Goal: Task Accomplishment & Management: Manage account settings

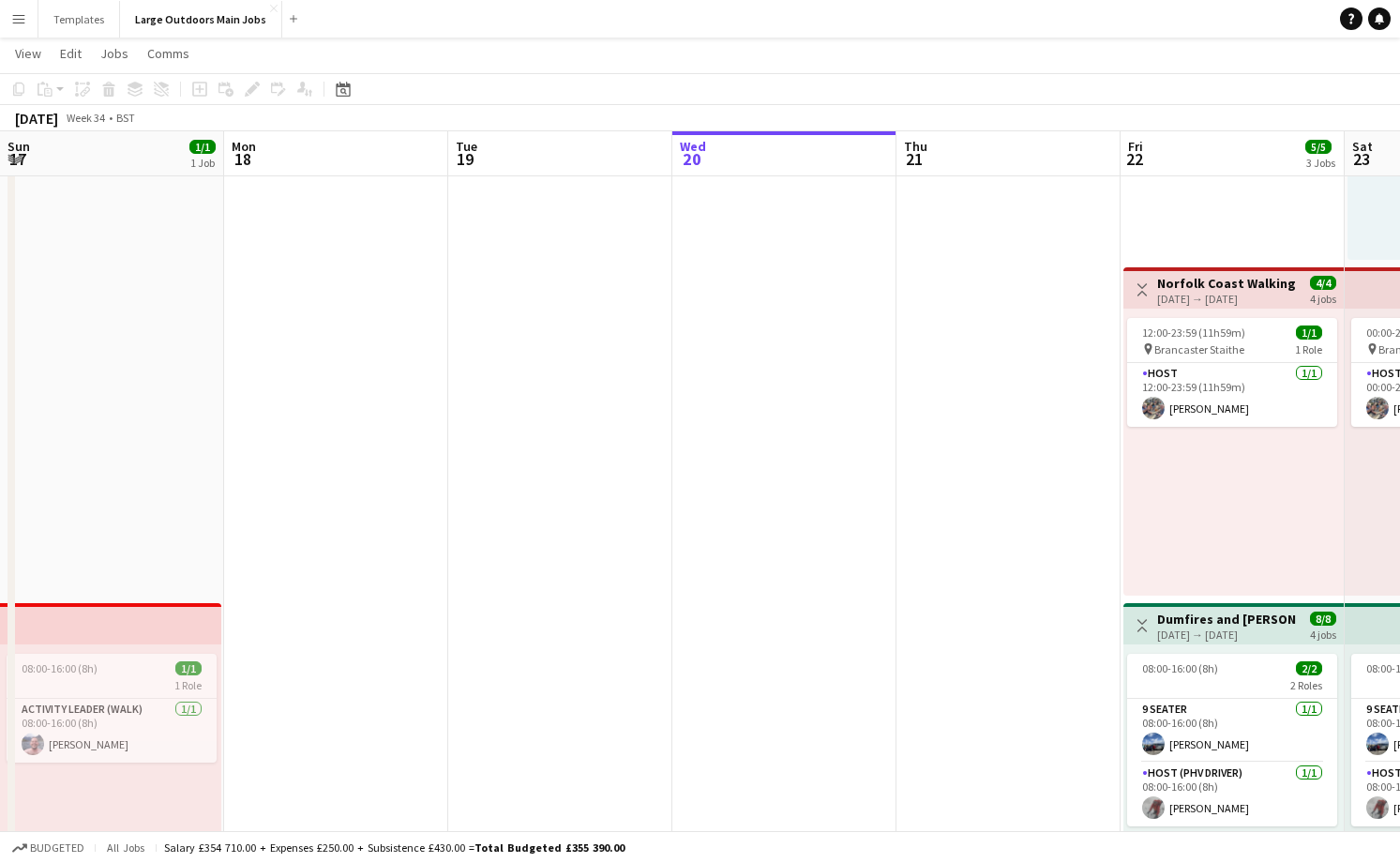
scroll to position [0, 448]
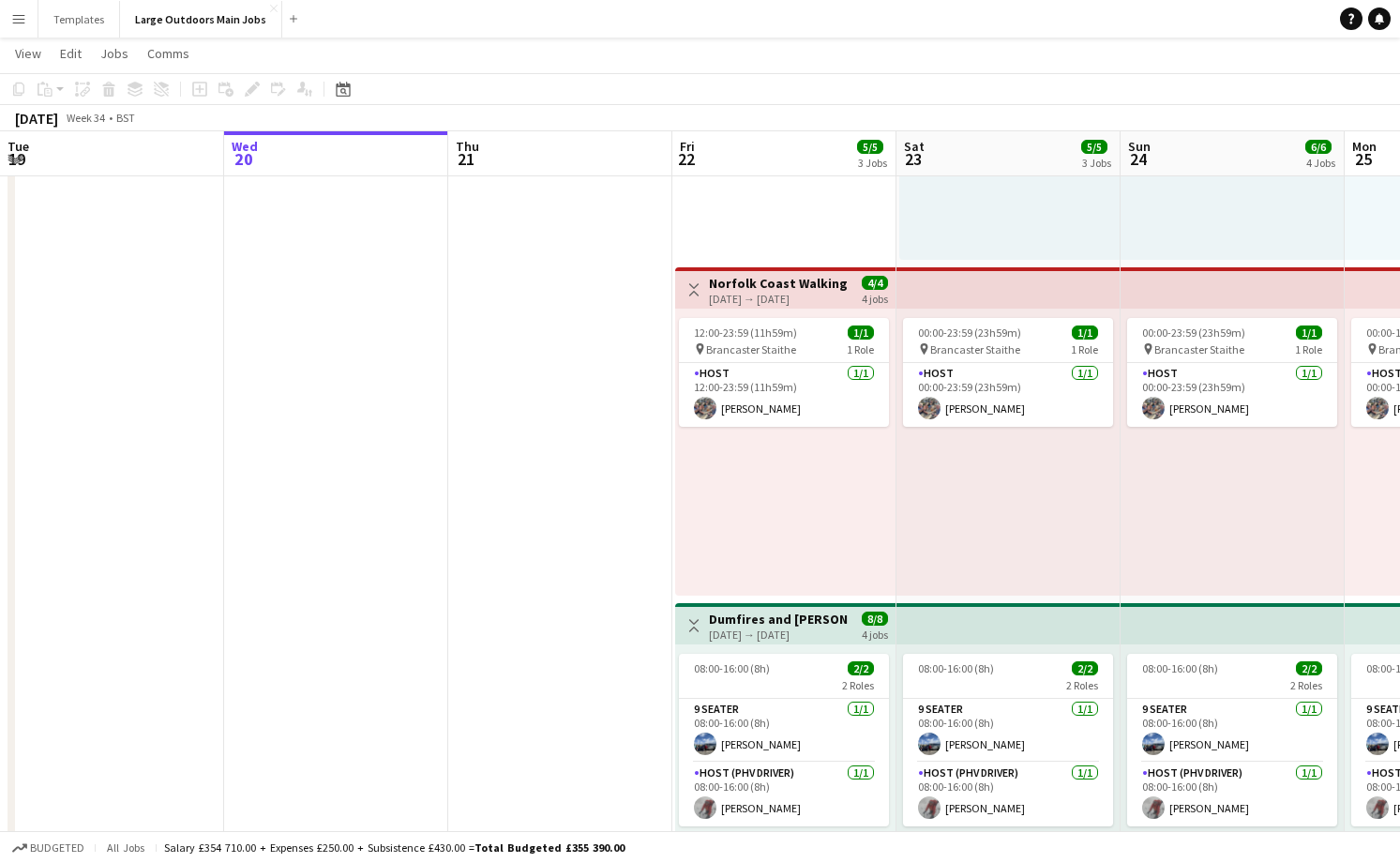
click at [10, 19] on button "Menu" at bounding box center [18, 18] width 38 height 38
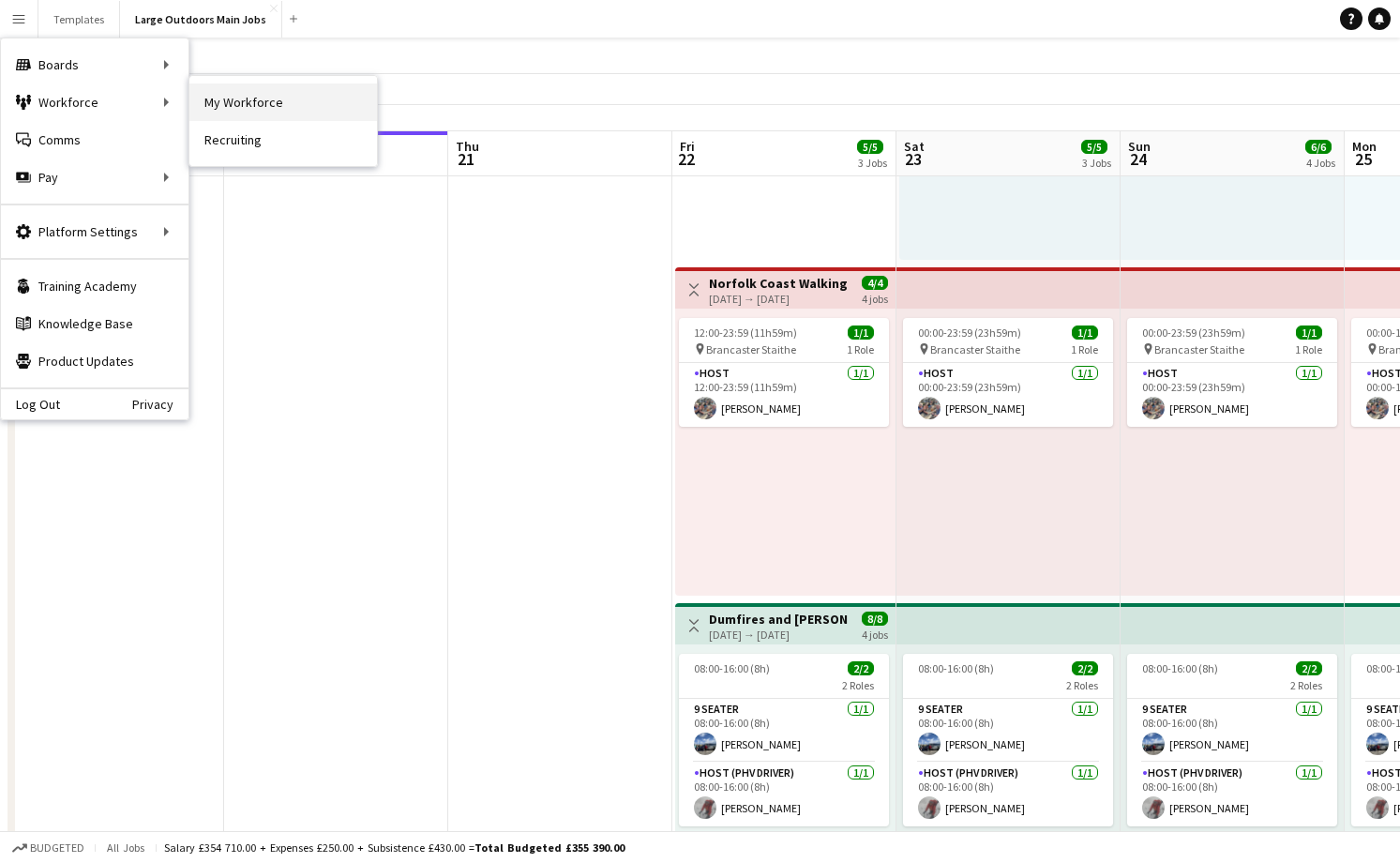
click at [222, 105] on link "My Workforce" at bounding box center [283, 102] width 188 height 38
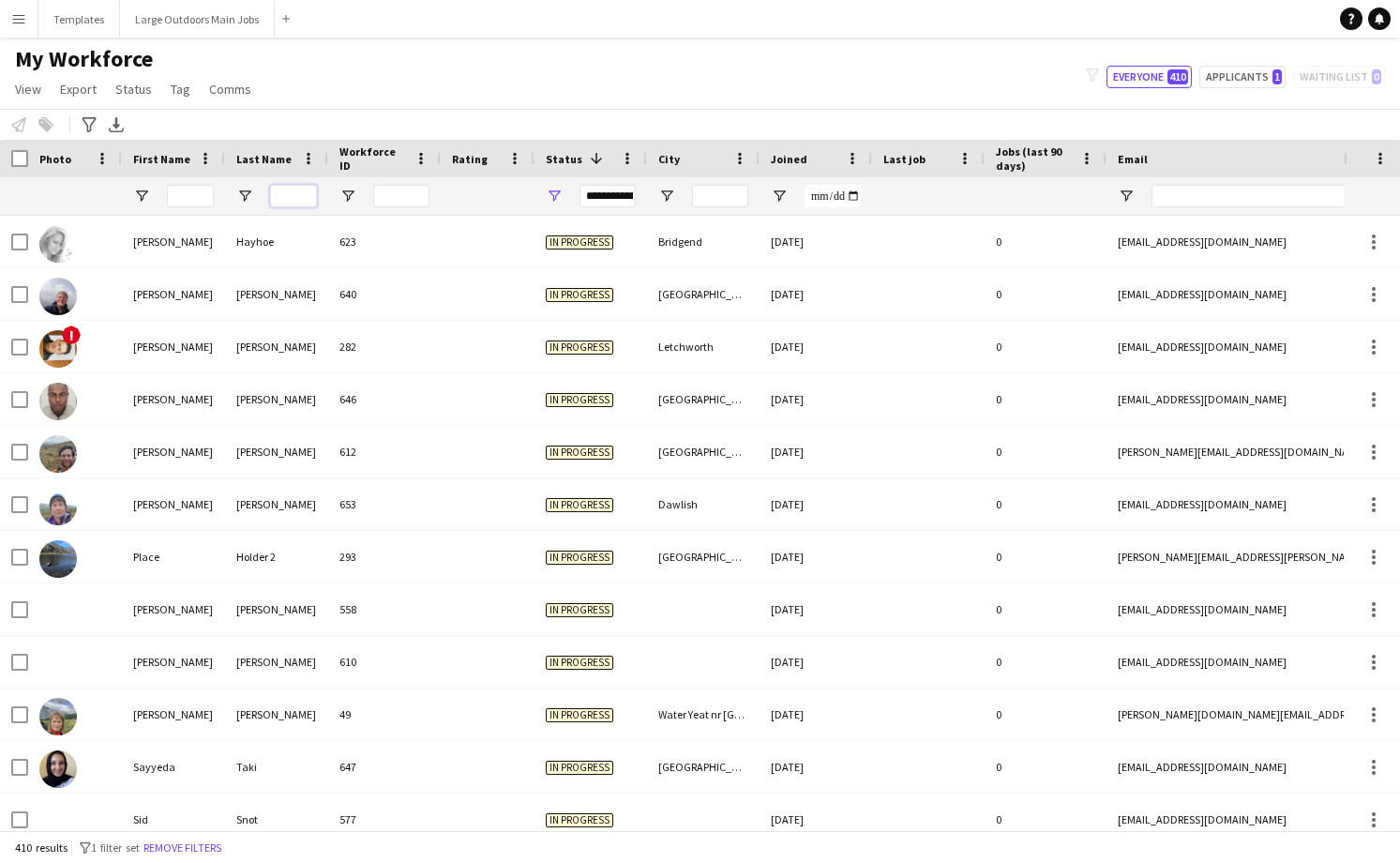
click at [290, 190] on input "Last Name Filter Input" at bounding box center [293, 195] width 47 height 22
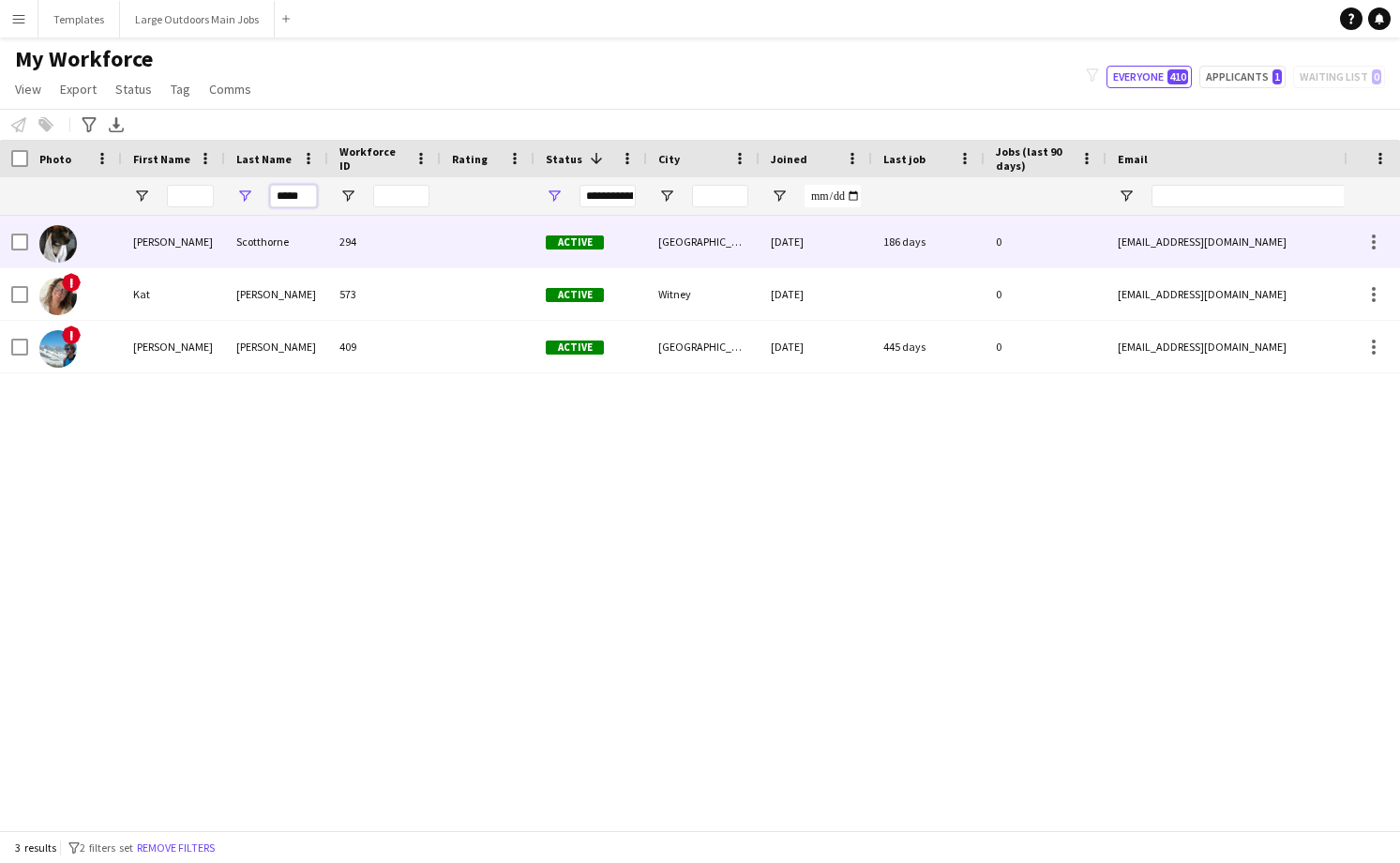
type input "*****"
click at [281, 233] on div "Scotthorne" at bounding box center [277, 241] width 103 height 52
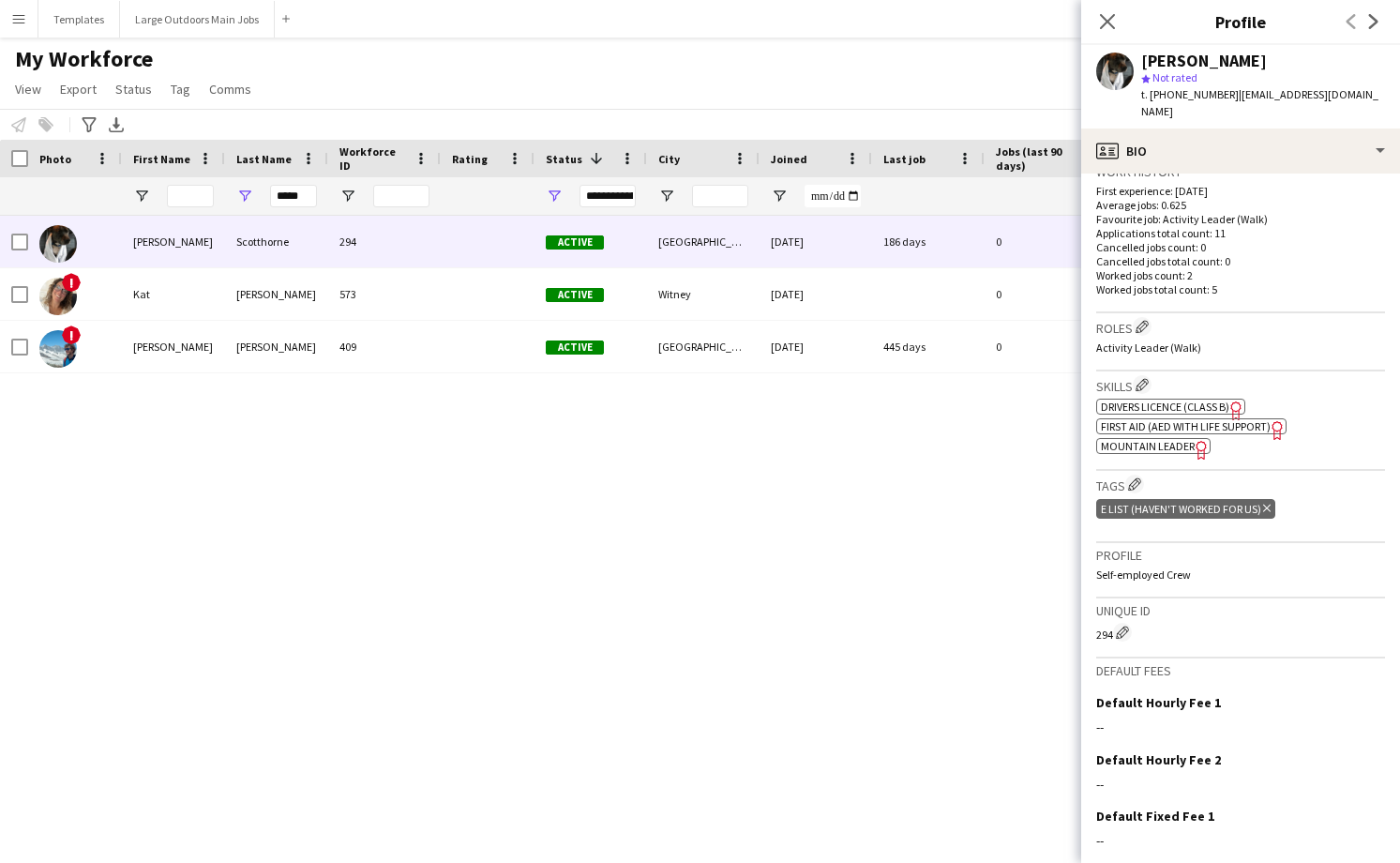
scroll to position [502, 0]
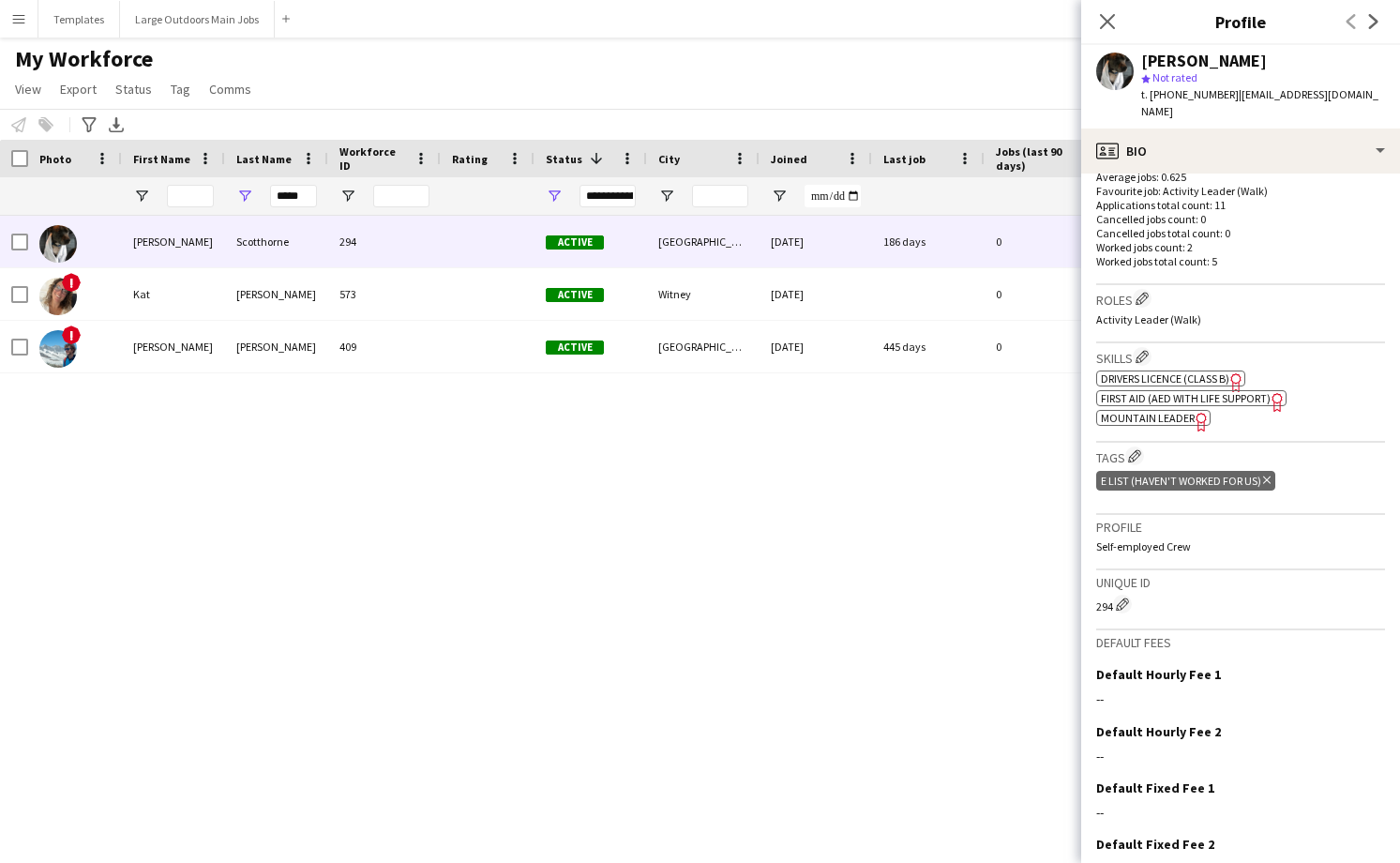
click at [1269, 474] on icon "Delete tag" at bounding box center [1267, 480] width 8 height 12
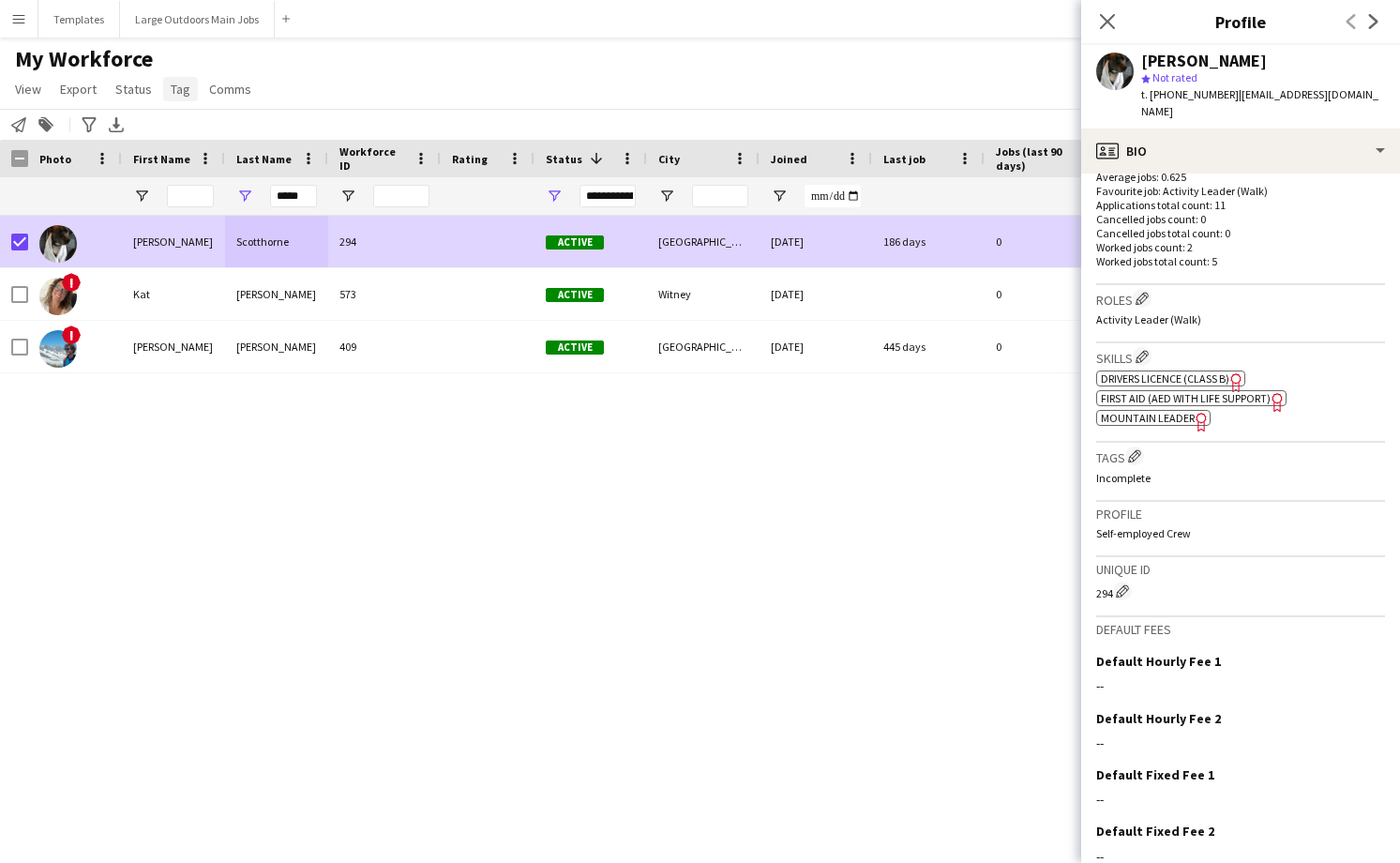
click at [171, 86] on span "Tag" at bounding box center [181, 88] width 19 height 17
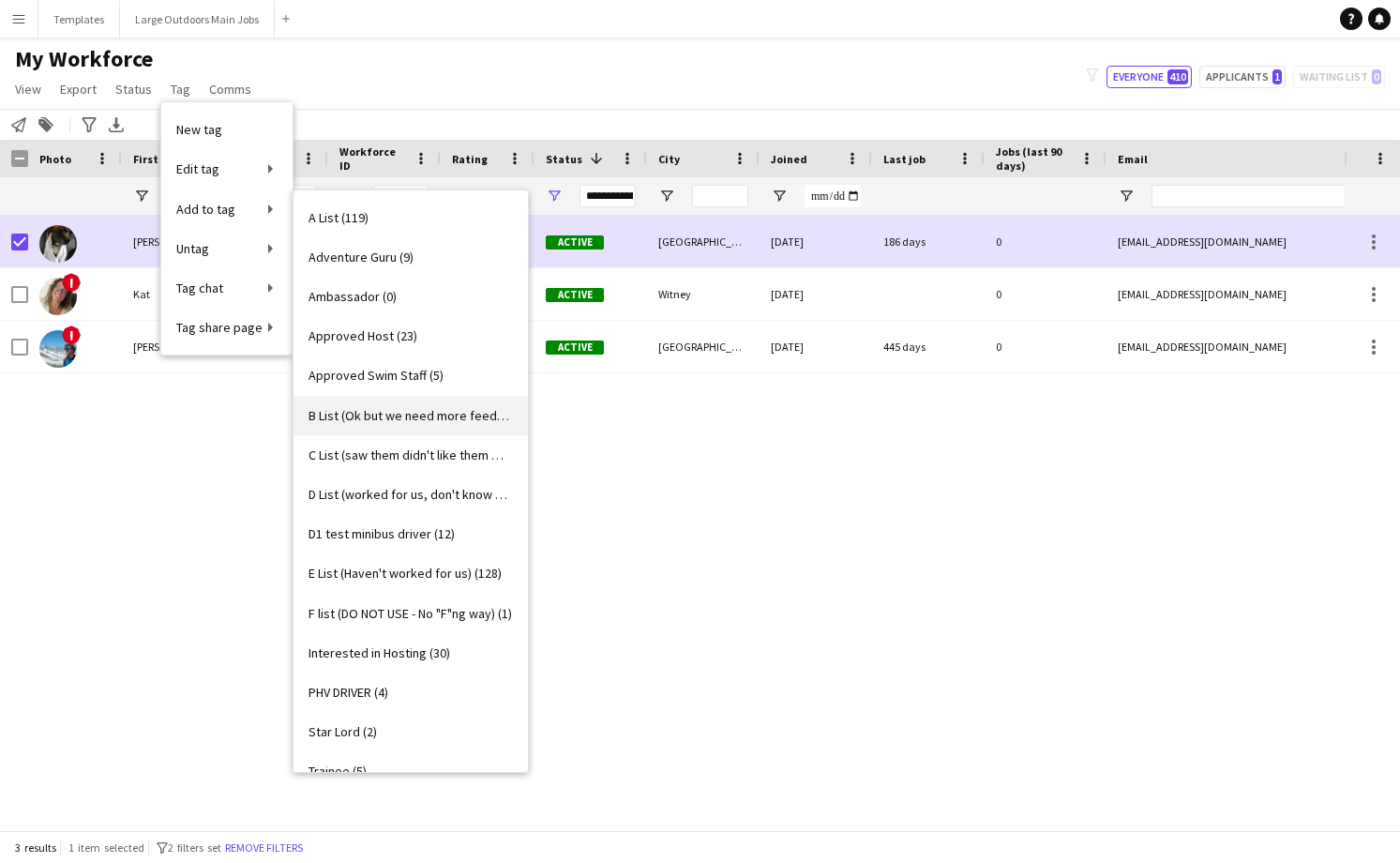
click at [352, 407] on span "B List (Ok but we need more feedback about them) (61)" at bounding box center [411, 415] width 204 height 17
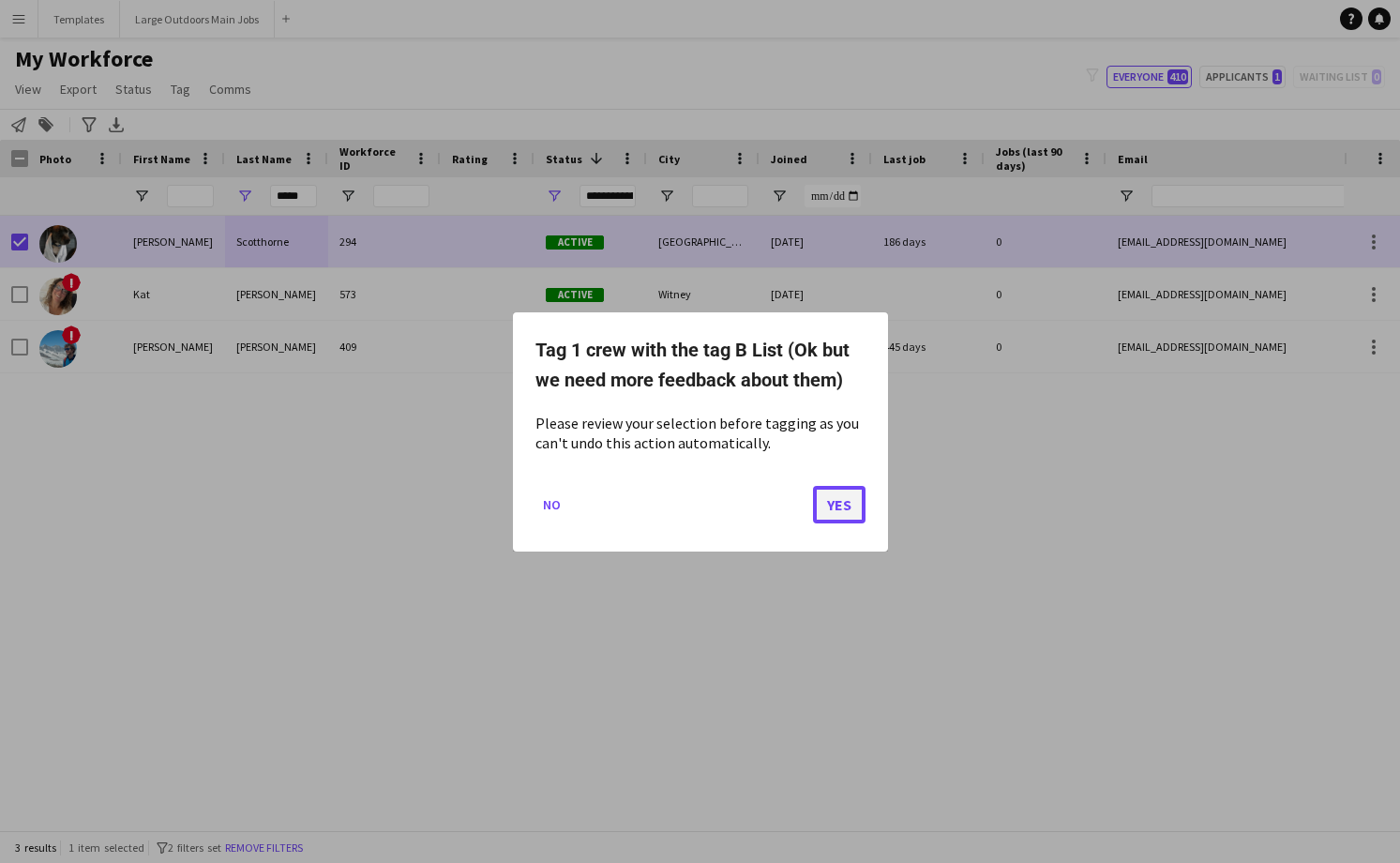
click at [844, 511] on button "Yes" at bounding box center [839, 503] width 52 height 38
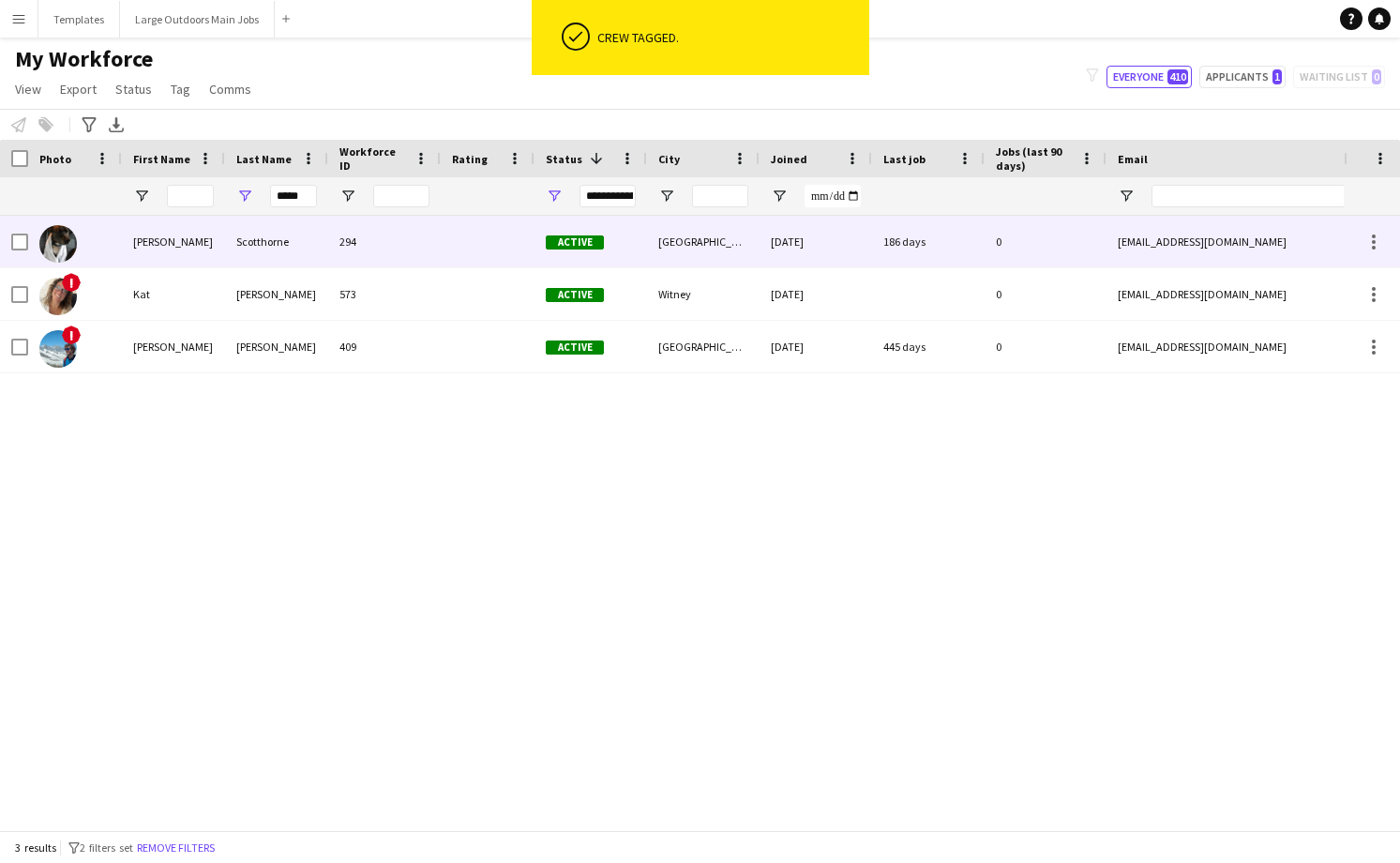
click at [564, 244] on span "Active" at bounding box center [575, 242] width 58 height 14
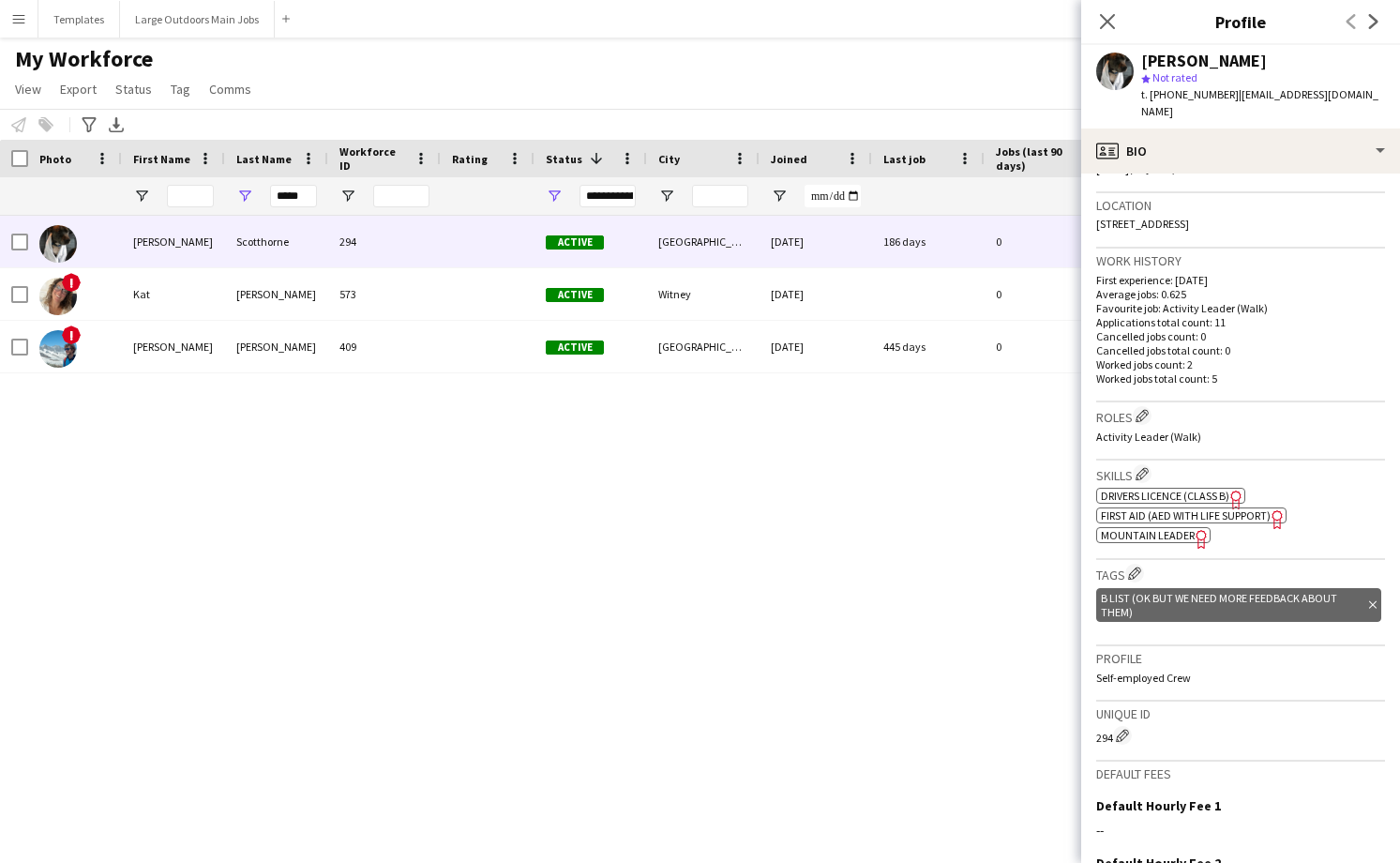
scroll to position [389, 0]
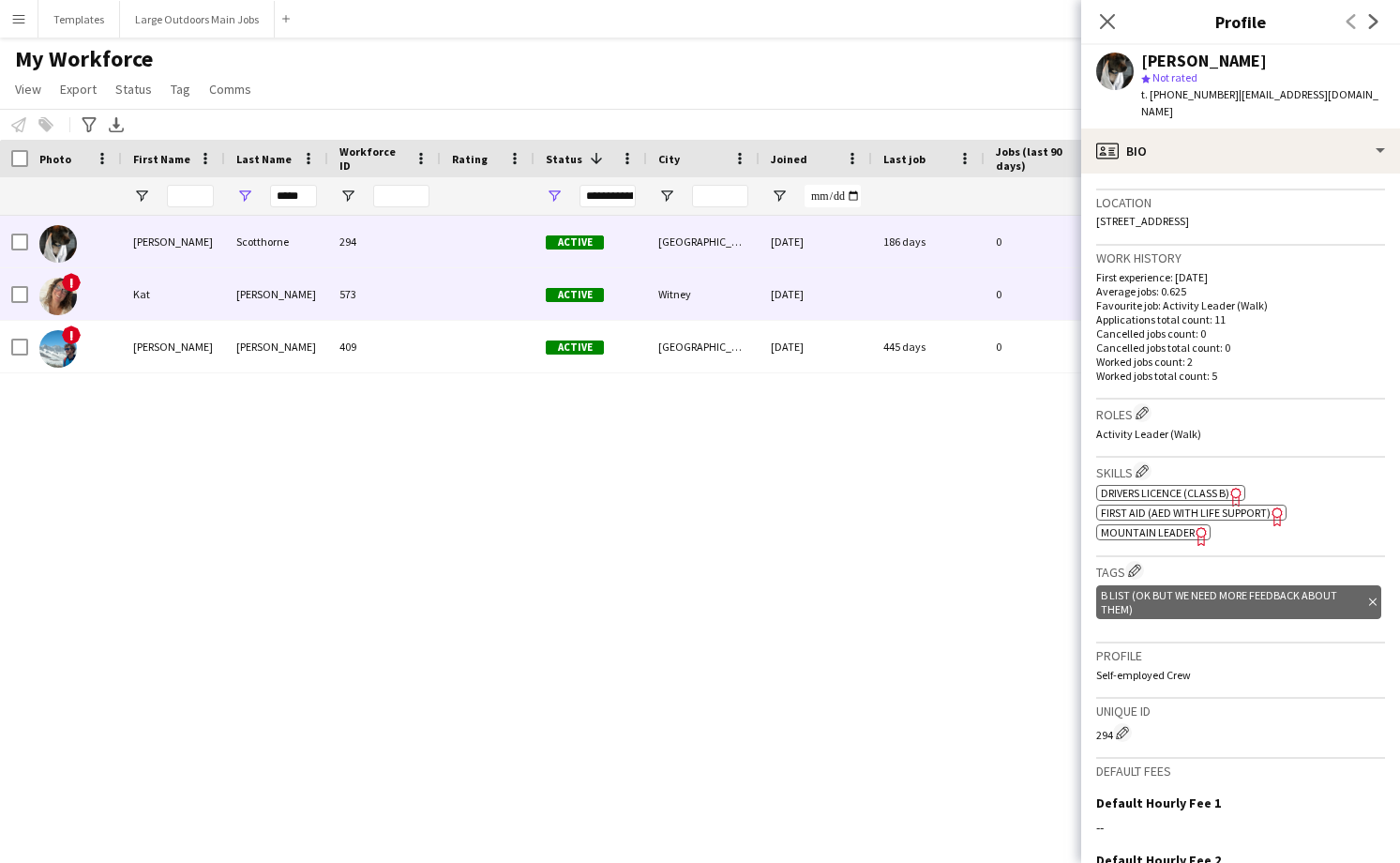
click at [413, 294] on div "573" at bounding box center [385, 293] width 113 height 52
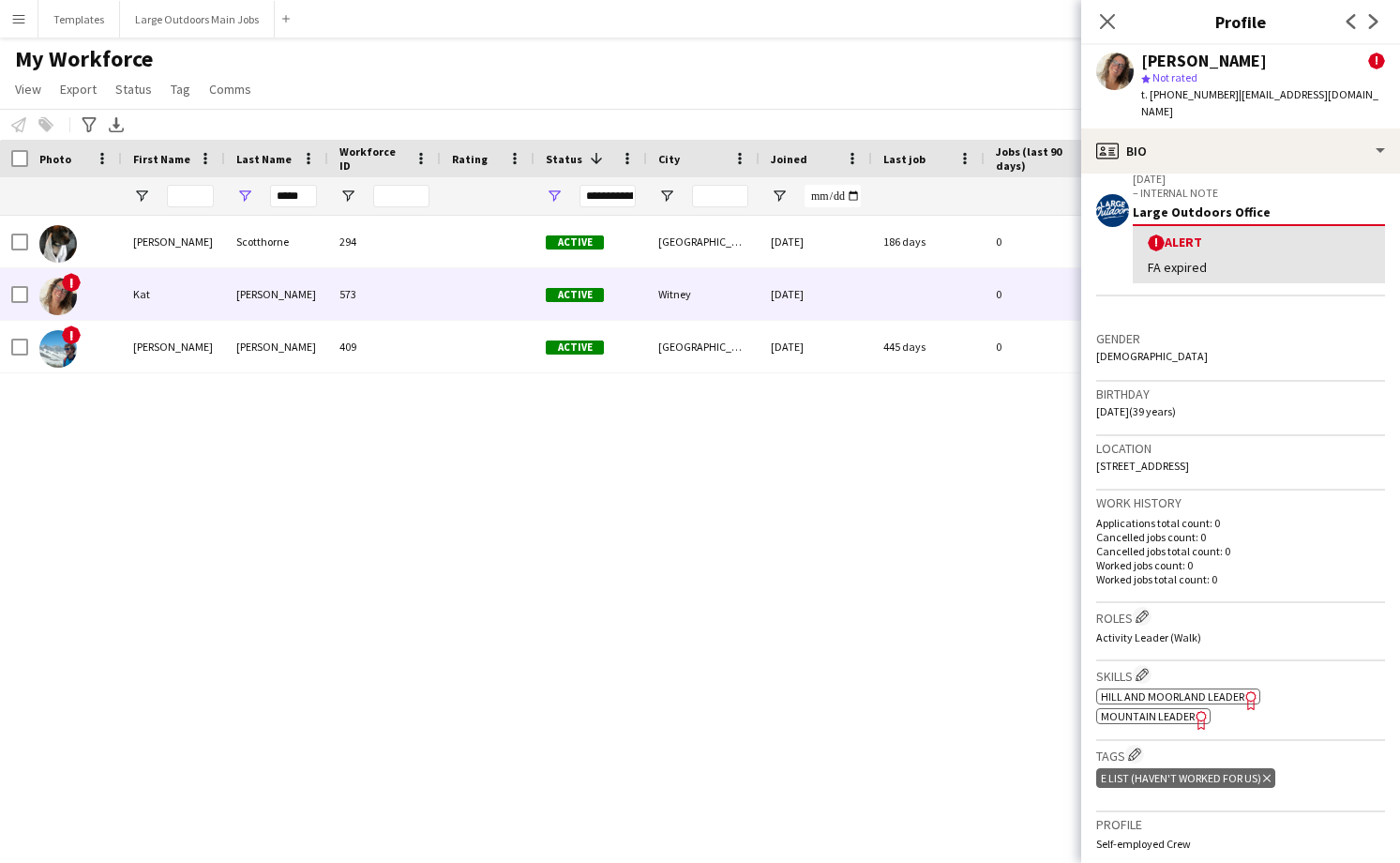
scroll to position [405, 0]
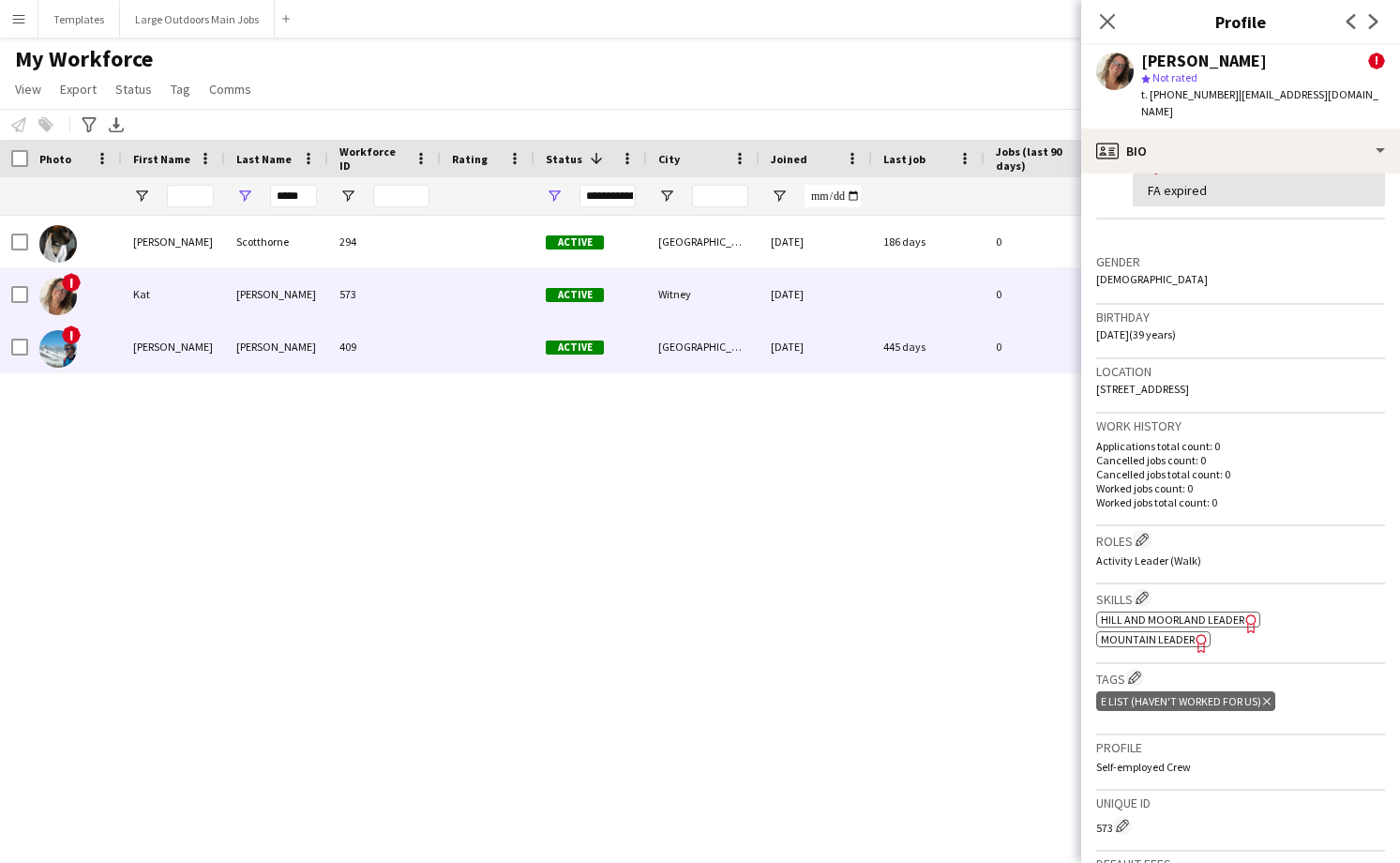
click at [406, 355] on div "409" at bounding box center [385, 346] width 113 height 52
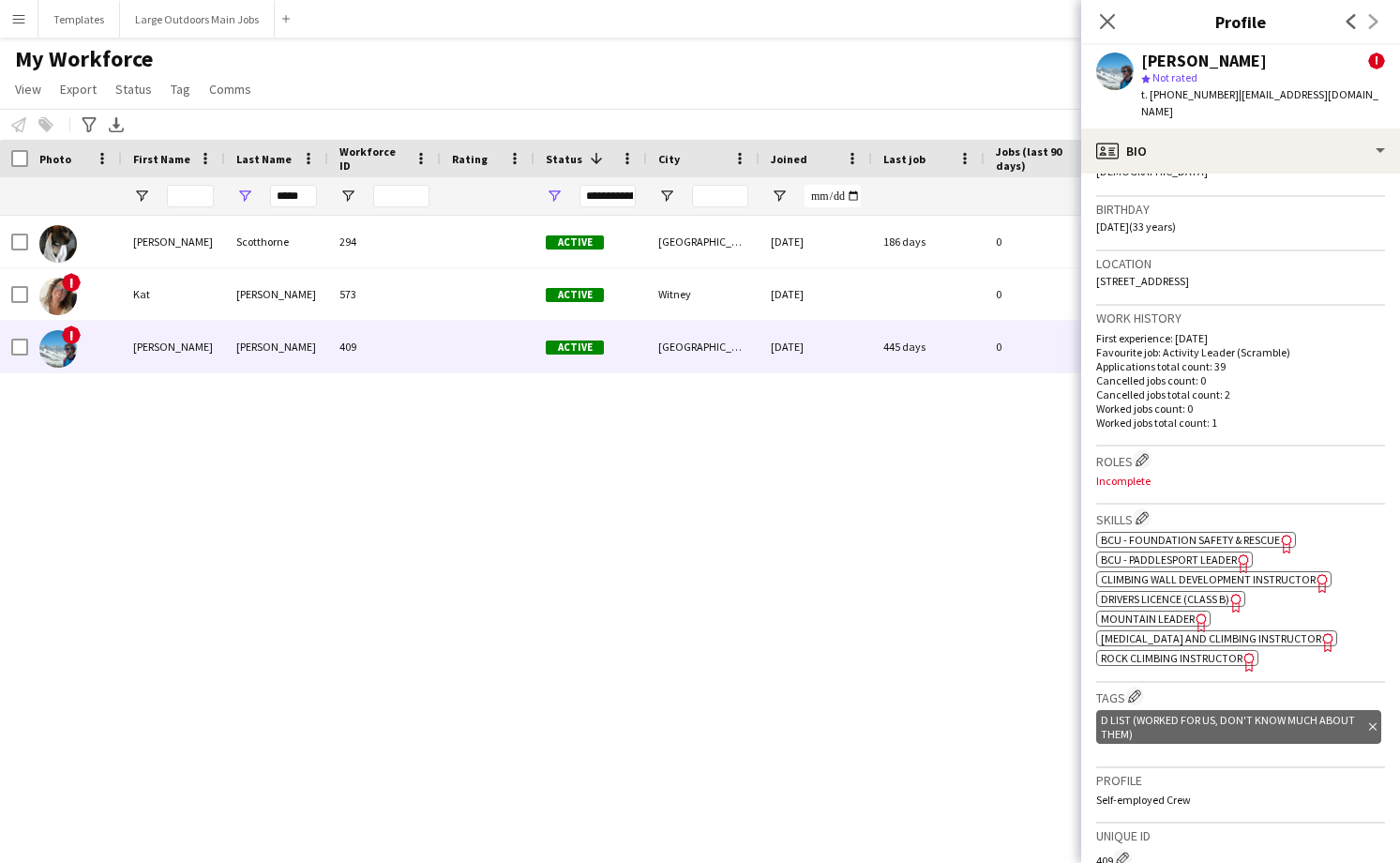
scroll to position [520, 0]
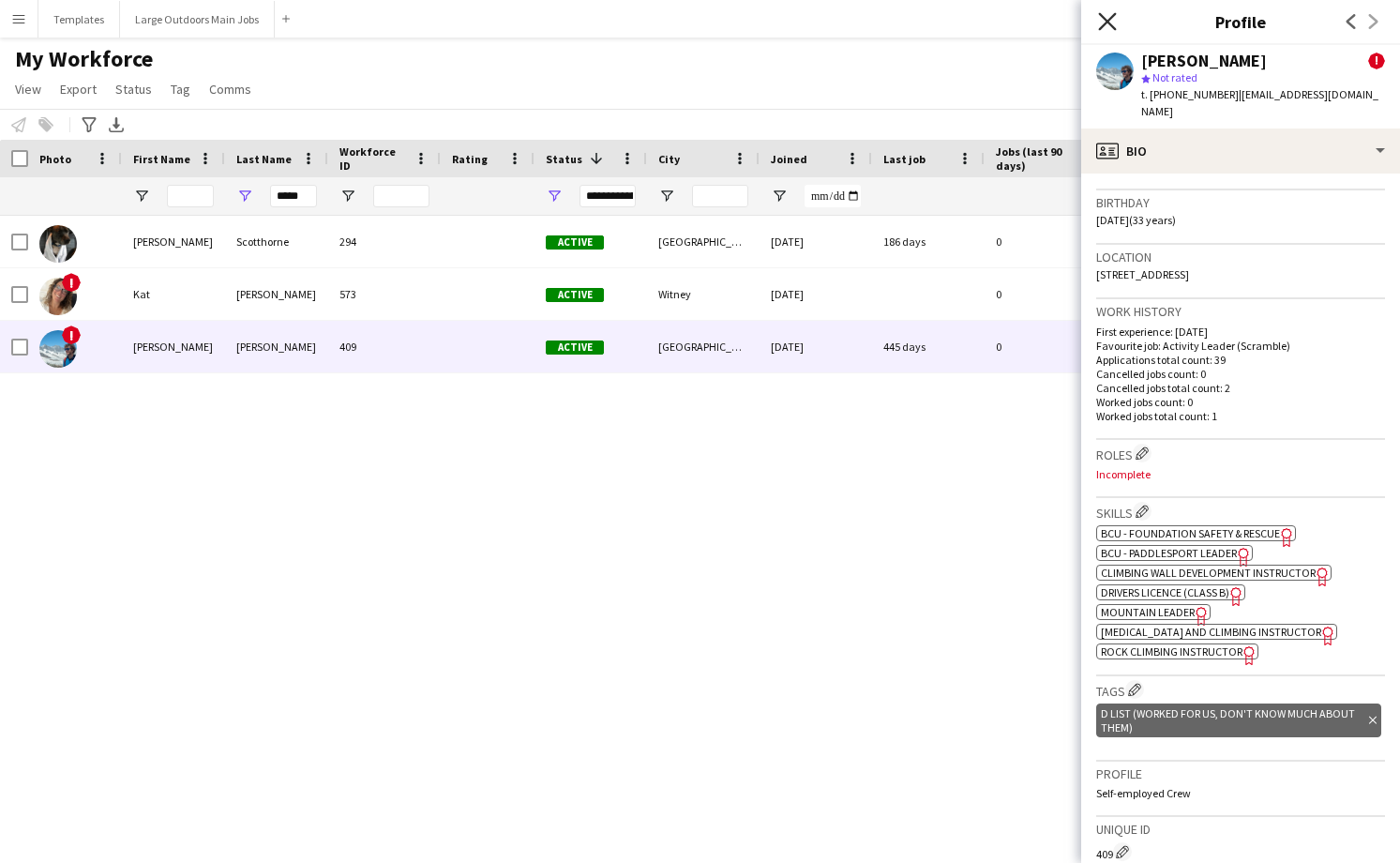
click at [1103, 23] on icon at bounding box center [1107, 21] width 17 height 17
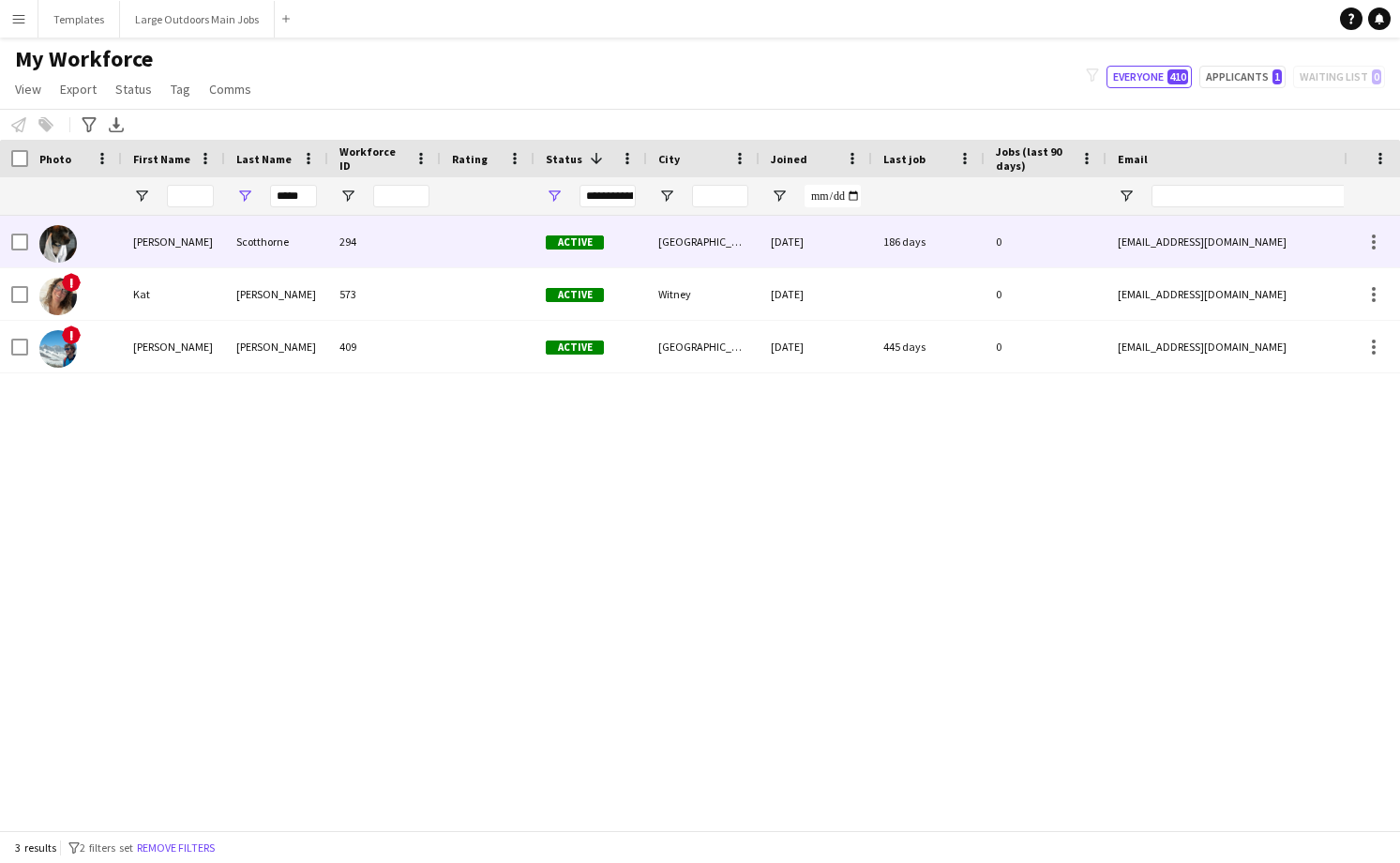
click at [159, 240] on div "[PERSON_NAME]" at bounding box center [173, 241] width 103 height 52
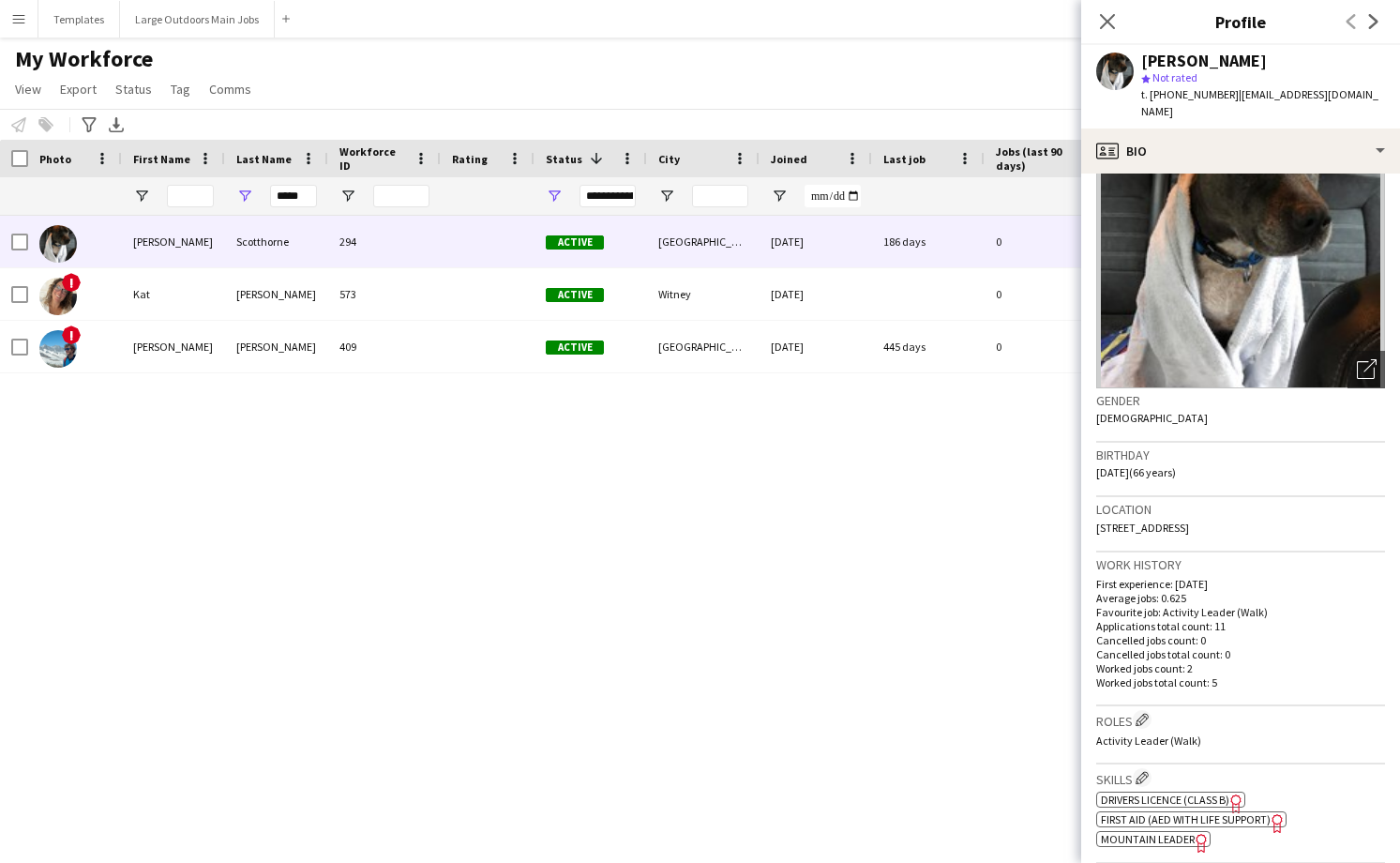
scroll to position [42, 0]
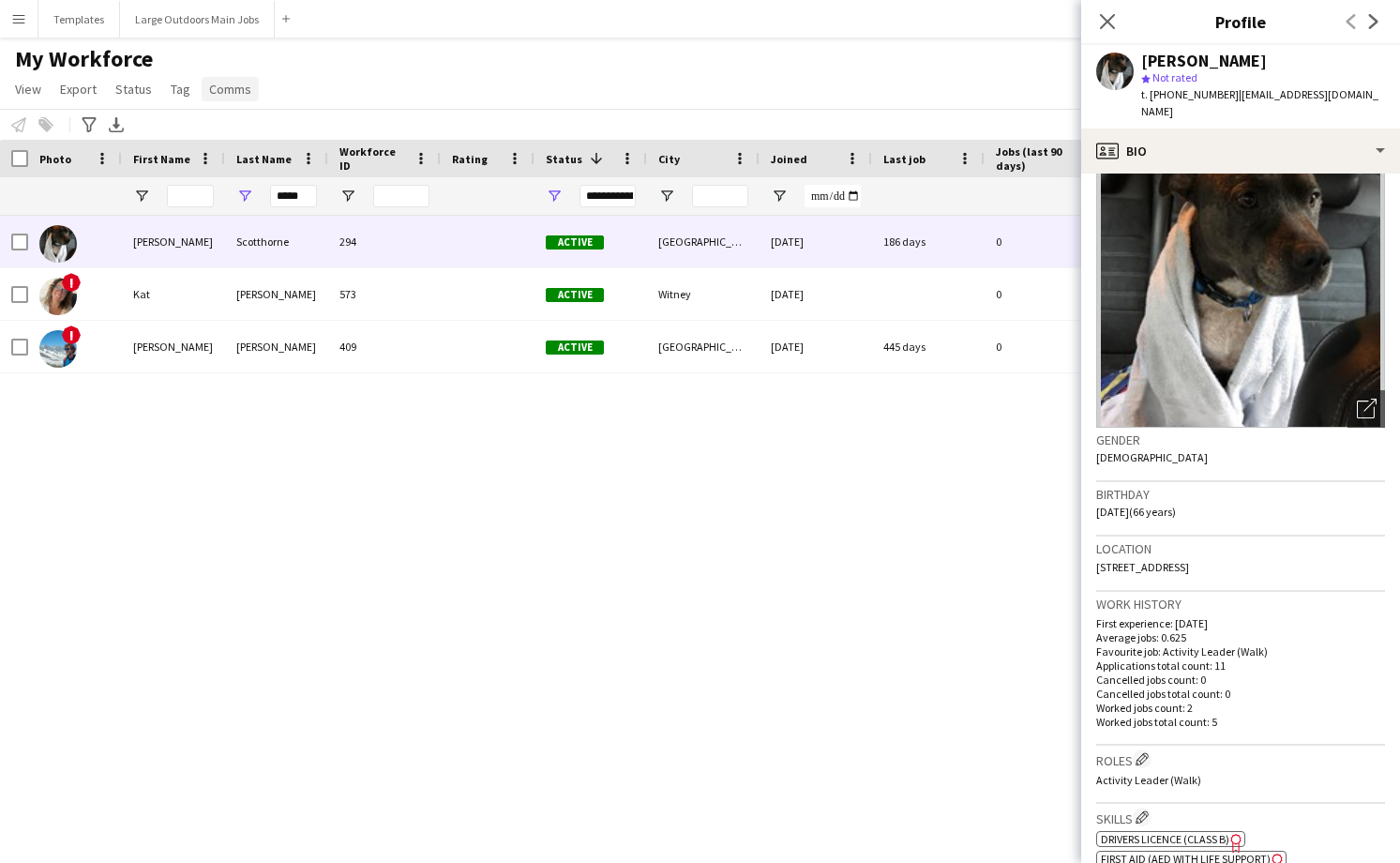
click at [214, 93] on span "Comms" at bounding box center [229, 88] width 42 height 17
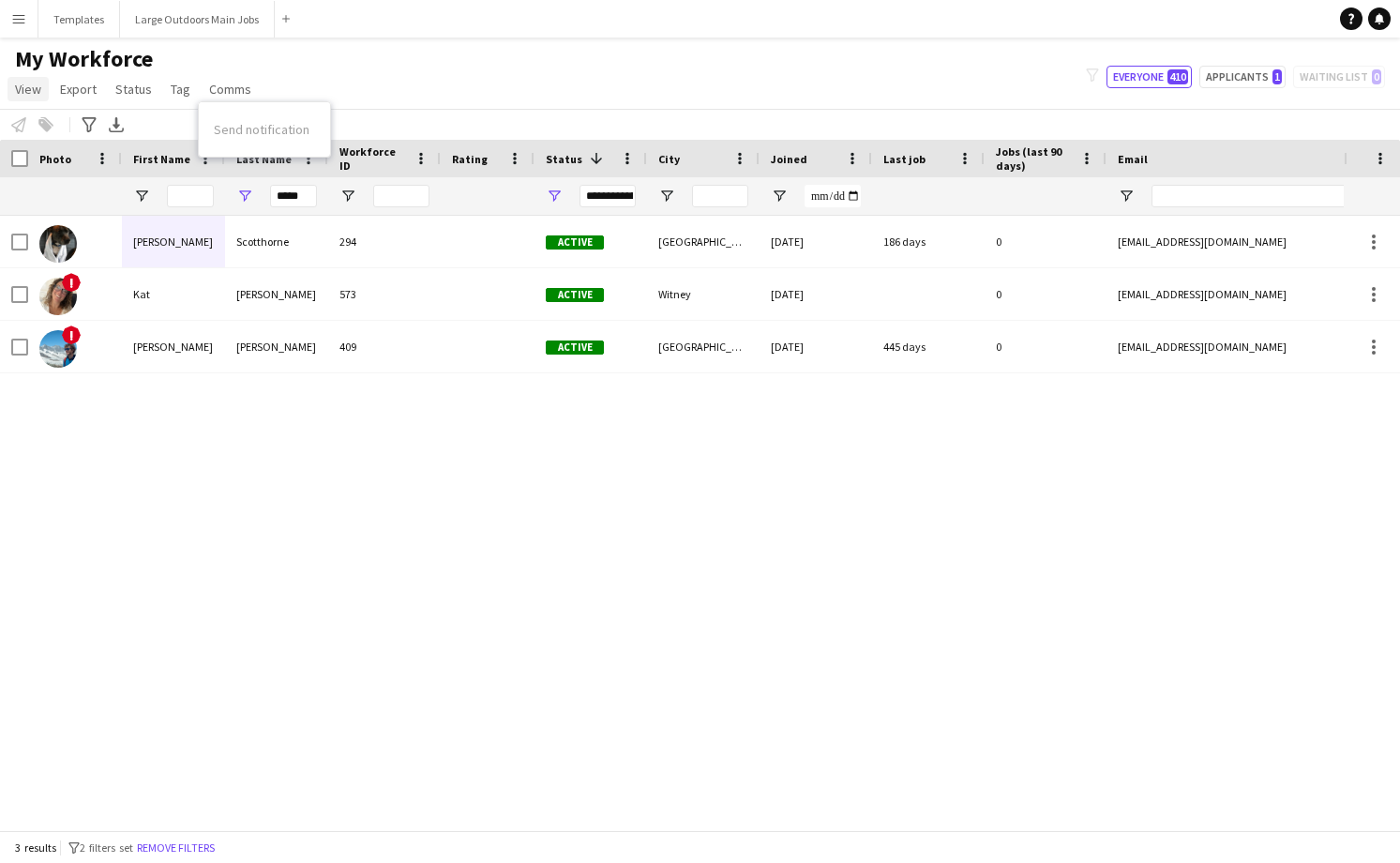
click at [19, 92] on span "View" at bounding box center [27, 88] width 26 height 17
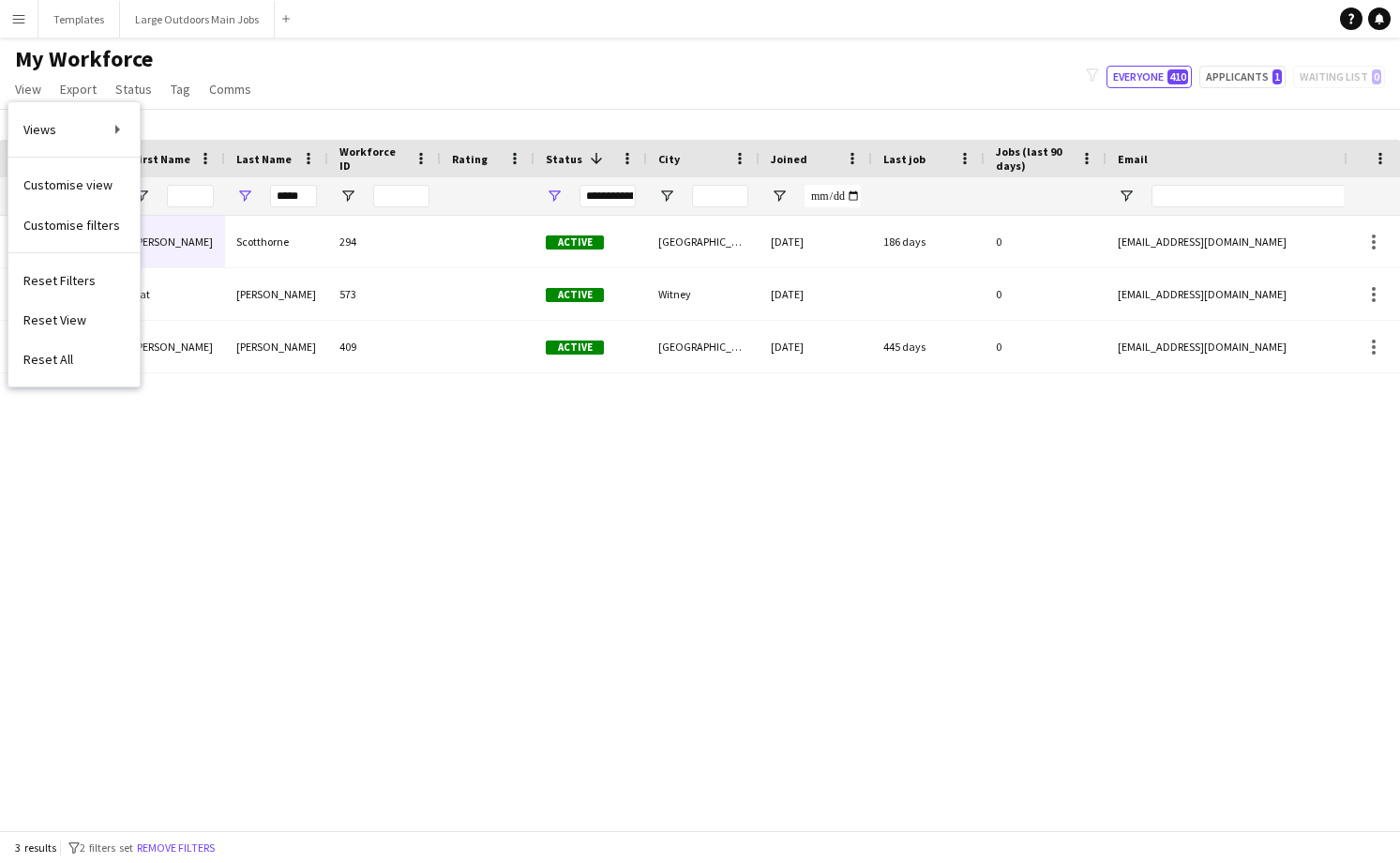
click at [345, 102] on div "My Workforce View Views Default view Check for updated first aid E list, Check …" at bounding box center [700, 77] width 1400 height 64
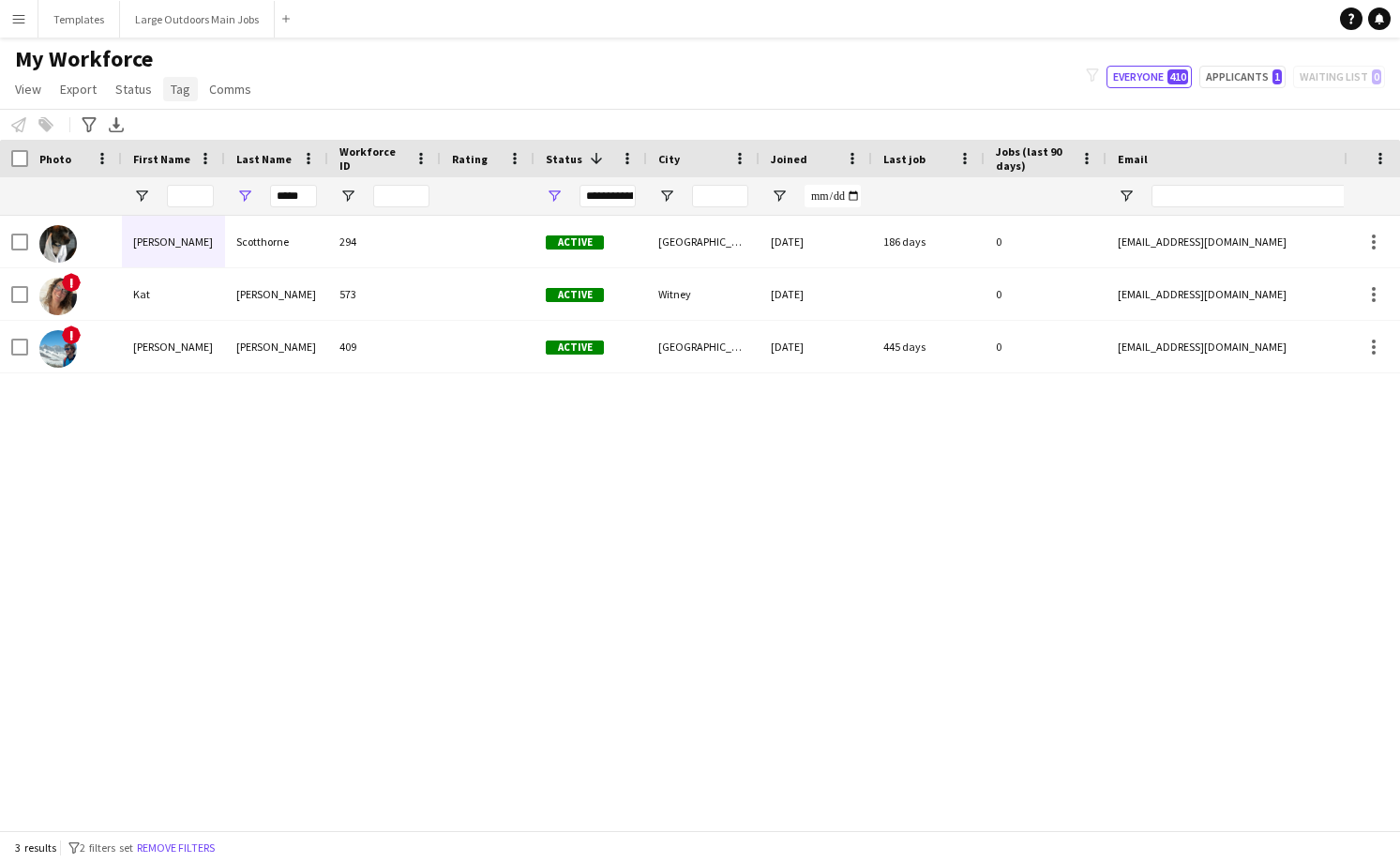
click at [177, 91] on span "Tag" at bounding box center [181, 88] width 19 height 17
click at [370, 104] on div "My Workforce View Views Default view Check for updated first aid E list, Check …" at bounding box center [700, 77] width 1400 height 64
click at [30, 85] on span "View" at bounding box center [27, 88] width 26 height 17
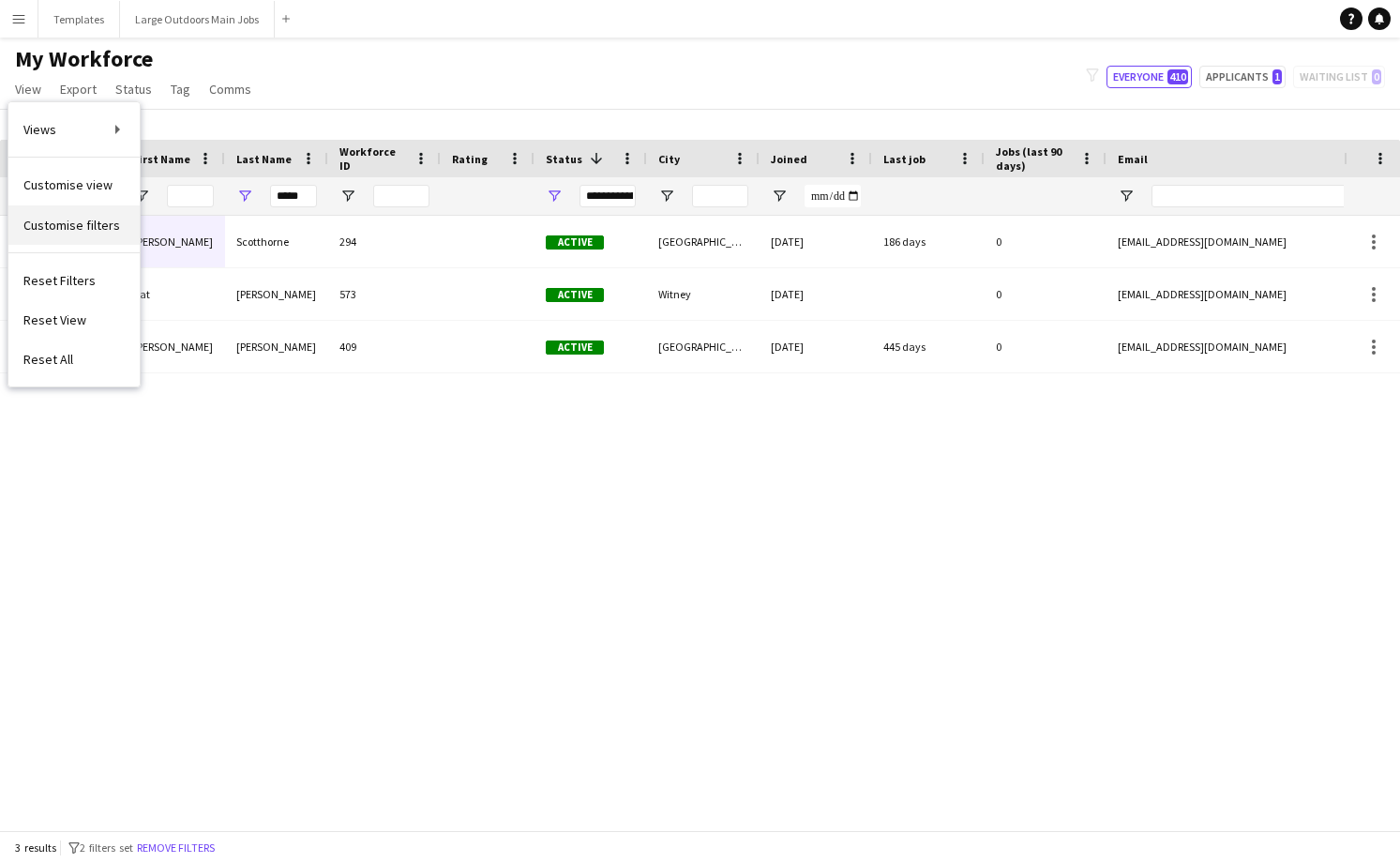
click at [48, 232] on span "Customise filters" at bounding box center [71, 224] width 96 height 17
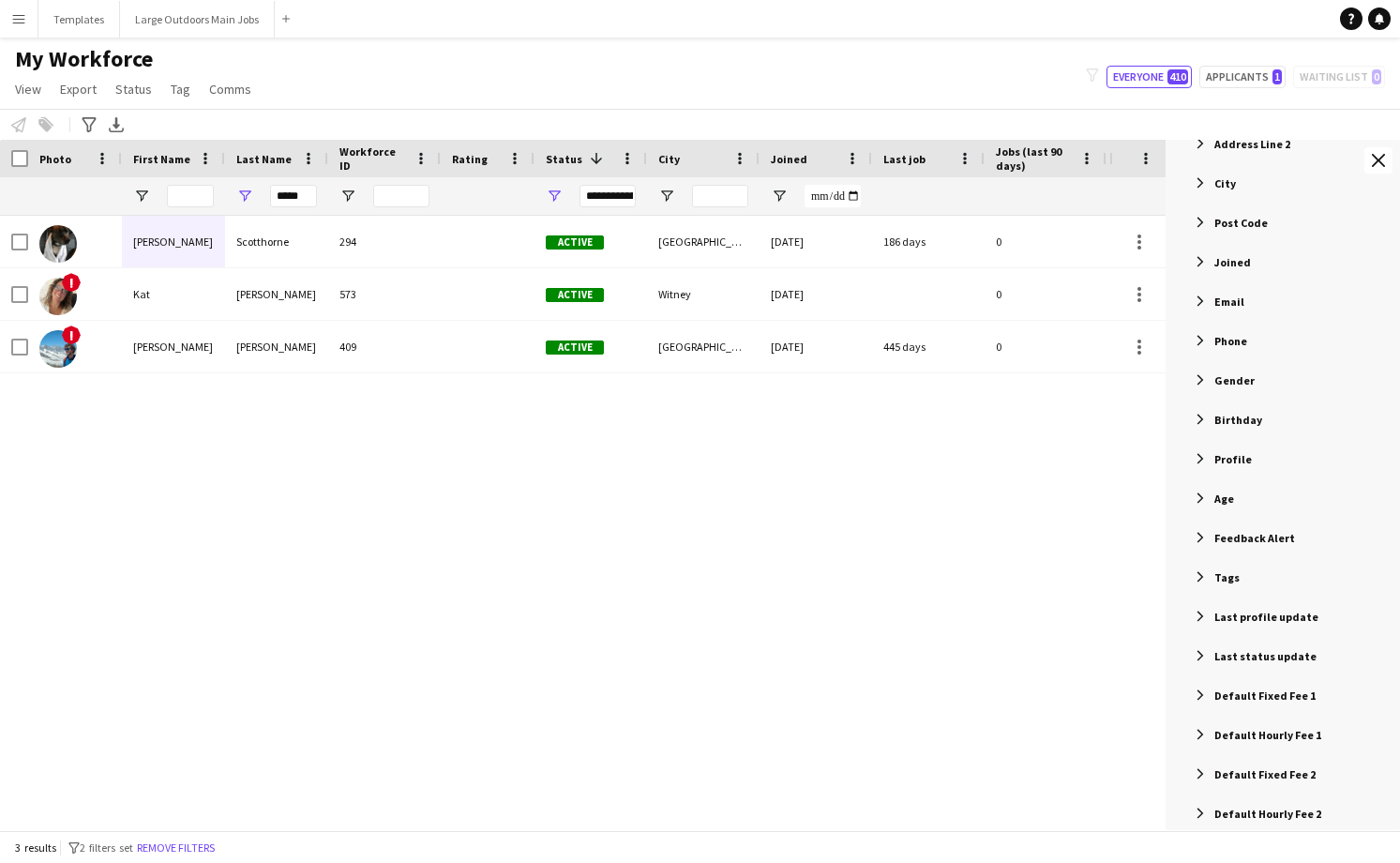
scroll to position [384, 0]
click at [1240, 575] on div "Tags" at bounding box center [1286, 574] width 229 height 34
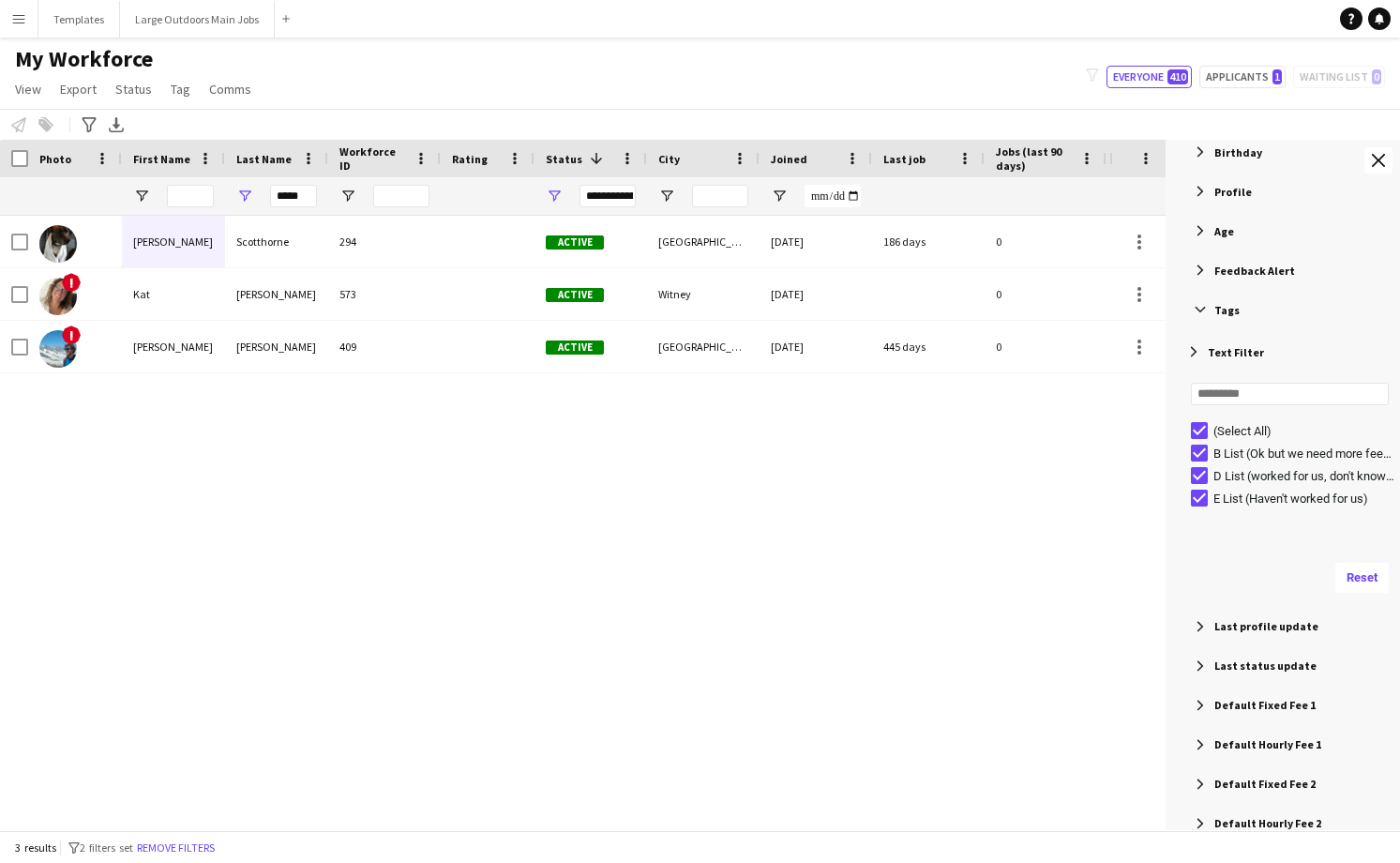
scroll to position [659, 0]
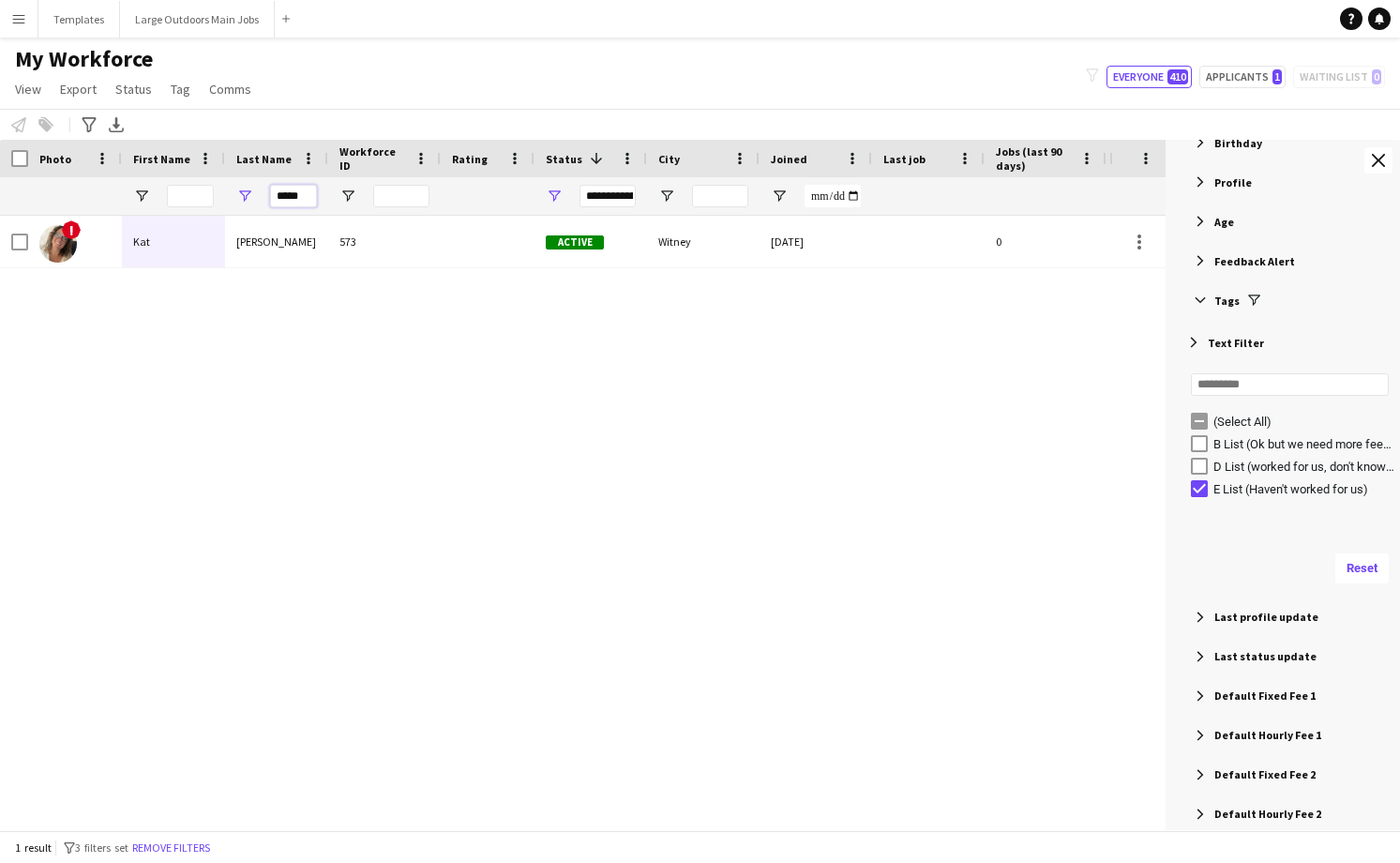
drag, startPoint x: 310, startPoint y: 197, endPoint x: 260, endPoint y: 197, distance: 50.0
click at [260, 197] on div "*****" at bounding box center [277, 195] width 103 height 38
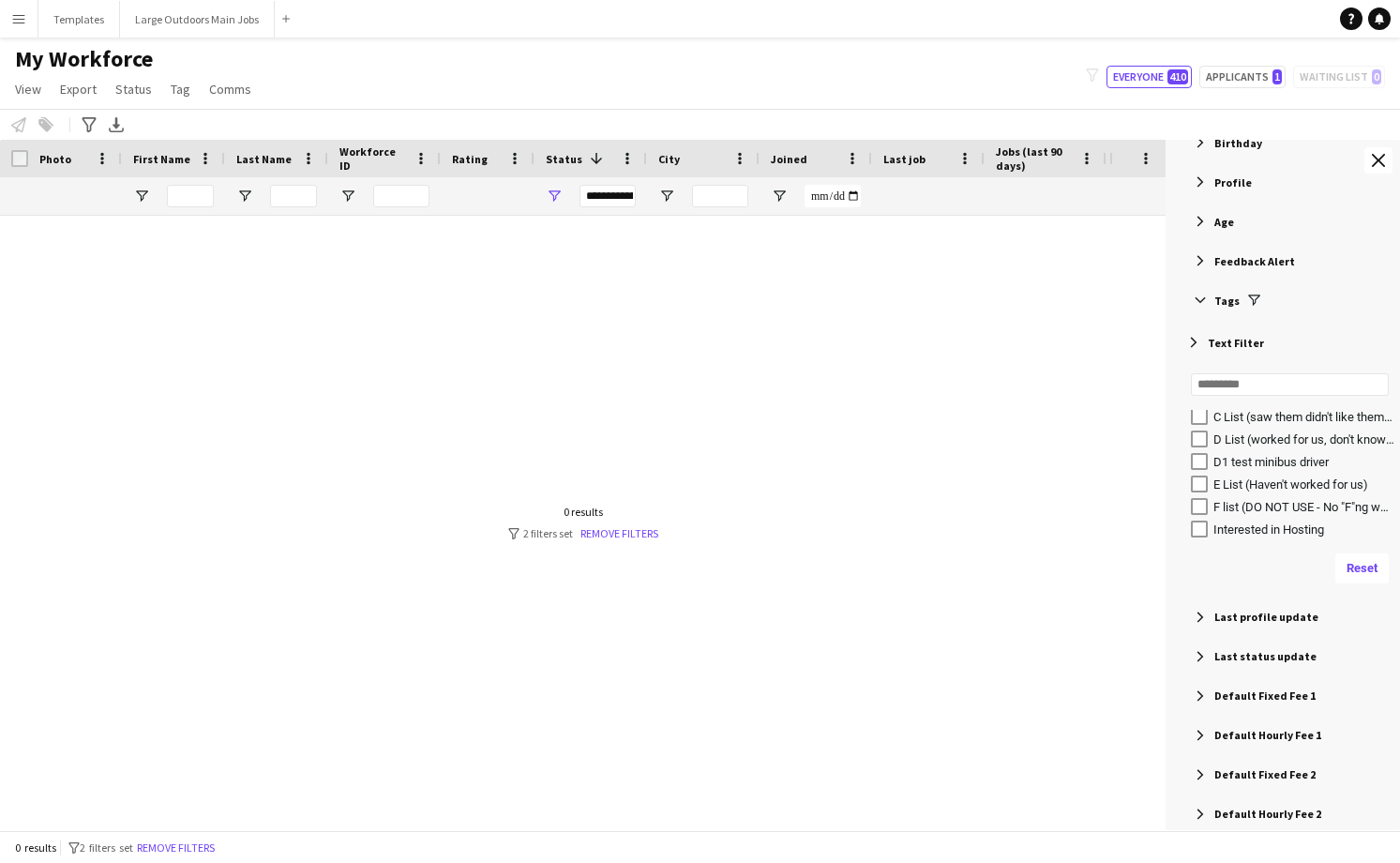
scroll to position [177, 0]
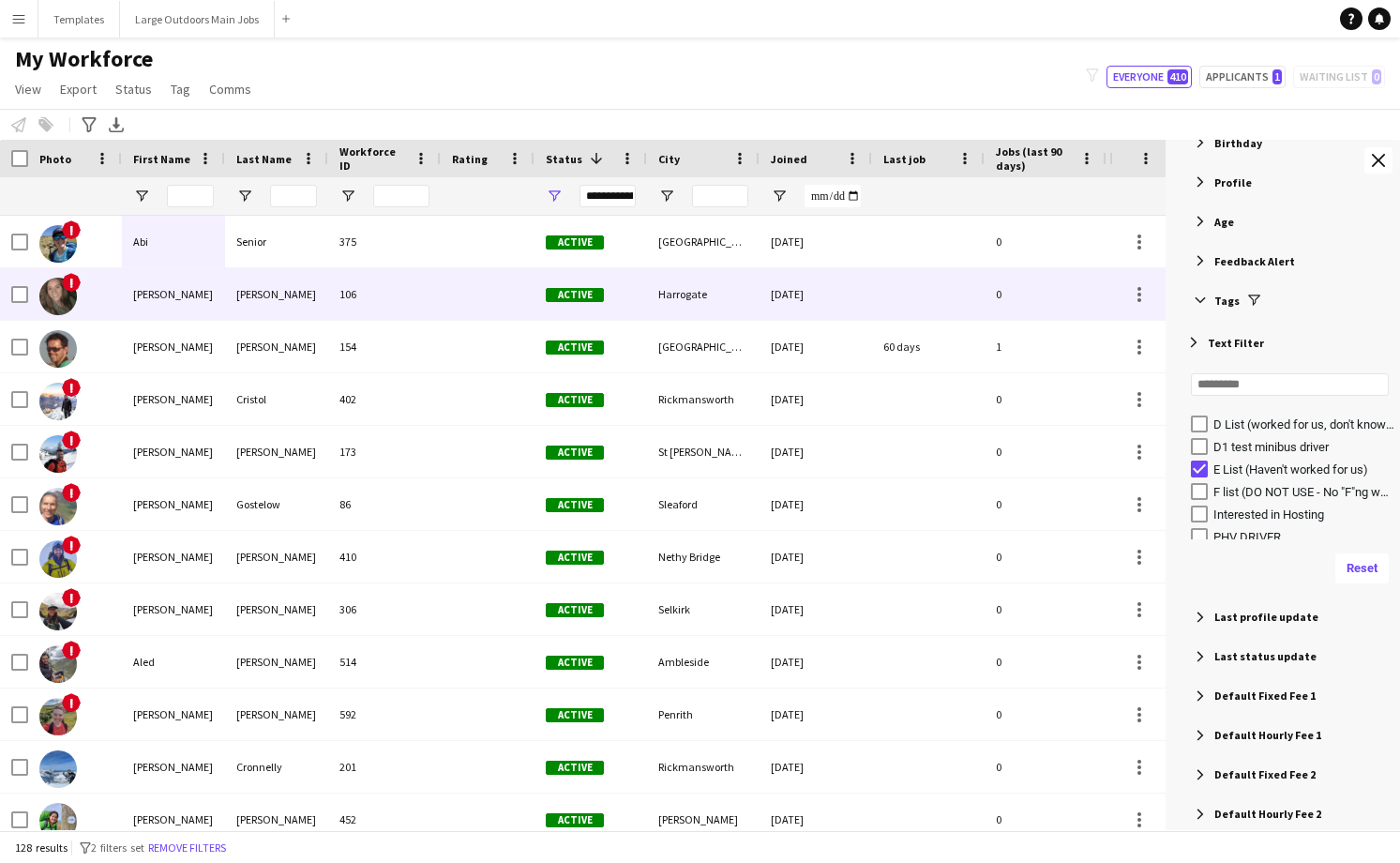
click at [391, 270] on div "106" at bounding box center [385, 293] width 113 height 52
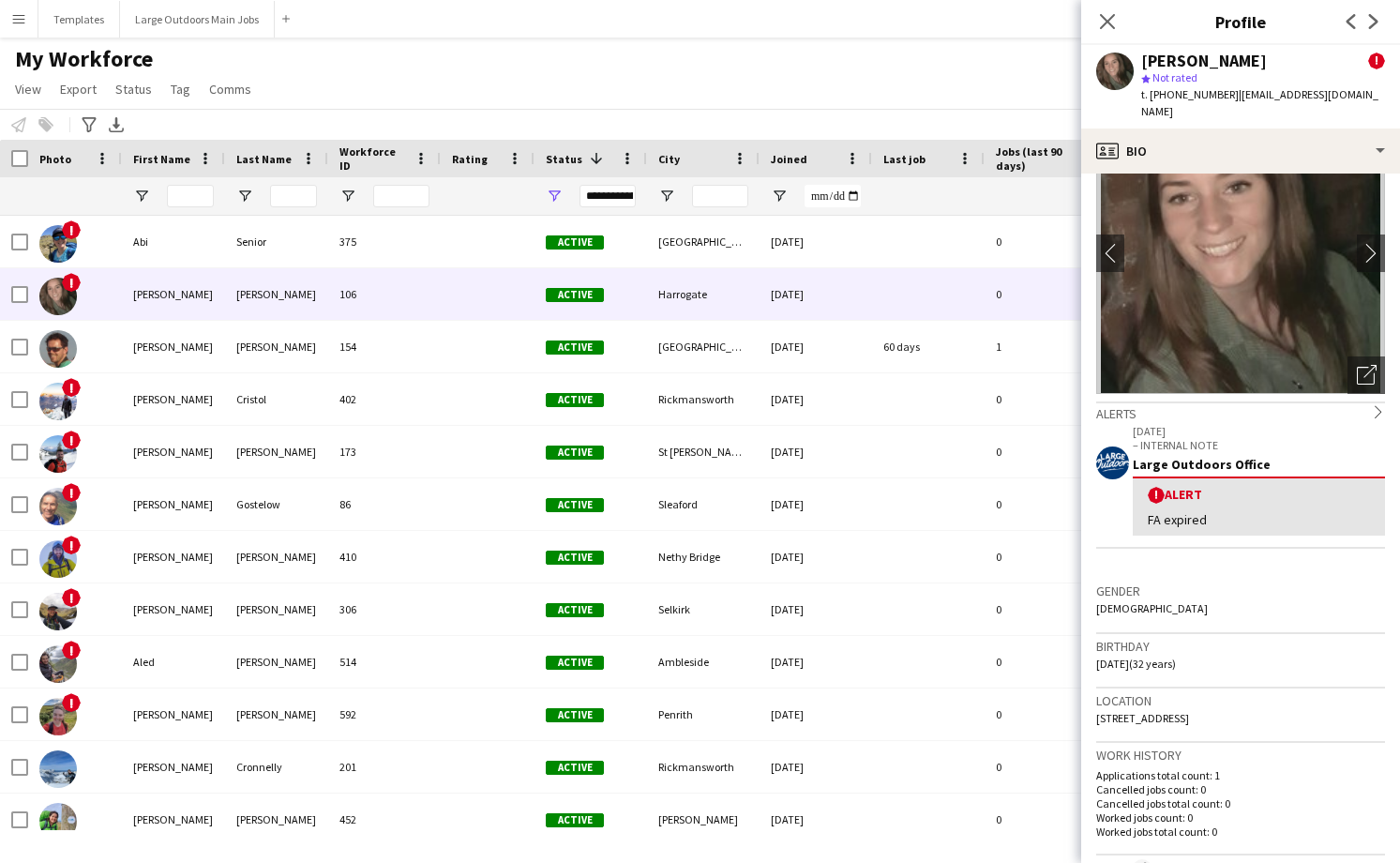
scroll to position [0, 0]
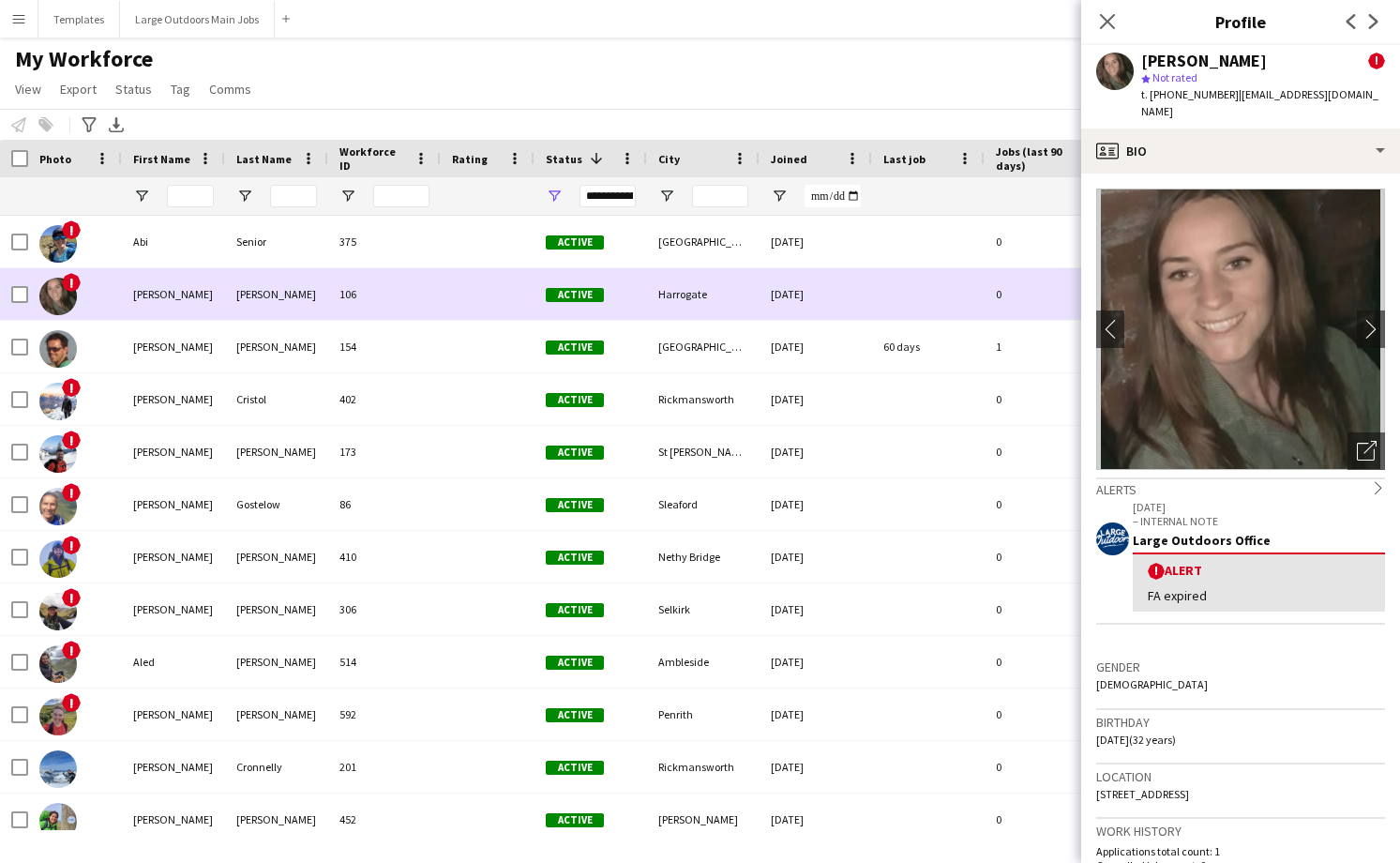
click at [366, 299] on div "106" at bounding box center [385, 293] width 113 height 52
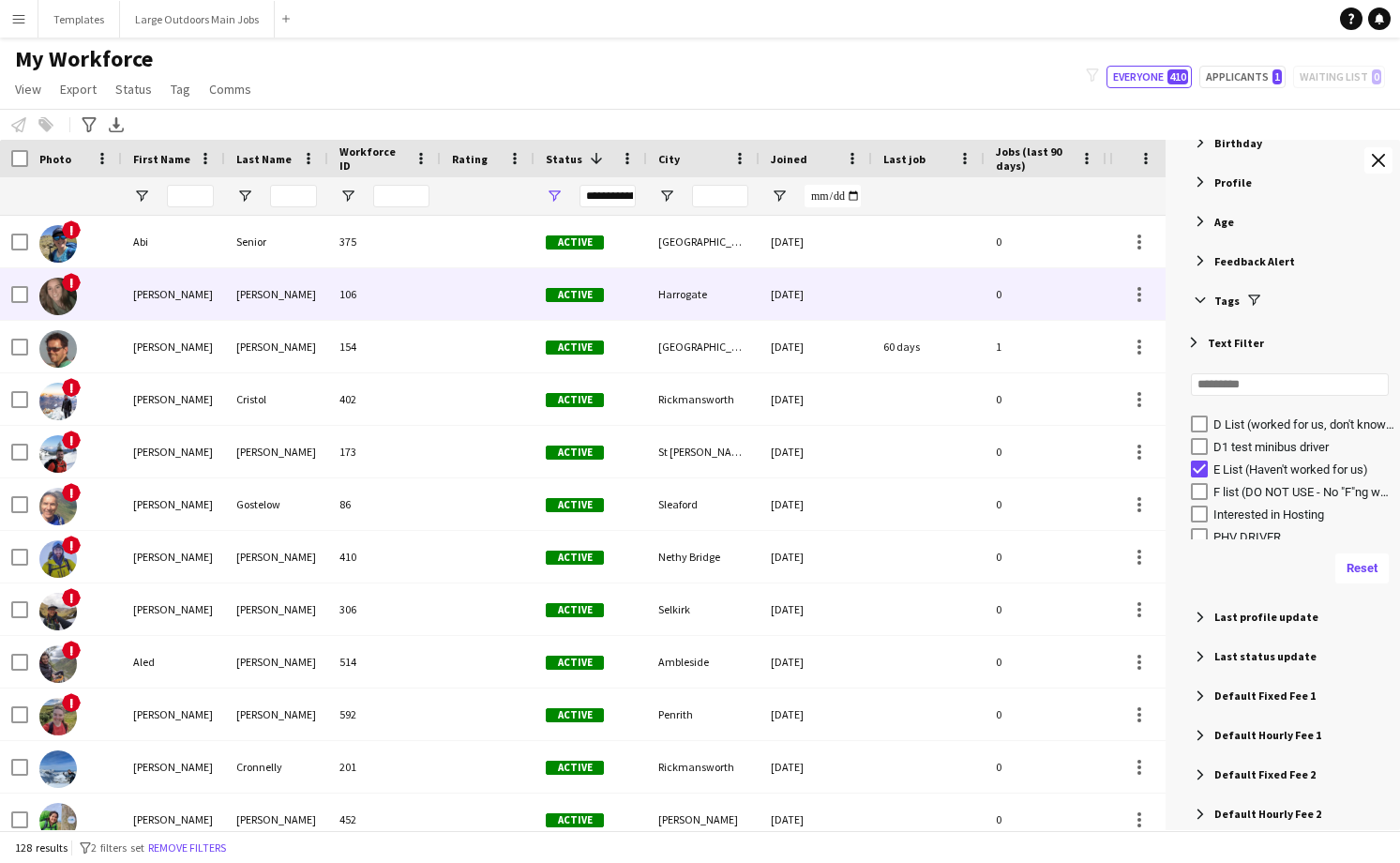
click at [366, 284] on div "106" at bounding box center [385, 293] width 113 height 52
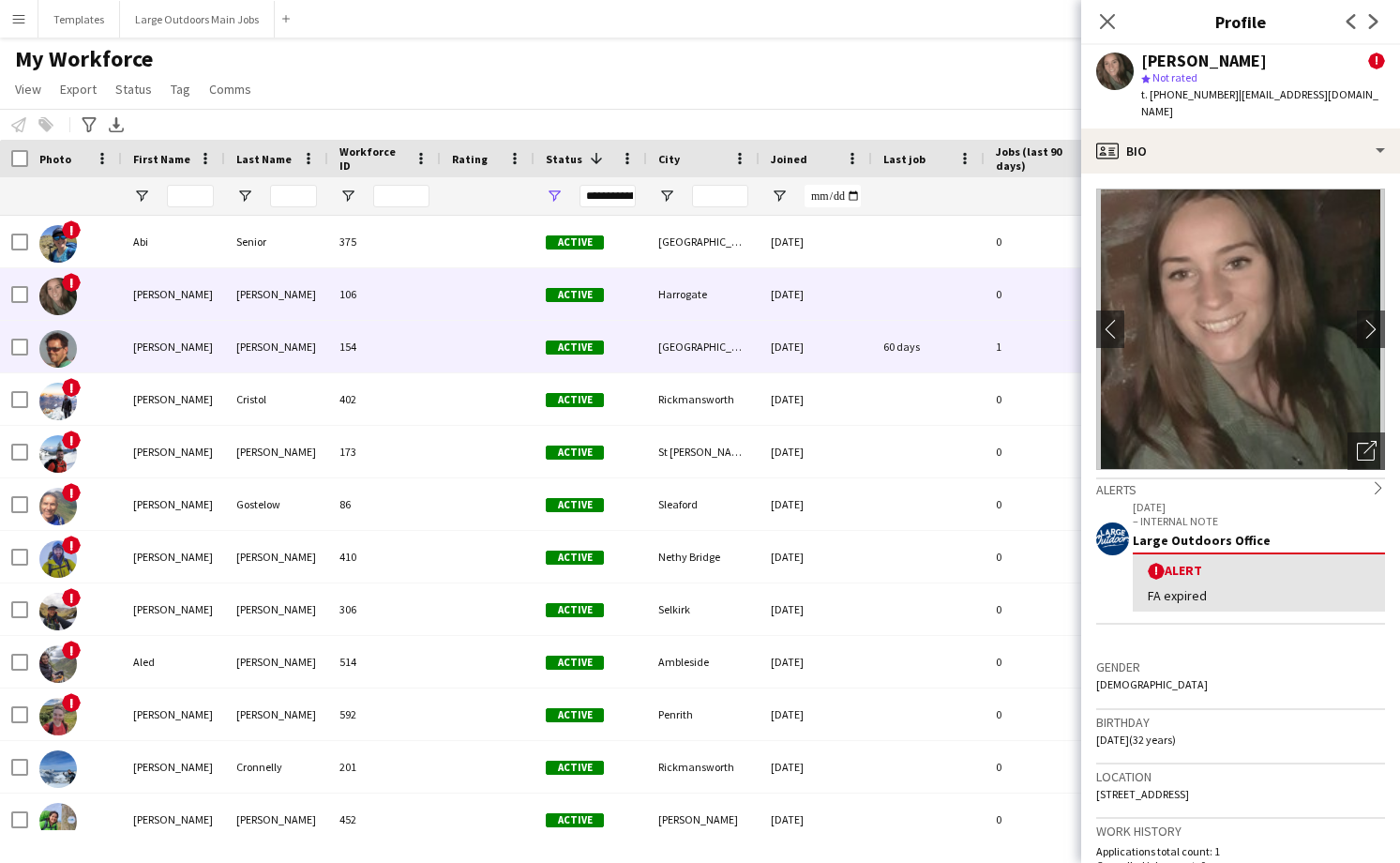
click at [200, 337] on div "[PERSON_NAME]" at bounding box center [173, 346] width 103 height 52
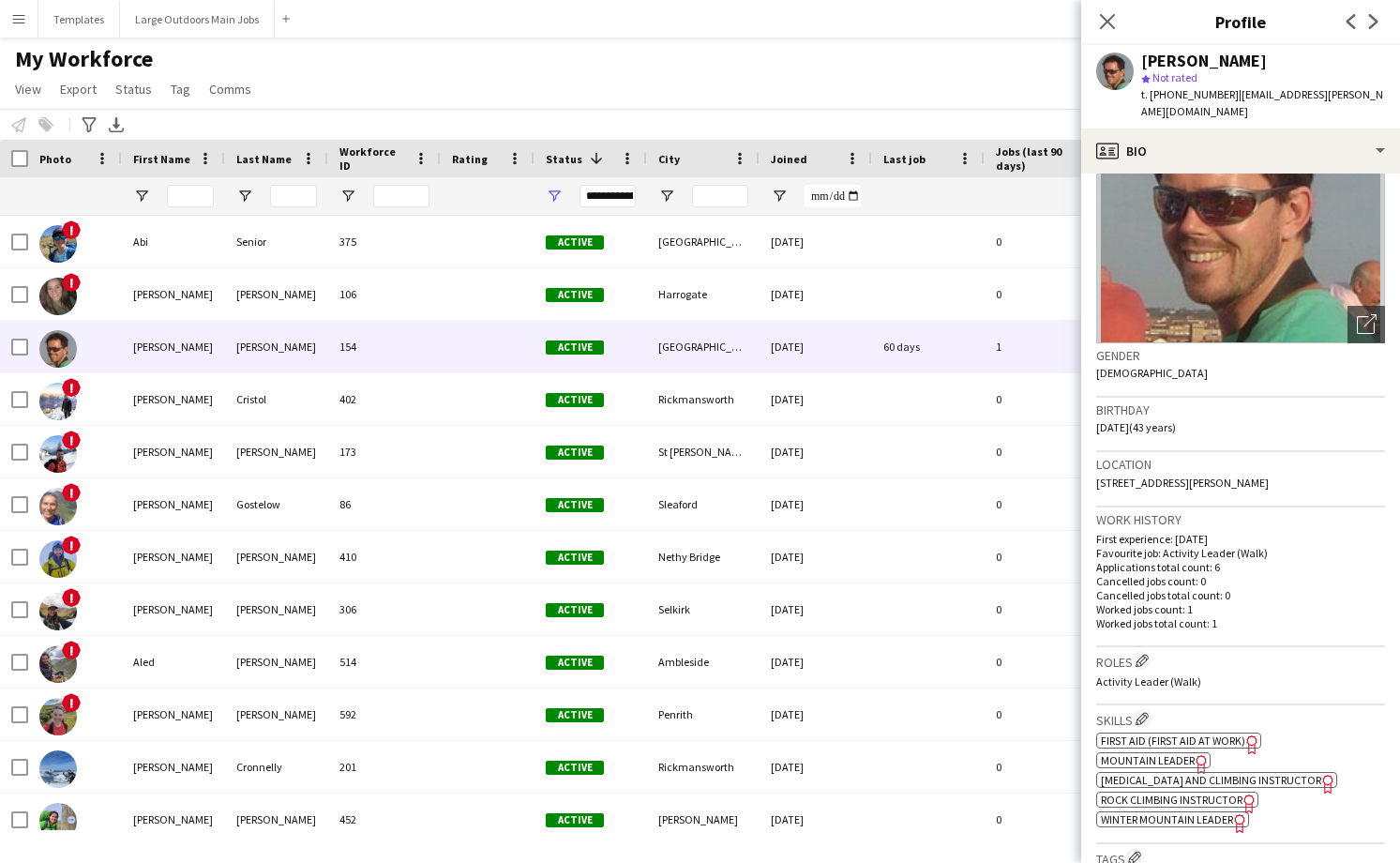
scroll to position [155, 0]
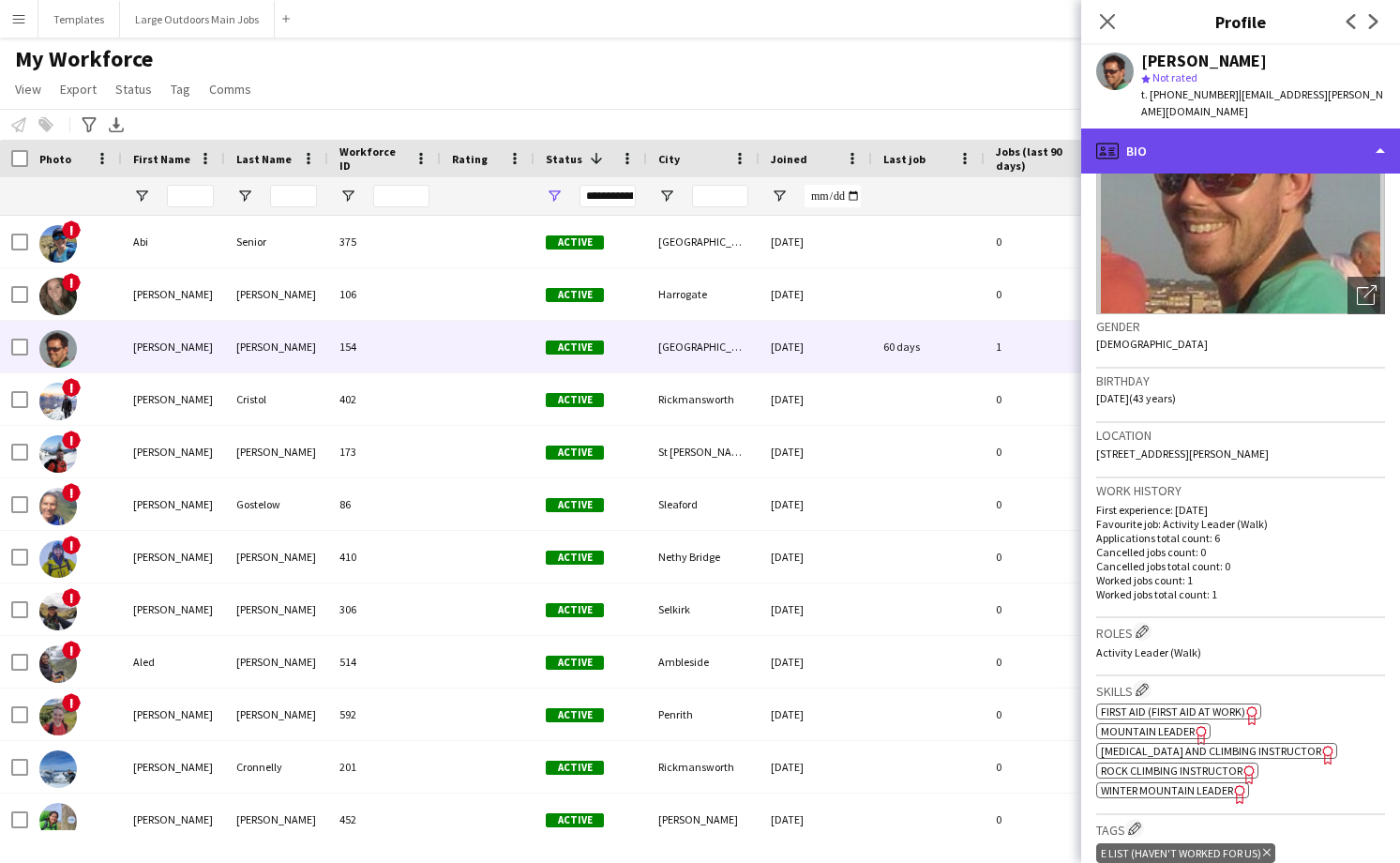
click at [1331, 144] on div "profile Bio" at bounding box center [1241, 151] width 319 height 45
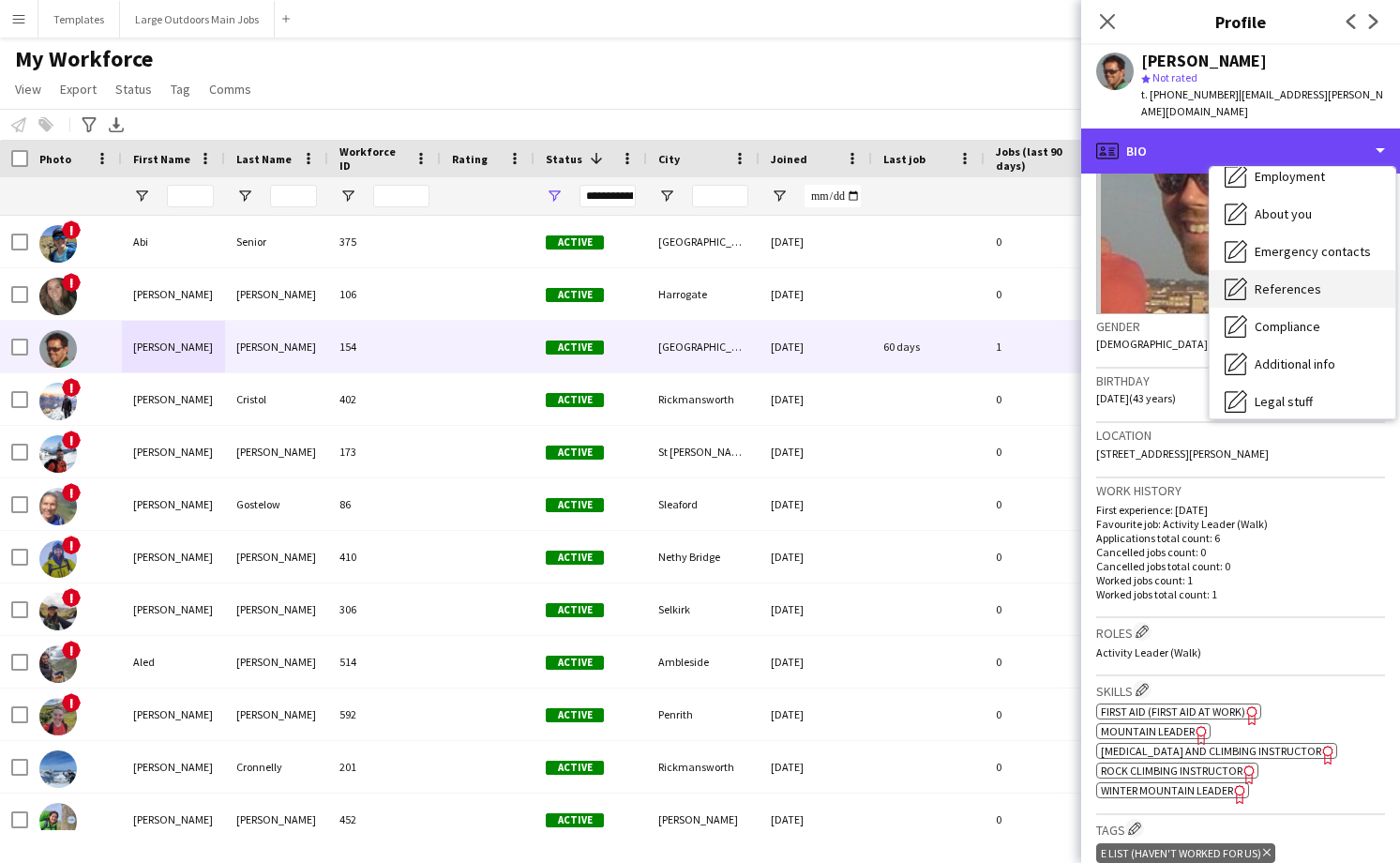
scroll to position [176, 0]
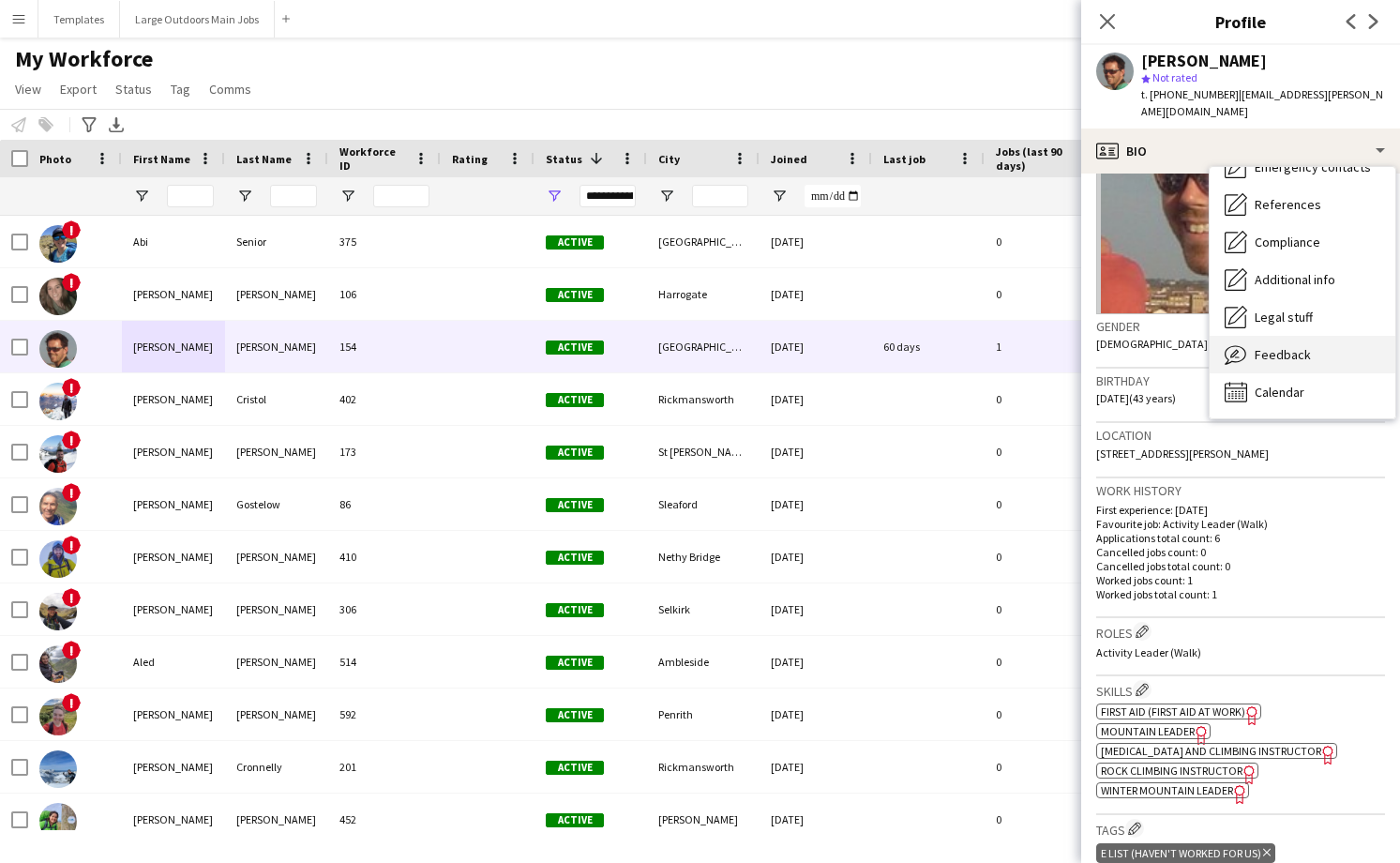
click at [1317, 336] on div "Feedback Feedback" at bounding box center [1302, 355] width 186 height 38
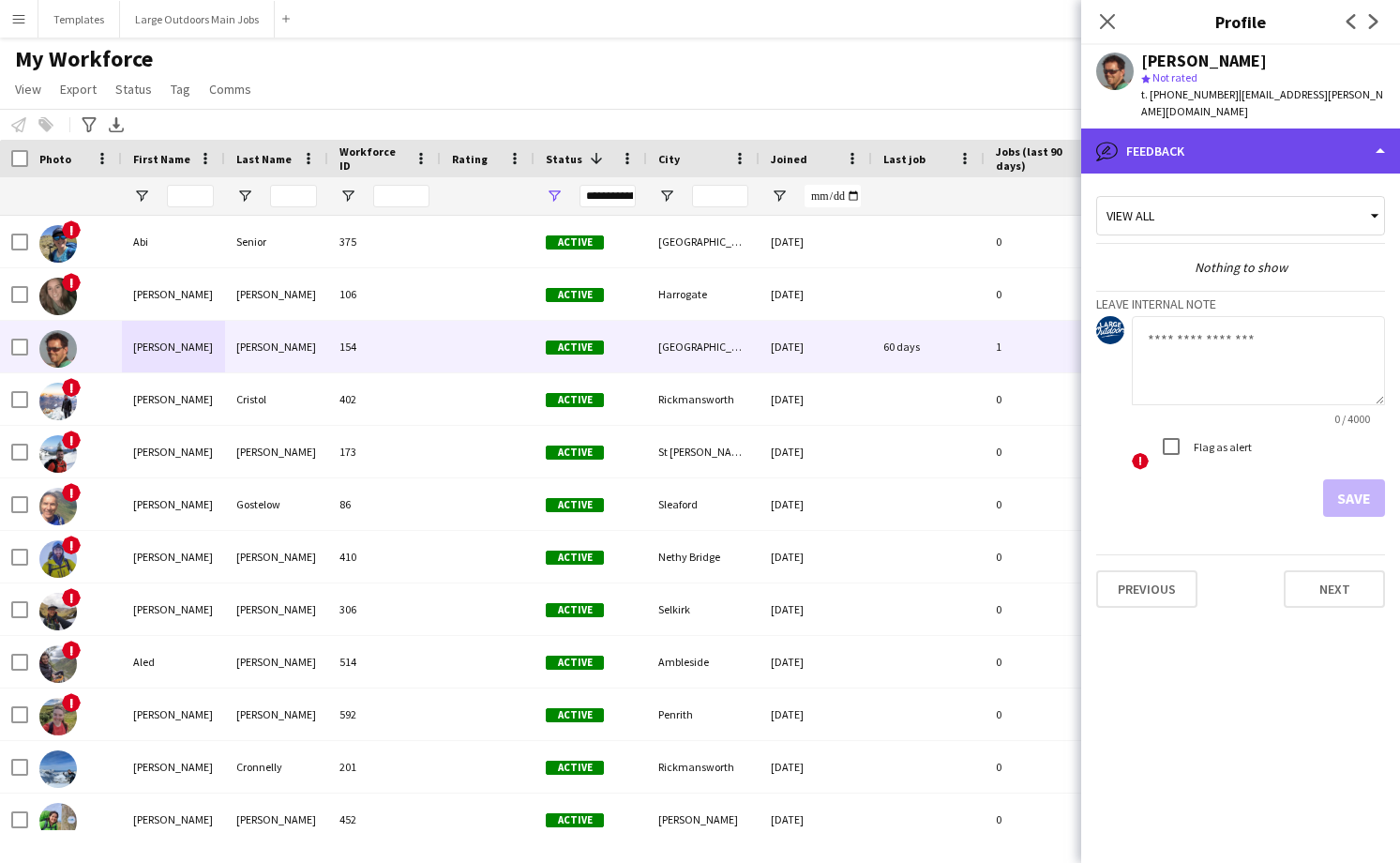
click at [1254, 133] on div "bubble-pencil Feedback" at bounding box center [1241, 151] width 319 height 45
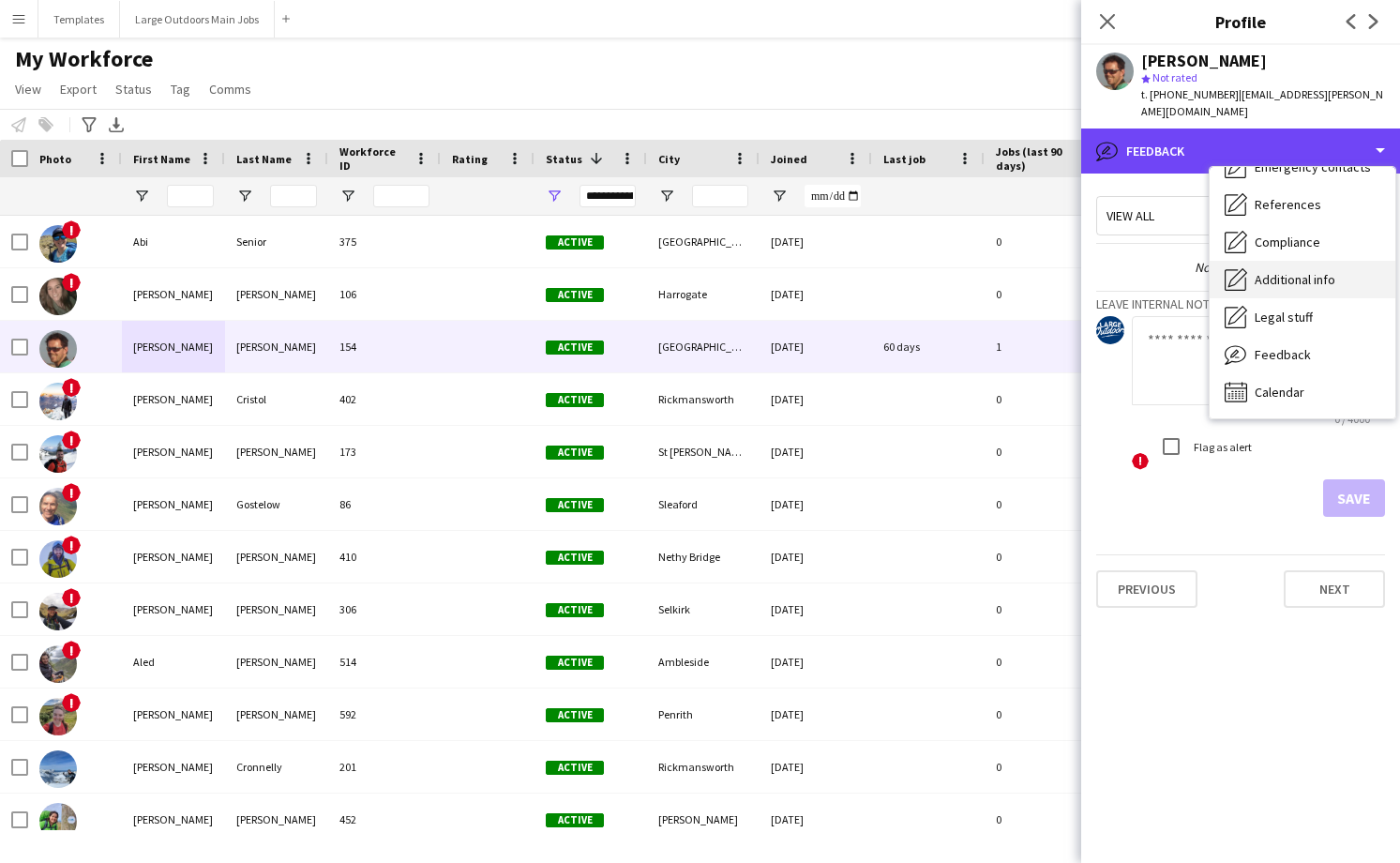
scroll to position [0, 0]
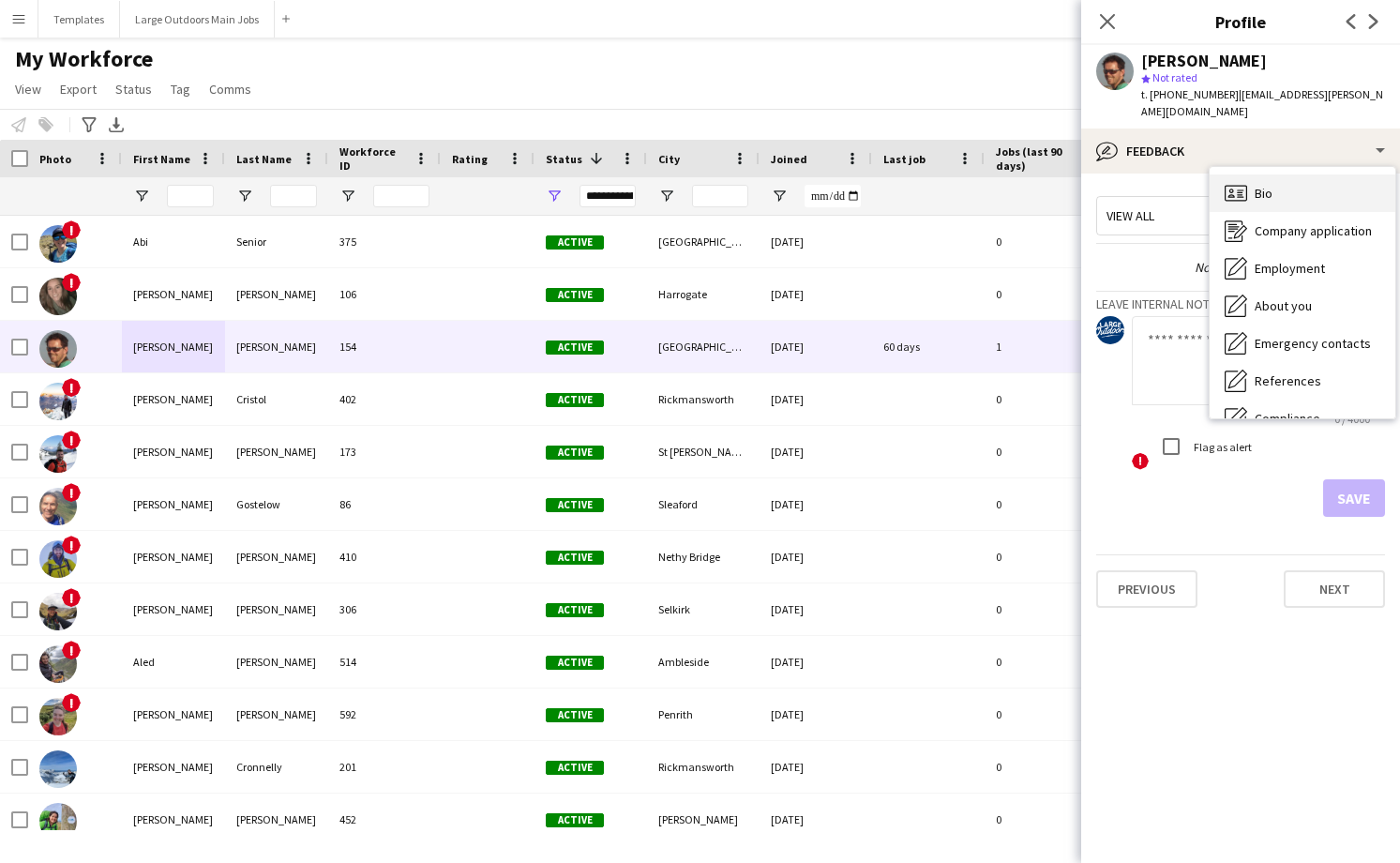
click at [1280, 175] on div "Bio Bio" at bounding box center [1302, 193] width 186 height 38
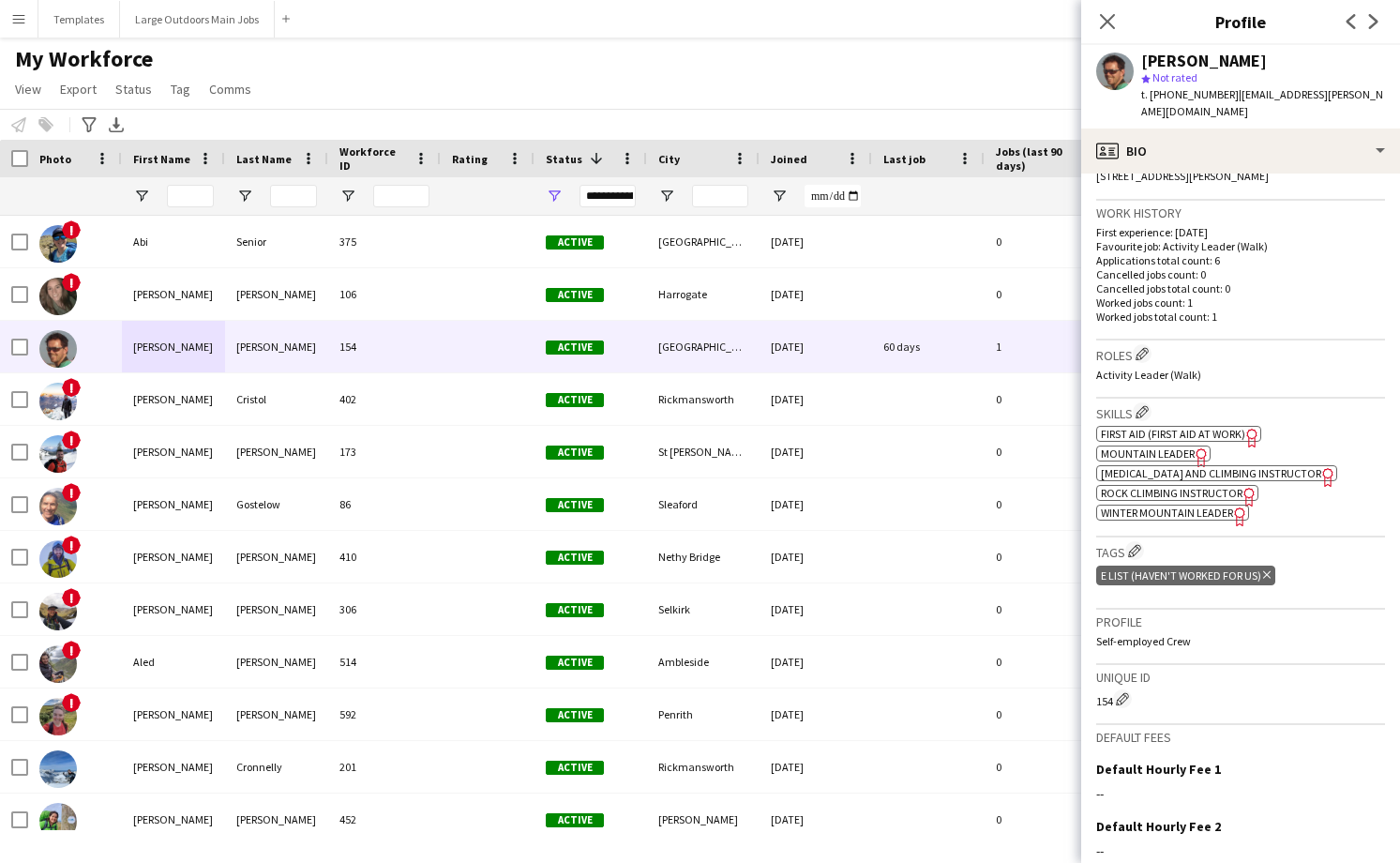
scroll to position [446, 0]
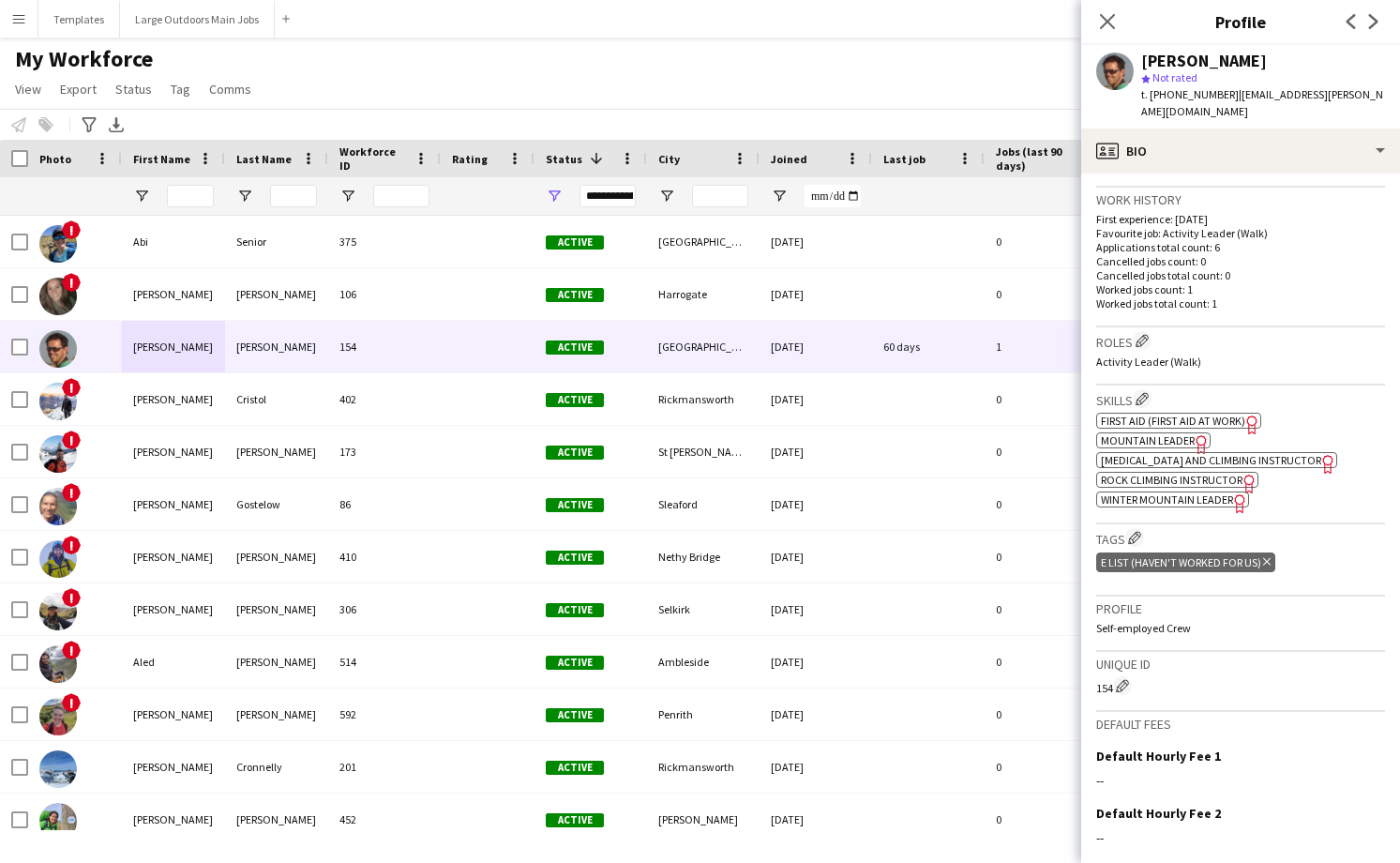
click at [1271, 553] on div "E List (Haven't worked for us) Delete tag" at bounding box center [1185, 563] width 179 height 19
click at [1267, 558] on icon at bounding box center [1267, 562] width 8 height 8
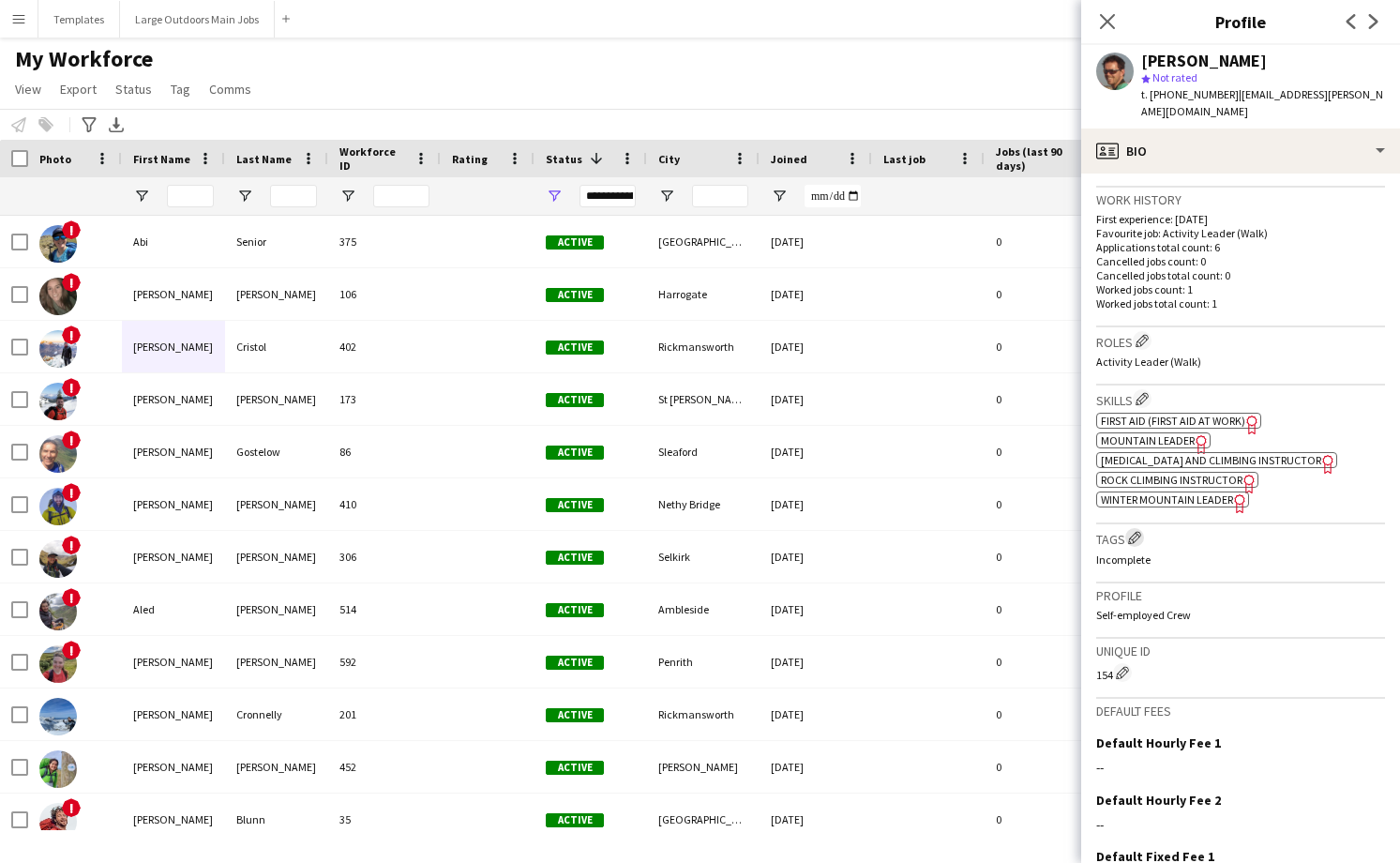
click at [1129, 531] on app-icon "Edit crew company tags" at bounding box center [1135, 537] width 14 height 14
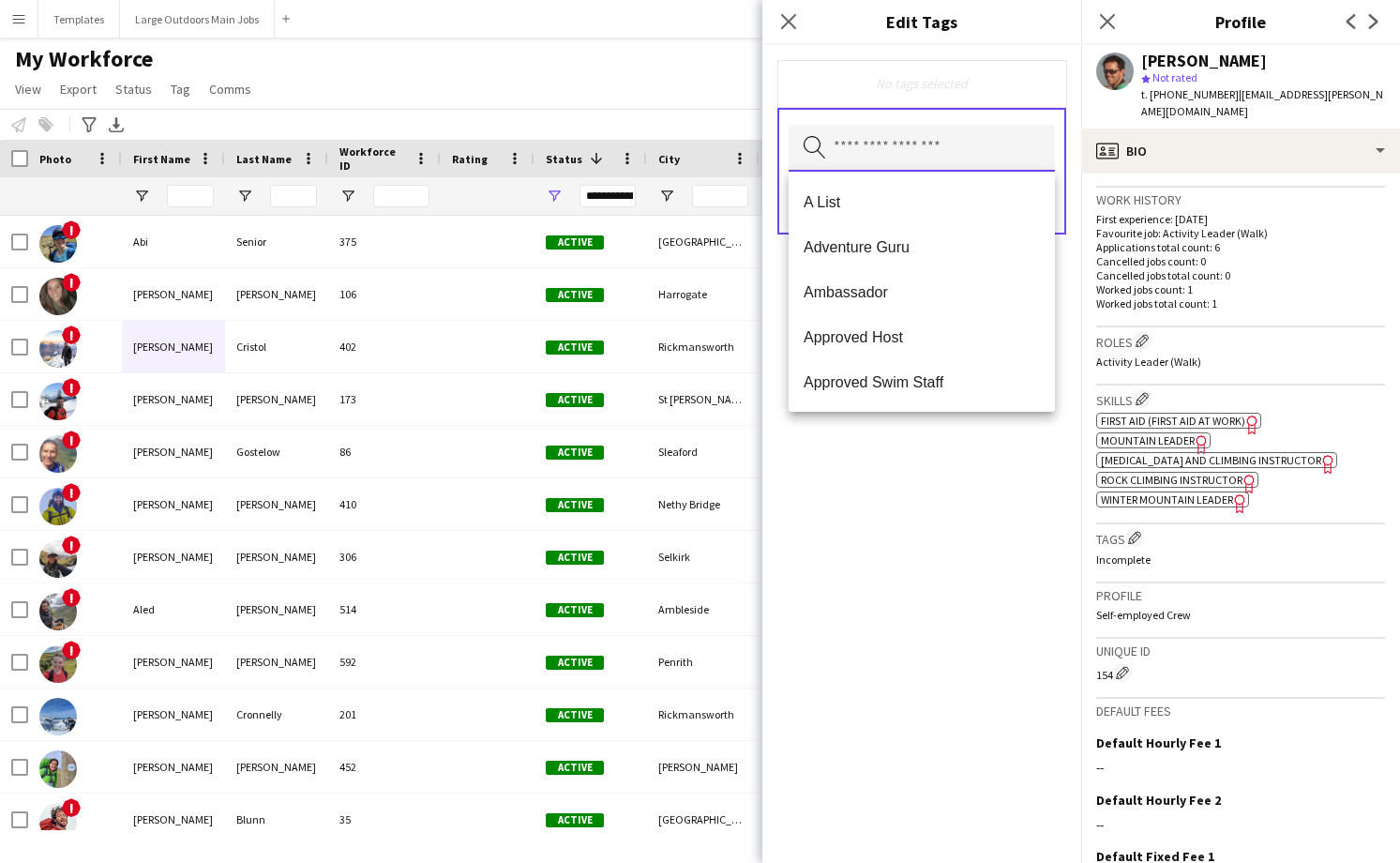
click at [926, 139] on input "text" at bounding box center [922, 148] width 266 height 47
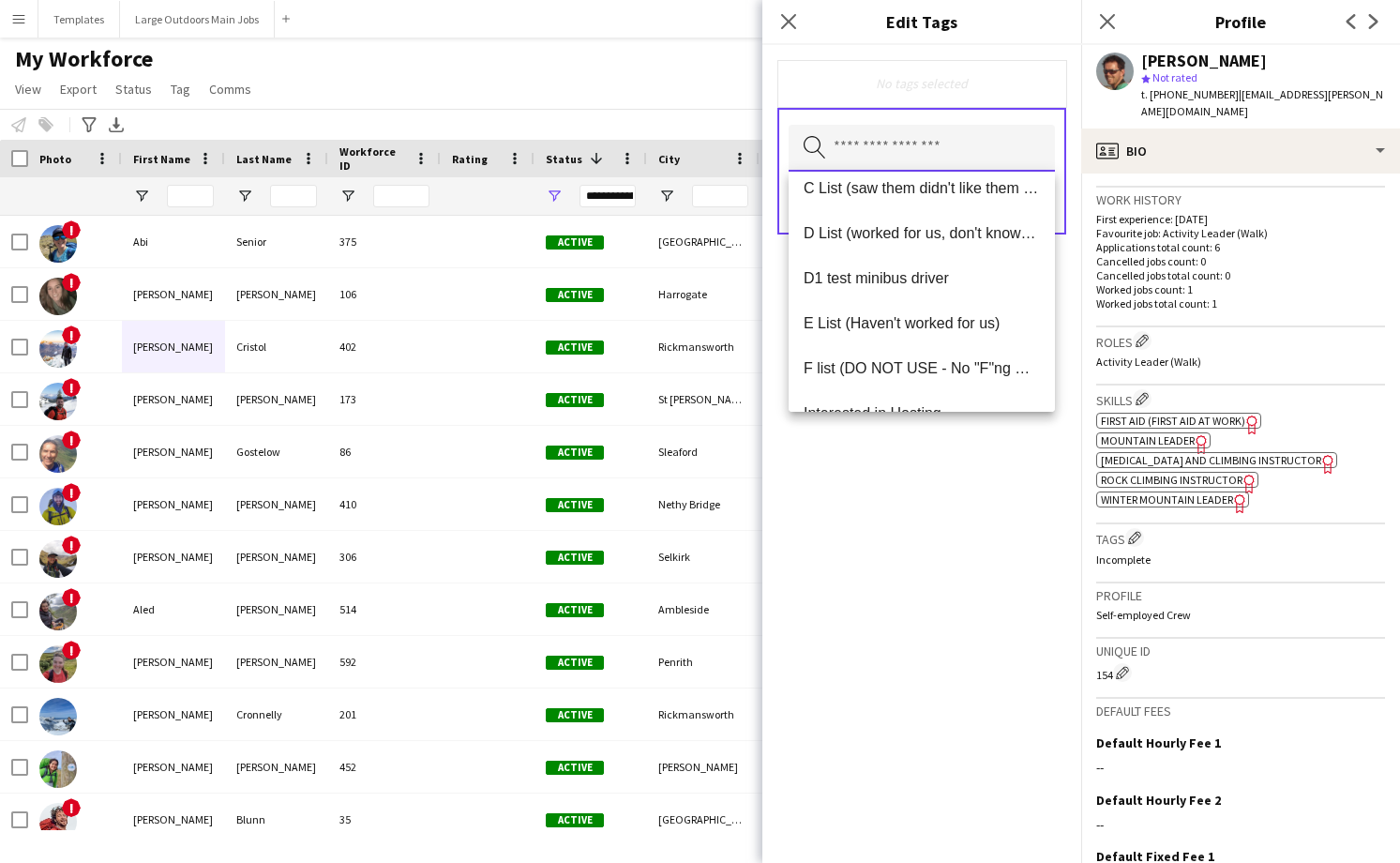
scroll to position [293, 0]
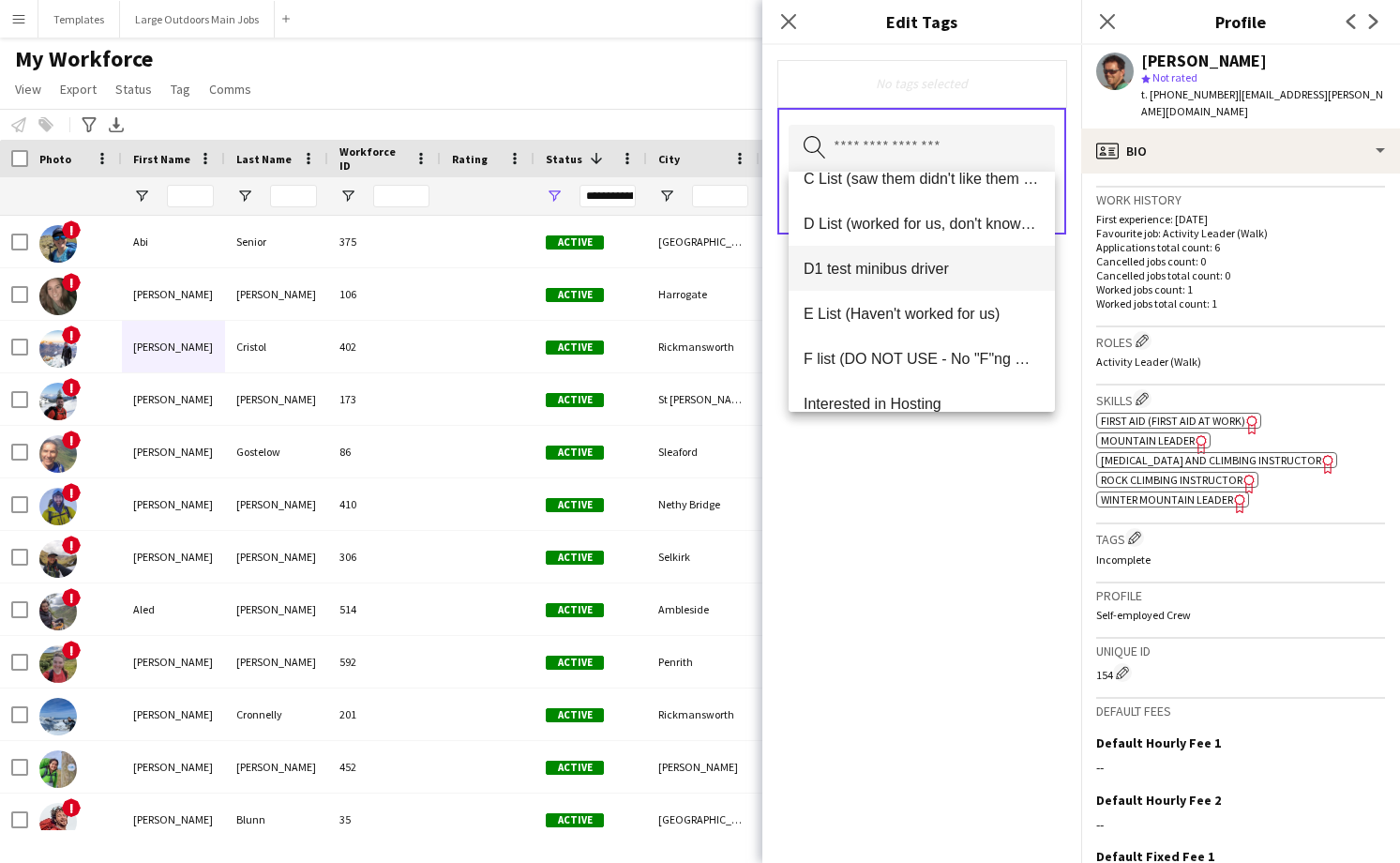
click at [864, 276] on span "D1 test minibus driver" at bounding box center [921, 268] width 236 height 17
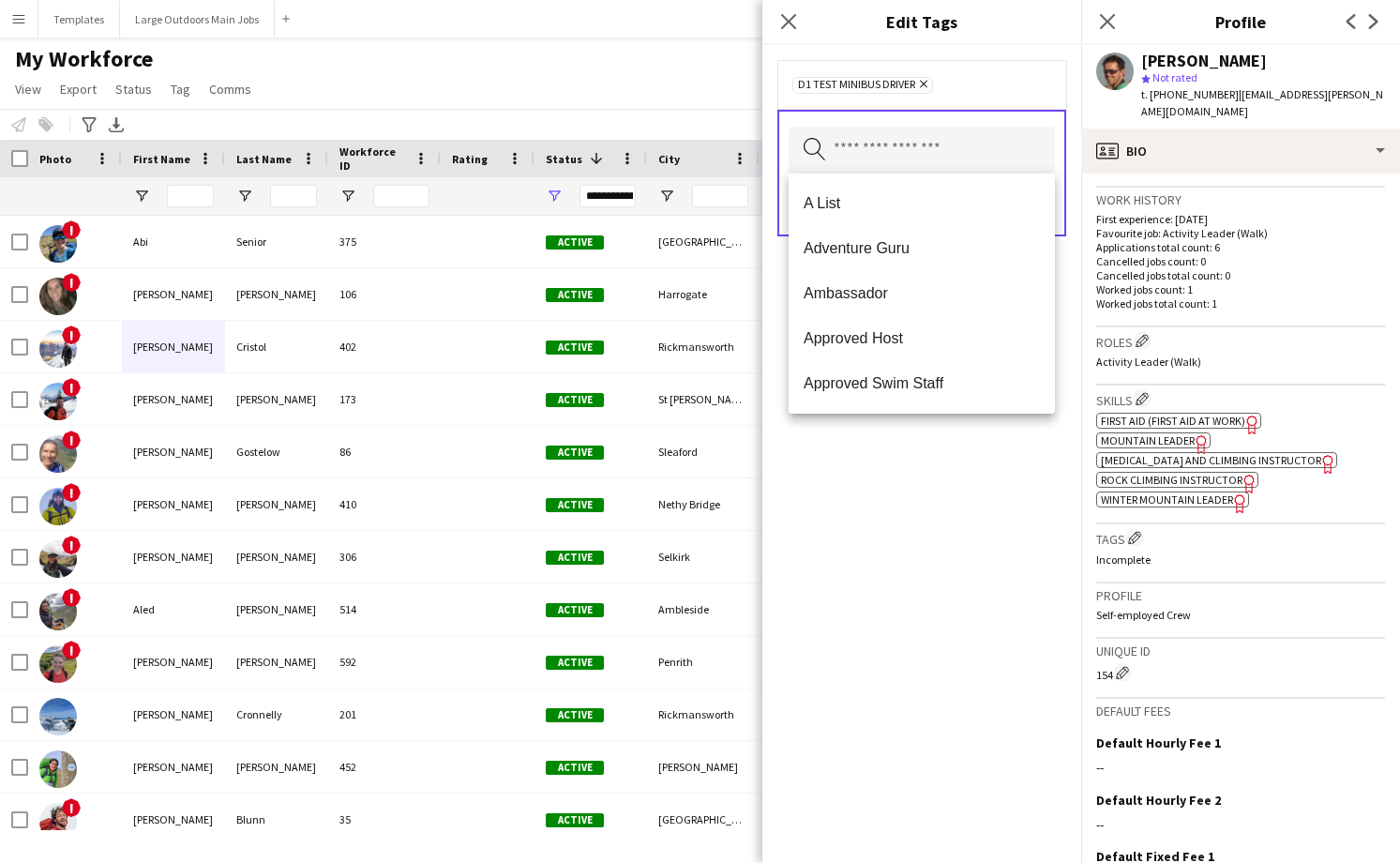
click at [919, 588] on div "D1 test minibus driver Remove Search by tag name Save" at bounding box center [922, 454] width 319 height 818
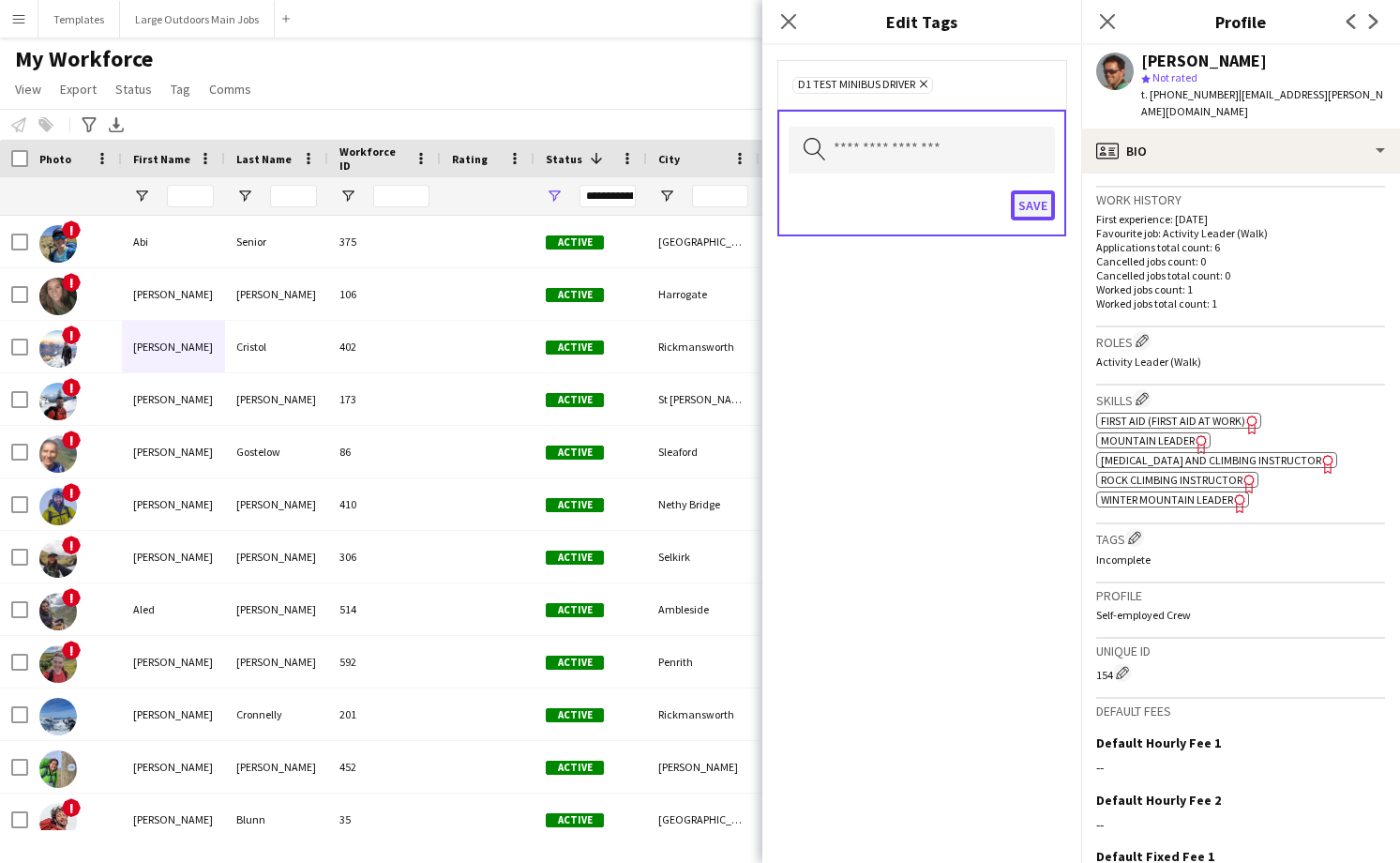
click at [1036, 206] on button "Save" at bounding box center [1033, 205] width 44 height 30
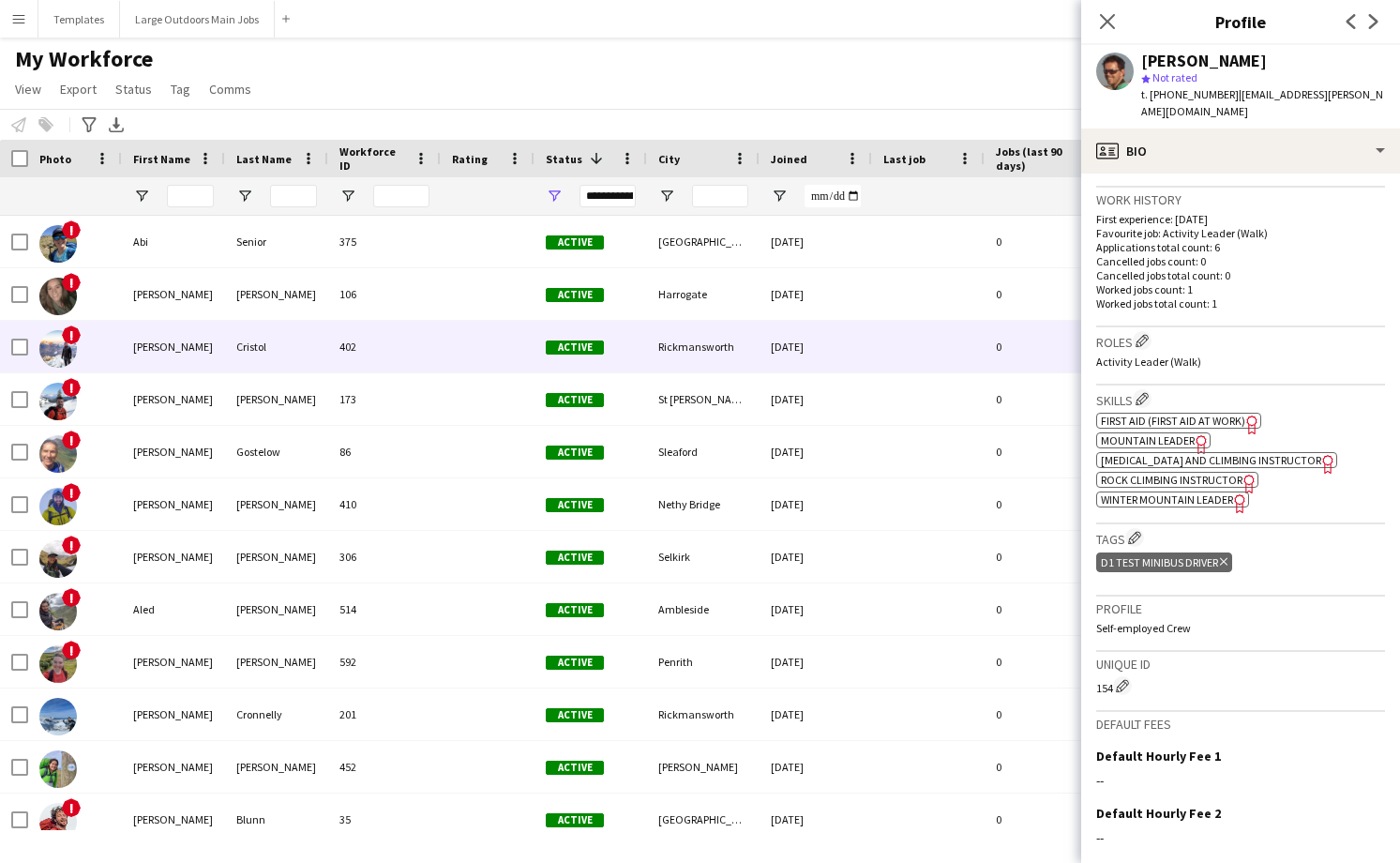
click at [398, 360] on div "402" at bounding box center [385, 346] width 113 height 52
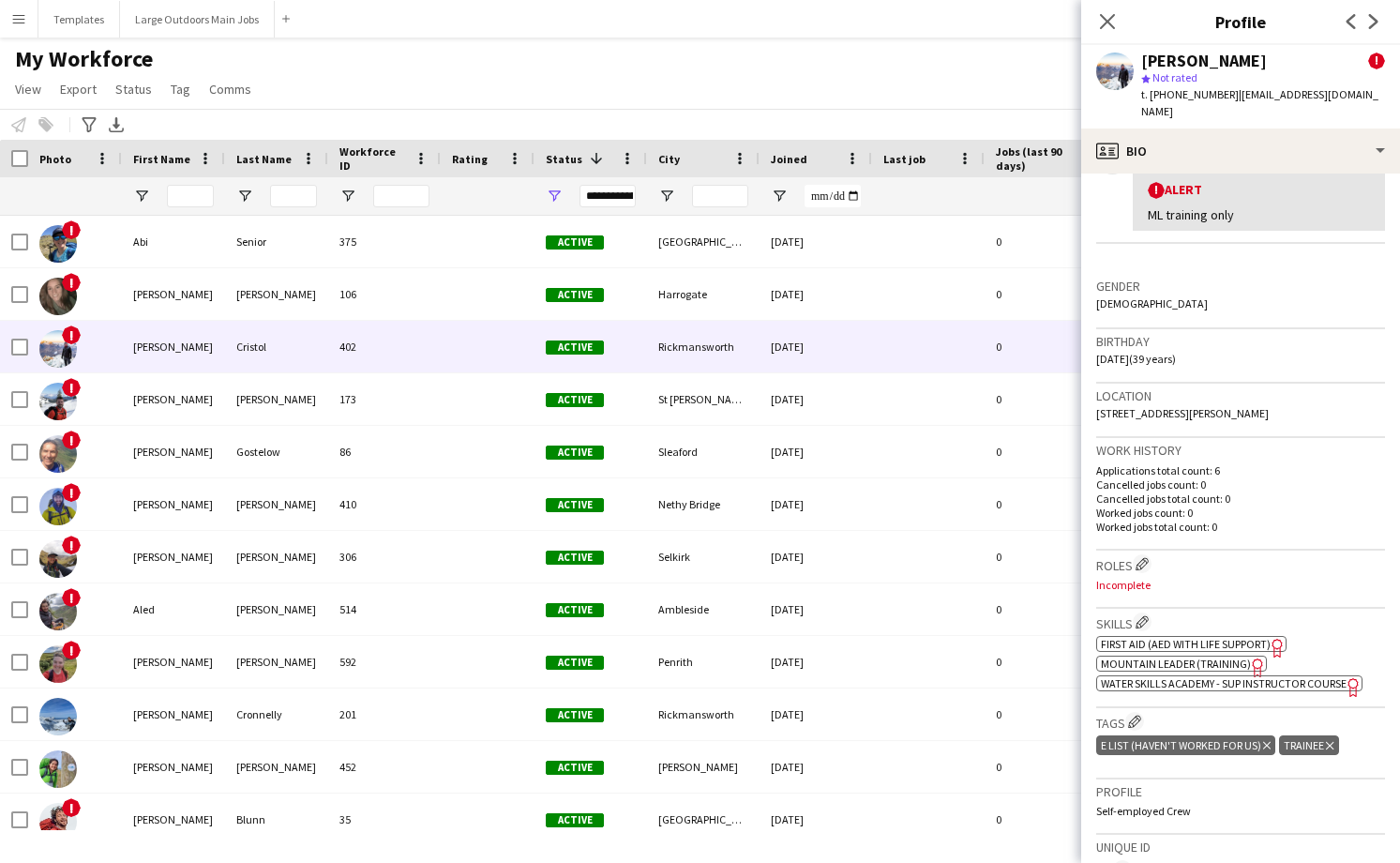
scroll to position [390, 0]
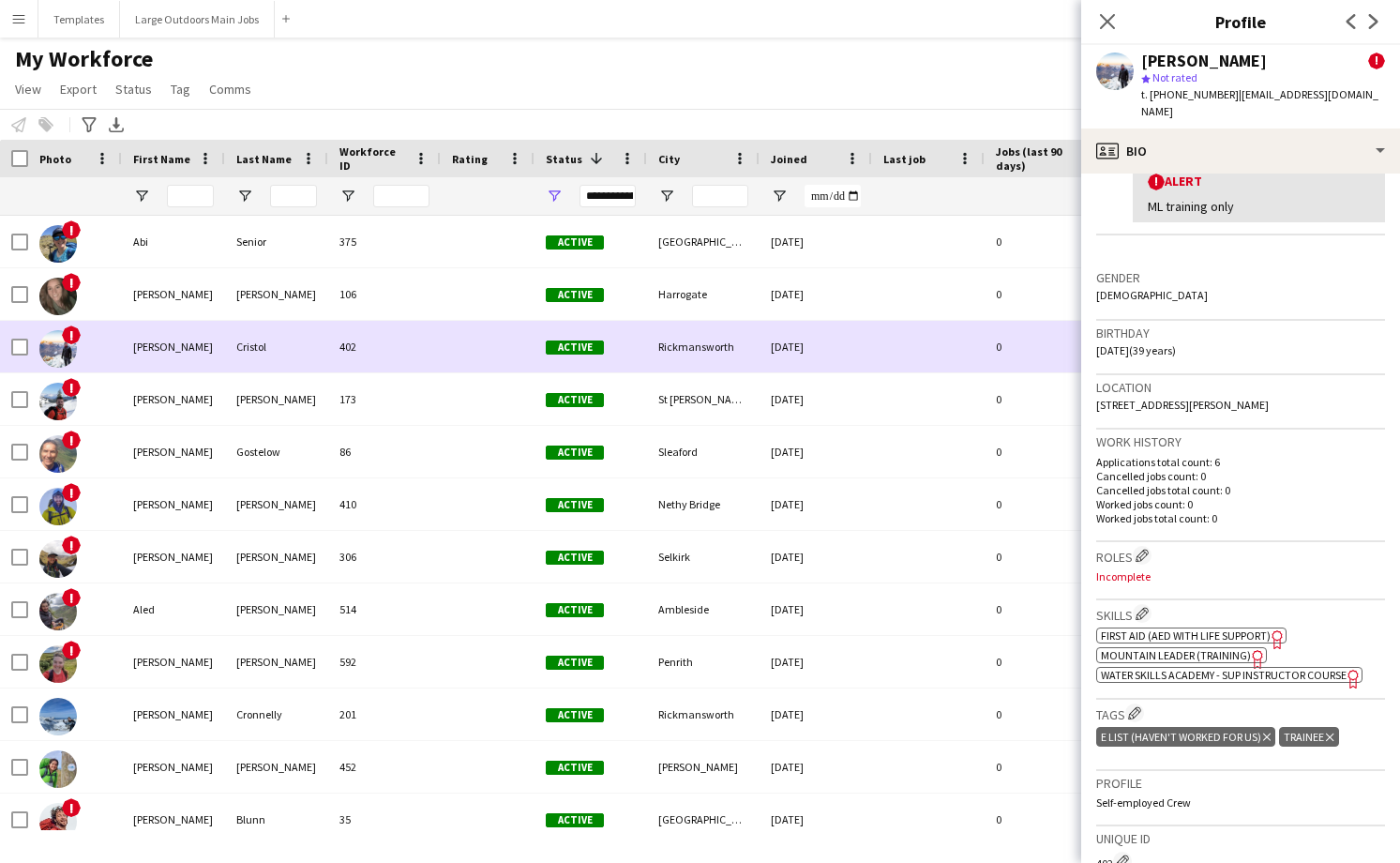
click at [279, 359] on div "Cristol" at bounding box center [277, 346] width 103 height 52
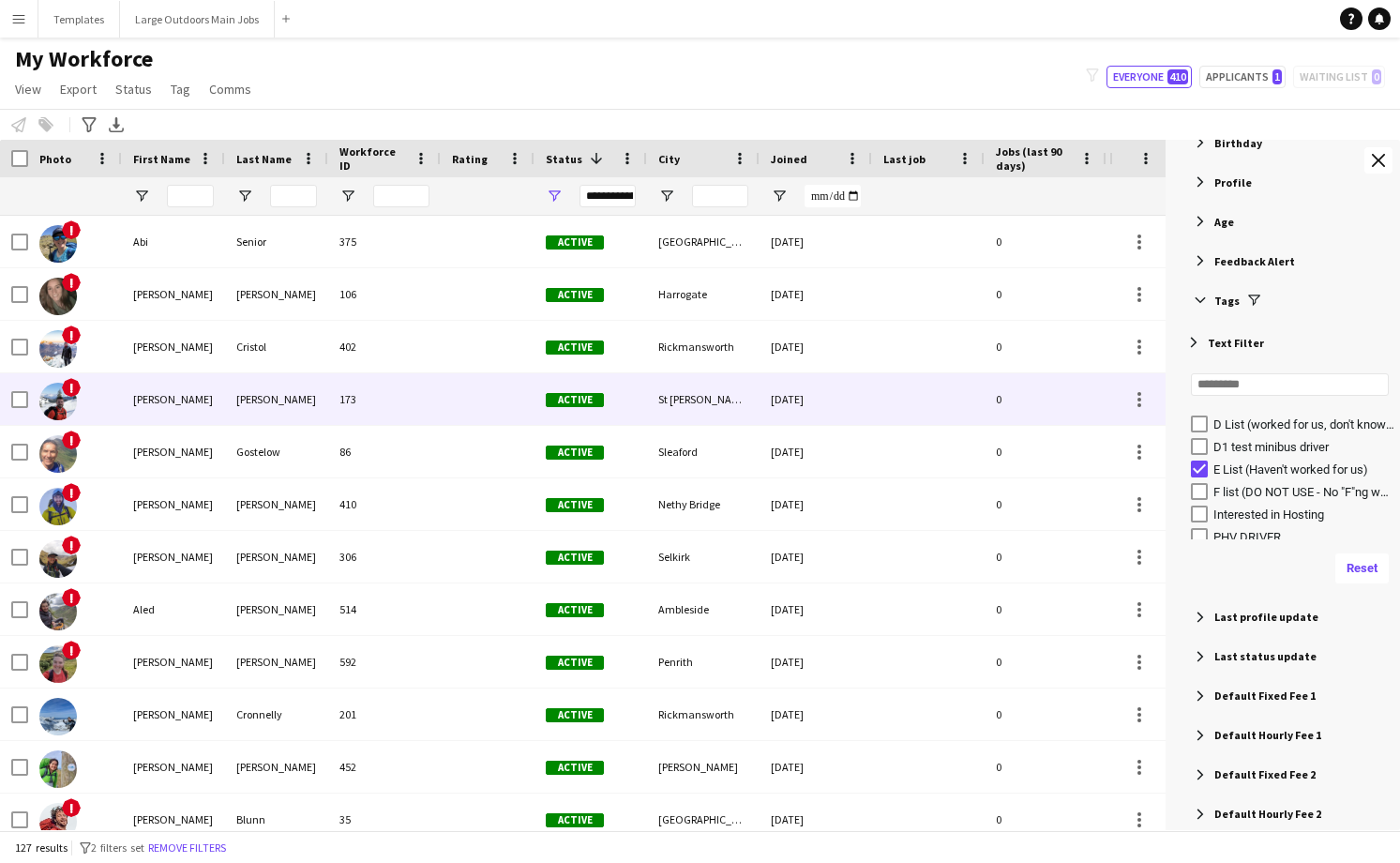
click at [291, 393] on div "[PERSON_NAME]" at bounding box center [277, 398] width 103 height 52
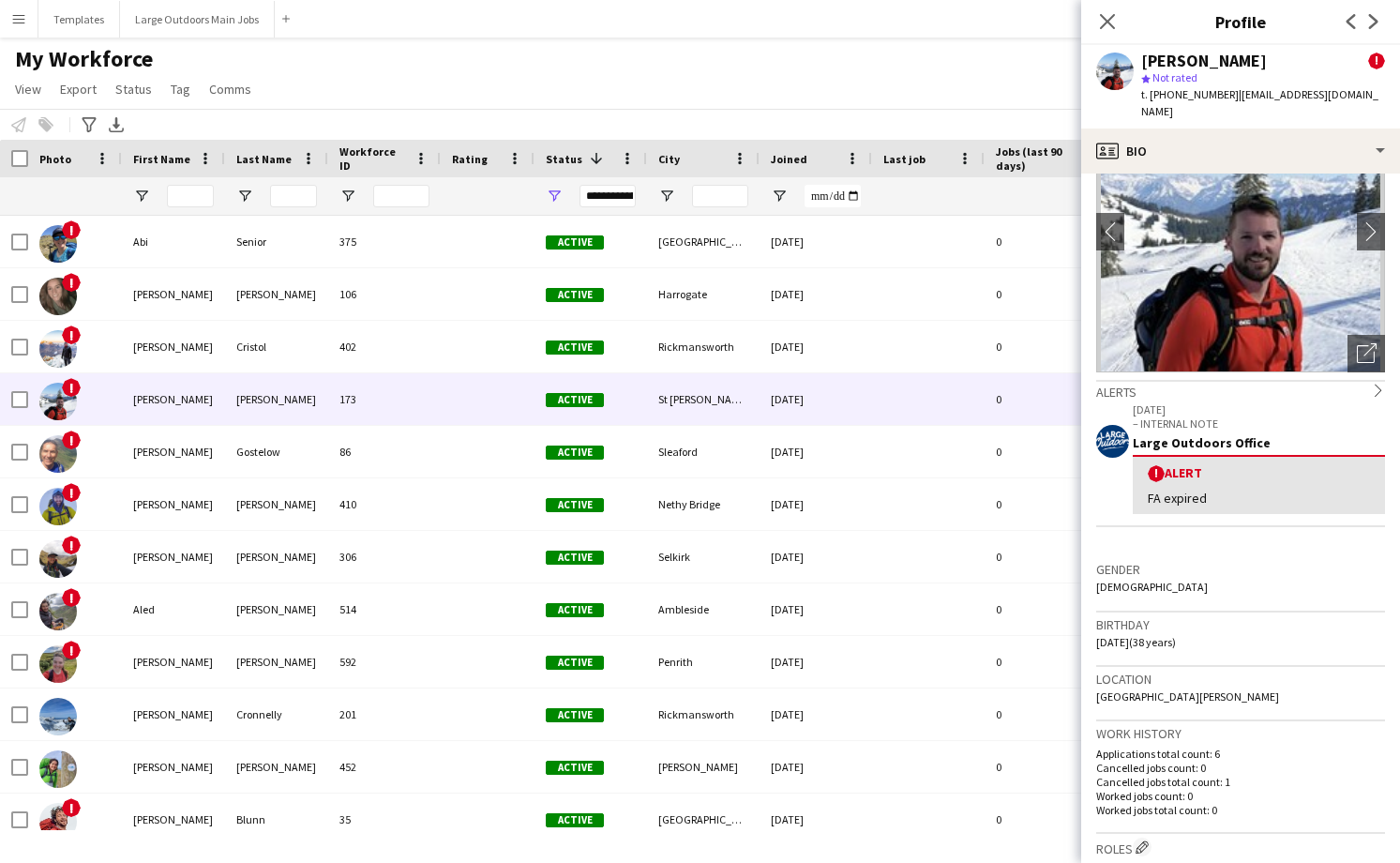
scroll to position [106, 0]
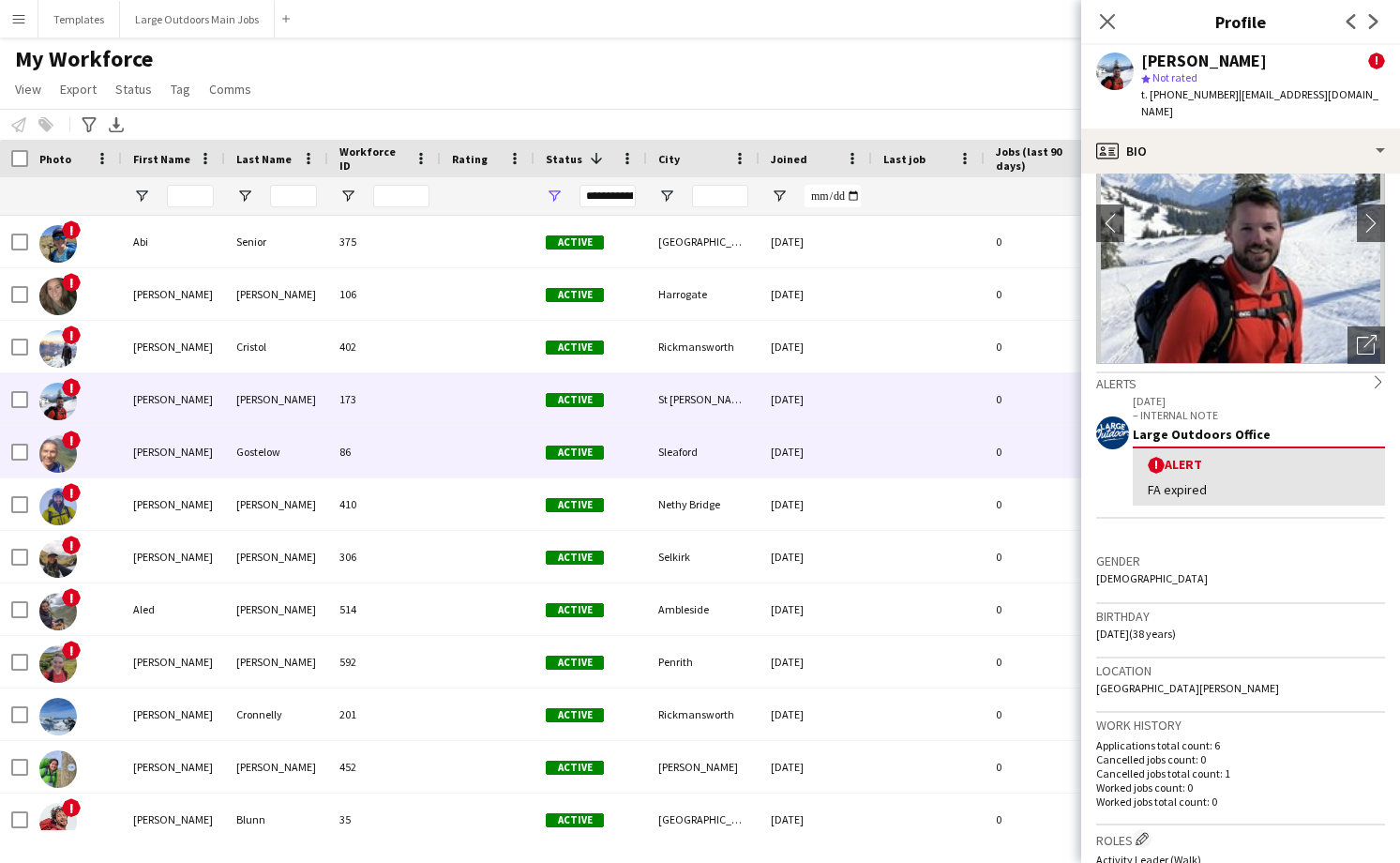
click at [416, 467] on div "86" at bounding box center [385, 451] width 113 height 52
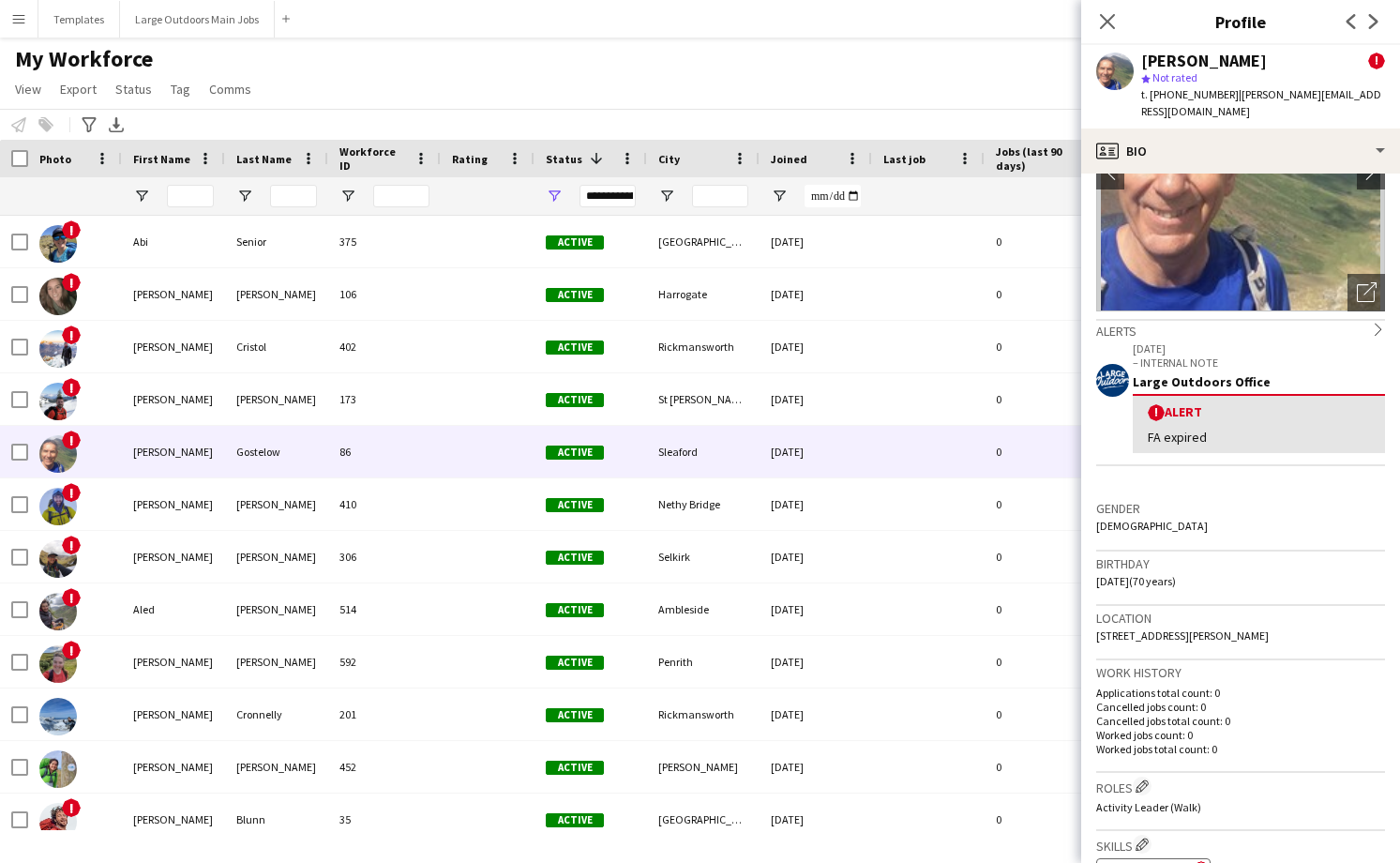
scroll to position [173, 0]
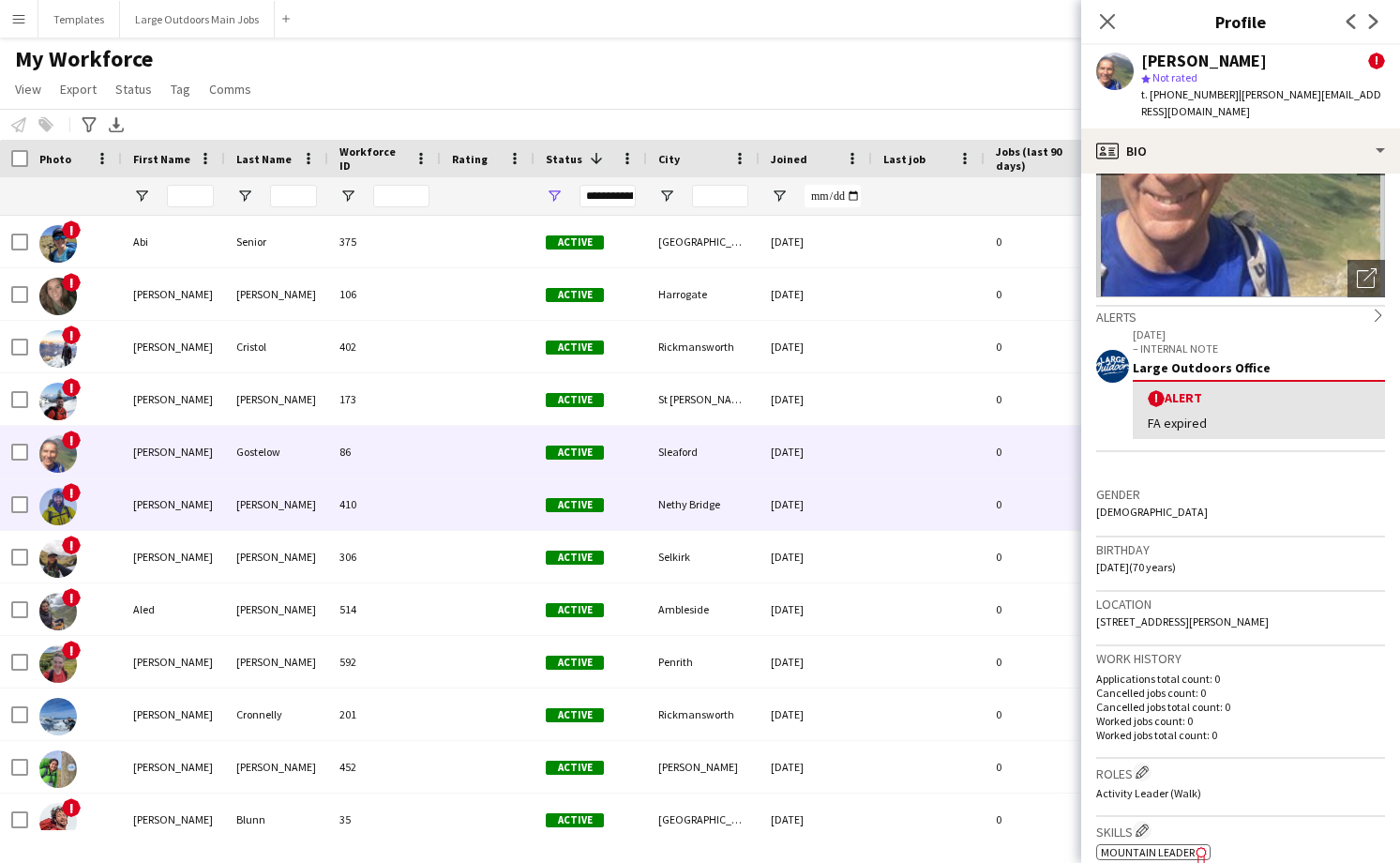
click at [422, 505] on div "410" at bounding box center [385, 503] width 113 height 52
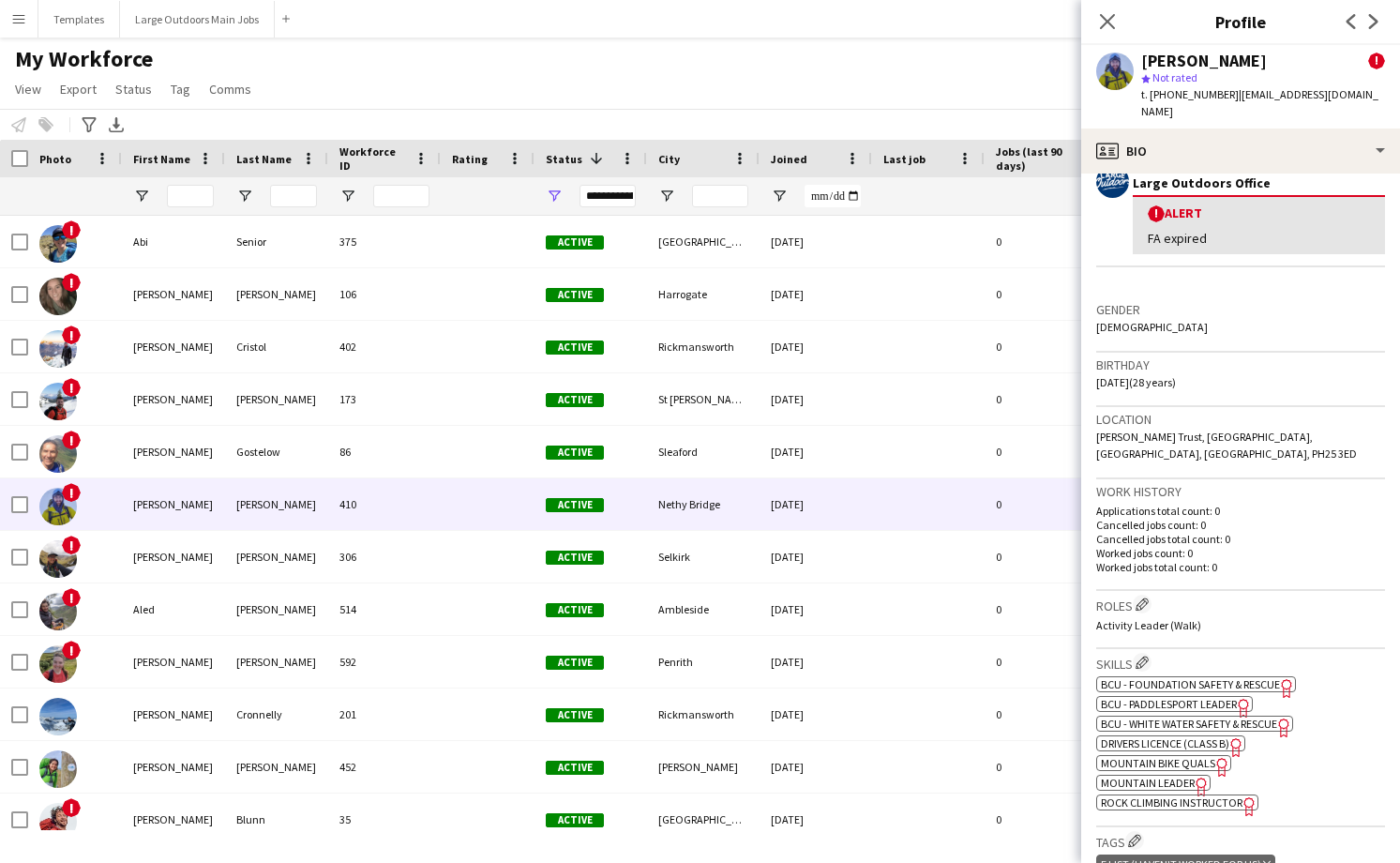
scroll to position [382, 0]
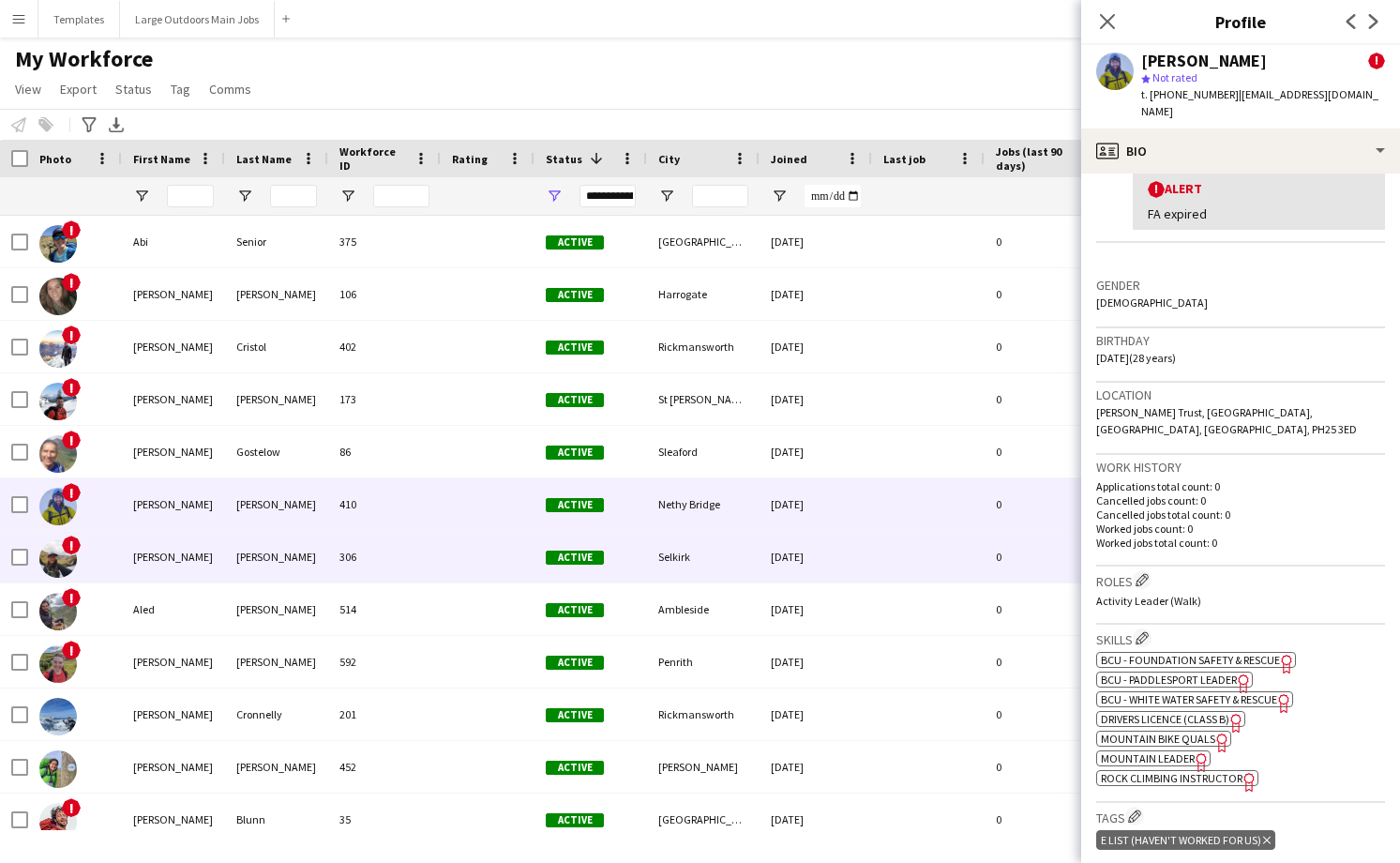
click at [476, 552] on div at bounding box center [488, 556] width 94 height 52
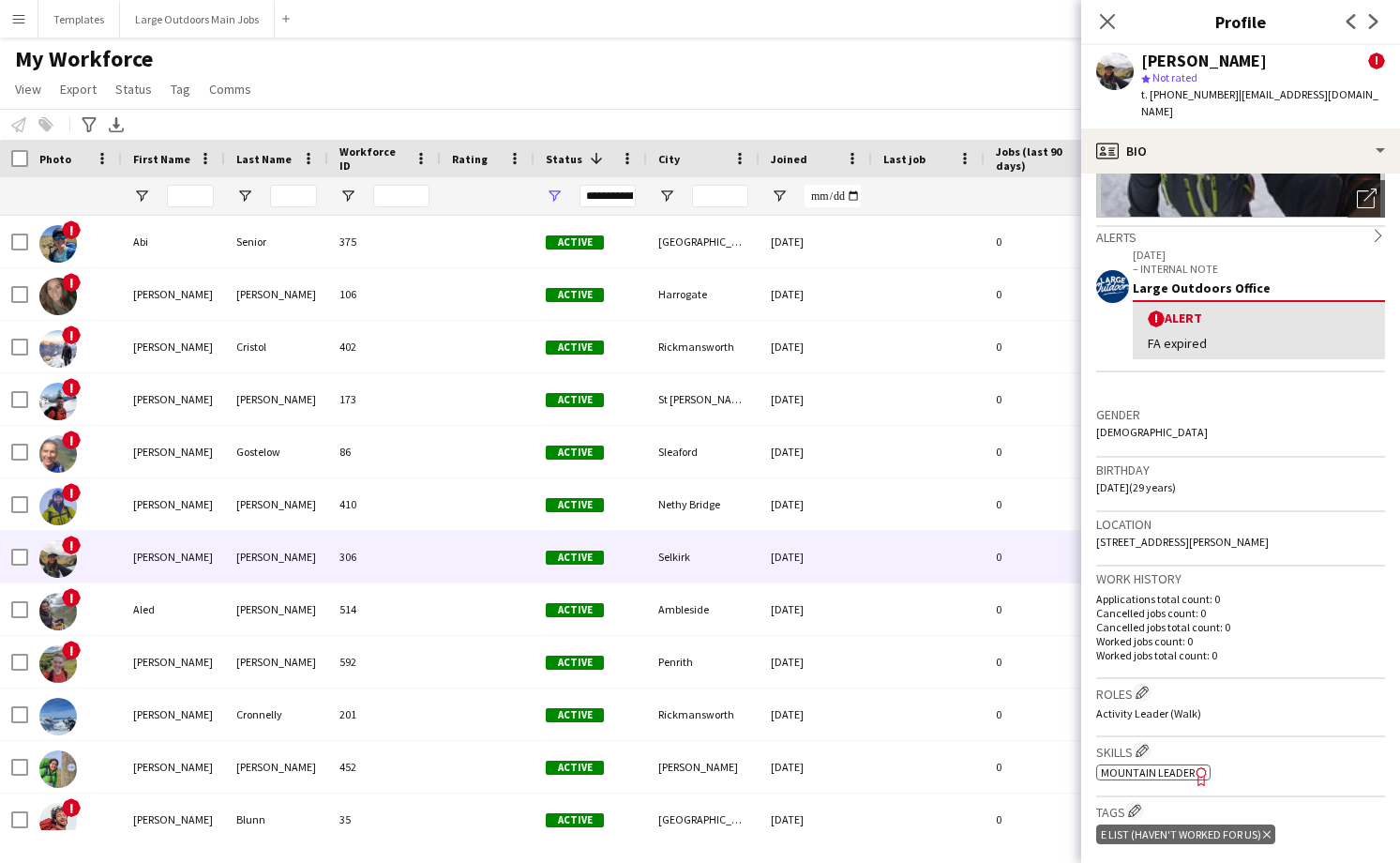
scroll to position [279, 0]
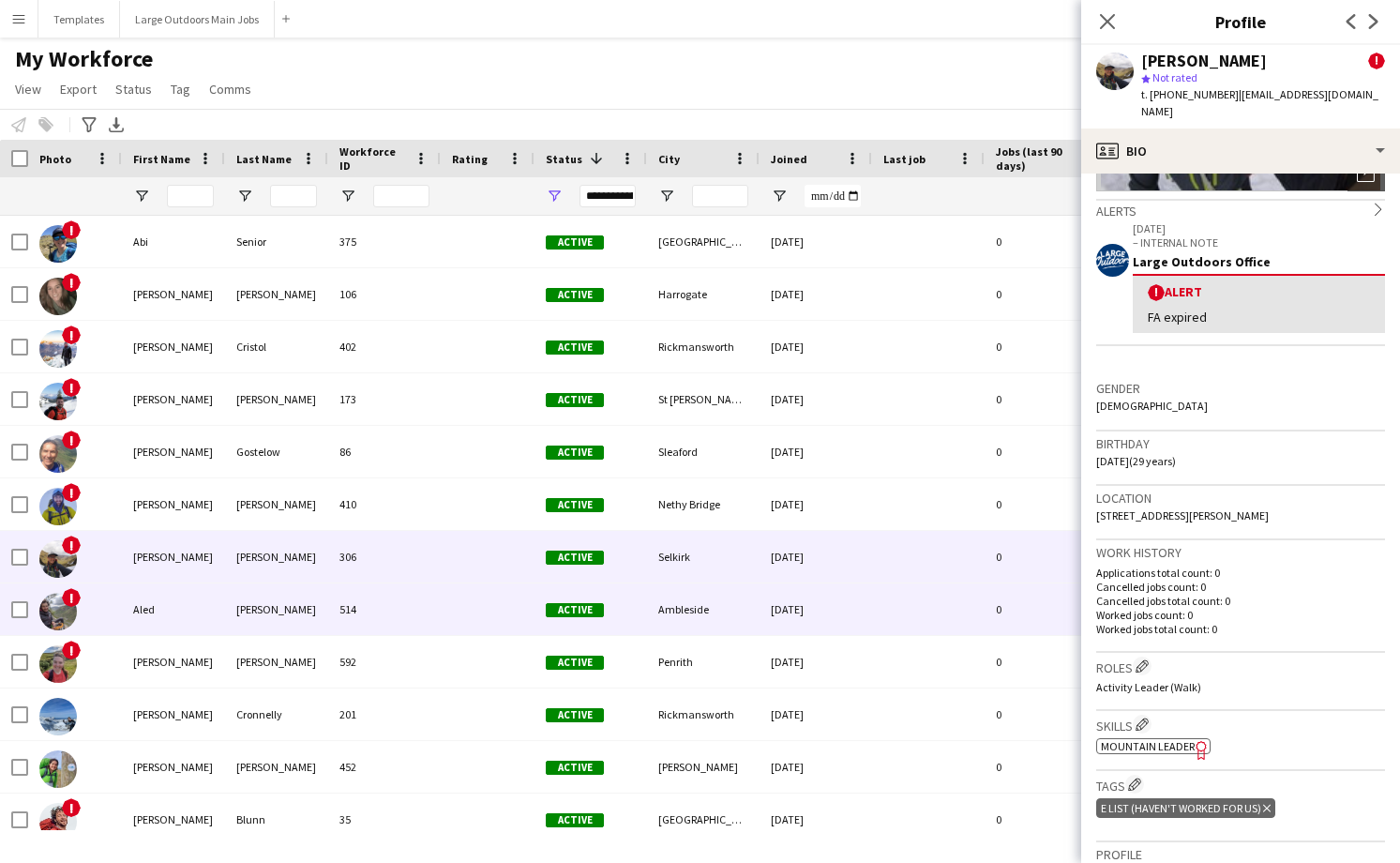
click at [431, 614] on div "514" at bounding box center [385, 608] width 113 height 52
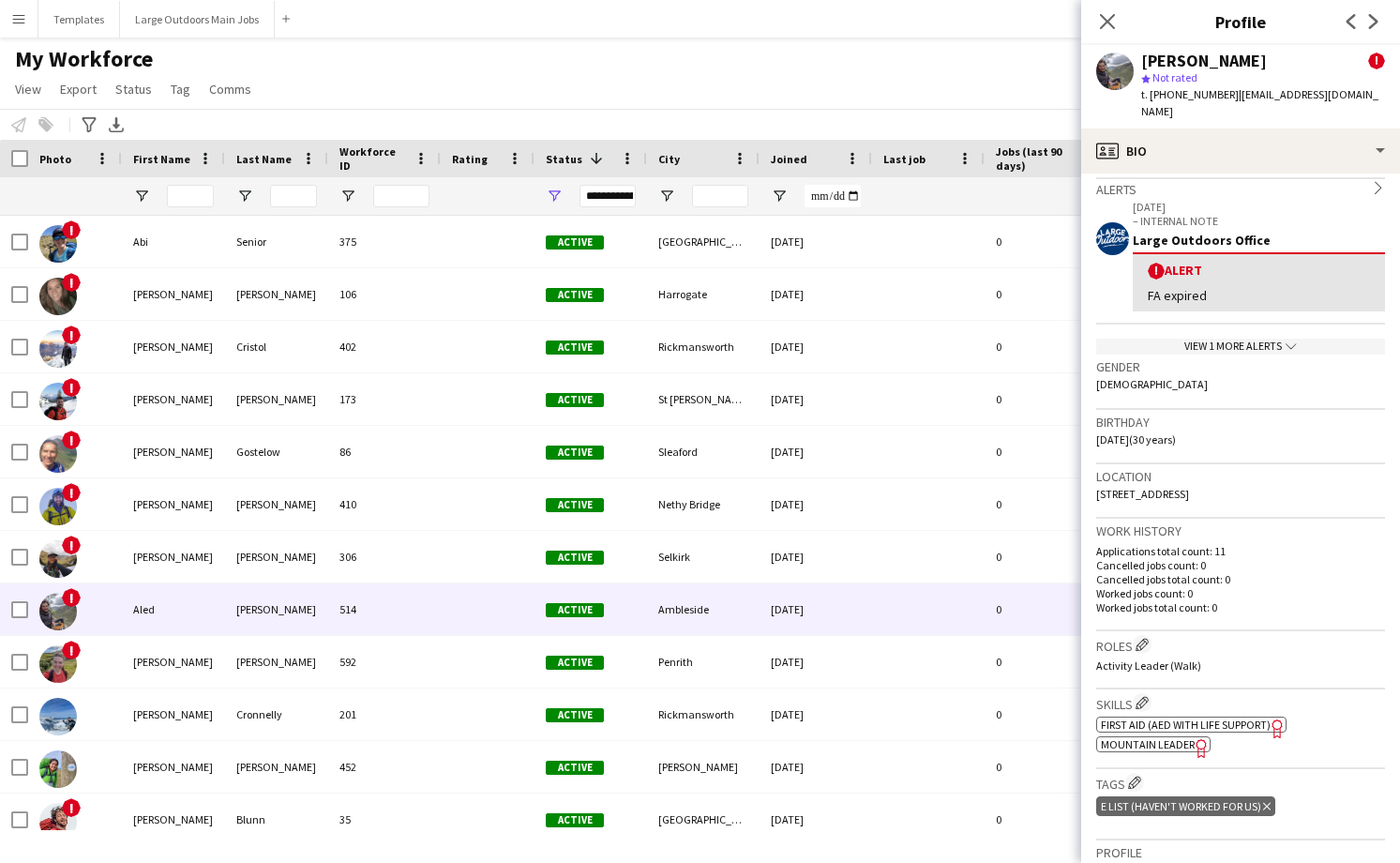
scroll to position [302, 0]
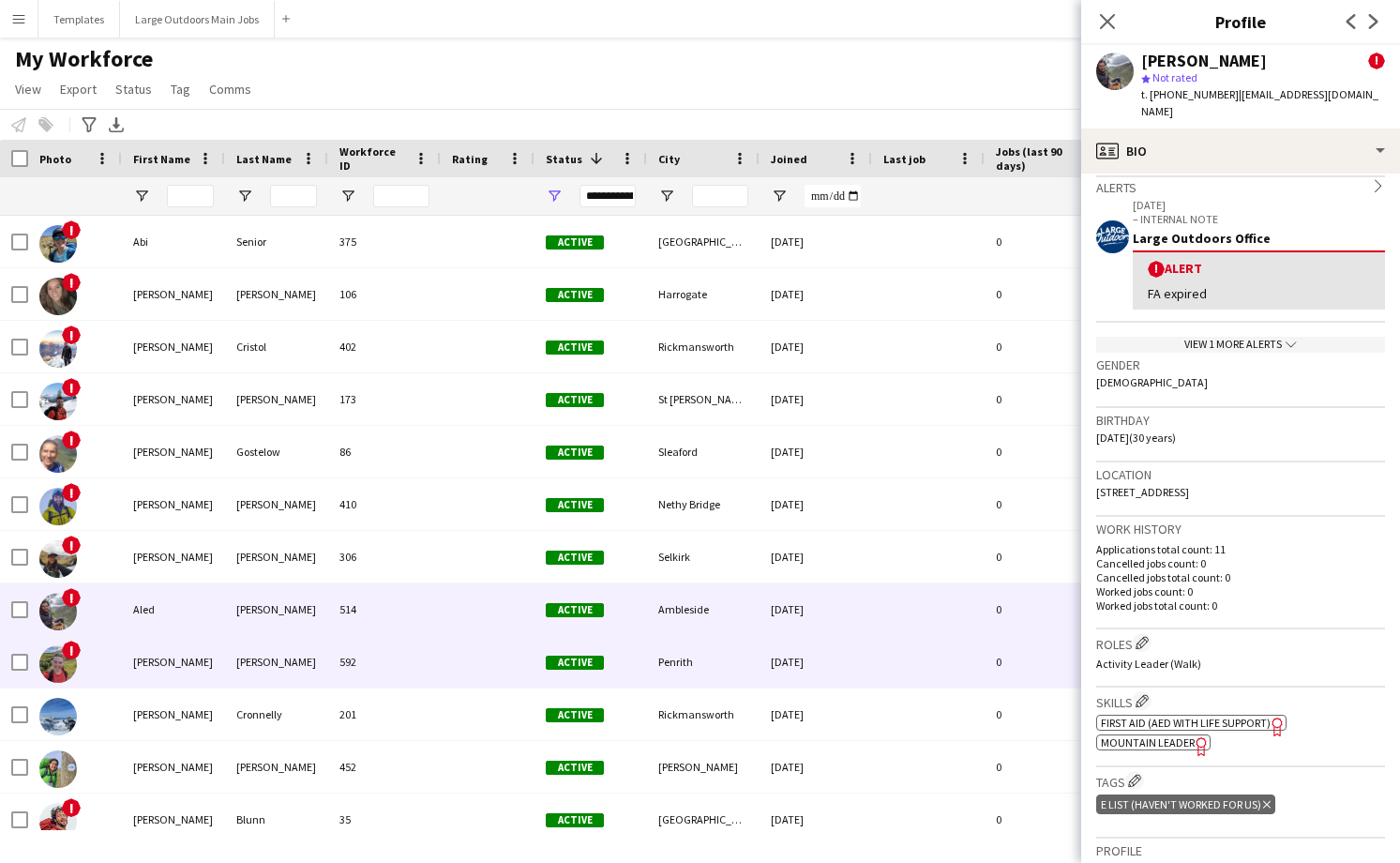
click at [396, 670] on div "592" at bounding box center [385, 661] width 113 height 52
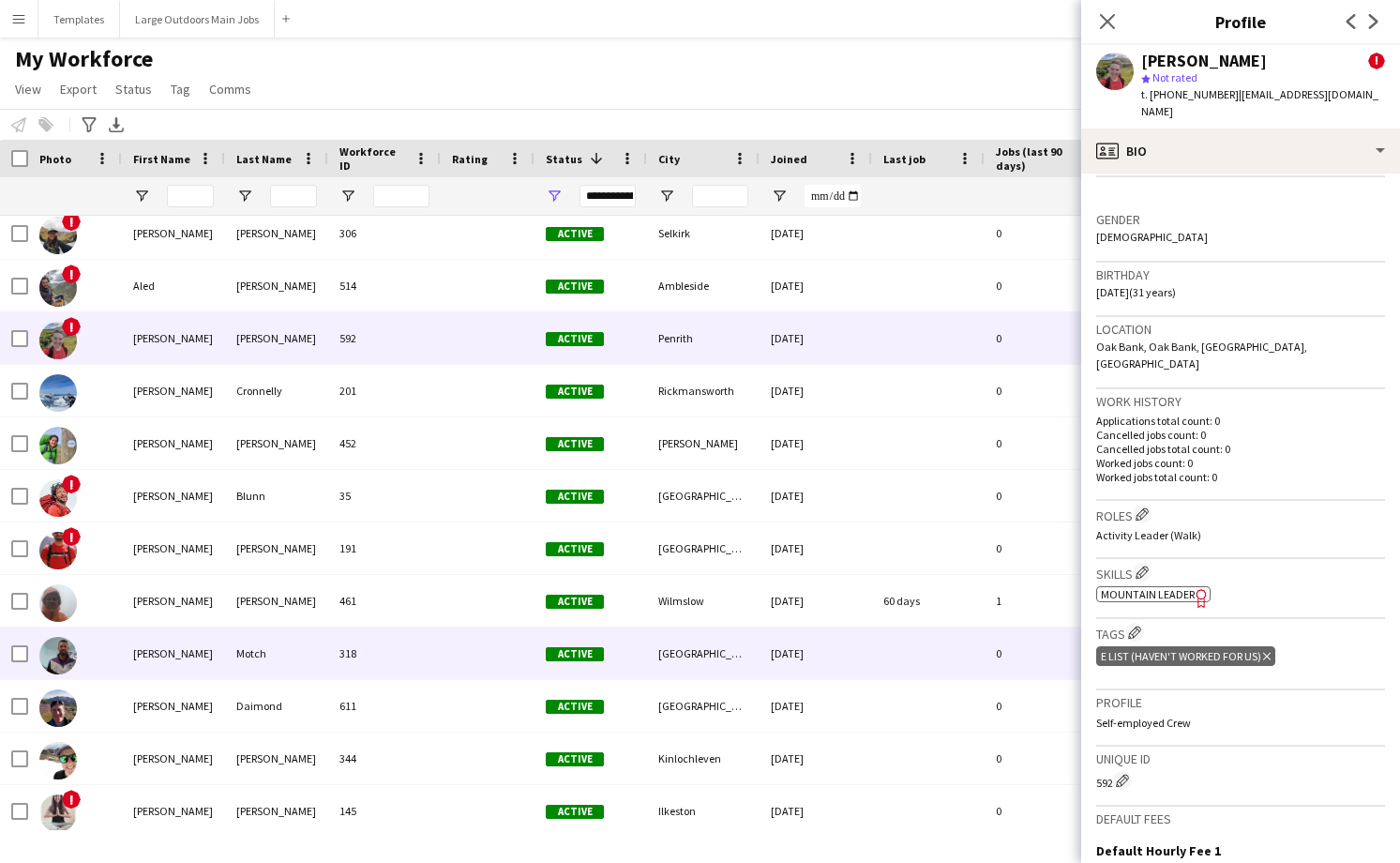
scroll to position [0, 0]
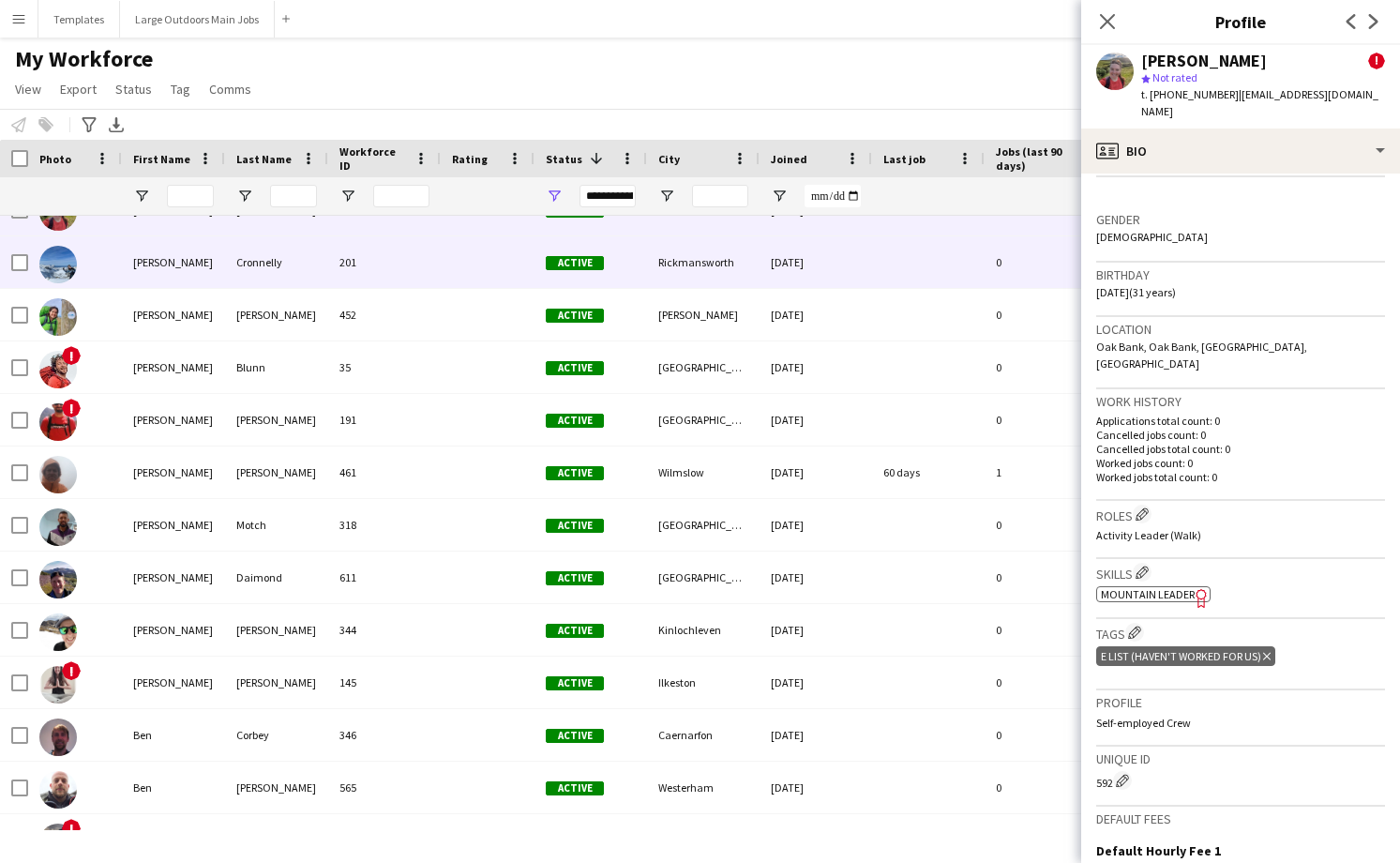
click at [452, 280] on div at bounding box center [488, 261] width 94 height 52
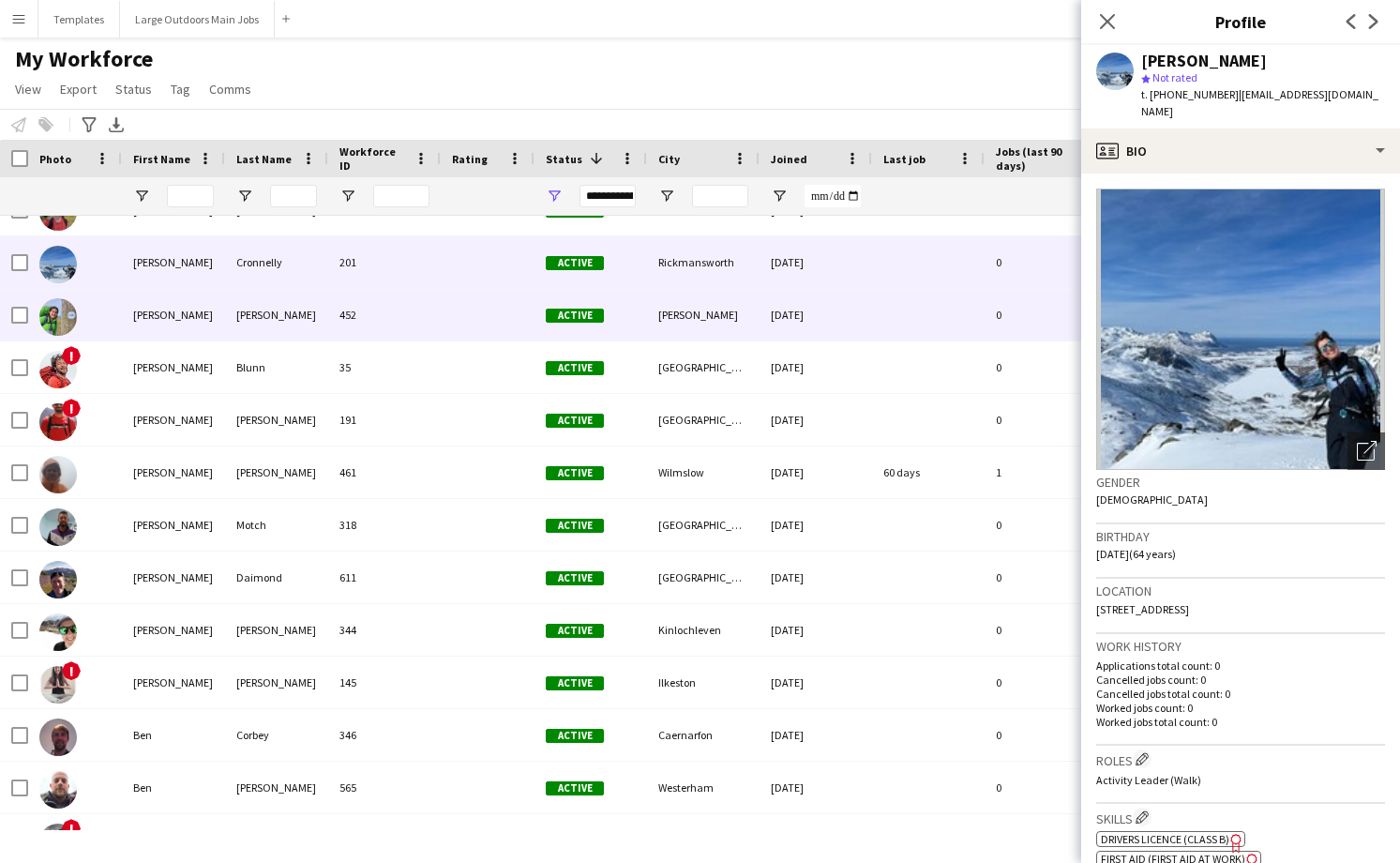
click at [448, 322] on div at bounding box center [488, 314] width 94 height 52
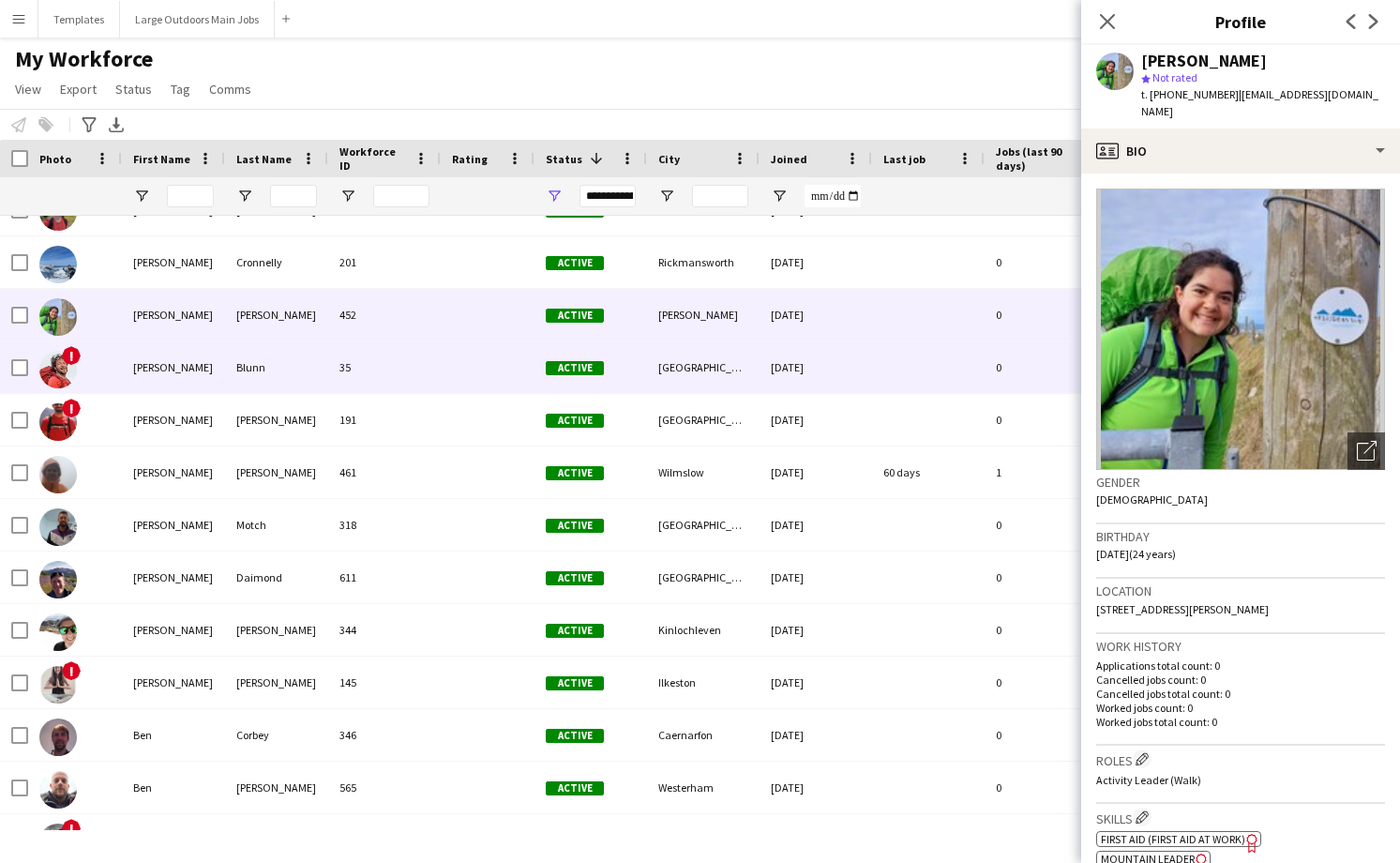
click at [431, 378] on div "35" at bounding box center [385, 366] width 113 height 52
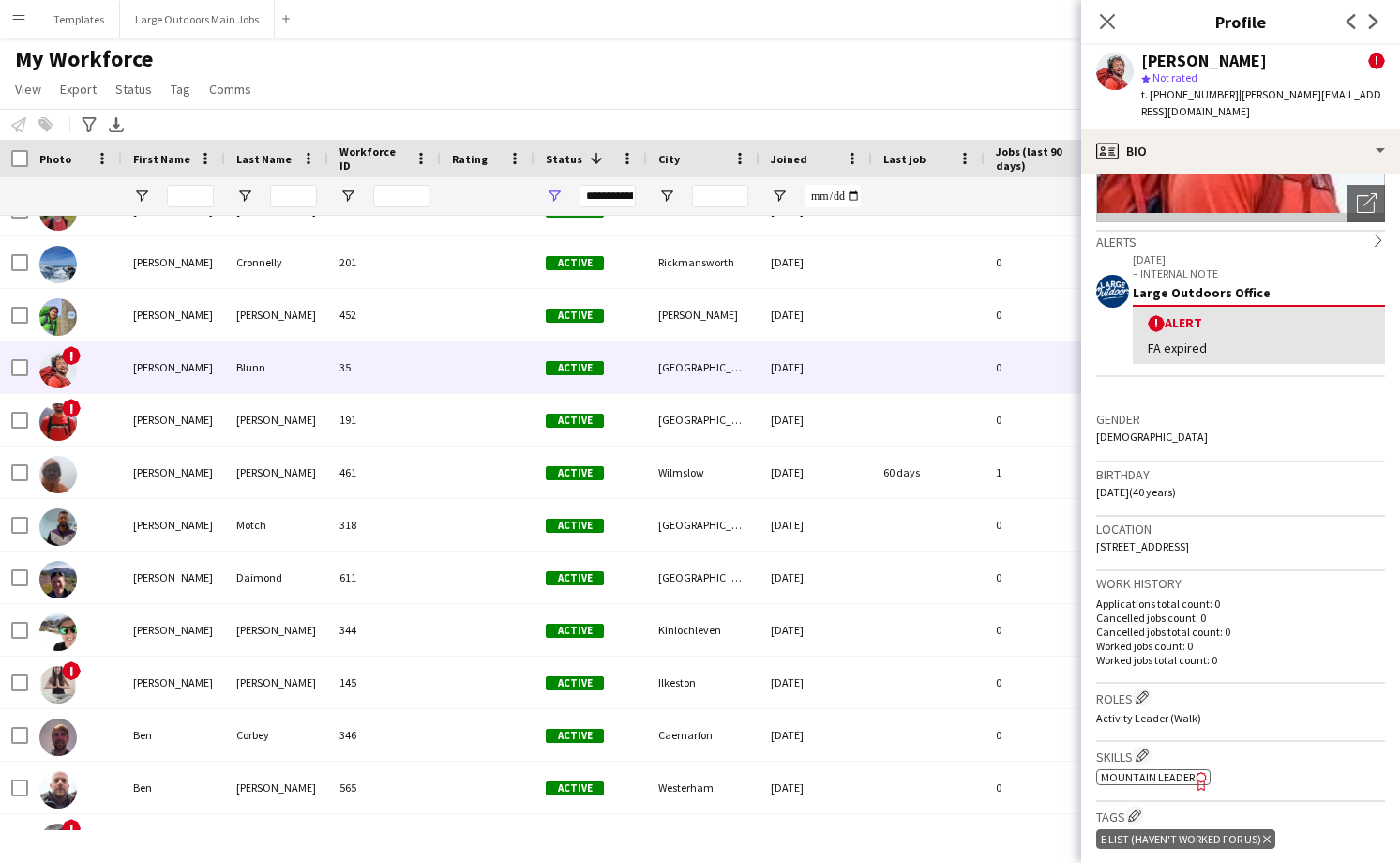
scroll to position [362, 0]
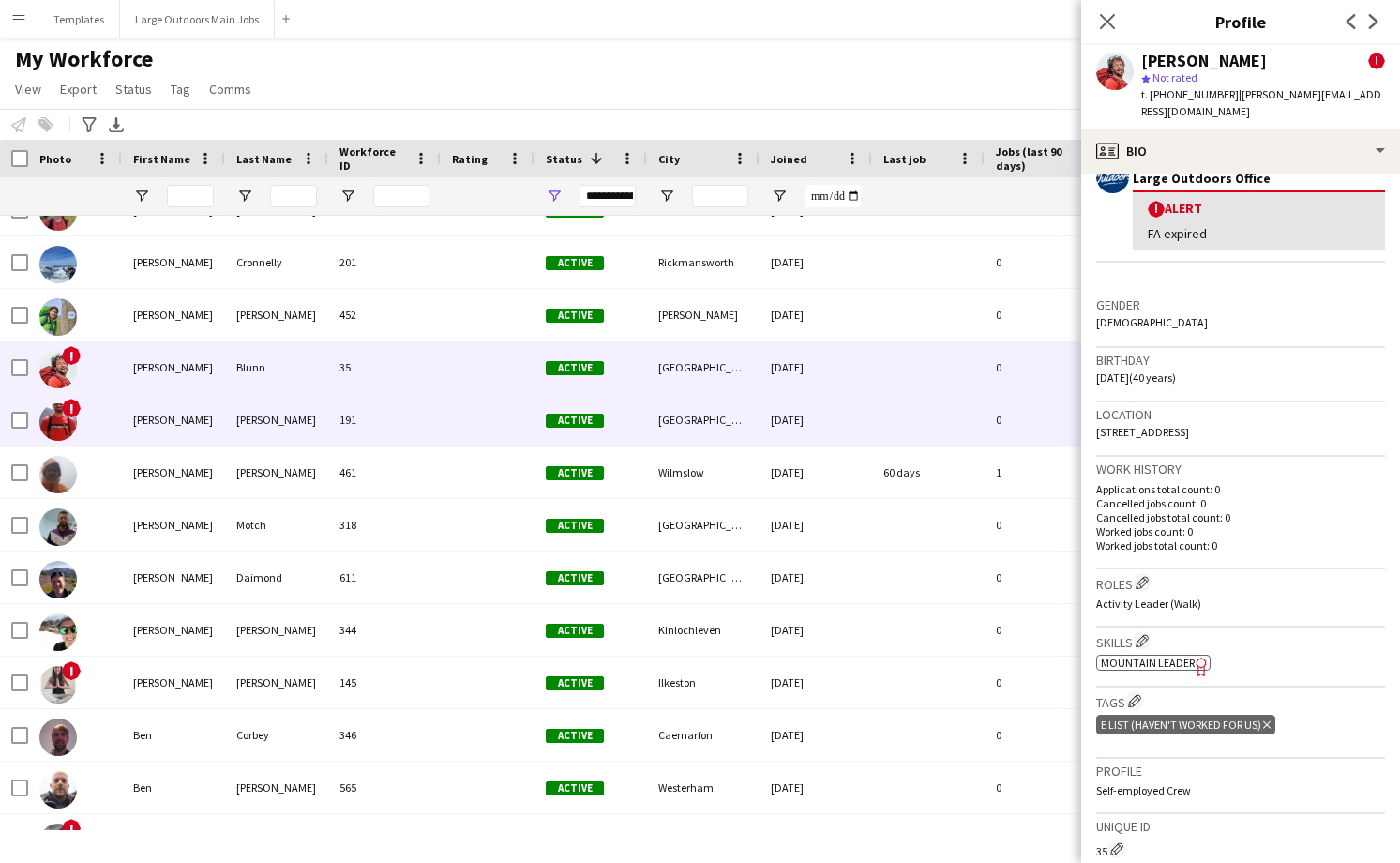
click at [459, 416] on div at bounding box center [488, 419] width 94 height 52
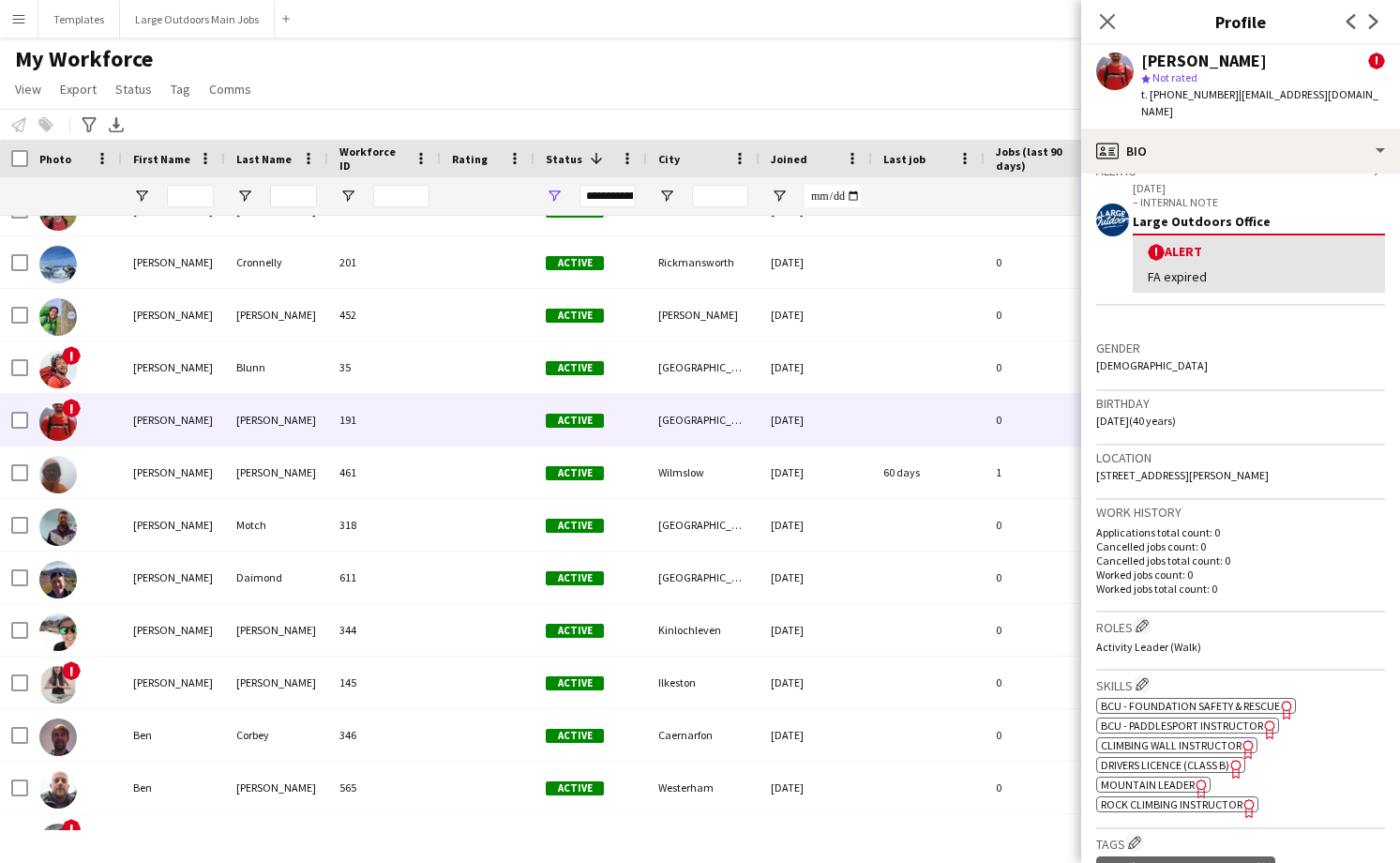
scroll to position [359, 0]
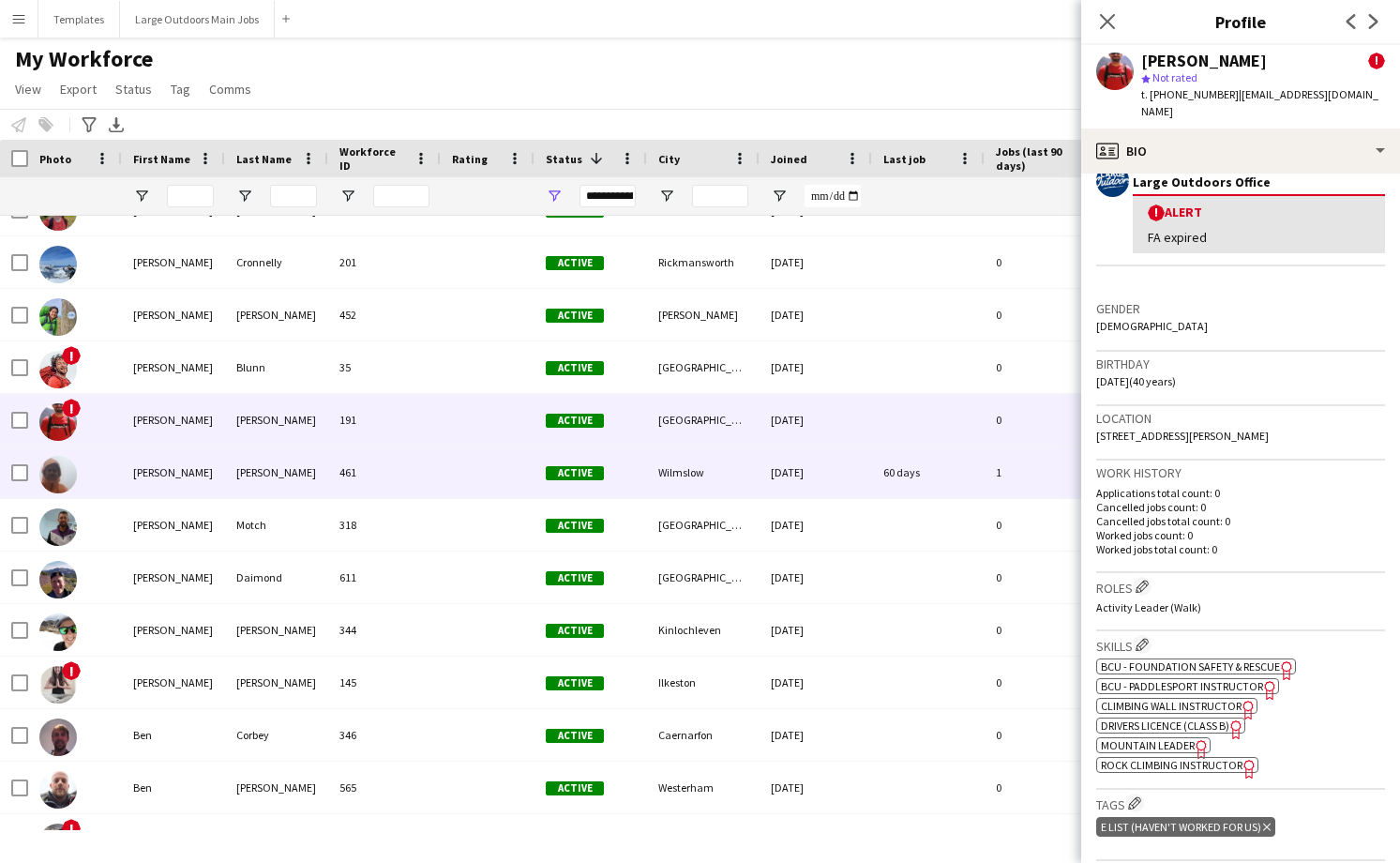
click at [433, 480] on div "461" at bounding box center [385, 471] width 113 height 52
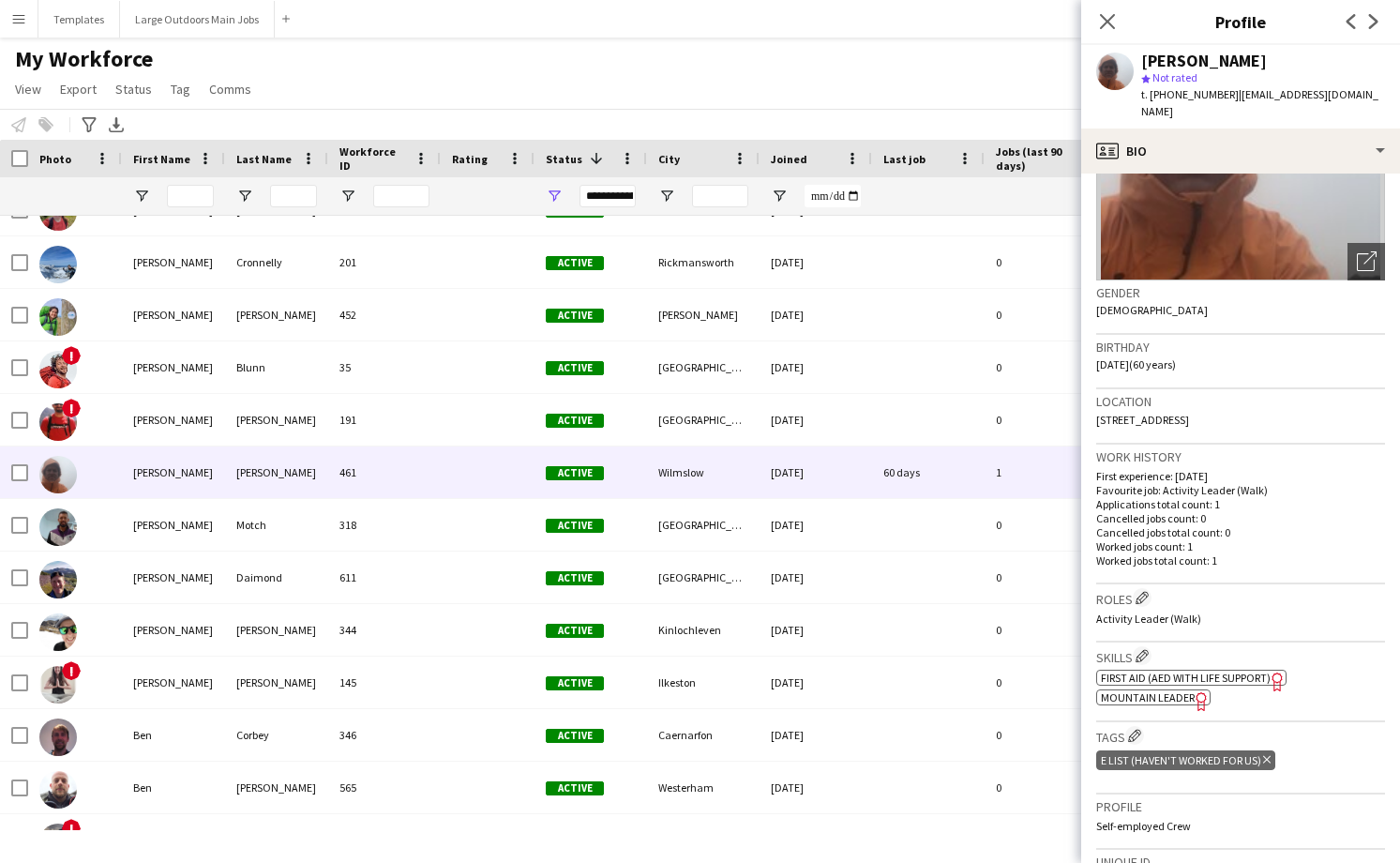
scroll to position [189, 0]
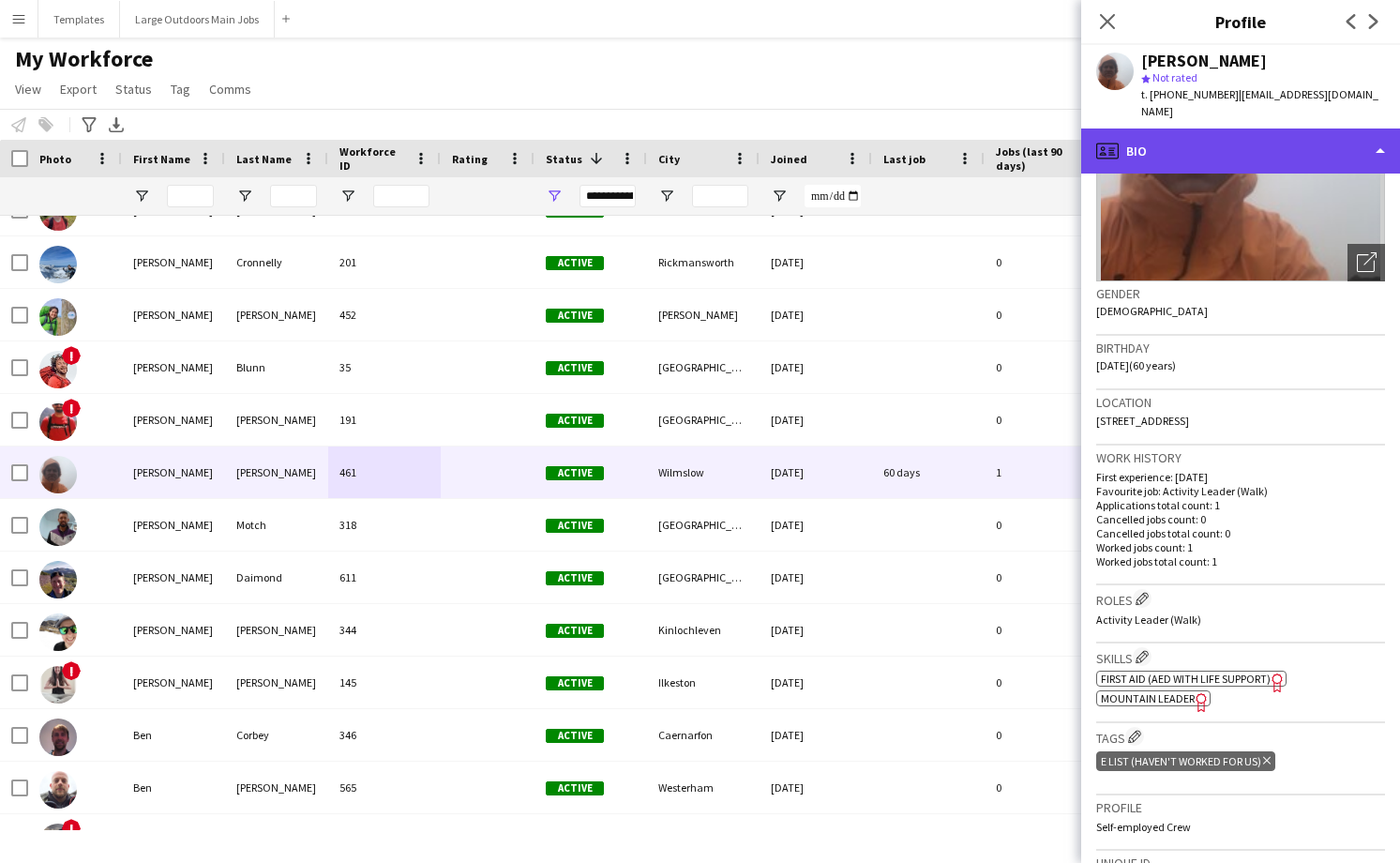
click at [1335, 128] on div "profile Bio" at bounding box center [1241, 151] width 319 height 45
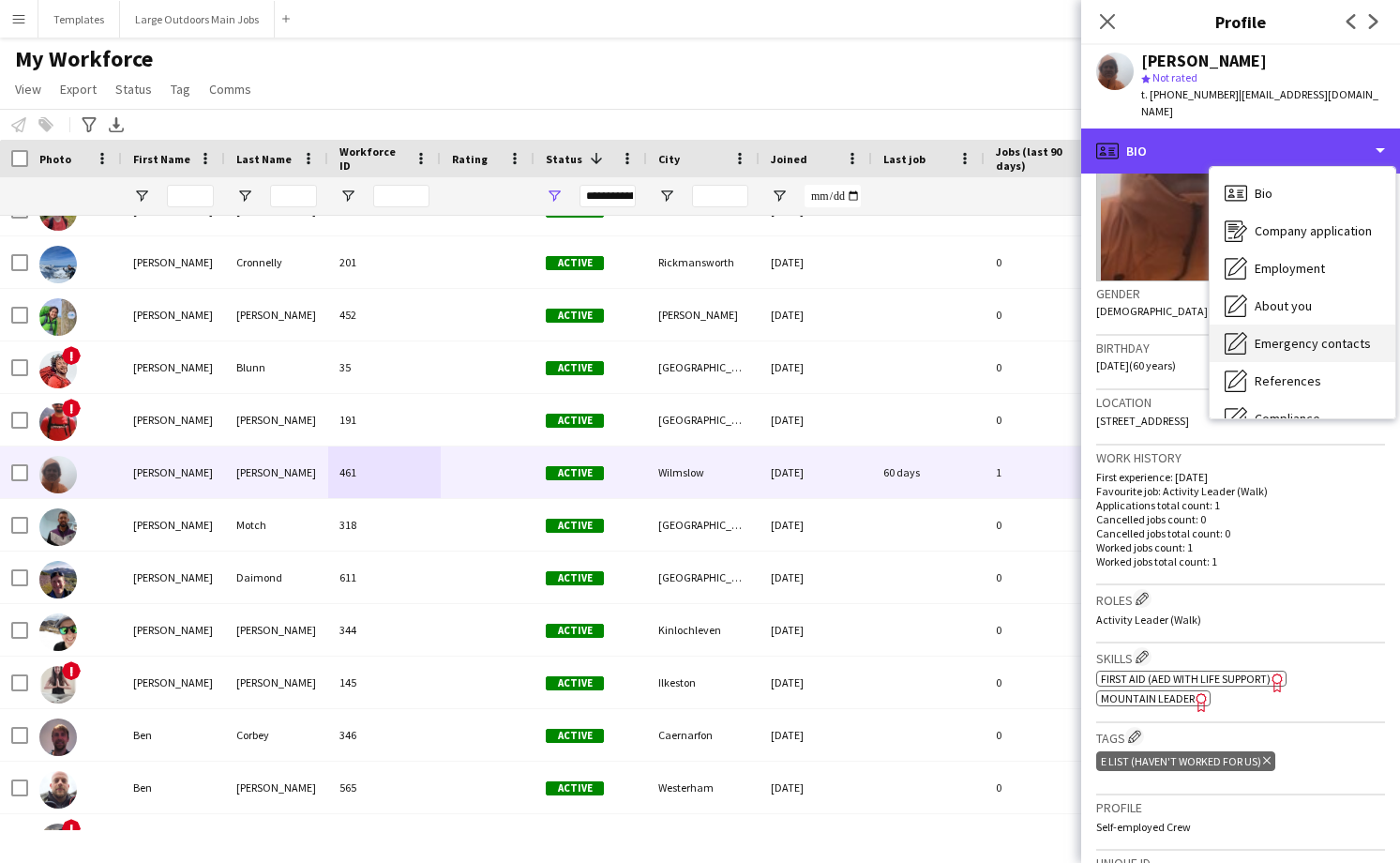
scroll to position [176, 0]
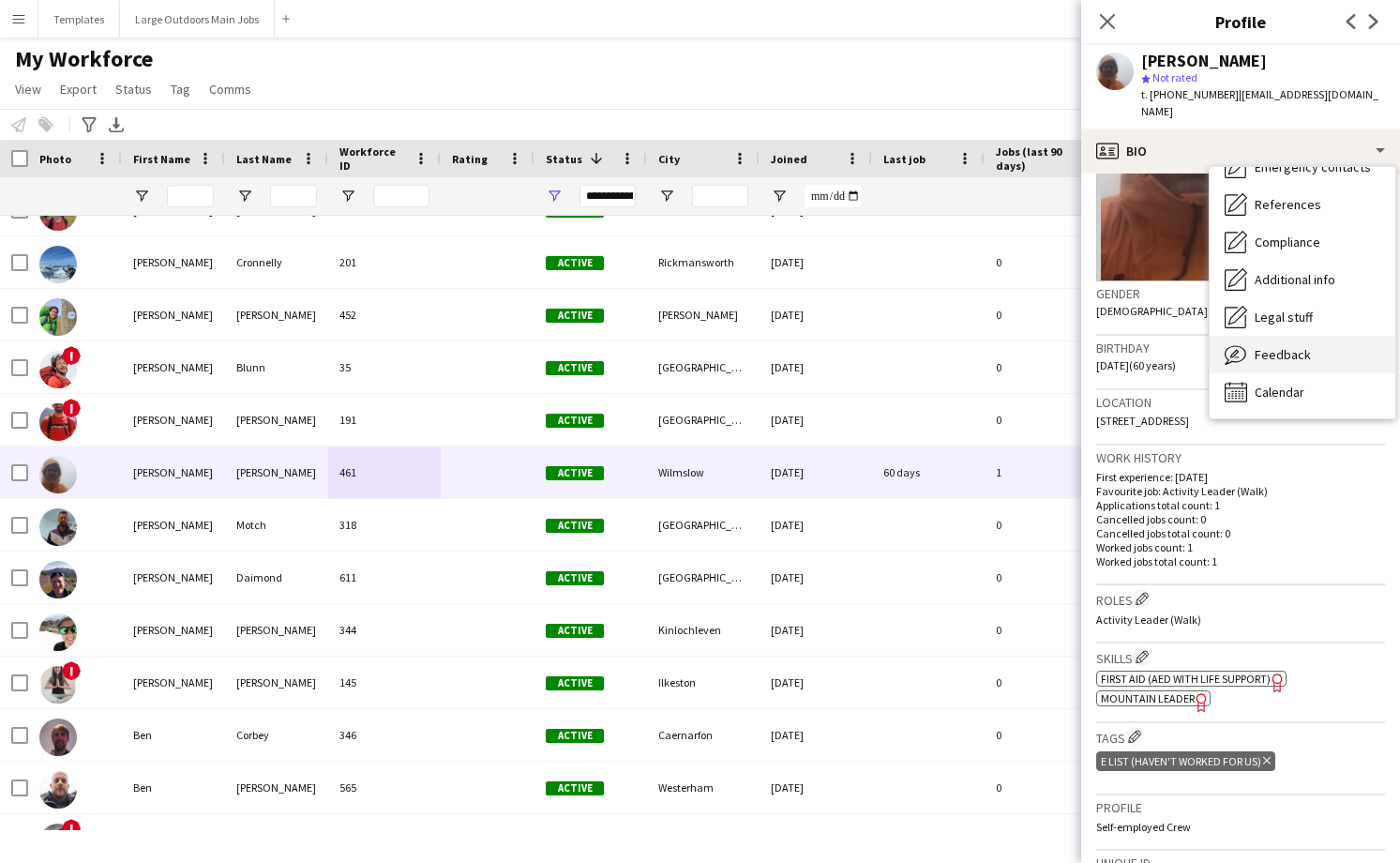
click at [1292, 346] on span "Feedback" at bounding box center [1282, 354] width 56 height 17
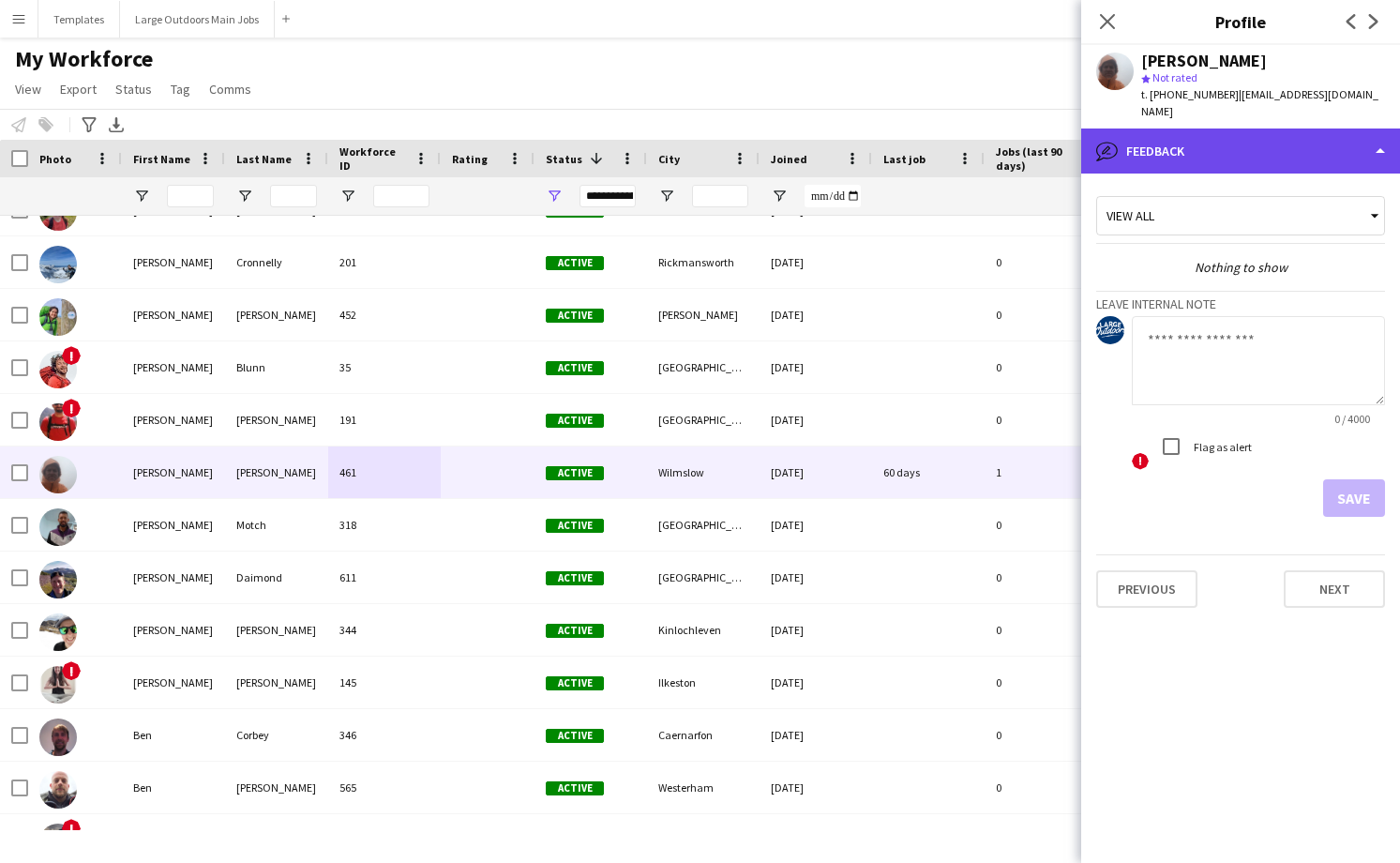
click at [1324, 136] on div "bubble-pencil Feedback" at bounding box center [1241, 151] width 319 height 45
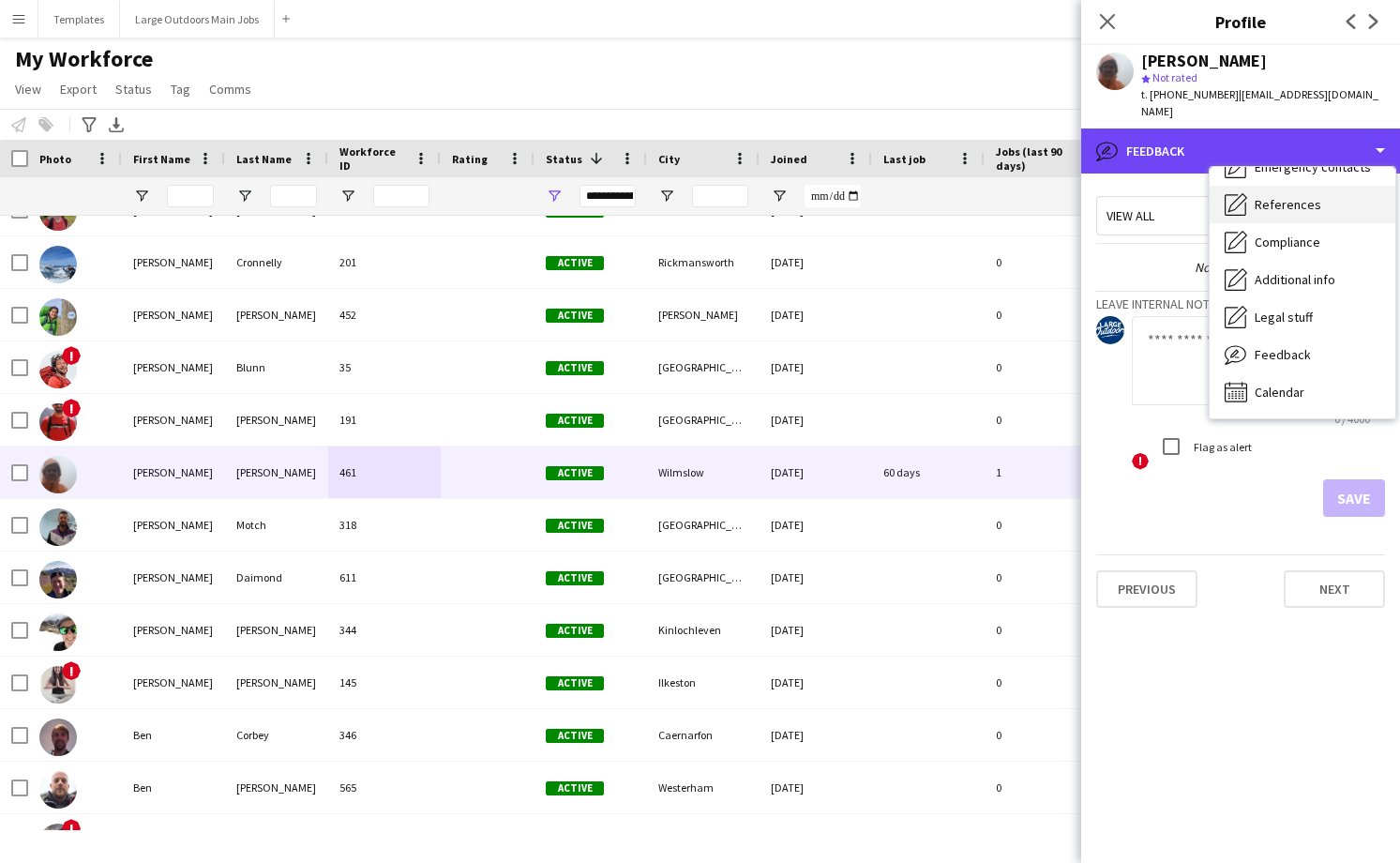
scroll to position [0, 0]
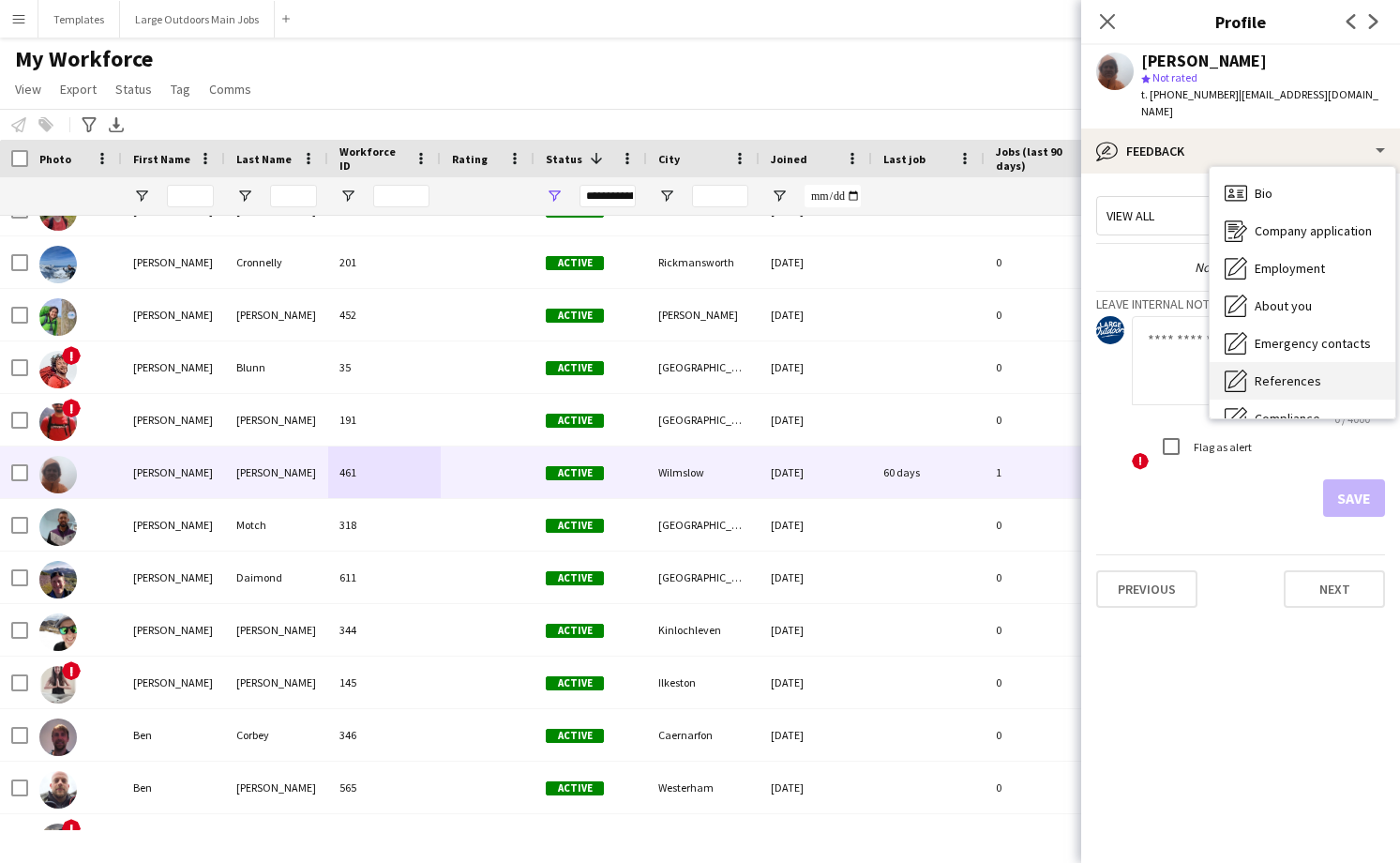
click at [1315, 175] on div "Bio Bio" at bounding box center [1302, 193] width 186 height 38
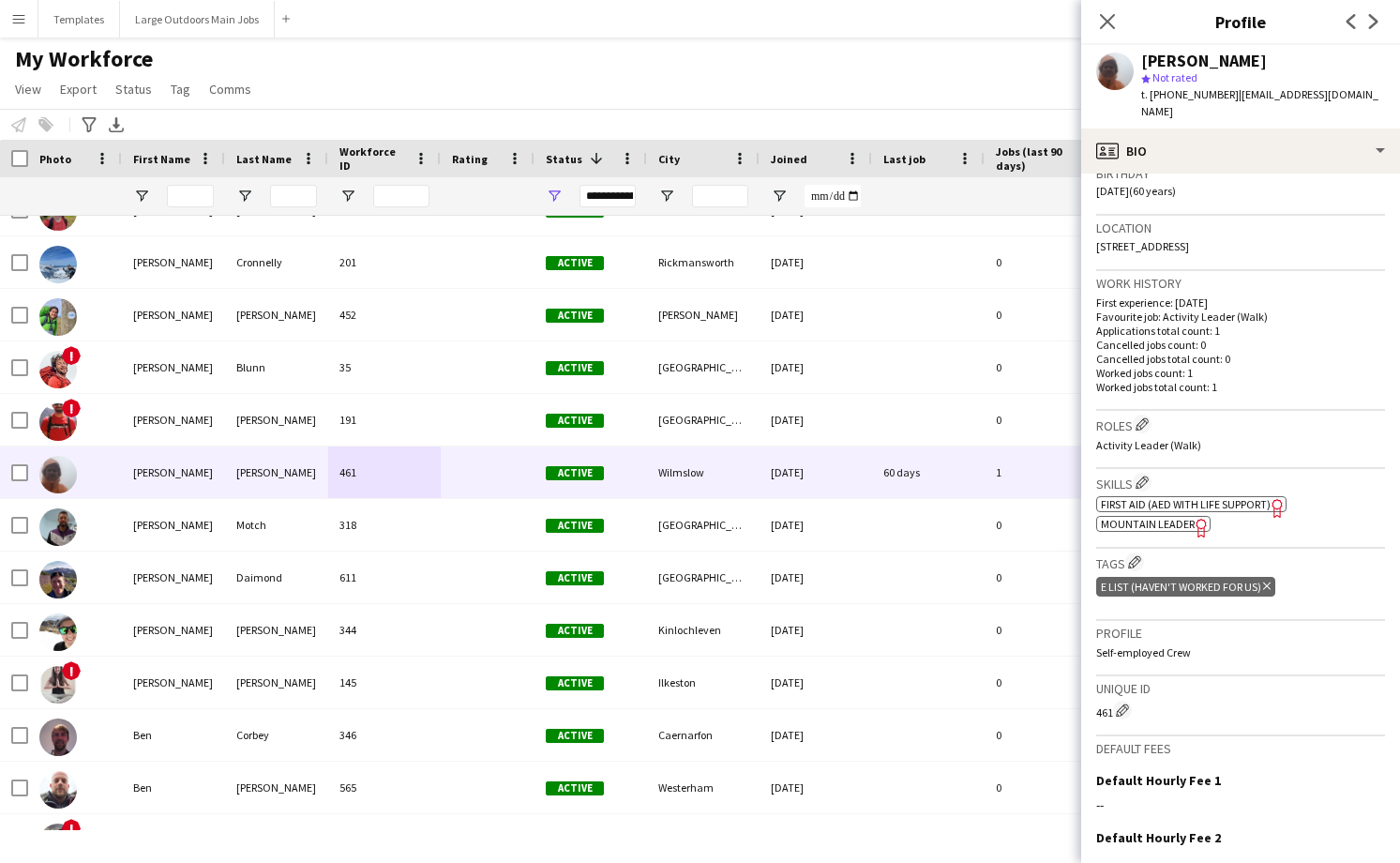
scroll to position [371, 0]
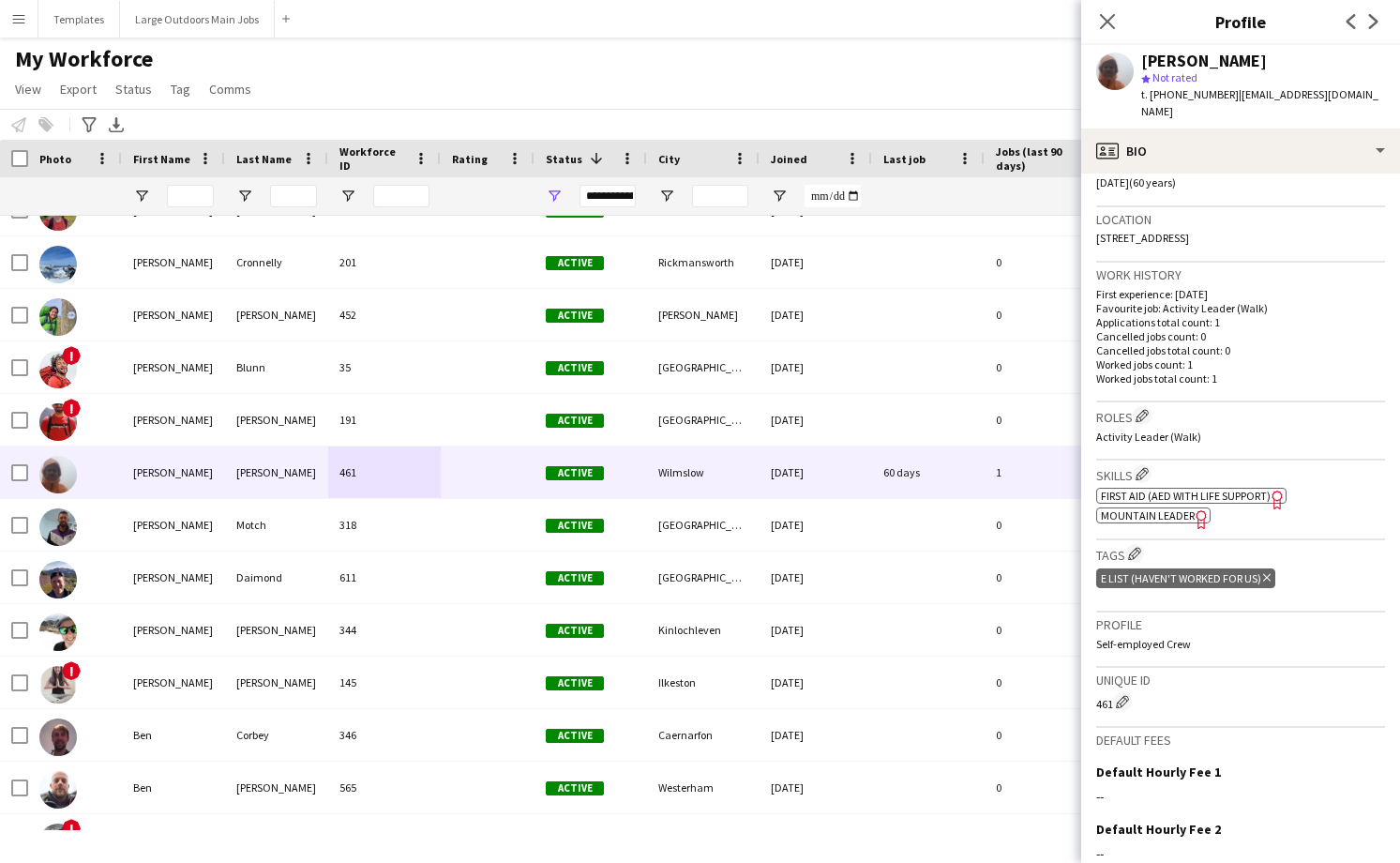
click at [1267, 572] on icon "Delete tag" at bounding box center [1267, 578] width 8 height 12
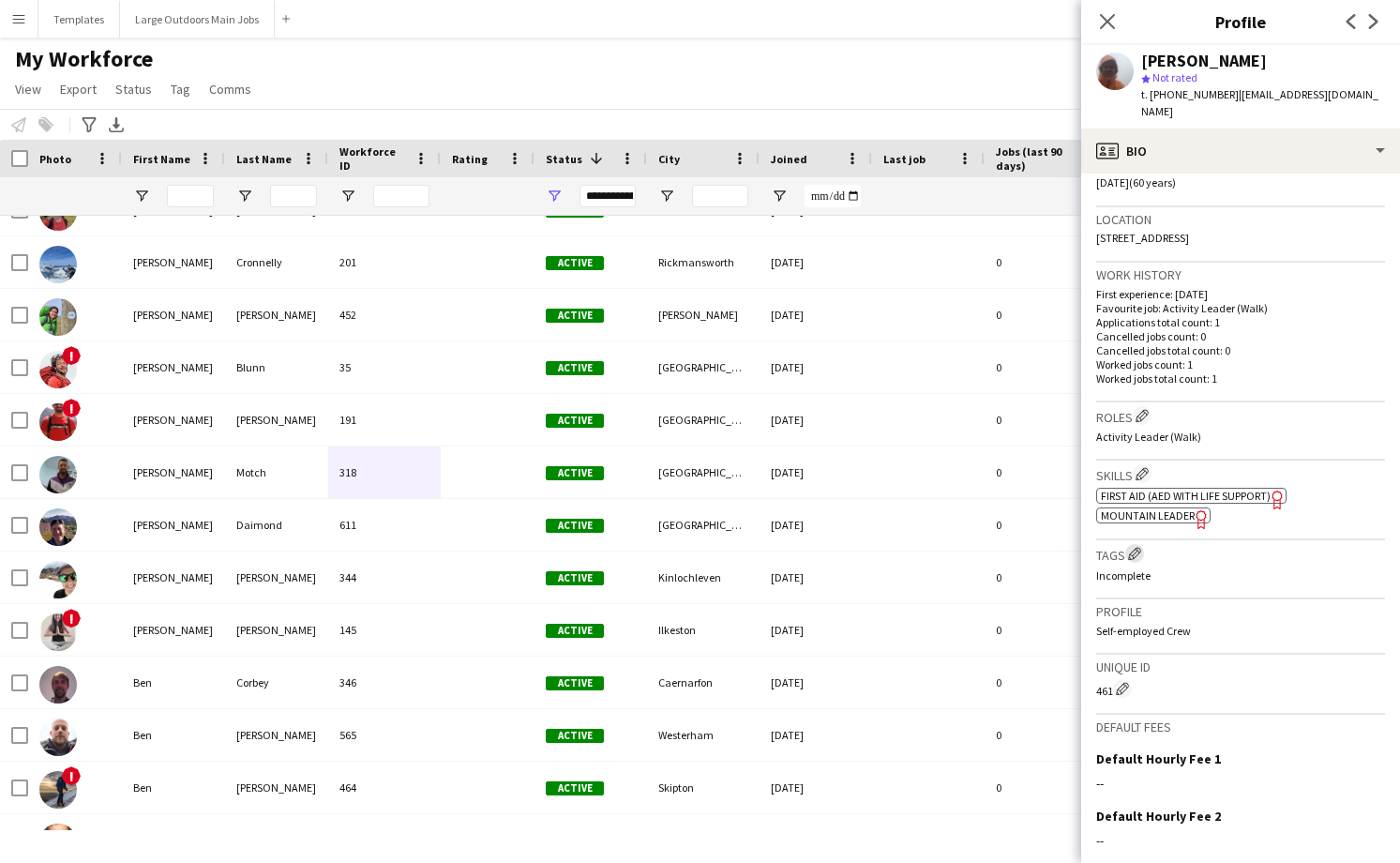
click at [1133, 547] on app-icon "Edit crew company tags" at bounding box center [1135, 554] width 14 height 14
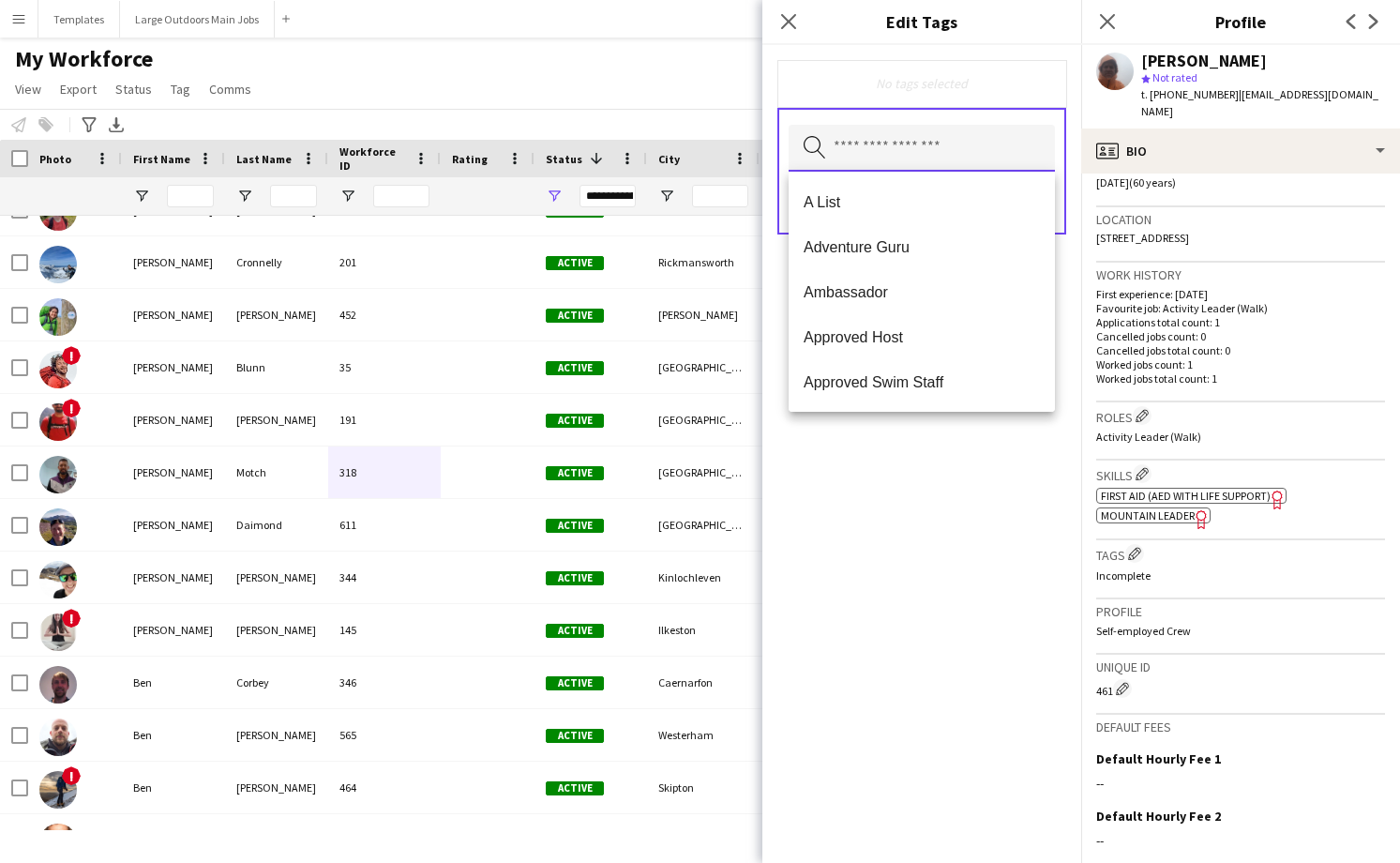
click at [943, 152] on input "text" at bounding box center [922, 148] width 266 height 47
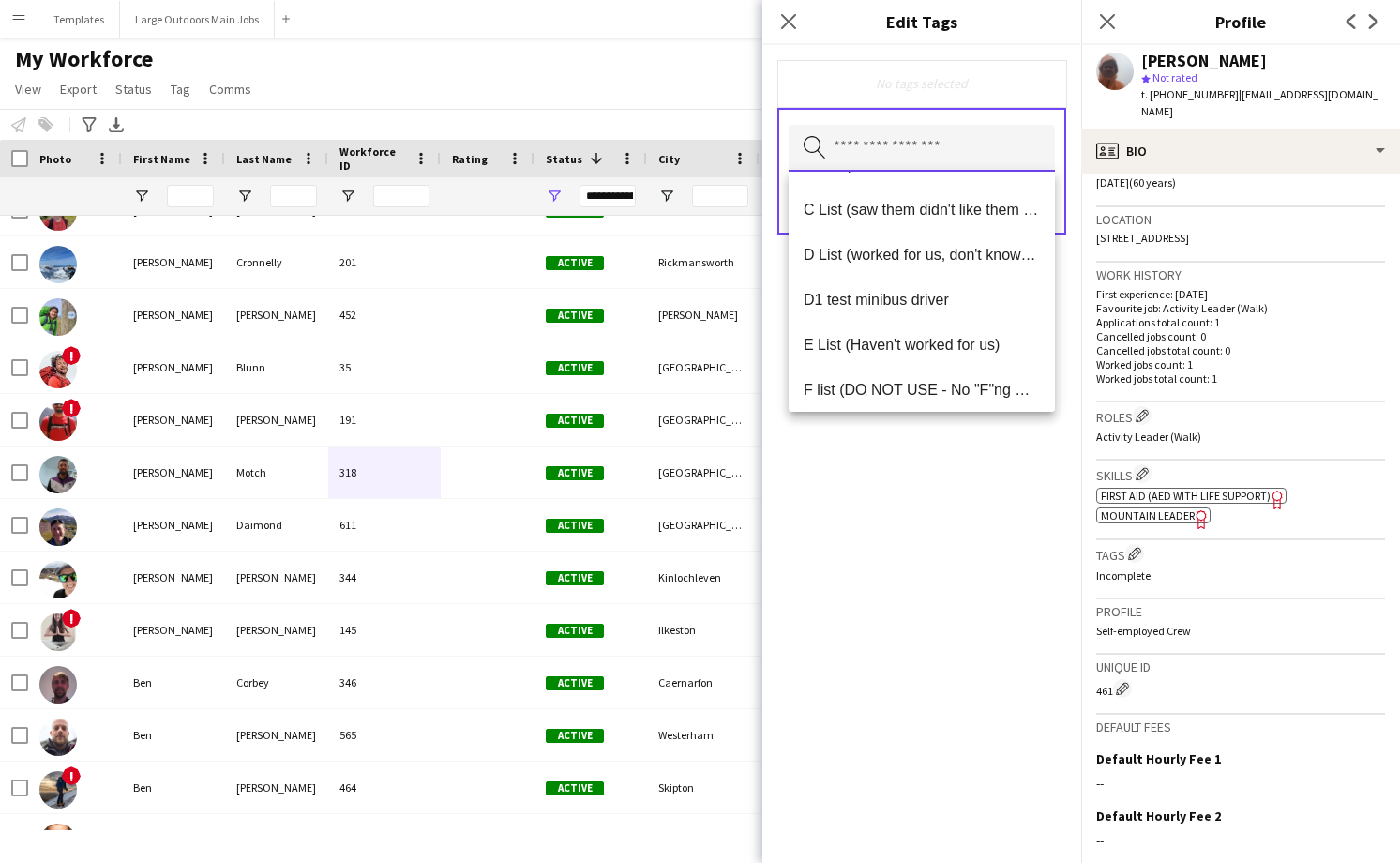
scroll to position [260, 0]
click at [867, 256] on span "D List (worked for us, don't know much about them)" at bounding box center [921, 257] width 236 height 17
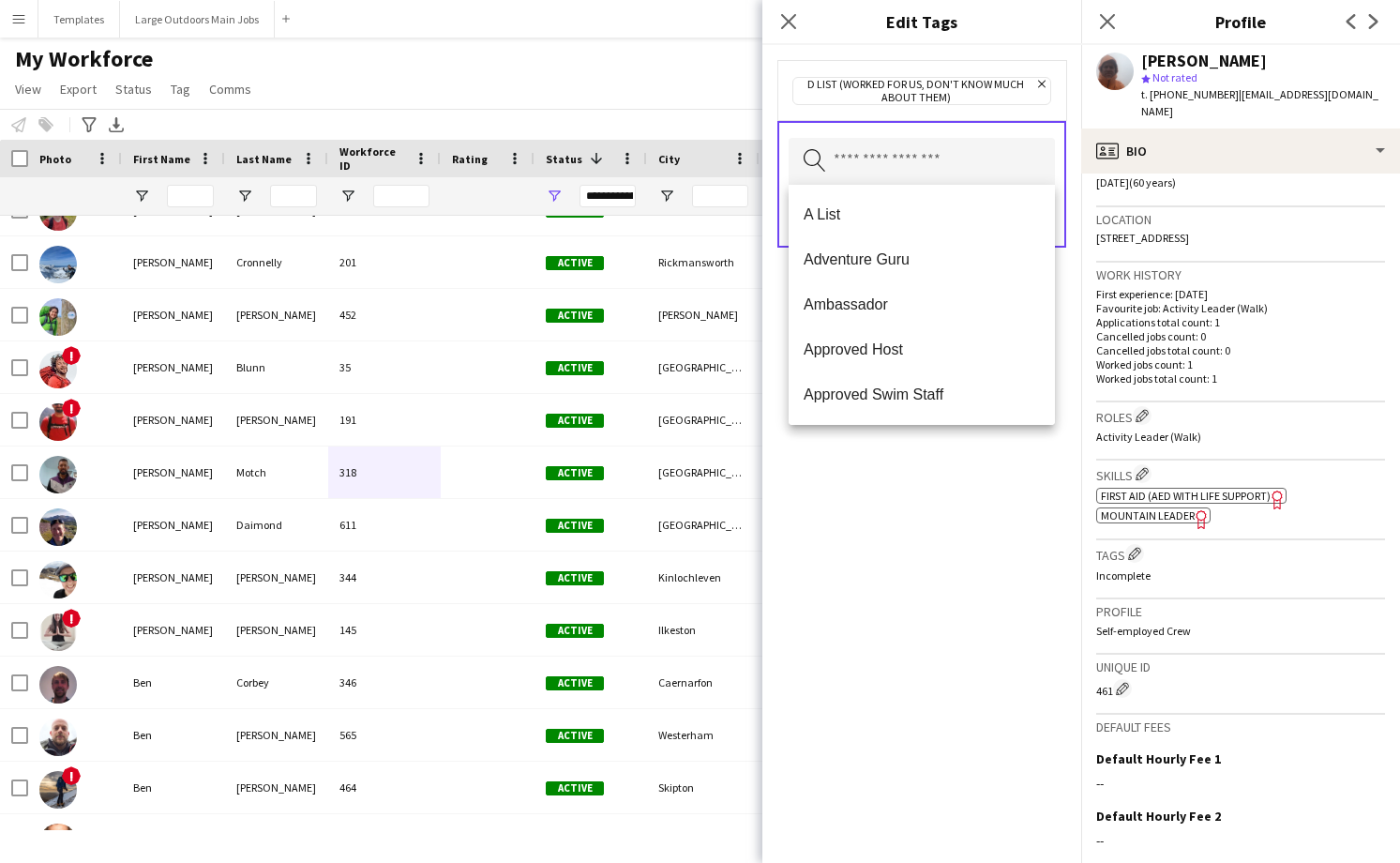
click at [948, 635] on div "D List (worked for us, don't know much about them) Remove Search by tag name Sa…" at bounding box center [922, 454] width 319 height 818
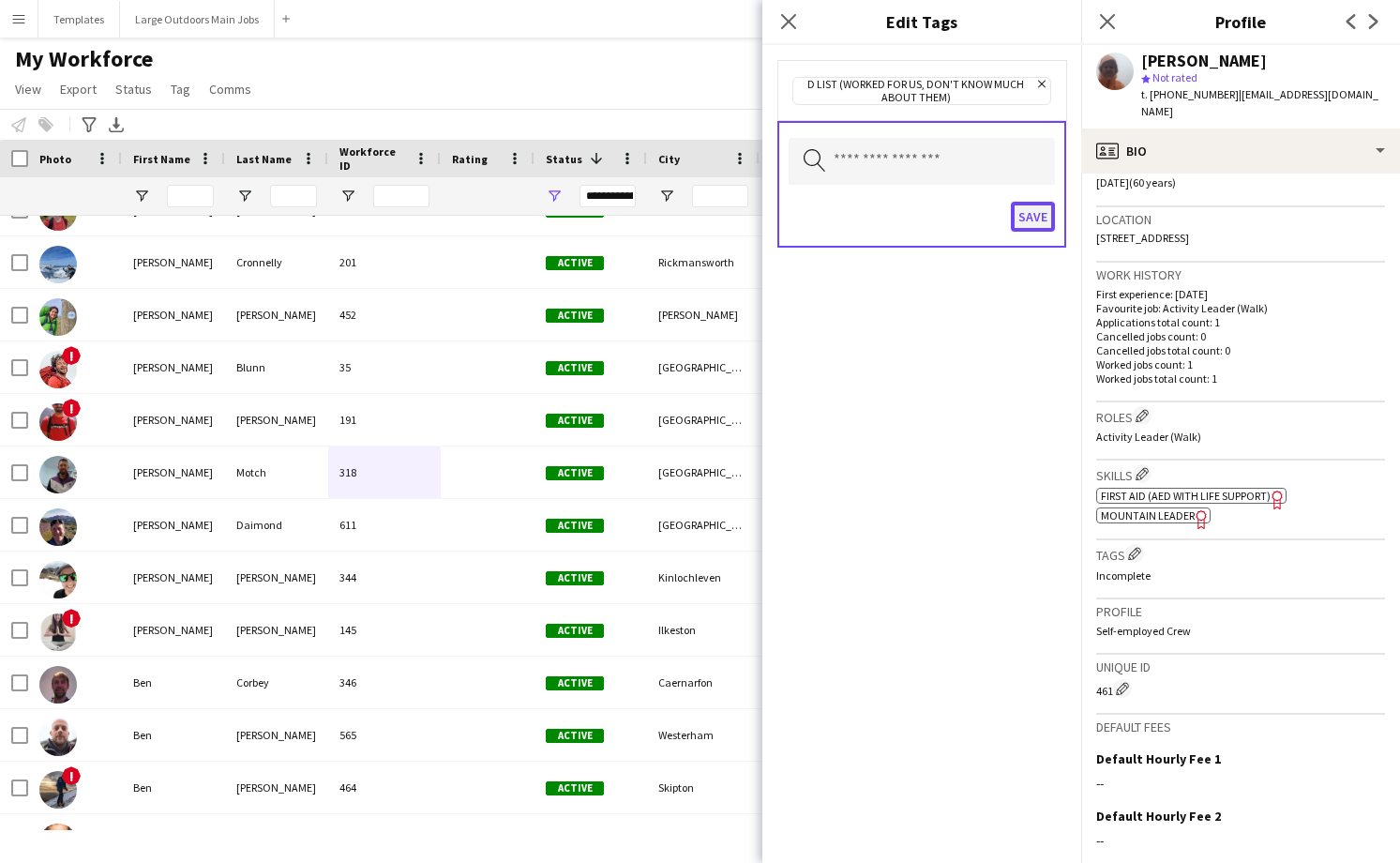
click at [1032, 215] on button "Save" at bounding box center [1033, 217] width 44 height 30
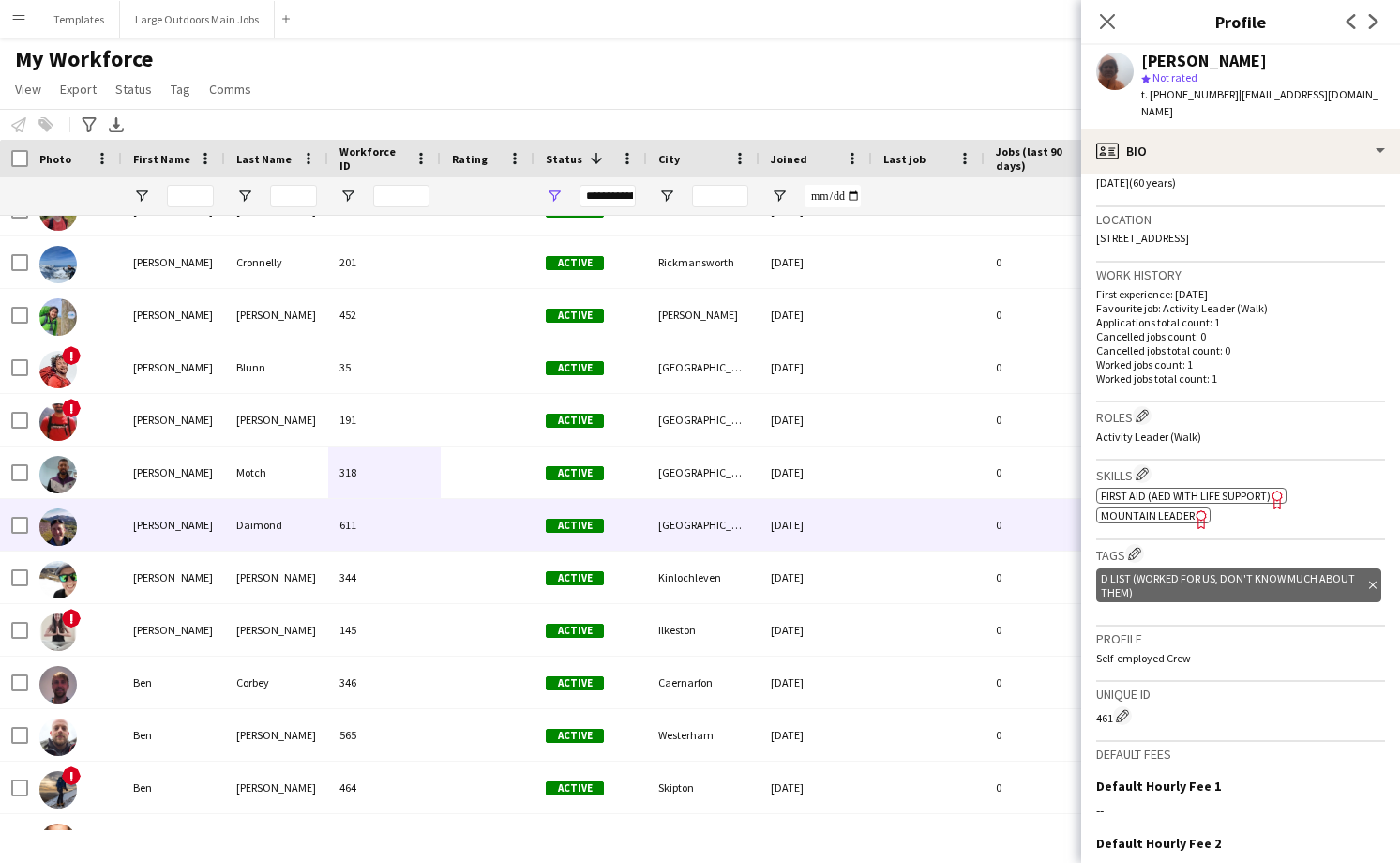
click at [416, 540] on div "611" at bounding box center [385, 525] width 113 height 52
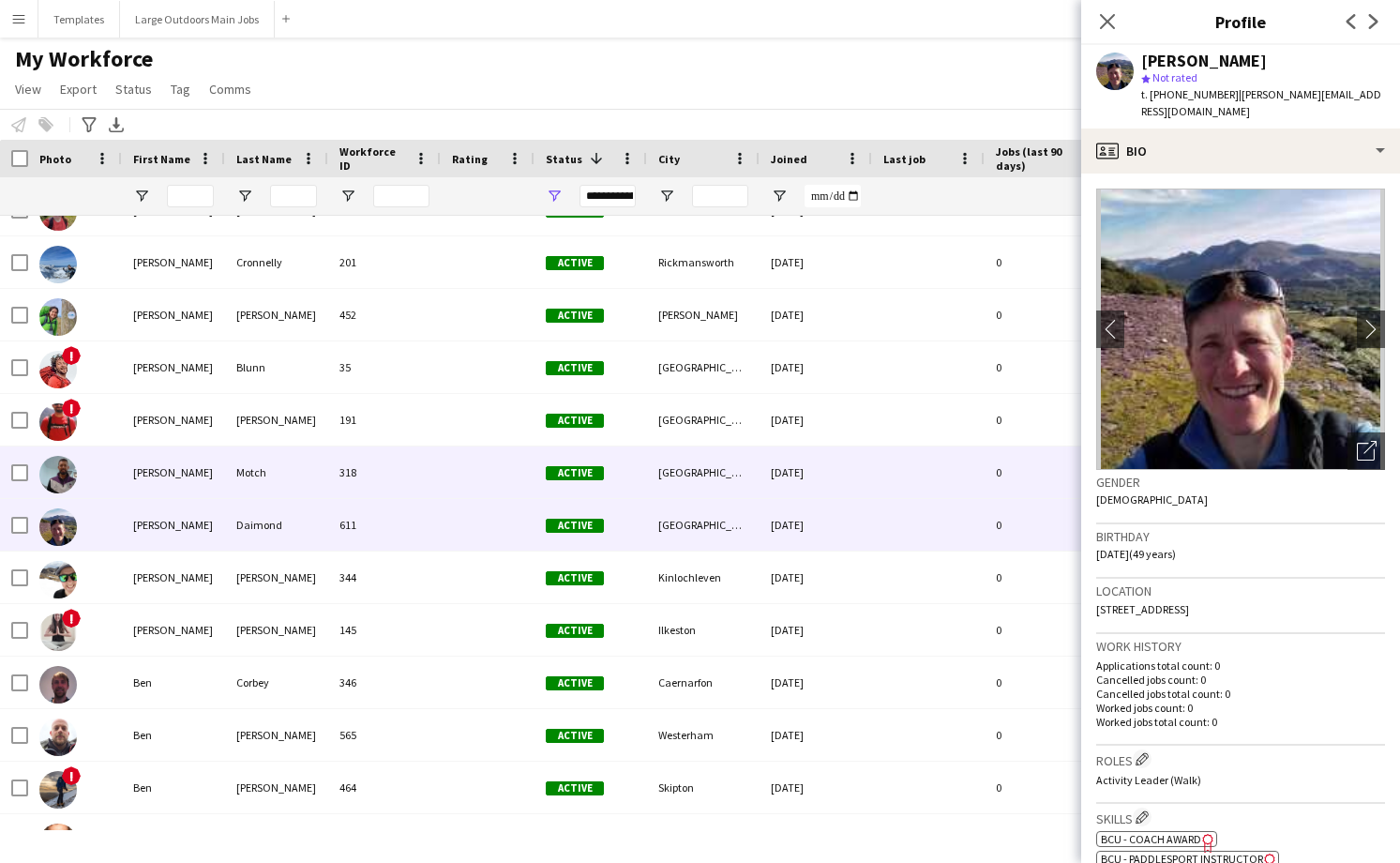
click at [424, 497] on div "318" at bounding box center [385, 471] width 113 height 52
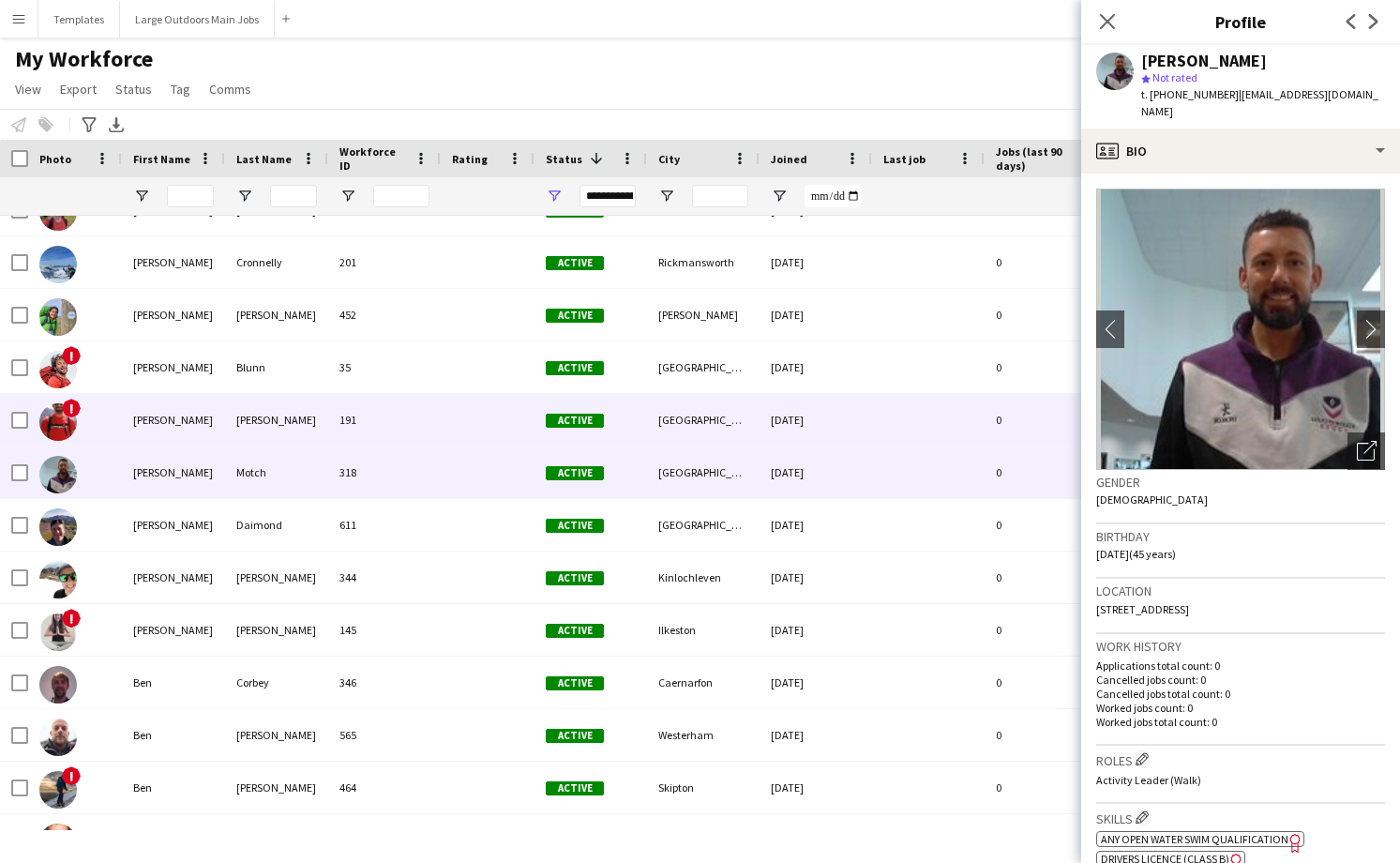
click at [434, 426] on div "191" at bounding box center [385, 419] width 113 height 52
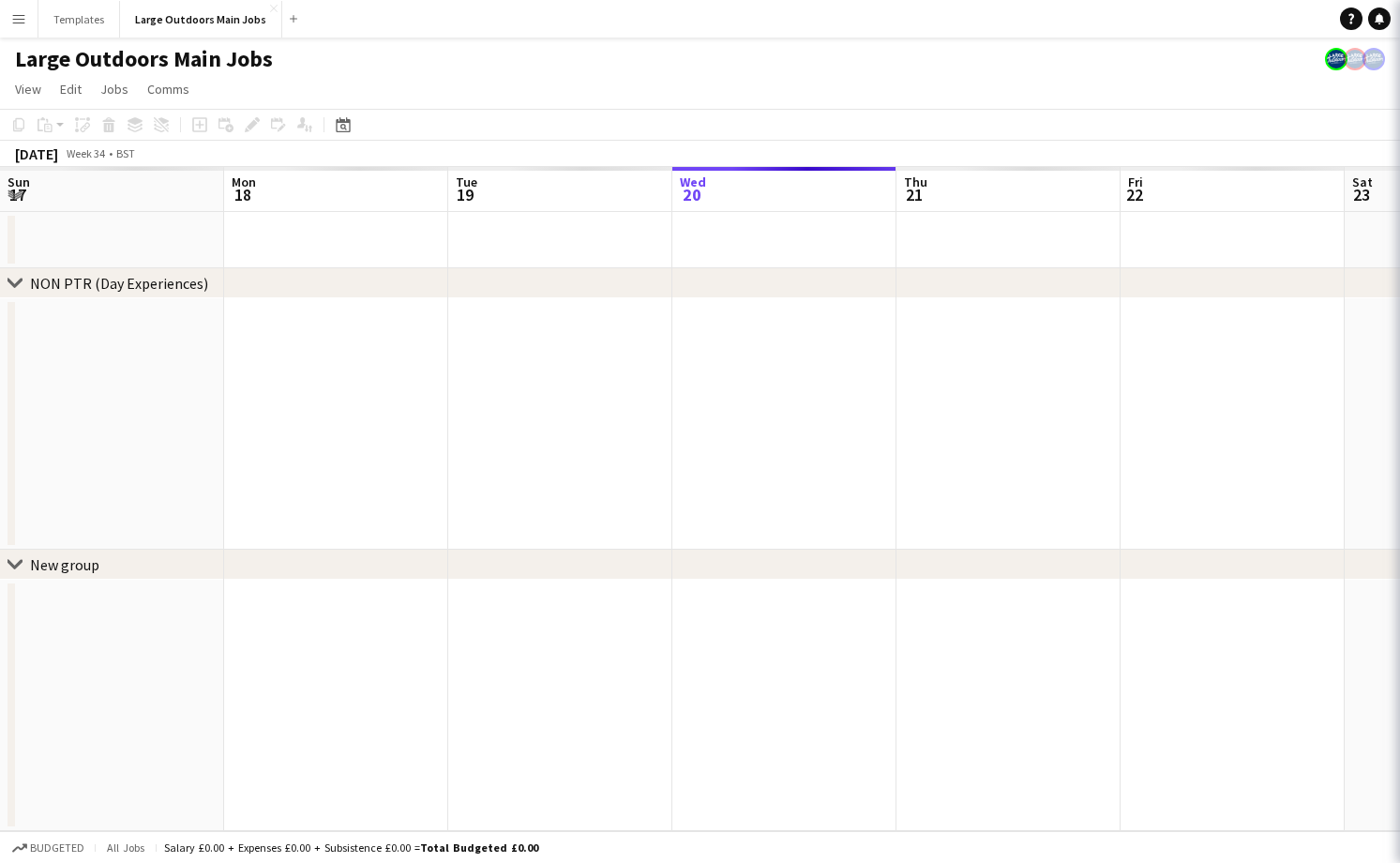
scroll to position [0, 448]
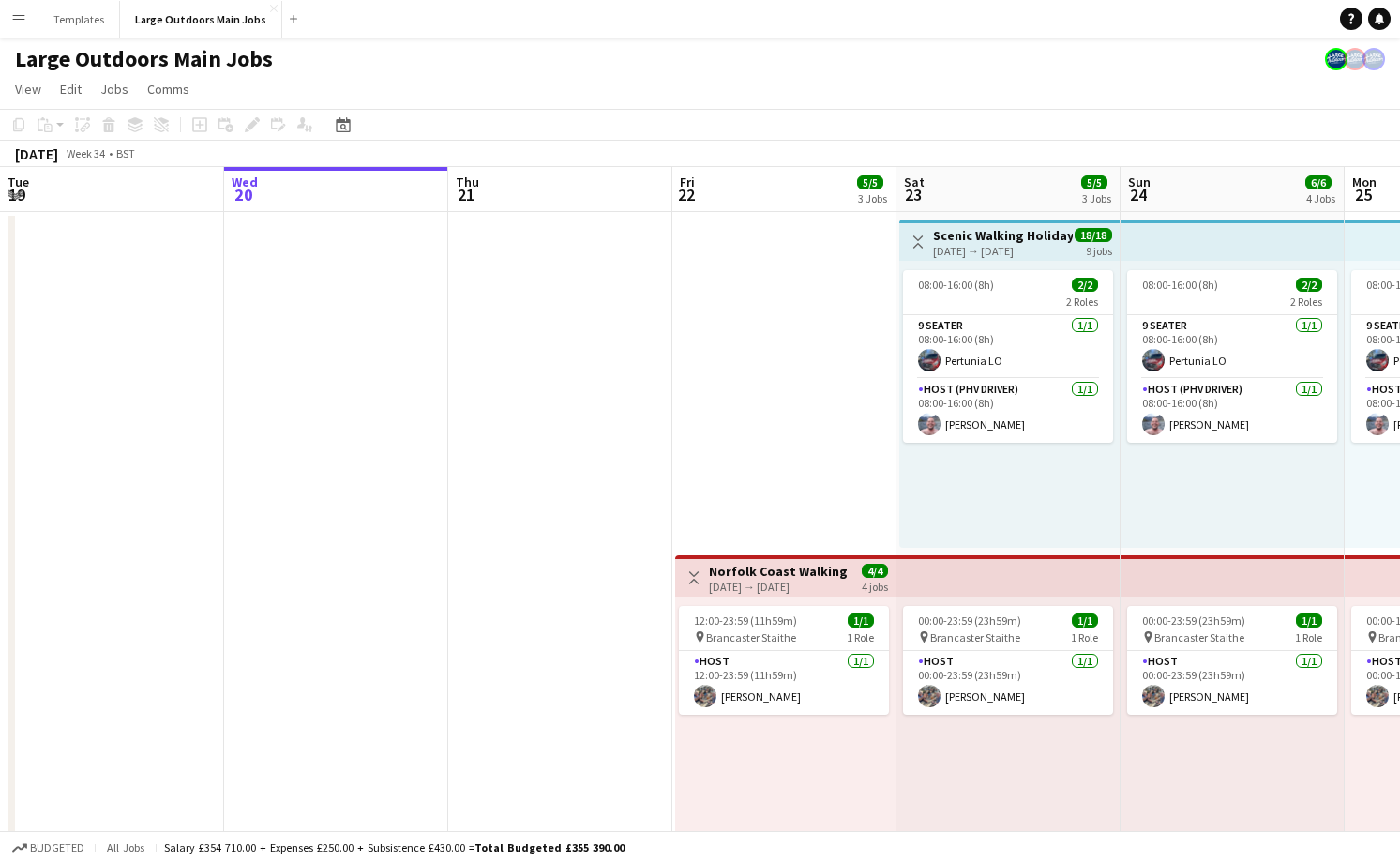
click at [5, 16] on button "Menu" at bounding box center [18, 18] width 38 height 38
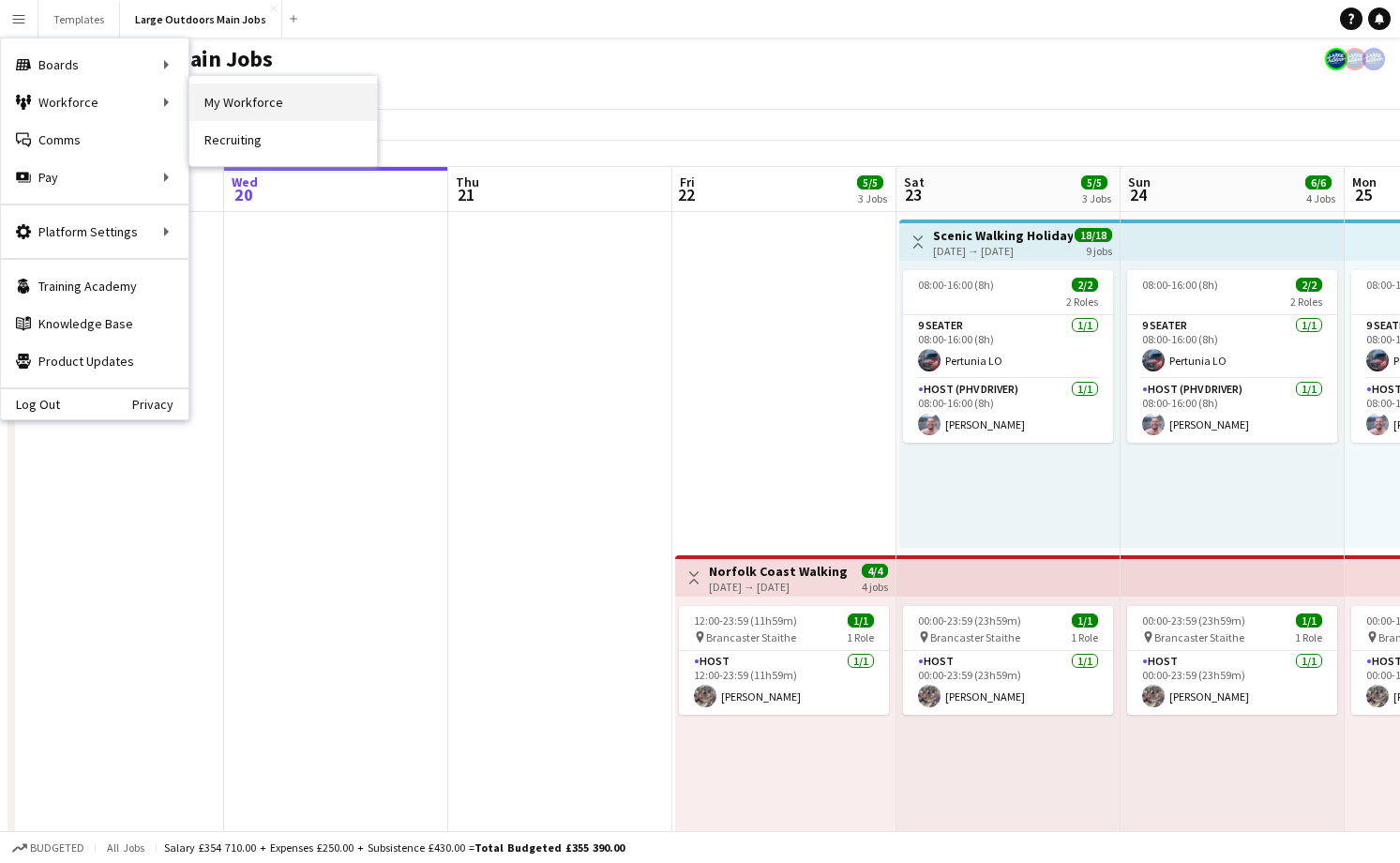
click at [287, 111] on link "My Workforce" at bounding box center [283, 102] width 188 height 38
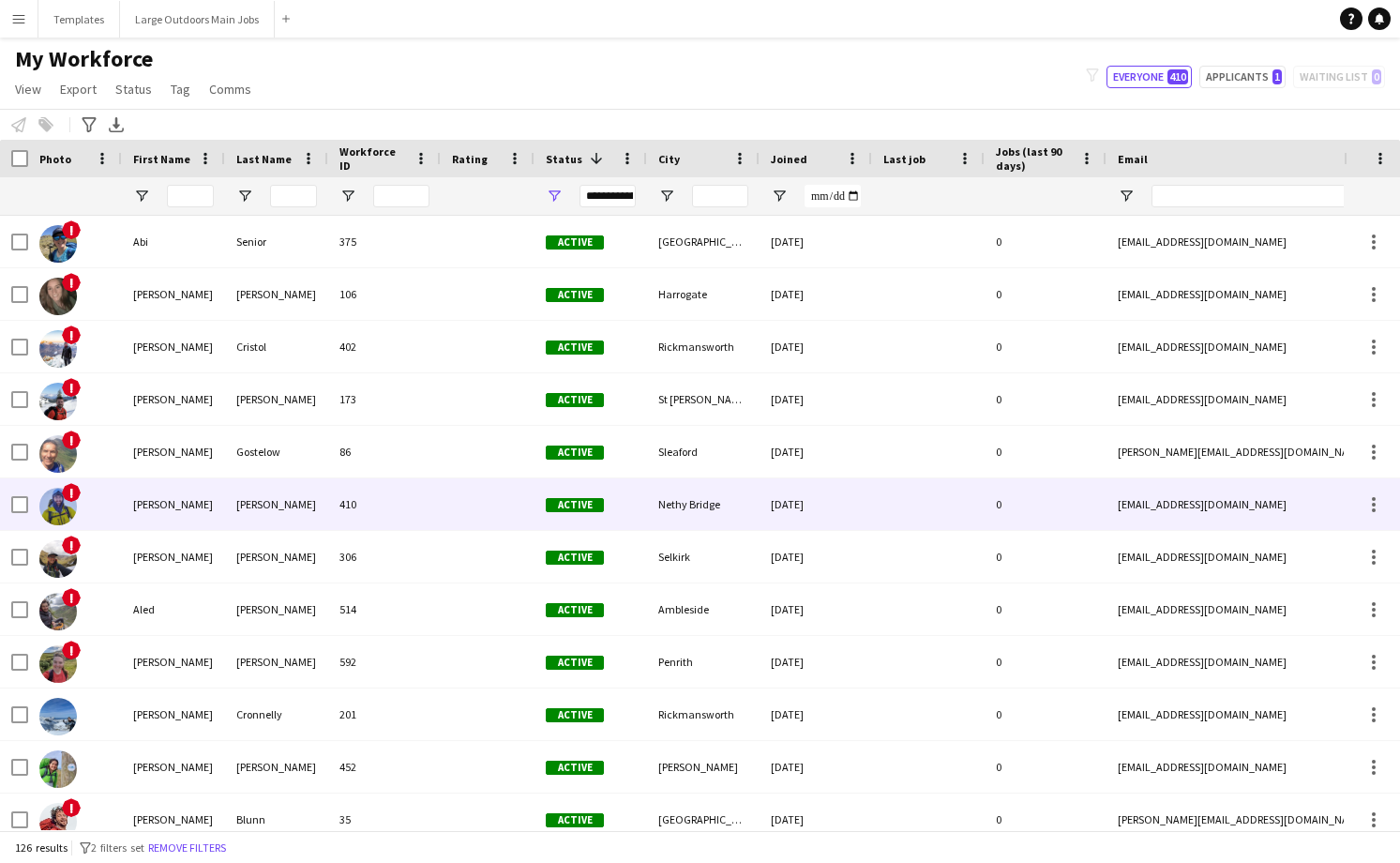
click at [228, 503] on div "[PERSON_NAME]" at bounding box center [277, 503] width 103 height 52
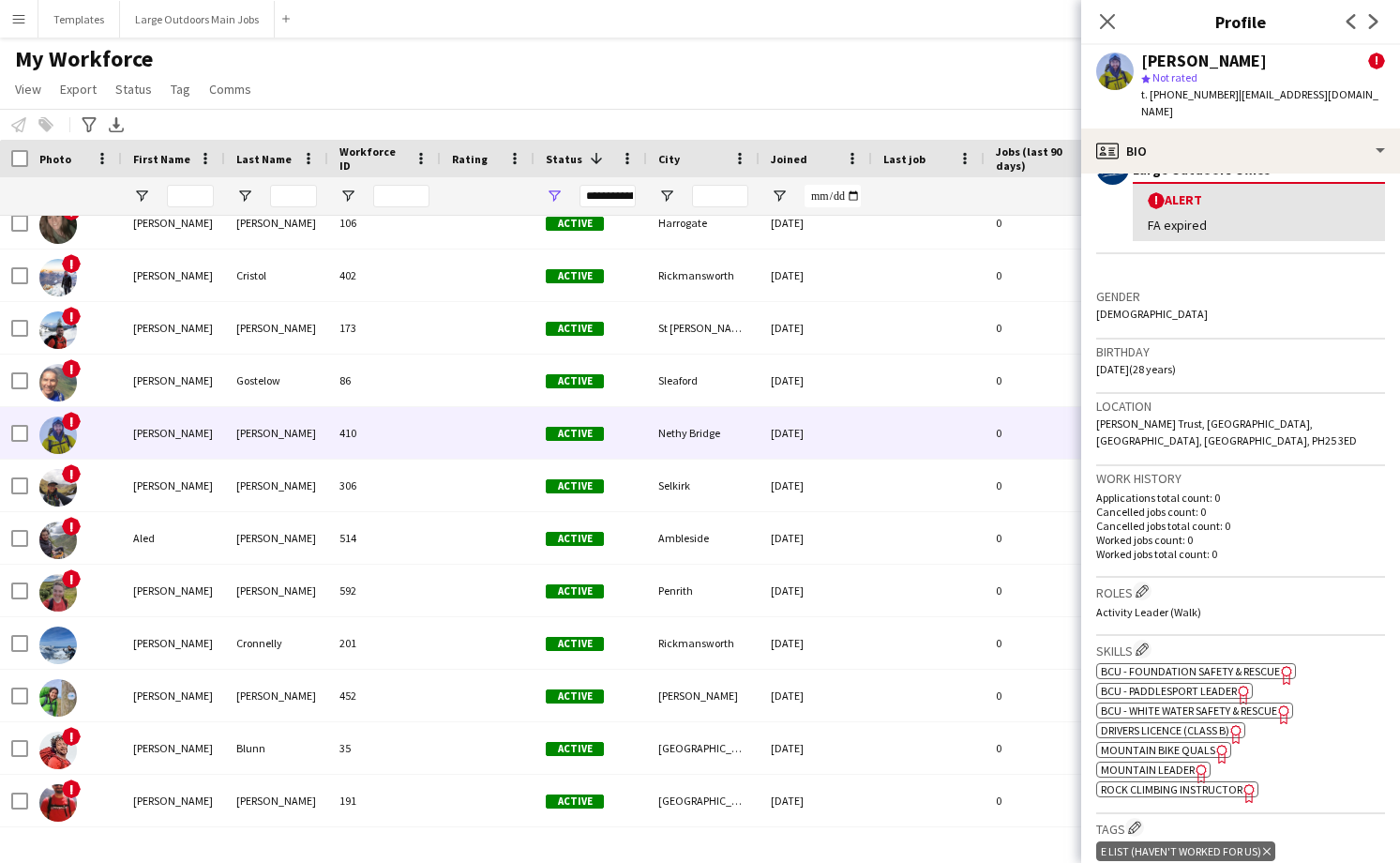
scroll to position [375, 0]
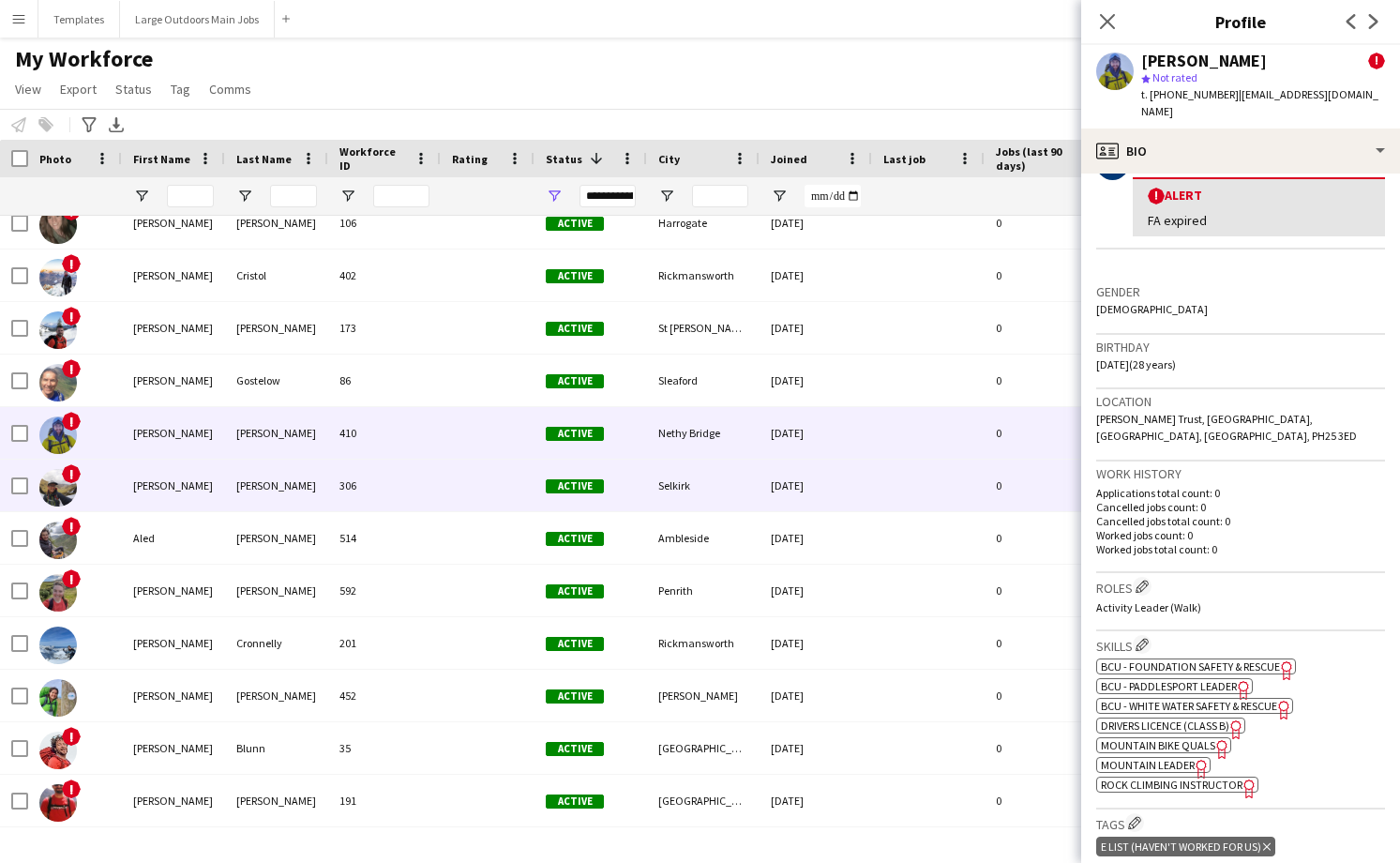
click at [190, 480] on div "[PERSON_NAME]" at bounding box center [173, 485] width 103 height 52
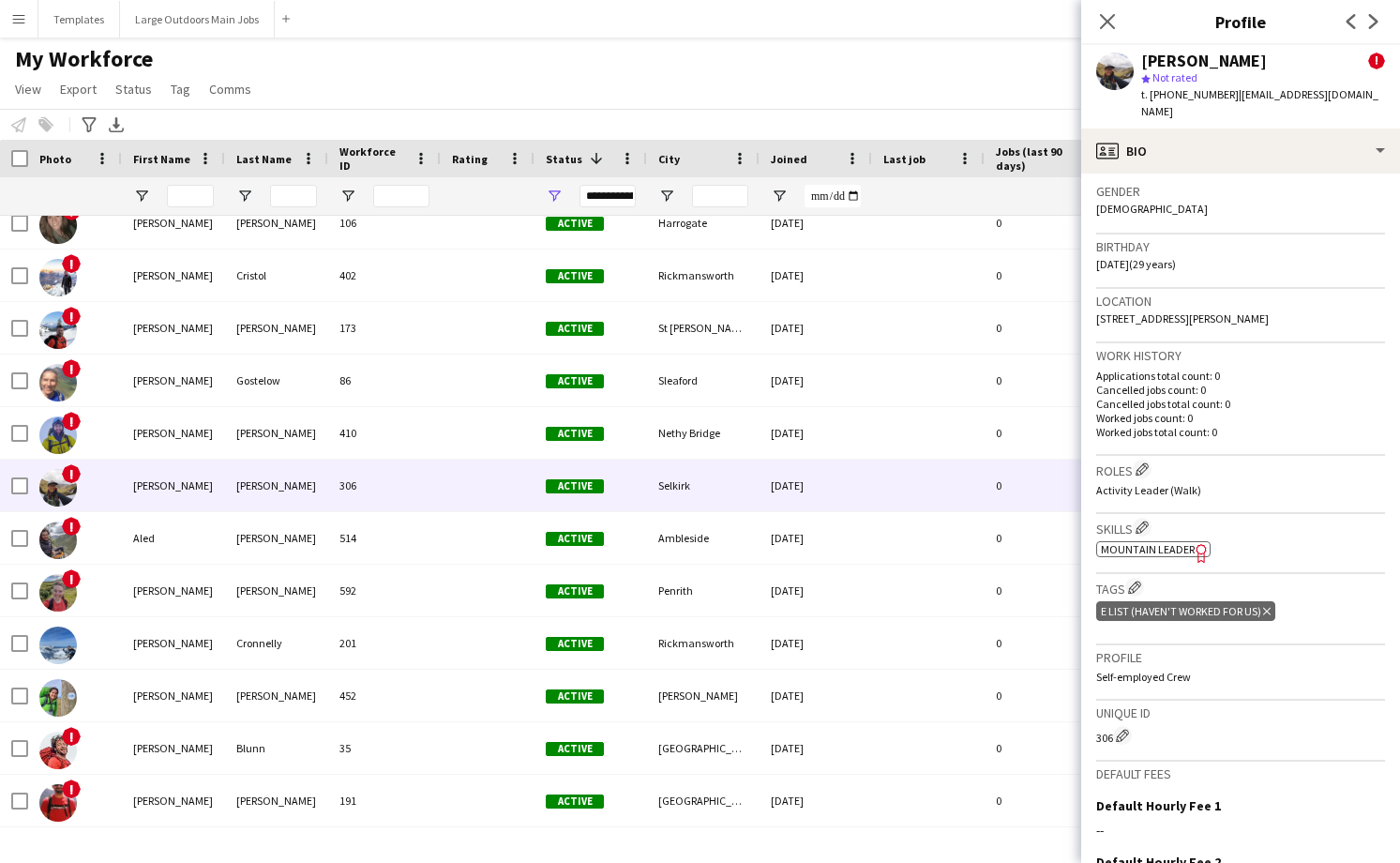
scroll to position [498, 0]
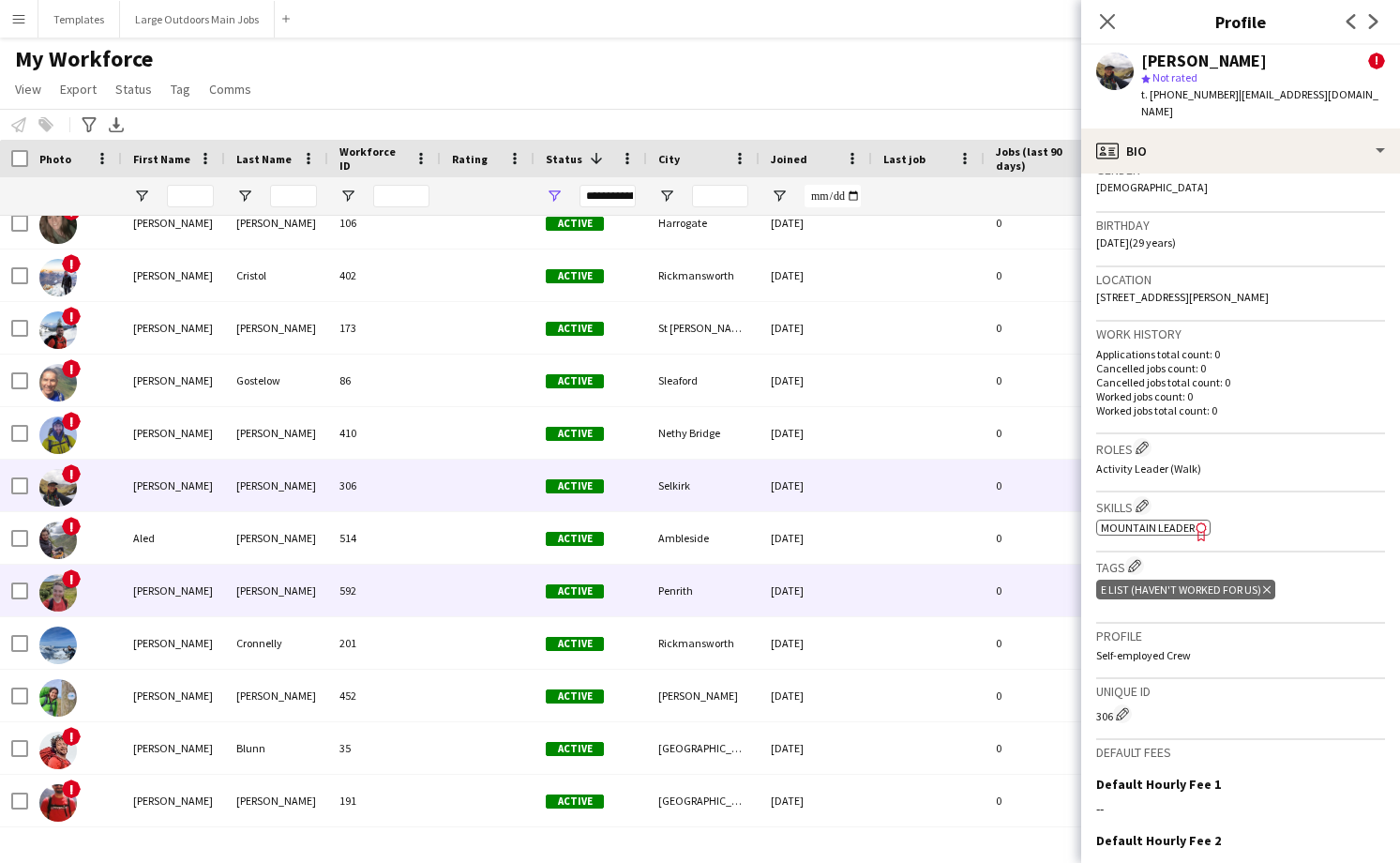
click at [166, 592] on div "[PERSON_NAME]" at bounding box center [173, 590] width 103 height 52
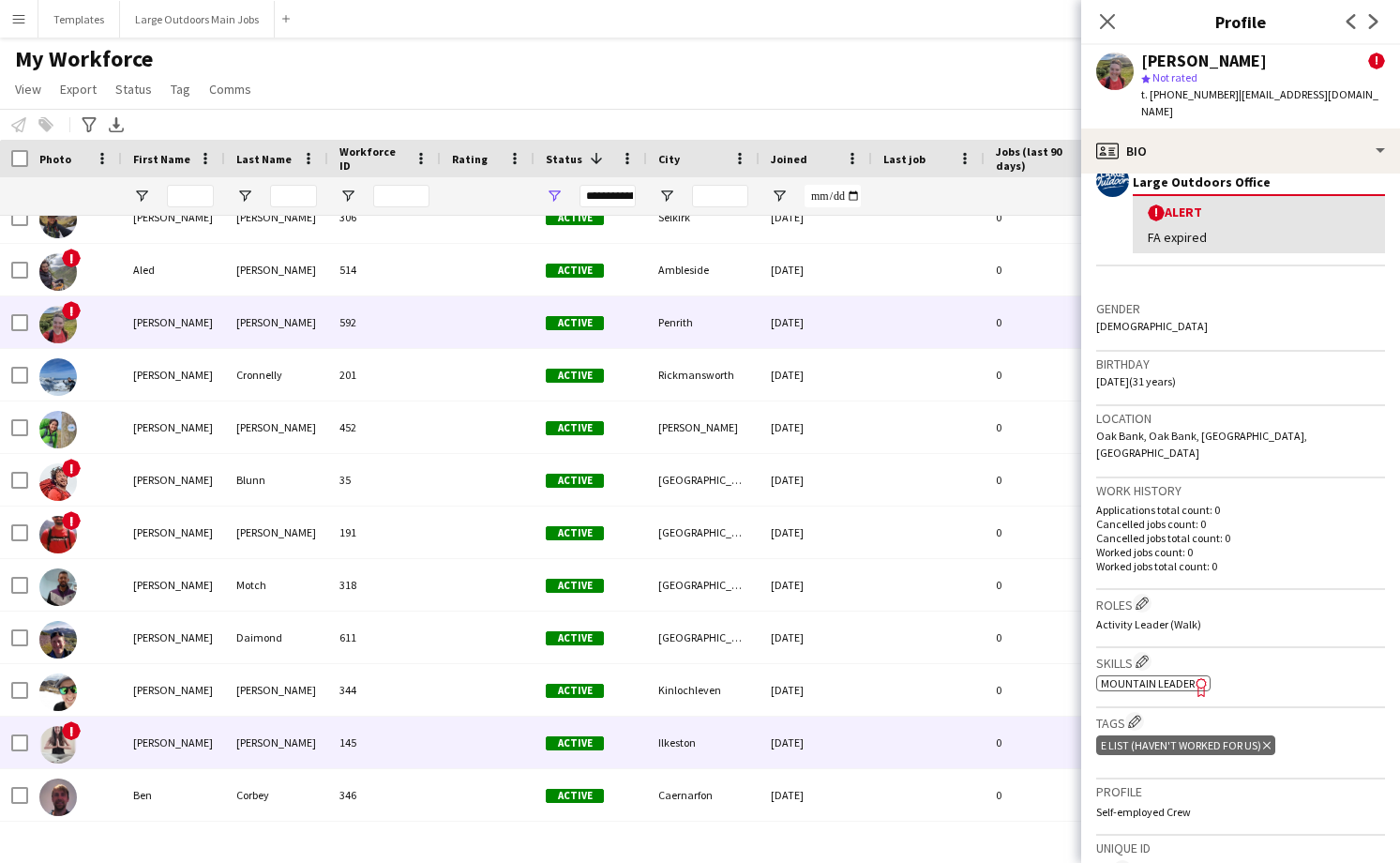
scroll to position [360, 0]
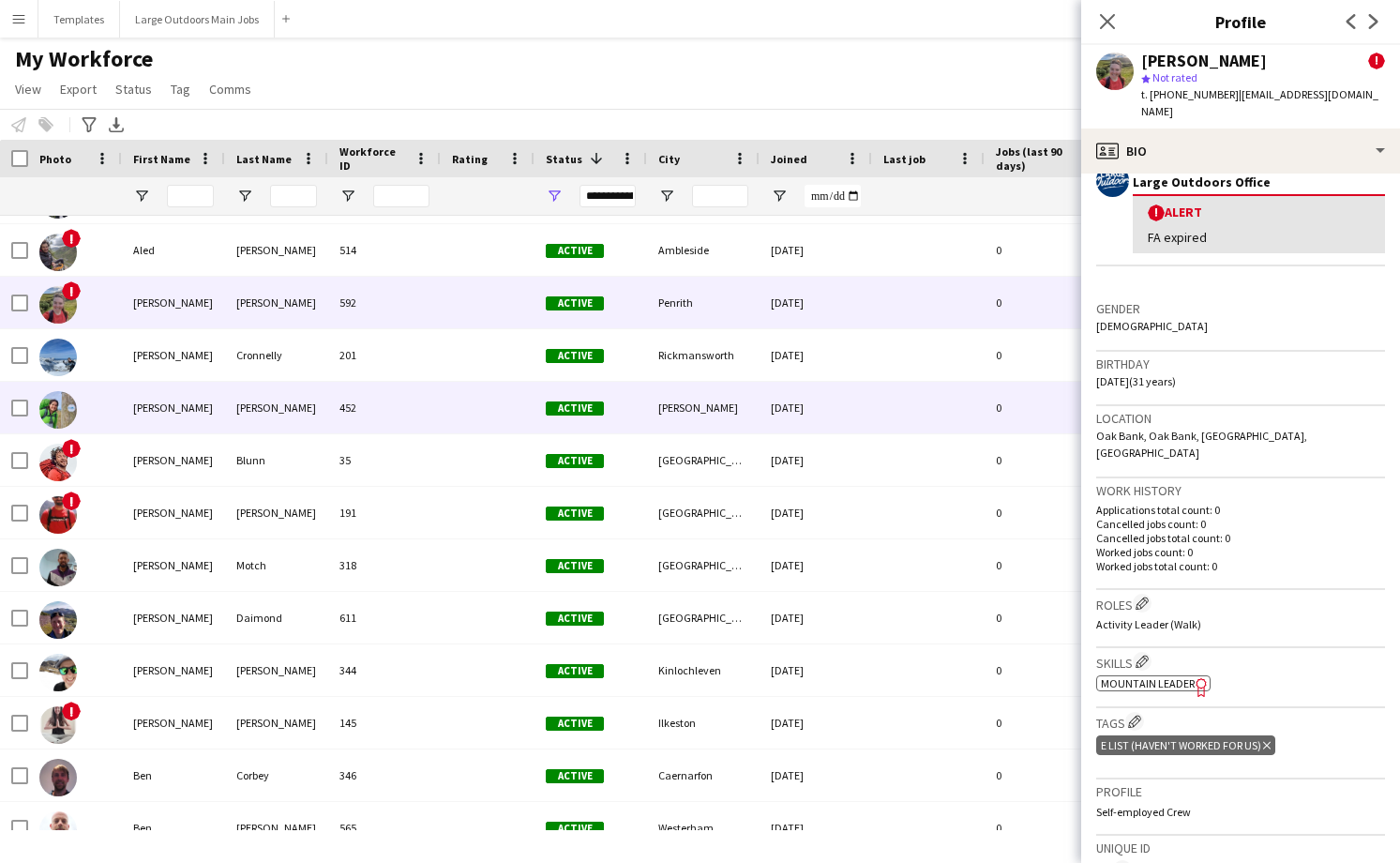
click at [218, 401] on div "[PERSON_NAME]" at bounding box center [173, 407] width 103 height 52
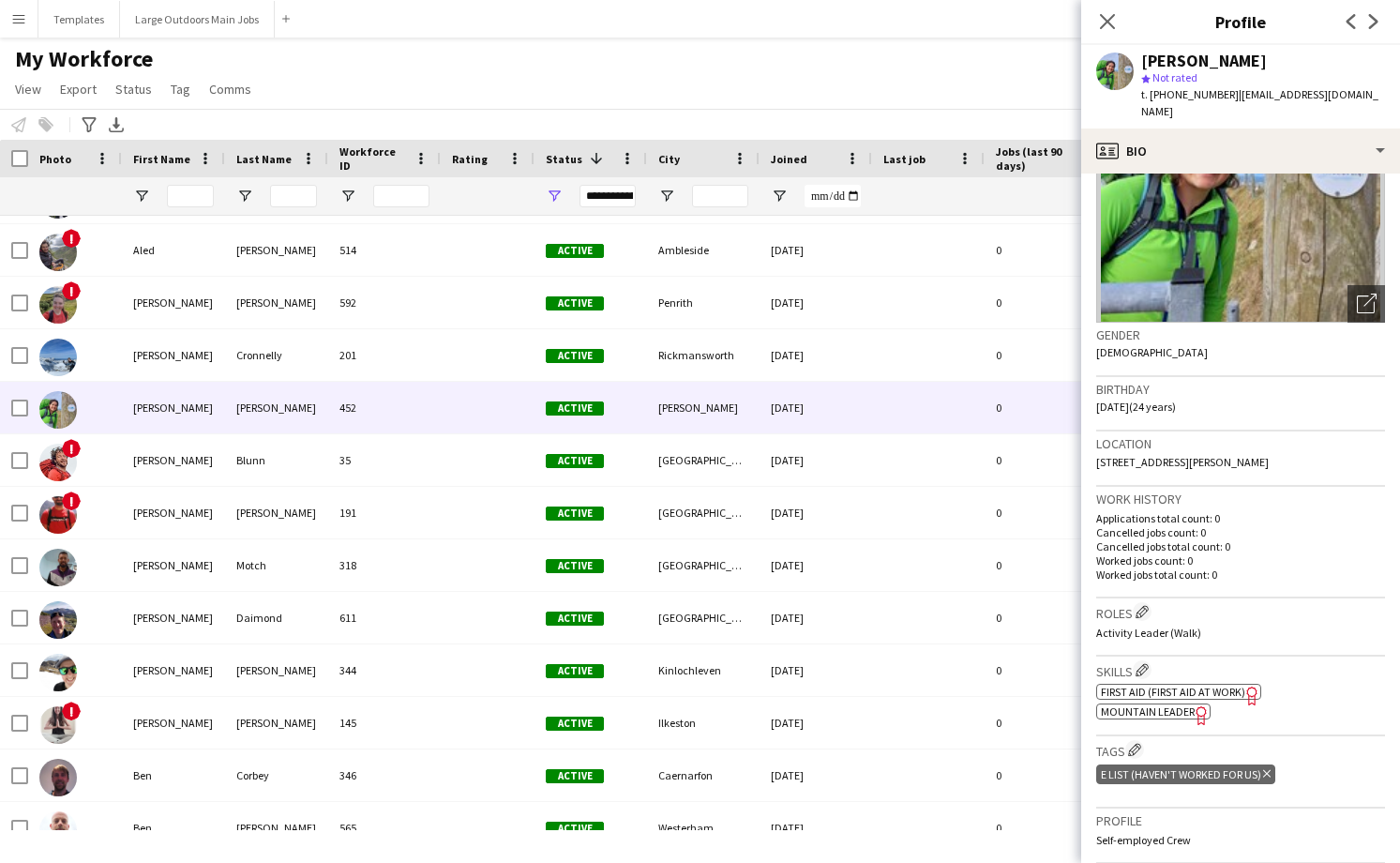
scroll to position [152, 0]
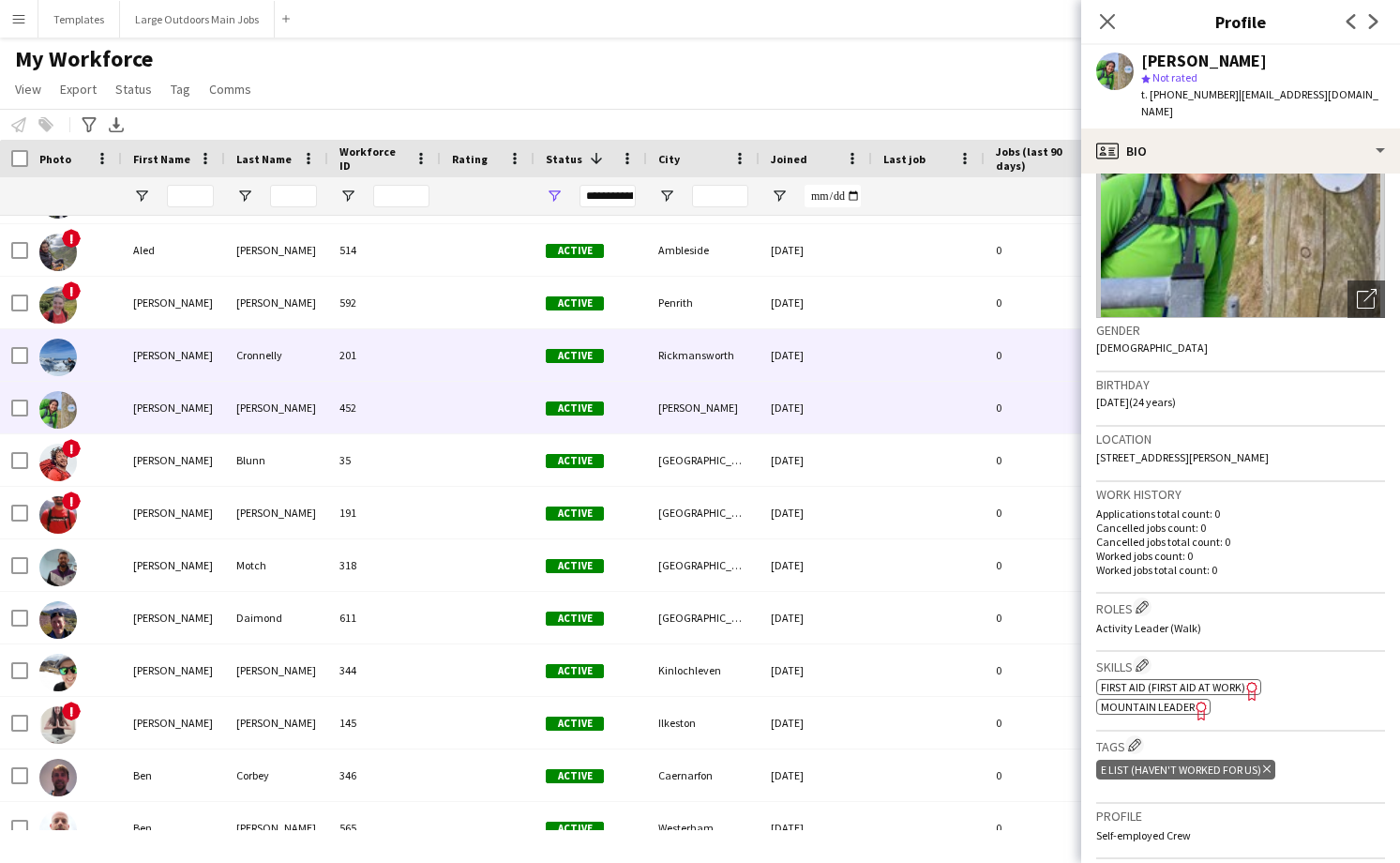
click at [163, 349] on div "[PERSON_NAME]" at bounding box center [173, 355] width 103 height 52
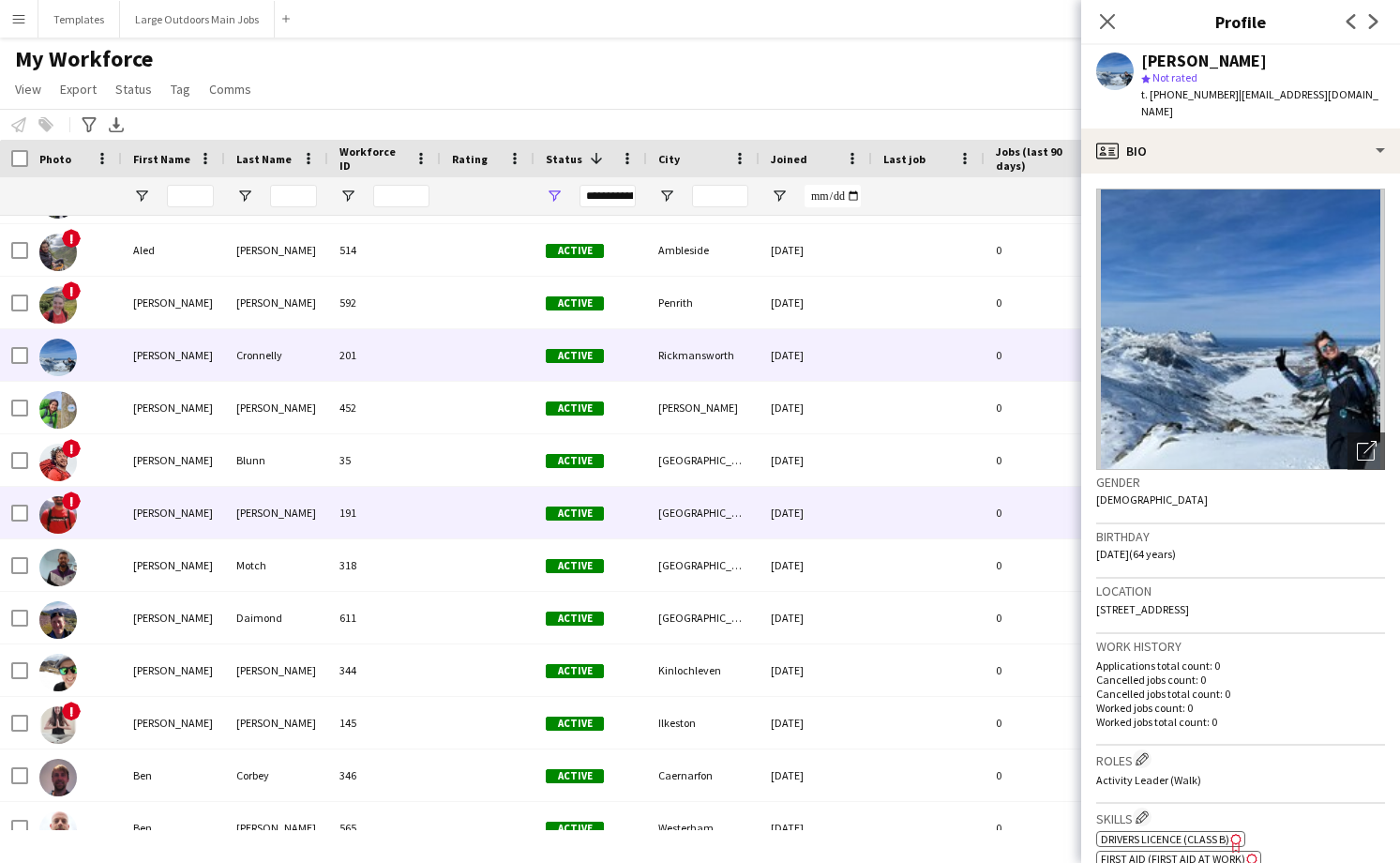
click at [155, 526] on div "[PERSON_NAME]" at bounding box center [173, 512] width 103 height 52
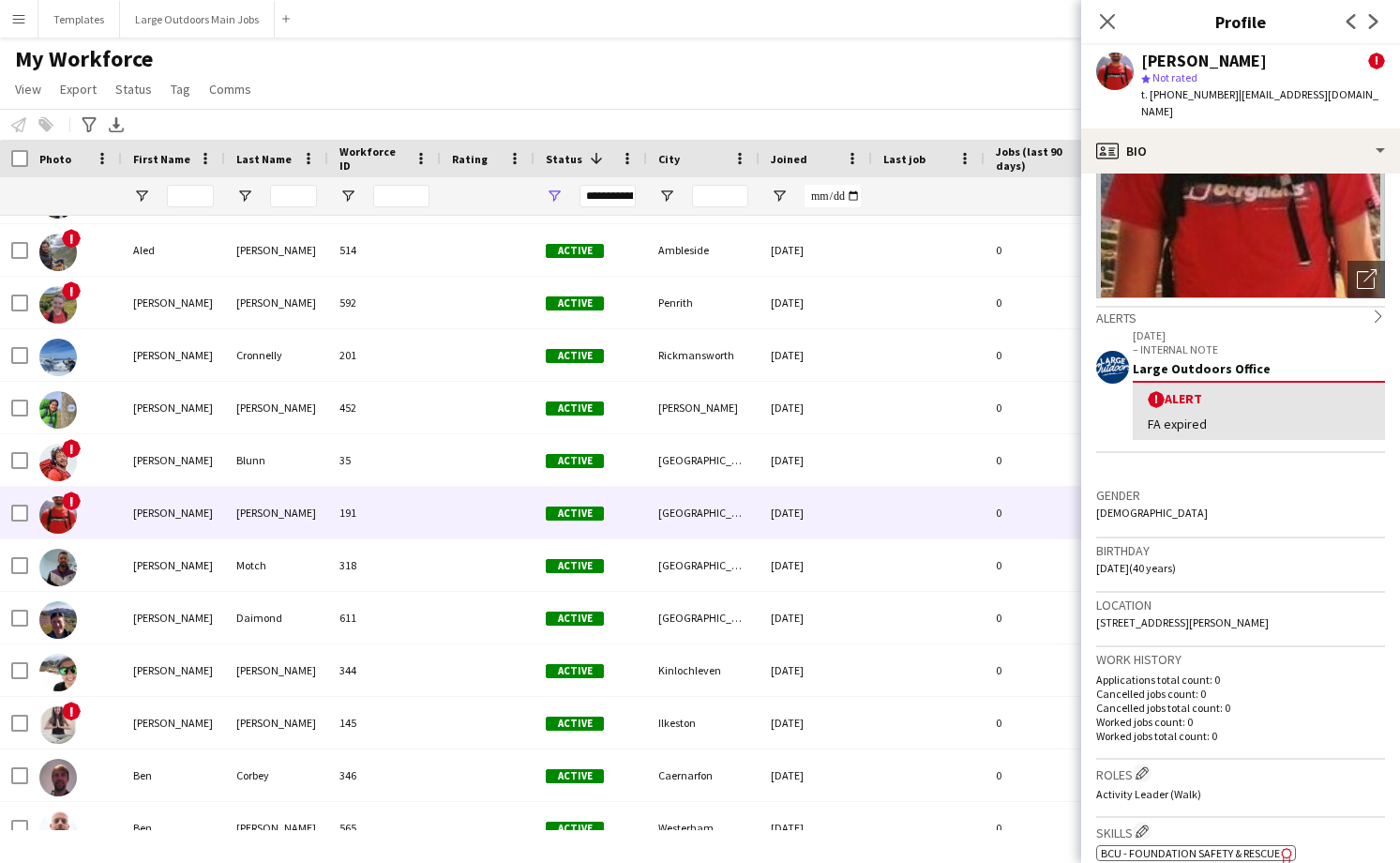
scroll to position [223, 0]
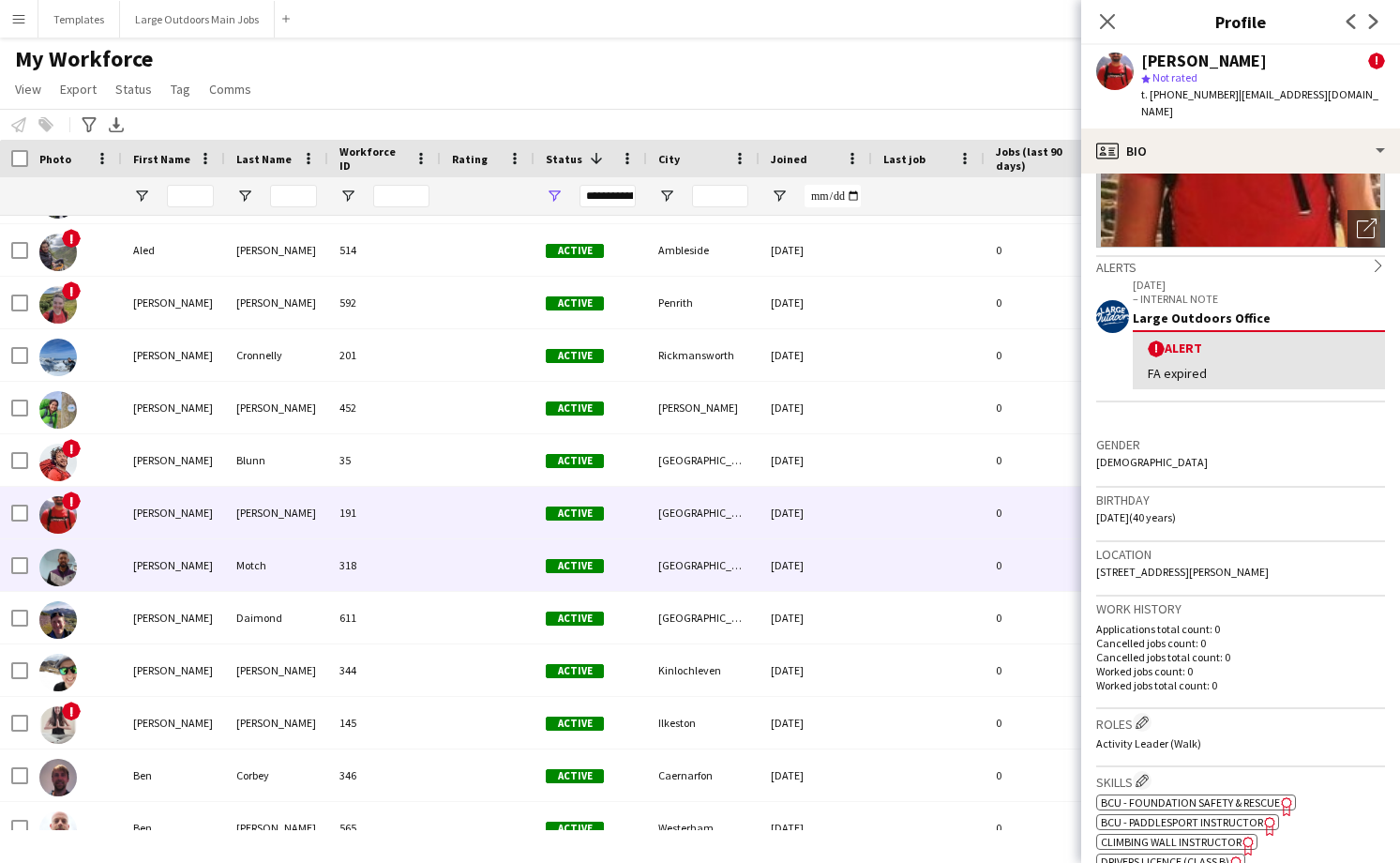
click at [183, 572] on div "[PERSON_NAME]" at bounding box center [173, 565] width 103 height 52
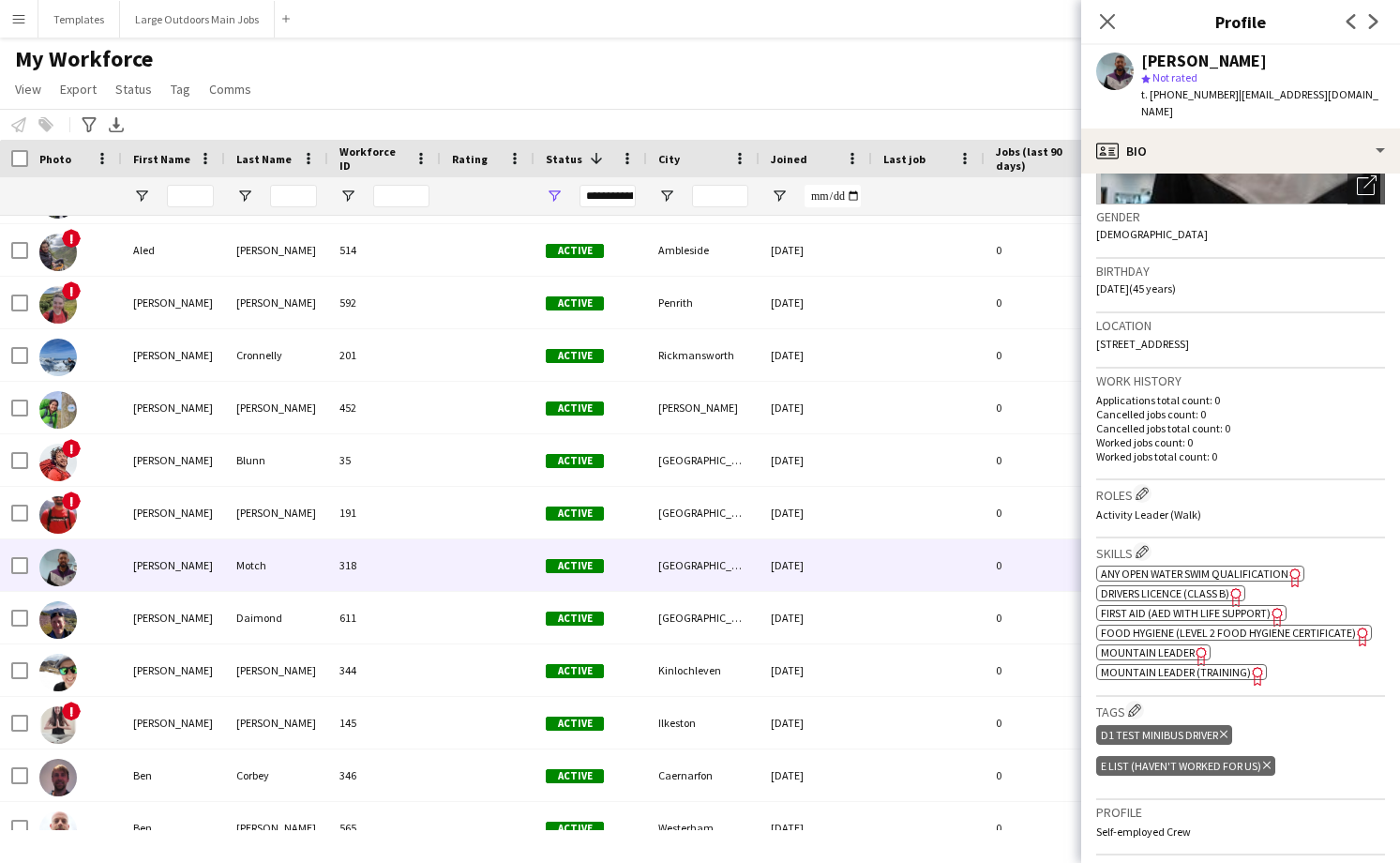
scroll to position [315, 0]
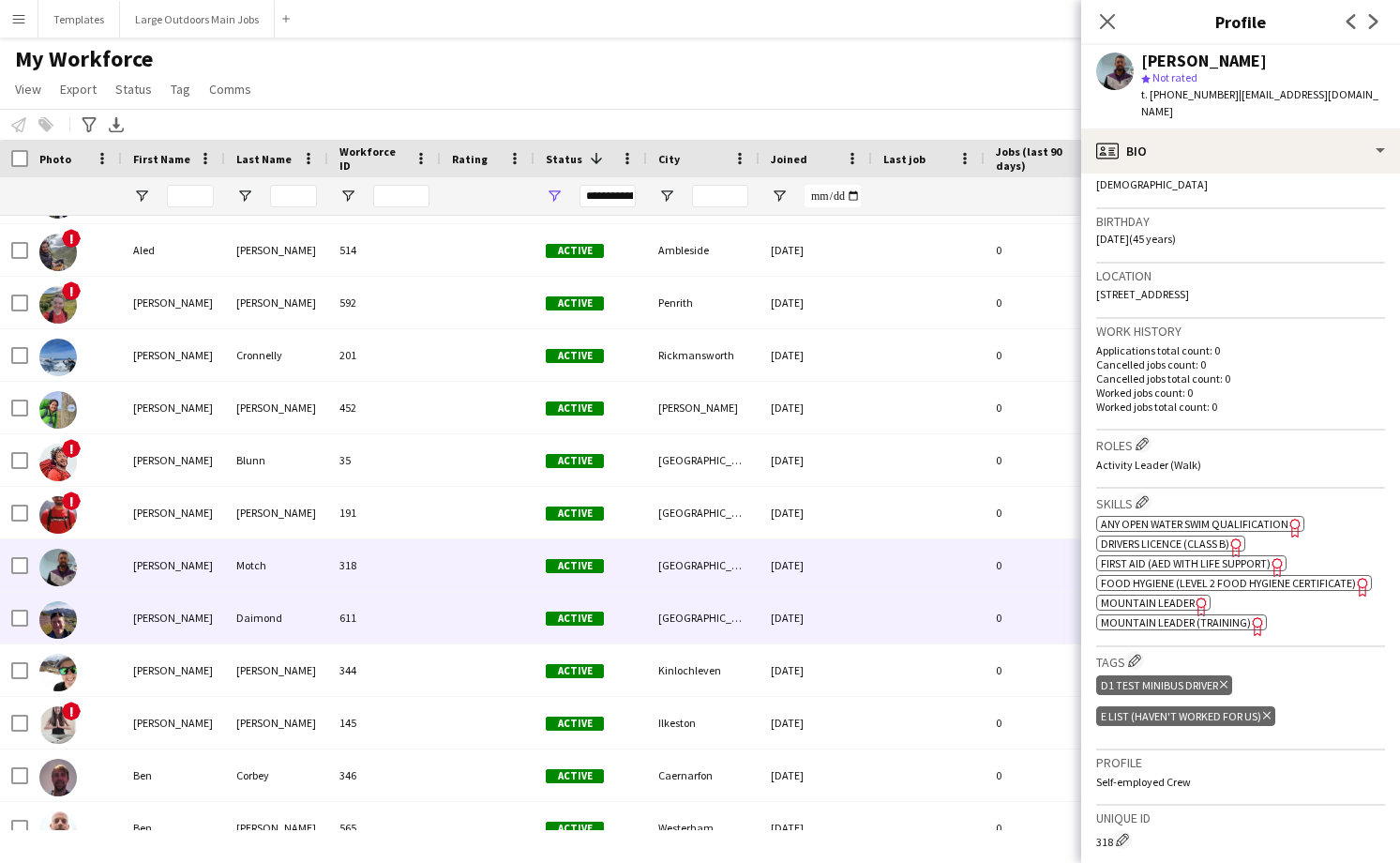
click at [225, 621] on div "Daimond" at bounding box center [277, 617] width 103 height 52
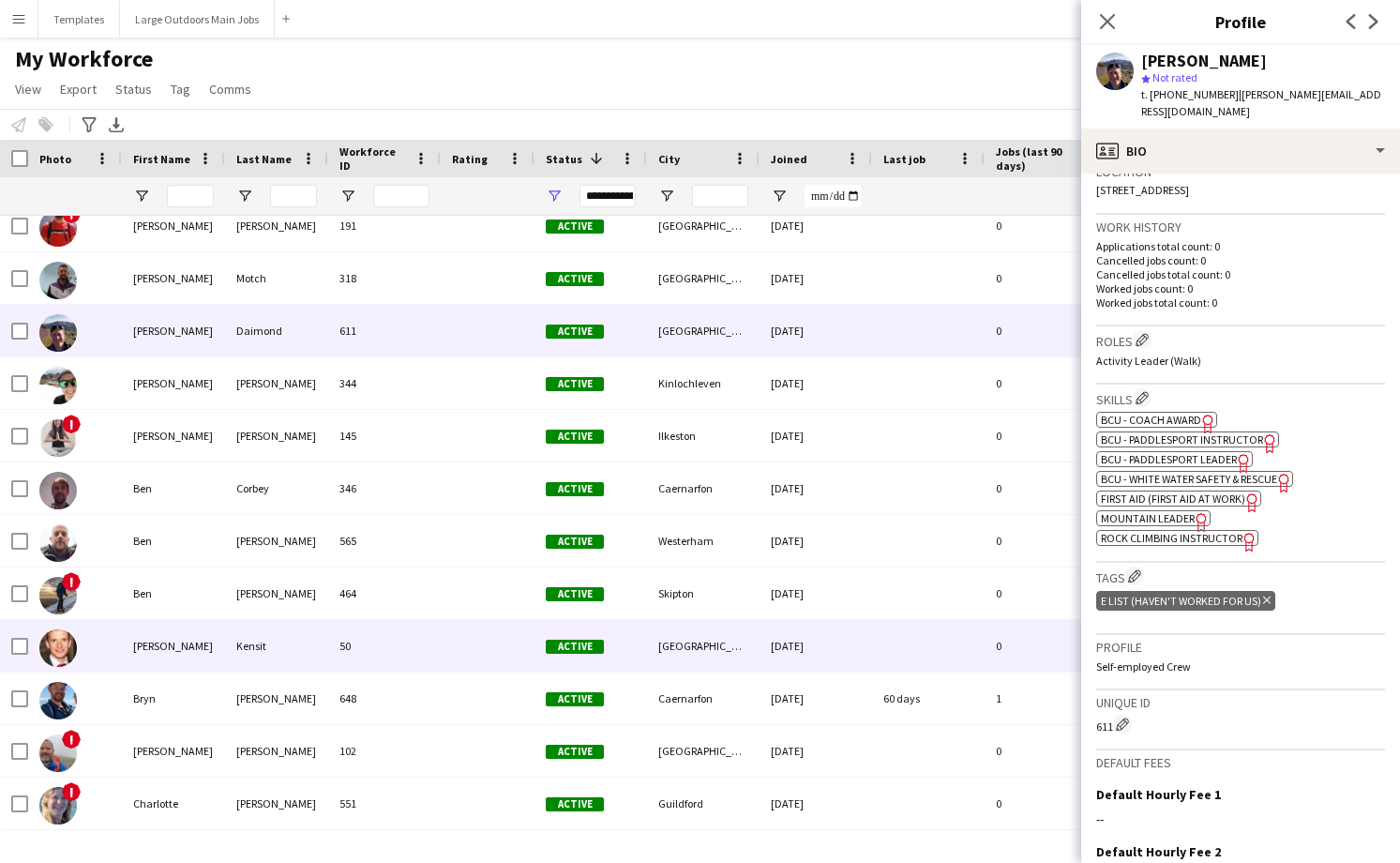
scroll to position [708, 0]
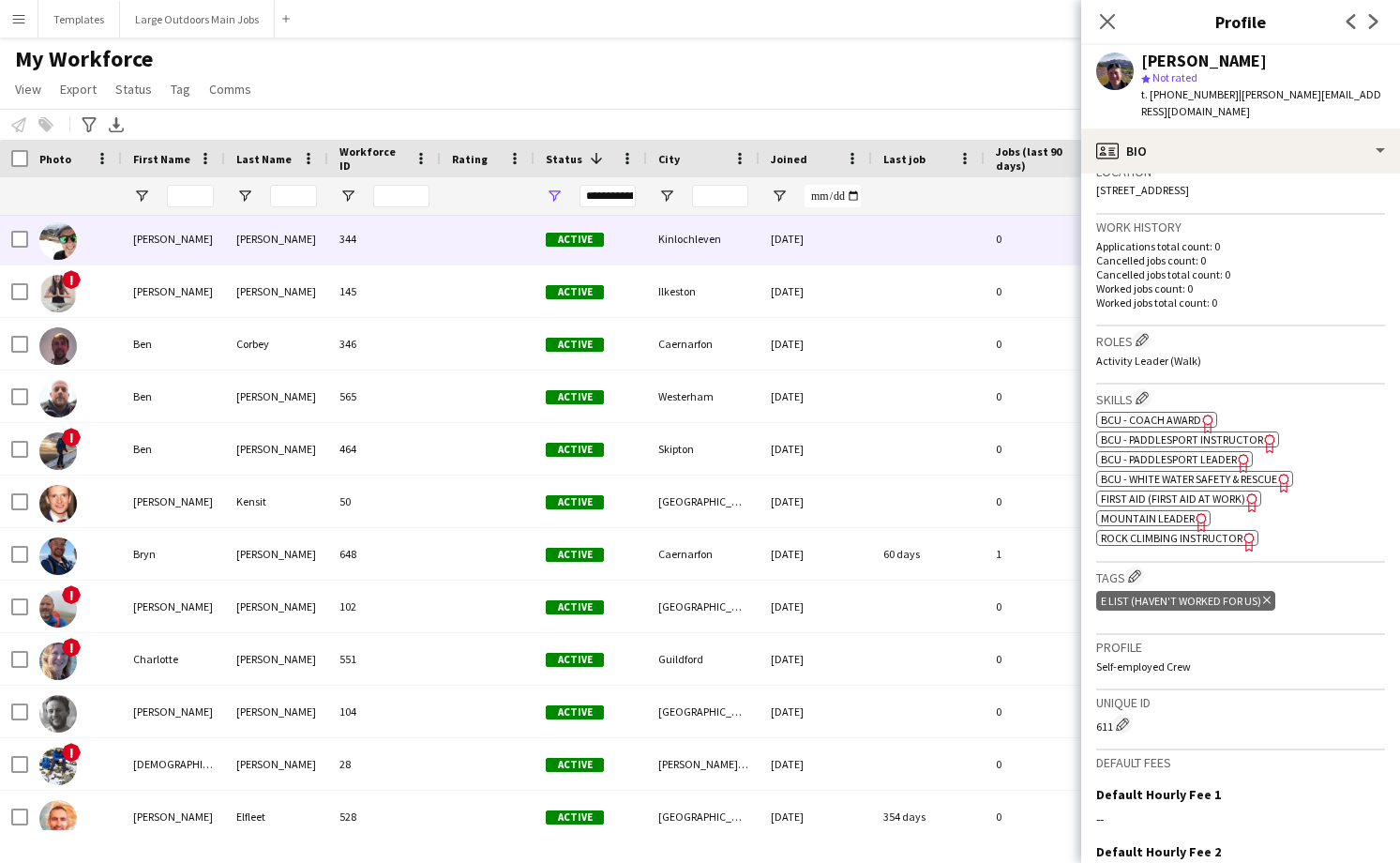
click at [213, 238] on div "[PERSON_NAME]" at bounding box center [173, 238] width 103 height 52
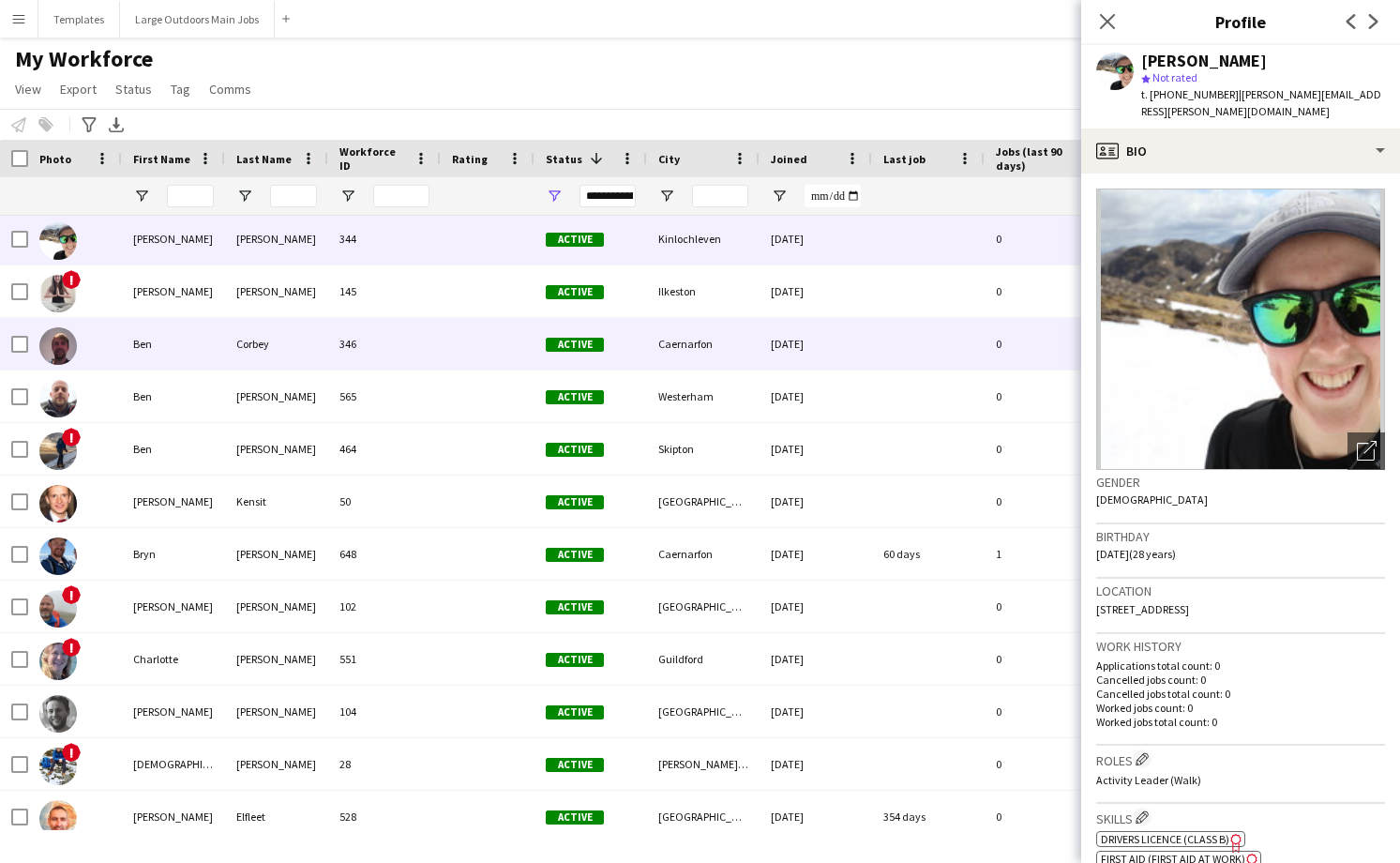
click at [194, 337] on div "Ben" at bounding box center [173, 343] width 103 height 52
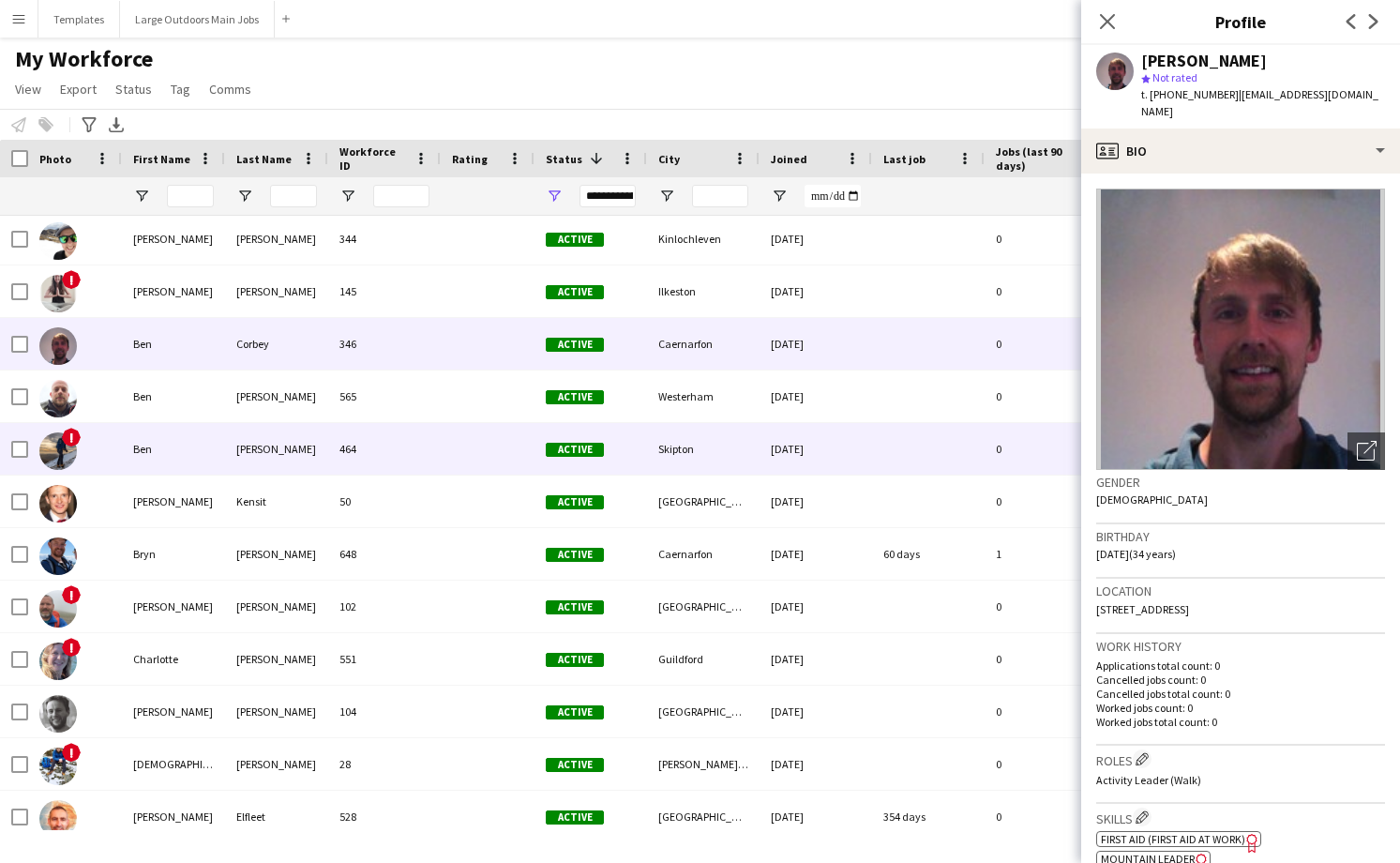
click at [182, 445] on div "Ben" at bounding box center [173, 448] width 103 height 52
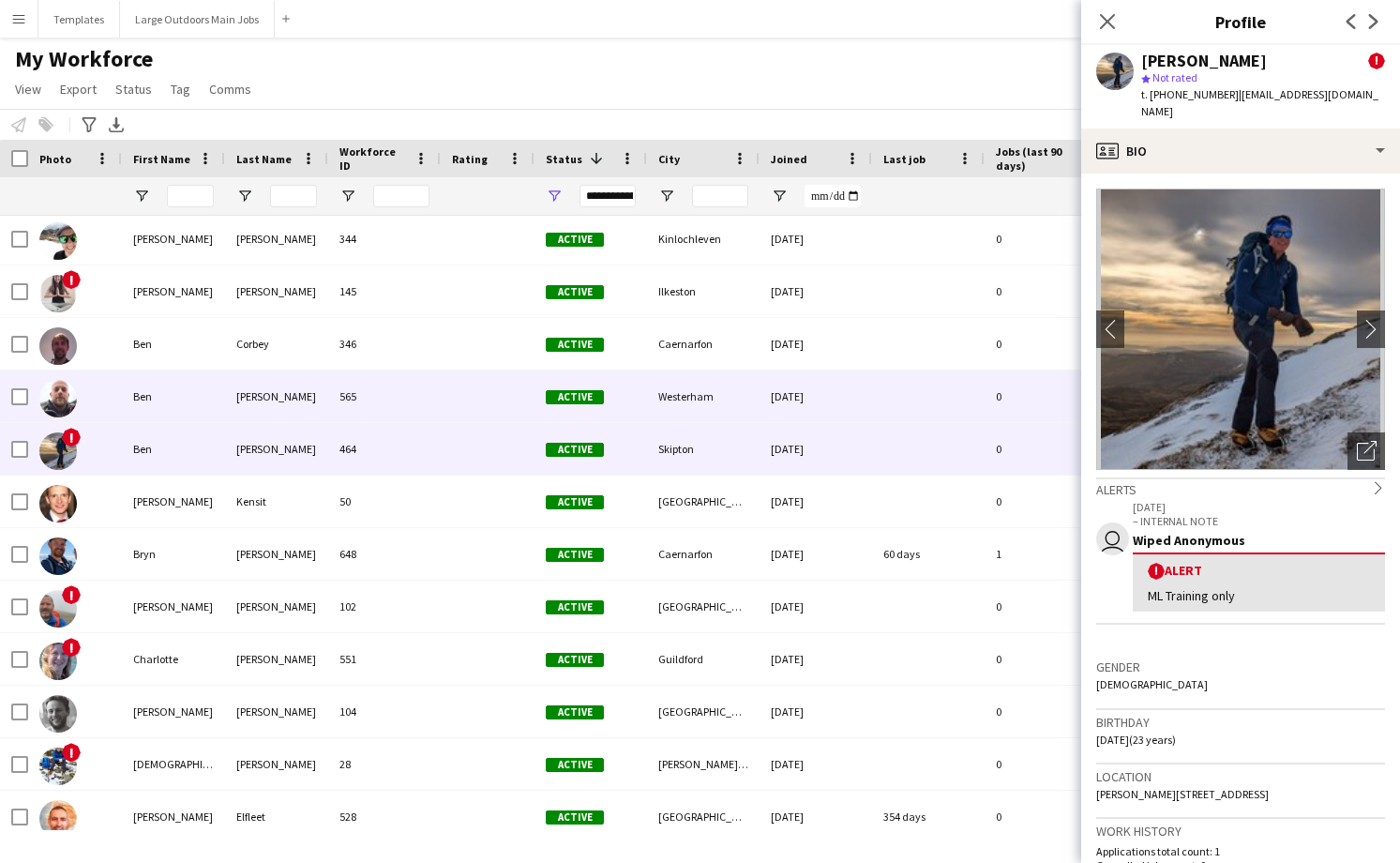
click at [188, 409] on div "Ben" at bounding box center [173, 396] width 103 height 52
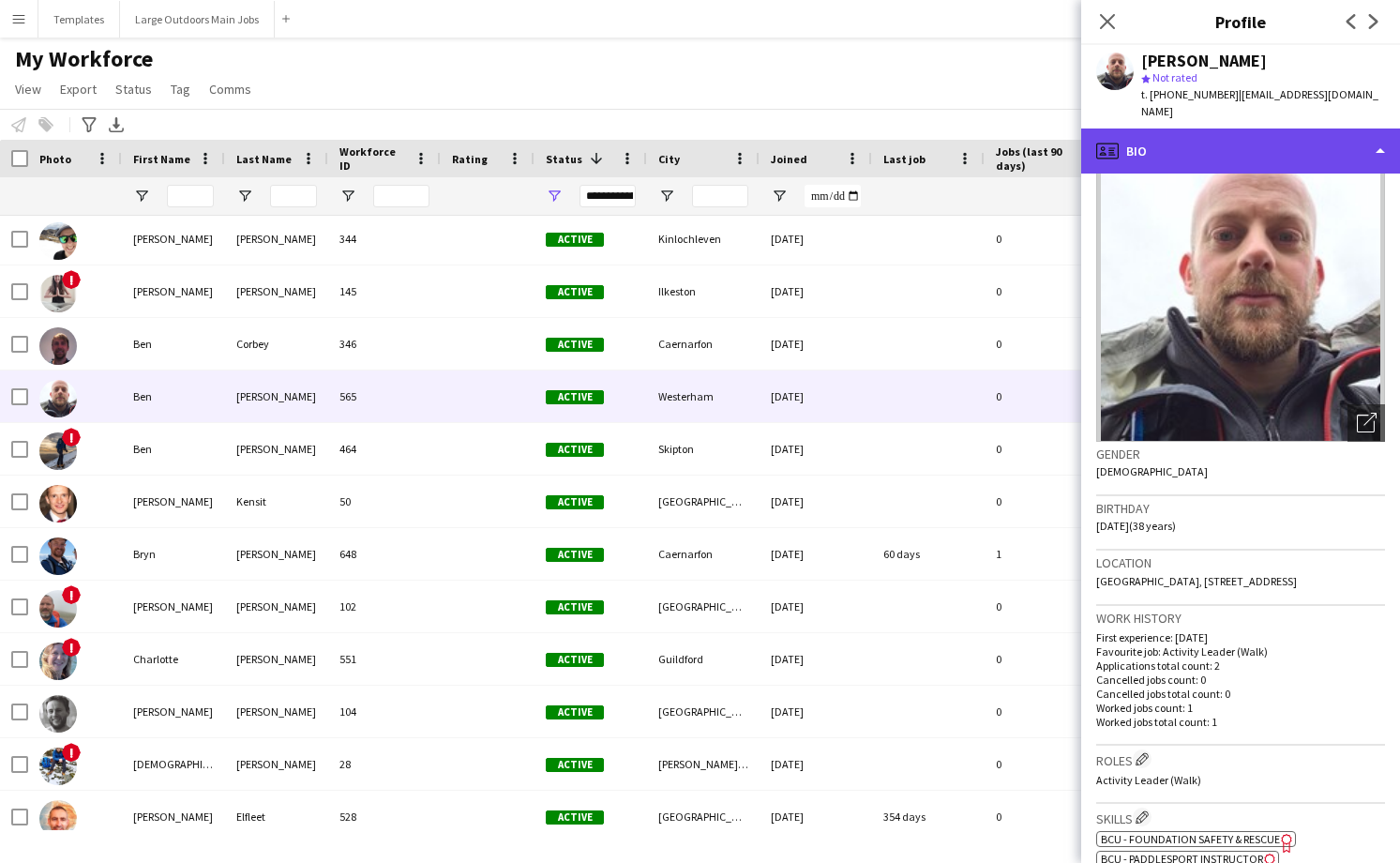
click at [1362, 141] on div "profile Bio" at bounding box center [1241, 151] width 319 height 45
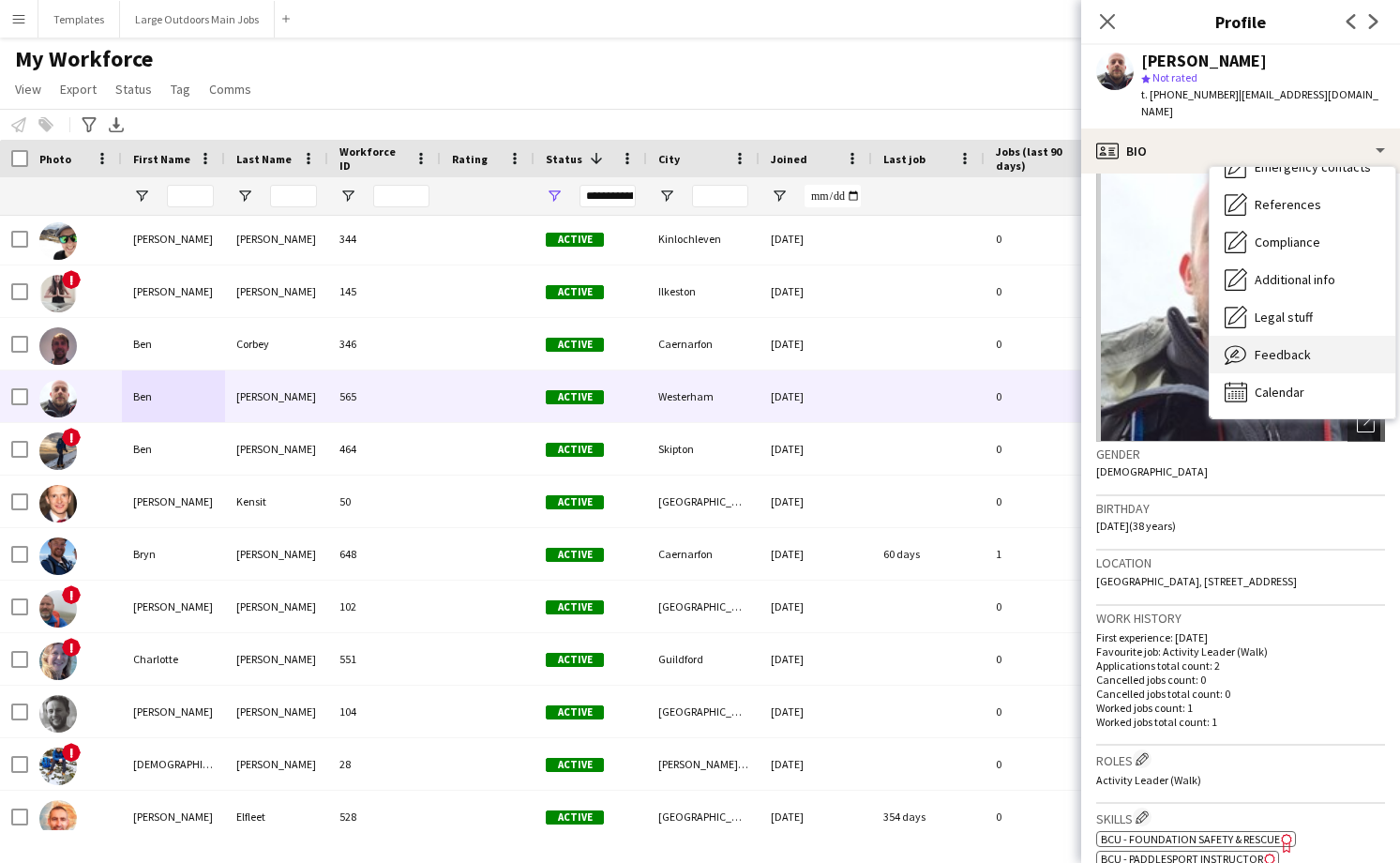
click at [1289, 346] on span "Feedback" at bounding box center [1282, 354] width 56 height 17
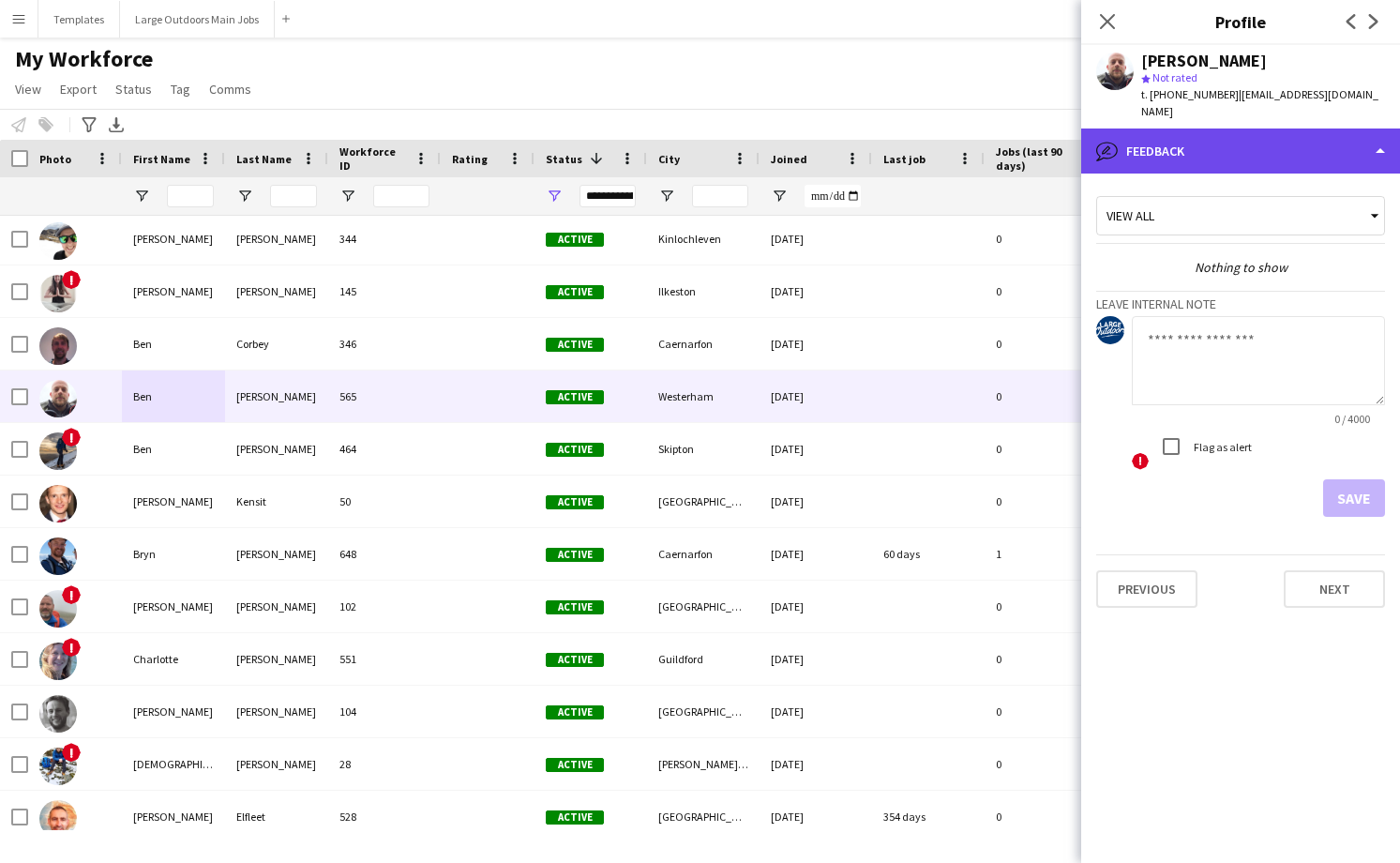
click at [1317, 139] on div "bubble-pencil Feedback" at bounding box center [1241, 151] width 319 height 45
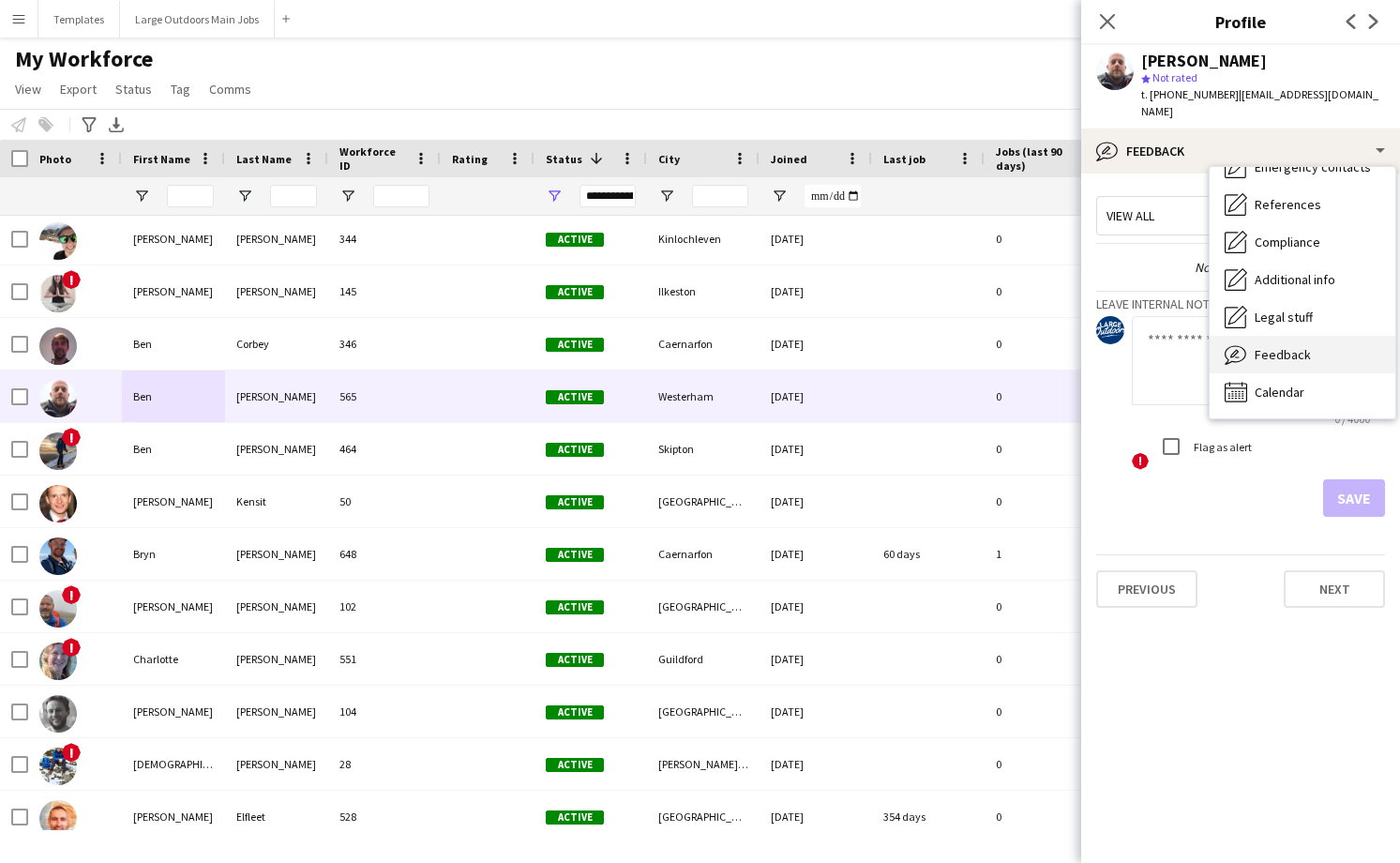
click at [1281, 336] on div "Feedback Feedback" at bounding box center [1302, 355] width 186 height 38
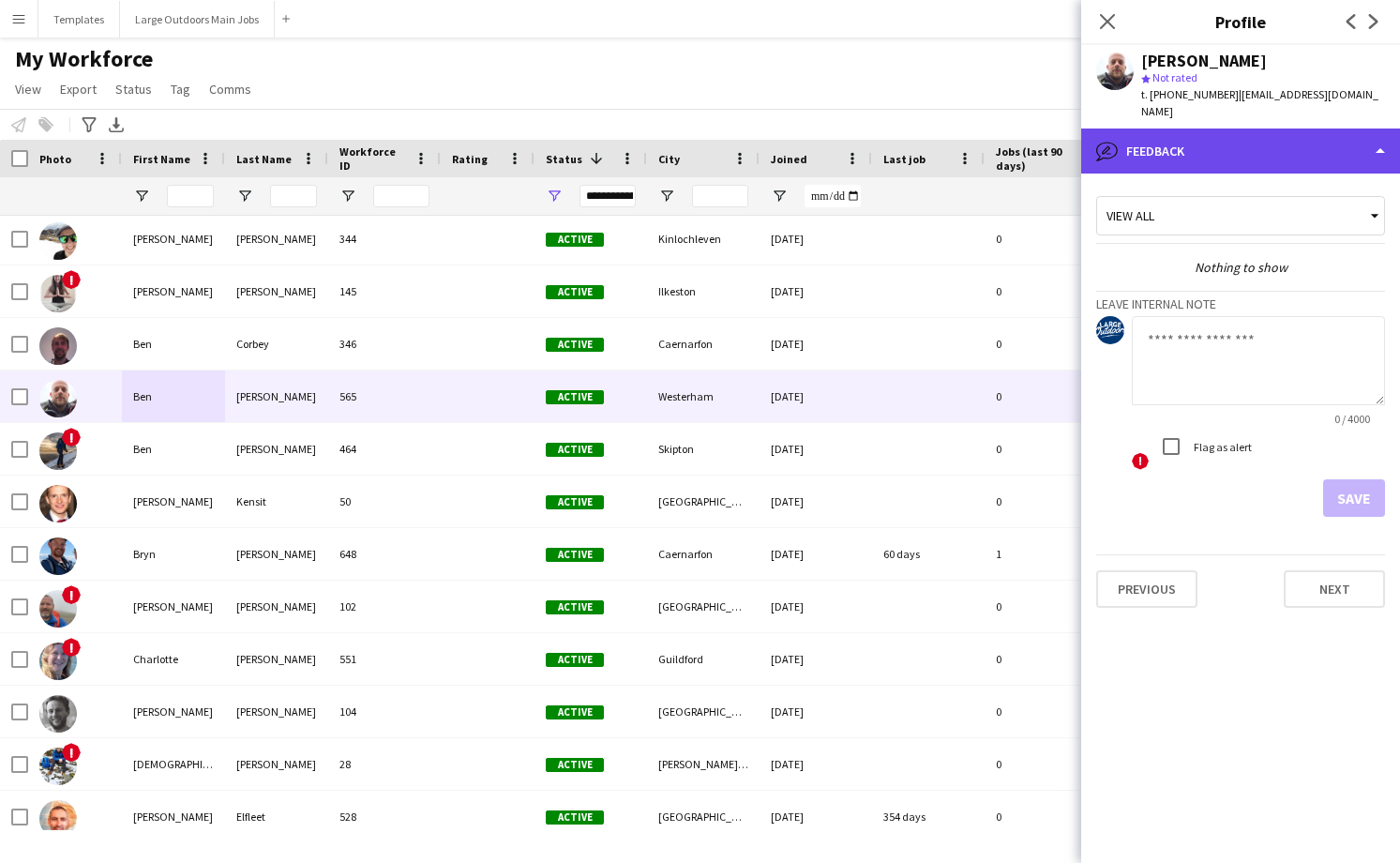
click at [1310, 139] on div "bubble-pencil Feedback" at bounding box center [1241, 151] width 319 height 45
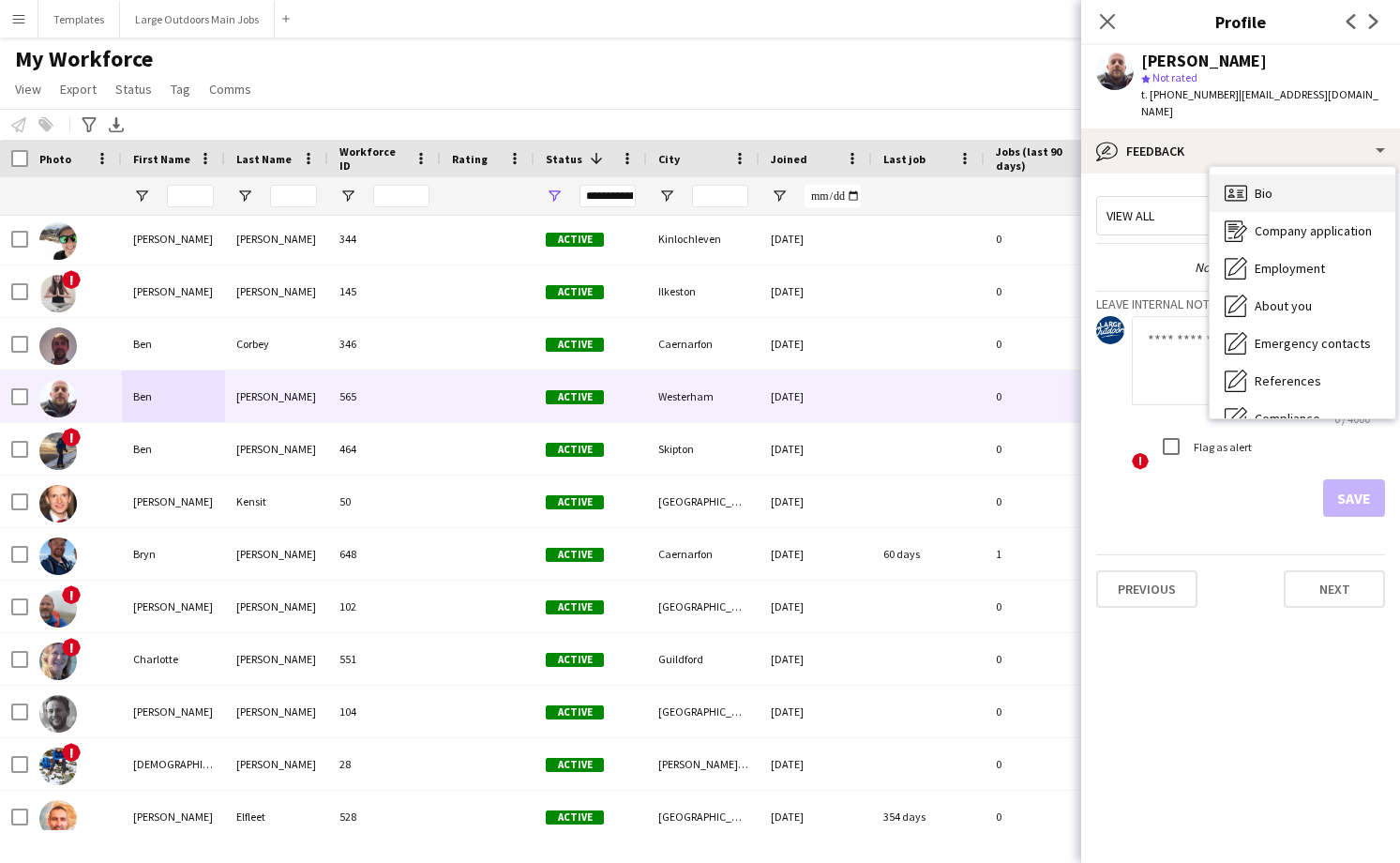
click at [1296, 177] on div "Bio Bio" at bounding box center [1302, 193] width 186 height 38
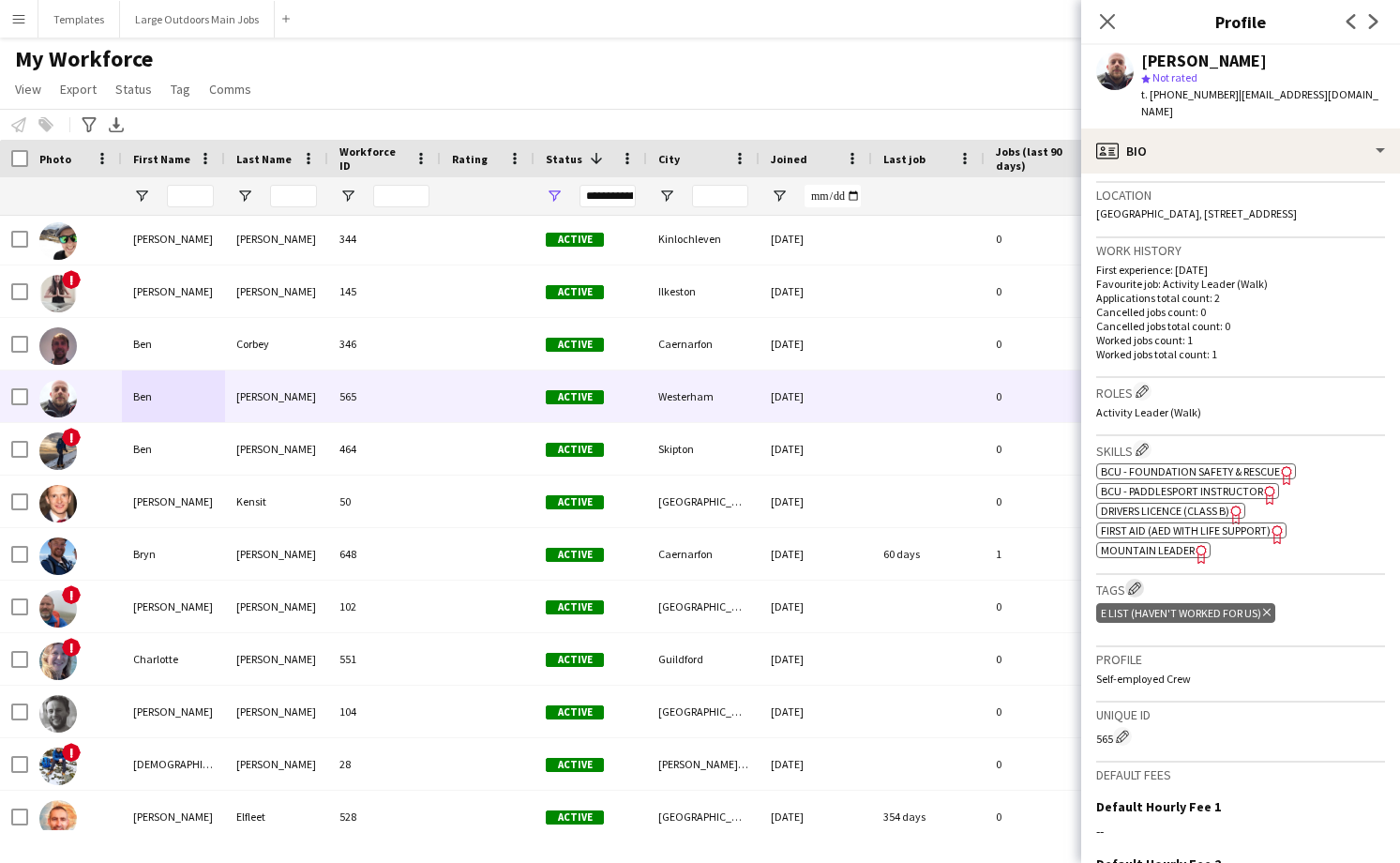
click at [1135, 587] on app-icon "Edit crew company tags" at bounding box center [1135, 588] width 14 height 14
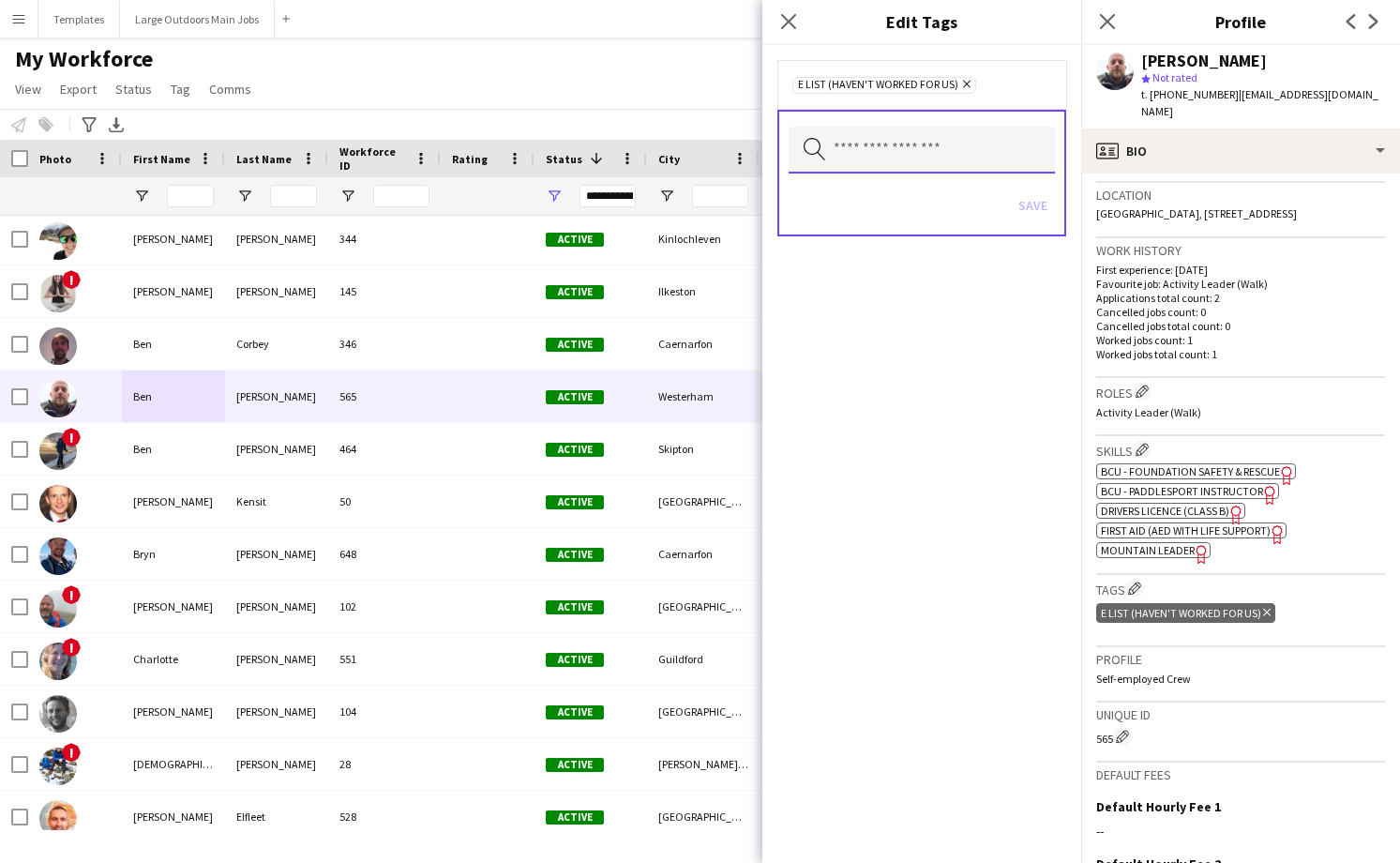
click at [949, 141] on input "text" at bounding box center [922, 150] width 266 height 47
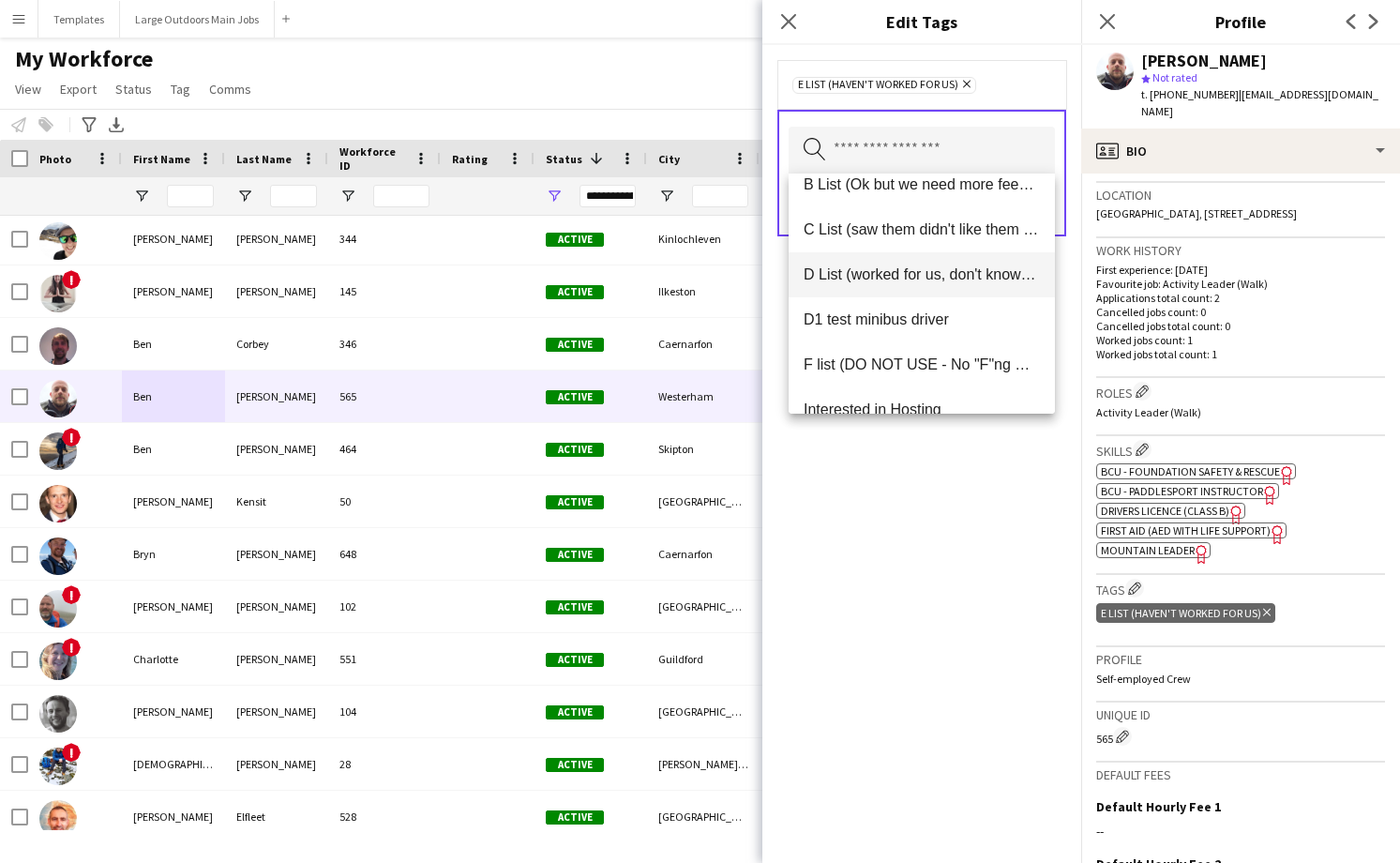
click at [854, 268] on span "D List (worked for us, don't know much about them)" at bounding box center [921, 274] width 236 height 17
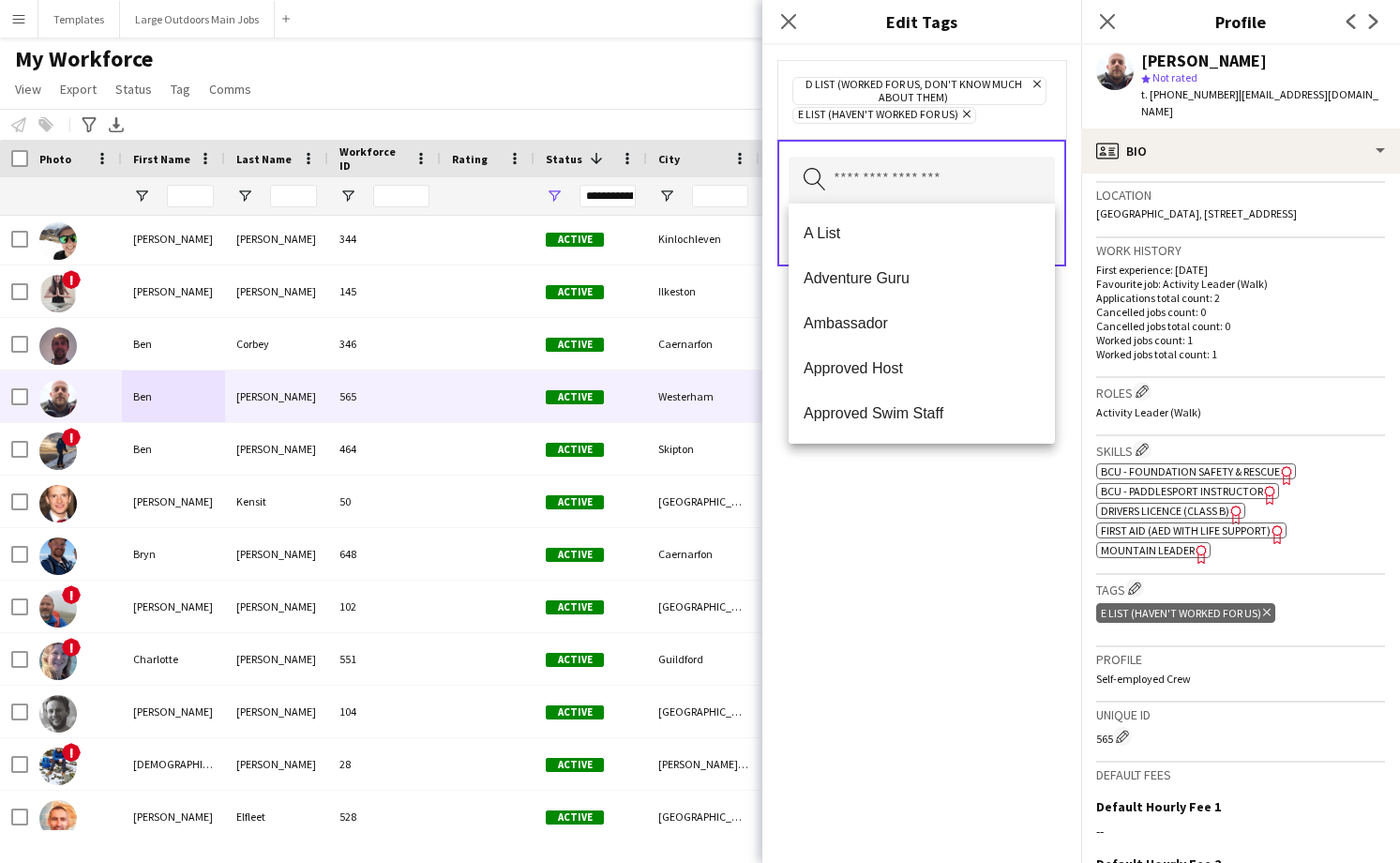
click at [968, 115] on icon at bounding box center [967, 115] width 8 height 8
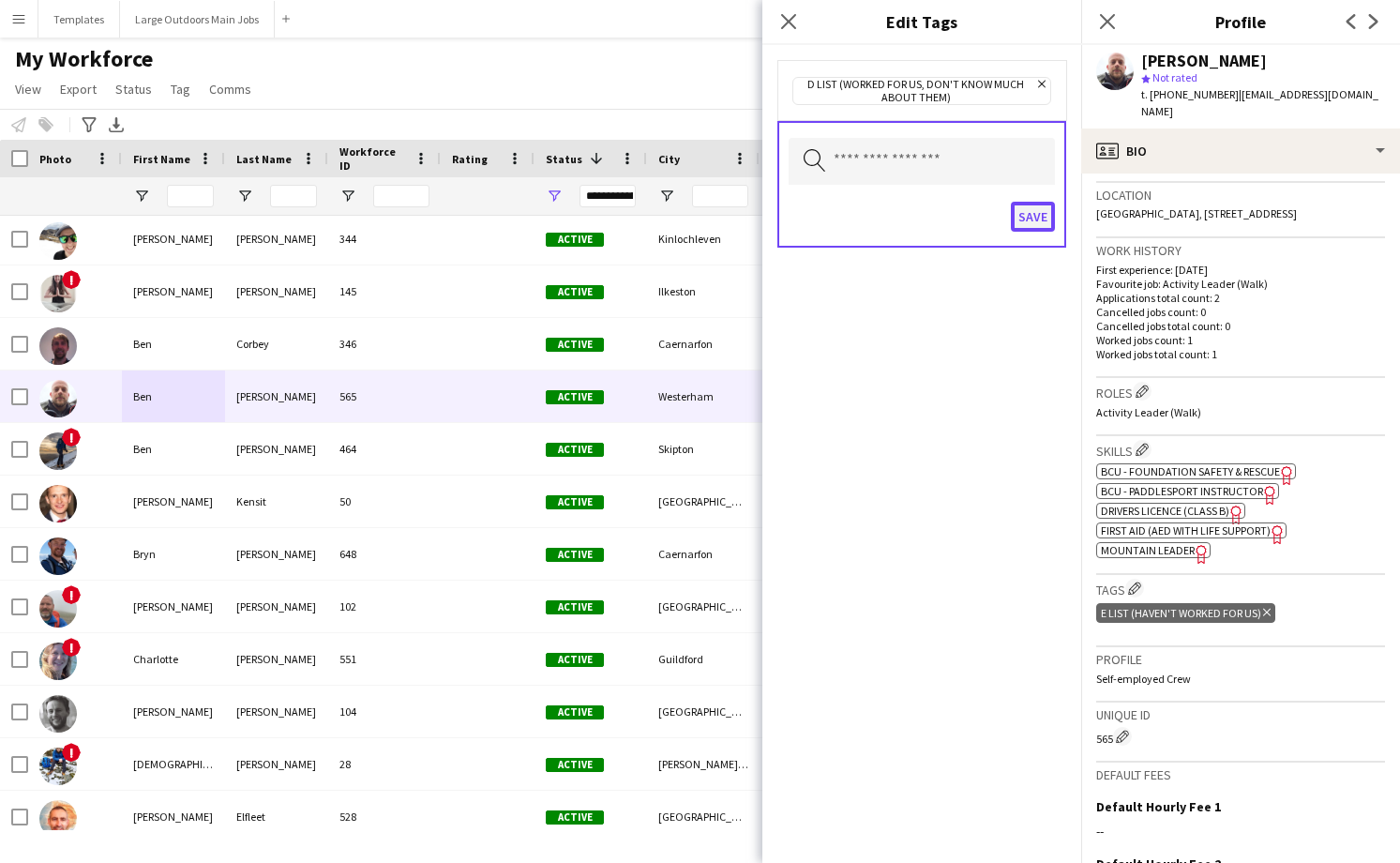
click at [1038, 218] on button "Save" at bounding box center [1033, 217] width 44 height 30
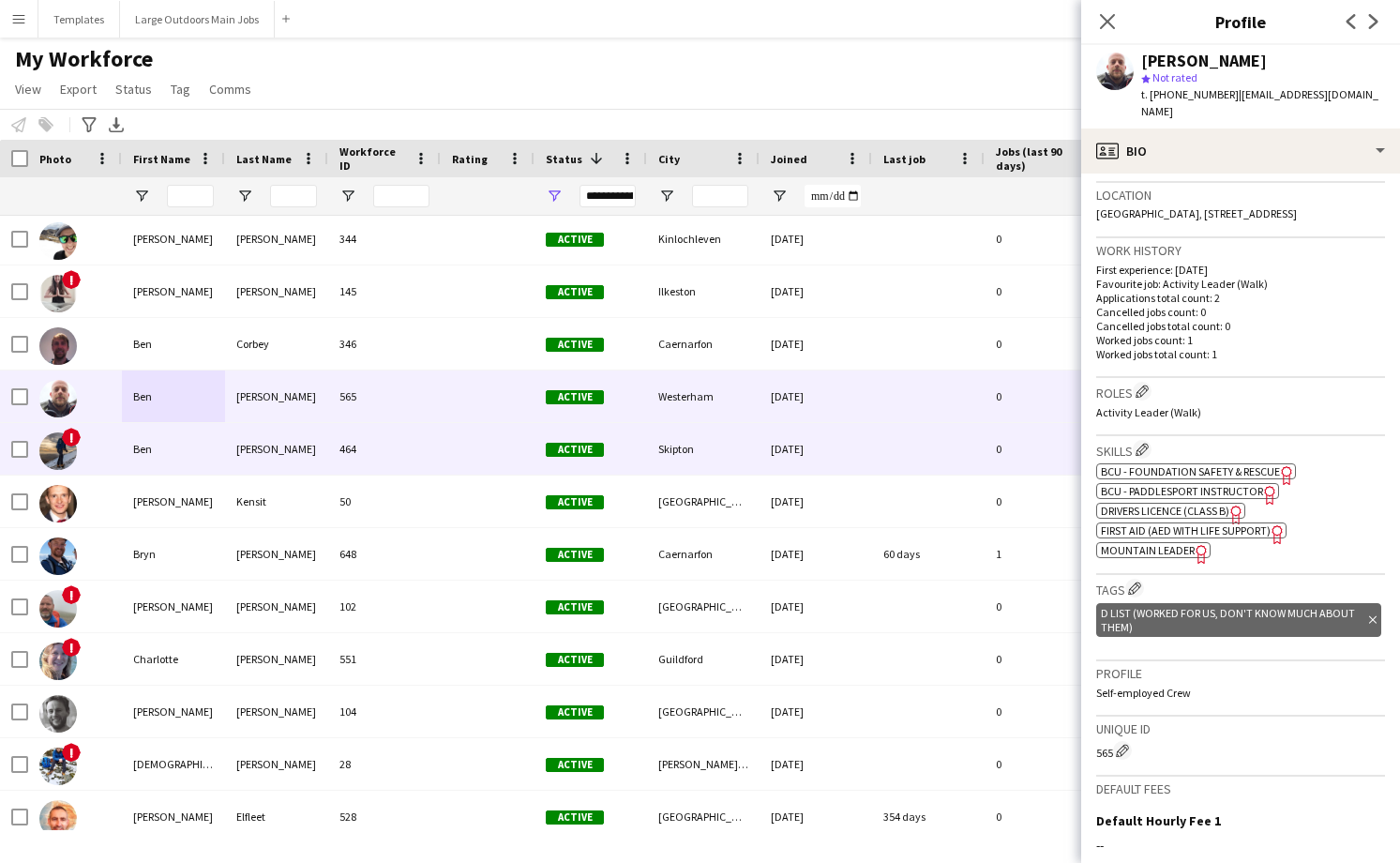
click at [256, 454] on div "[PERSON_NAME]" at bounding box center [277, 448] width 103 height 52
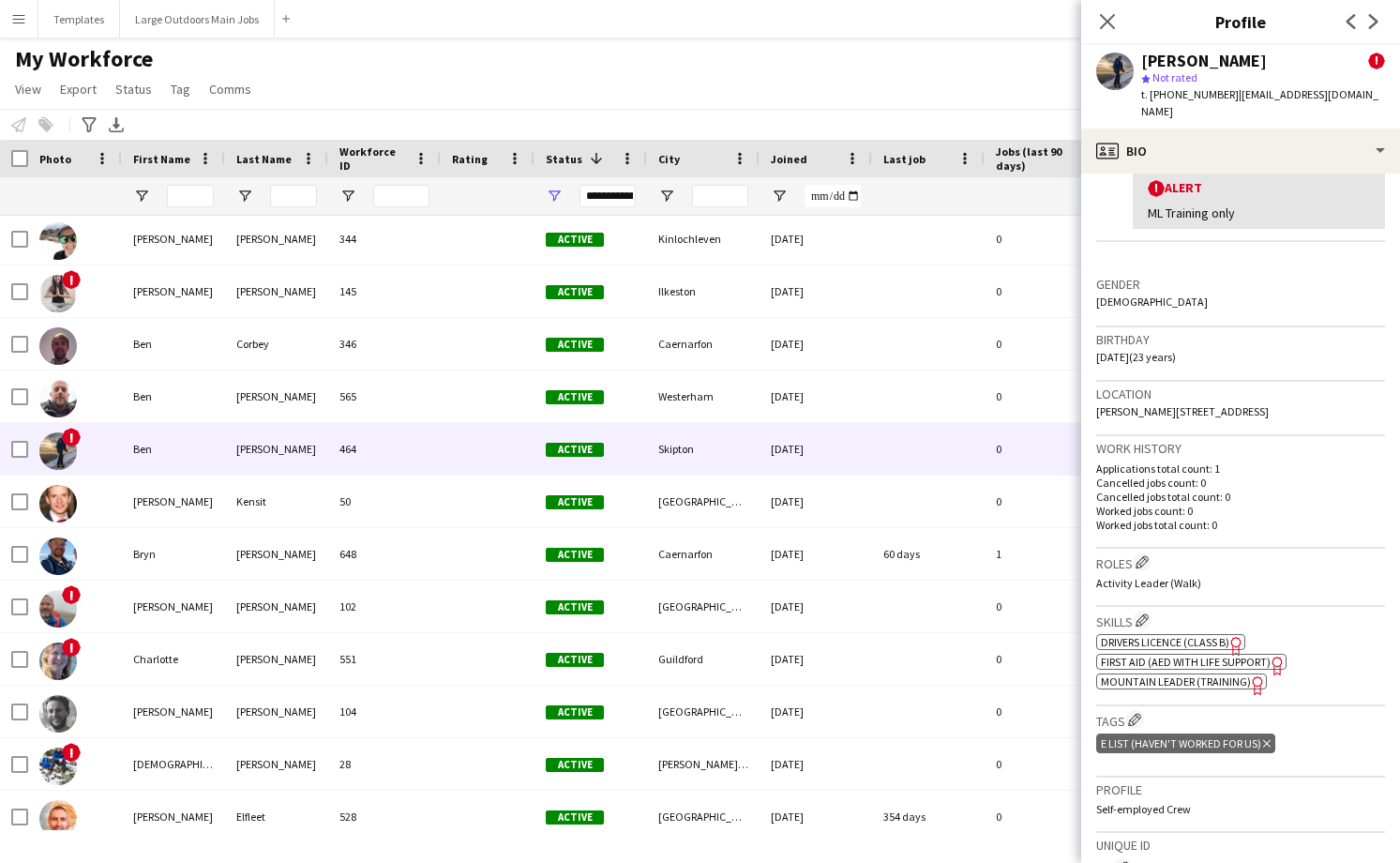
scroll to position [388, 0]
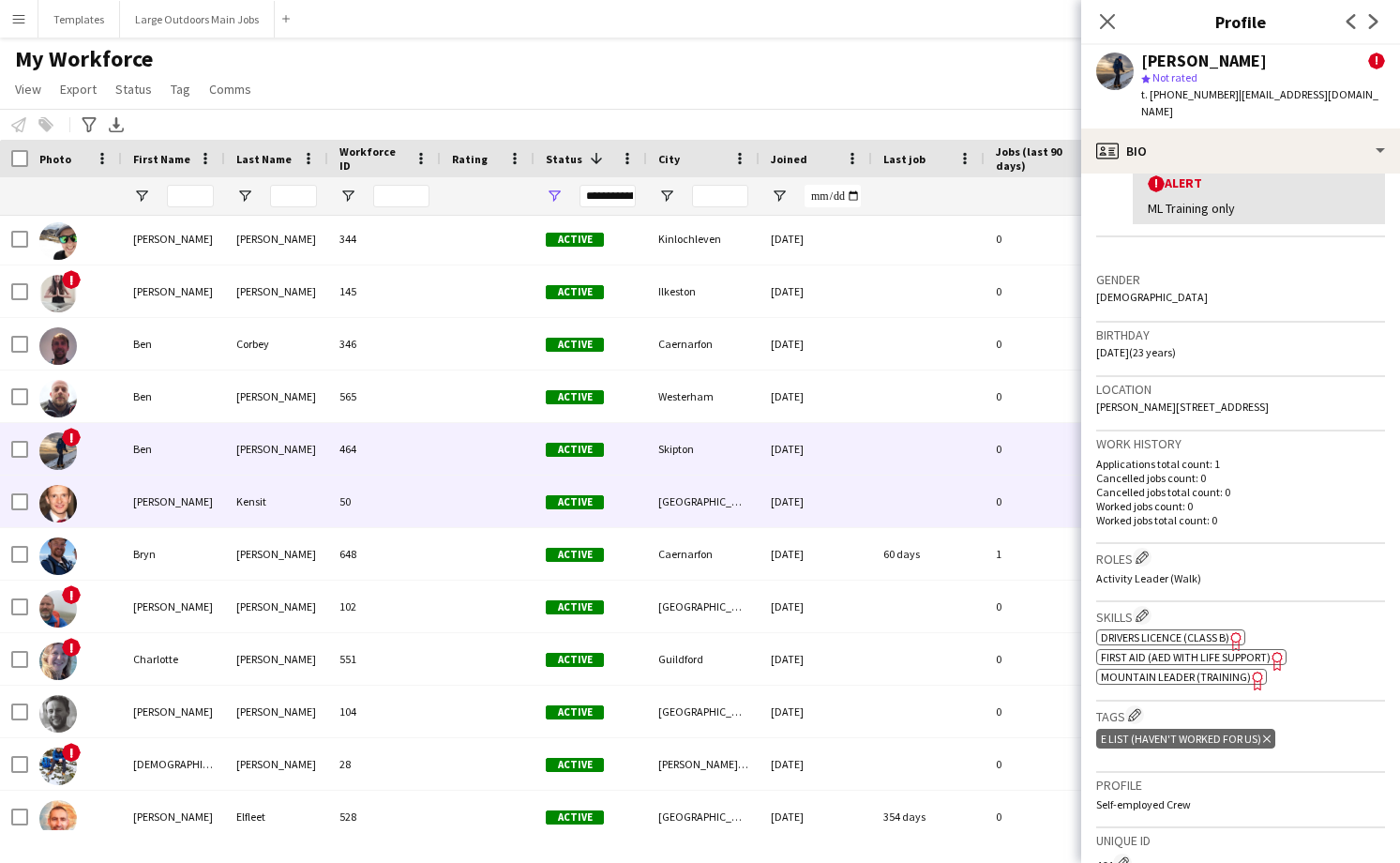
click at [281, 512] on div "Kensit" at bounding box center [277, 501] width 103 height 52
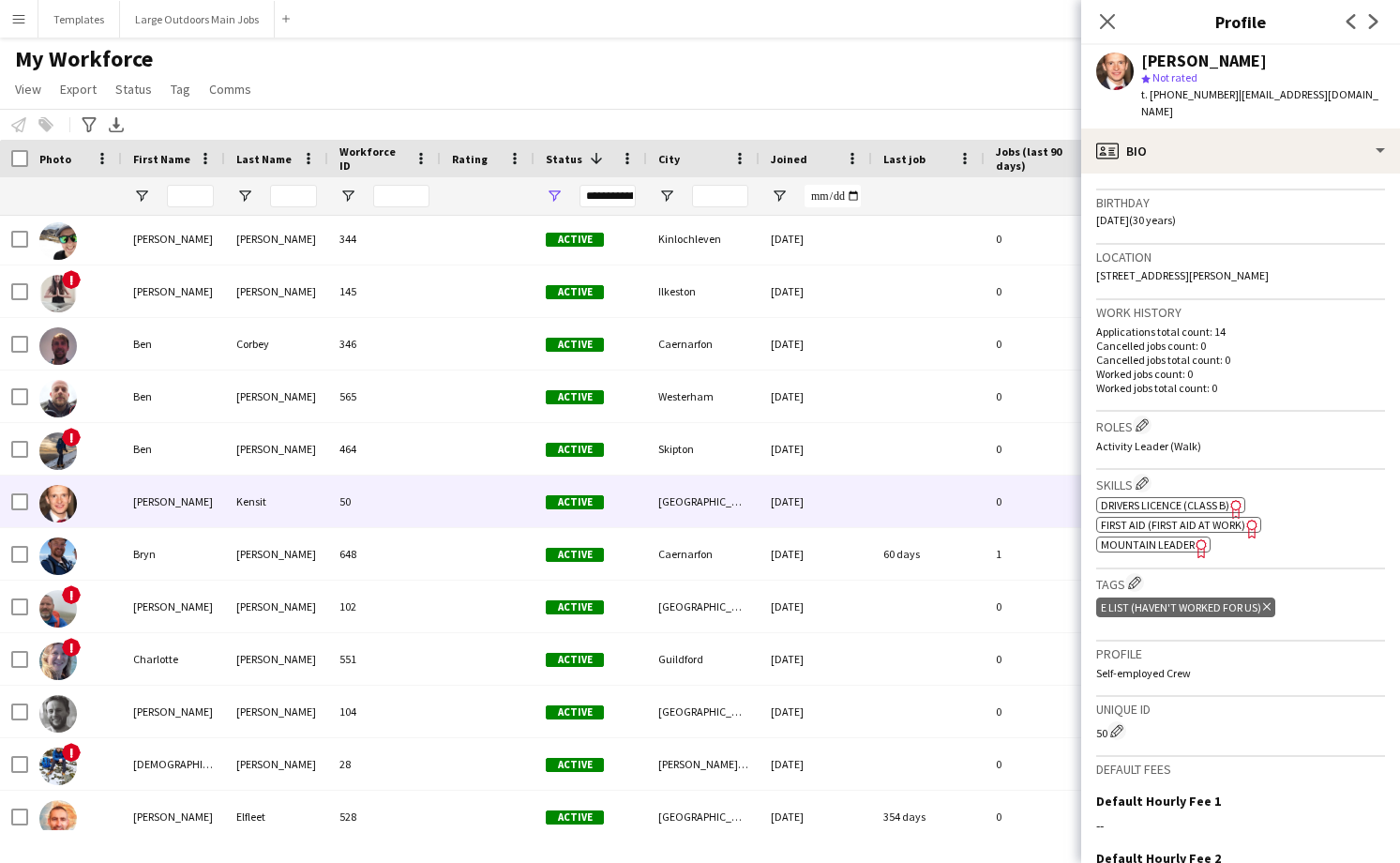
scroll to position [344, 0]
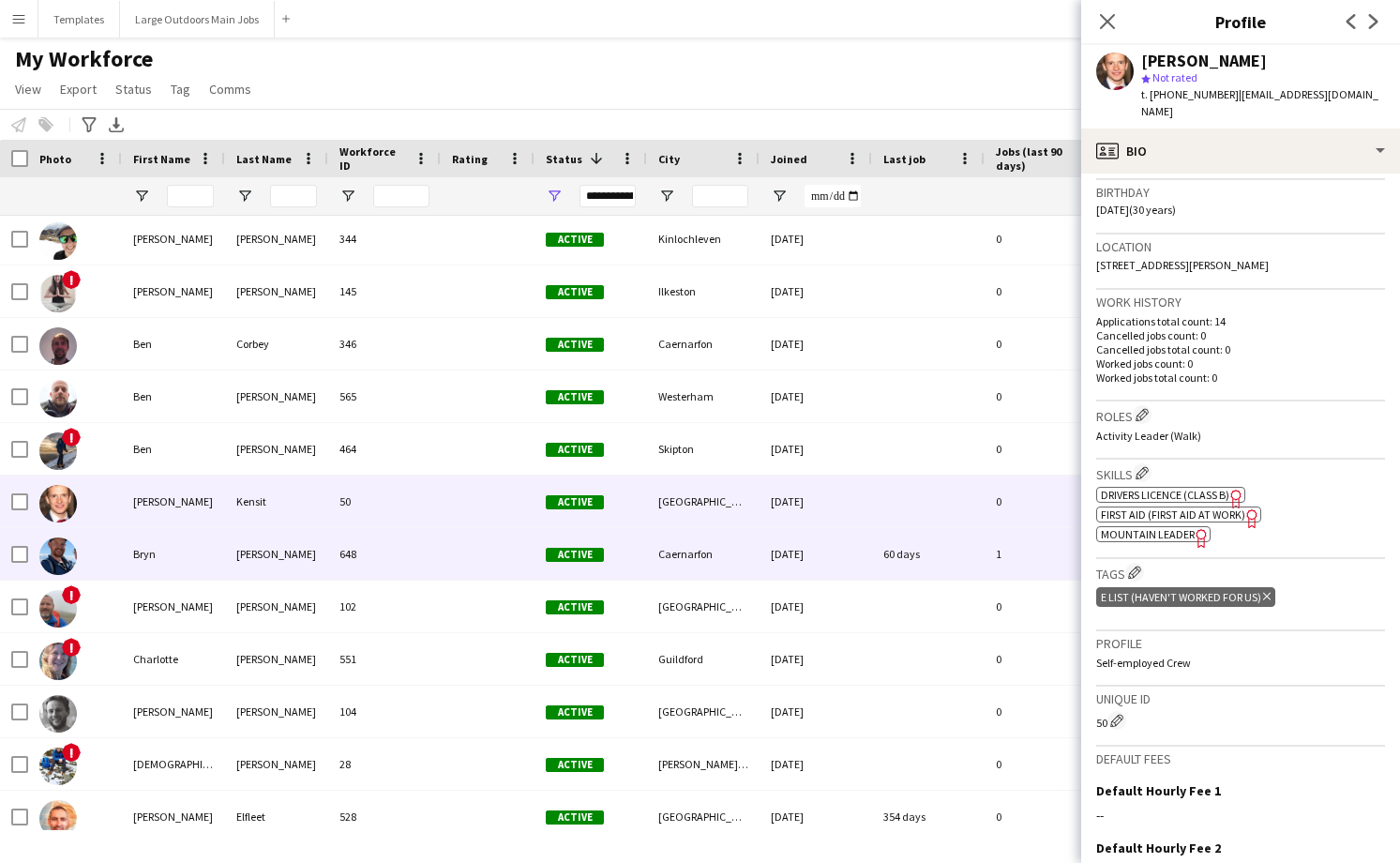
click at [174, 549] on div "Bryn" at bounding box center [173, 553] width 103 height 52
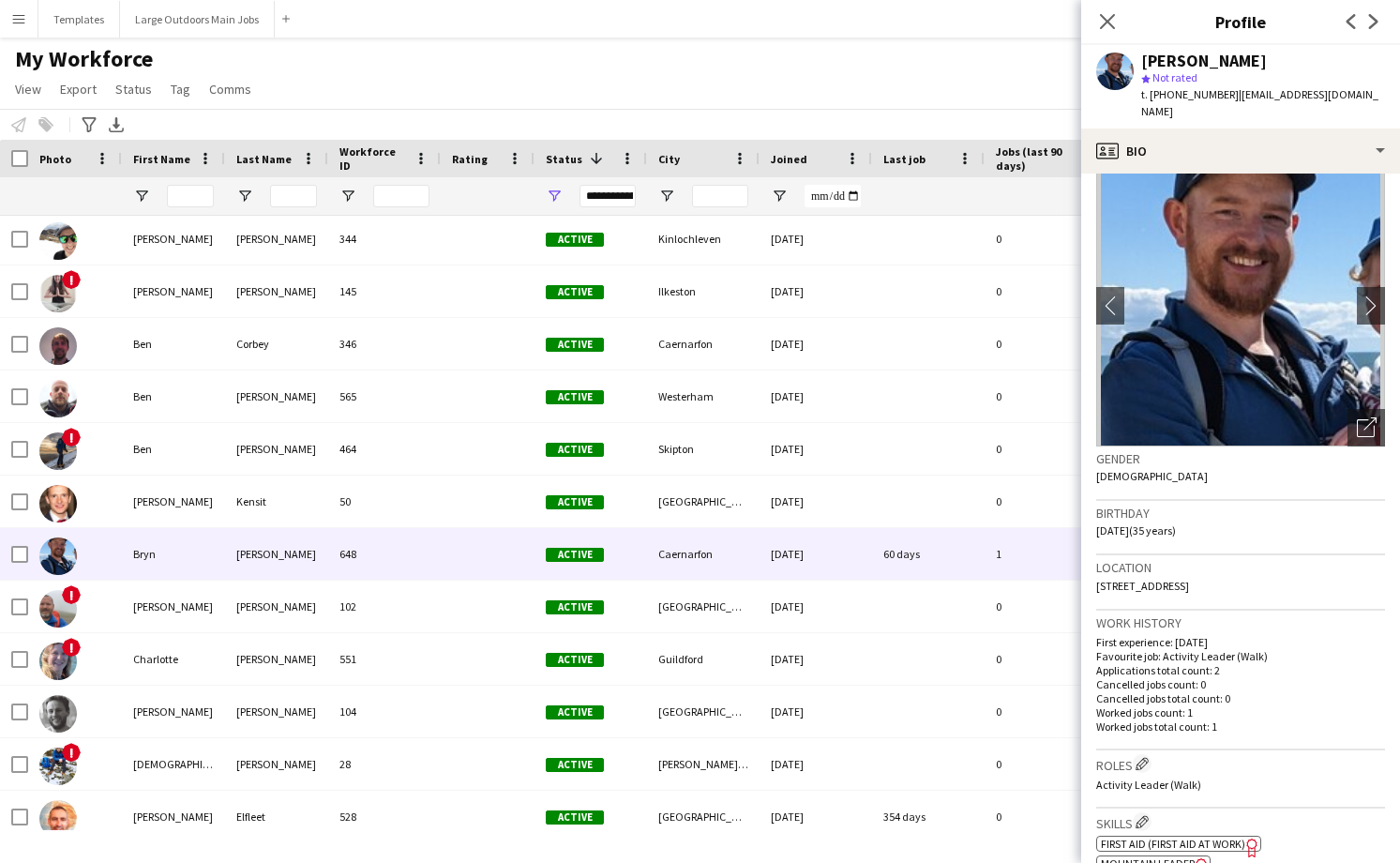
scroll to position [24, 0]
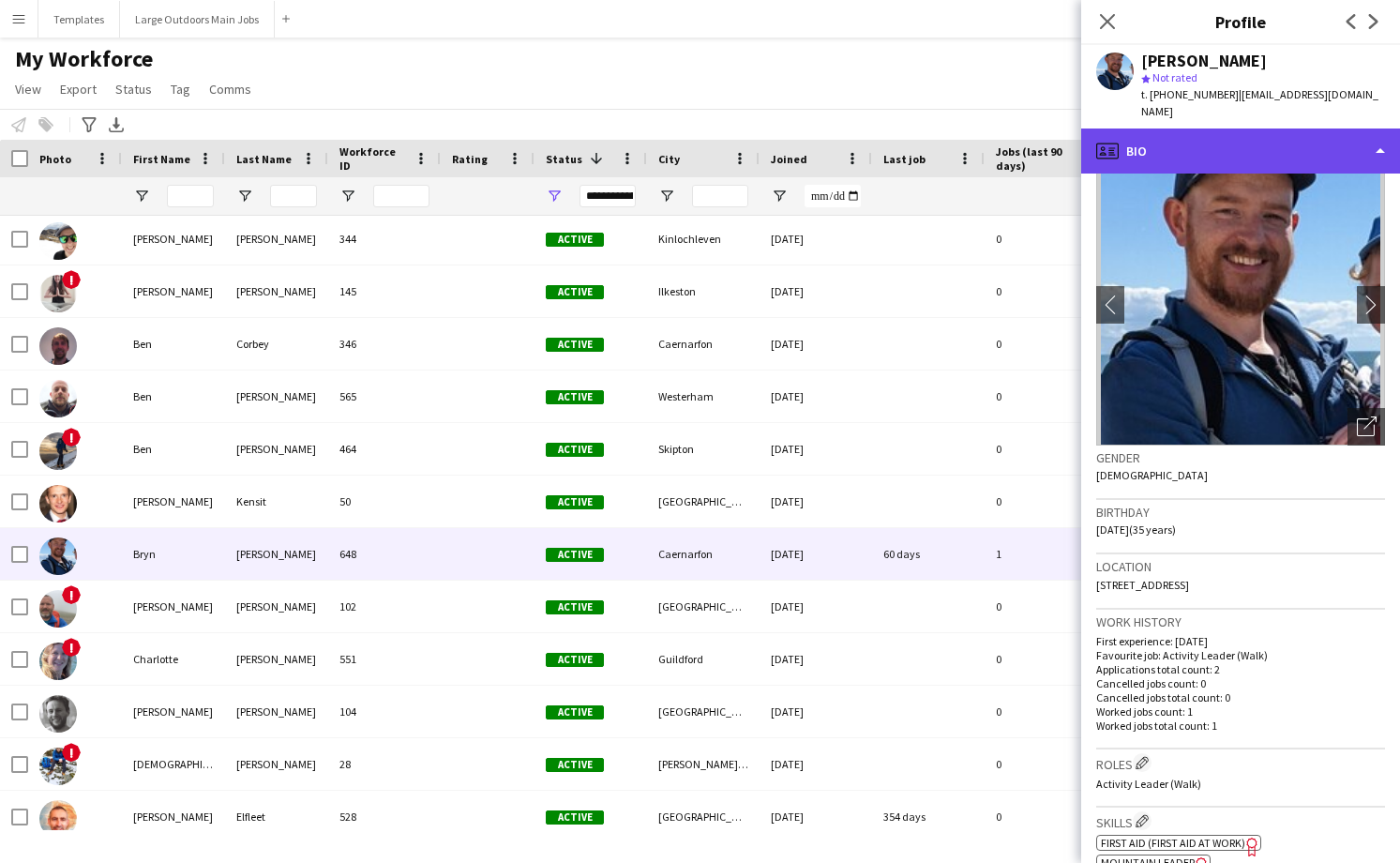
click at [1336, 137] on div "profile Bio" at bounding box center [1241, 151] width 319 height 45
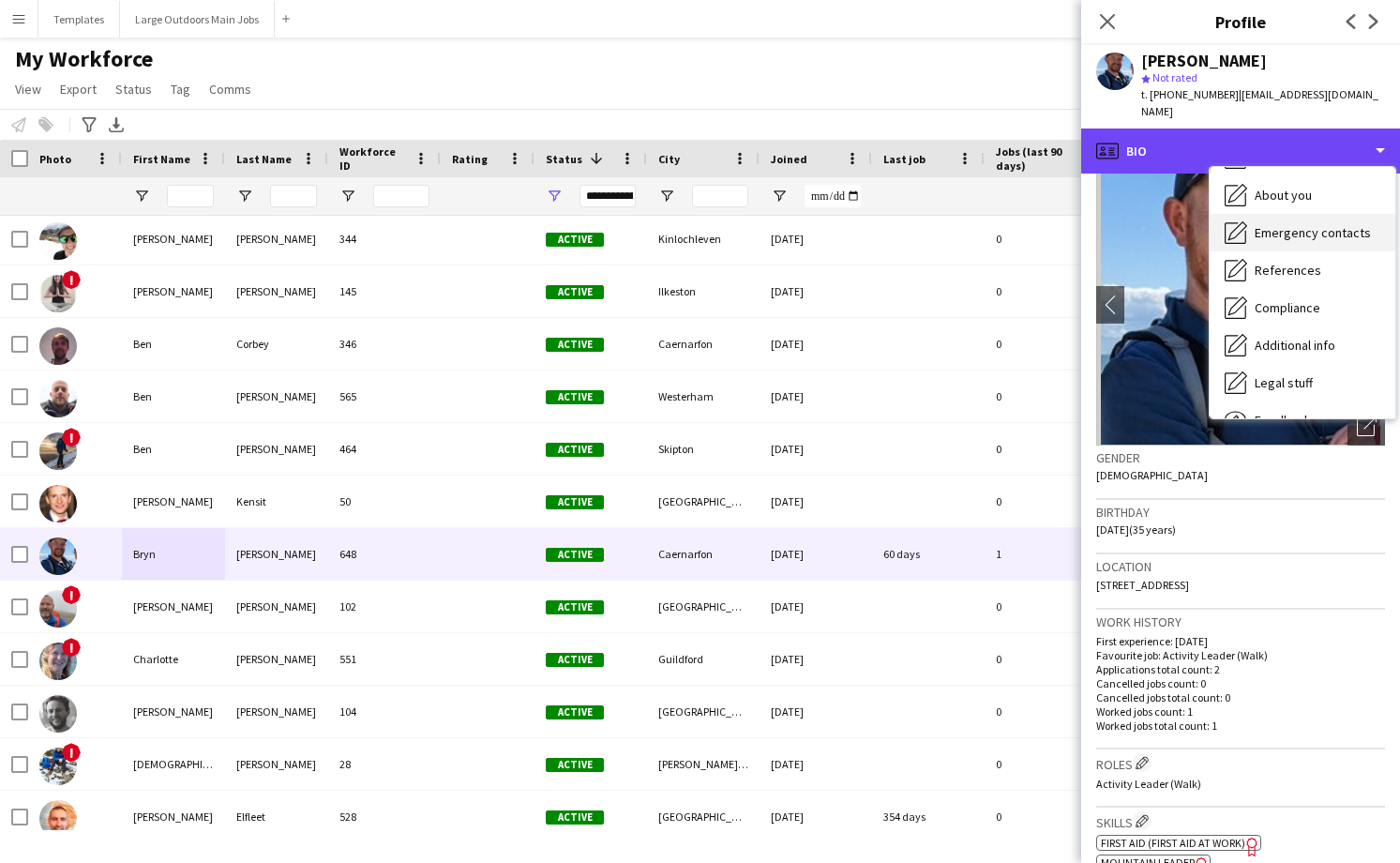
scroll to position [176, 0]
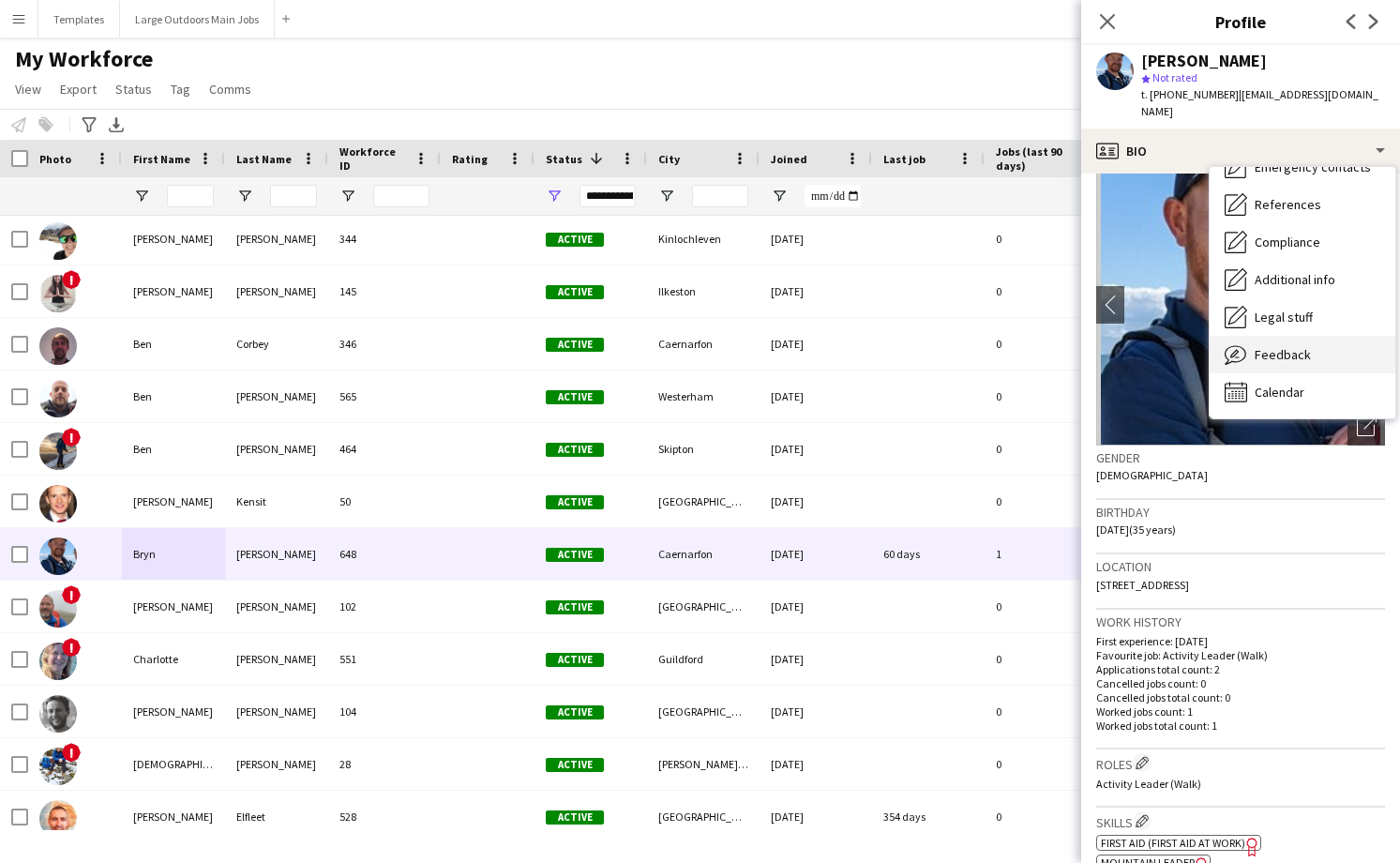
click at [1289, 346] on span "Feedback" at bounding box center [1282, 354] width 56 height 17
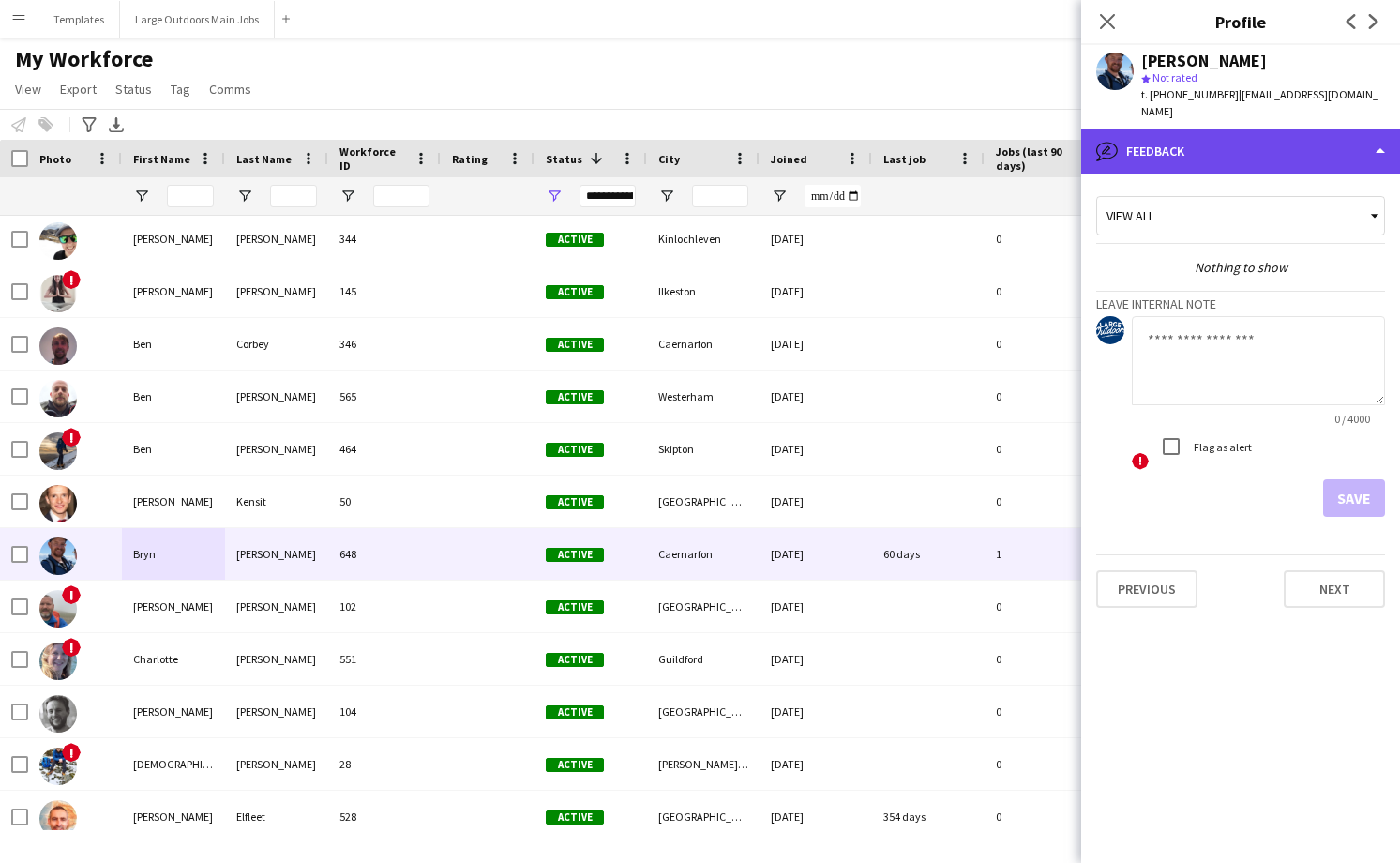
click at [1329, 130] on div "bubble-pencil Feedback" at bounding box center [1241, 151] width 319 height 45
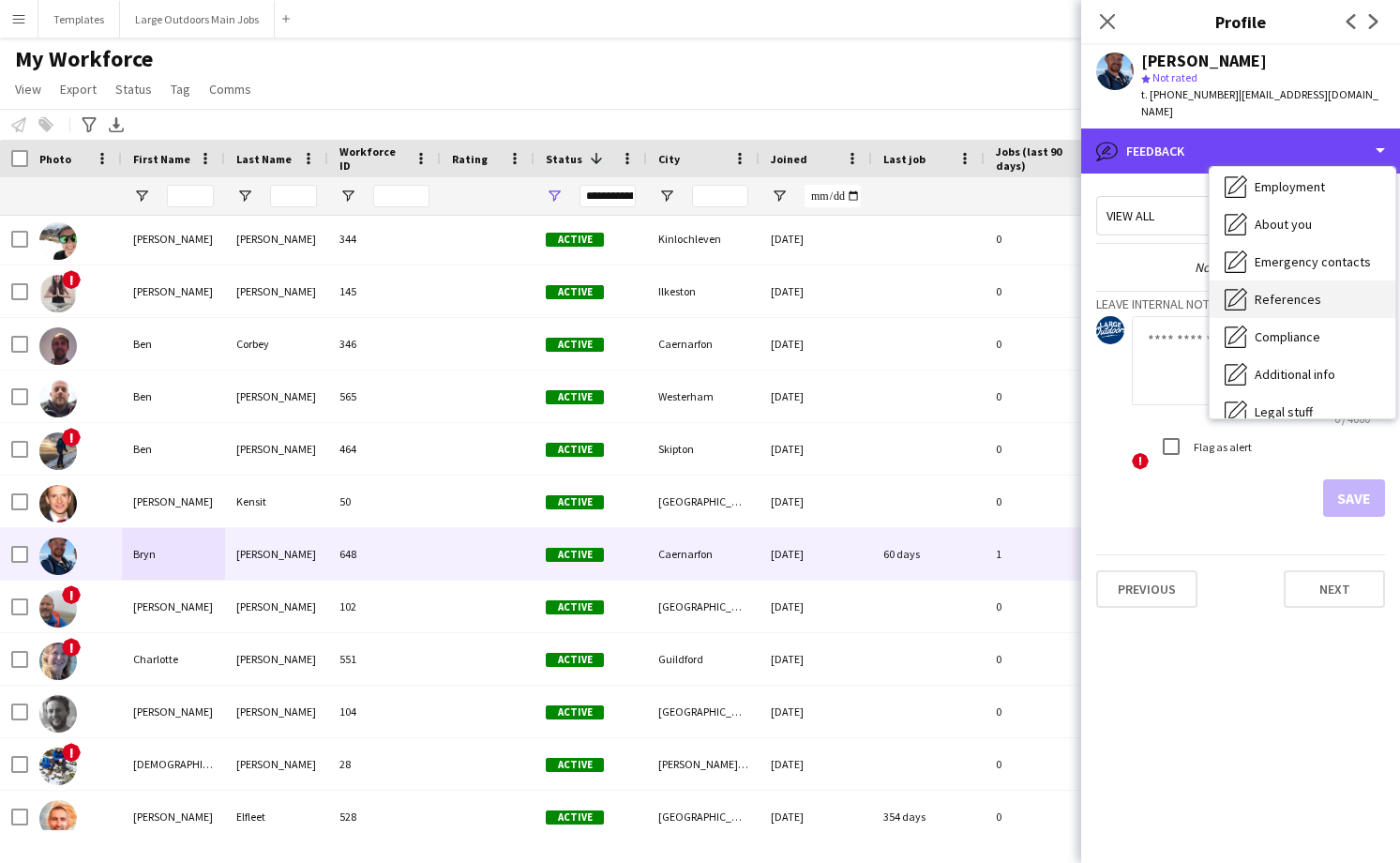
scroll to position [0, 0]
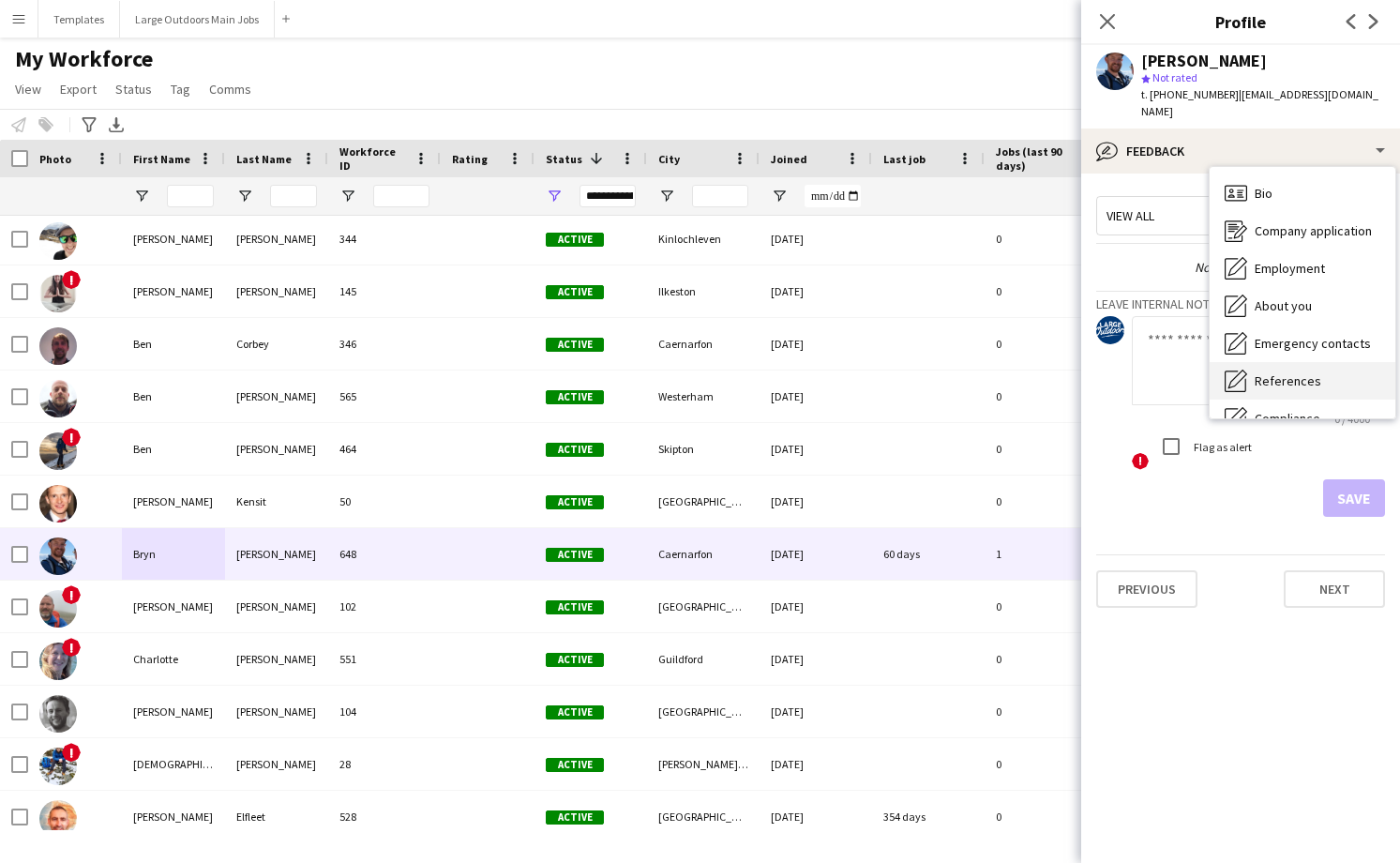
click at [1307, 177] on div "Bio Bio" at bounding box center [1302, 193] width 186 height 38
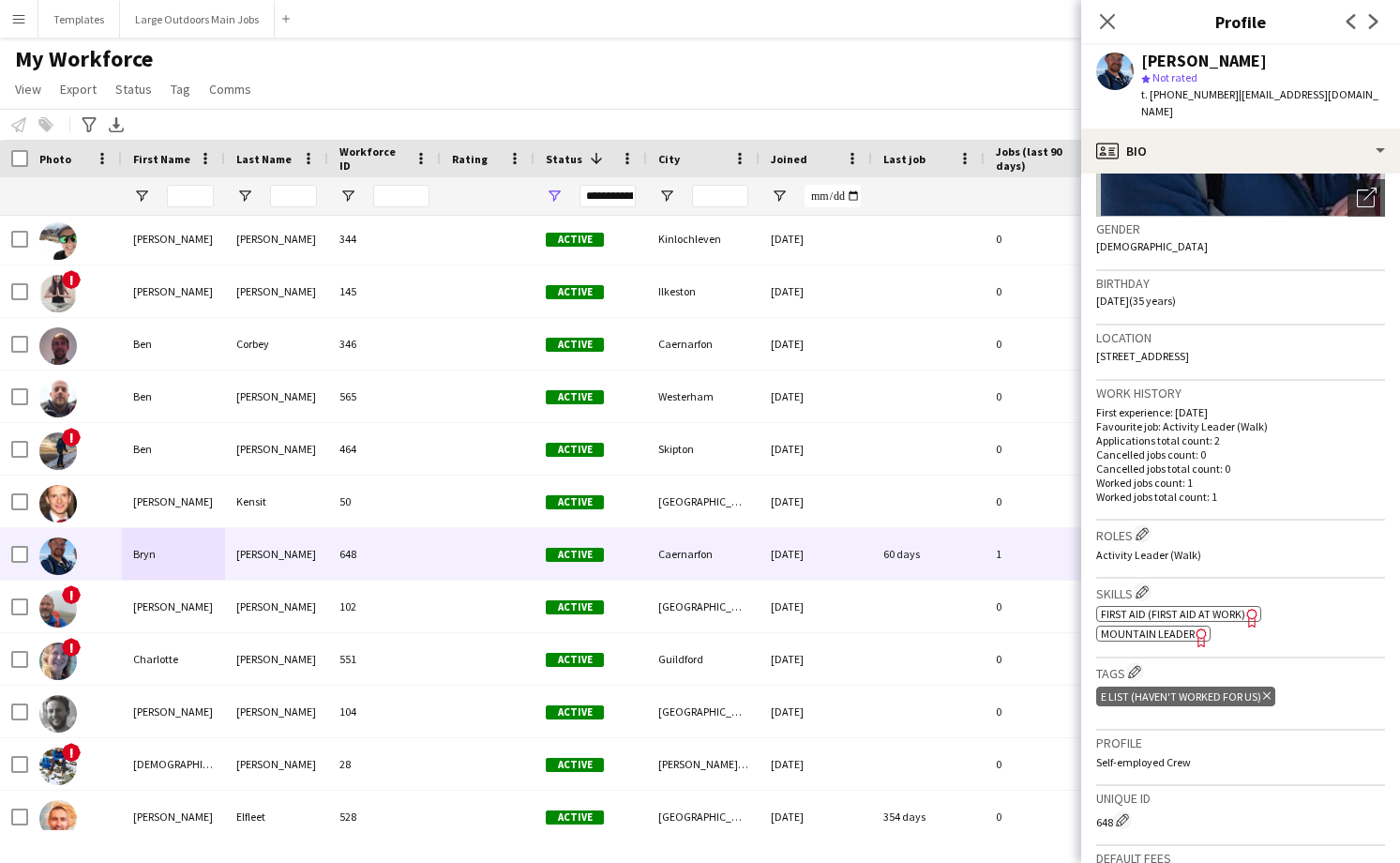
scroll to position [273, 0]
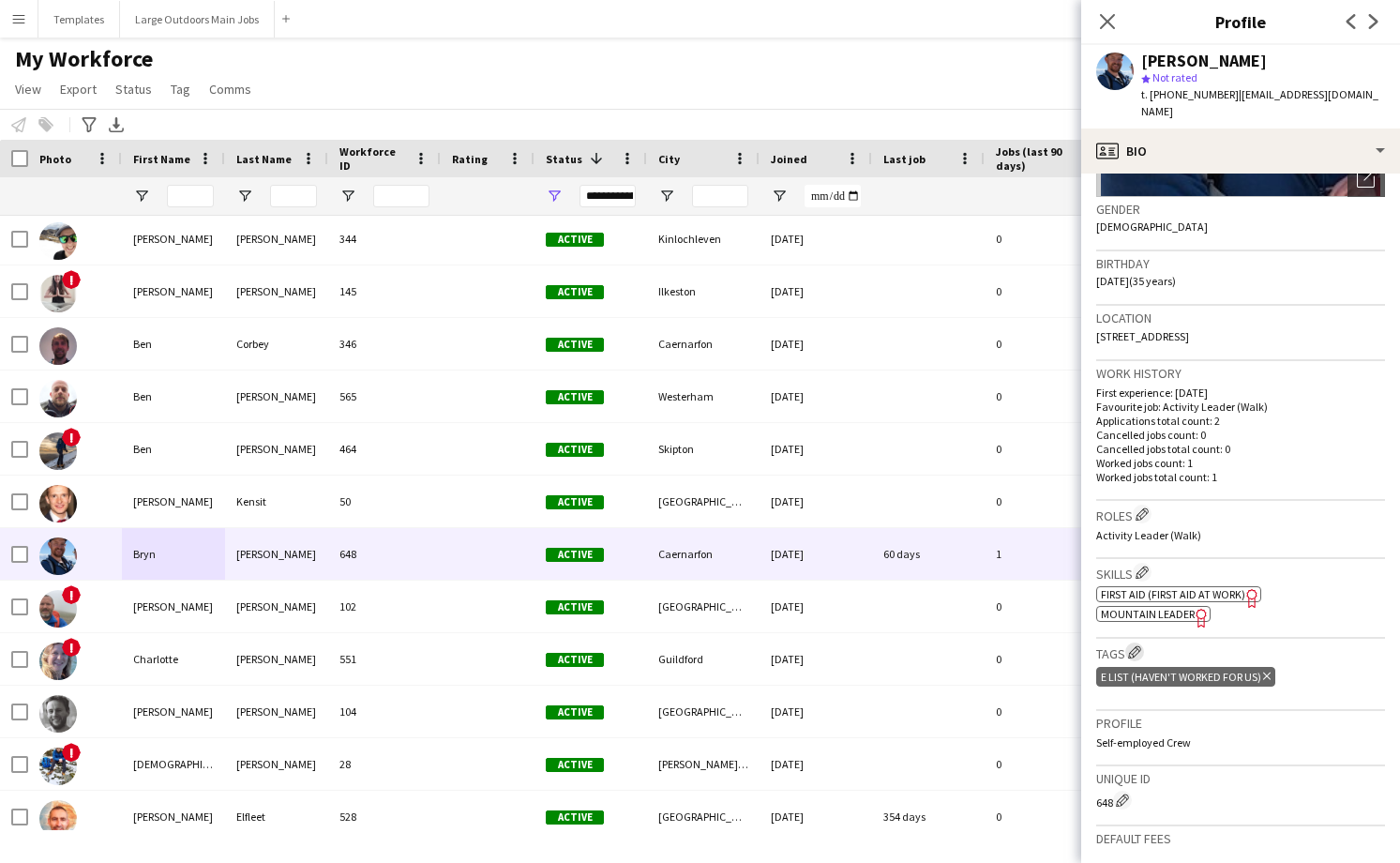
click at [1135, 645] on app-icon "Edit crew company tags" at bounding box center [1135, 652] width 14 height 14
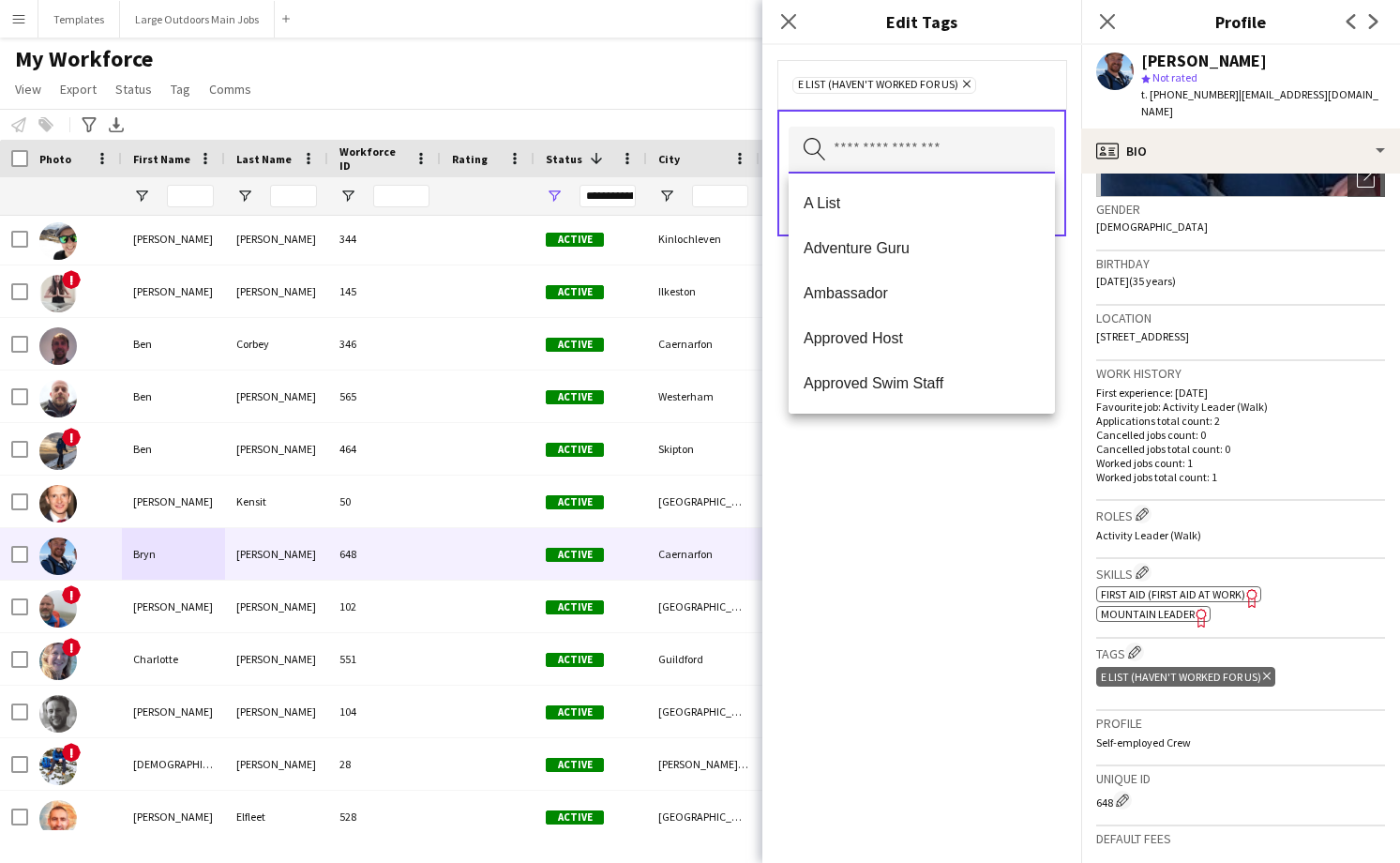
click at [960, 145] on input "text" at bounding box center [922, 150] width 266 height 47
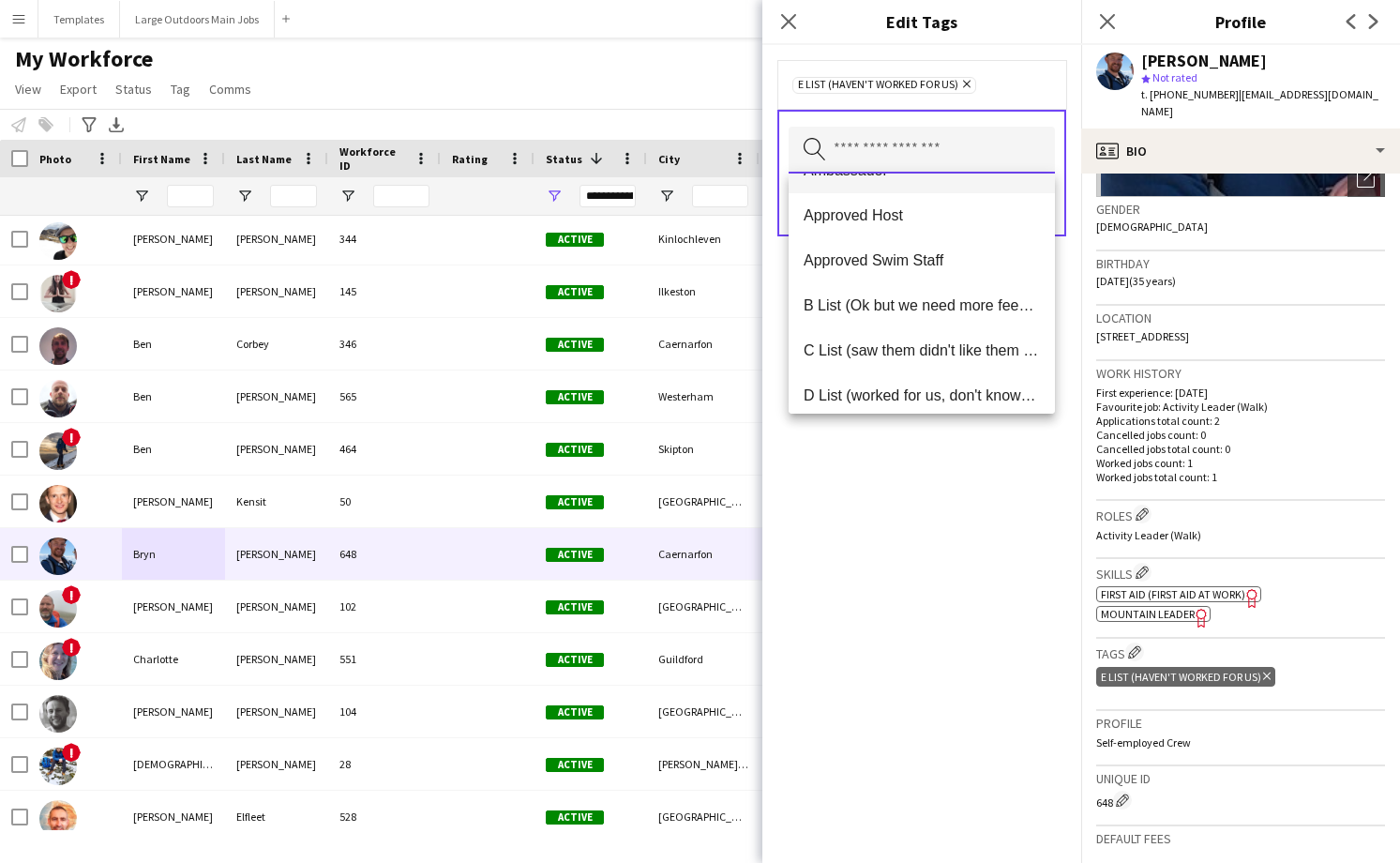
scroll to position [241, 0]
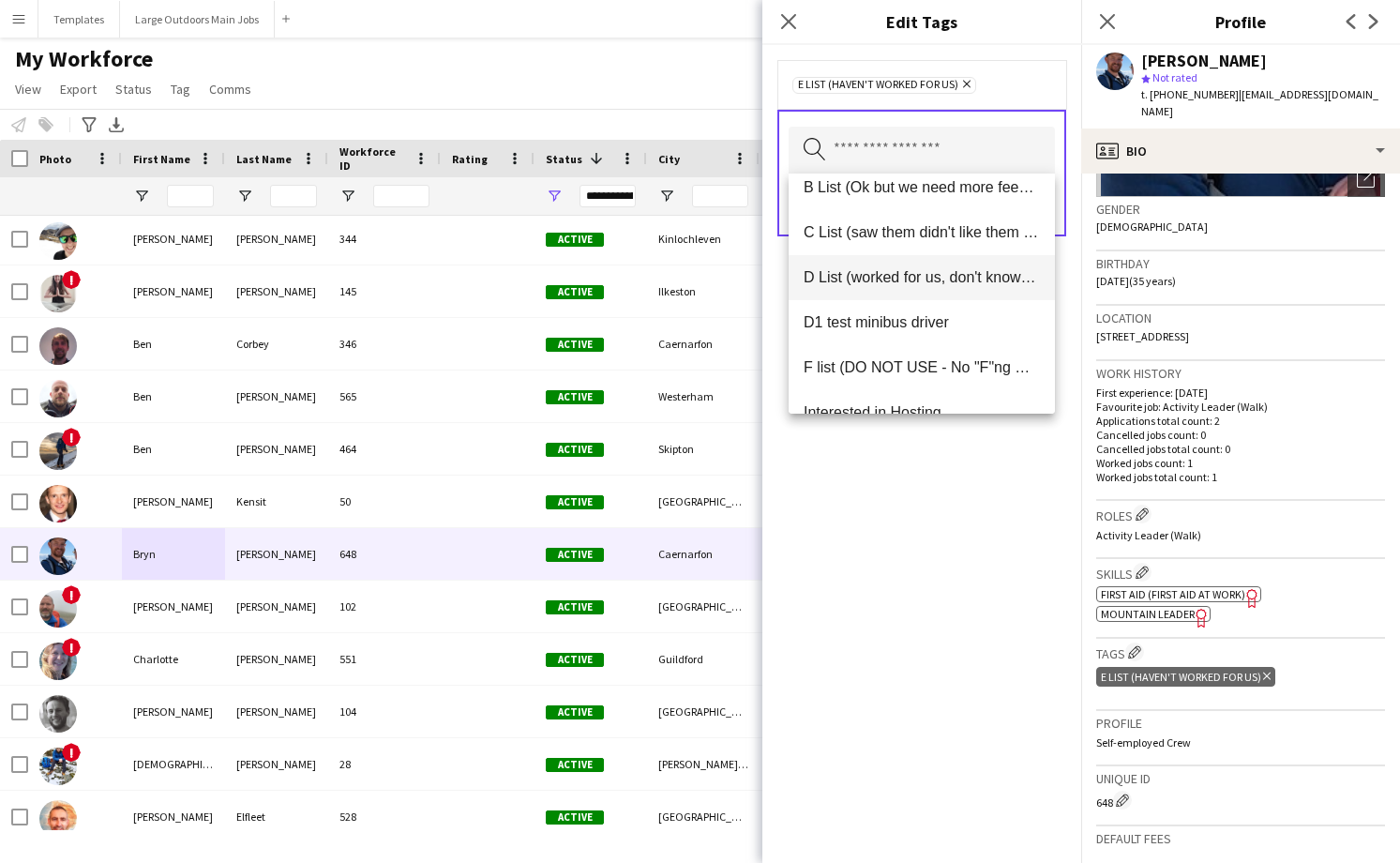
click at [876, 281] on span "D List (worked for us, don't know much about them)" at bounding box center [921, 277] width 236 height 17
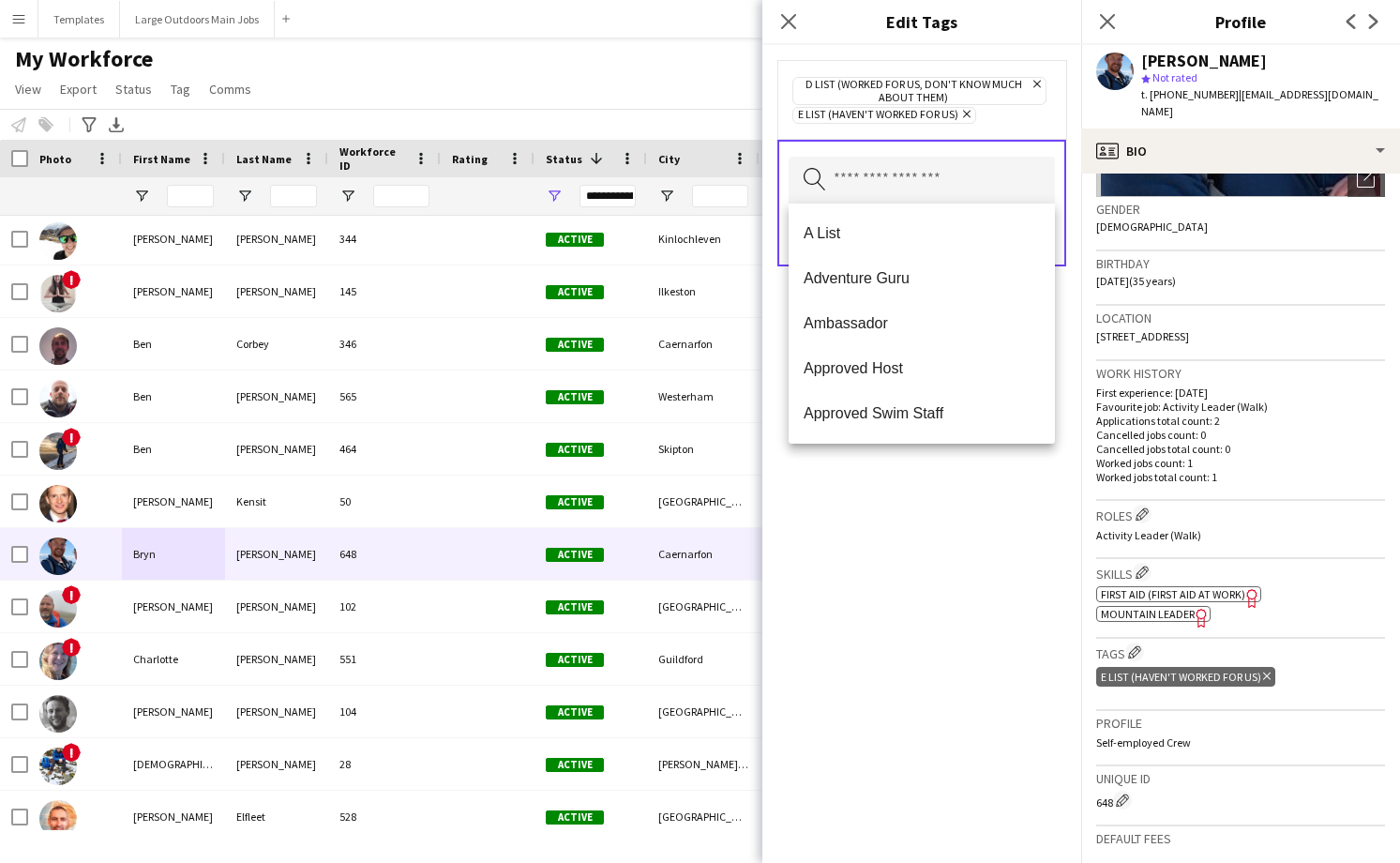
click at [1016, 121] on div "D List (worked for us, don't know much about them) Remove E List (Haven't worke…" at bounding box center [922, 99] width 258 height 49
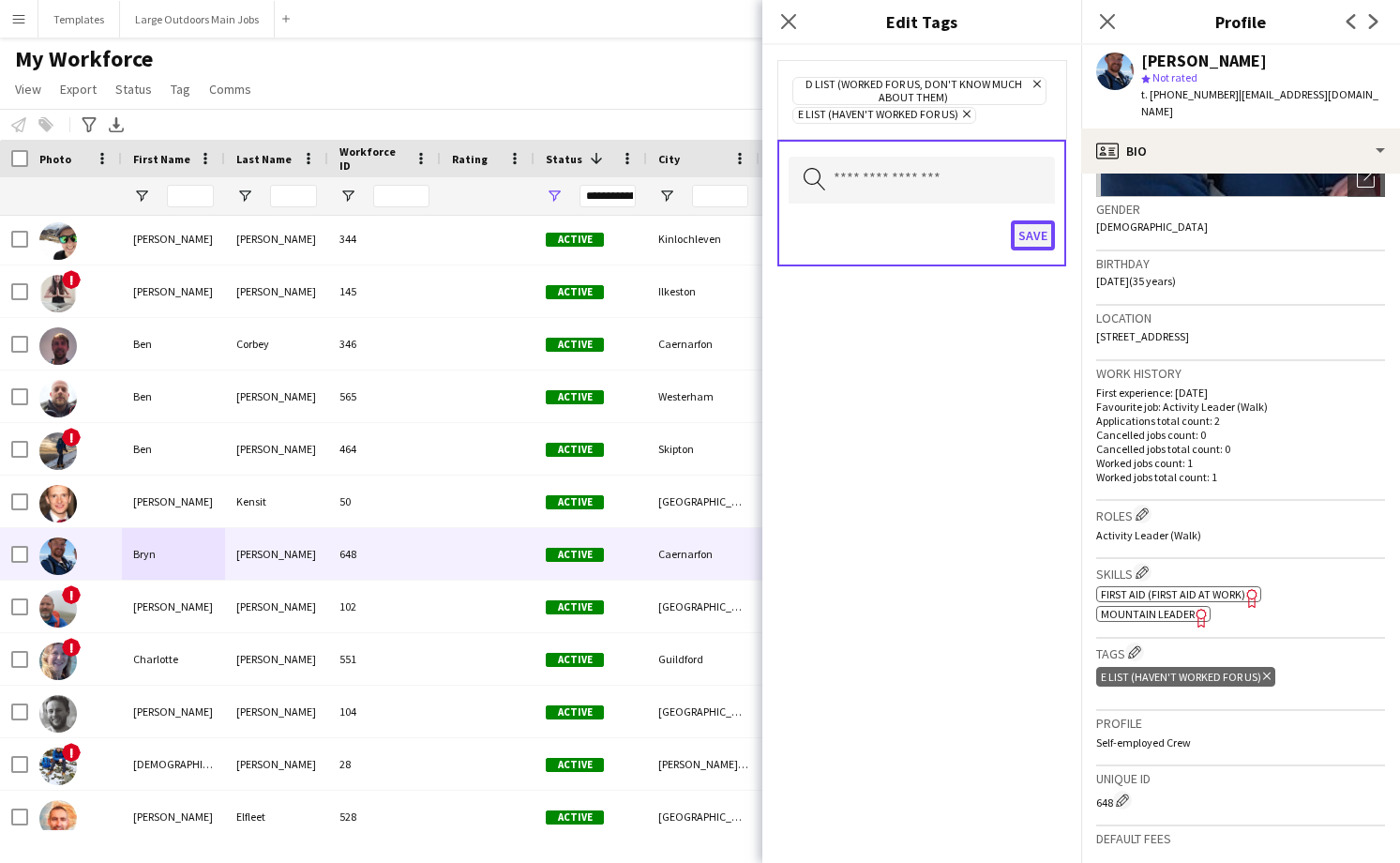
click at [1028, 241] on button "Save" at bounding box center [1033, 235] width 44 height 30
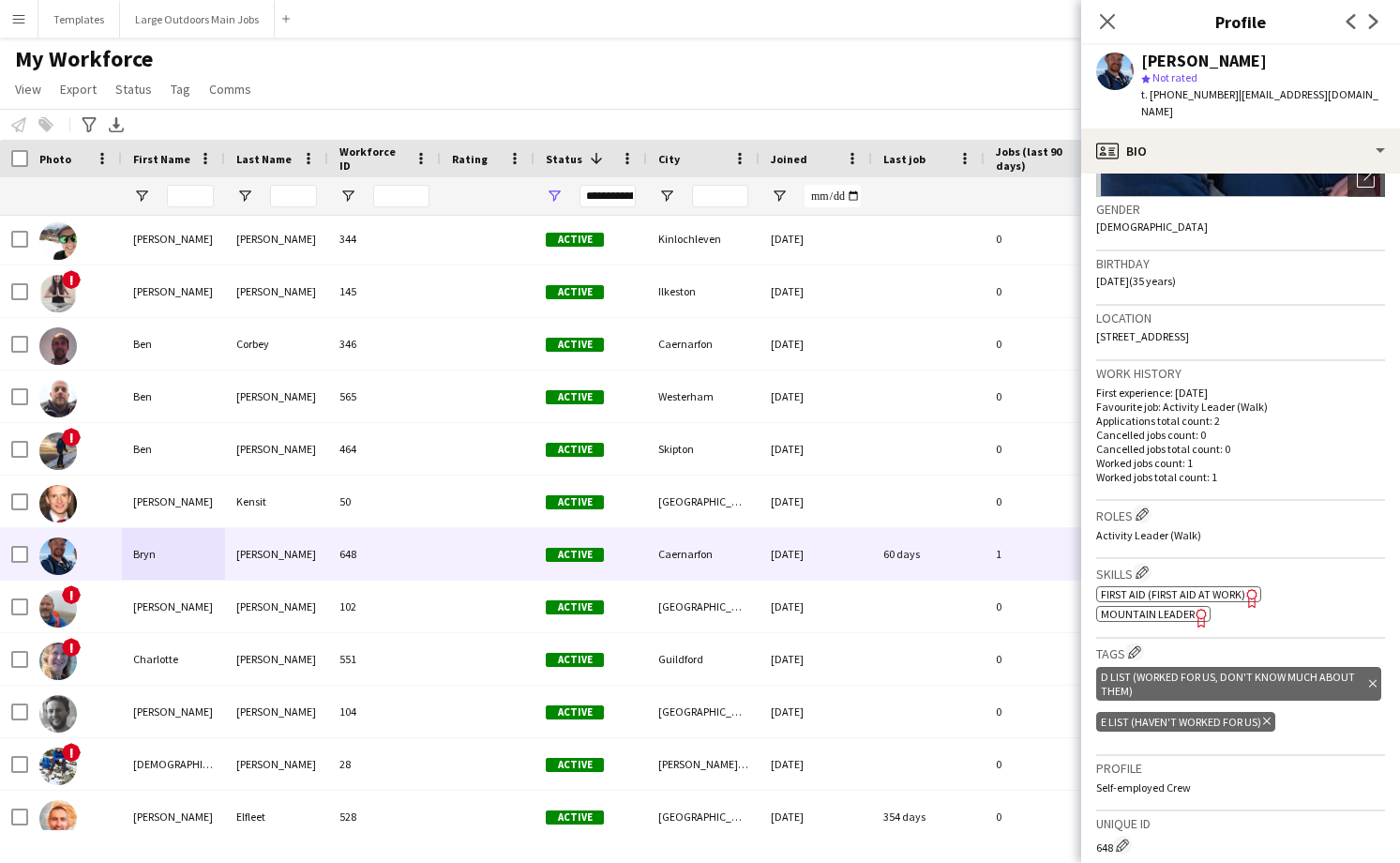
click at [1269, 715] on icon "Delete tag" at bounding box center [1267, 721] width 8 height 12
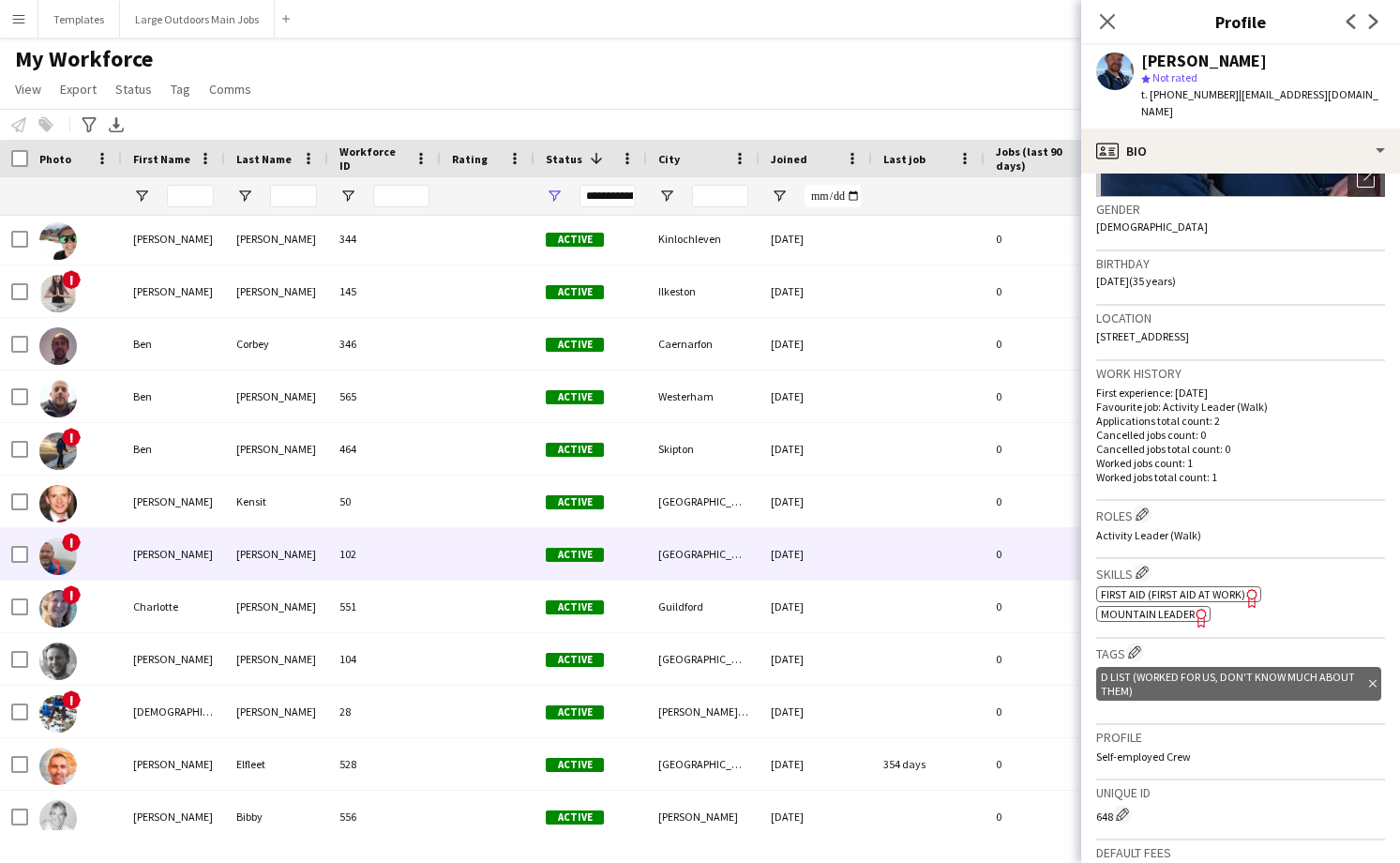
click at [406, 557] on div "102" at bounding box center [385, 553] width 113 height 52
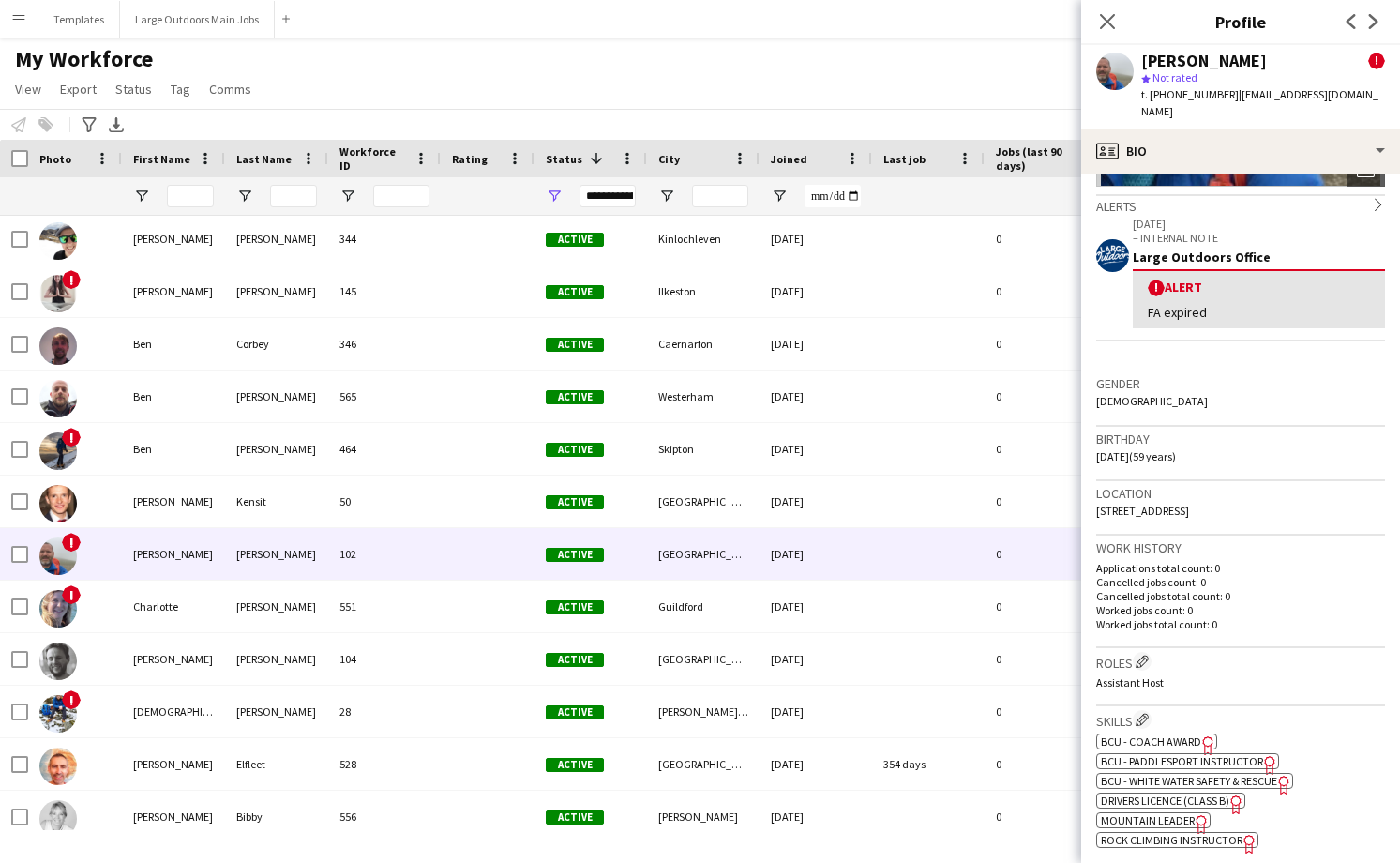
scroll to position [292, 0]
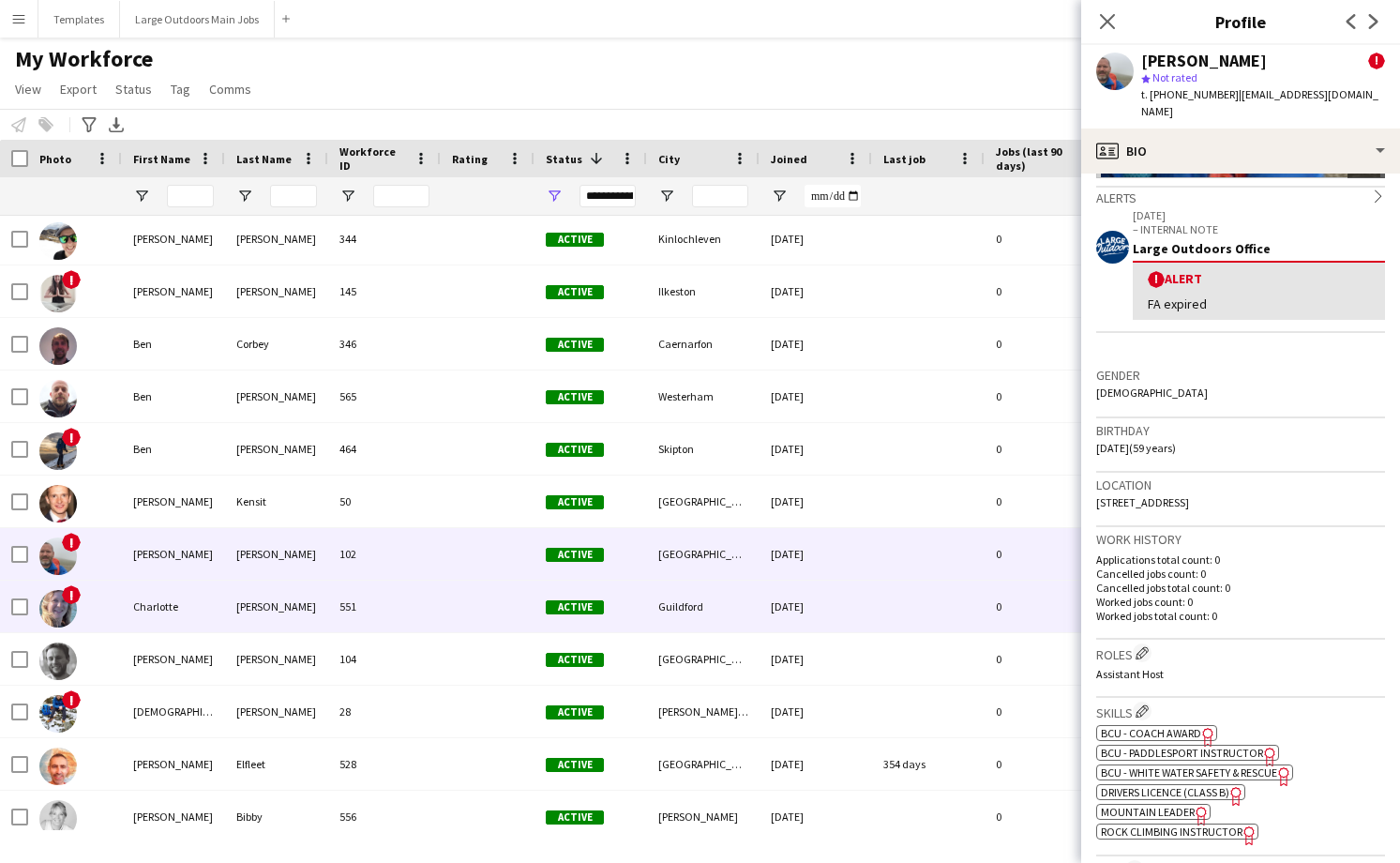
click at [423, 606] on div "551" at bounding box center [385, 605] width 113 height 52
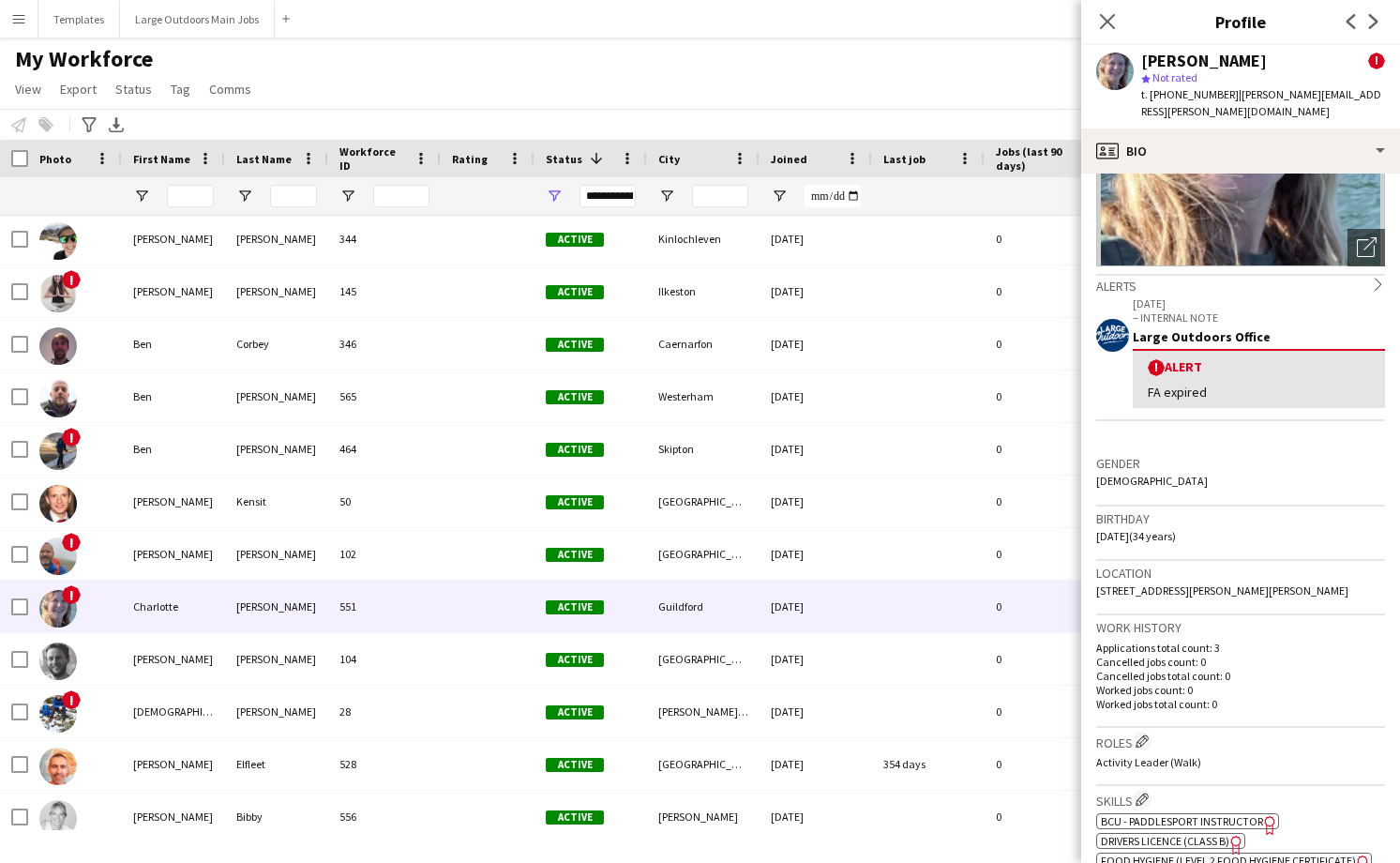
scroll to position [208, 0]
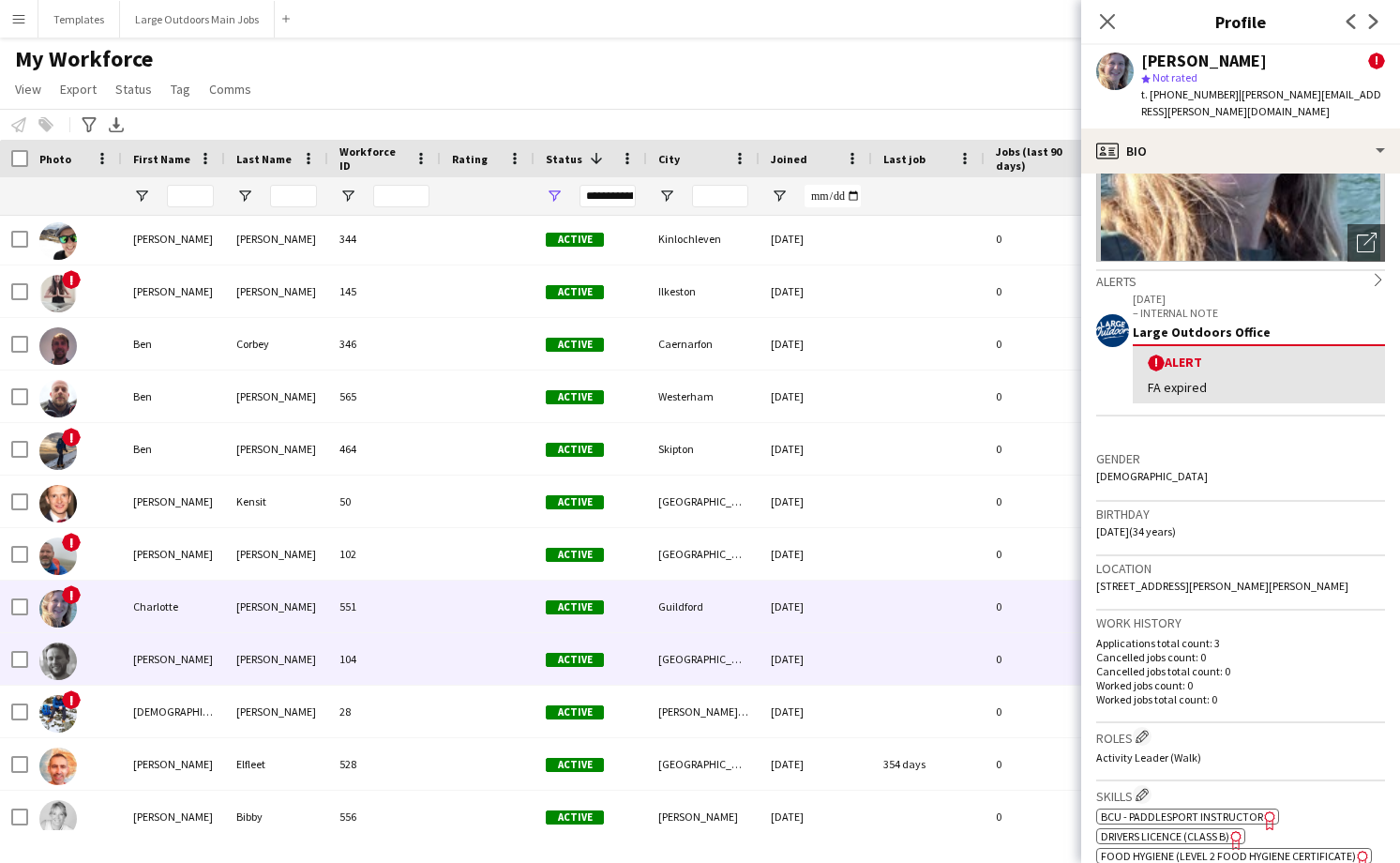
click at [401, 655] on div "104" at bounding box center [385, 659] width 113 height 52
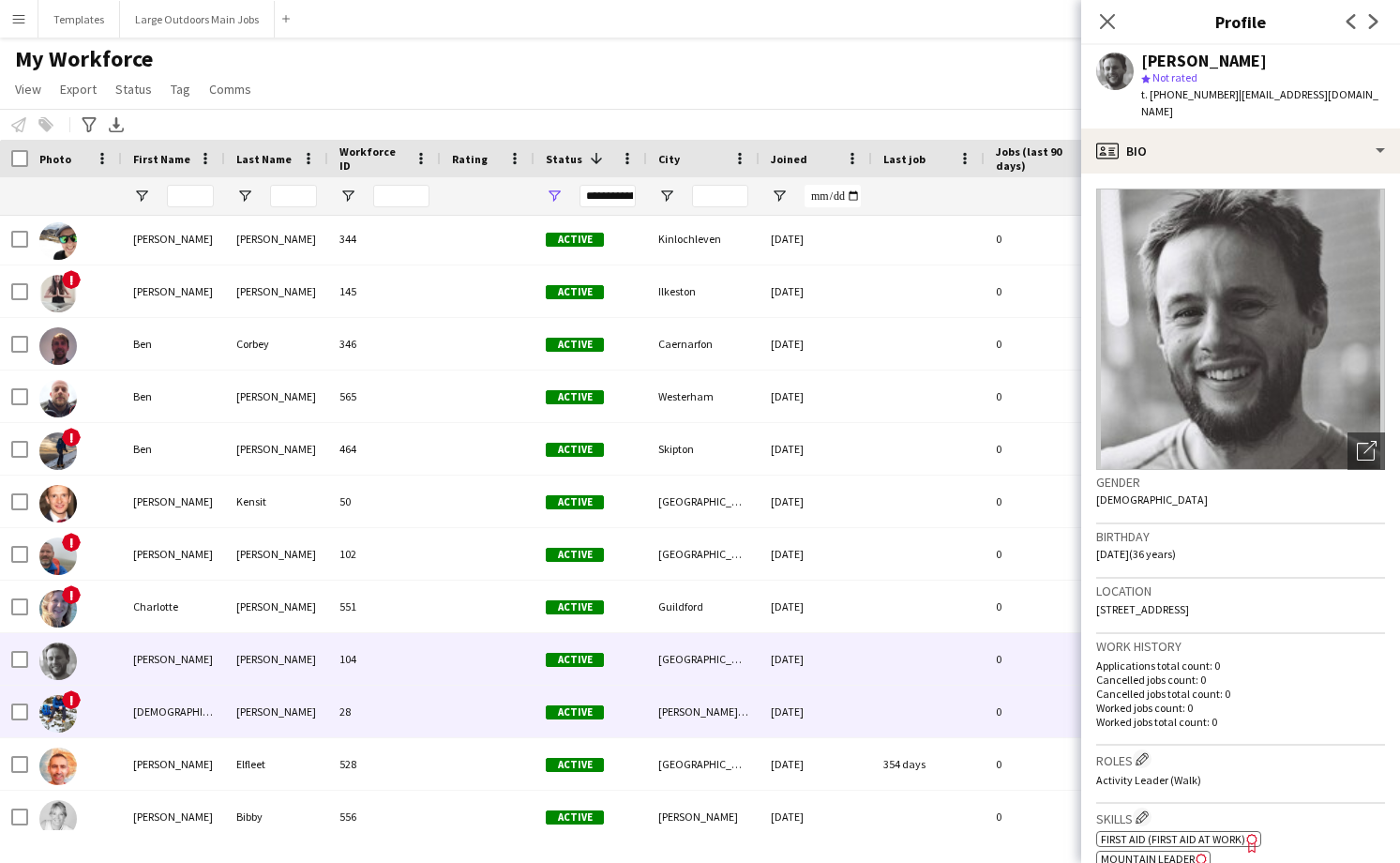
click at [404, 703] on div "28" at bounding box center [385, 711] width 113 height 52
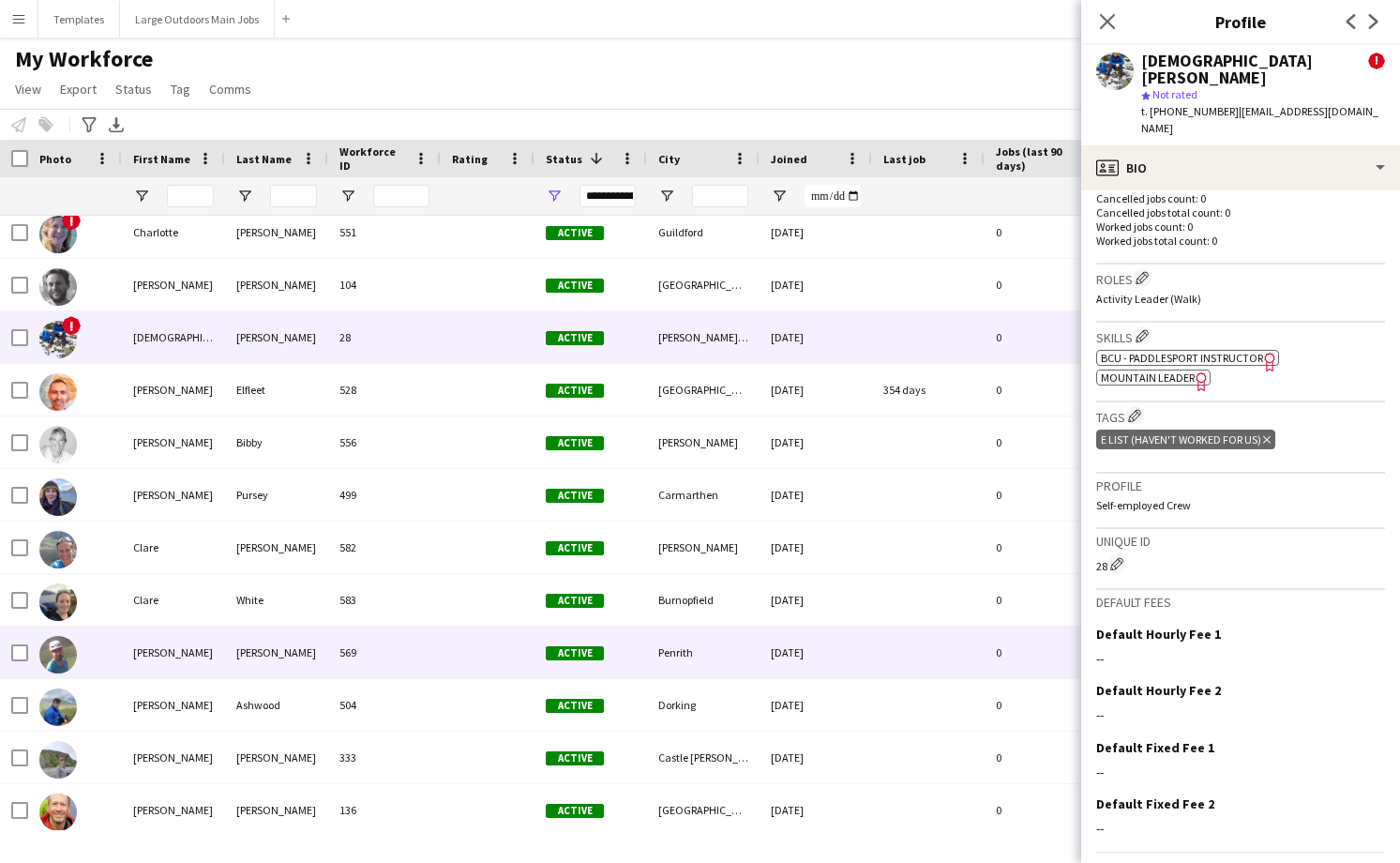
scroll to position [1168, 0]
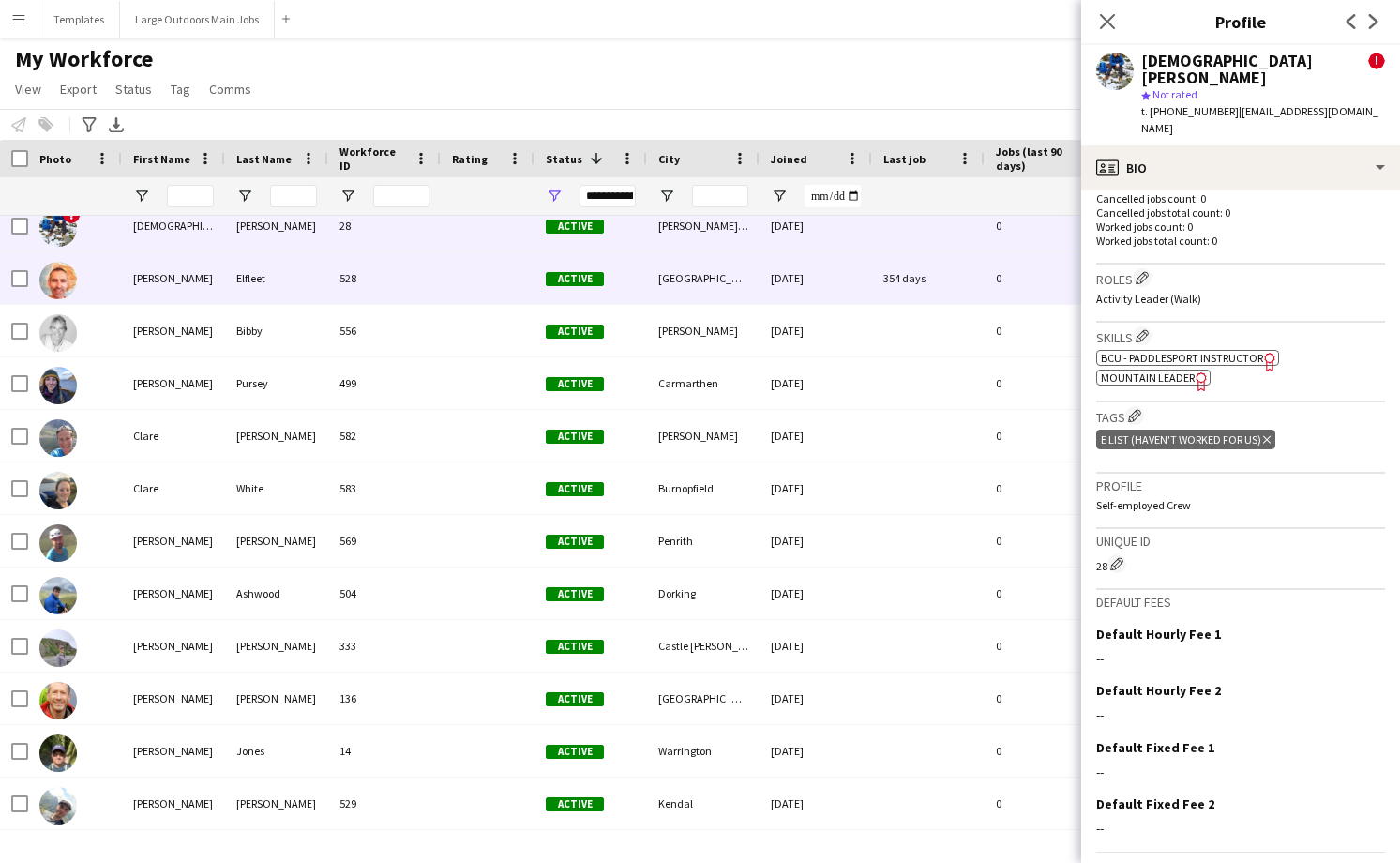
click at [387, 282] on div "528" at bounding box center [385, 278] width 113 height 52
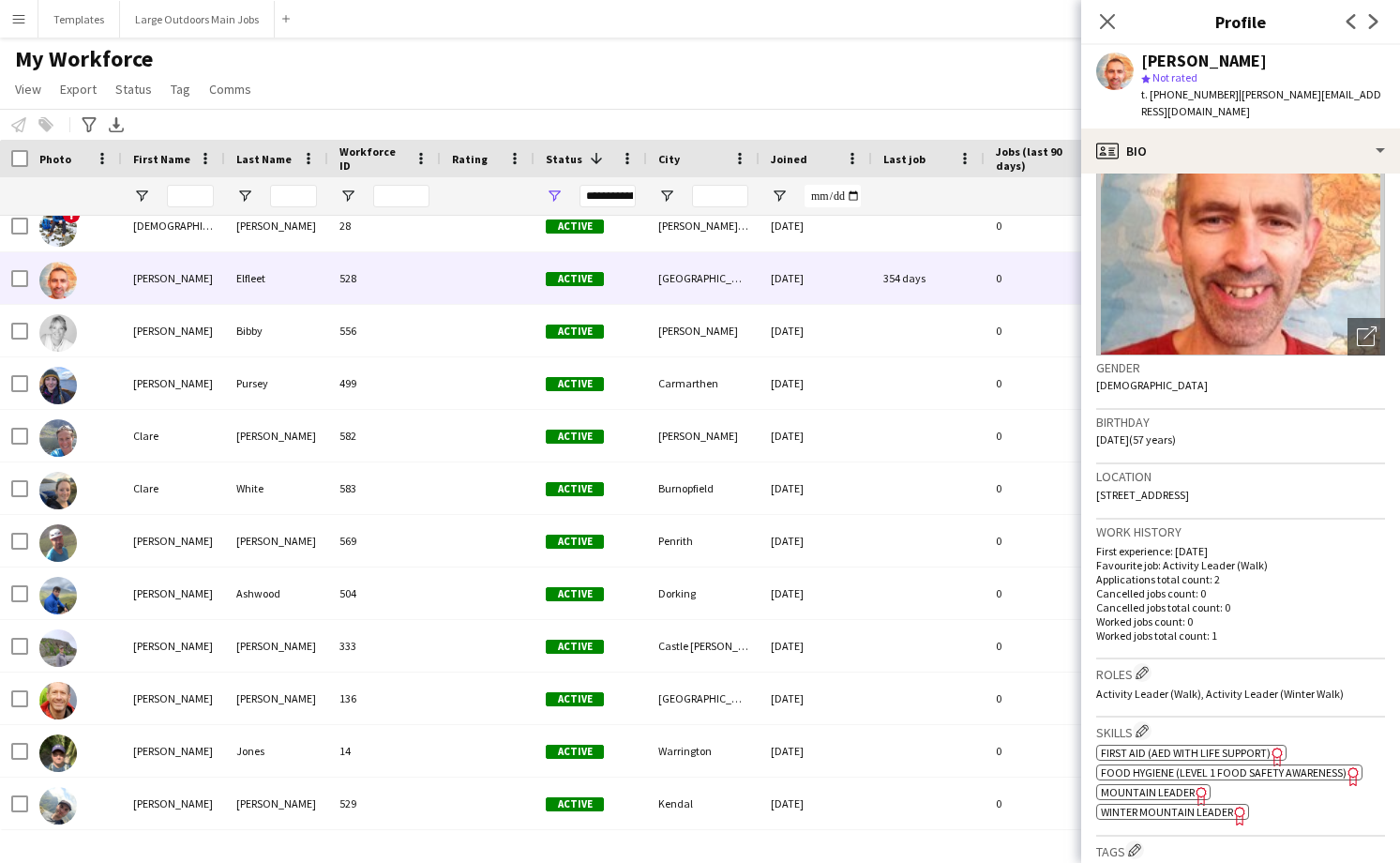
scroll to position [36, 0]
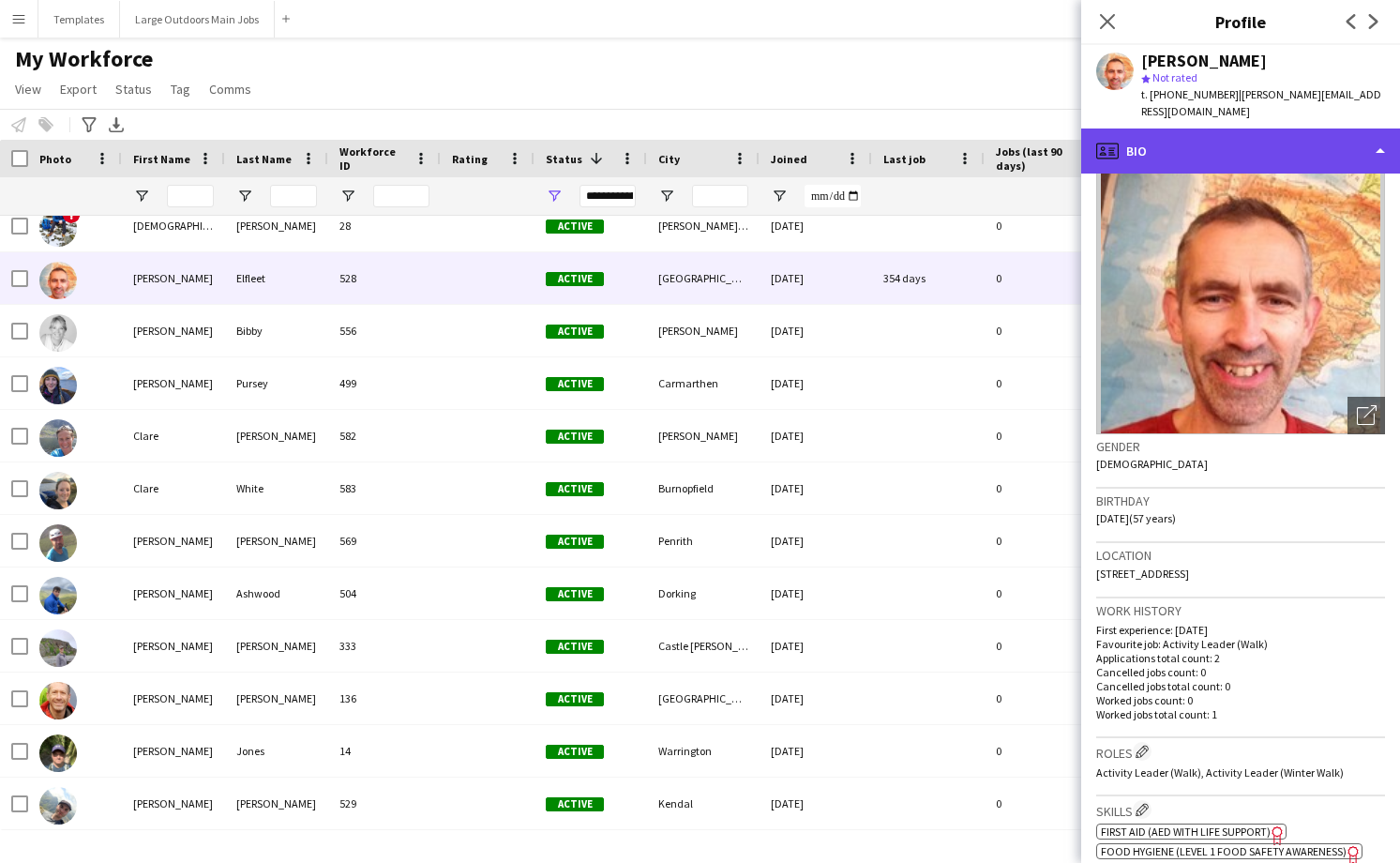
click at [1350, 138] on div "profile Bio" at bounding box center [1241, 151] width 319 height 45
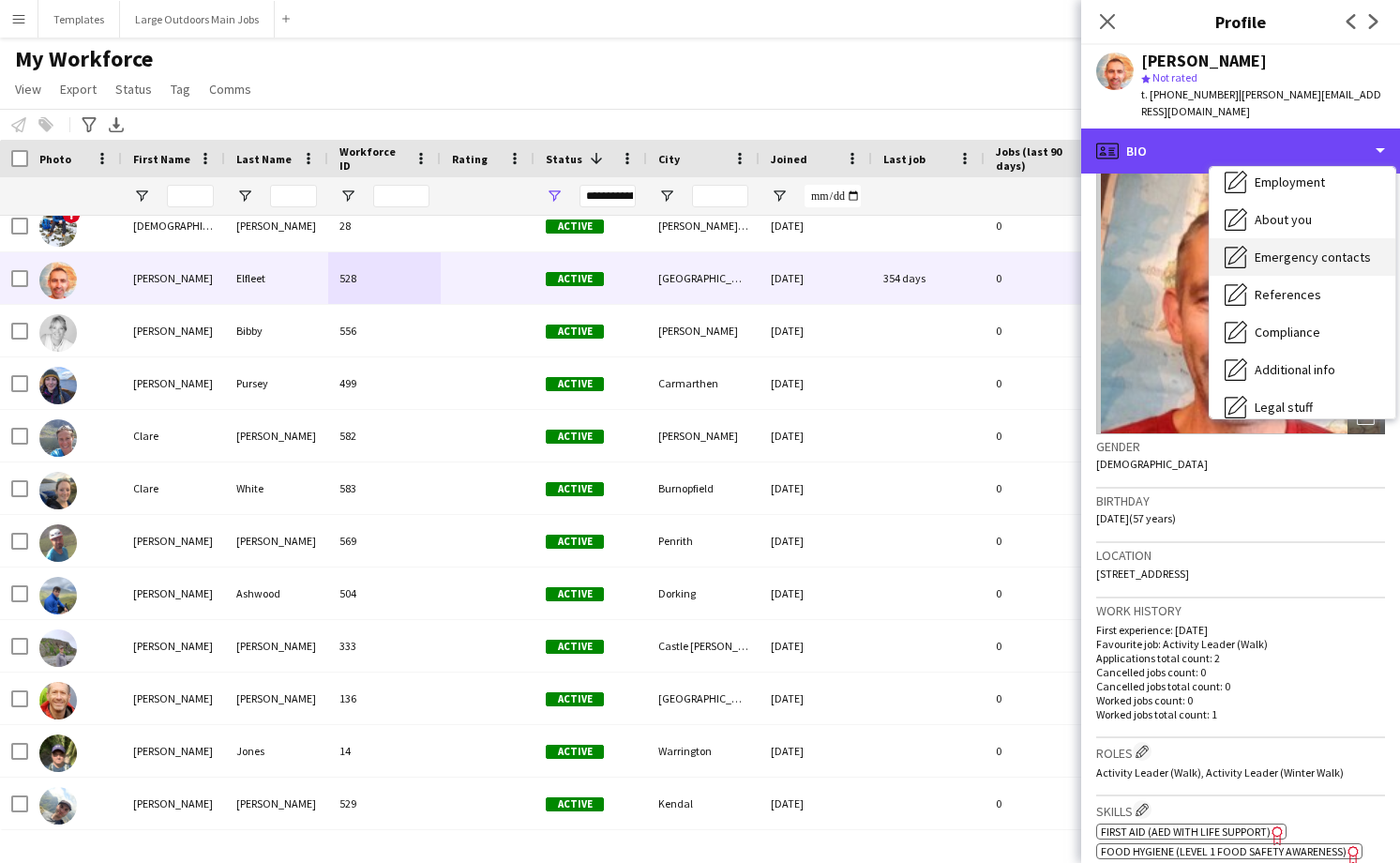
scroll to position [176, 0]
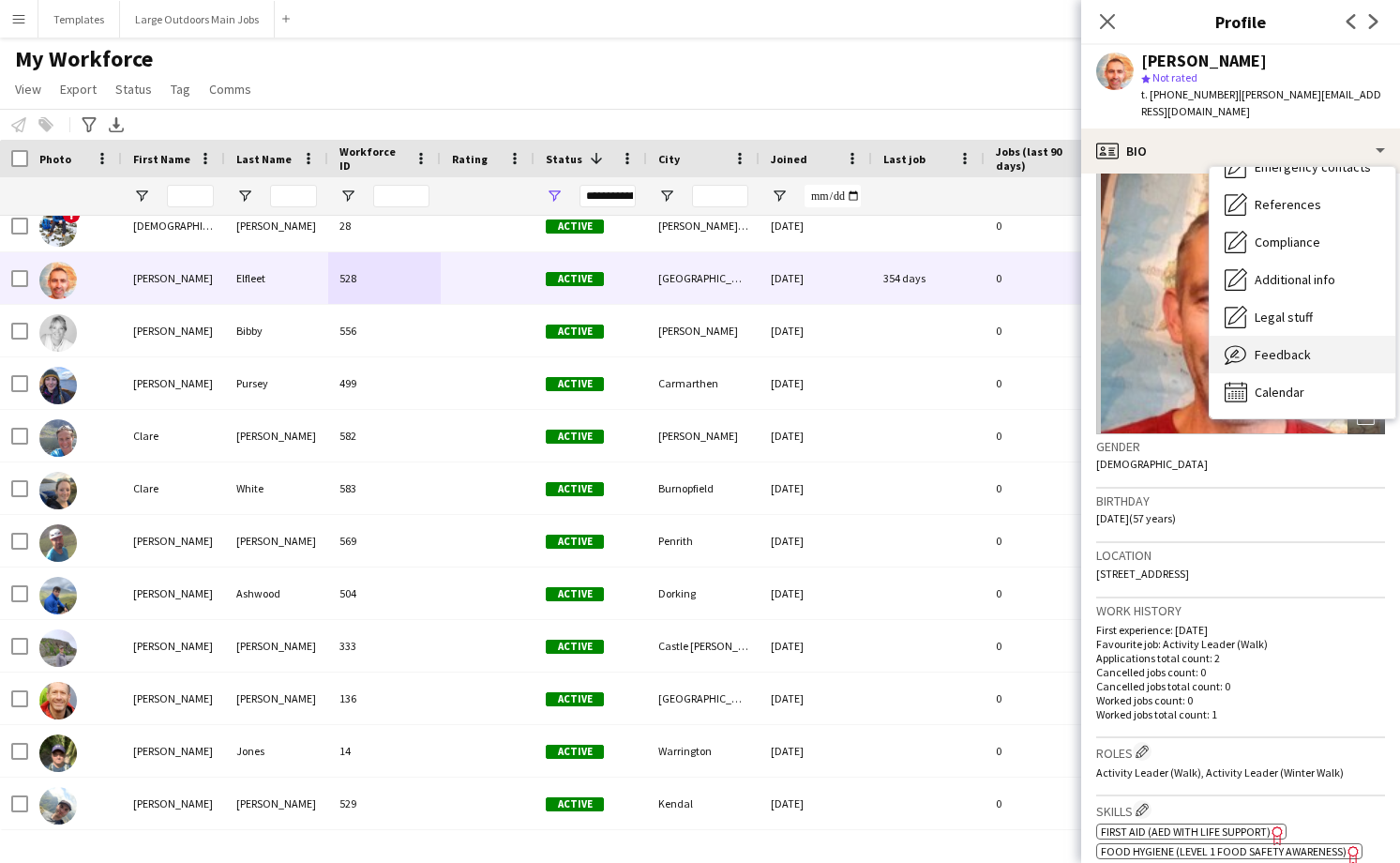
click at [1297, 346] on span "Feedback" at bounding box center [1282, 354] width 56 height 17
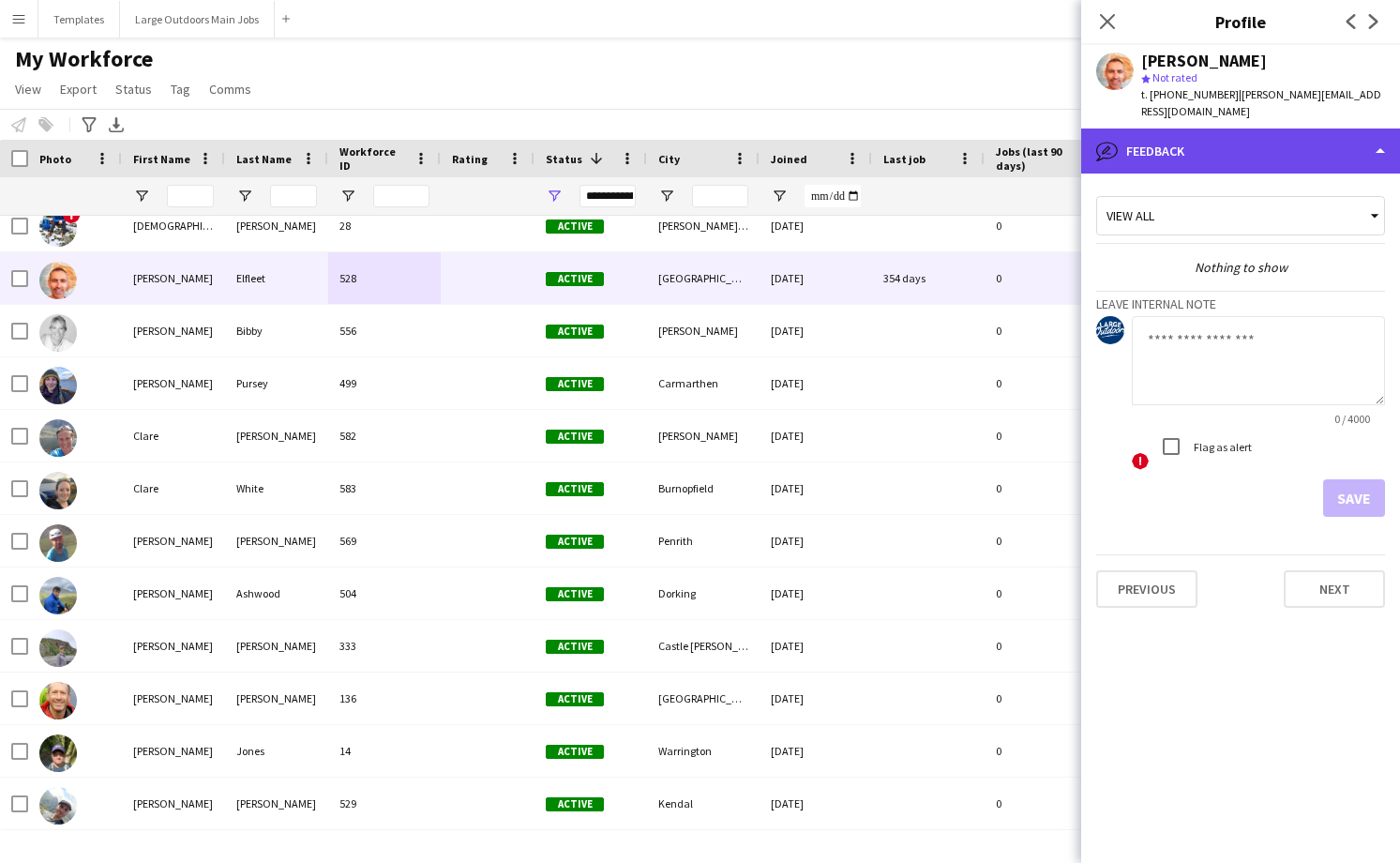
click at [1331, 128] on div "bubble-pencil Feedback" at bounding box center [1241, 151] width 319 height 45
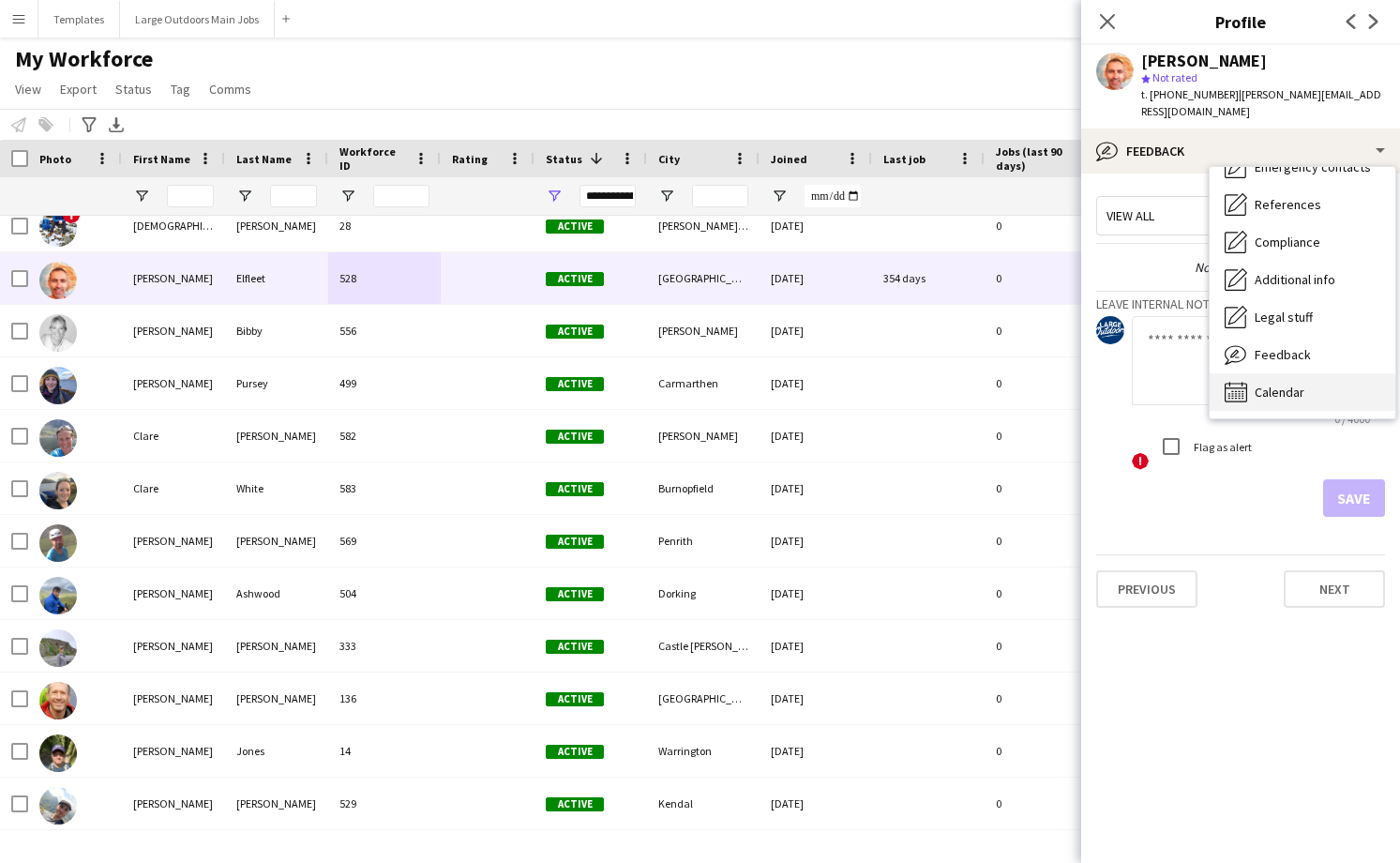
click at [1277, 384] on span "Calendar" at bounding box center [1279, 392] width 50 height 17
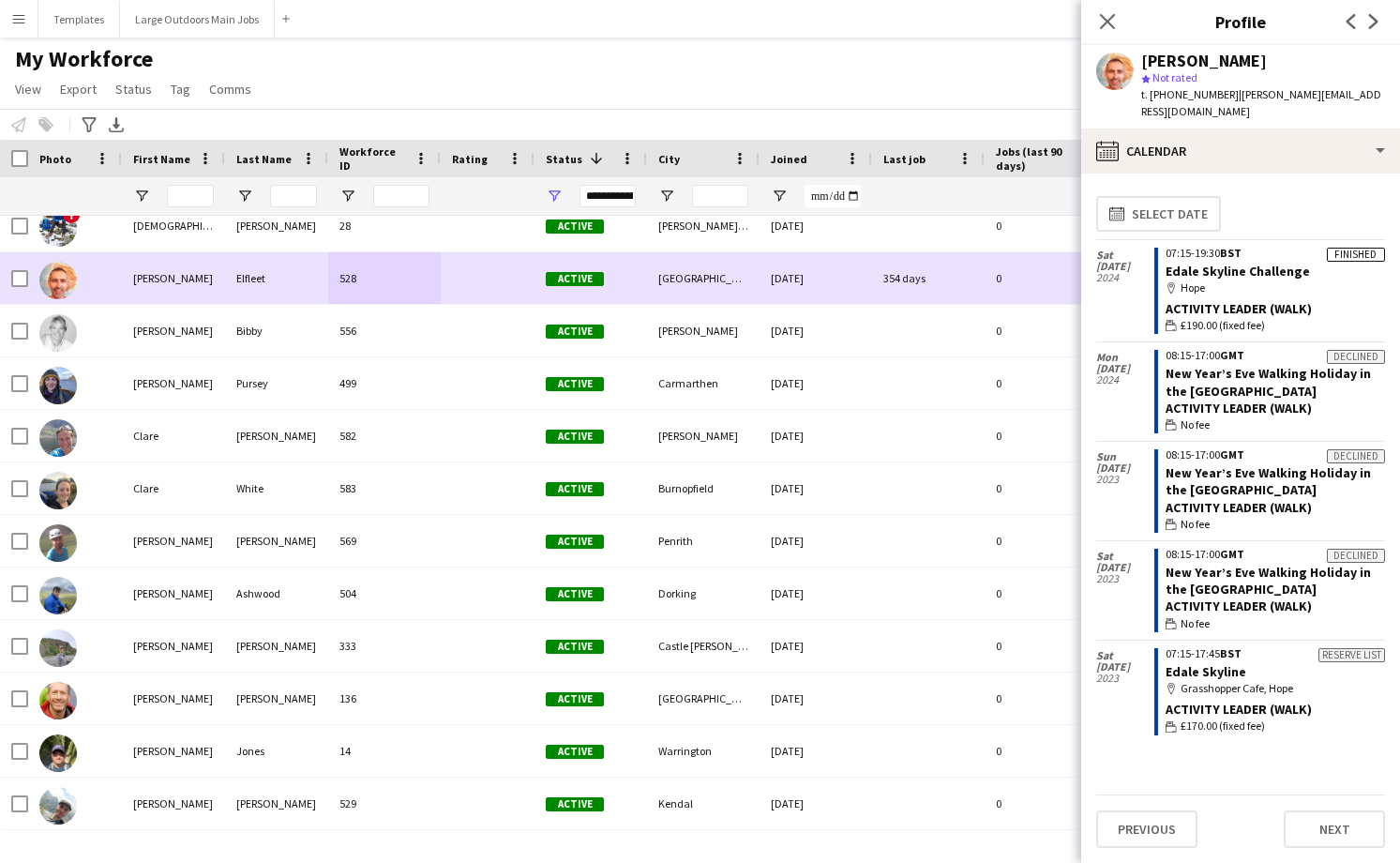
click at [466, 284] on div at bounding box center [488, 278] width 94 height 52
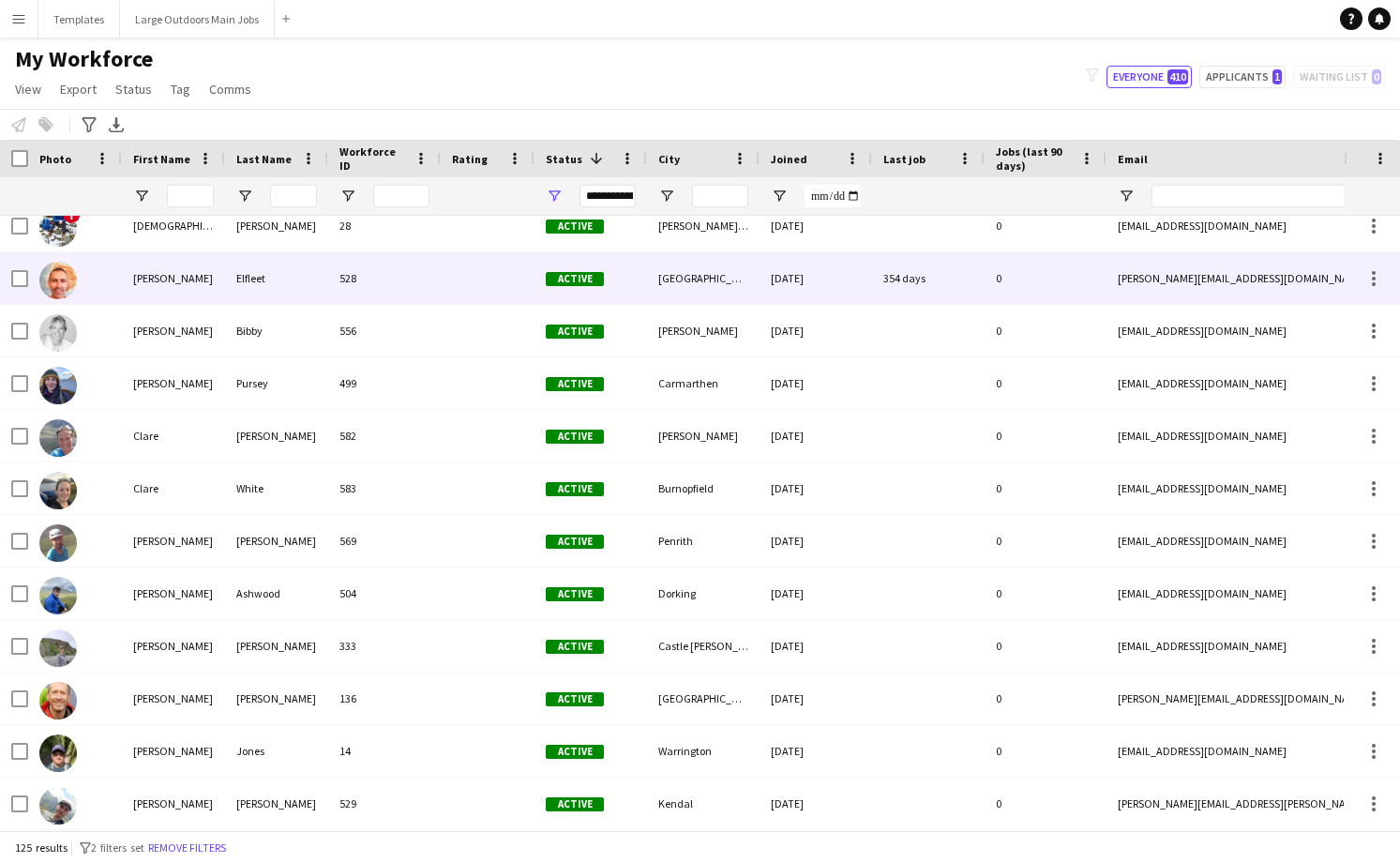
click at [938, 284] on div "354 days" at bounding box center [929, 278] width 113 height 52
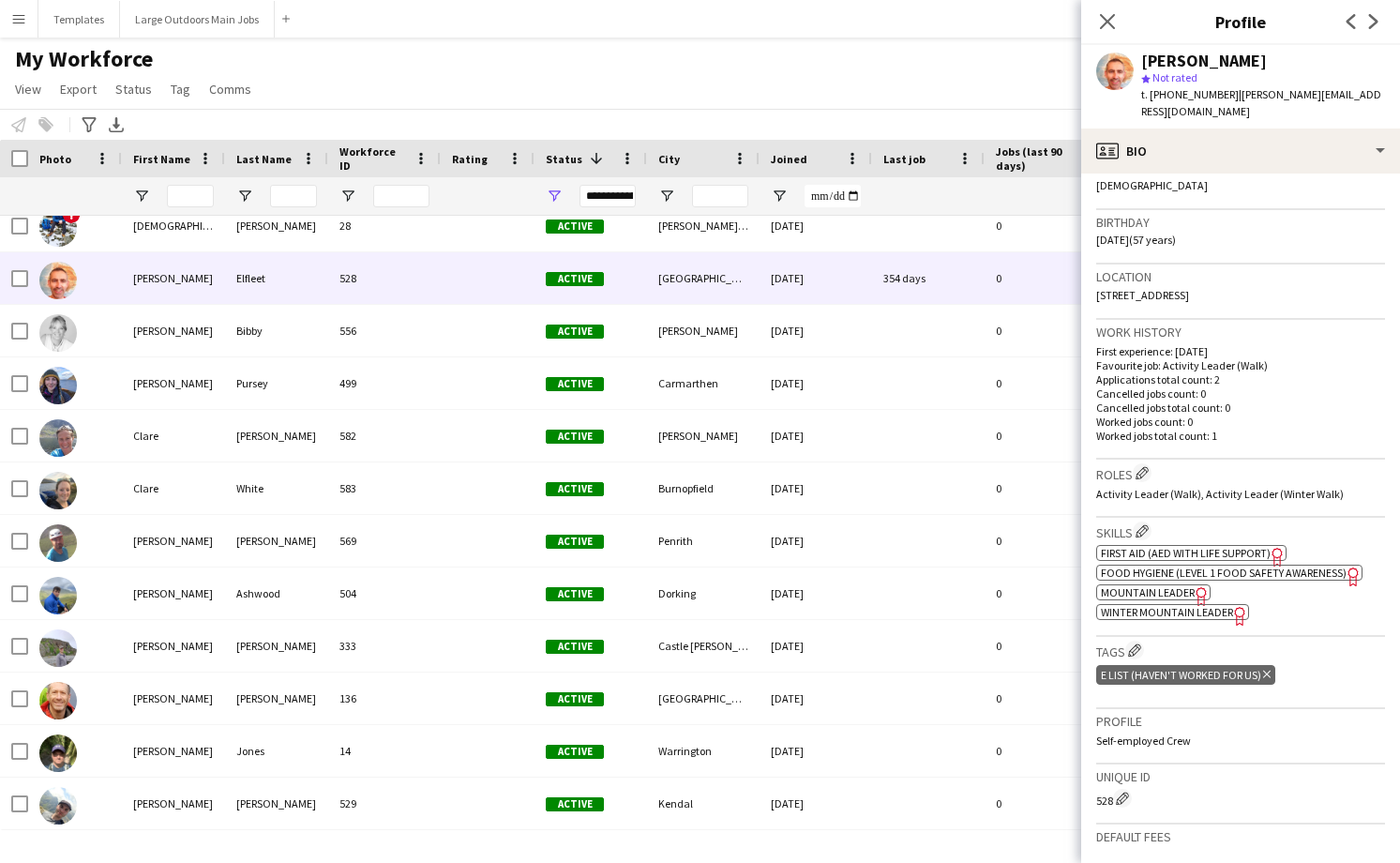
scroll to position [318, 0]
click at [1133, 639] on app-icon "Edit crew company tags" at bounding box center [1135, 646] width 14 height 14
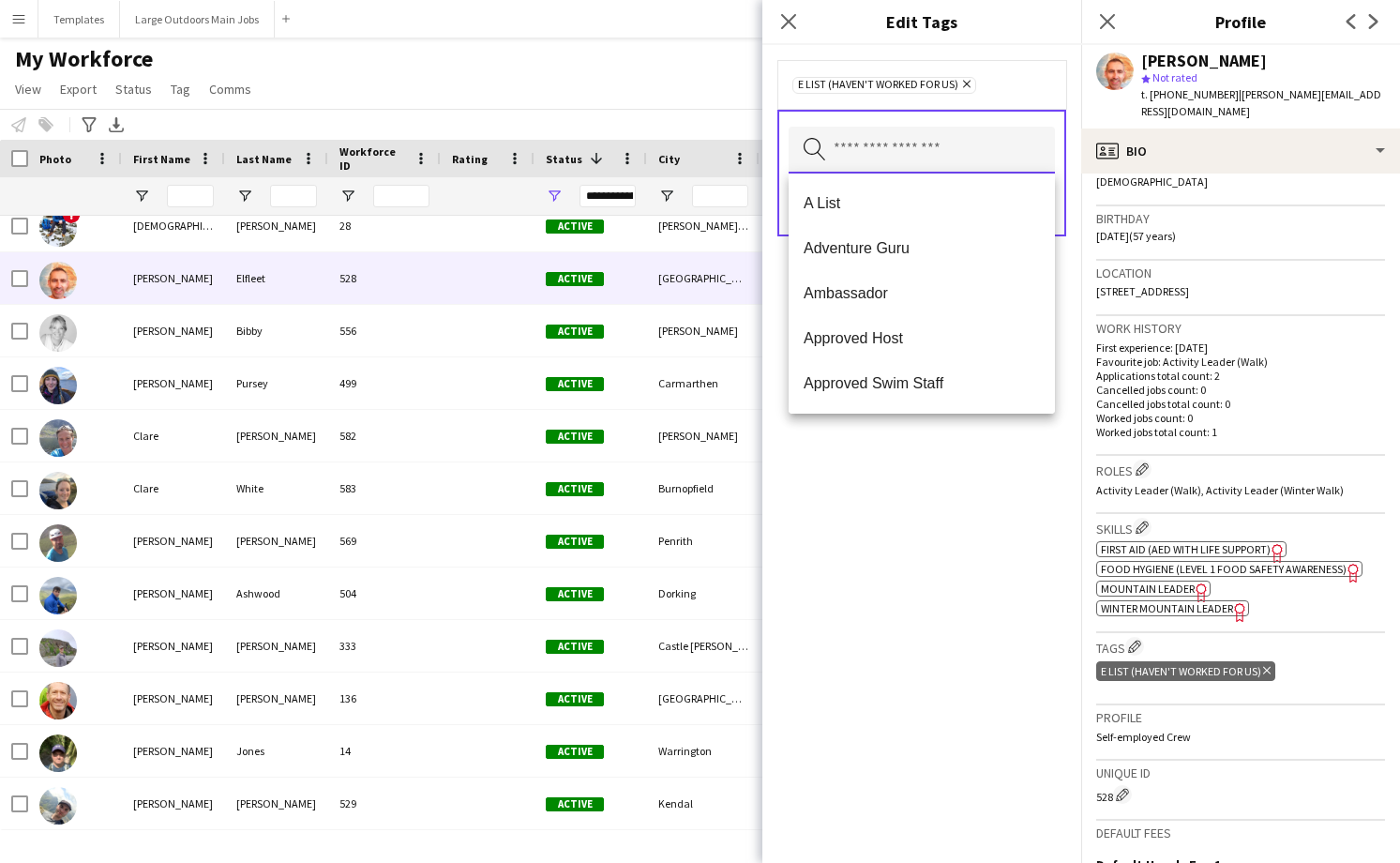
click at [986, 149] on input "text" at bounding box center [922, 150] width 266 height 47
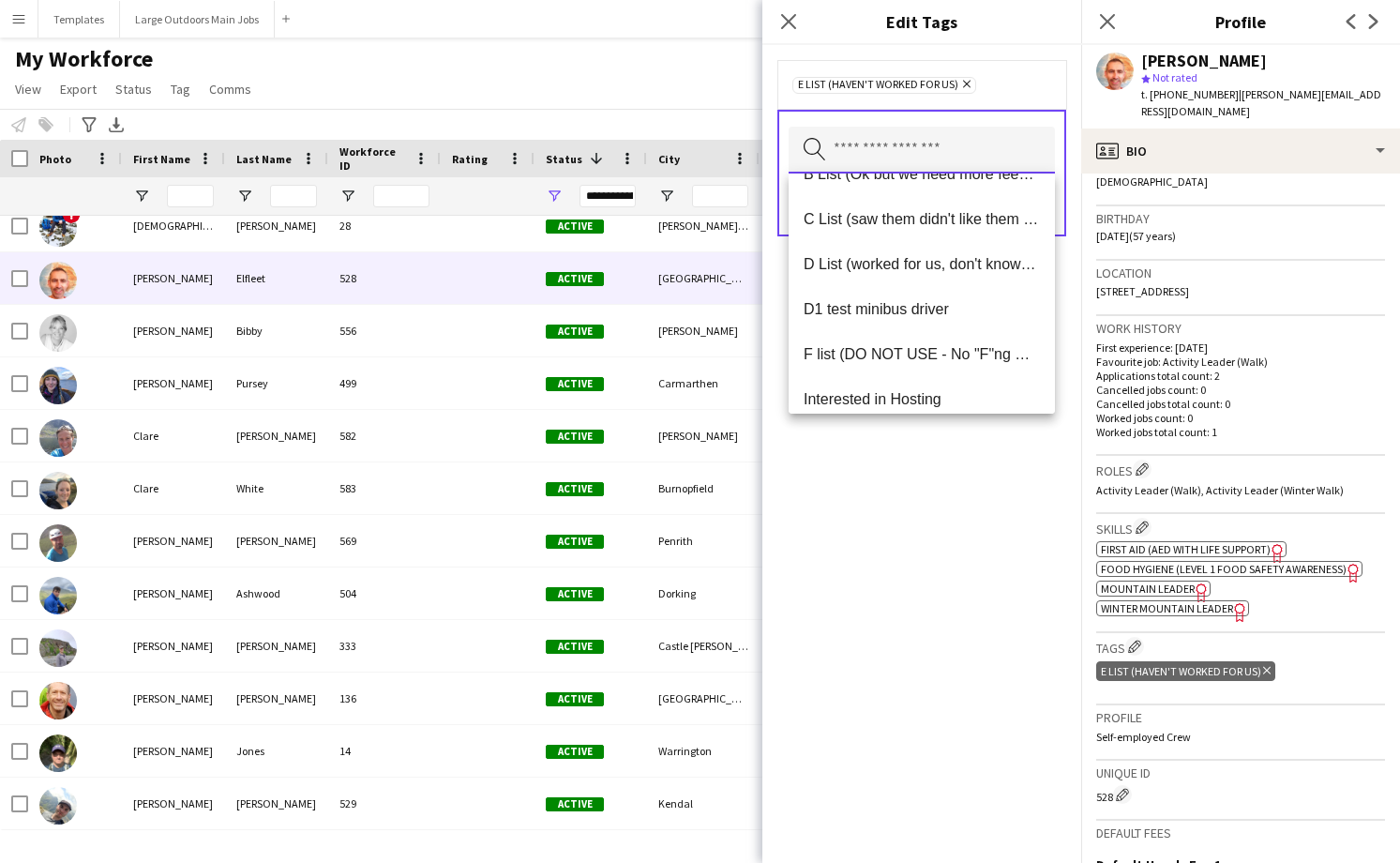
scroll to position [279, 0]
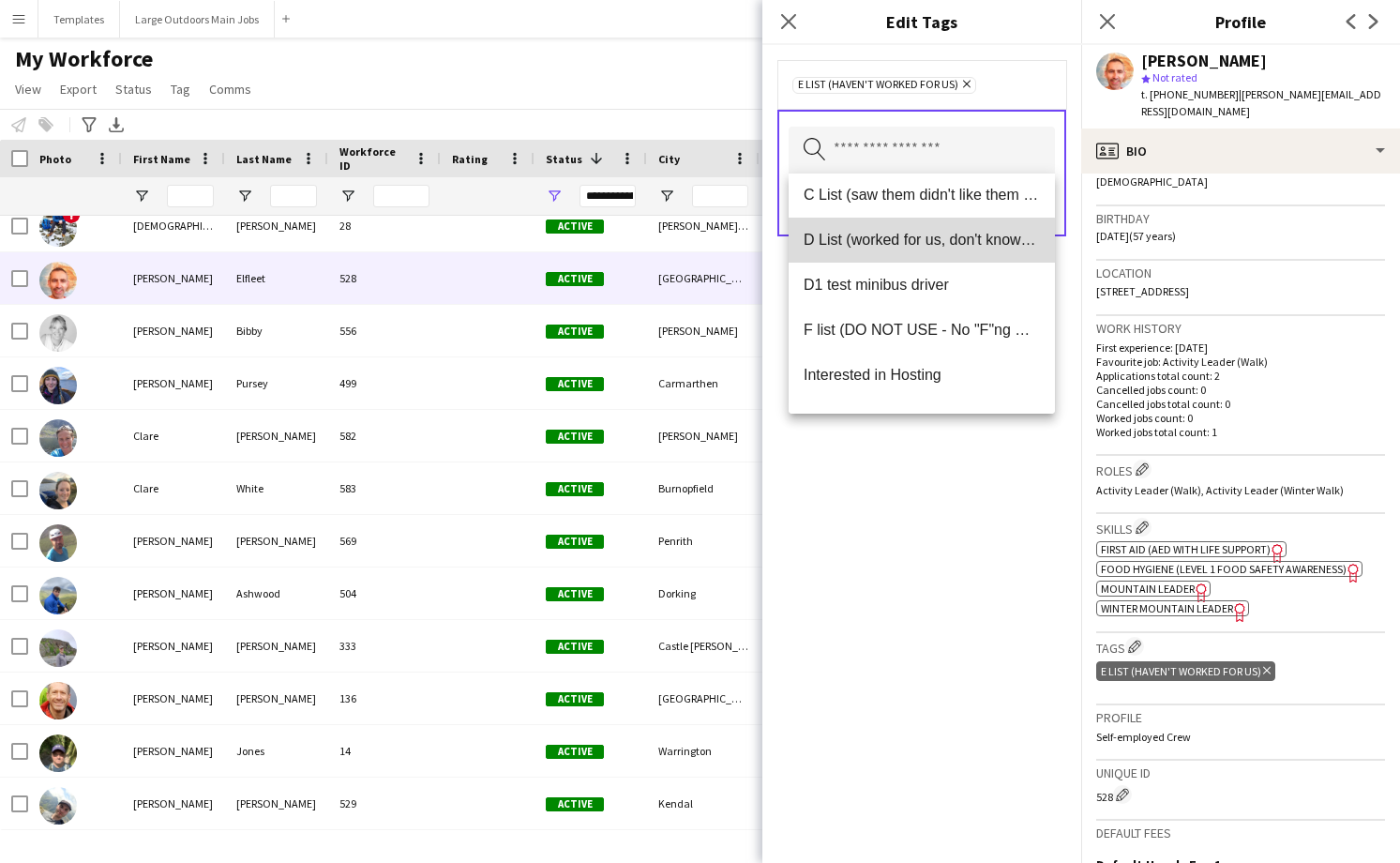
click at [878, 255] on mat-option "D List (worked for us, don't know much about them)" at bounding box center [922, 240] width 266 height 45
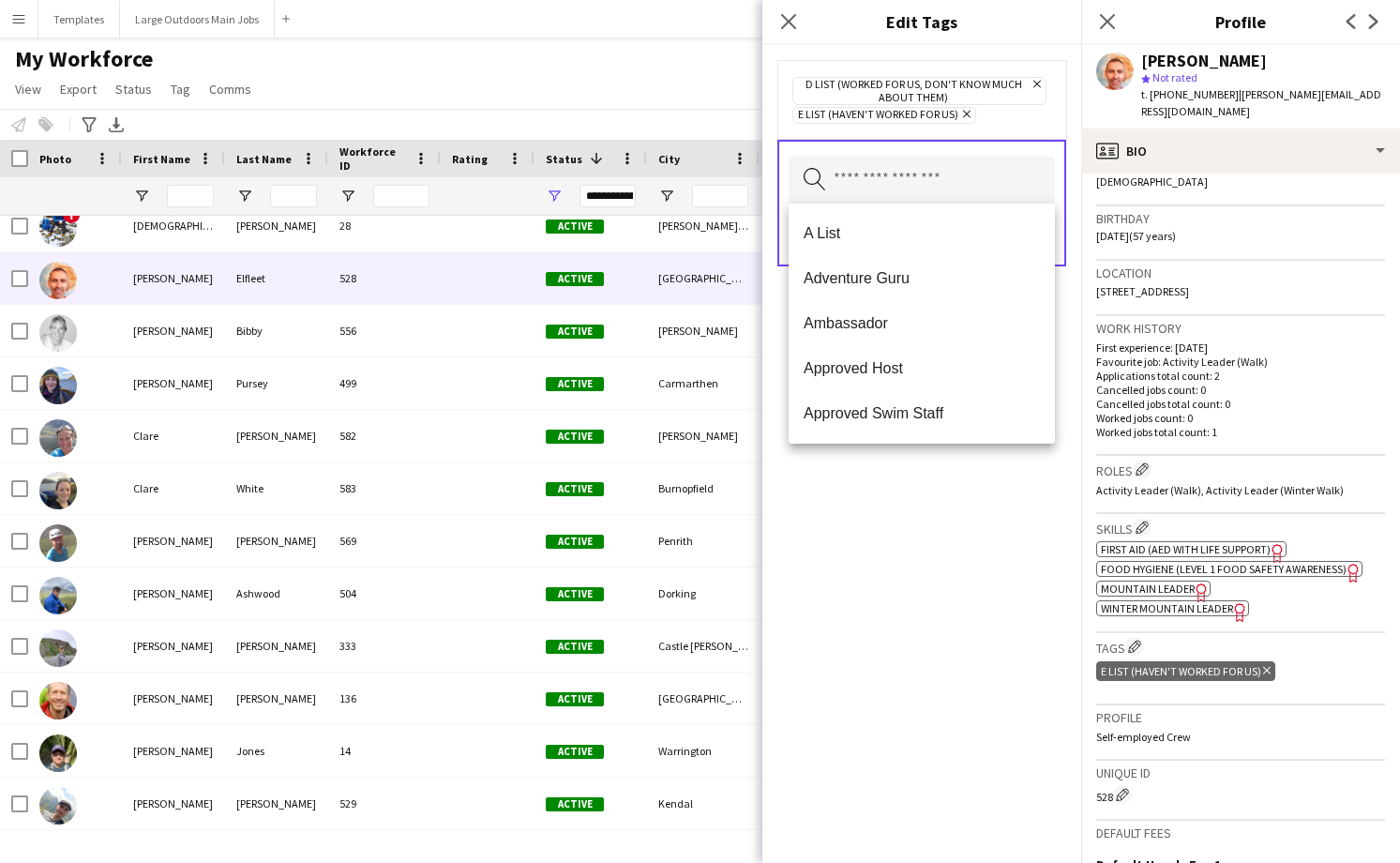
click at [988, 118] on div "D List (worked for us, don't know much about them) Remove E List (Haven't worke…" at bounding box center [922, 99] width 258 height 49
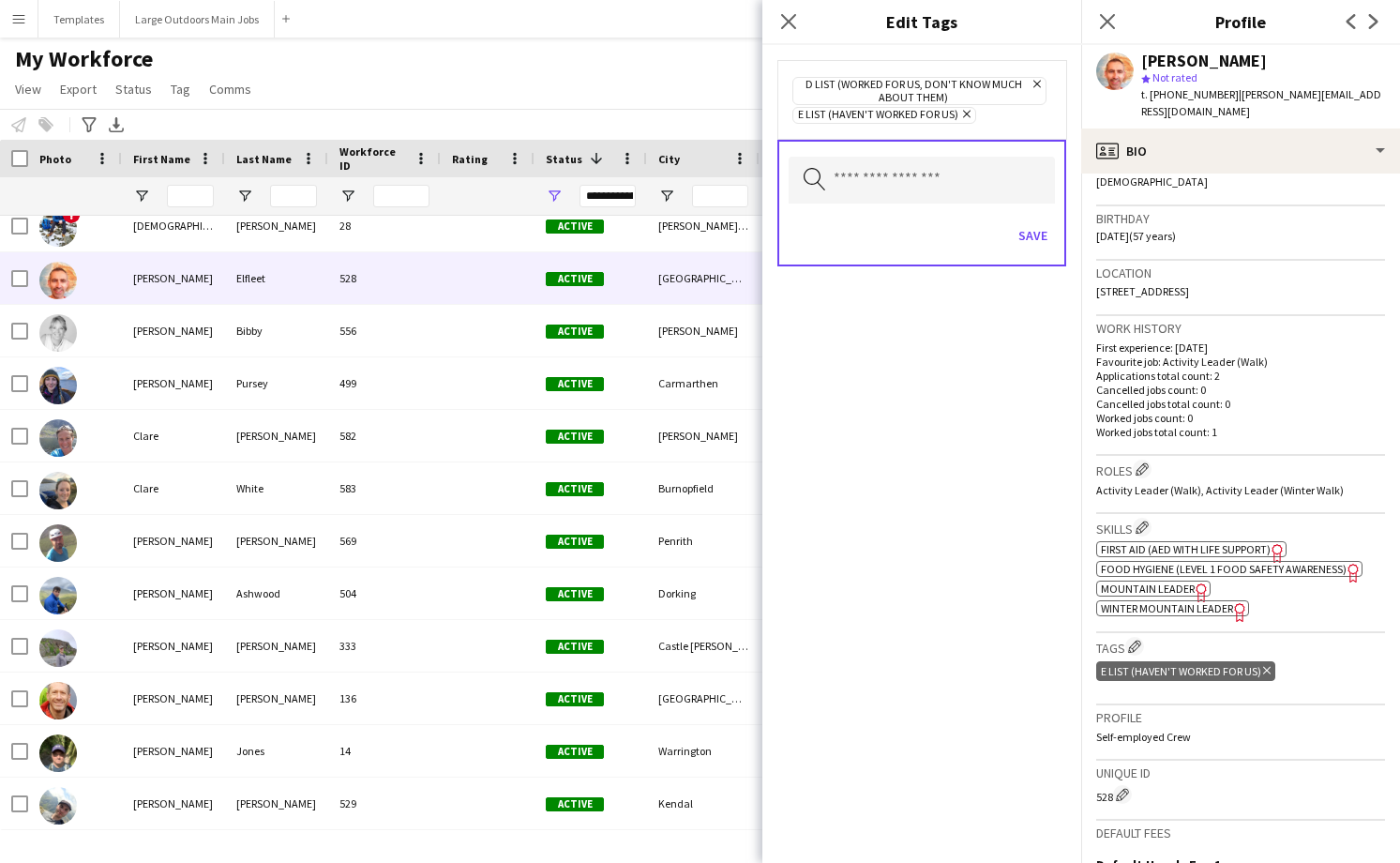
click at [965, 112] on icon "Remove" at bounding box center [964, 114] width 13 height 13
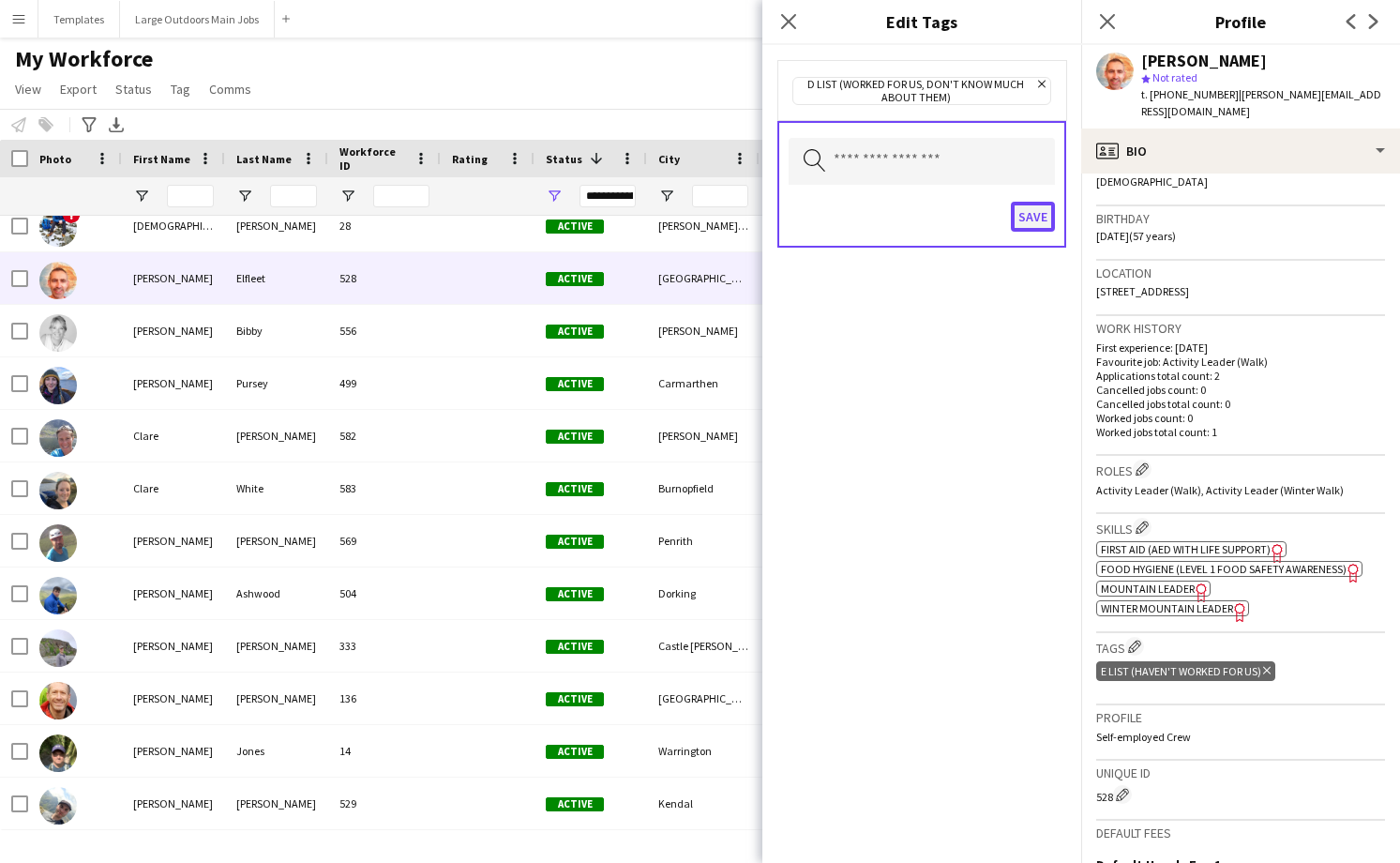
click at [1039, 219] on button "Save" at bounding box center [1033, 217] width 44 height 30
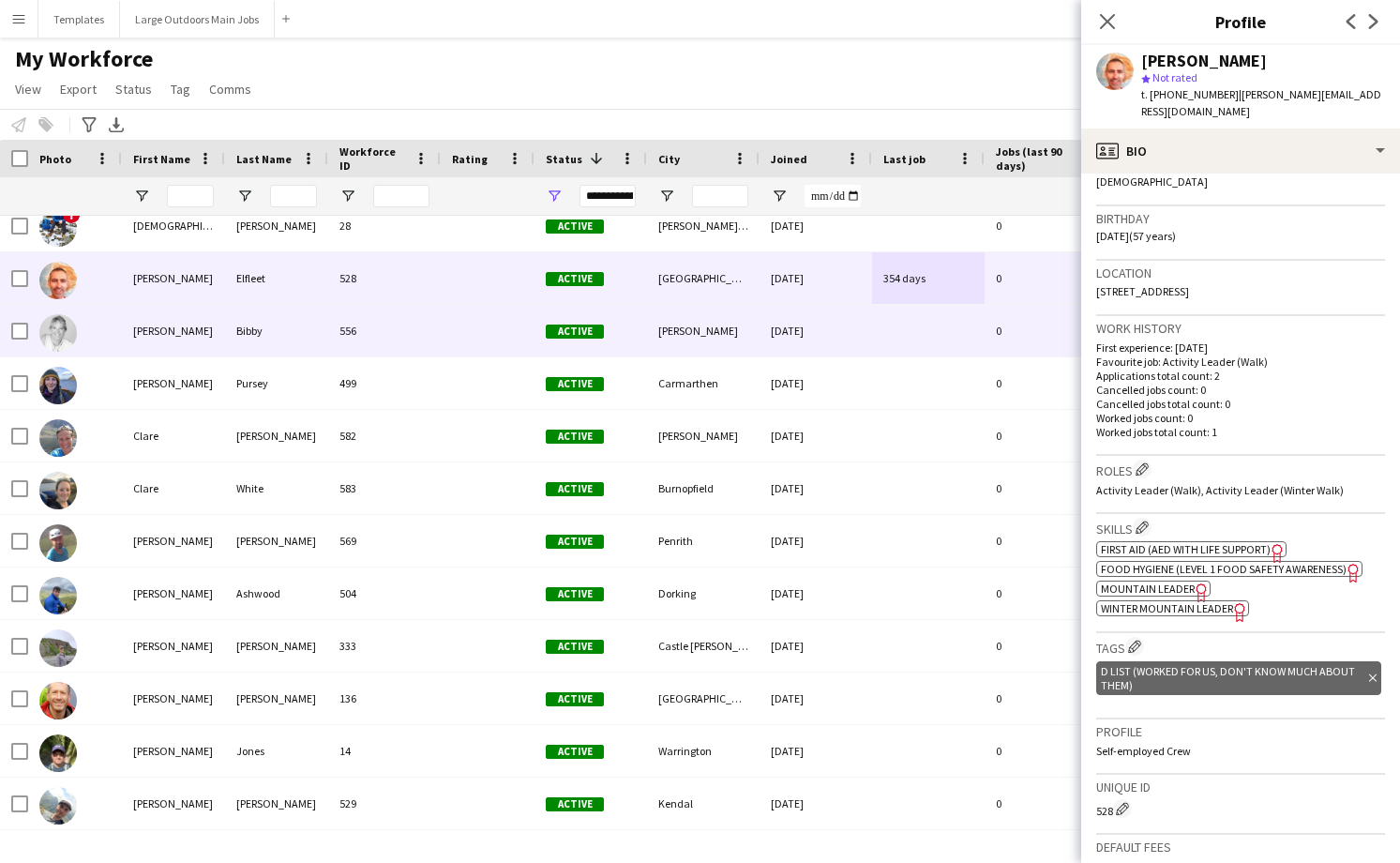
click at [295, 339] on div "Bibby" at bounding box center [277, 330] width 103 height 52
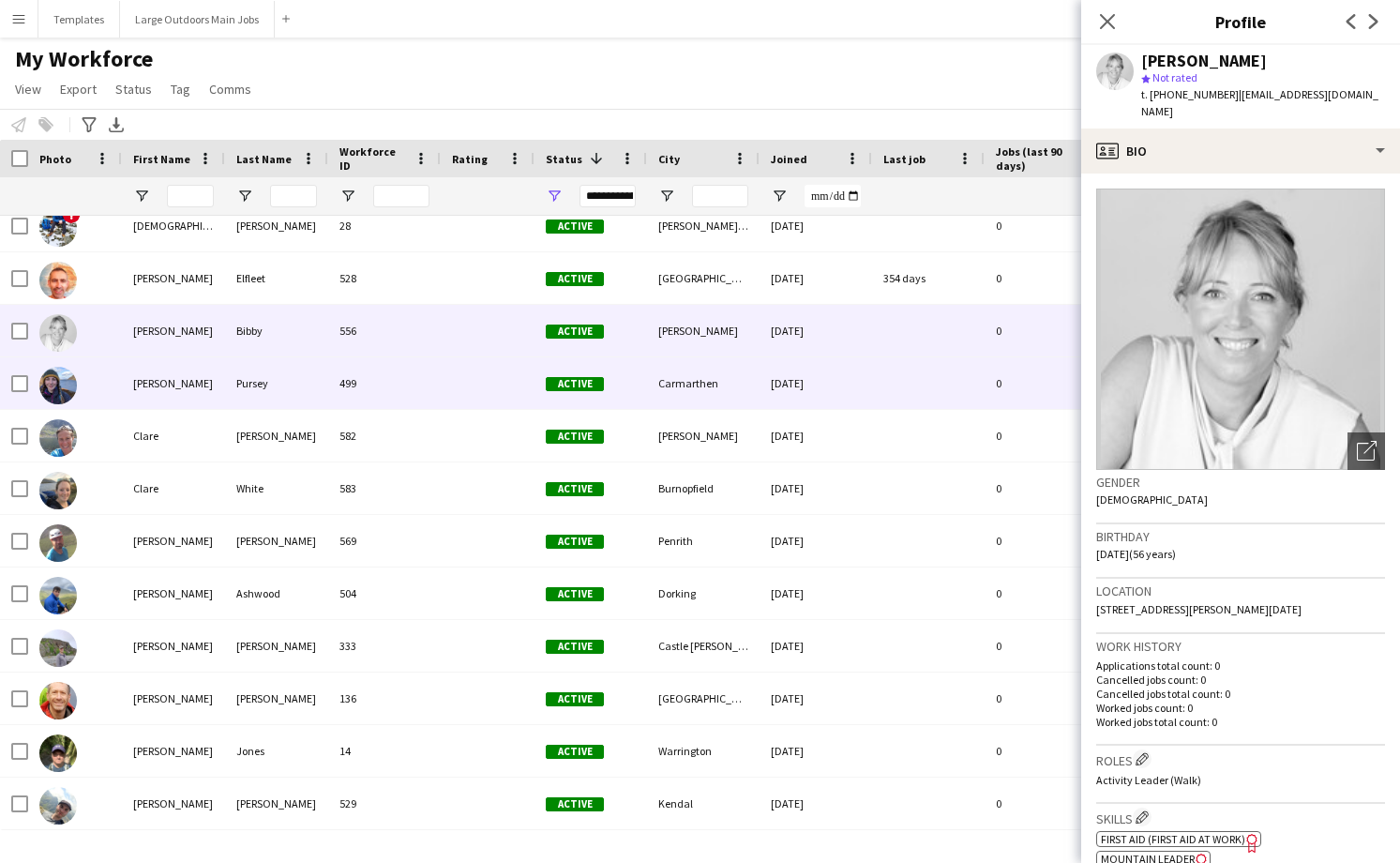
click at [406, 391] on div "499" at bounding box center [385, 383] width 113 height 52
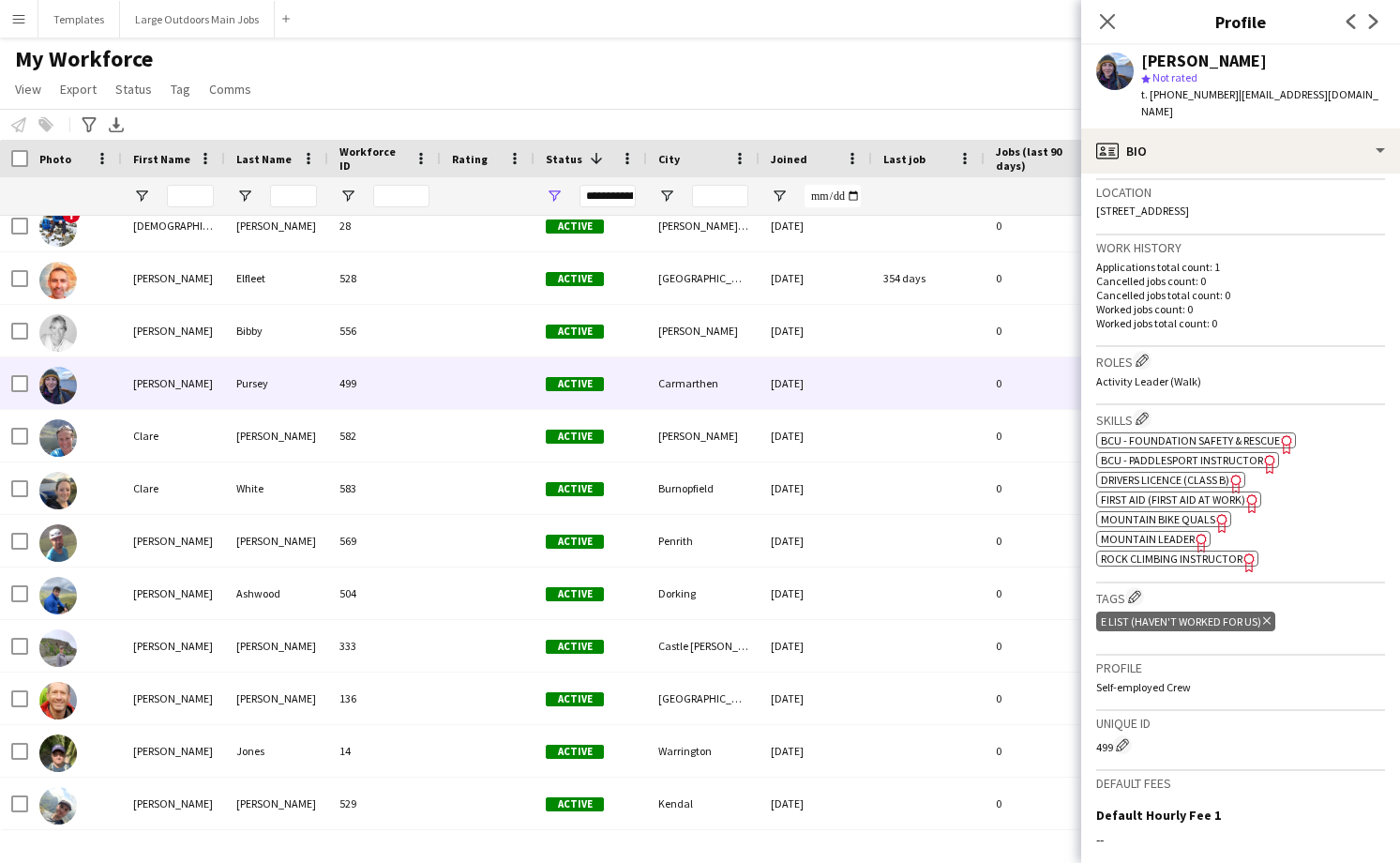
scroll to position [410, 0]
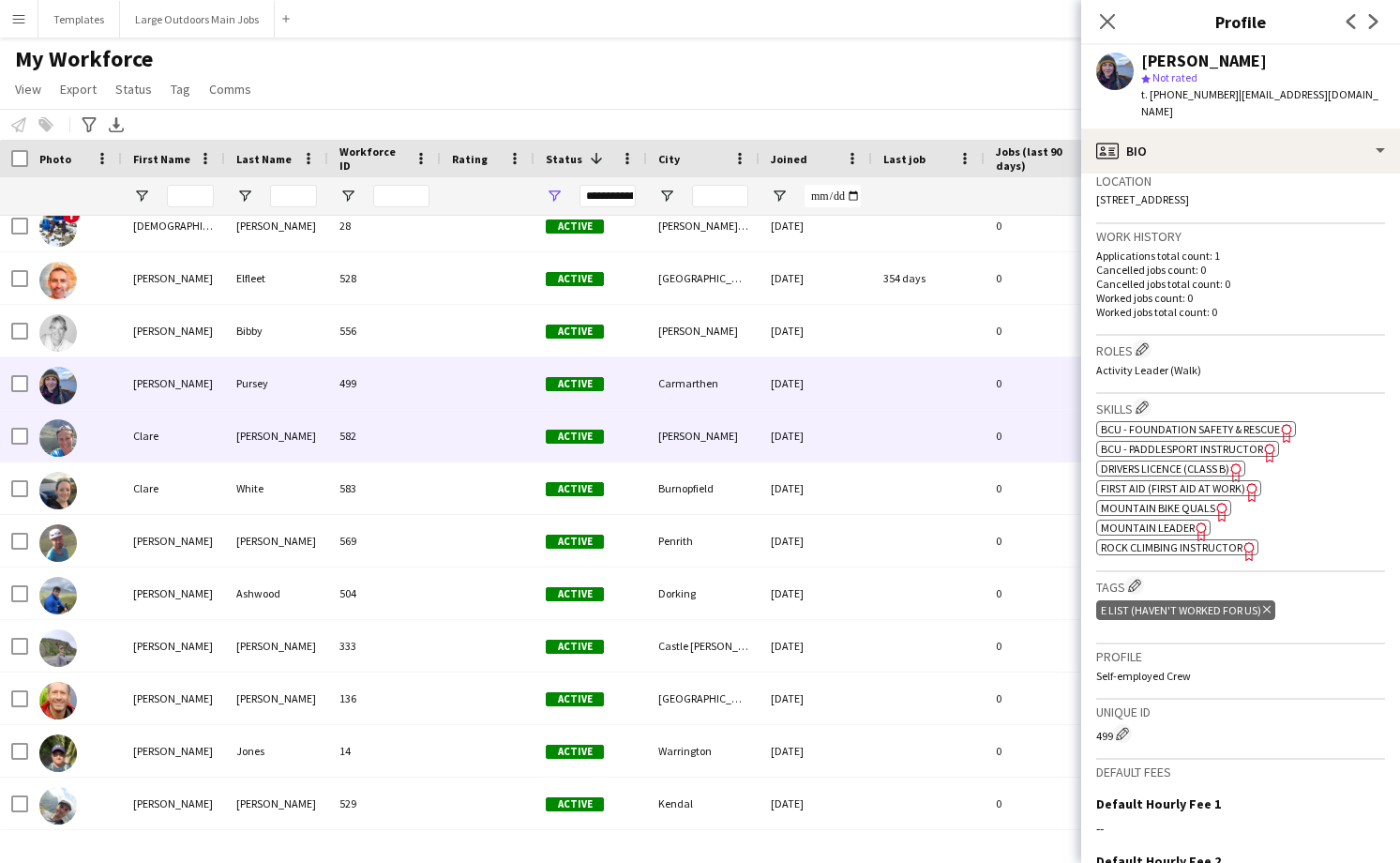
click at [446, 433] on div at bounding box center [488, 435] width 94 height 52
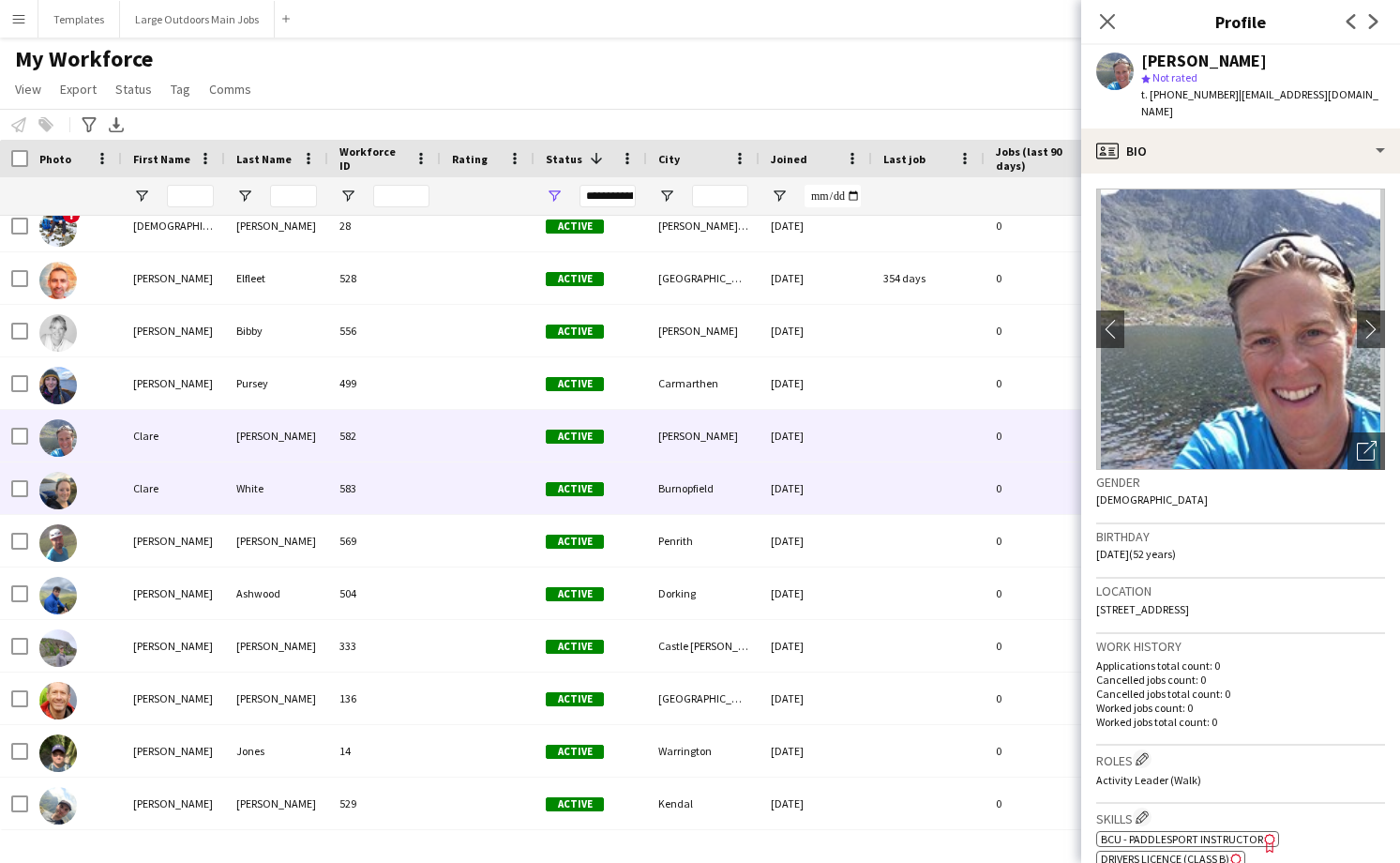
click at [446, 489] on div at bounding box center [488, 488] width 94 height 52
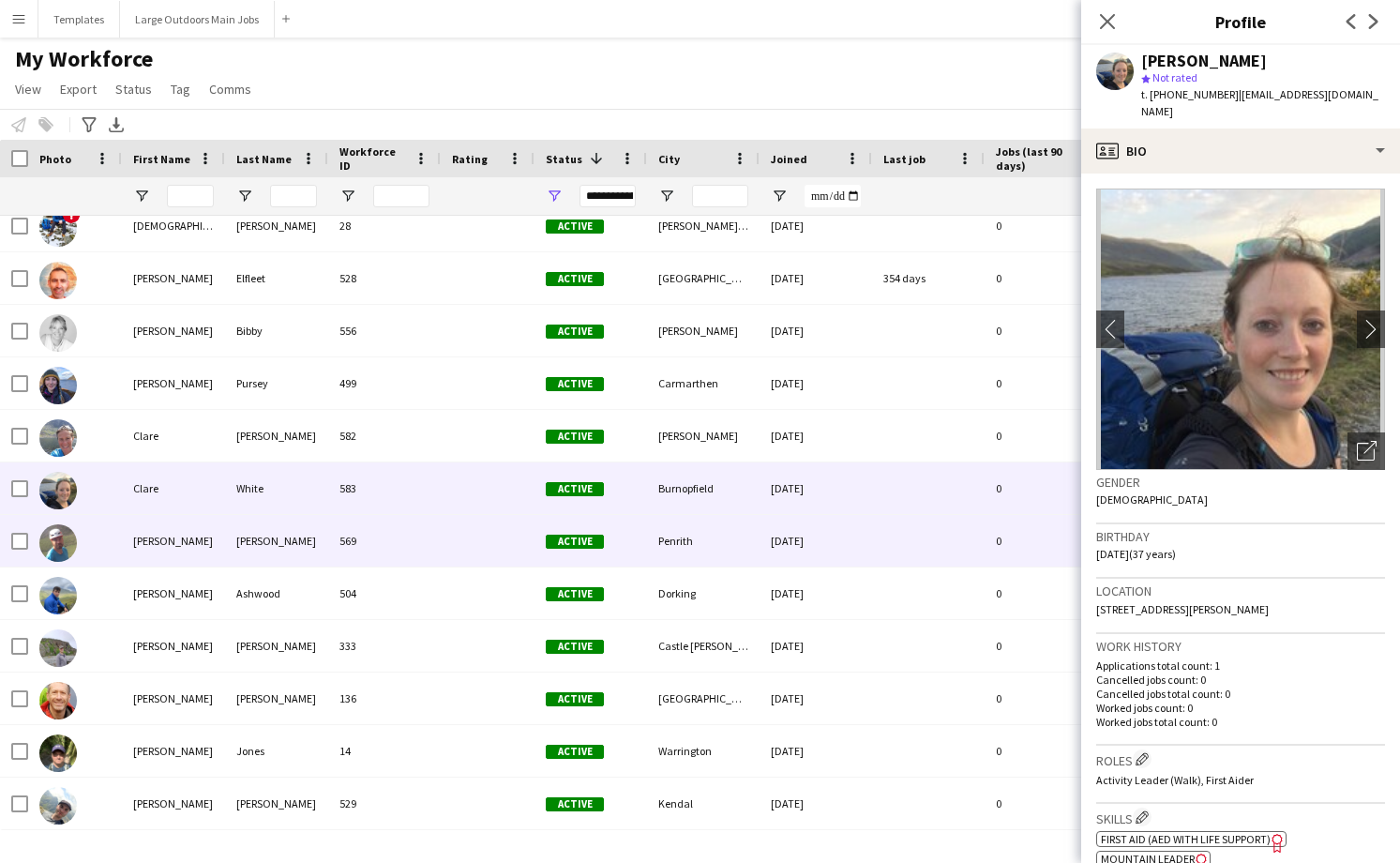
click at [452, 537] on div at bounding box center [488, 540] width 94 height 52
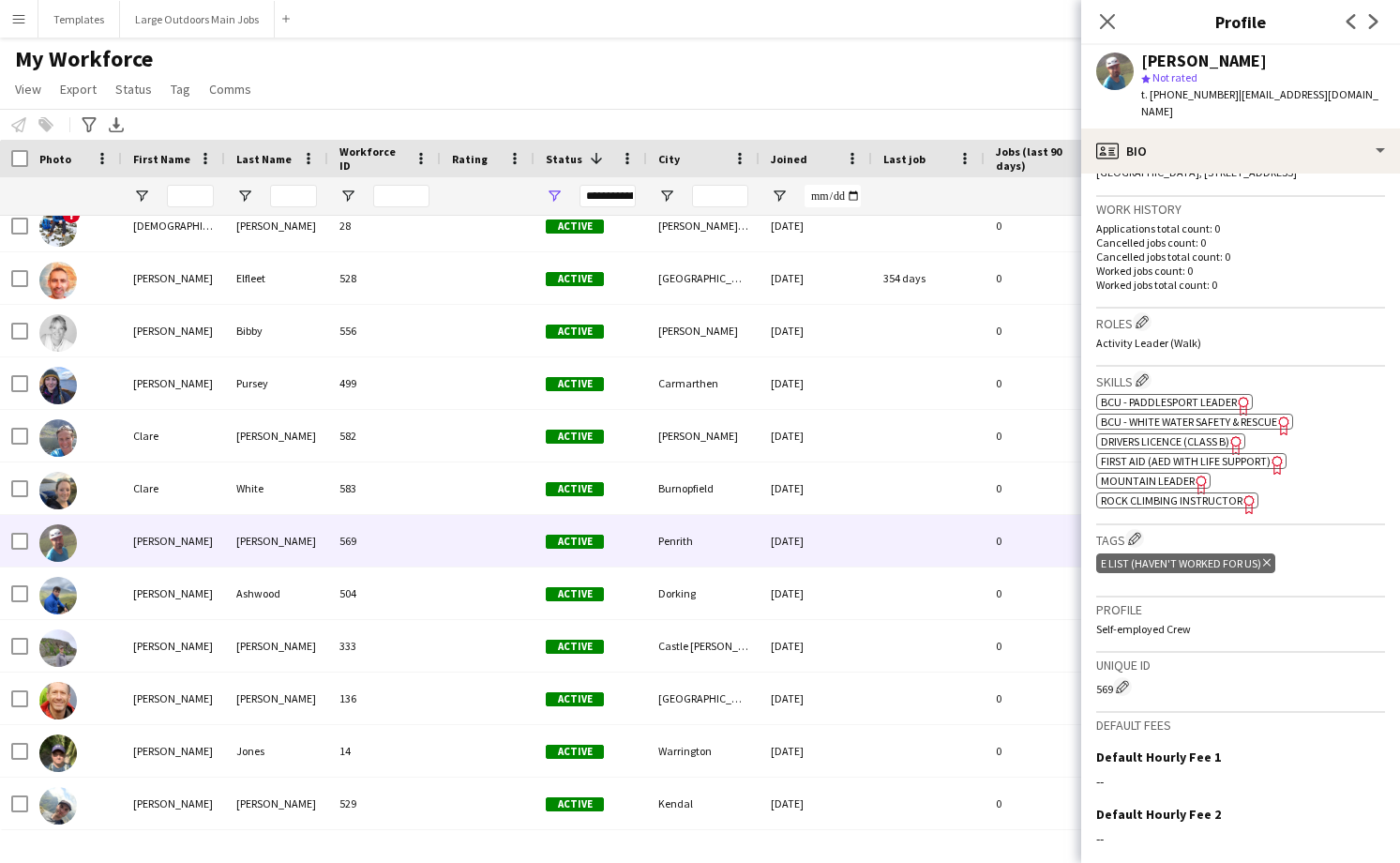
scroll to position [443, 0]
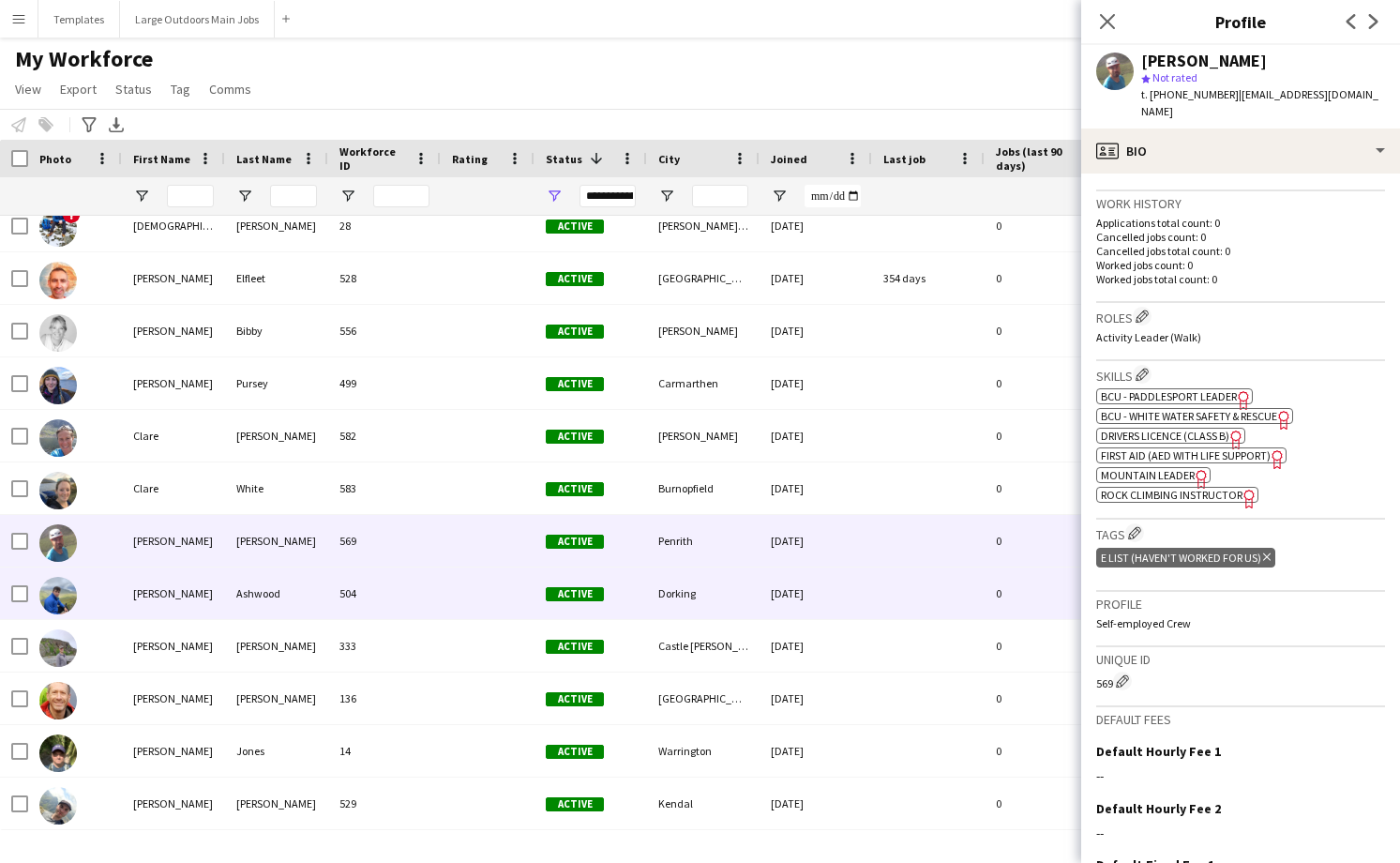
click at [392, 602] on div "504" at bounding box center [385, 593] width 113 height 52
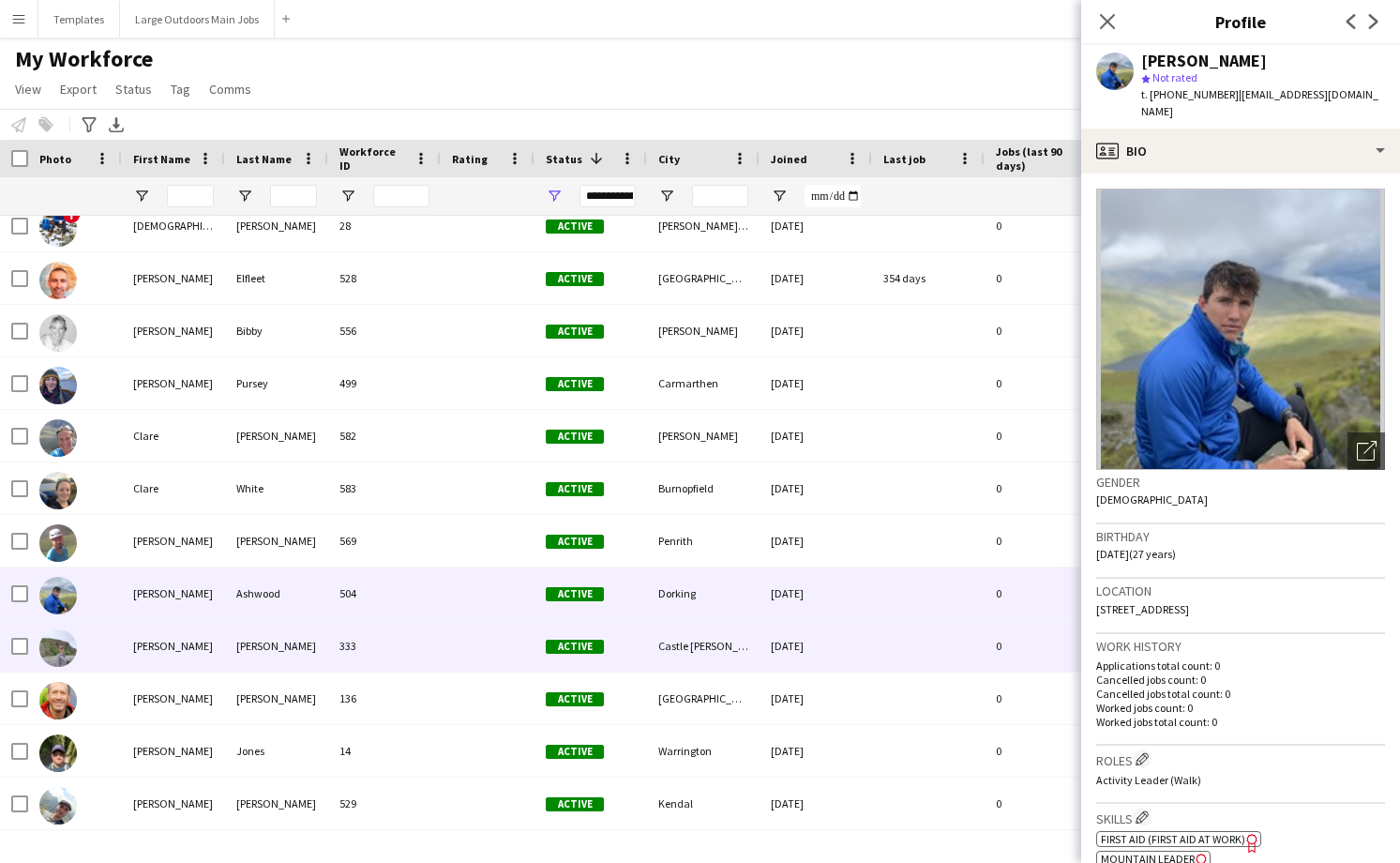
click at [418, 652] on div "333" at bounding box center [385, 645] width 113 height 52
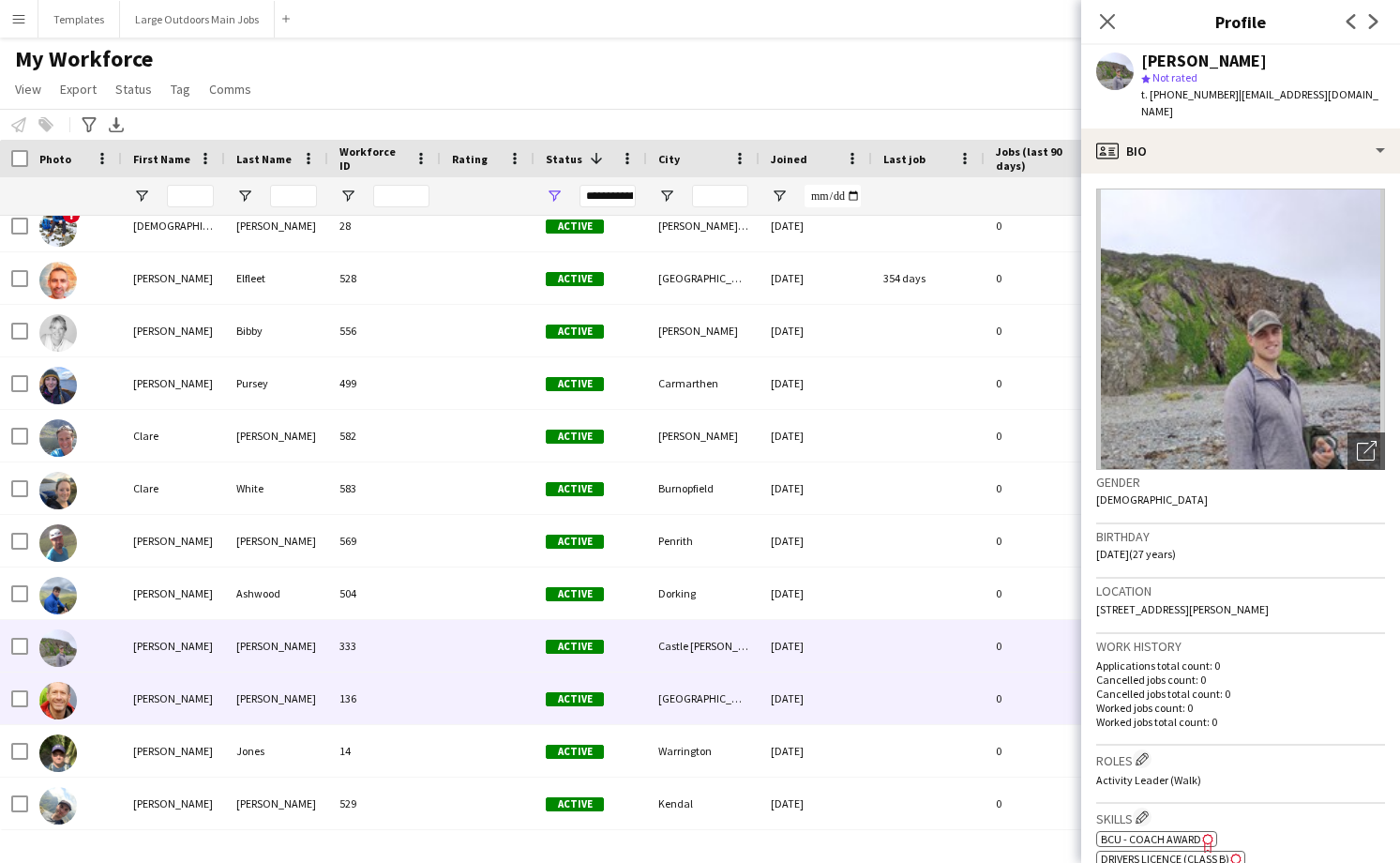
click at [411, 706] on div "136" at bounding box center [385, 698] width 113 height 52
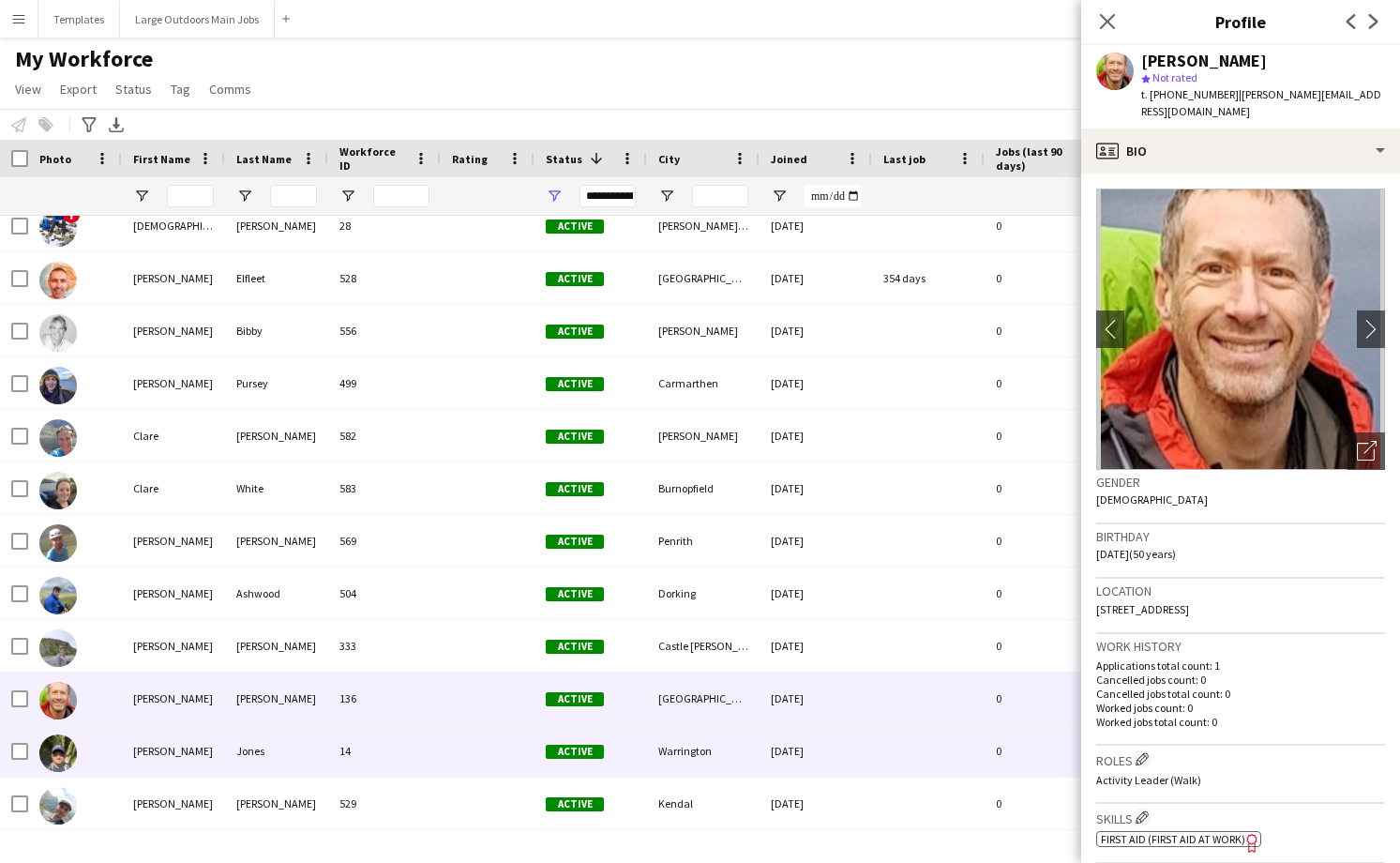
click at [406, 748] on div "14" at bounding box center [385, 750] width 113 height 52
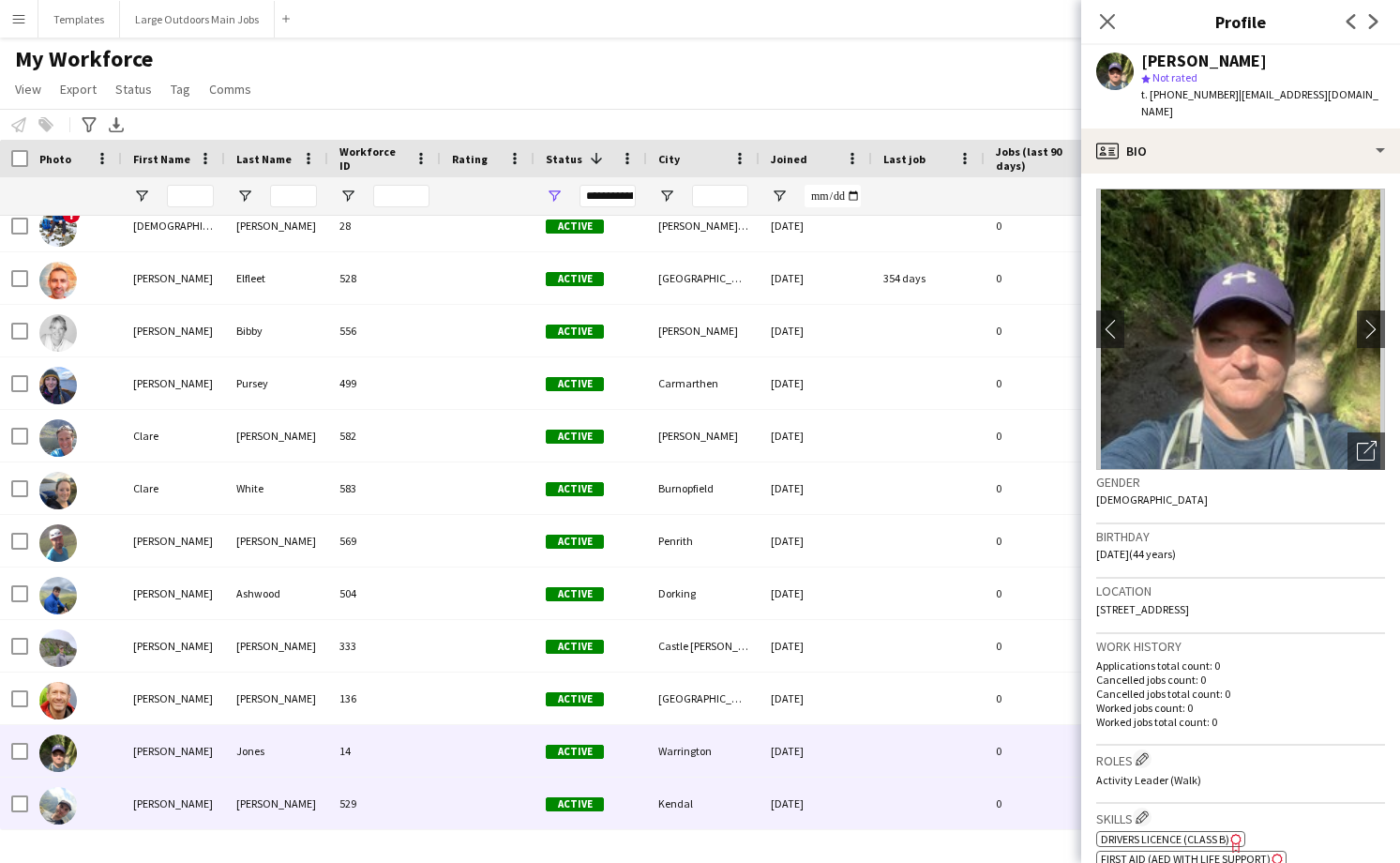
click at [400, 811] on div "529" at bounding box center [385, 803] width 113 height 52
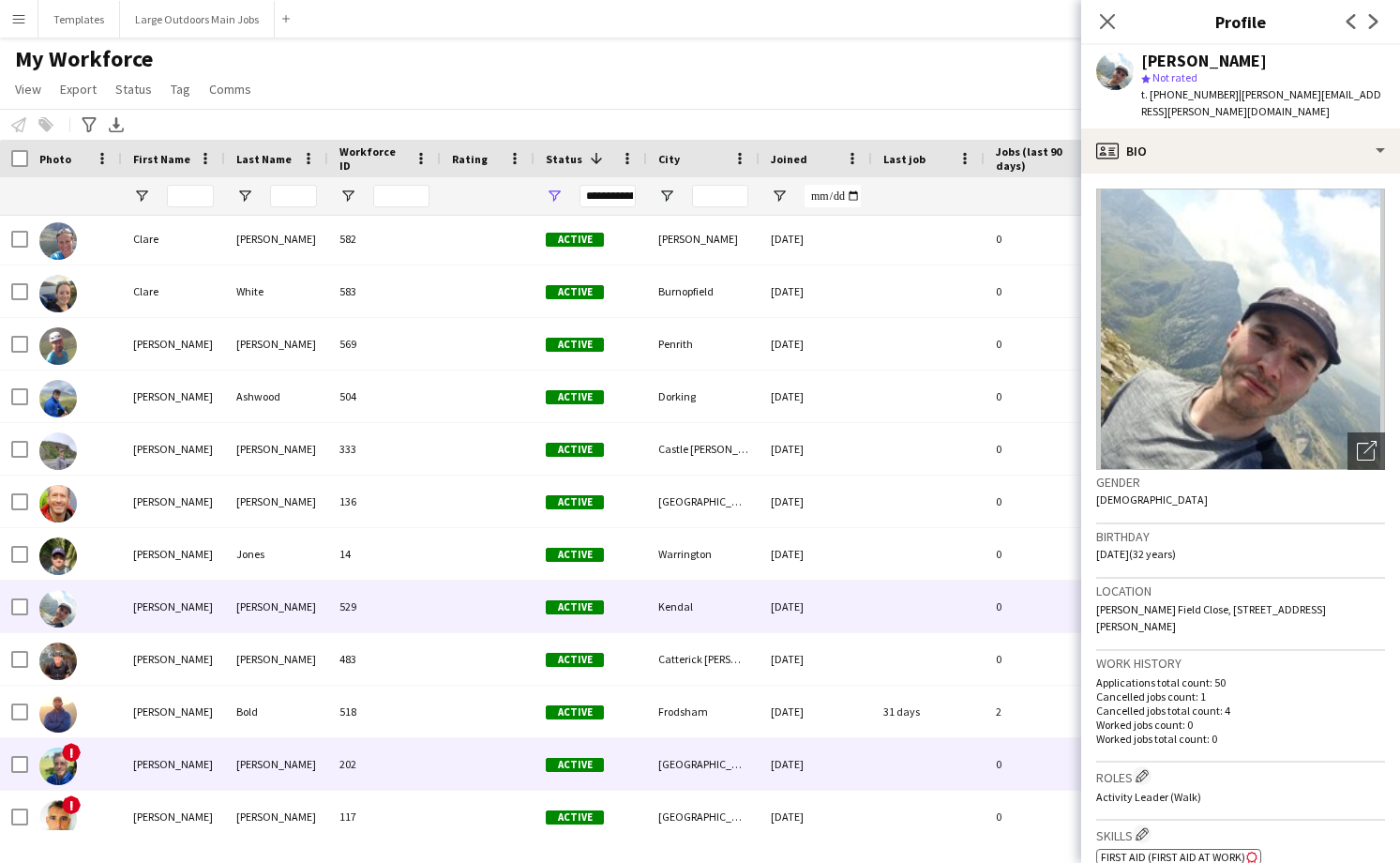
scroll to position [1511, 0]
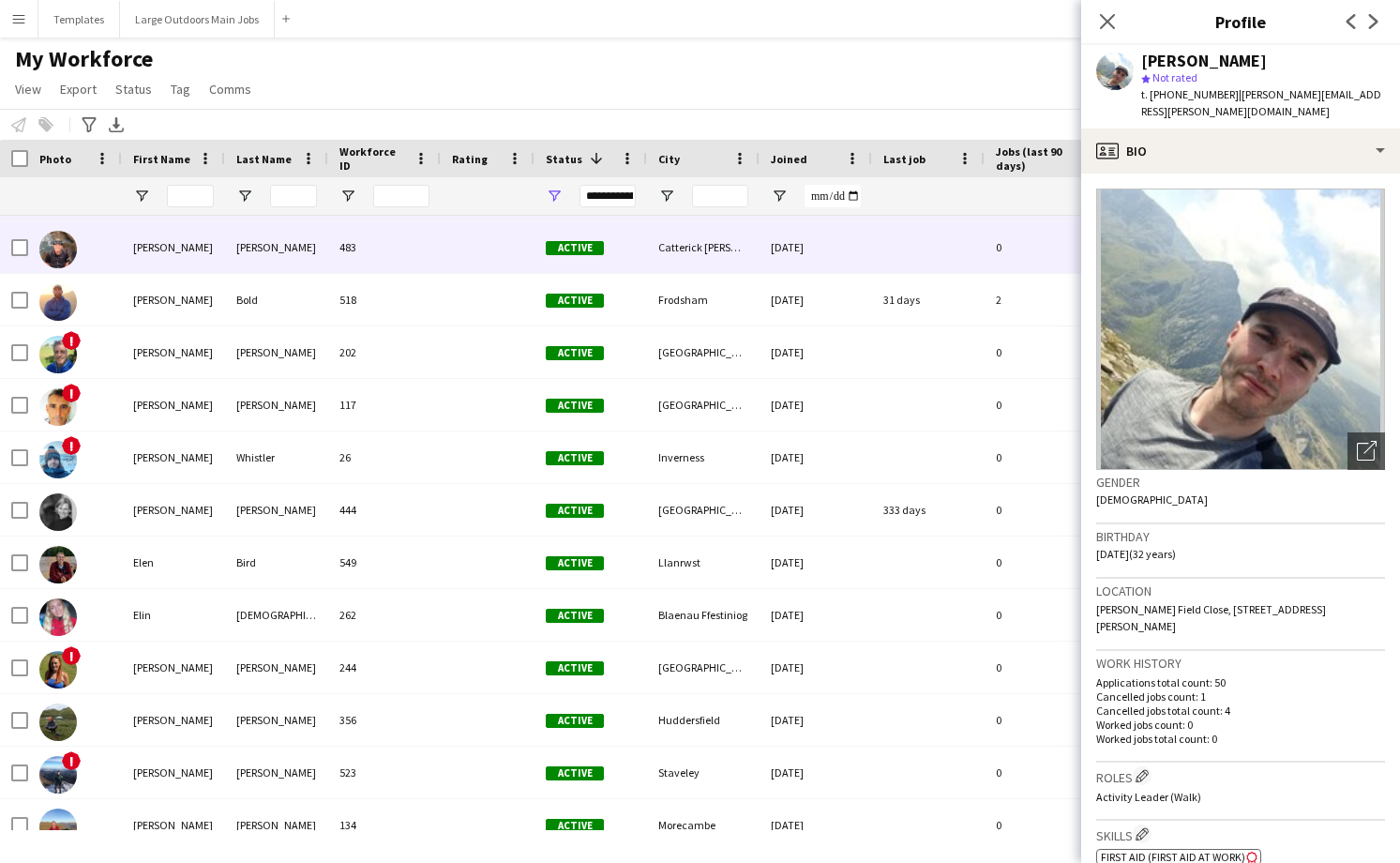
click at [441, 242] on div at bounding box center [488, 247] width 94 height 52
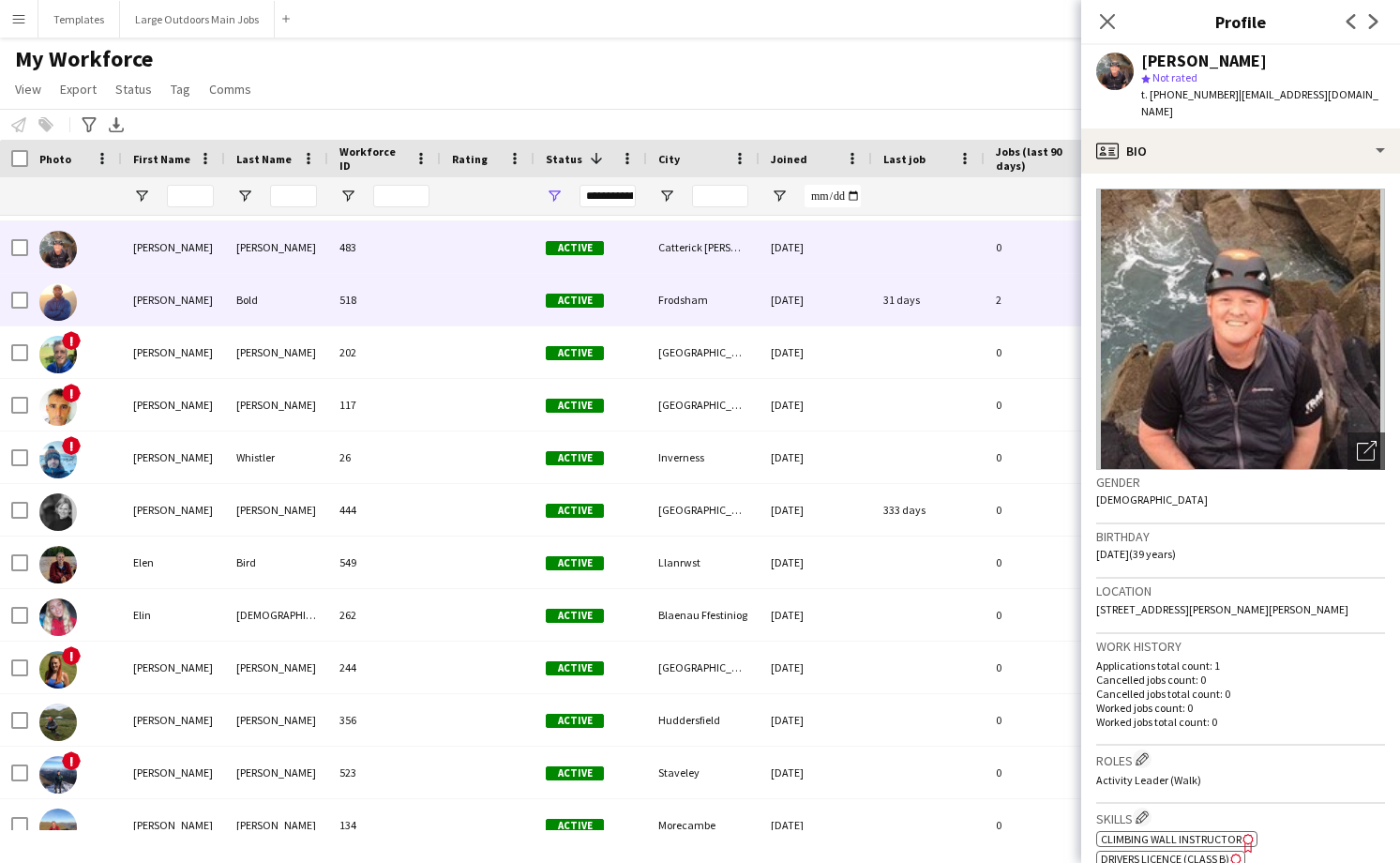
click at [425, 313] on div "518" at bounding box center [385, 299] width 113 height 52
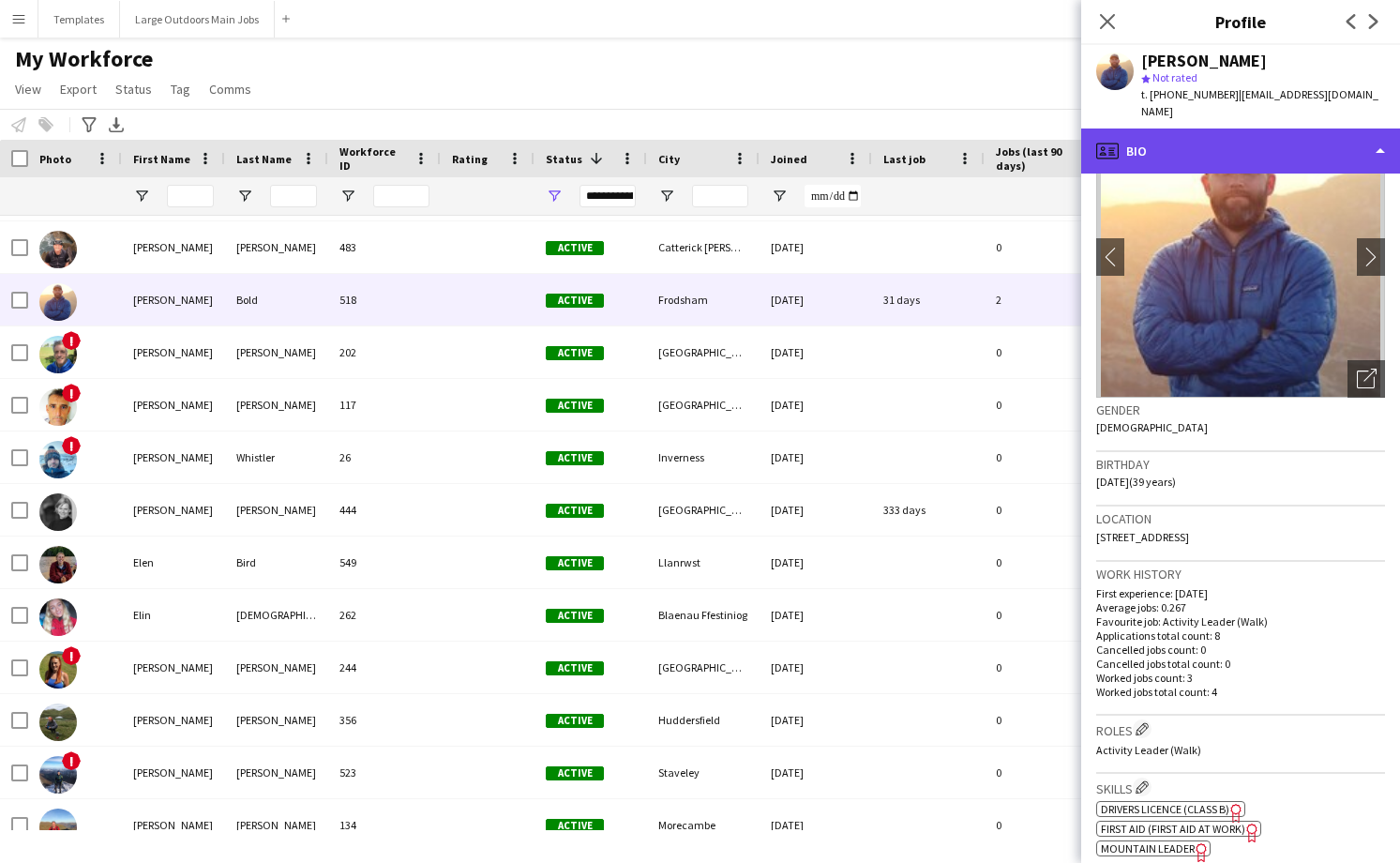
click at [1346, 150] on div "profile Bio" at bounding box center [1241, 151] width 319 height 45
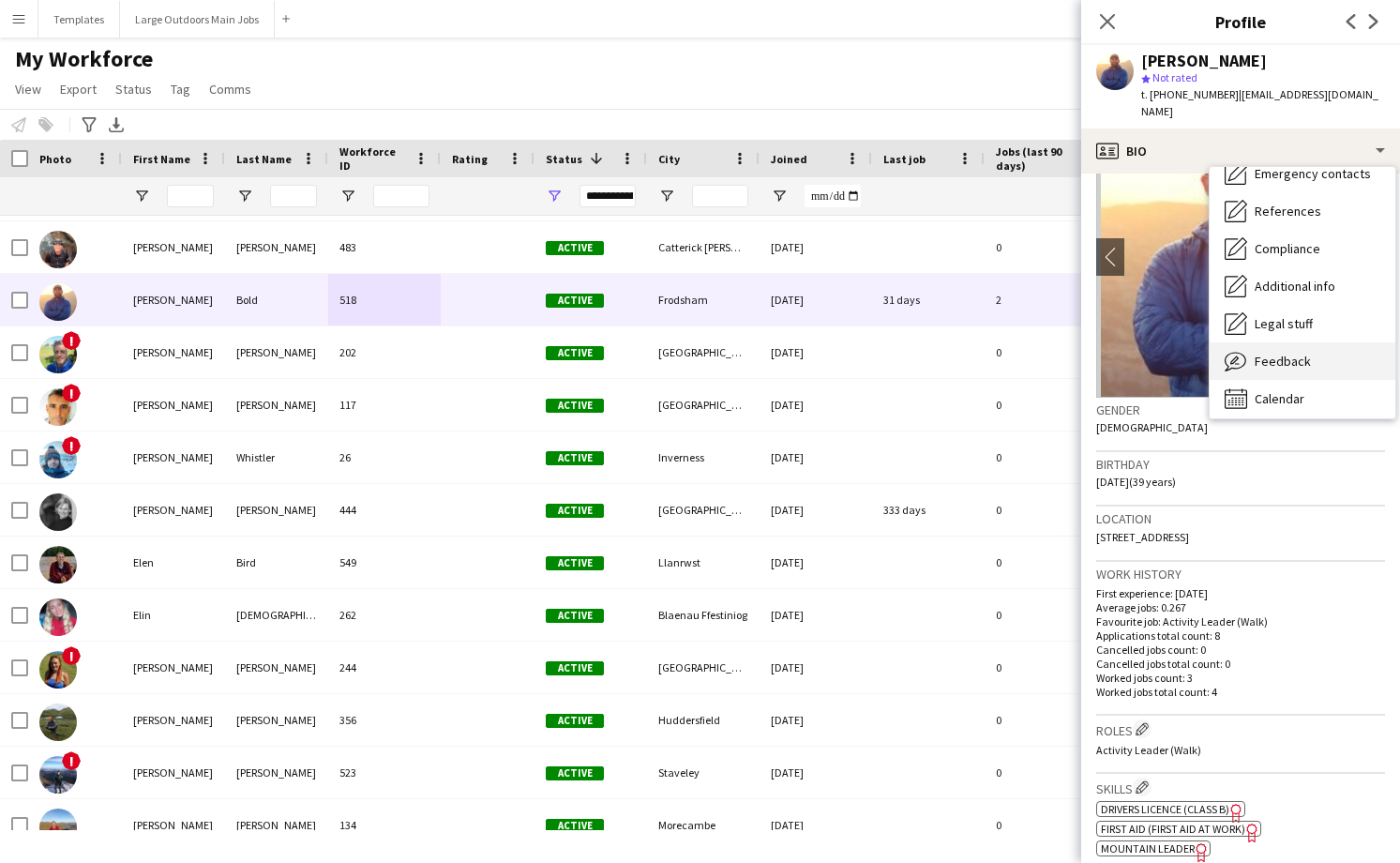
click at [1273, 353] on span "Feedback" at bounding box center [1282, 361] width 56 height 17
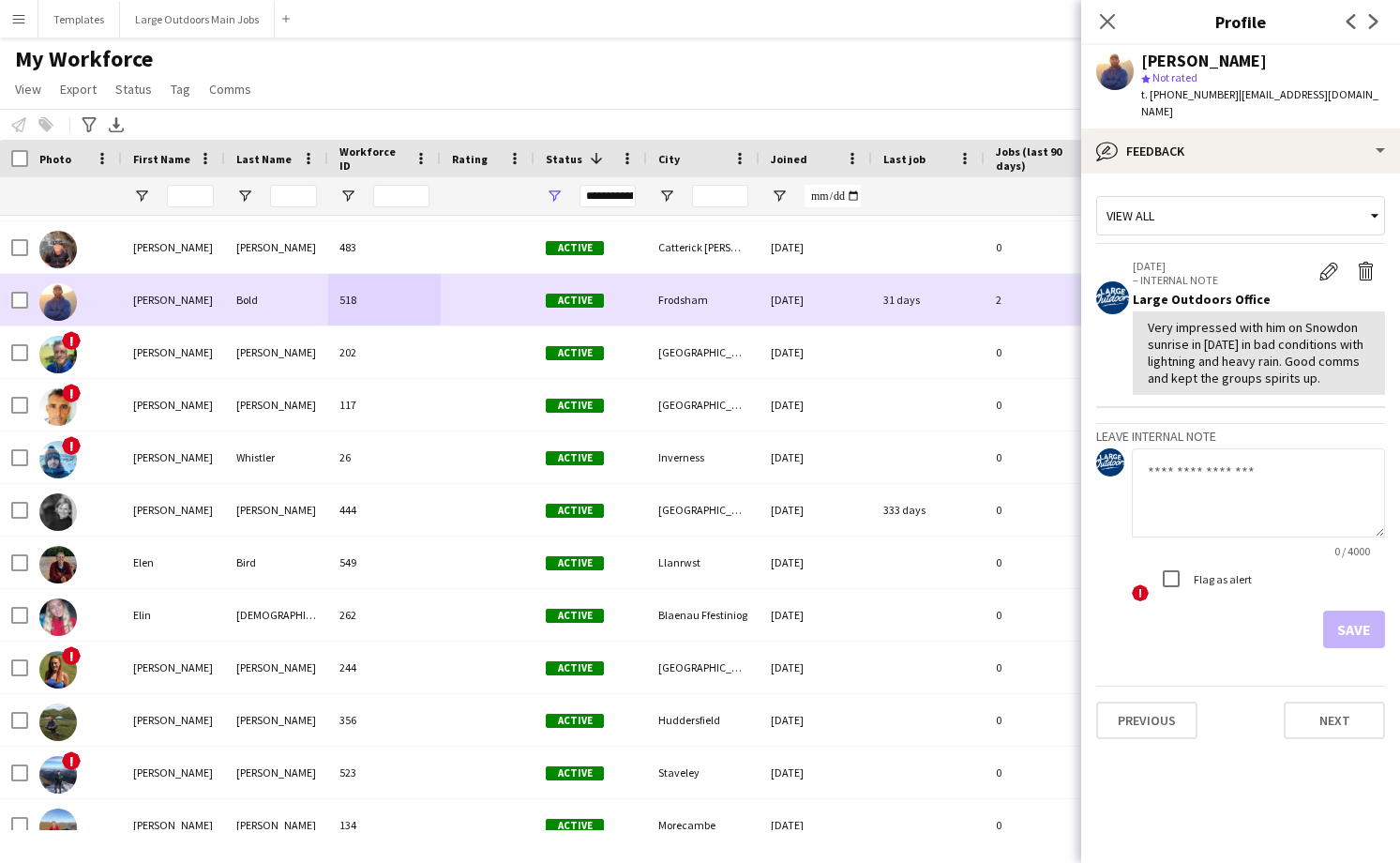
click at [868, 303] on div "[DATE]" at bounding box center [816, 299] width 113 height 52
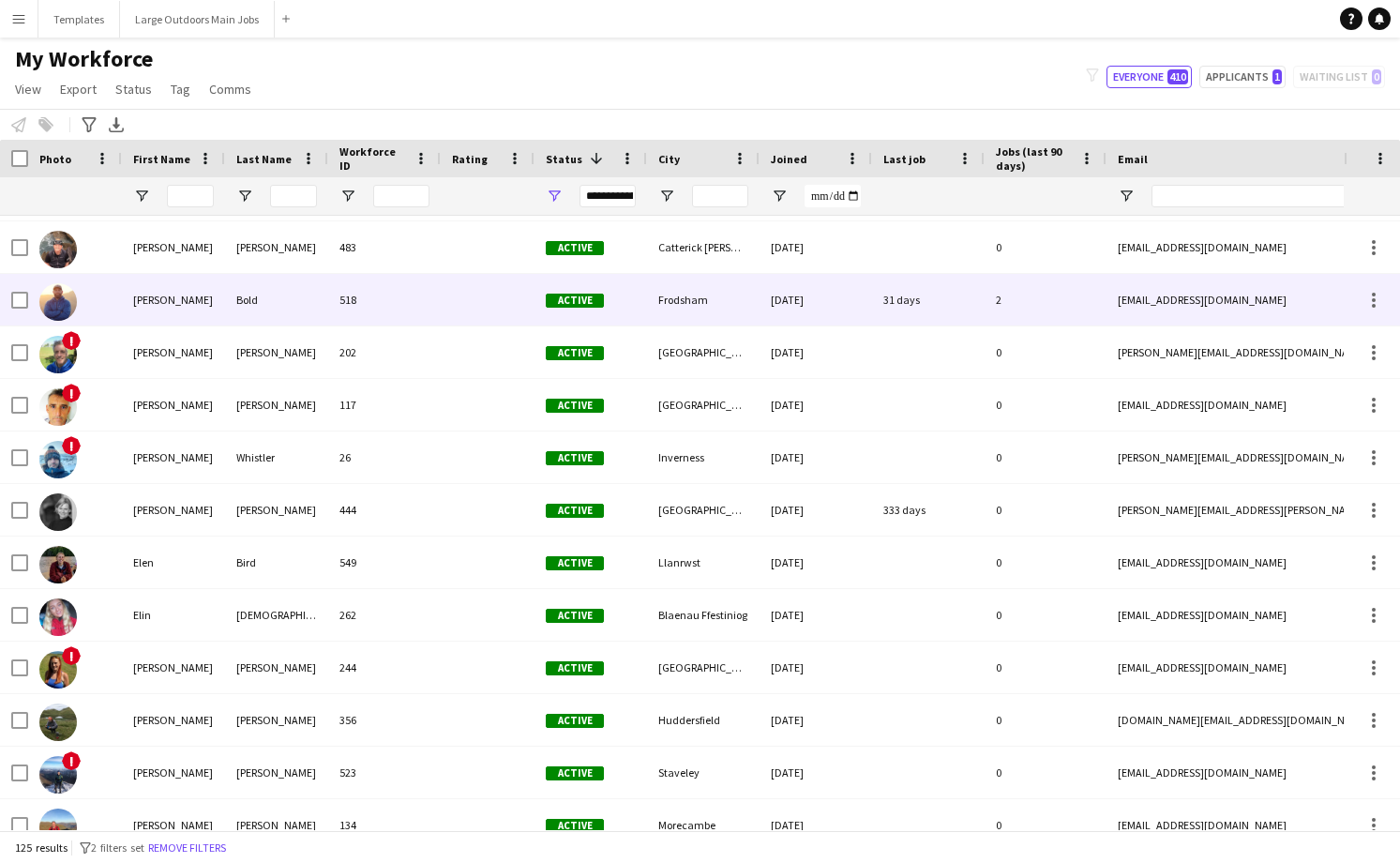
click at [1007, 306] on div "2" at bounding box center [1045, 299] width 121 height 52
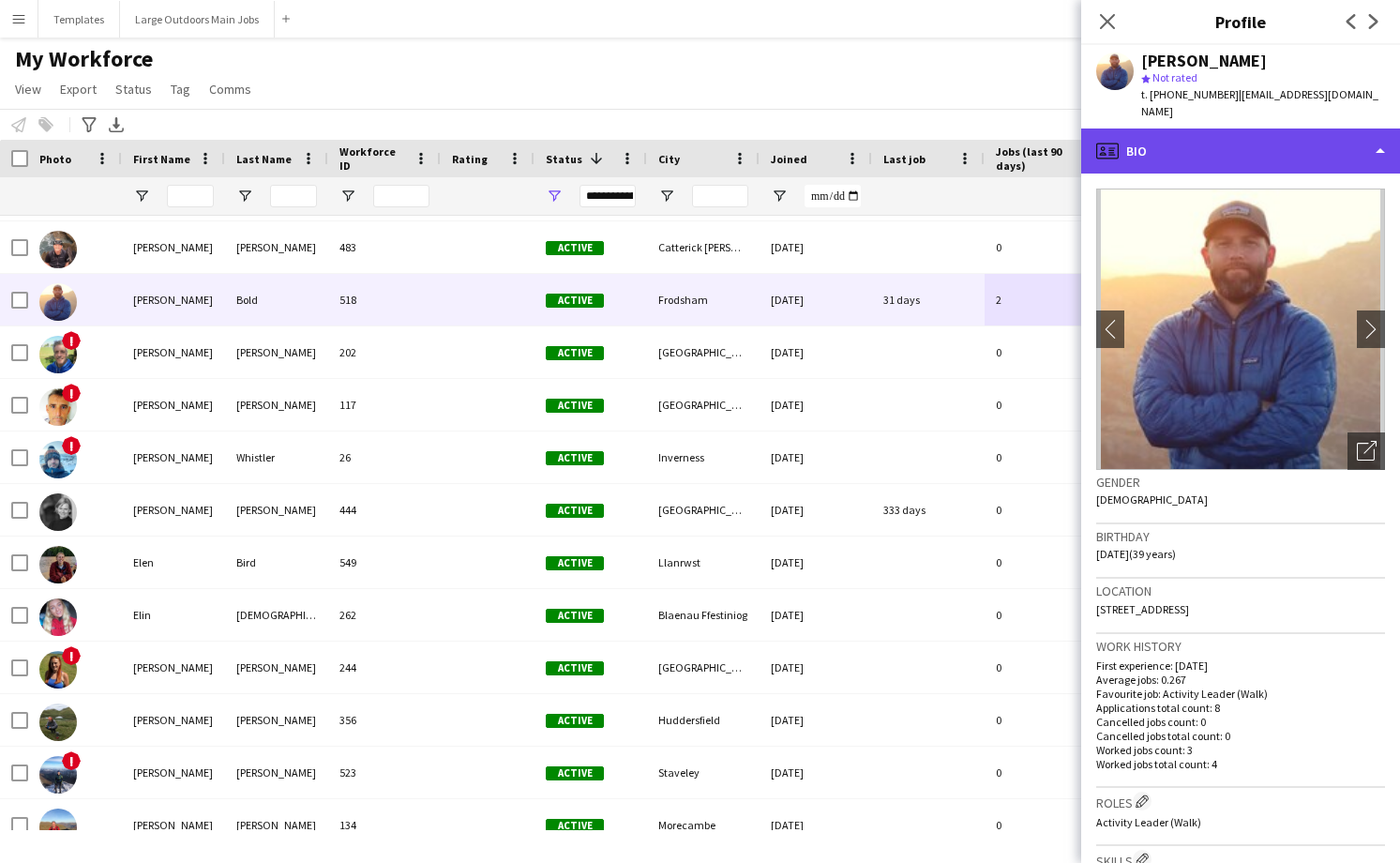
click at [1345, 134] on div "profile Bio" at bounding box center [1241, 151] width 319 height 45
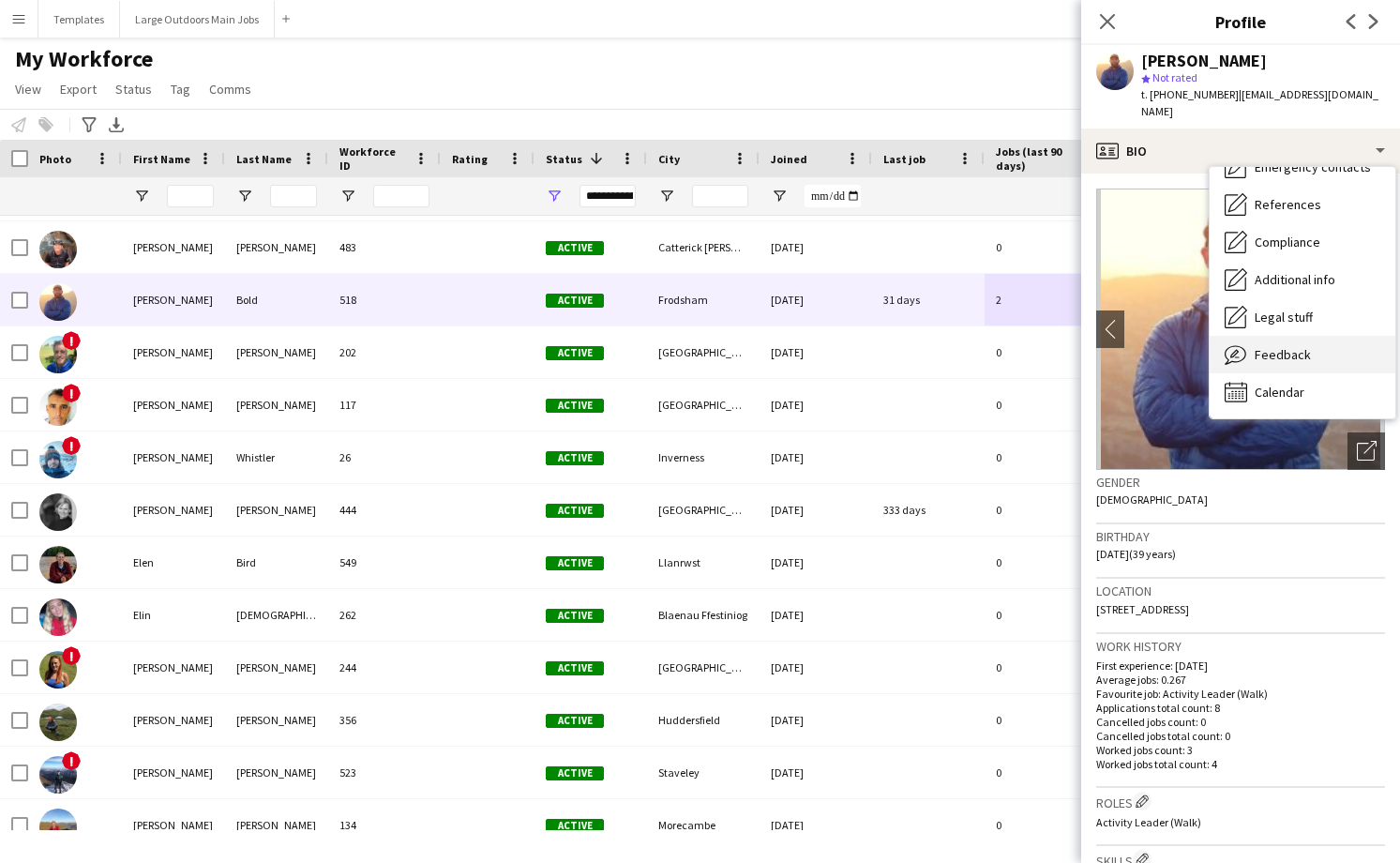
click at [1304, 346] on span "Feedback" at bounding box center [1282, 354] width 56 height 17
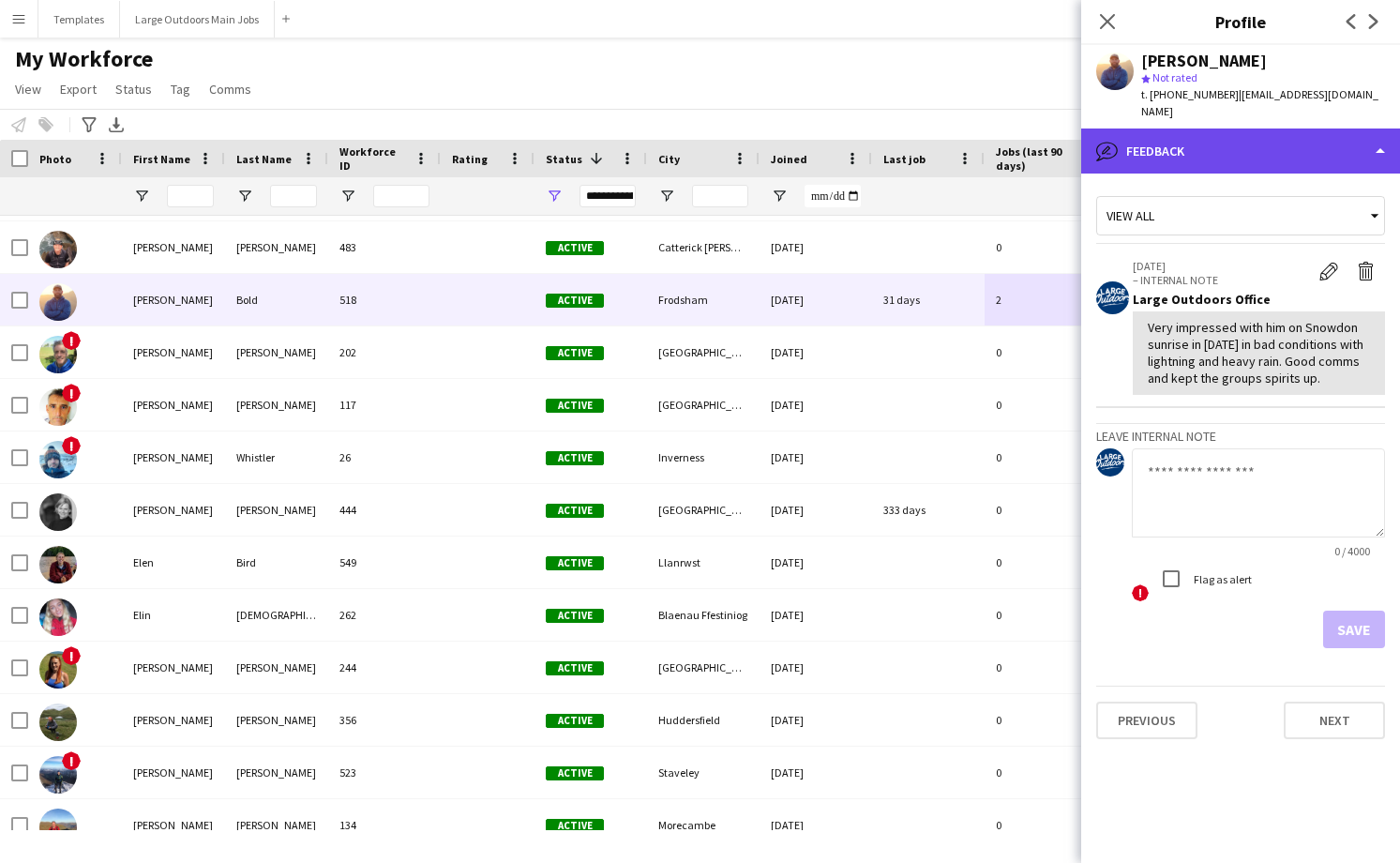
click at [1296, 143] on div "bubble-pencil Feedback" at bounding box center [1241, 151] width 319 height 45
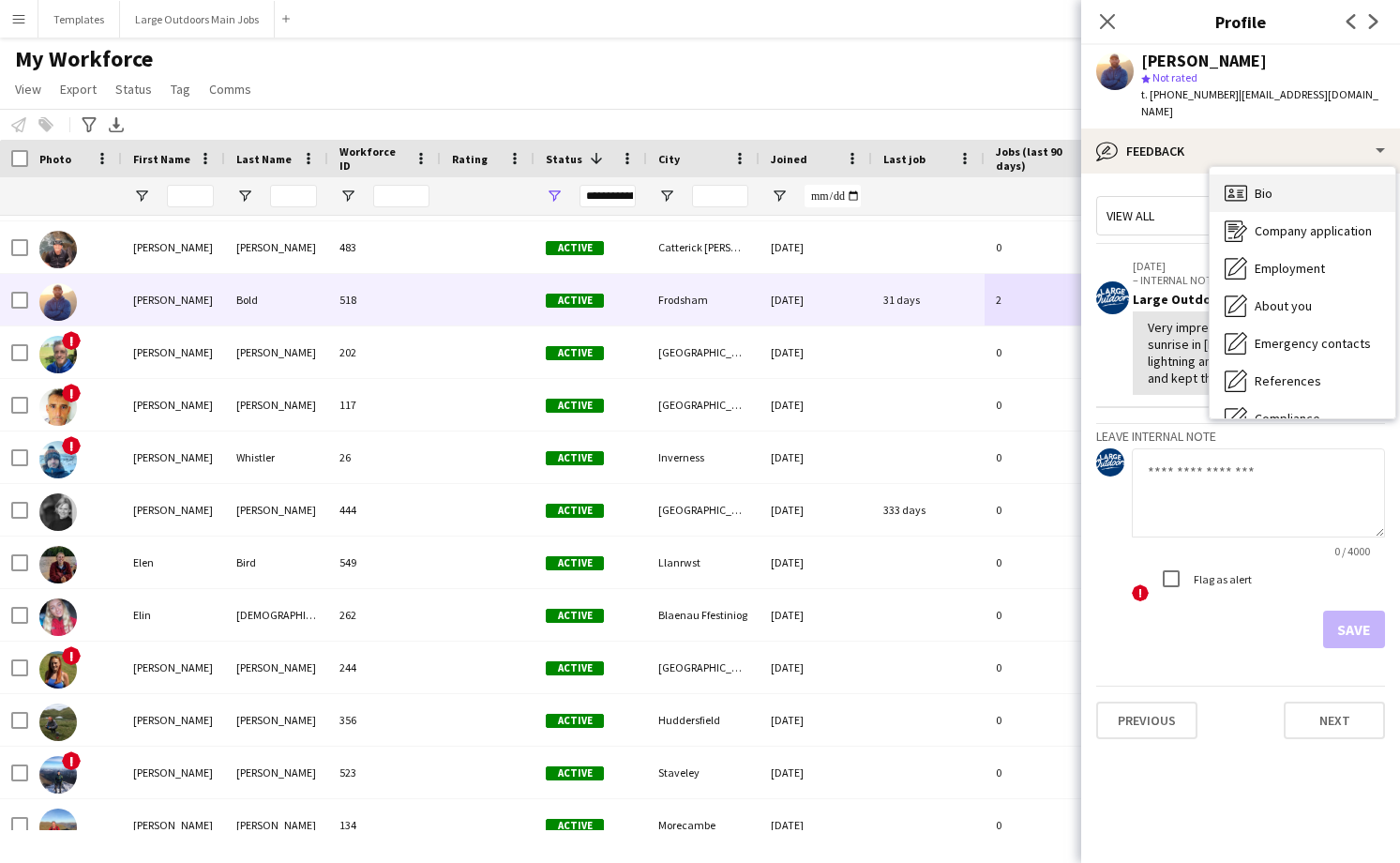
click at [1261, 185] on span "Bio" at bounding box center [1263, 192] width 17 height 17
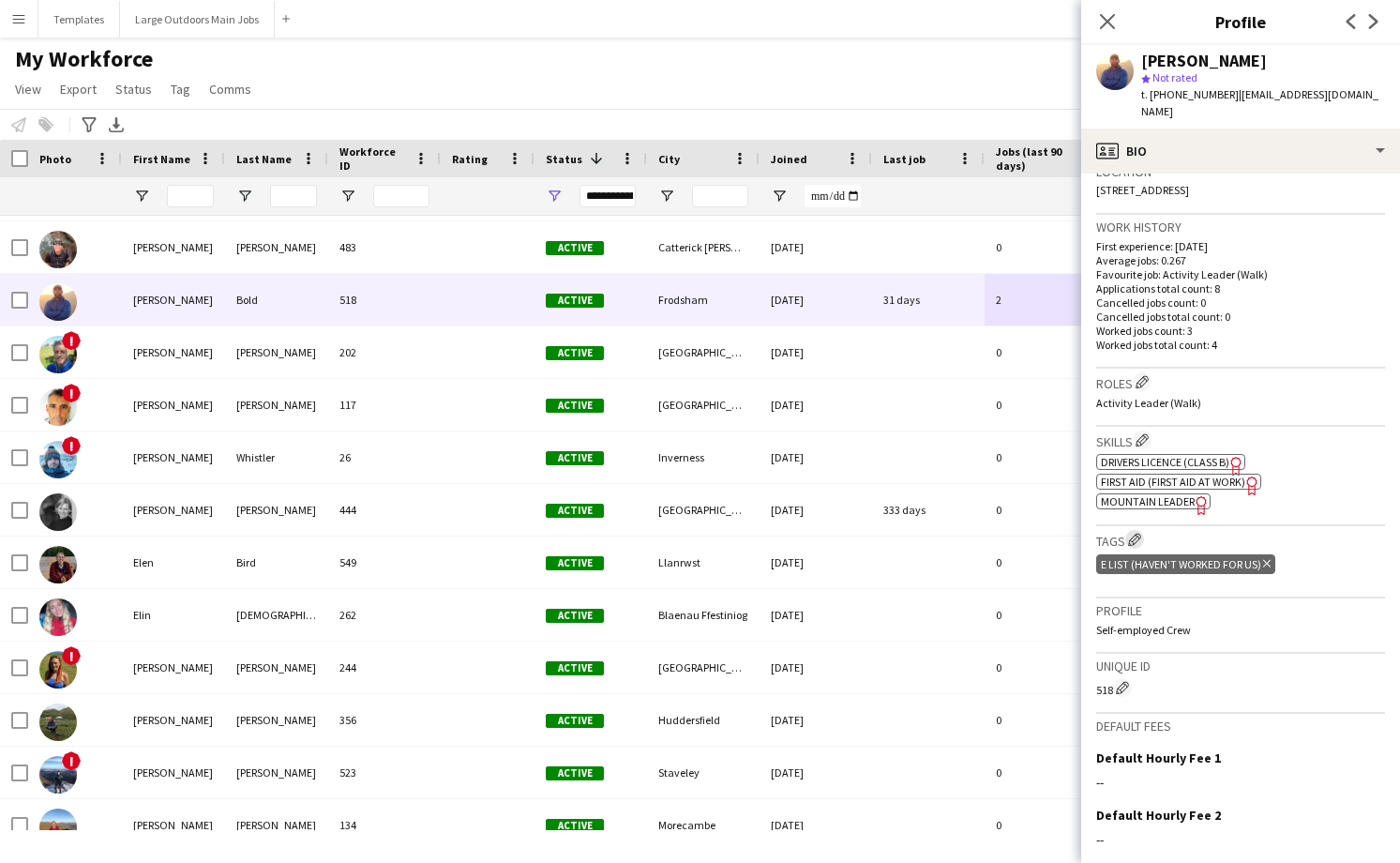
click at [1137, 533] on app-icon "Edit crew company tags" at bounding box center [1135, 539] width 14 height 14
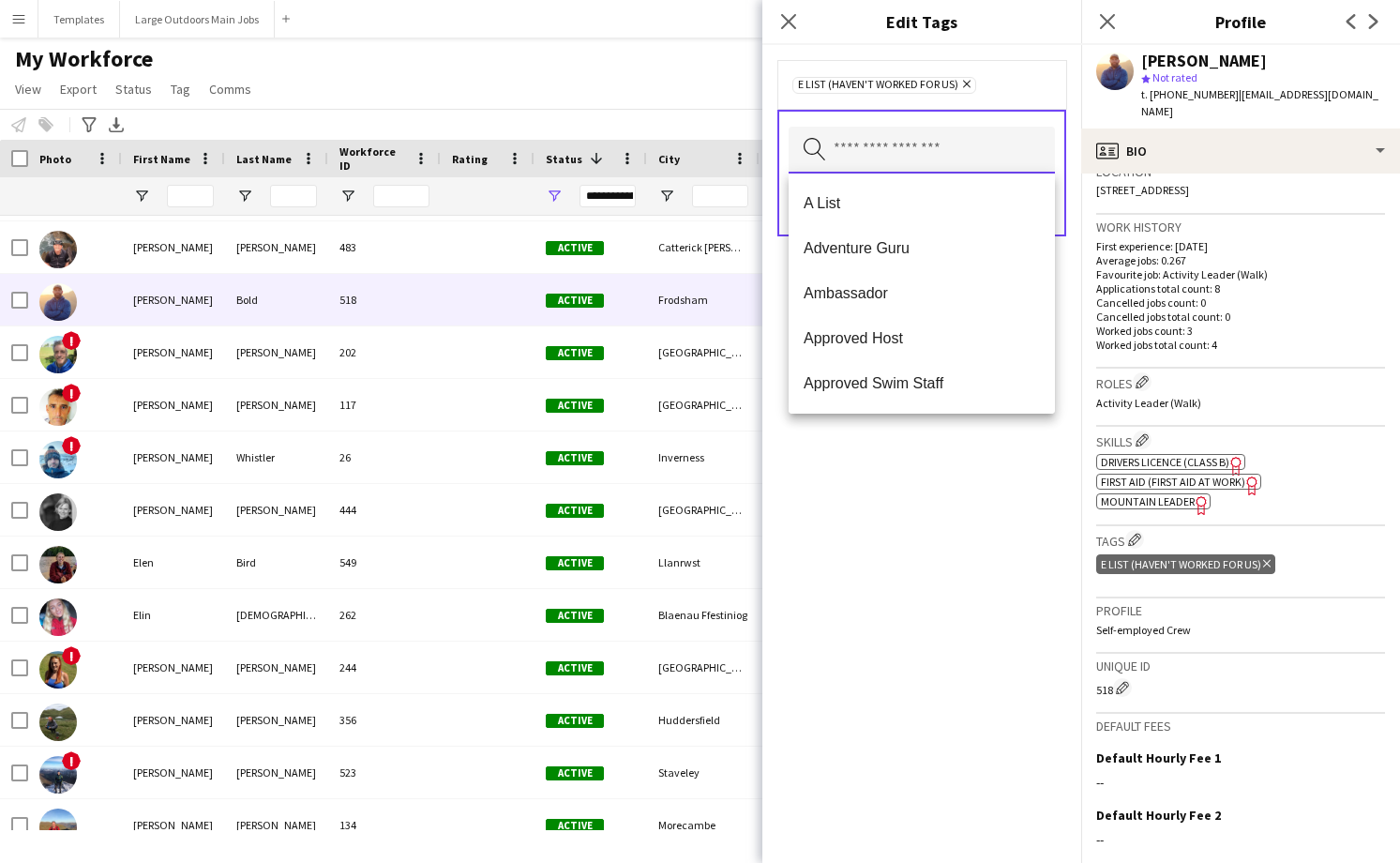
click at [850, 147] on input "text" at bounding box center [922, 150] width 266 height 47
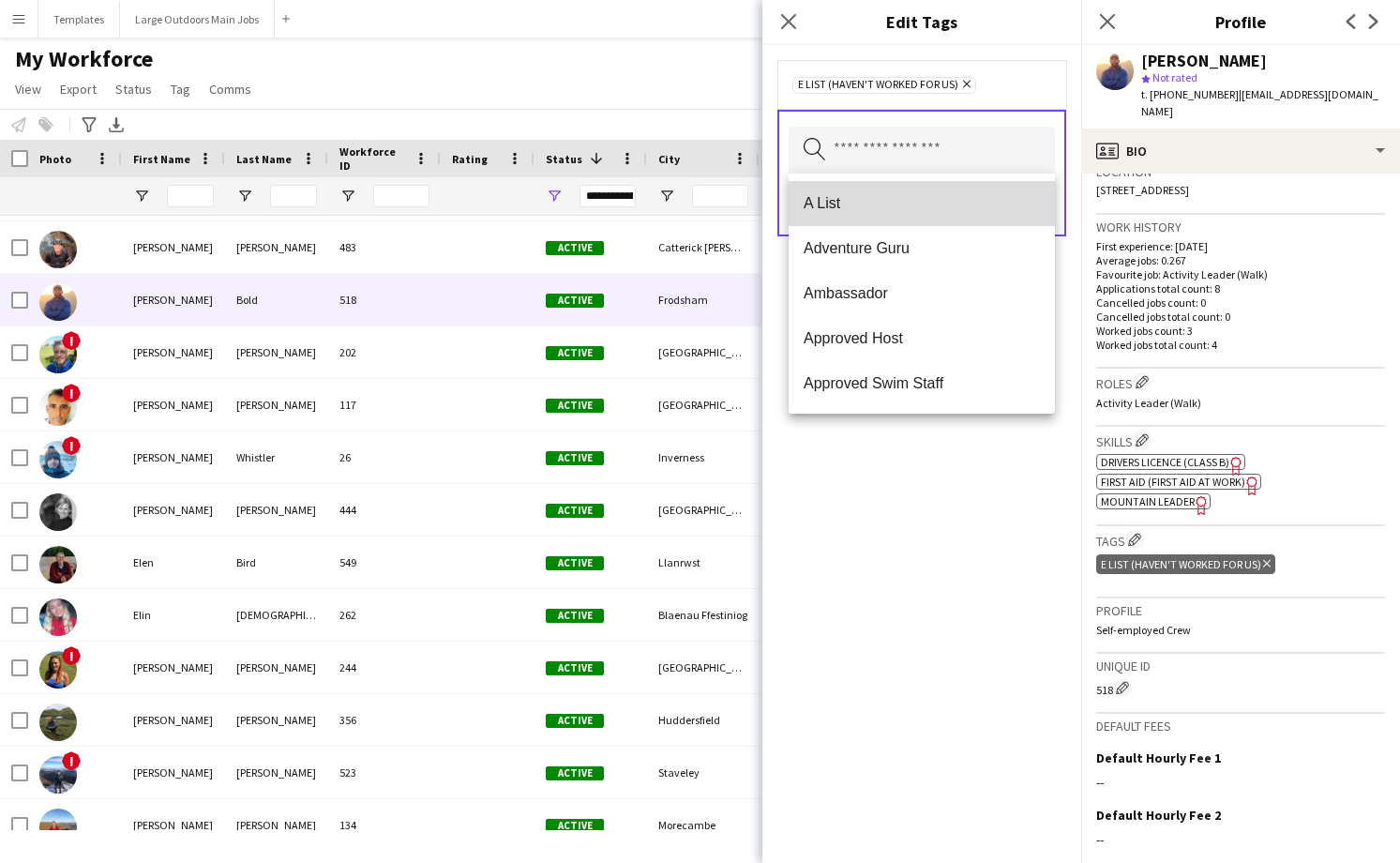
click at [822, 198] on span "A List" at bounding box center [921, 203] width 236 height 17
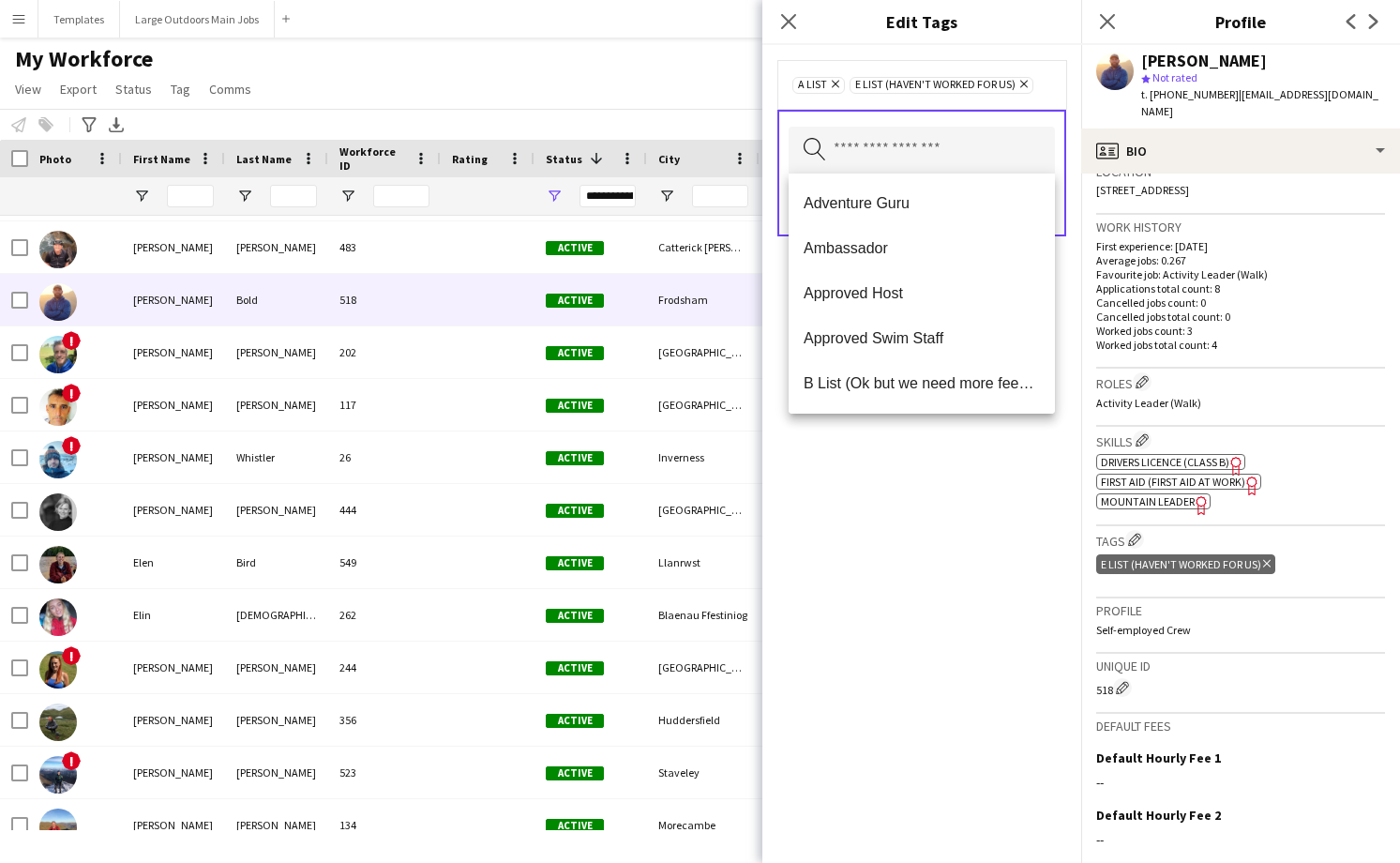
click at [1028, 82] on span "E List (Haven't worked for us) Remove" at bounding box center [941, 85] width 184 height 17
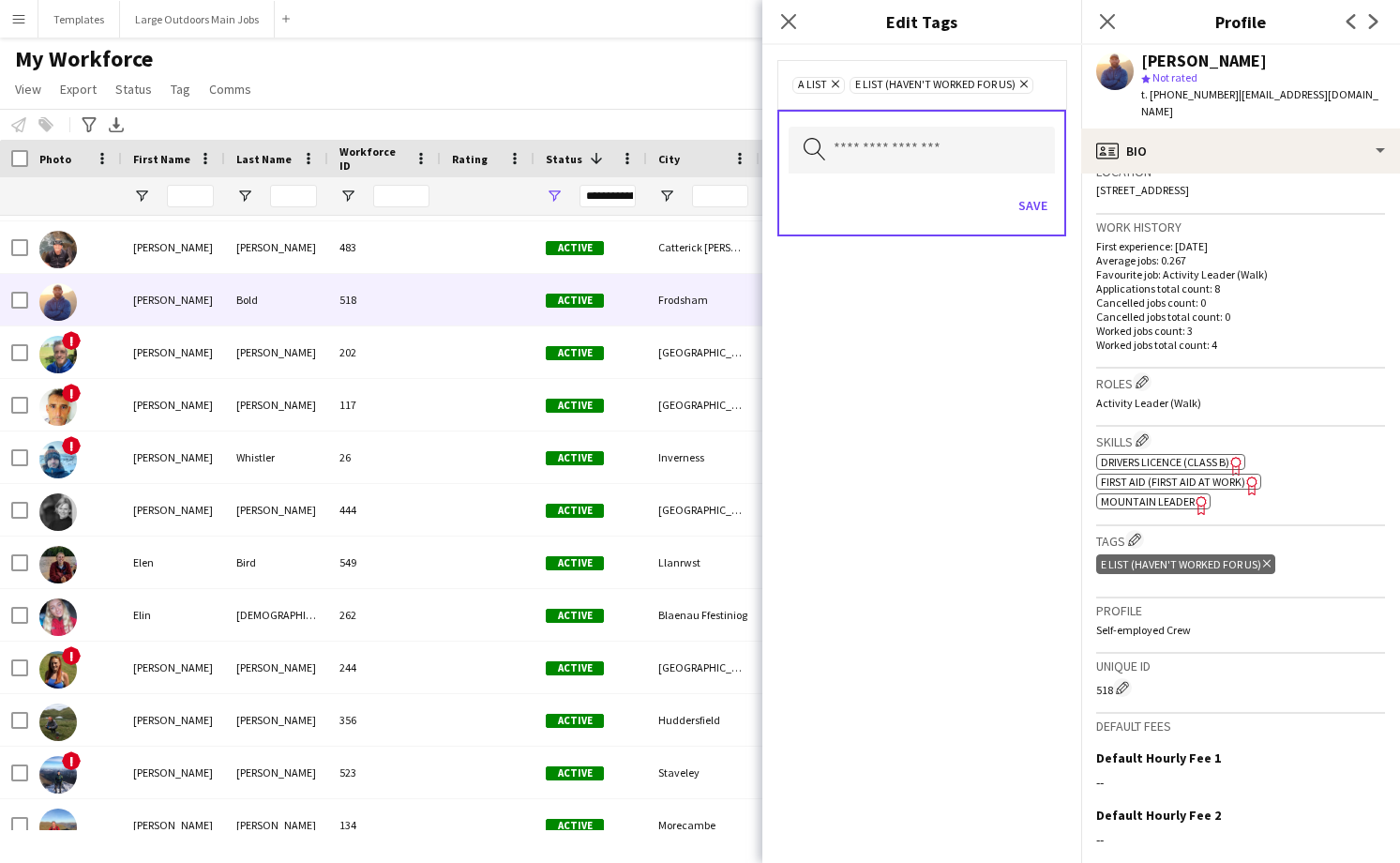
click at [1020, 85] on icon "Remove" at bounding box center [1021, 84] width 13 height 13
click at [1026, 217] on button "Save" at bounding box center [1033, 205] width 44 height 30
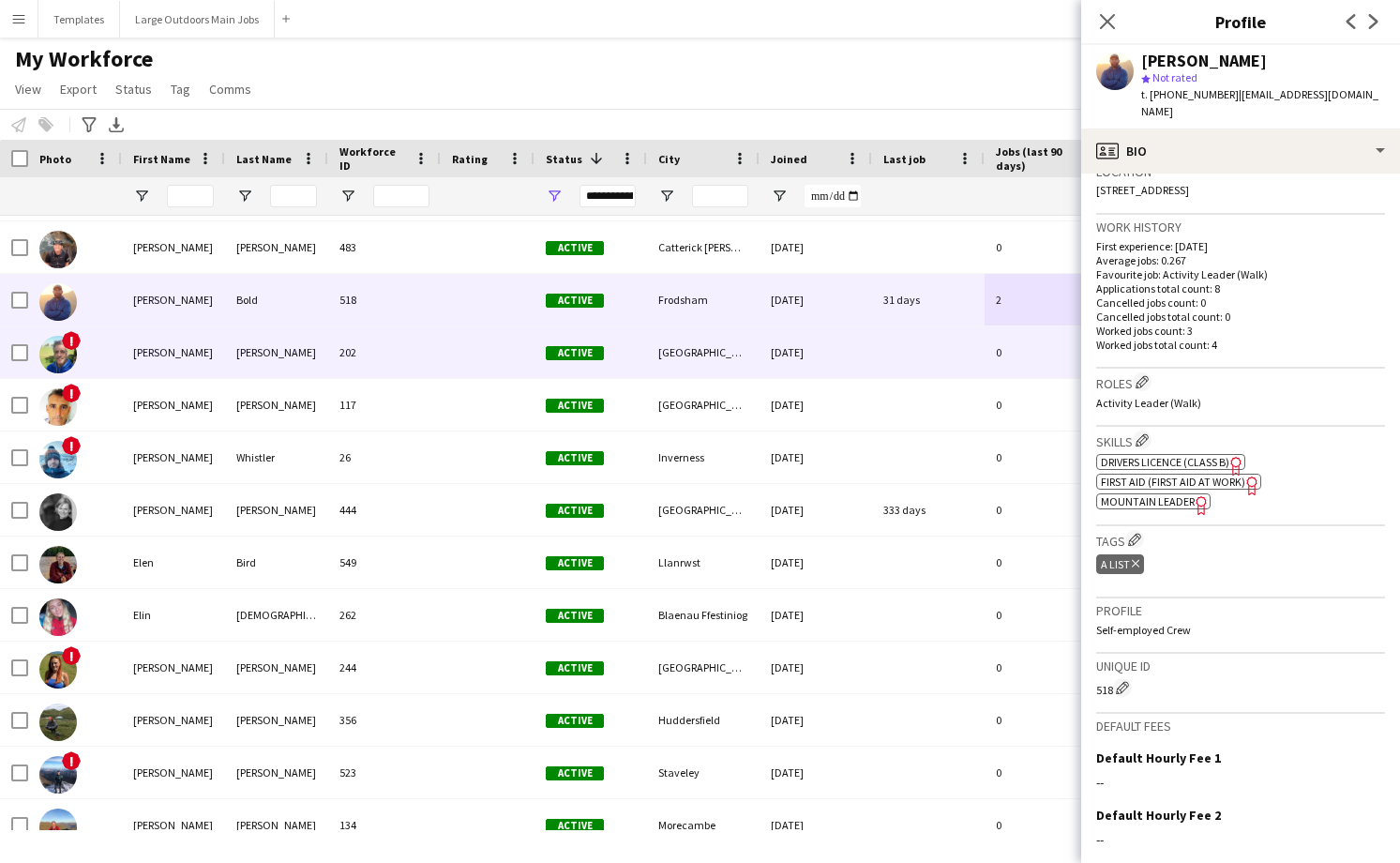
click at [427, 367] on div "202" at bounding box center [385, 352] width 113 height 52
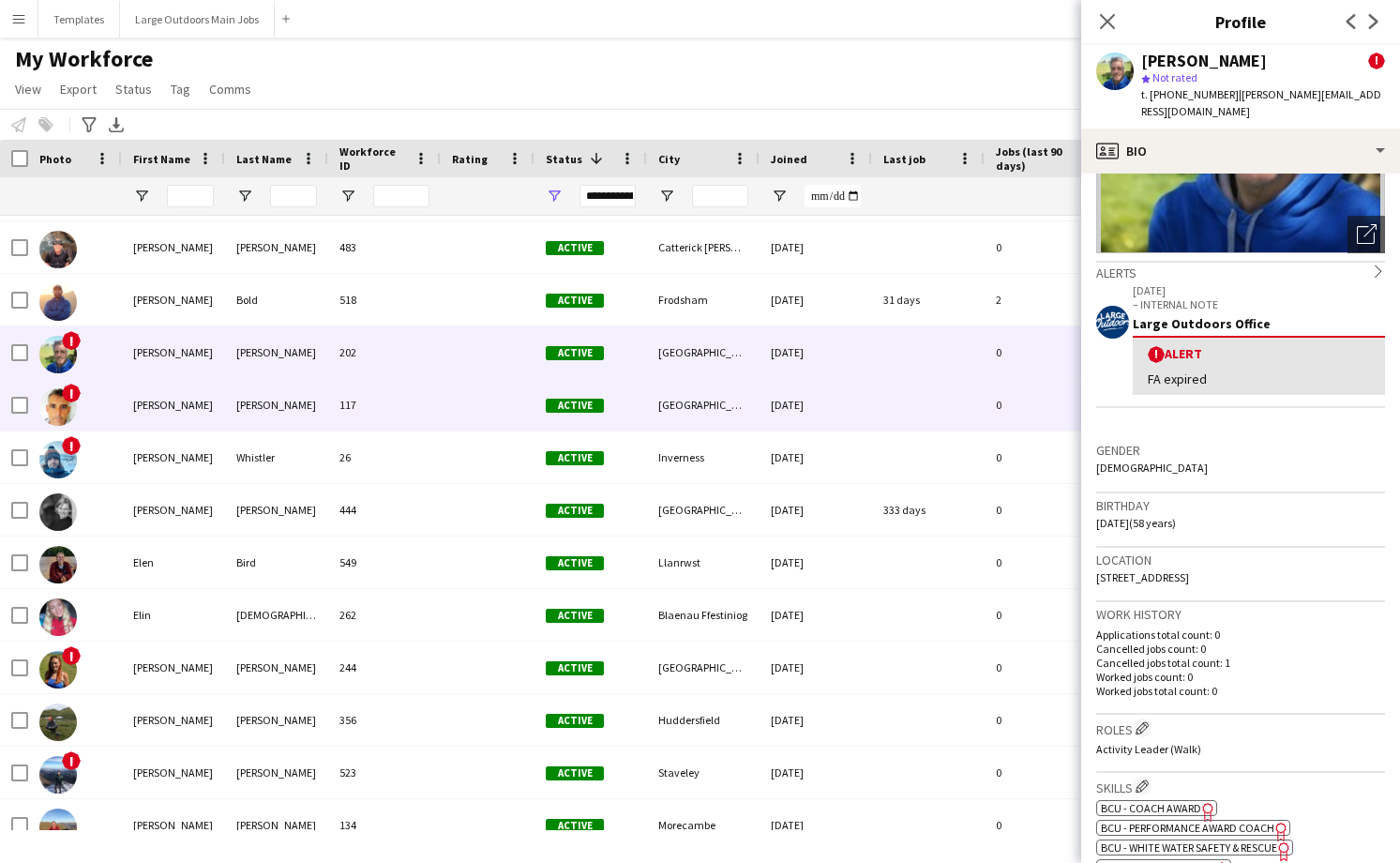
click at [386, 407] on div "117" at bounding box center [385, 404] width 113 height 52
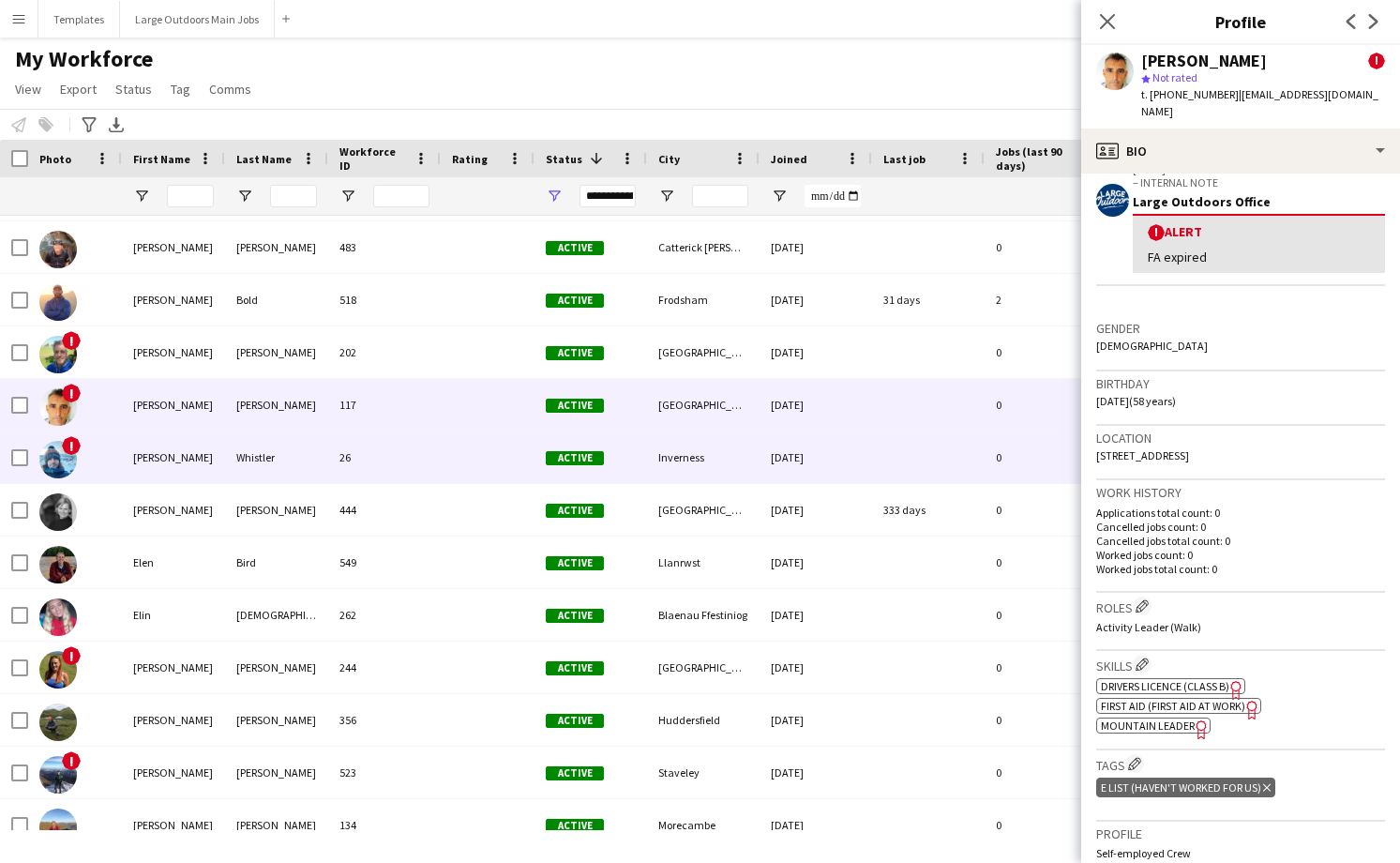
click at [378, 457] on div "26" at bounding box center [385, 457] width 113 height 52
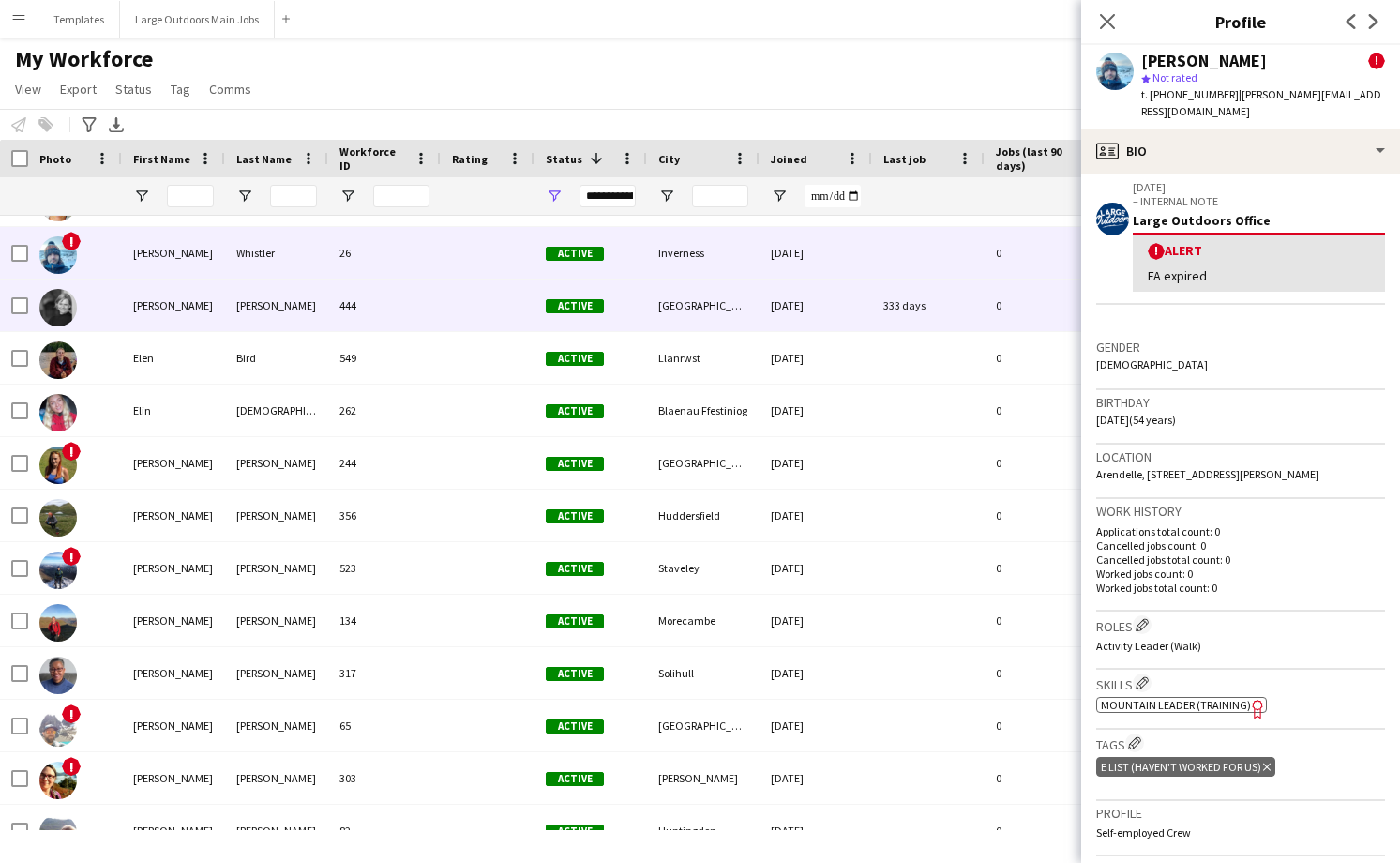
click at [370, 300] on div "444" at bounding box center [385, 305] width 113 height 52
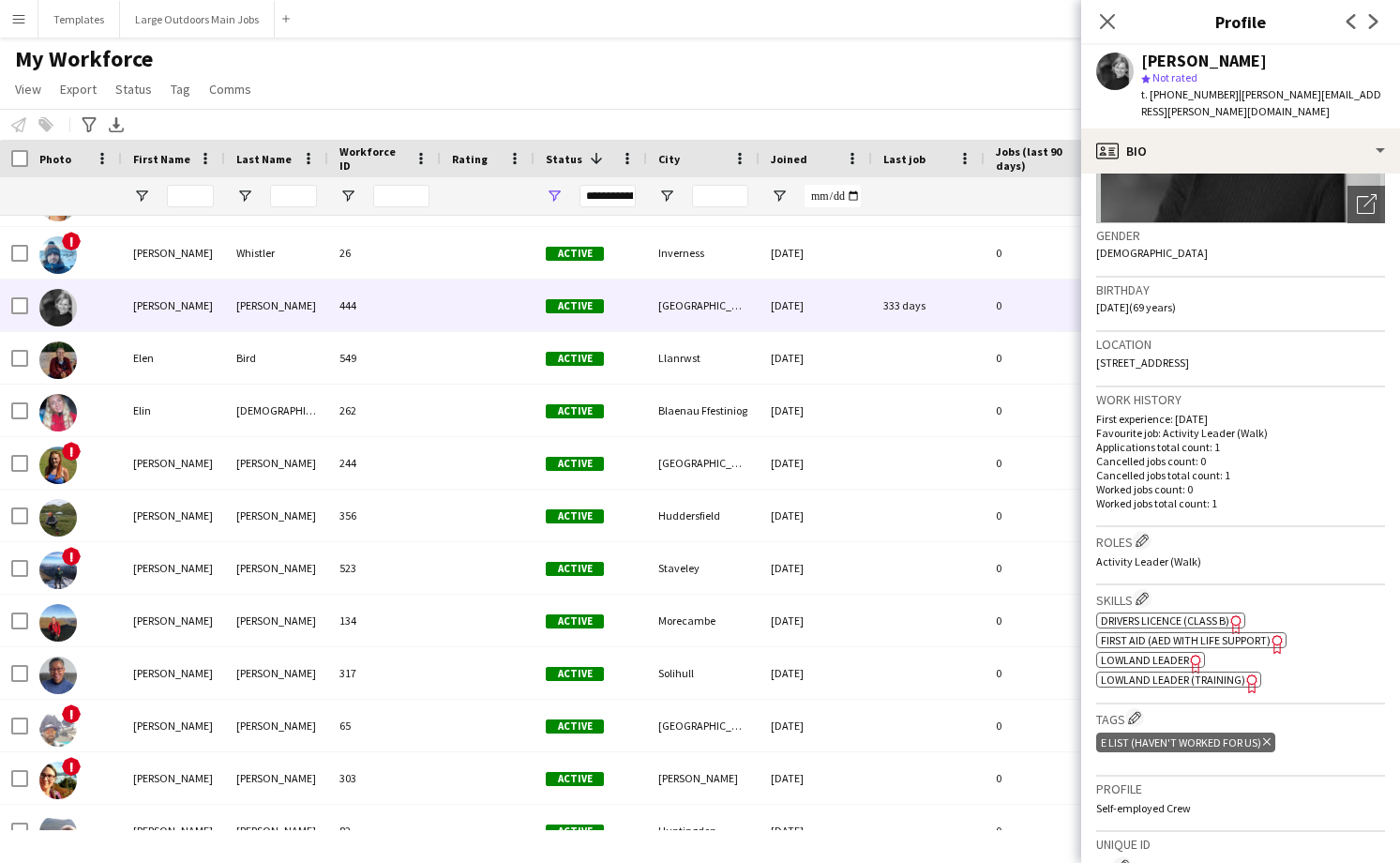
scroll to position [256, 0]
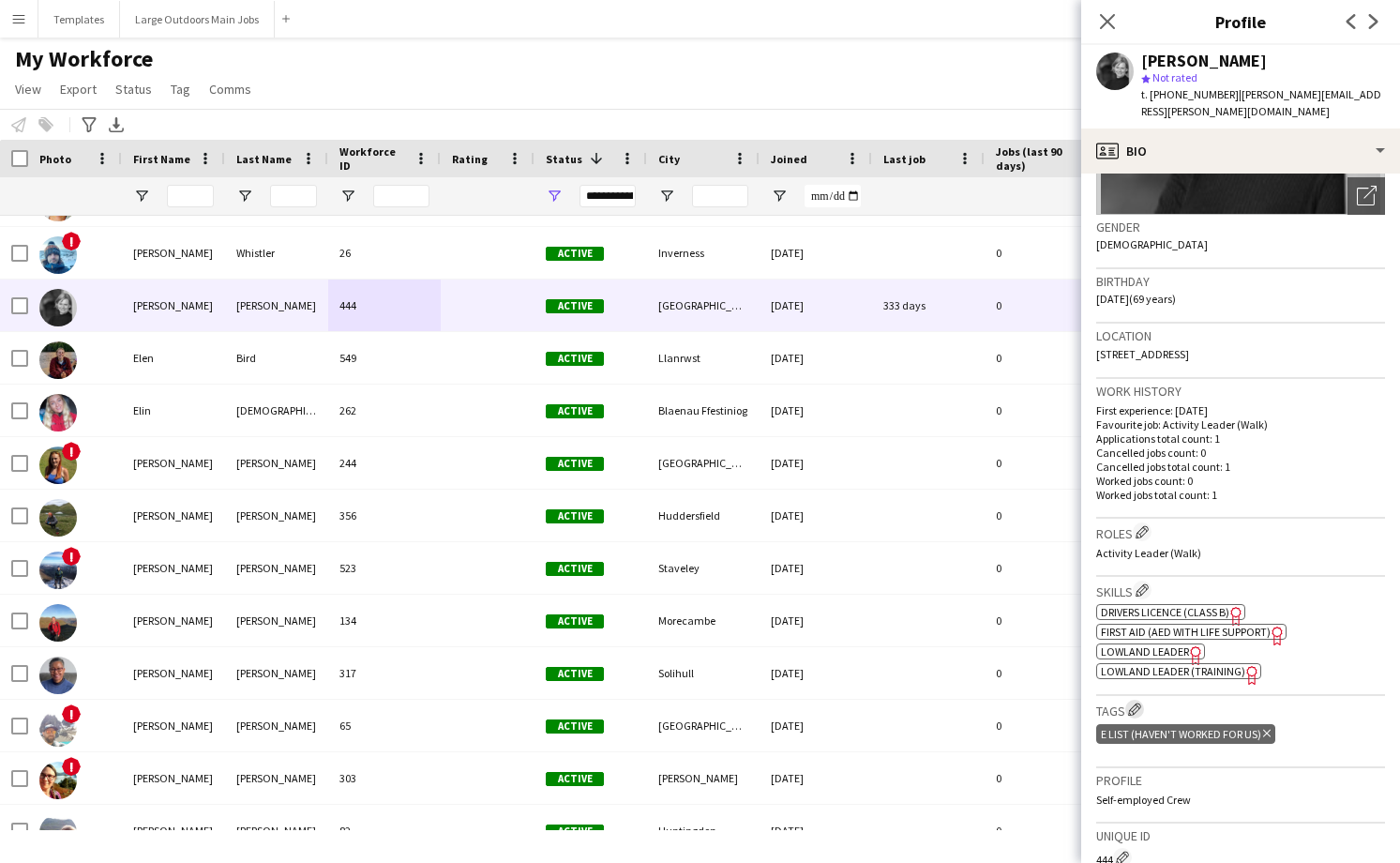
click at [1136, 703] on app-icon "Edit crew company tags" at bounding box center [1135, 709] width 14 height 14
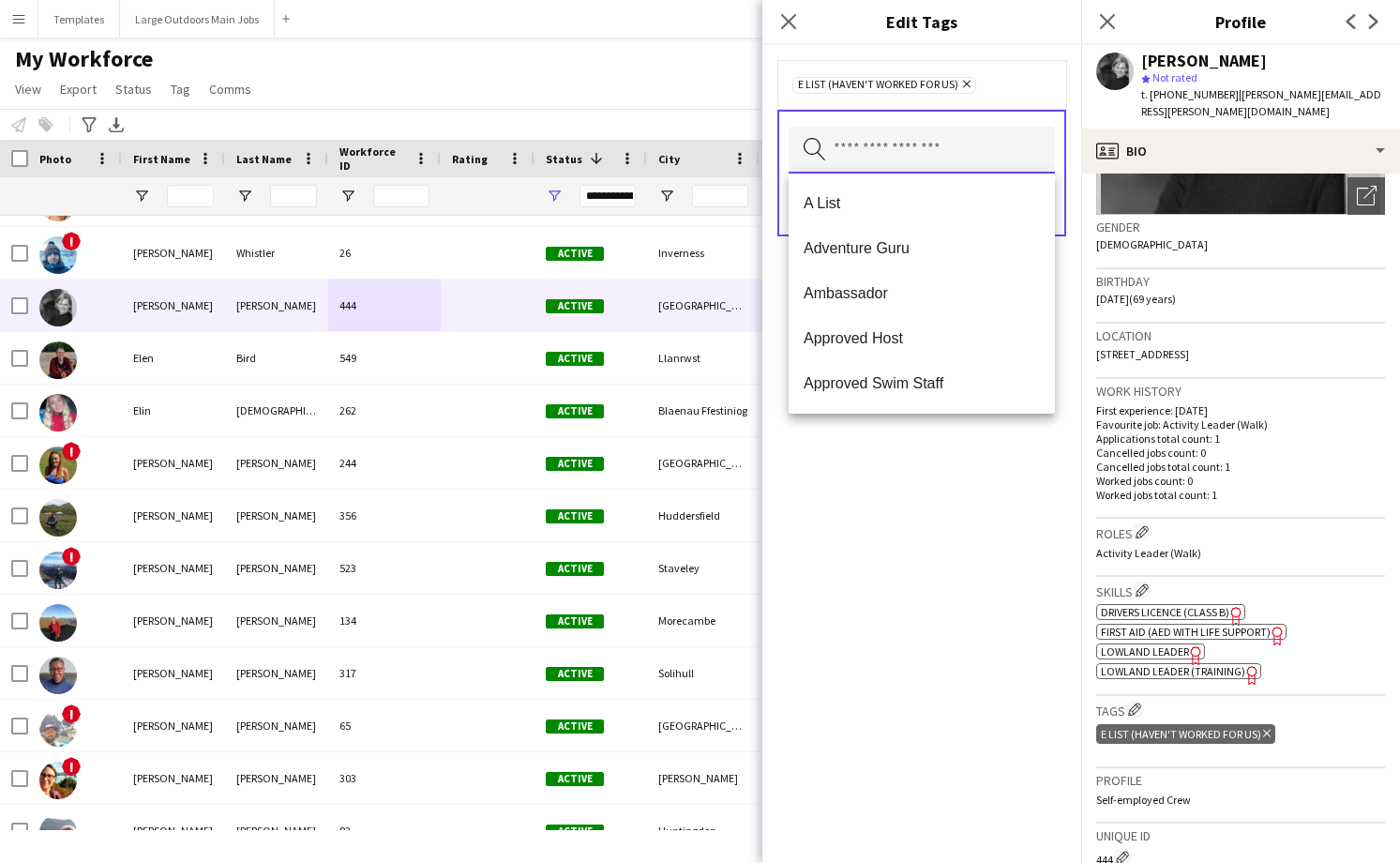
click at [970, 157] on input "text" at bounding box center [922, 150] width 266 height 47
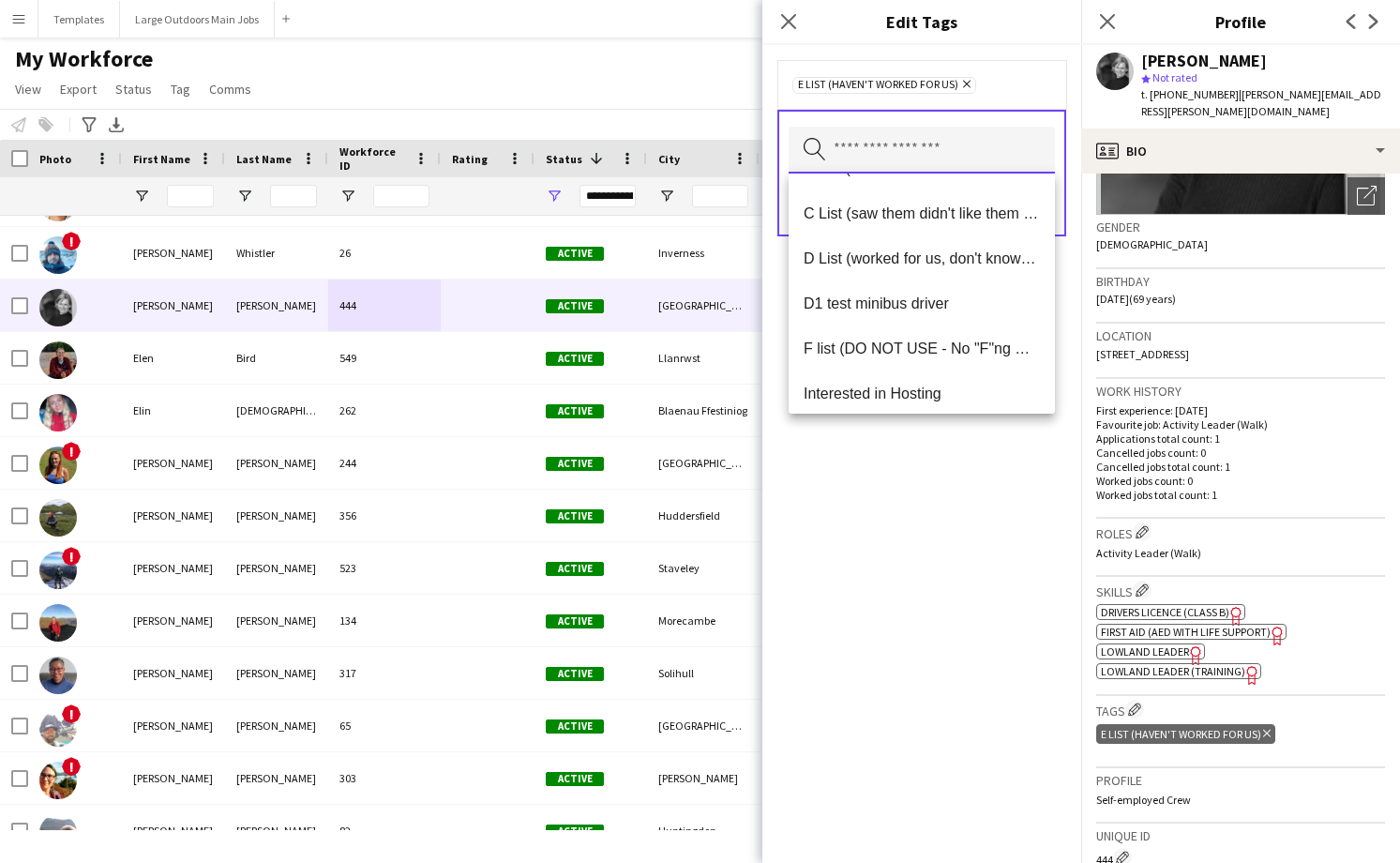
scroll to position [264, 0]
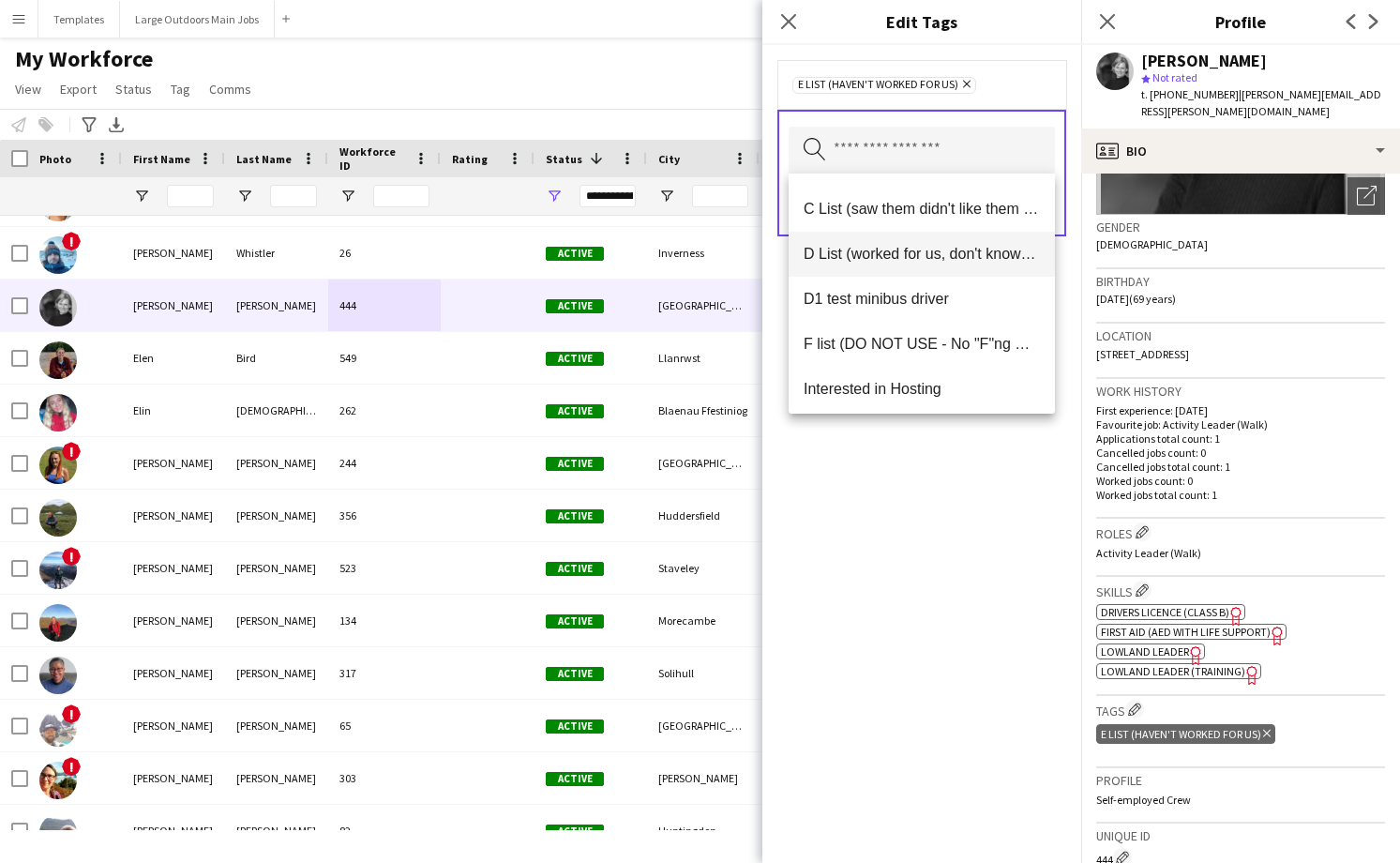
click at [875, 253] on span "D List (worked for us, don't know much about them)" at bounding box center [921, 254] width 236 height 17
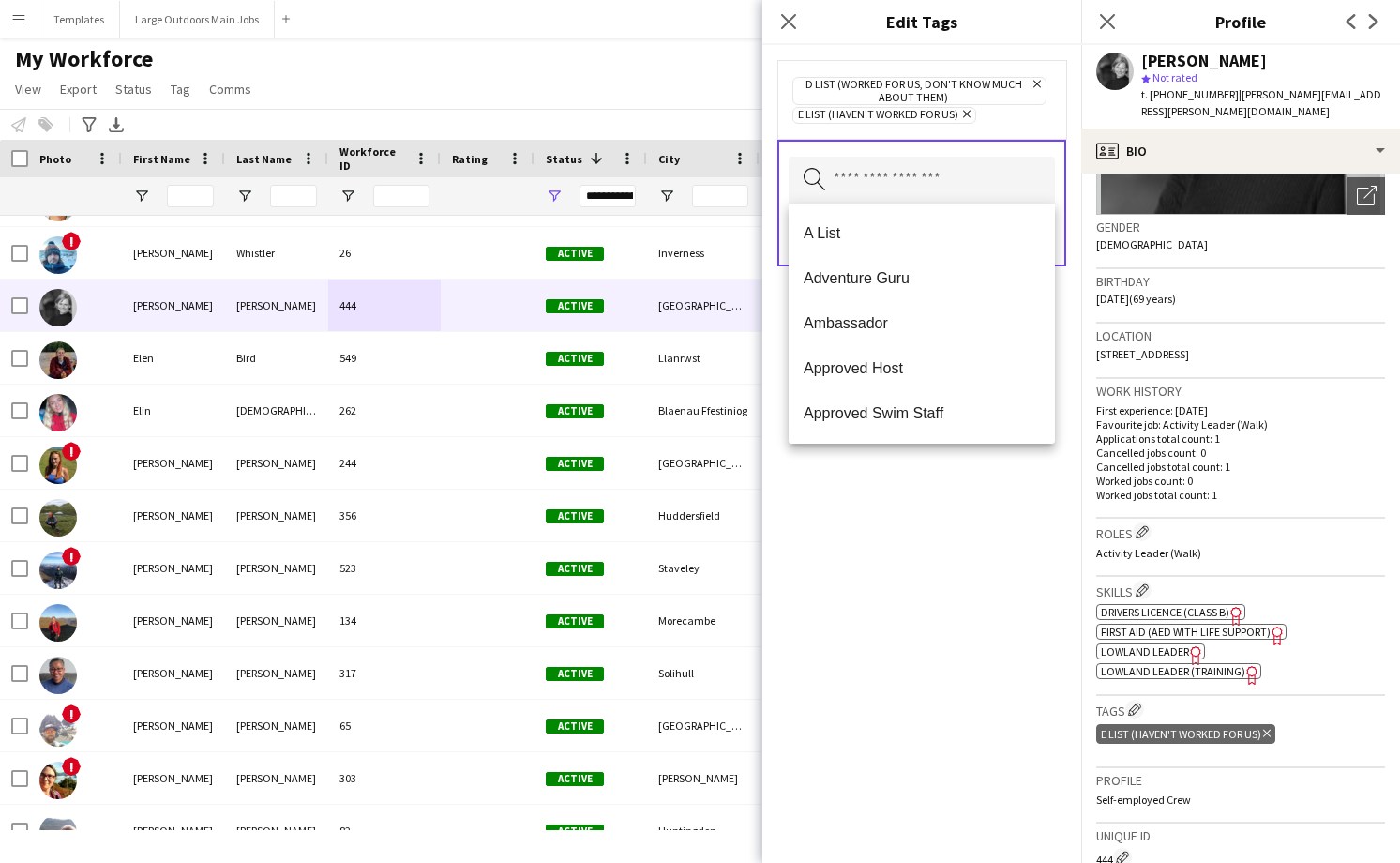
click at [966, 111] on icon "Remove" at bounding box center [964, 114] width 13 height 13
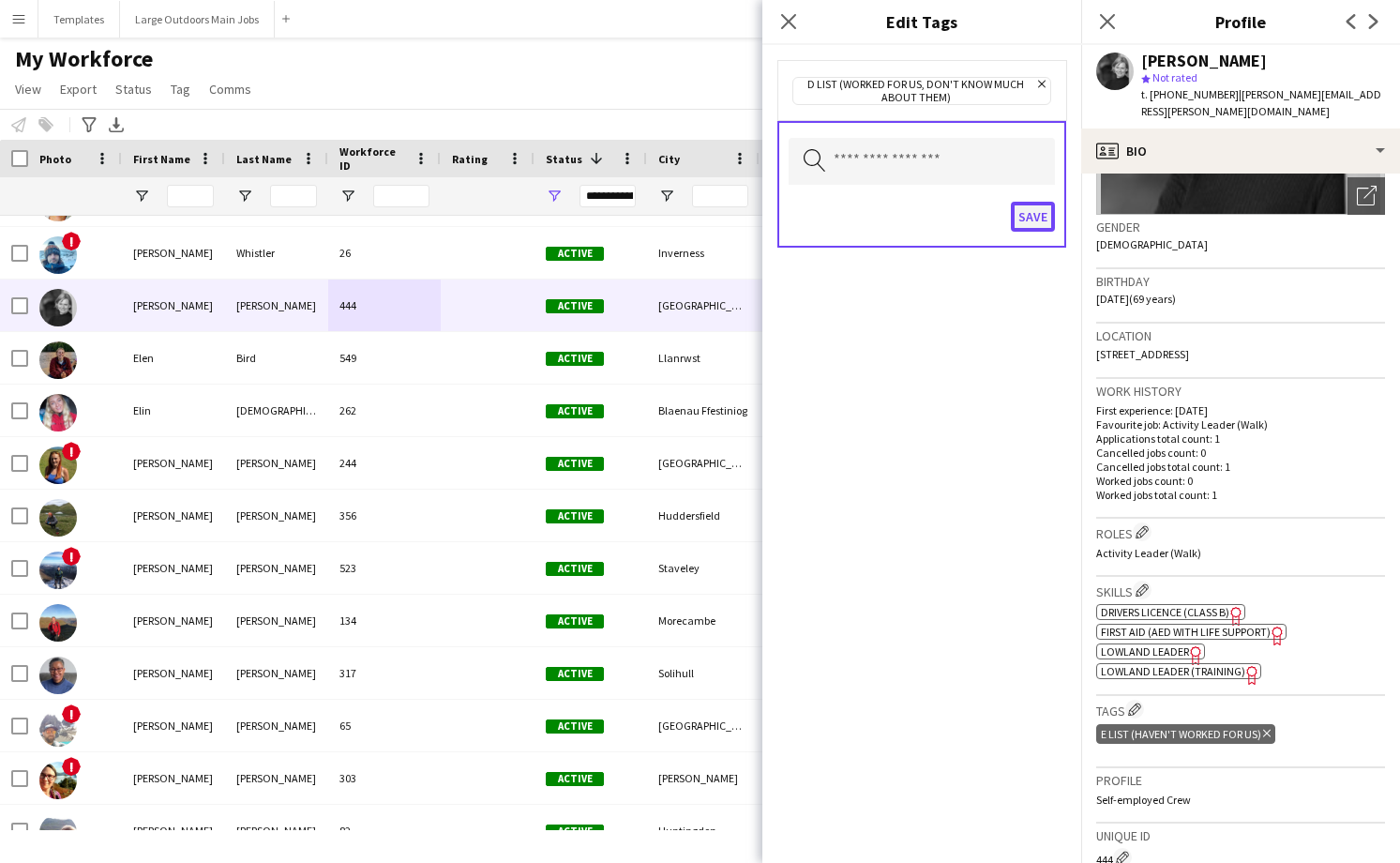
click at [1023, 225] on button "Save" at bounding box center [1033, 217] width 44 height 30
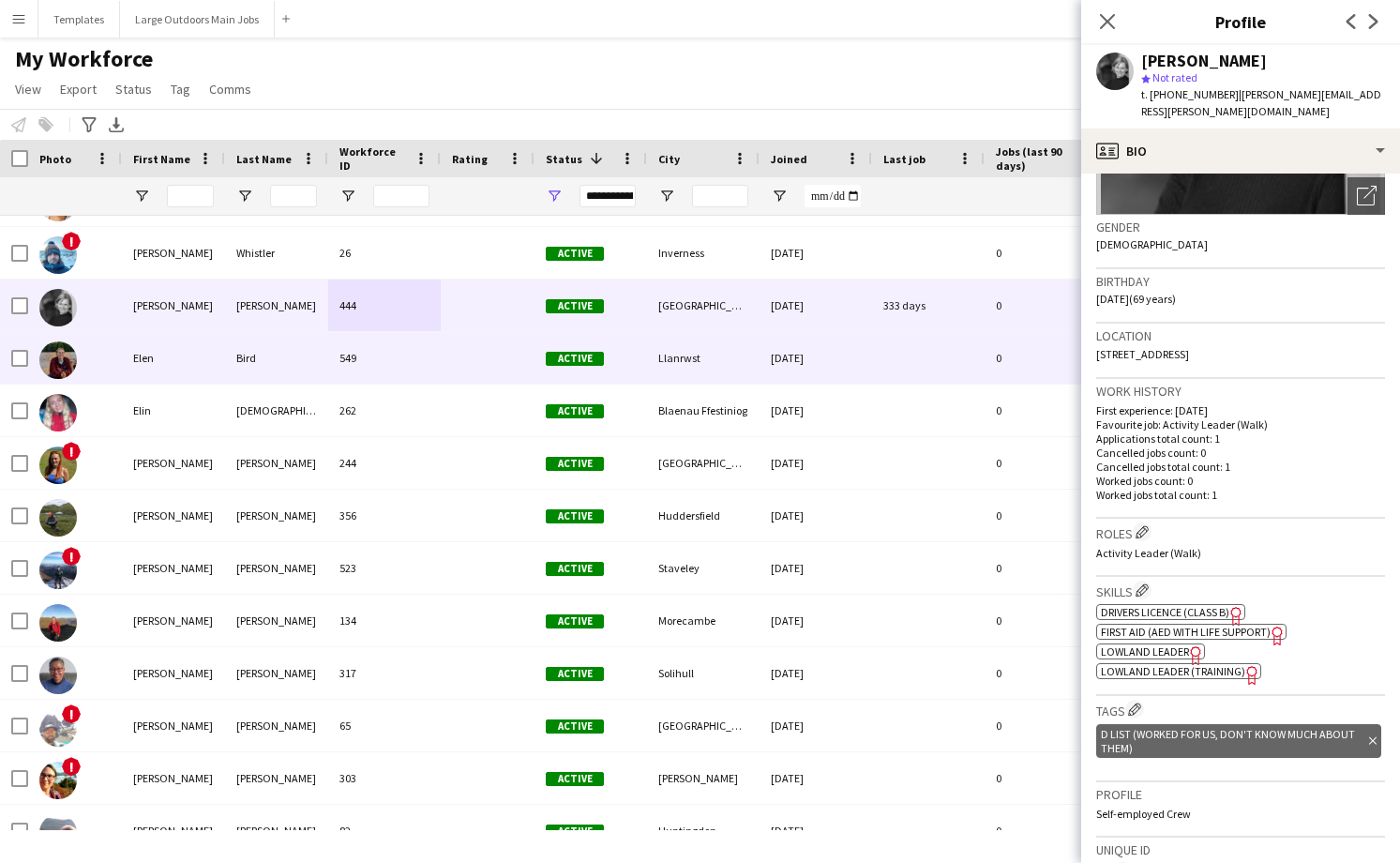
click at [390, 359] on div "549" at bounding box center [385, 358] width 113 height 52
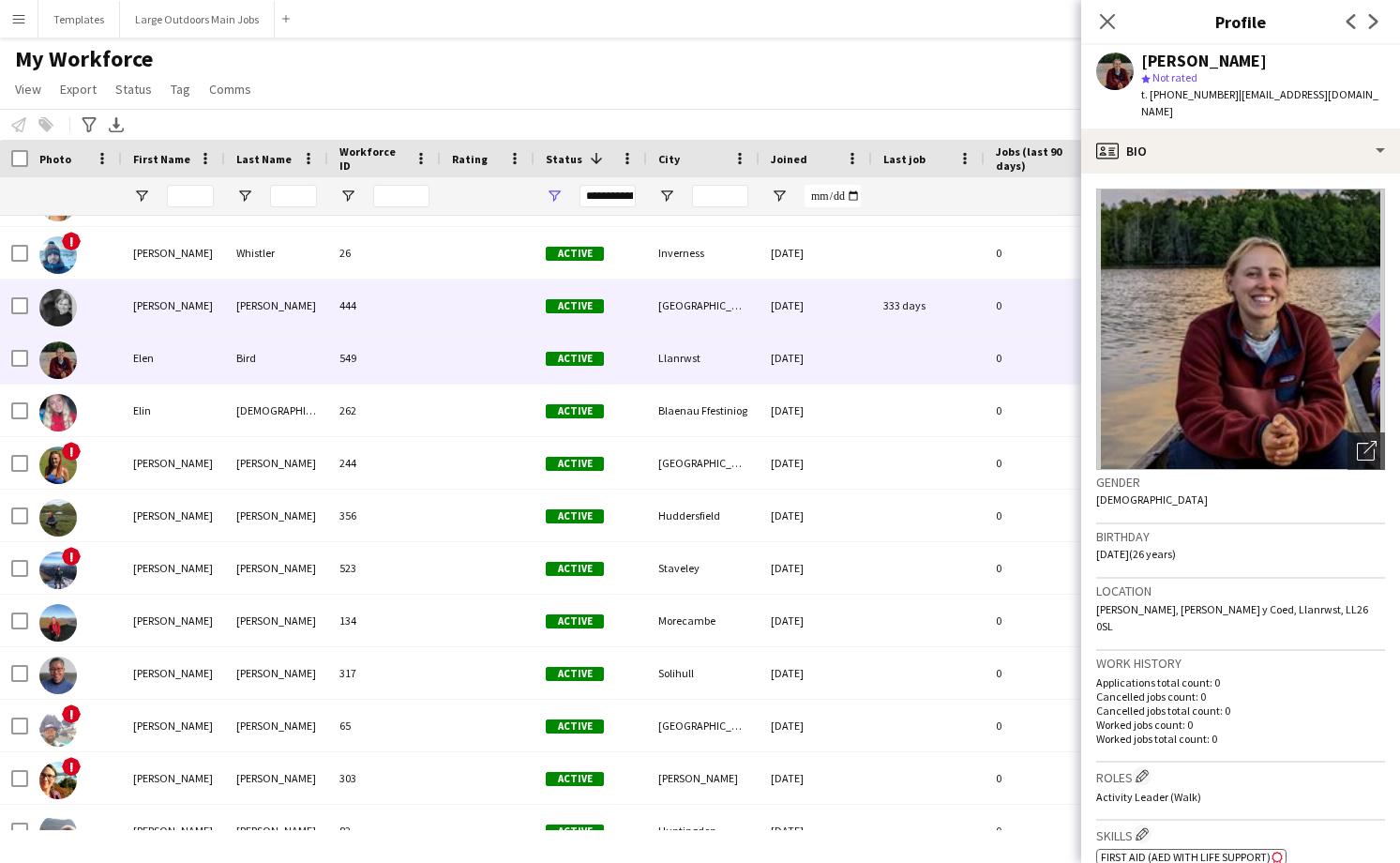
click at [420, 315] on div "444" at bounding box center [385, 305] width 113 height 52
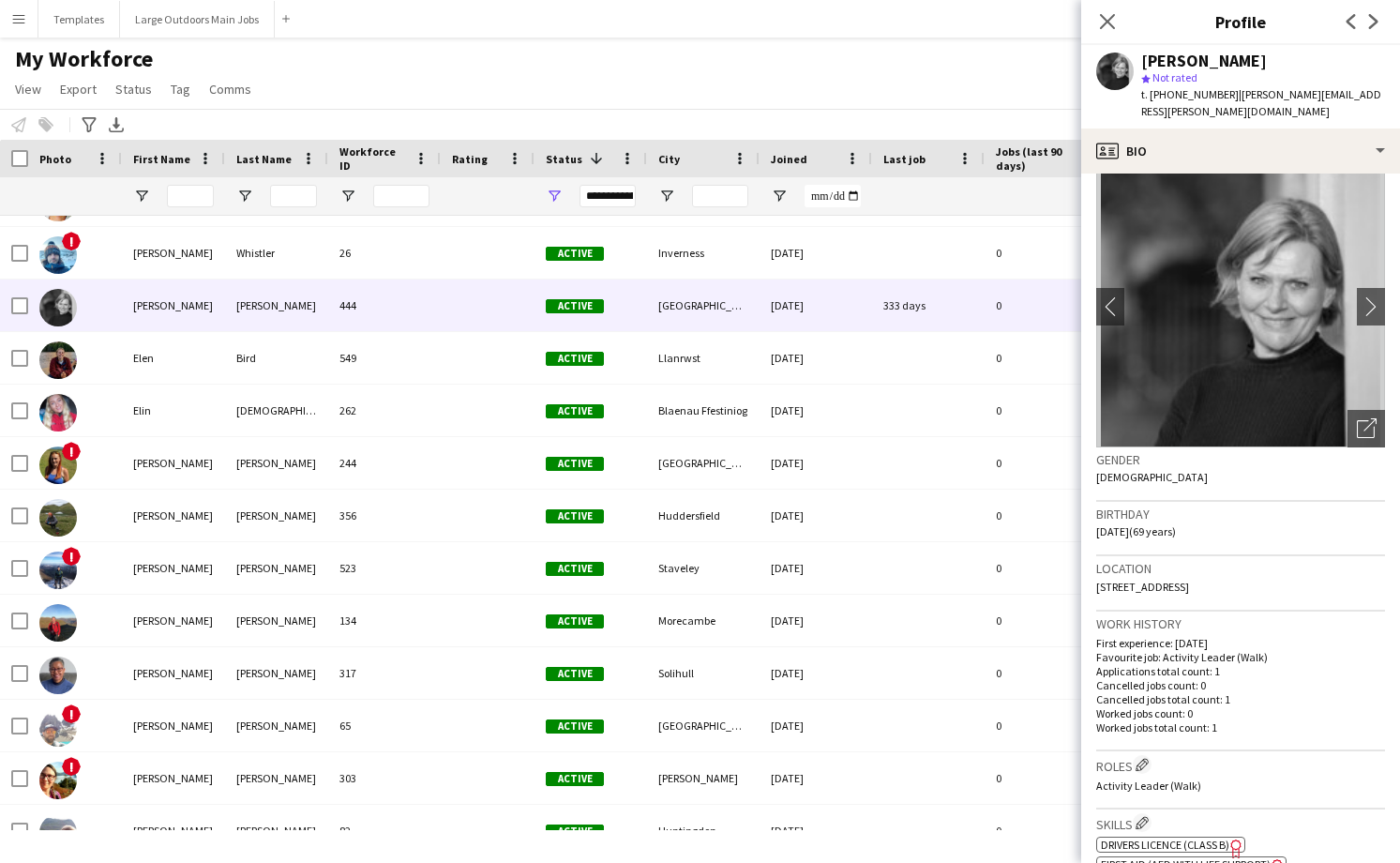
scroll to position [33, 0]
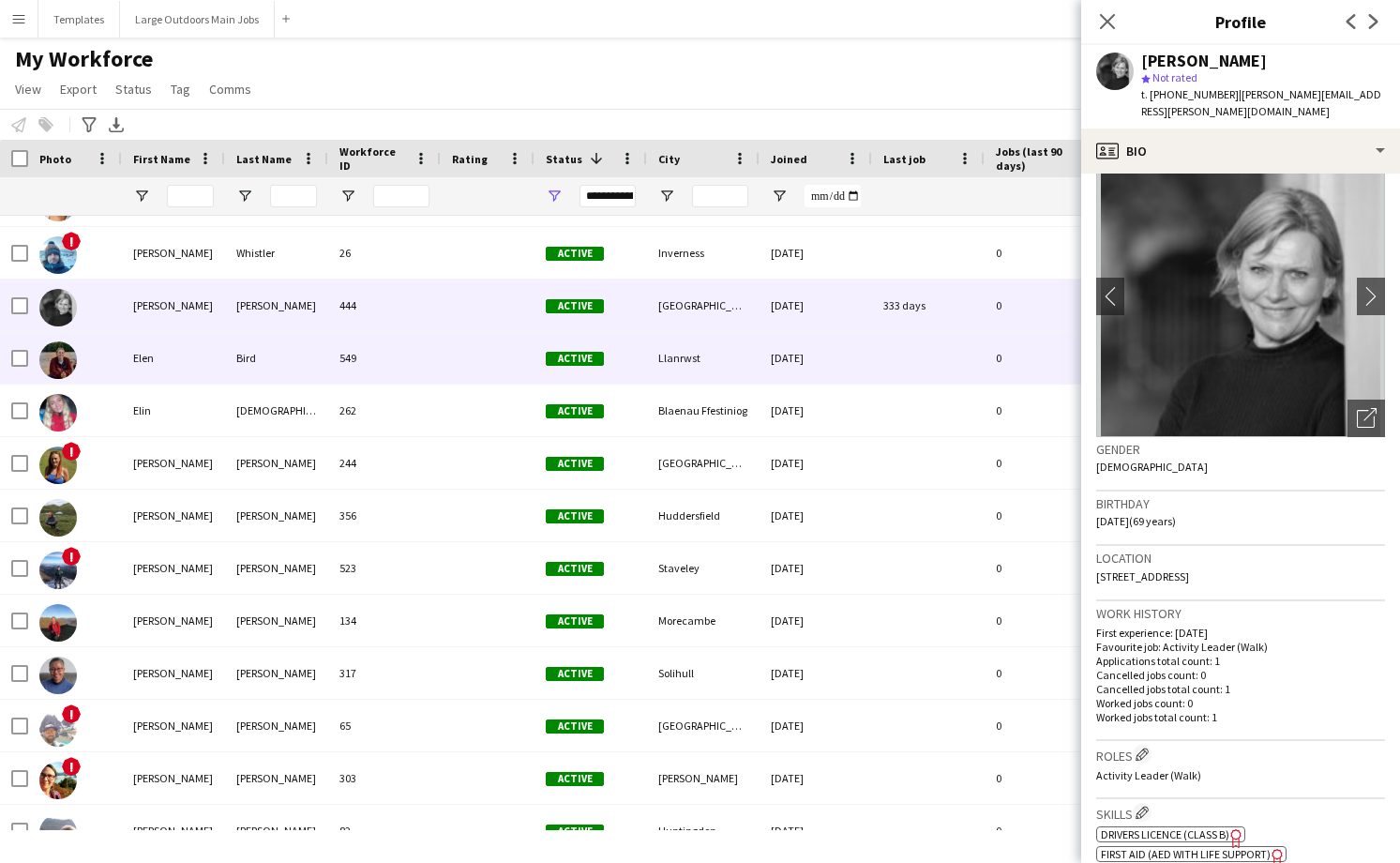
click at [436, 362] on div "549" at bounding box center [385, 358] width 113 height 52
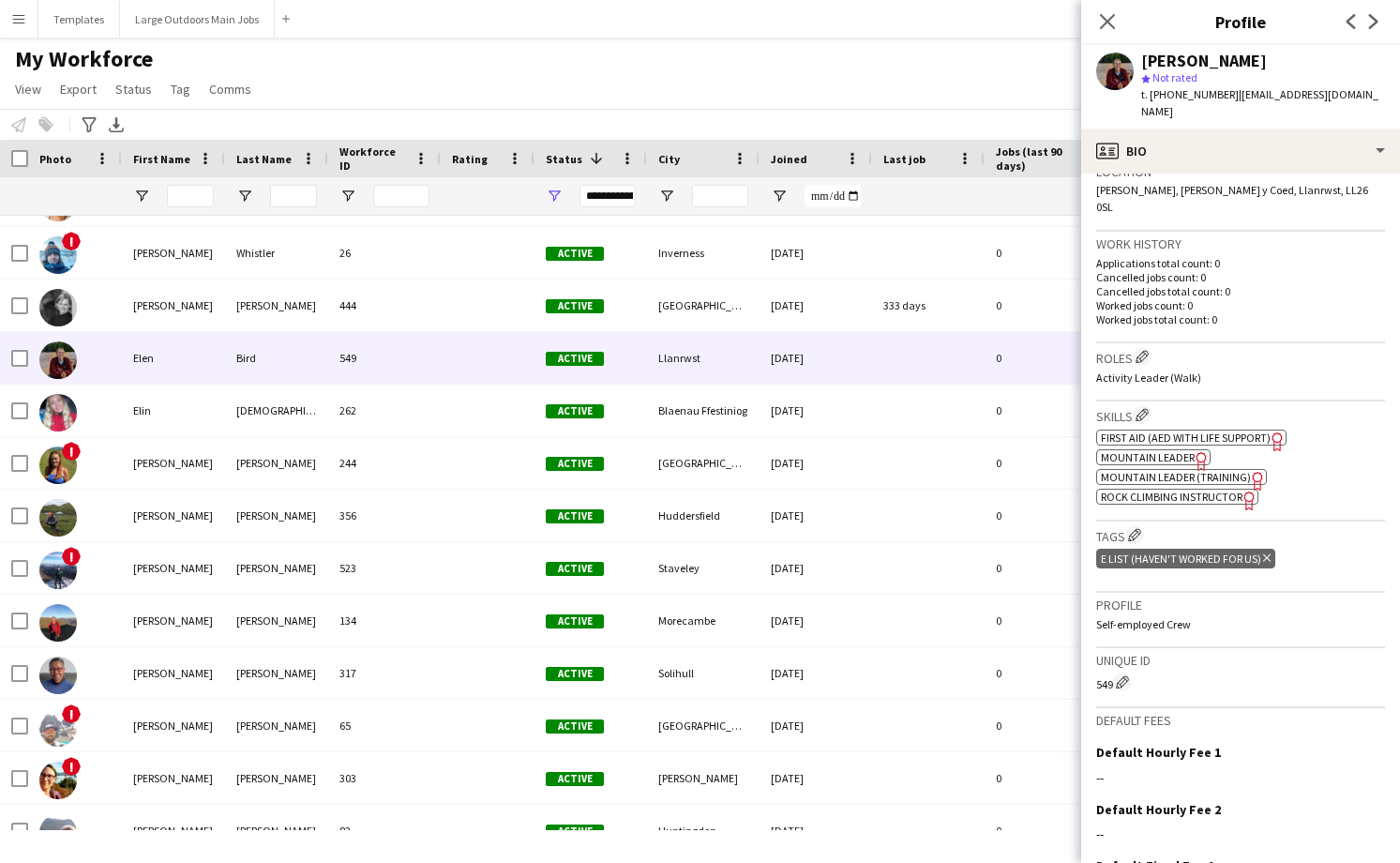
scroll to position [425, 0]
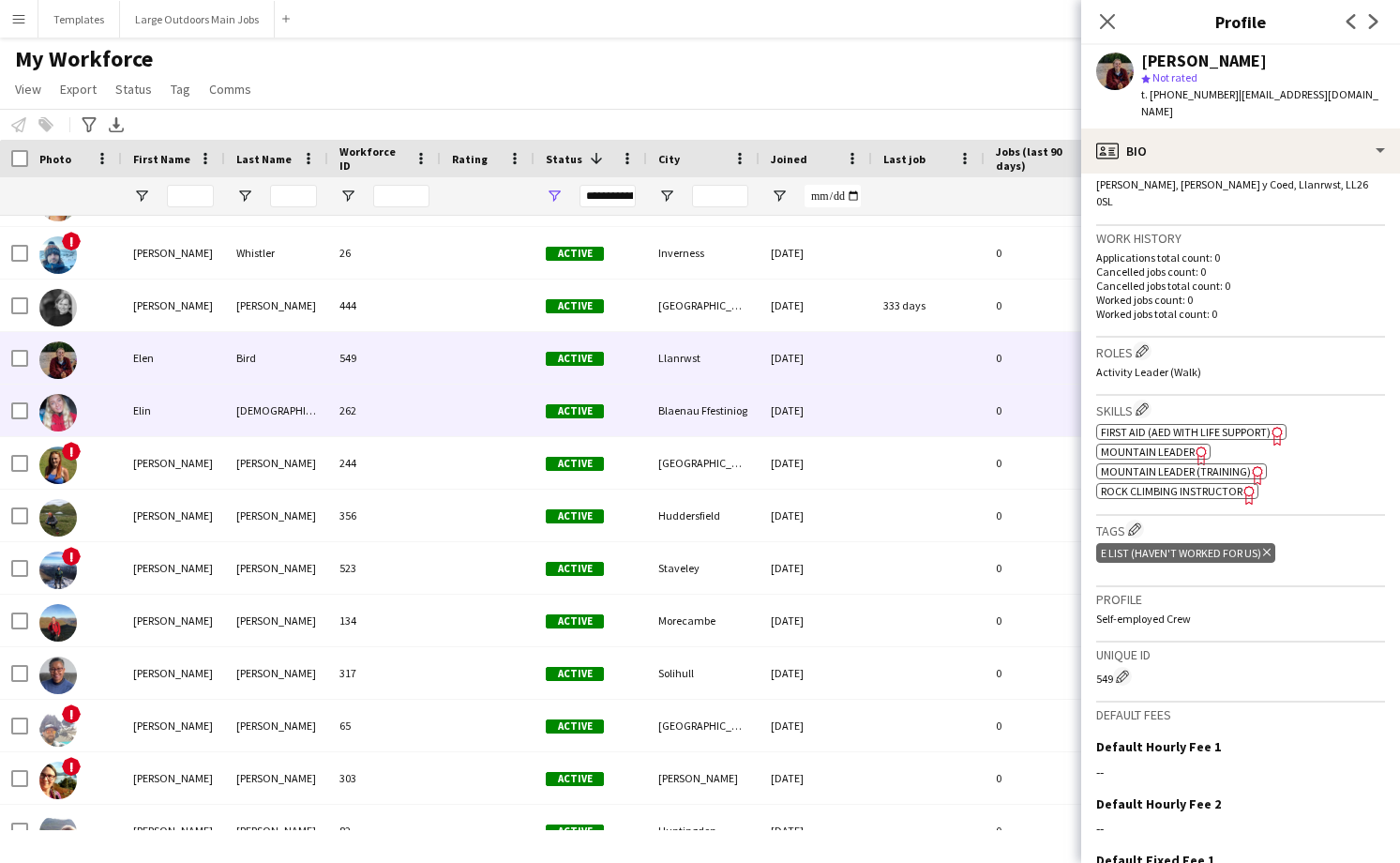
click at [425, 396] on div "262" at bounding box center [385, 410] width 113 height 52
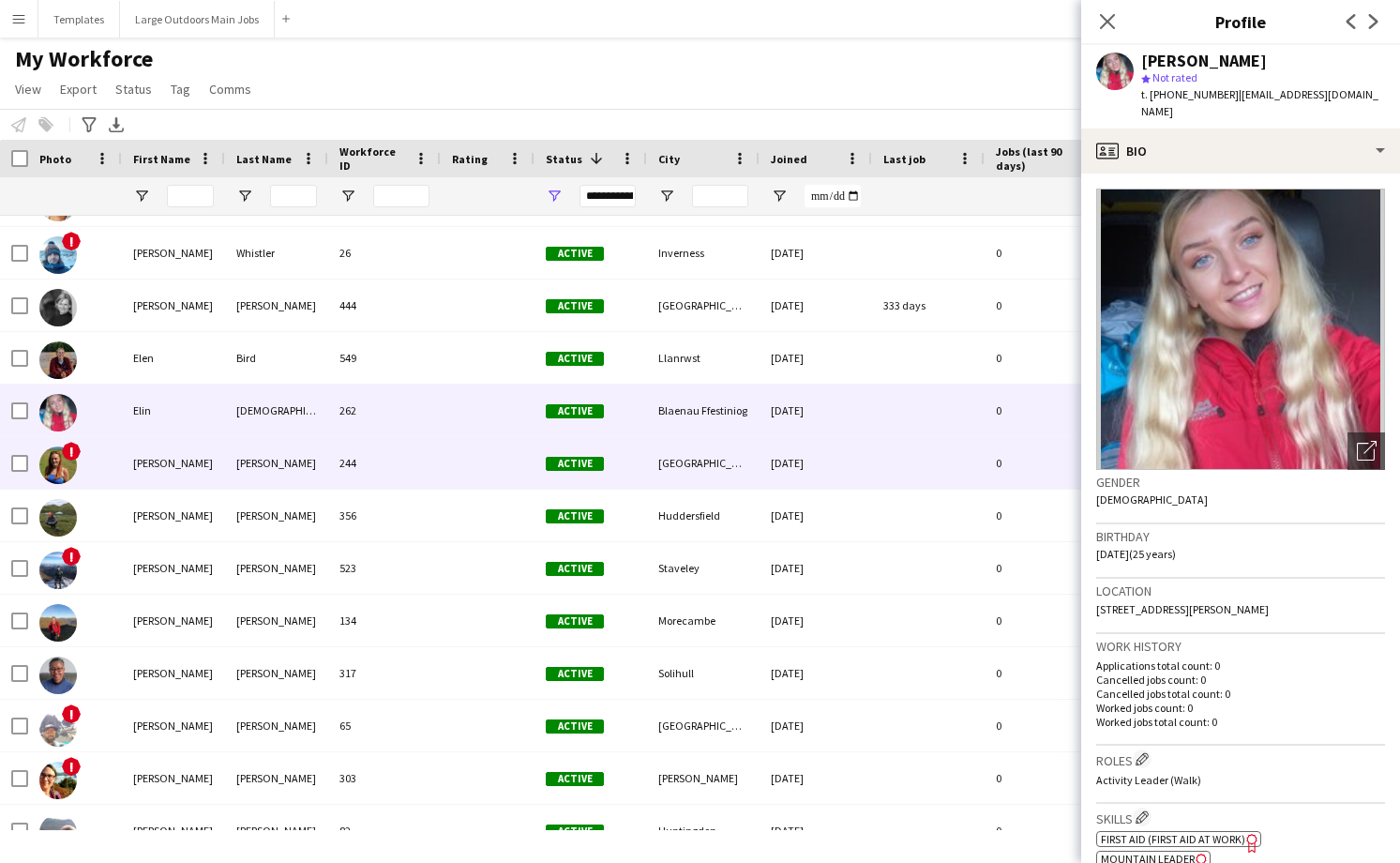
click at [382, 476] on div "244" at bounding box center [385, 463] width 113 height 52
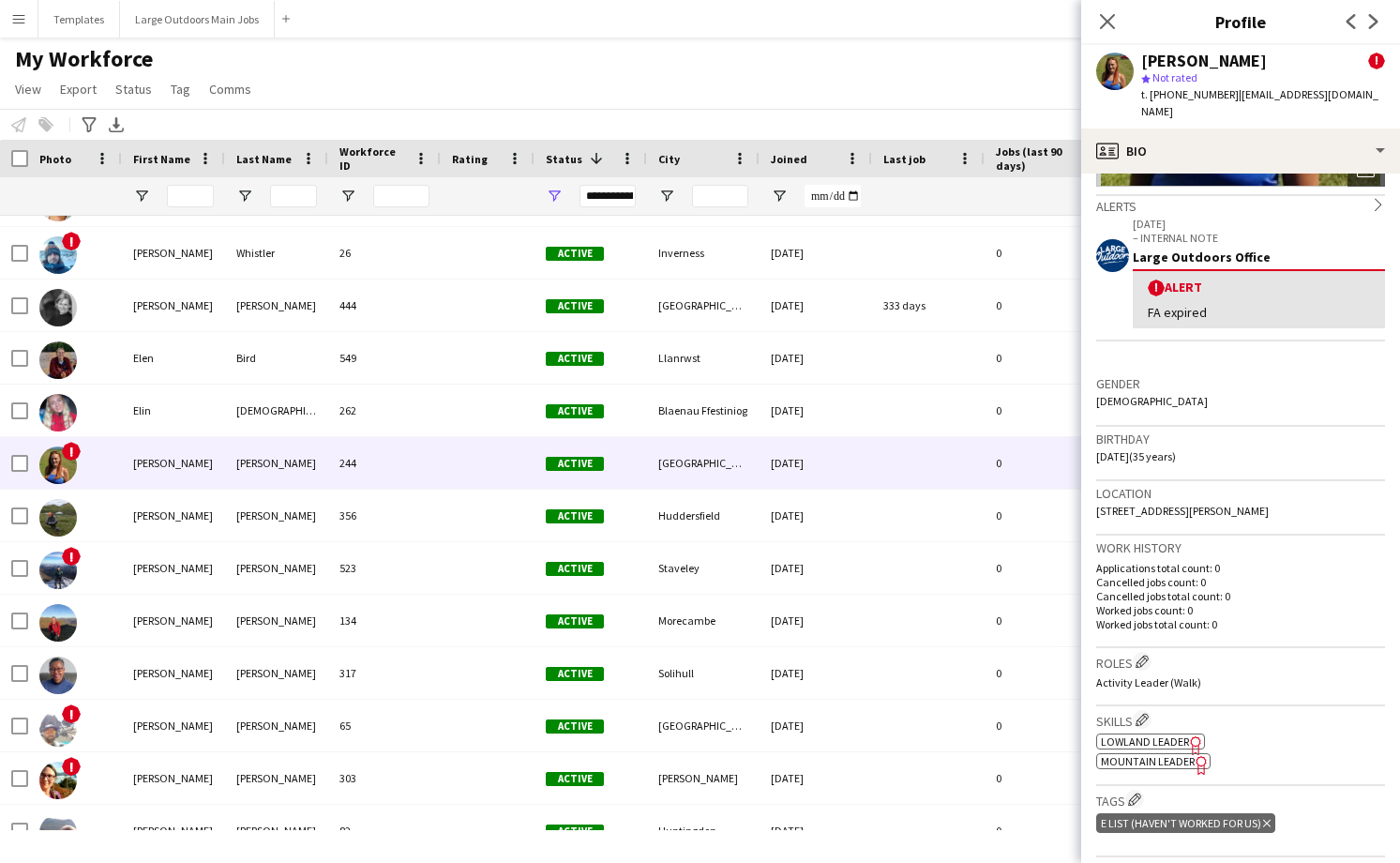
scroll to position [285, 0]
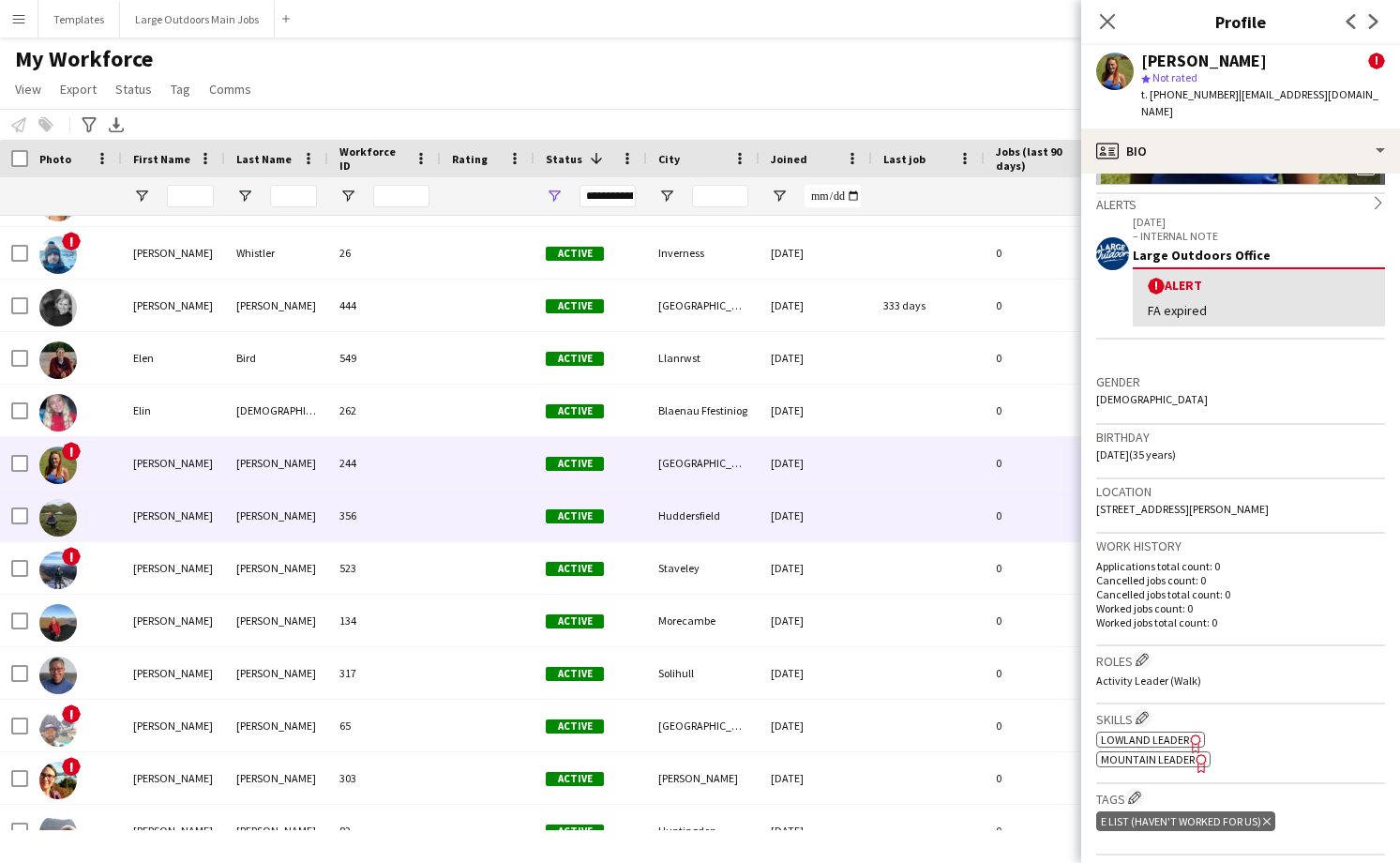
click at [380, 520] on div "356" at bounding box center [385, 515] width 113 height 52
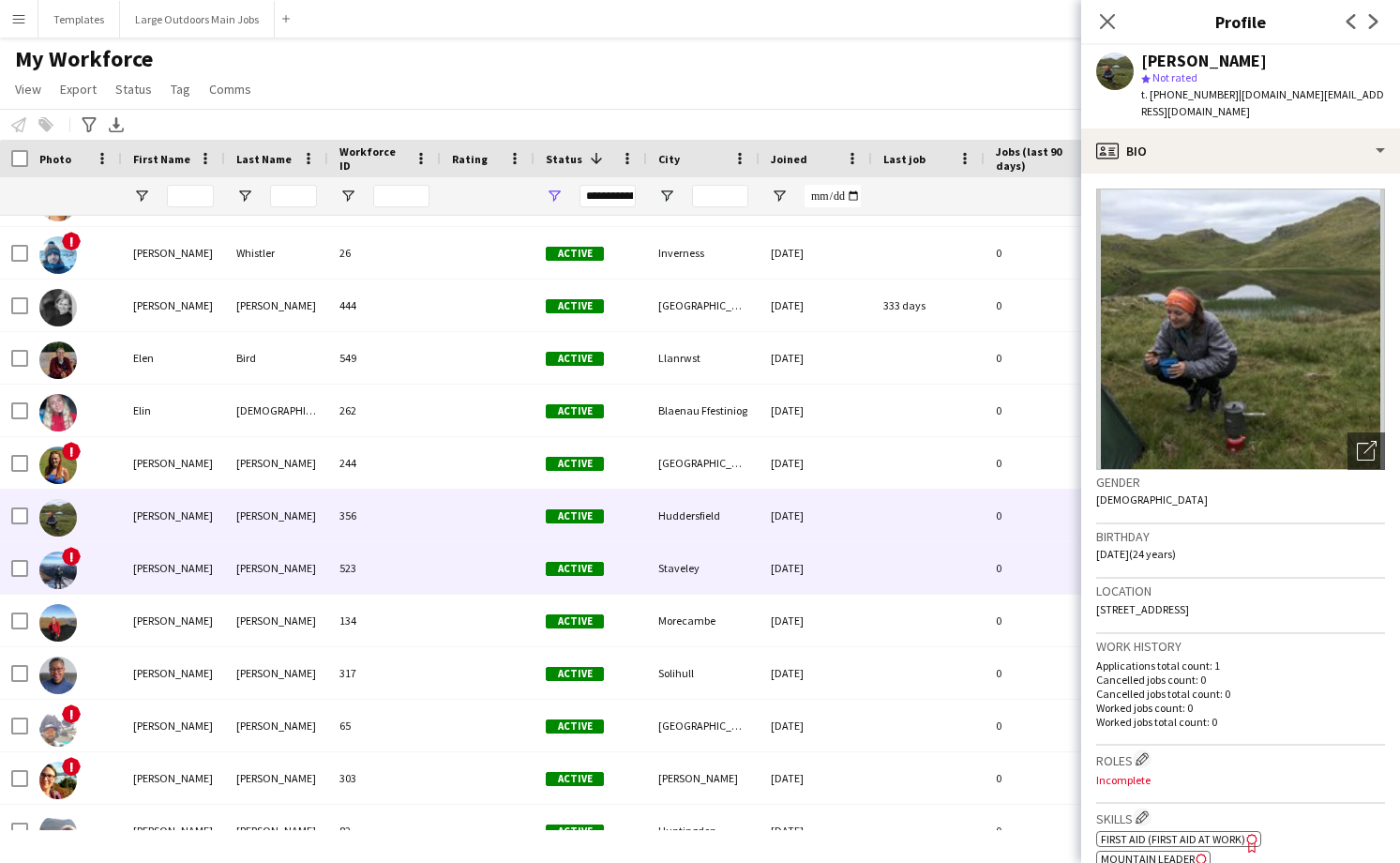
click at [472, 567] on div at bounding box center [488, 568] width 94 height 52
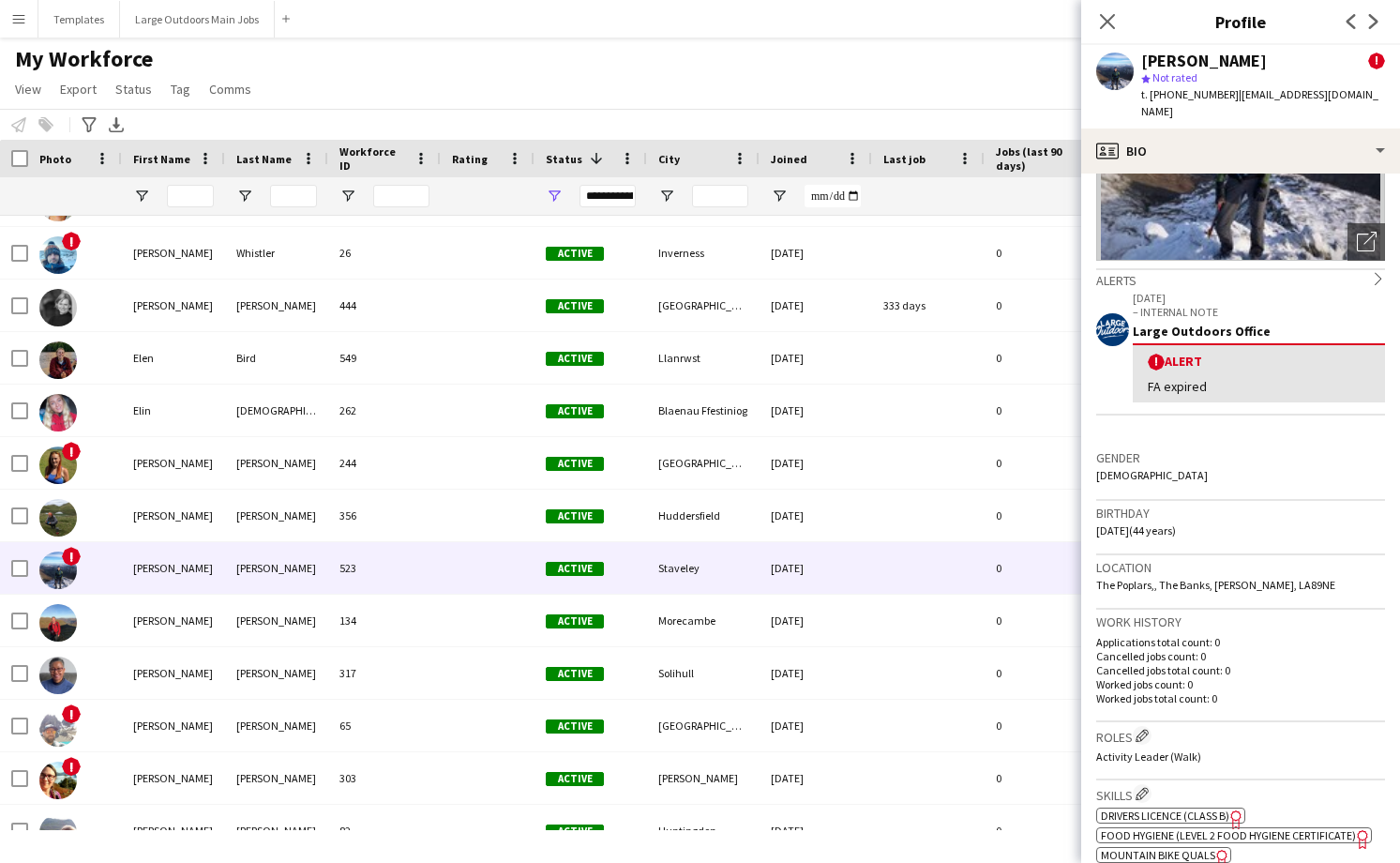
scroll to position [223, 0]
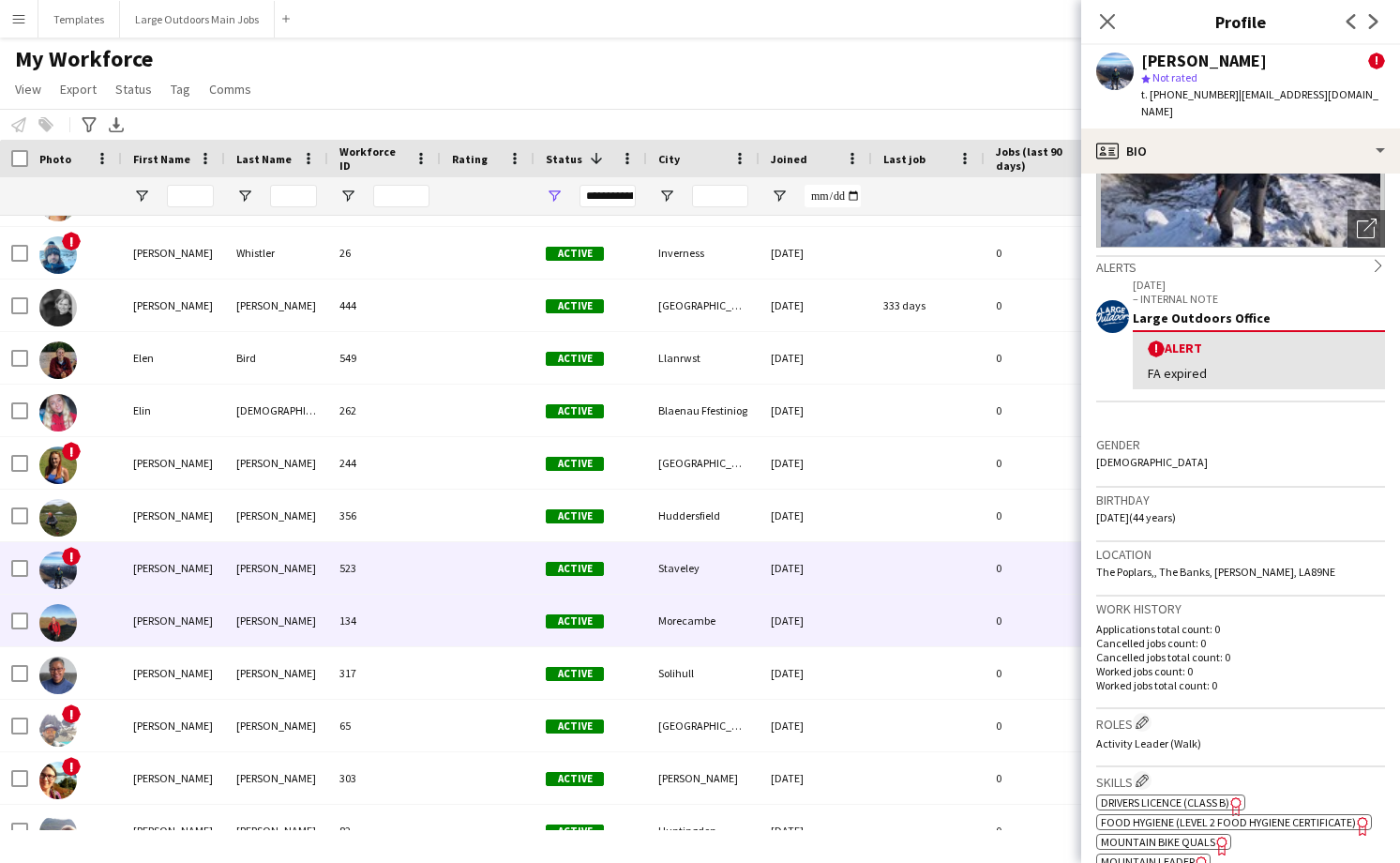
click at [376, 617] on div "134" at bounding box center [385, 620] width 113 height 52
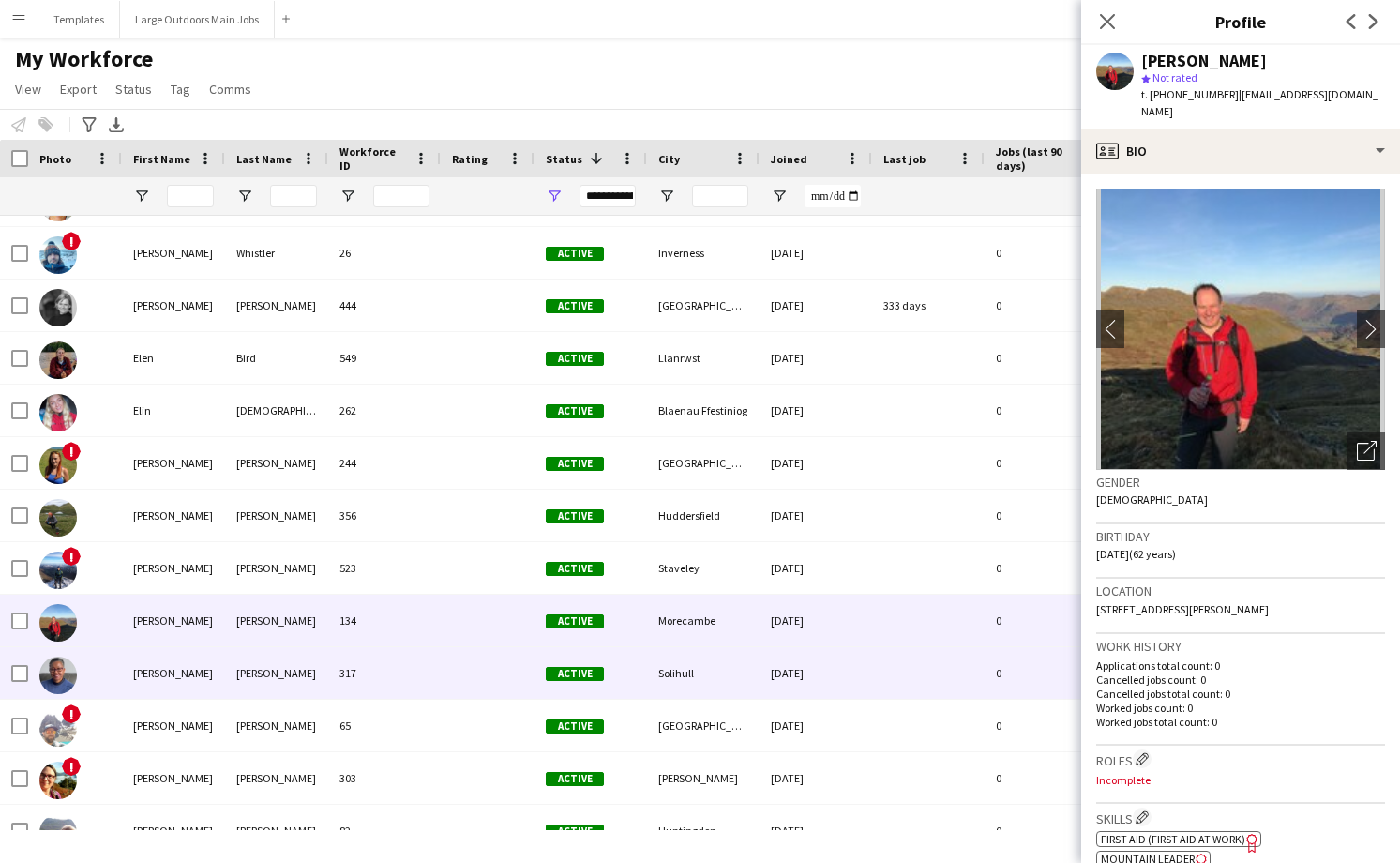
click at [431, 667] on div "317" at bounding box center [385, 673] width 113 height 52
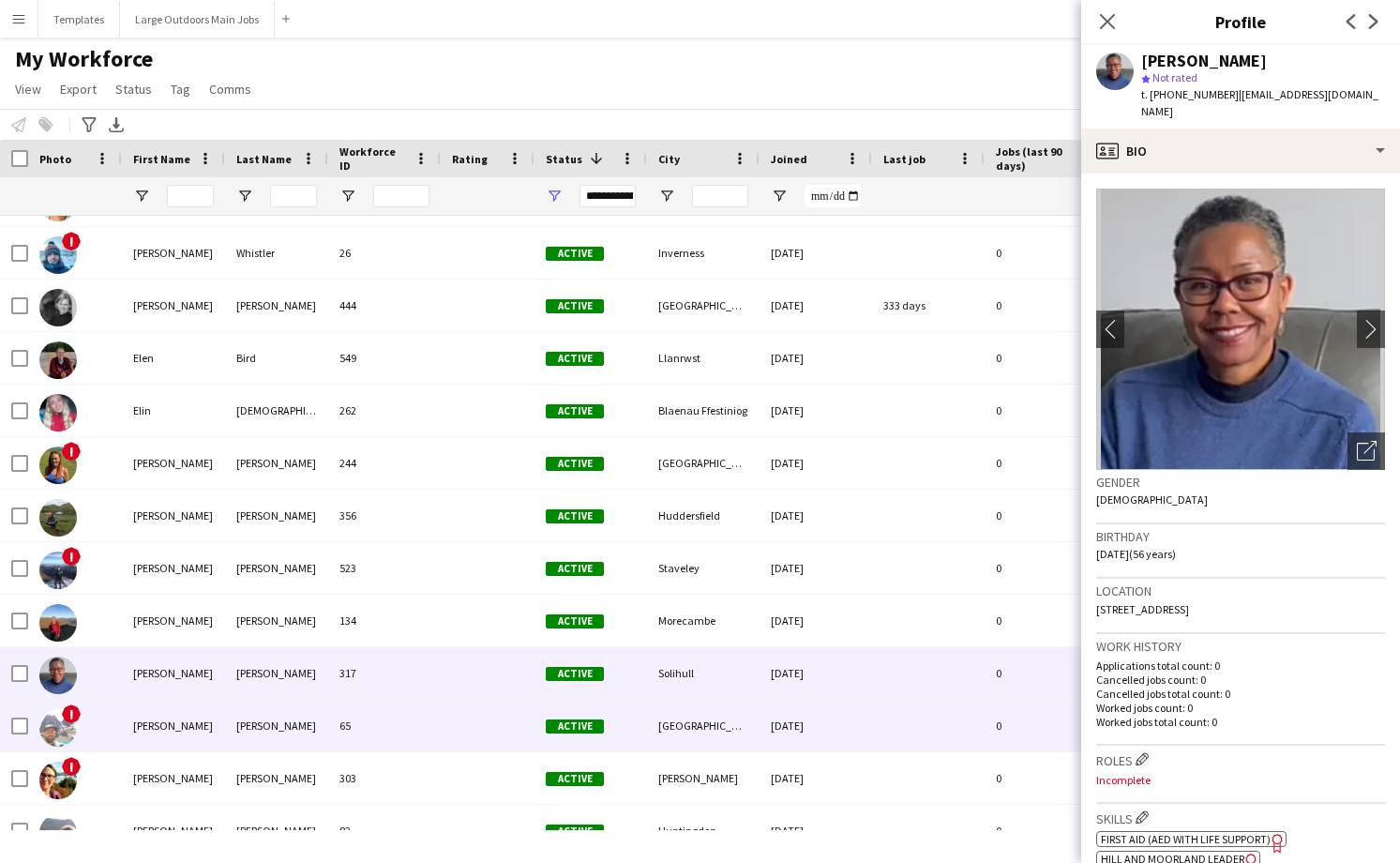
click at [428, 730] on div "65" at bounding box center [385, 725] width 113 height 52
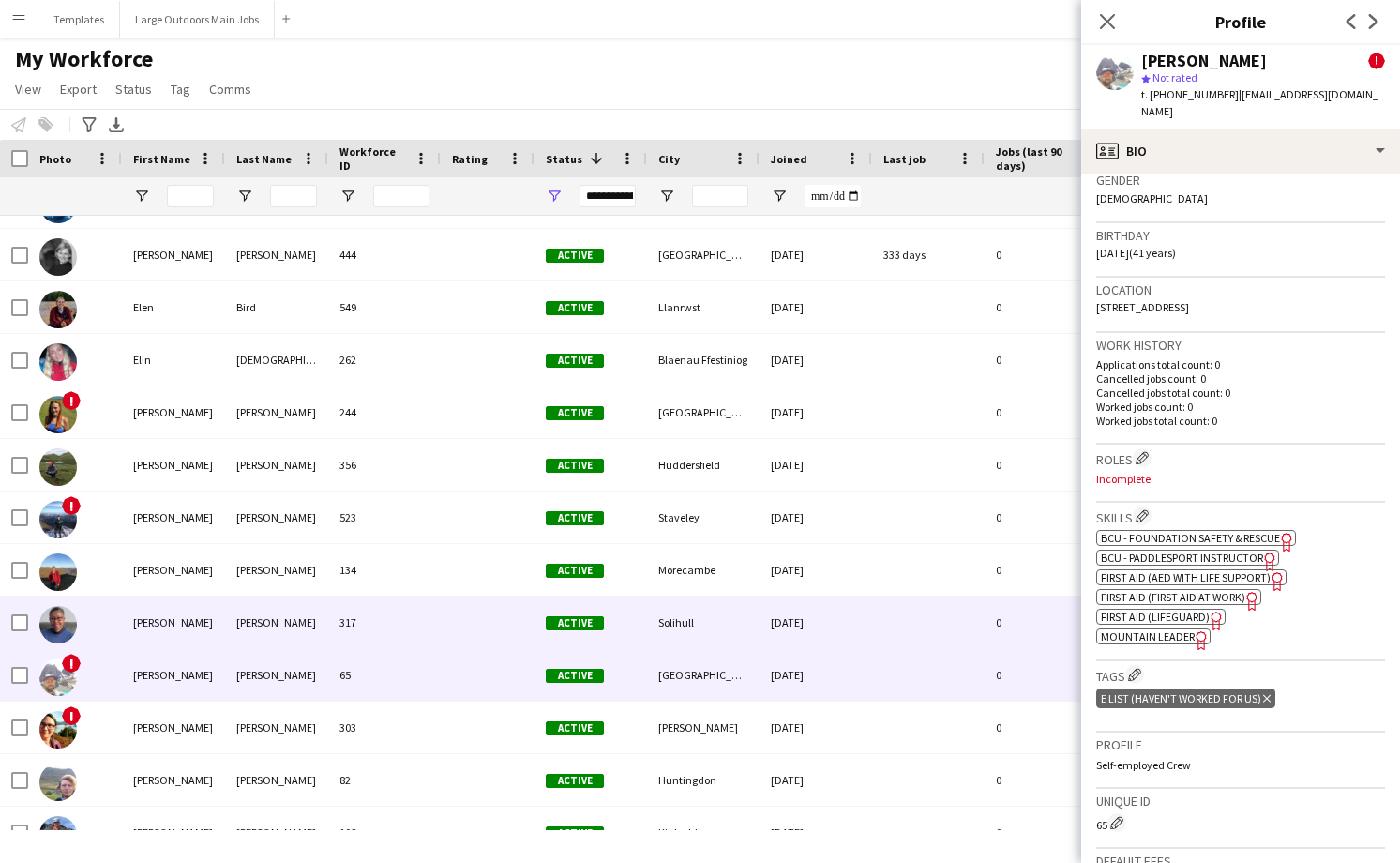
scroll to position [2173, 0]
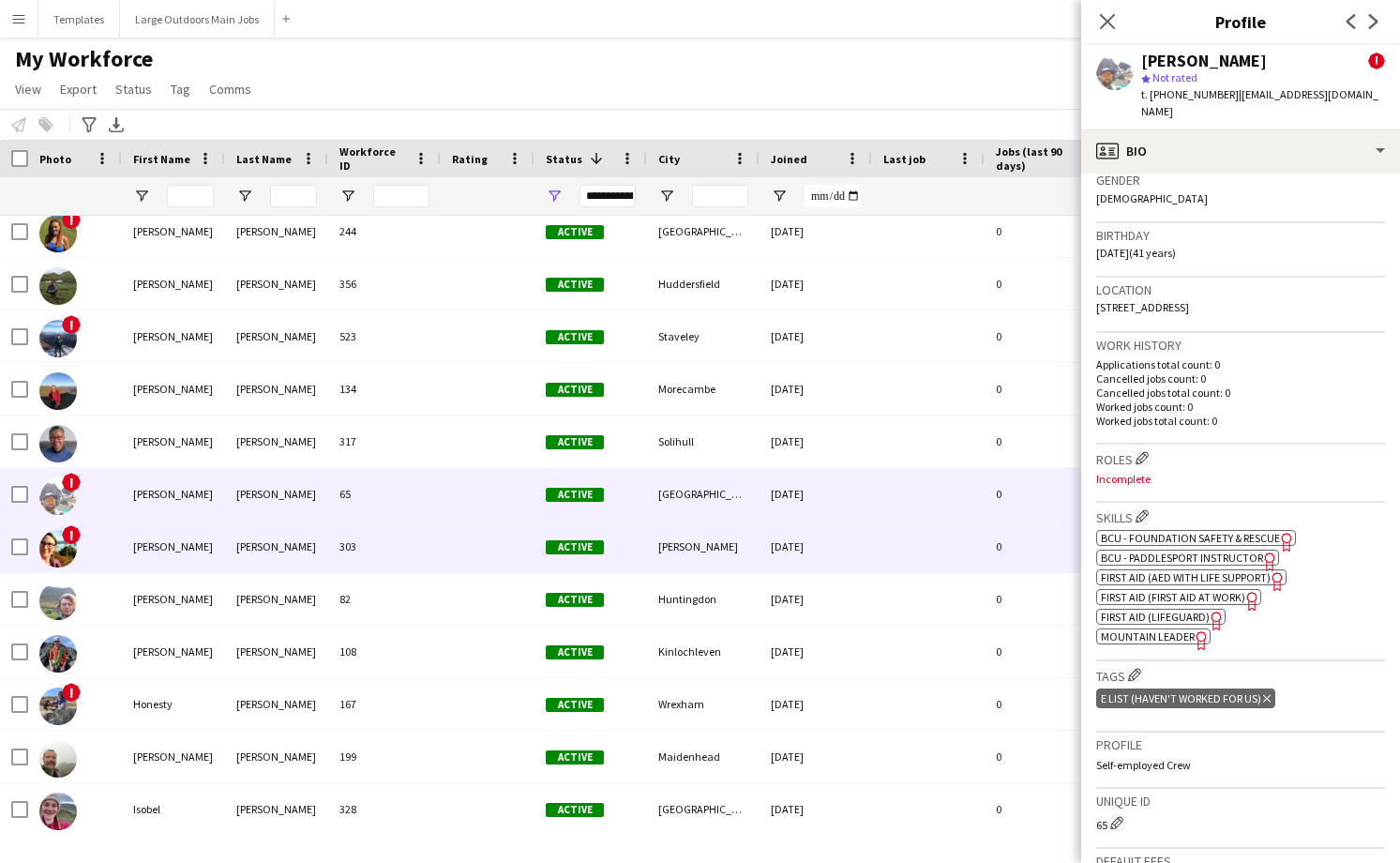
click at [431, 552] on div "303" at bounding box center [385, 546] width 113 height 52
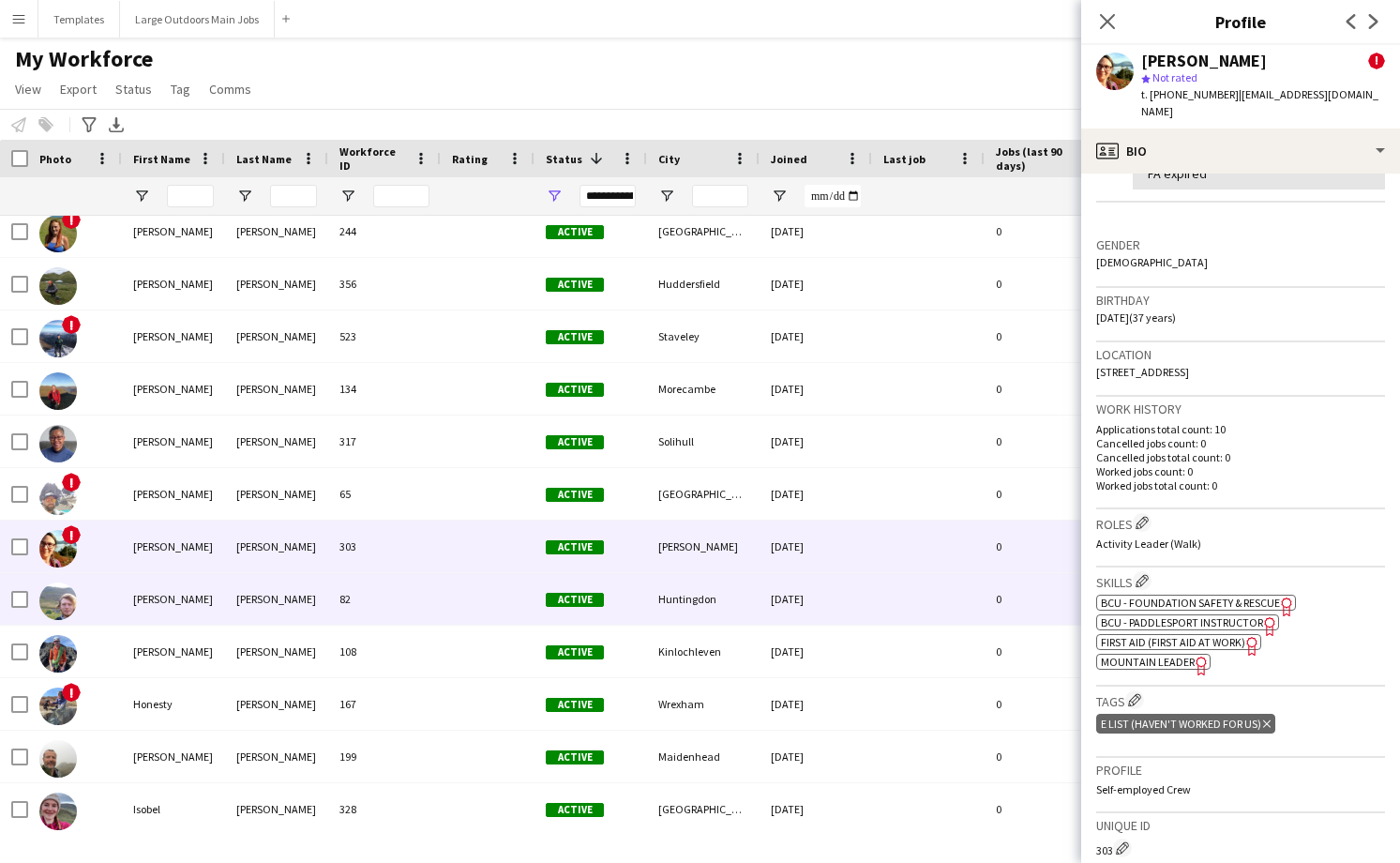
click at [397, 603] on div "82" at bounding box center [385, 599] width 113 height 52
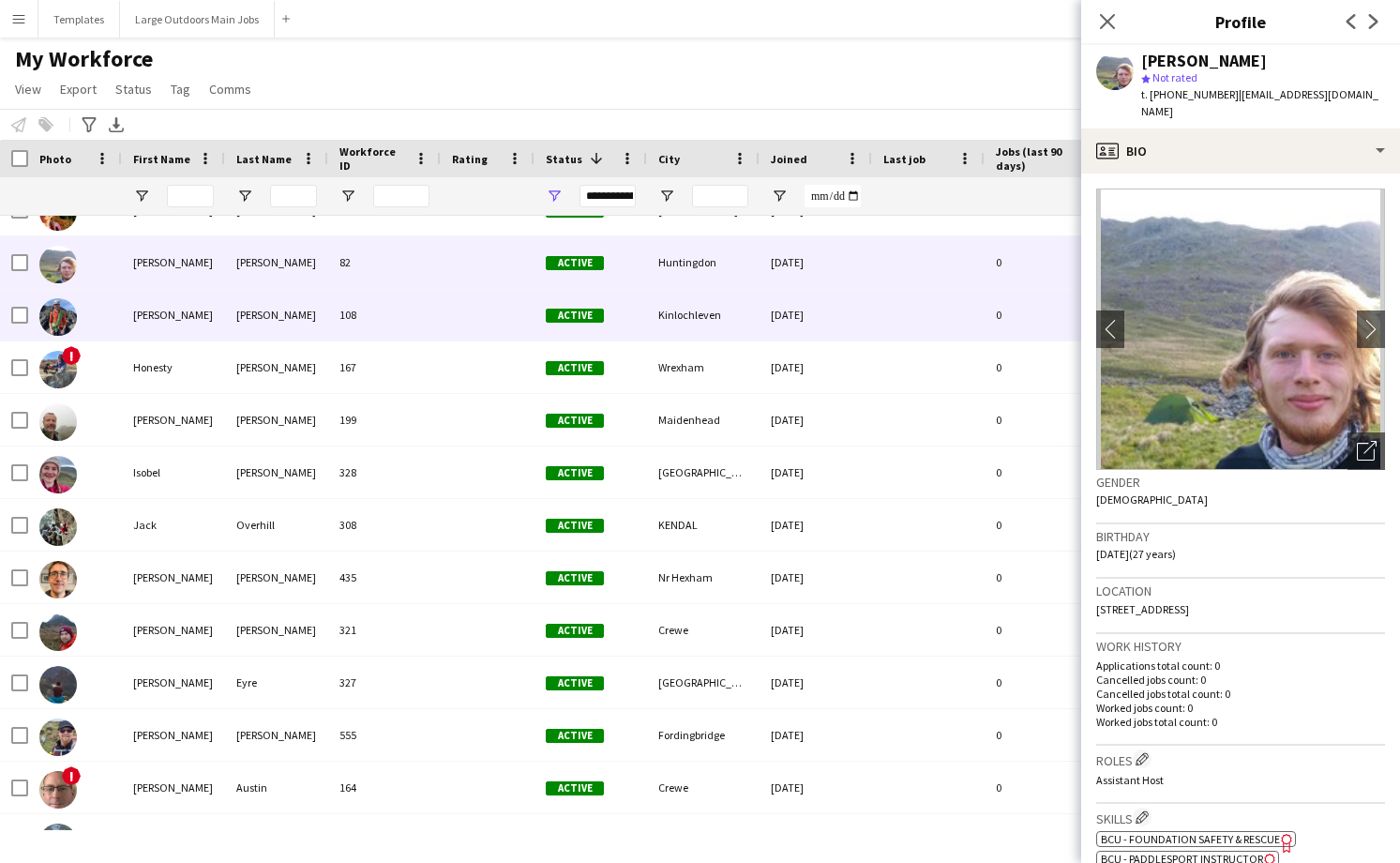
click at [445, 320] on div at bounding box center [488, 314] width 94 height 52
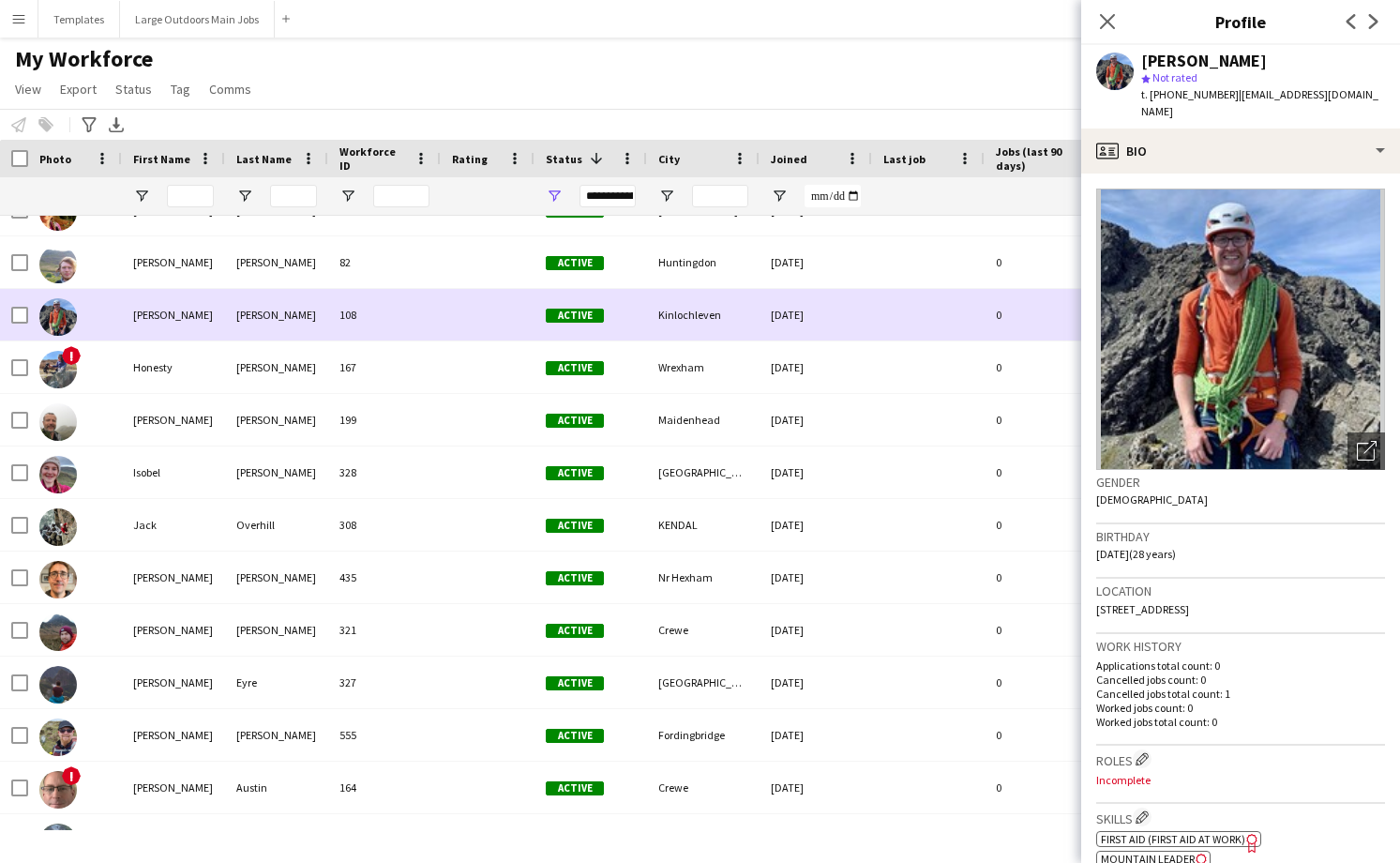
click at [439, 318] on div "108" at bounding box center [385, 314] width 113 height 52
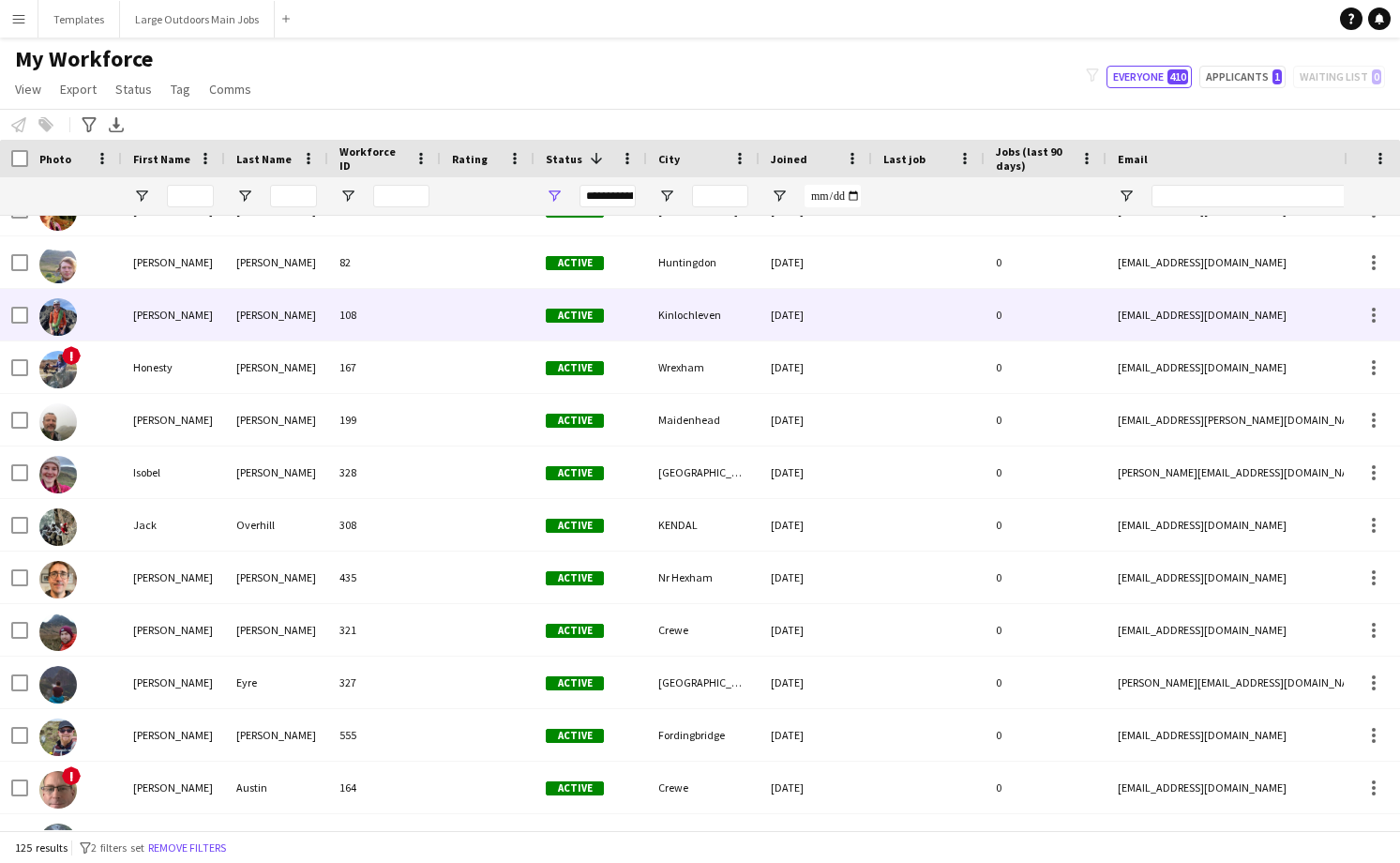
click at [439, 318] on div "108" at bounding box center [385, 314] width 113 height 52
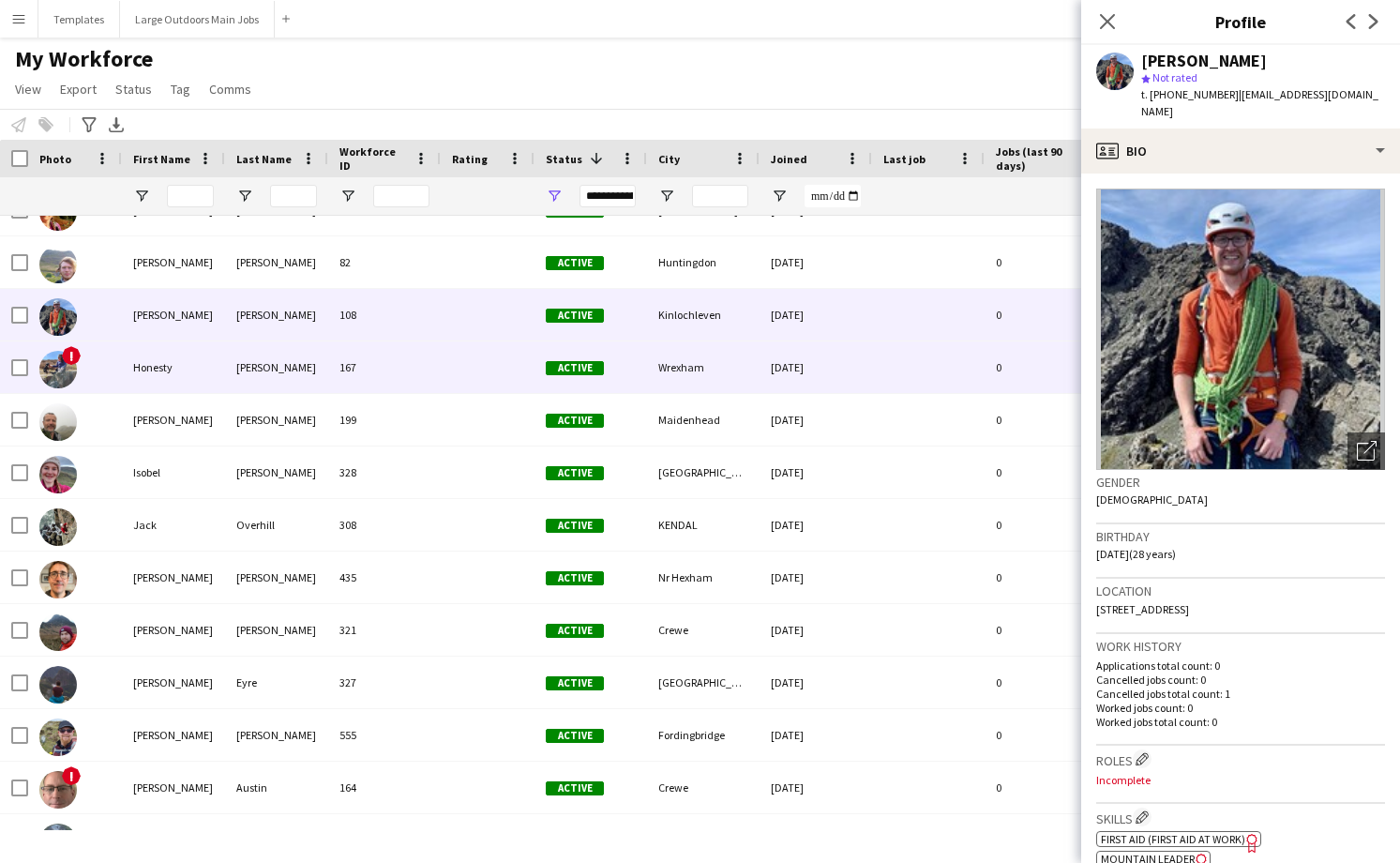
click at [431, 375] on div "167" at bounding box center [385, 366] width 113 height 52
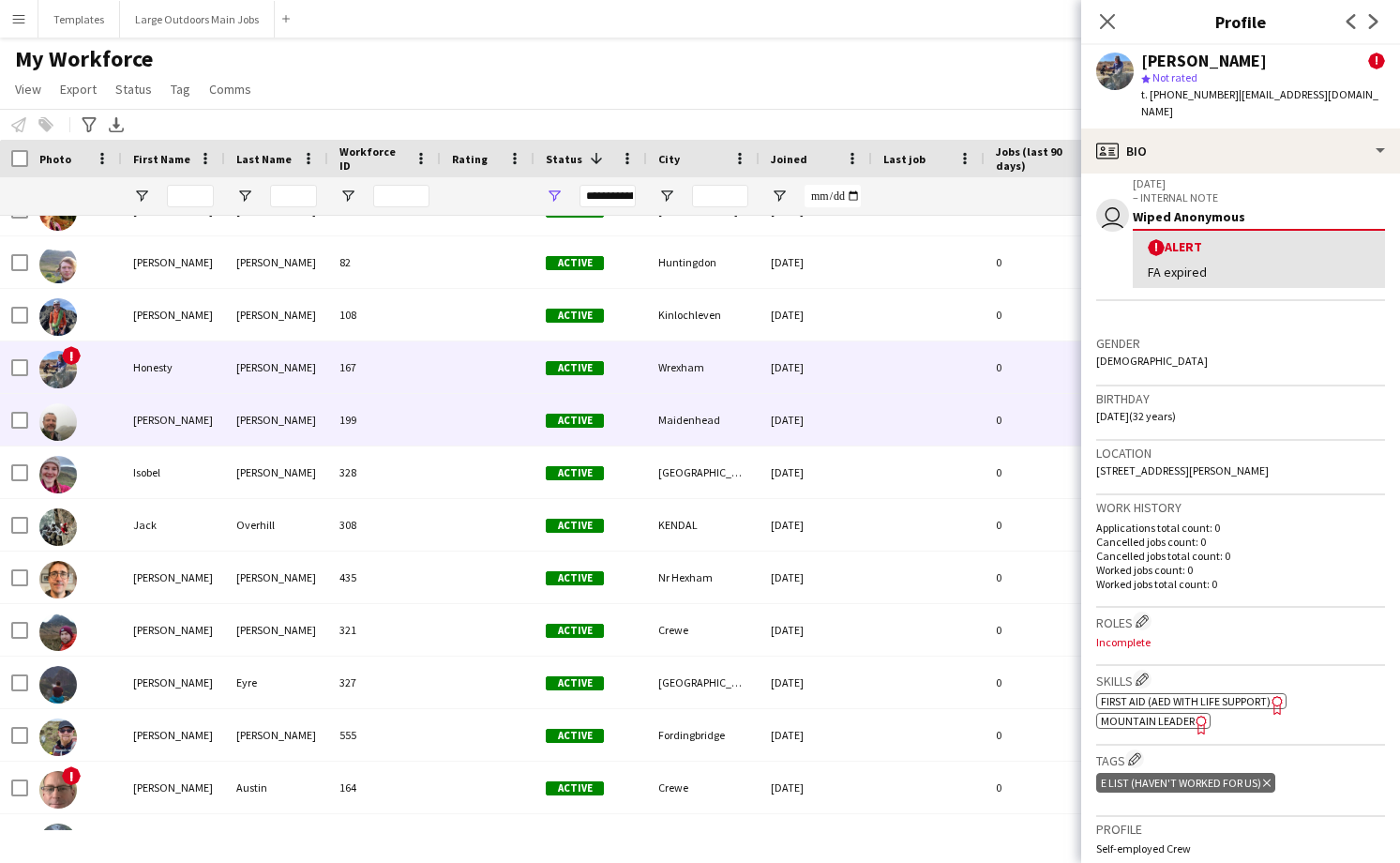
click at [423, 417] on div "199" at bounding box center [385, 419] width 113 height 52
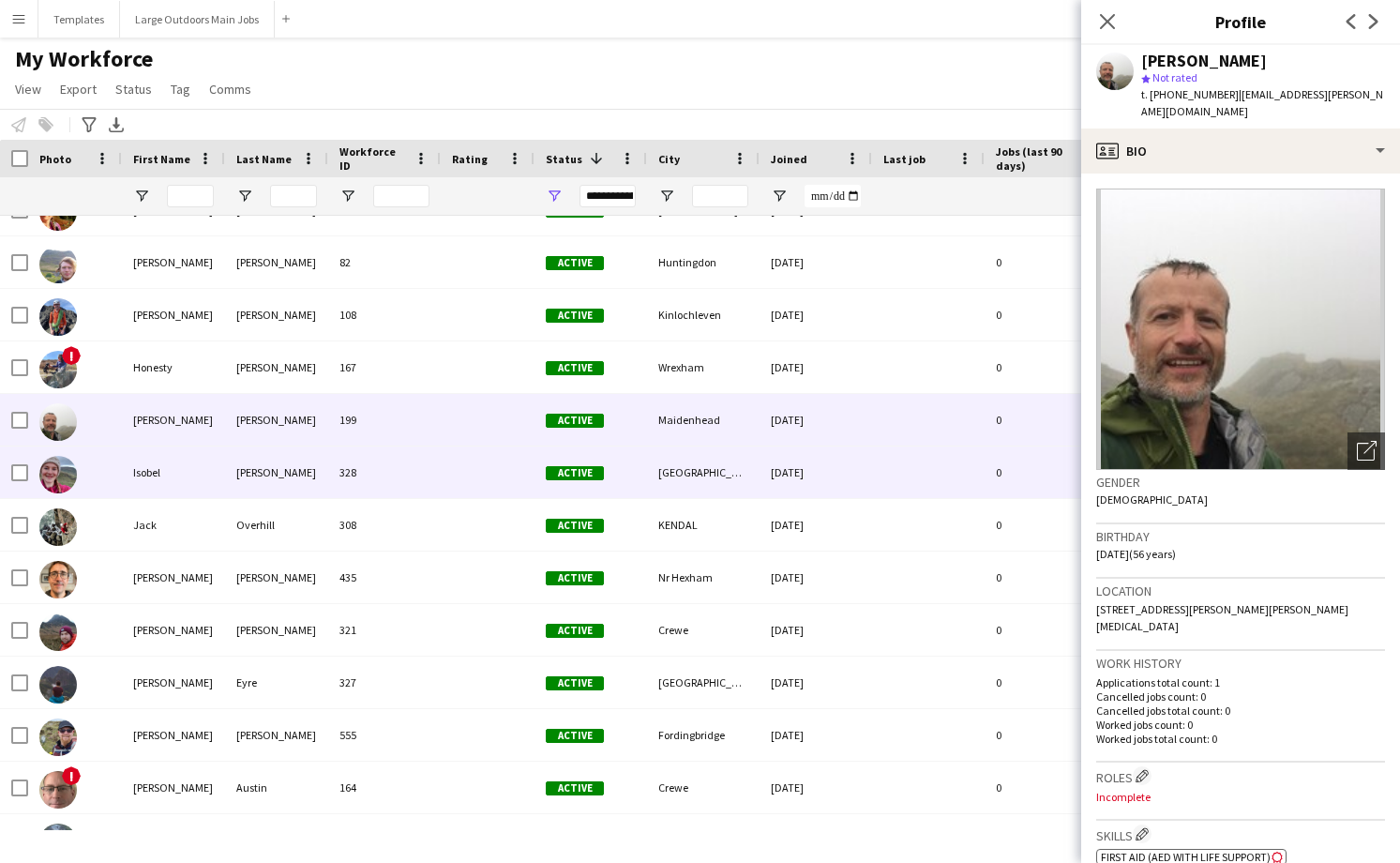
click at [412, 465] on div "328" at bounding box center [385, 471] width 113 height 52
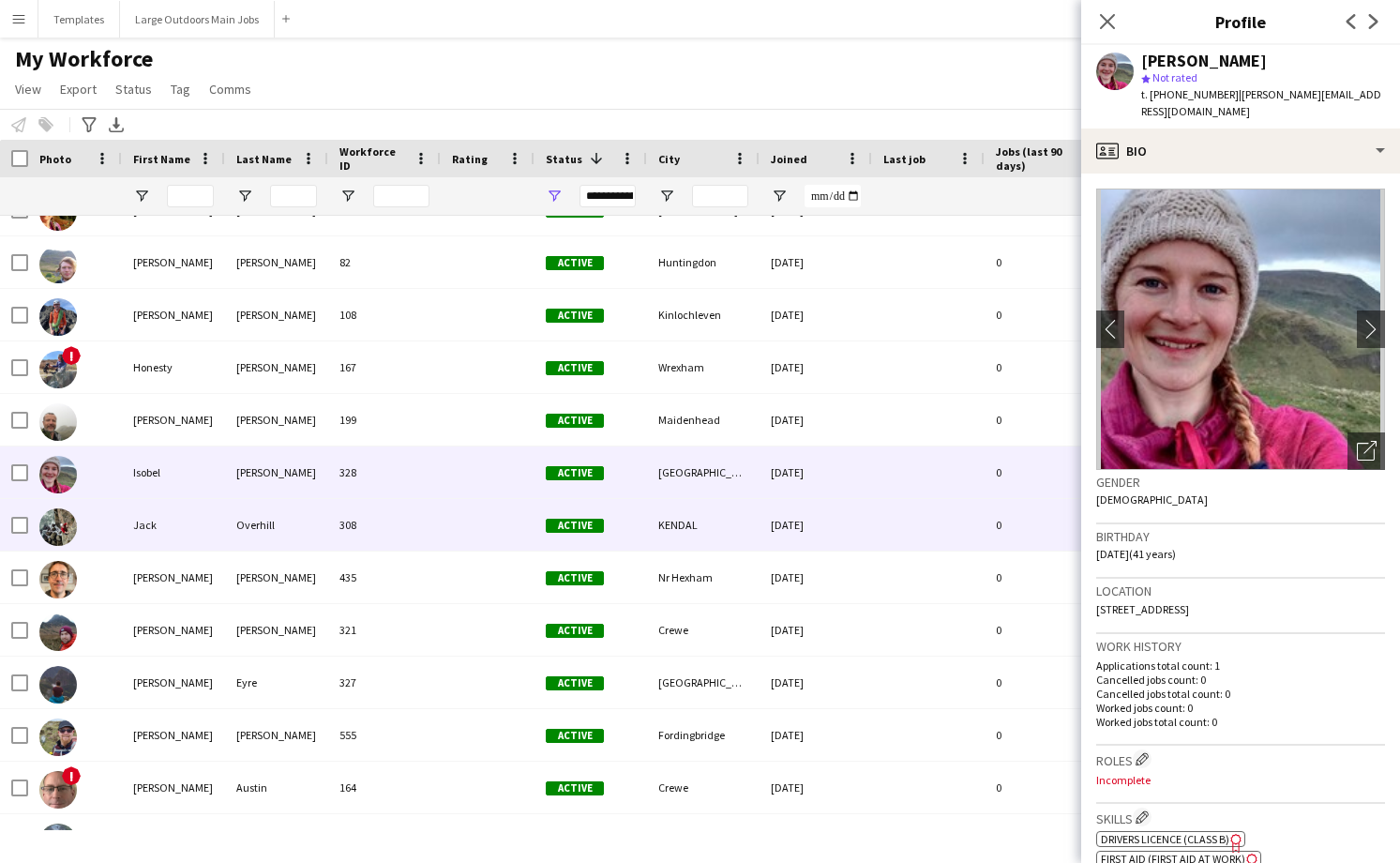
click at [405, 530] on div "308" at bounding box center [385, 525] width 113 height 52
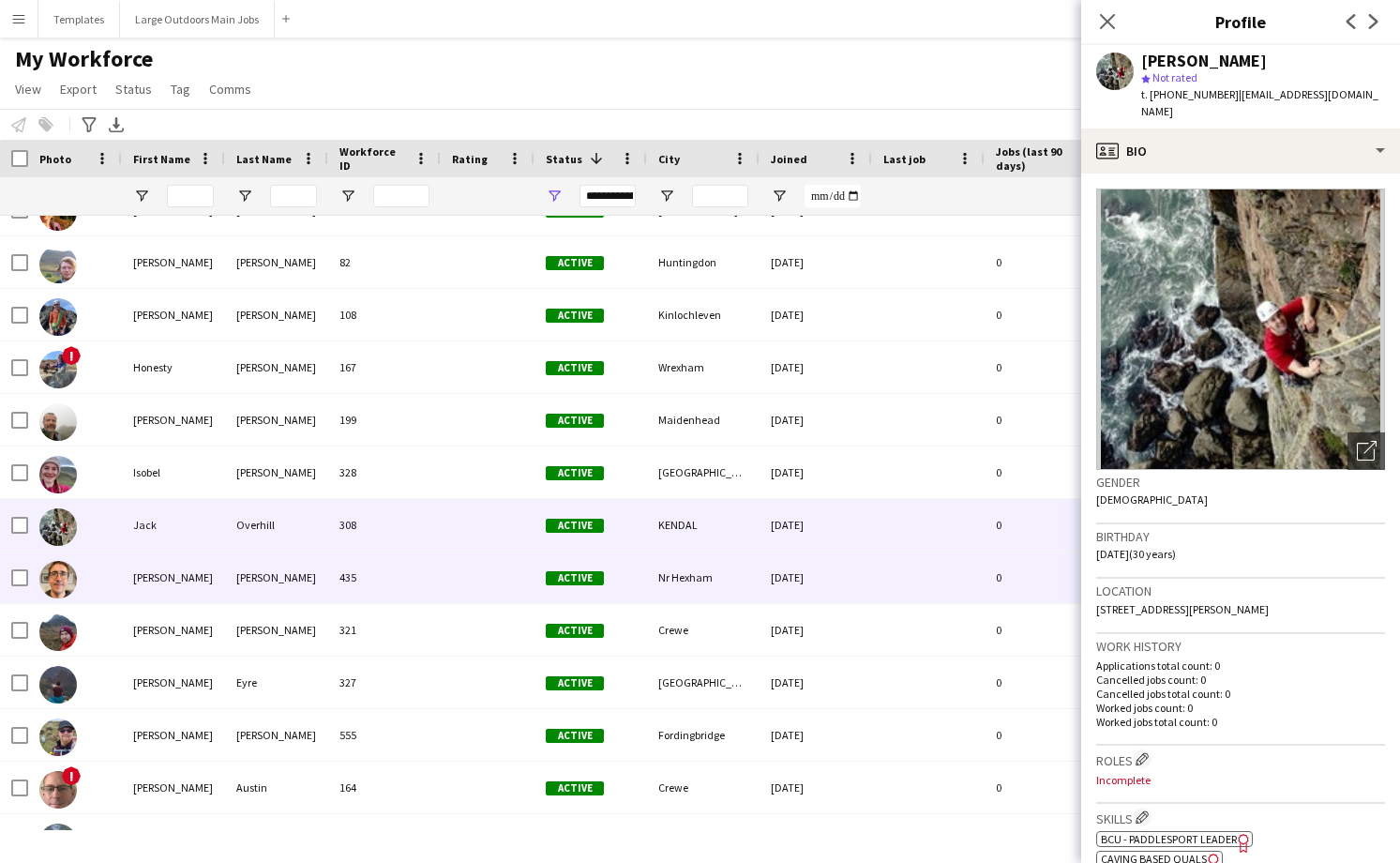
click at [417, 573] on div "435" at bounding box center [385, 577] width 113 height 52
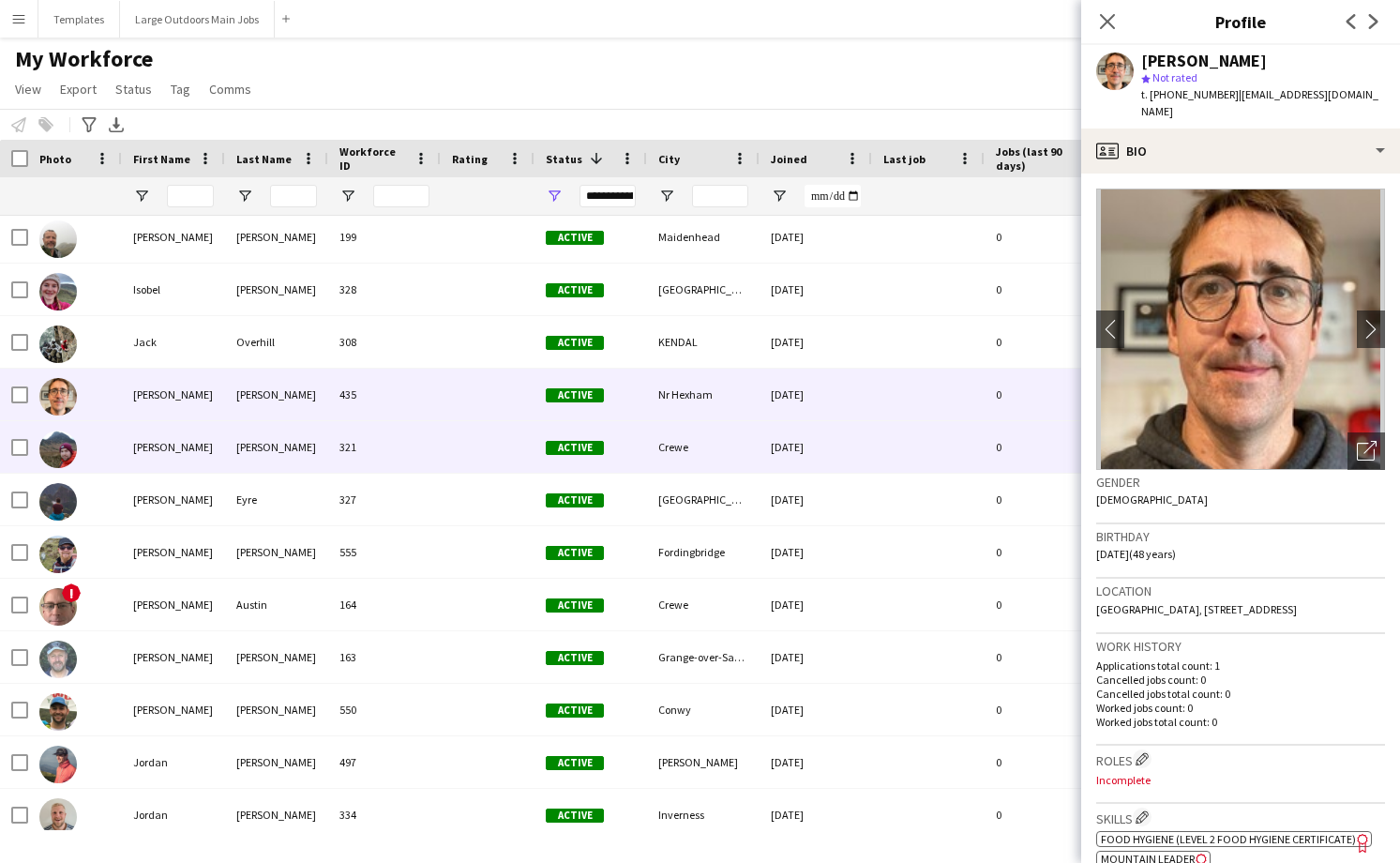
click at [443, 438] on div at bounding box center [488, 446] width 94 height 52
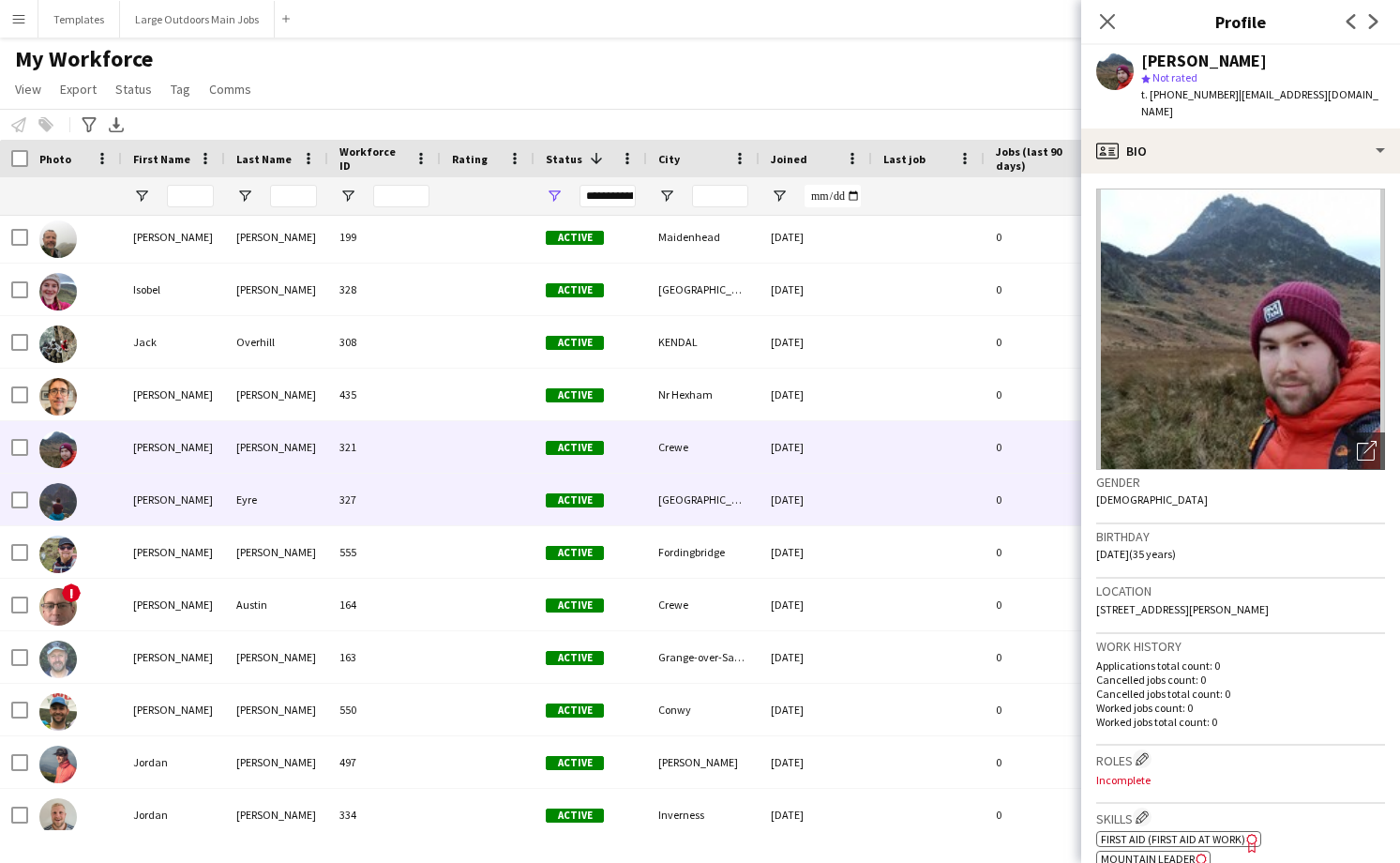
click at [420, 499] on div "327" at bounding box center [385, 499] width 113 height 52
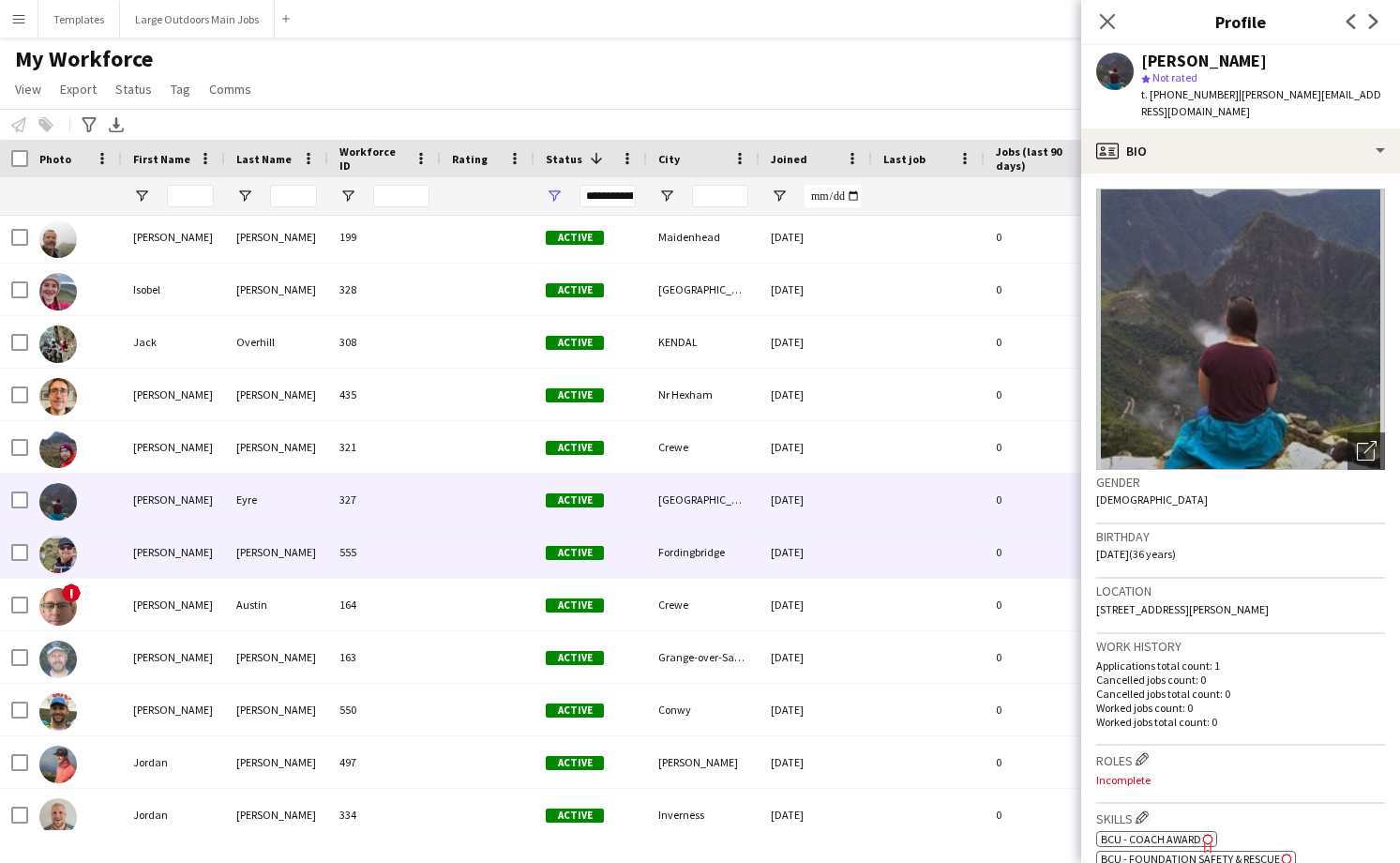
click at [414, 553] on div "555" at bounding box center [385, 552] width 113 height 52
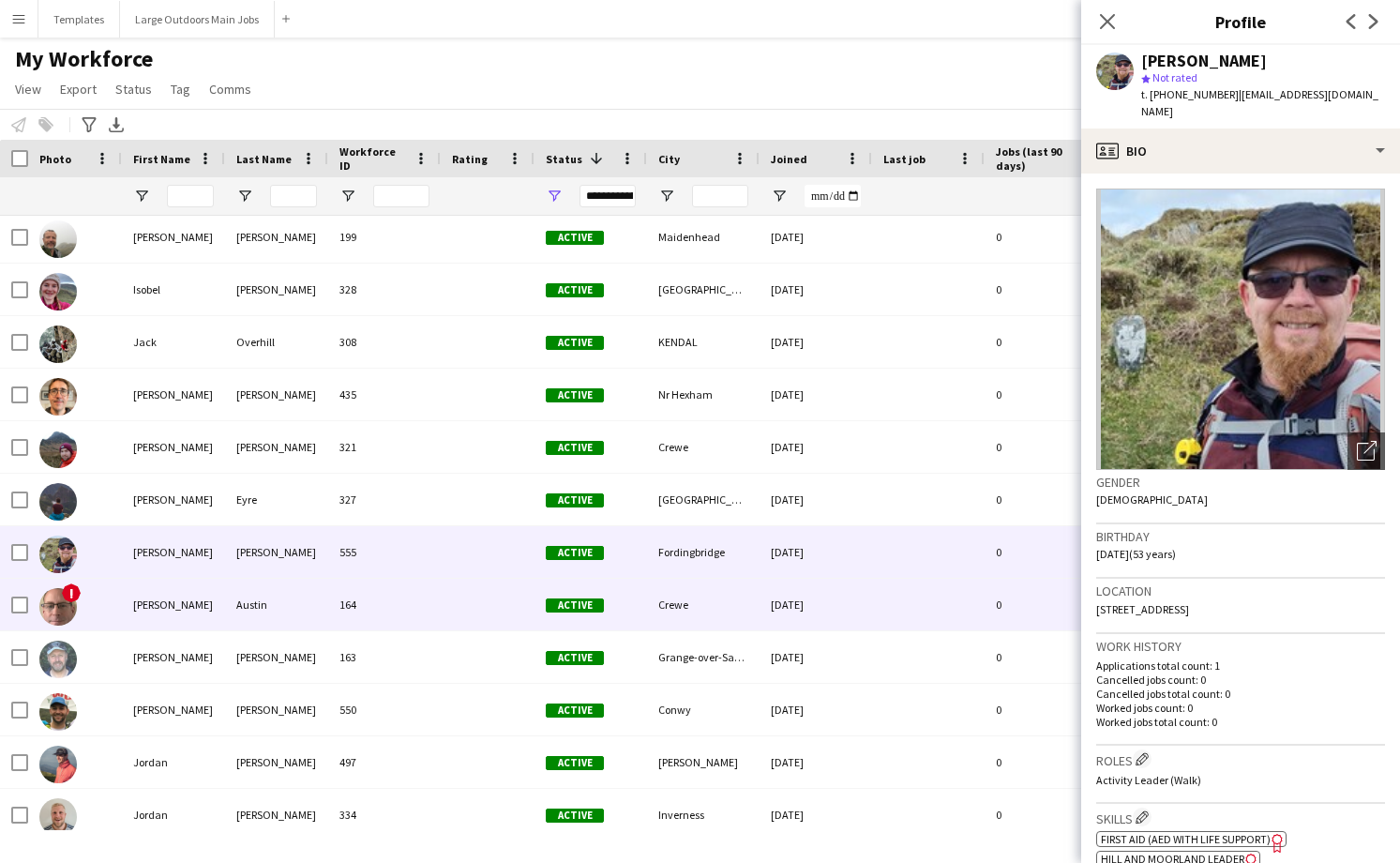
click at [414, 608] on div "164" at bounding box center [385, 604] width 113 height 52
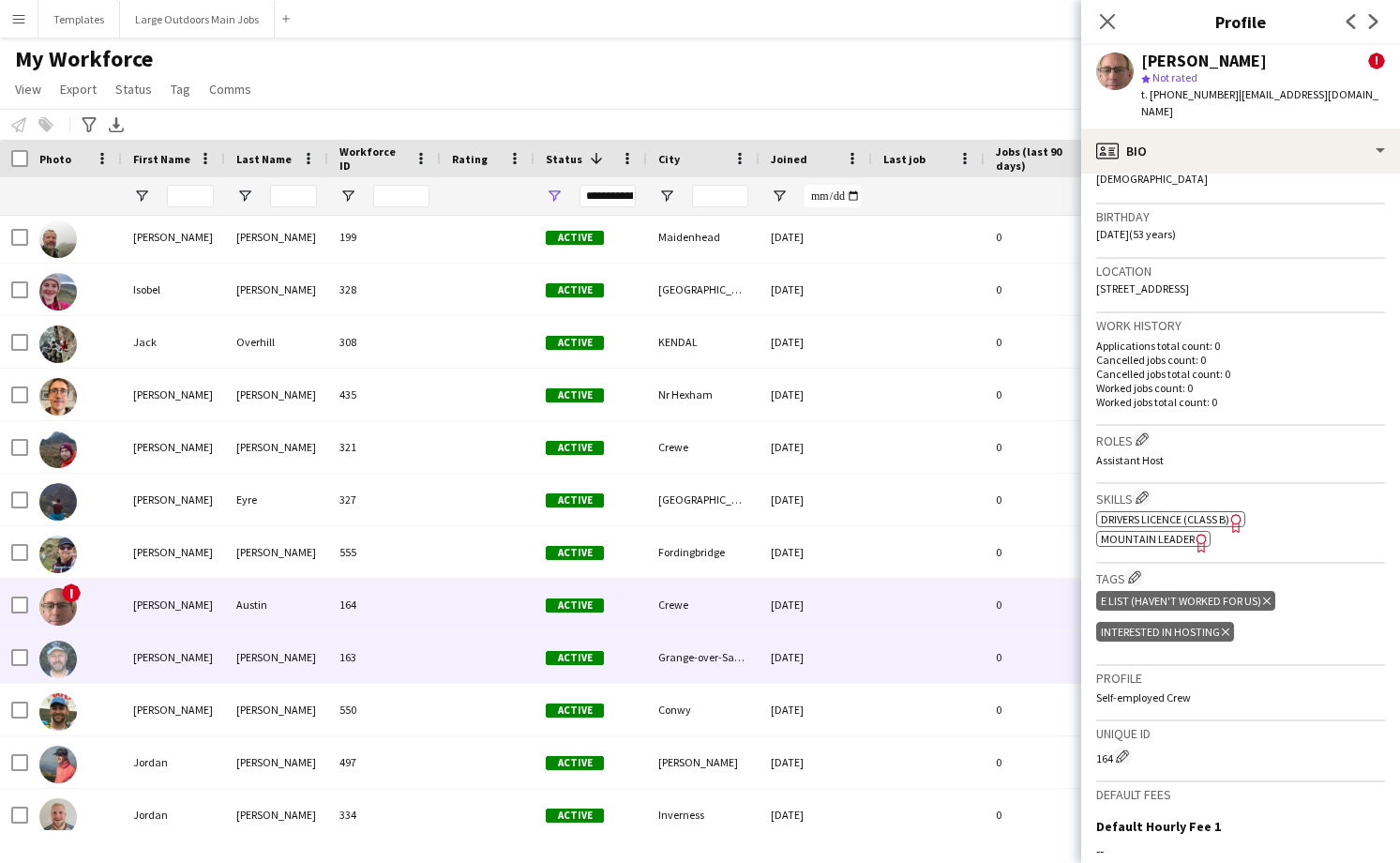
click at [386, 659] on div "163" at bounding box center [385, 657] width 113 height 52
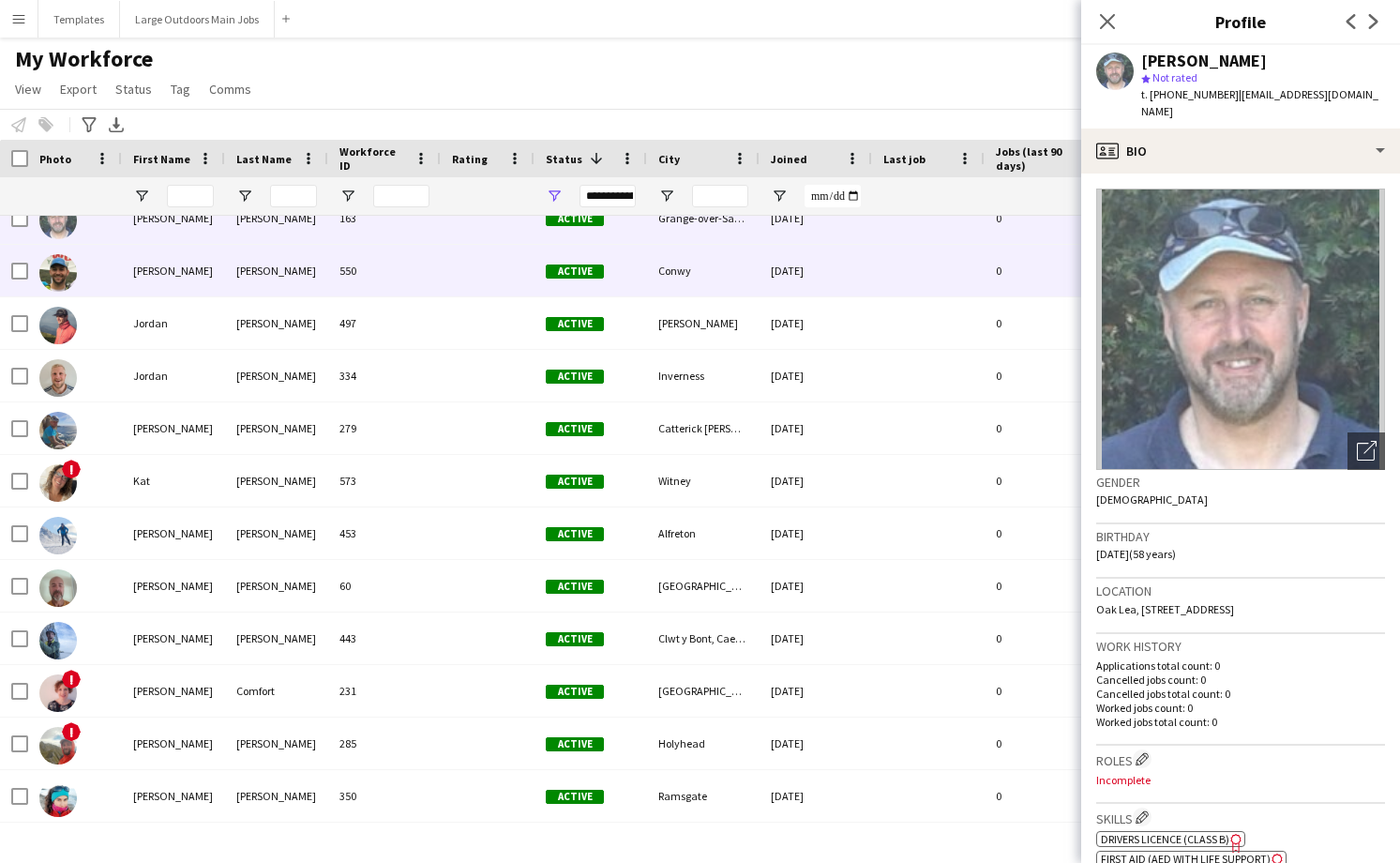
click at [441, 261] on div at bounding box center [488, 270] width 94 height 52
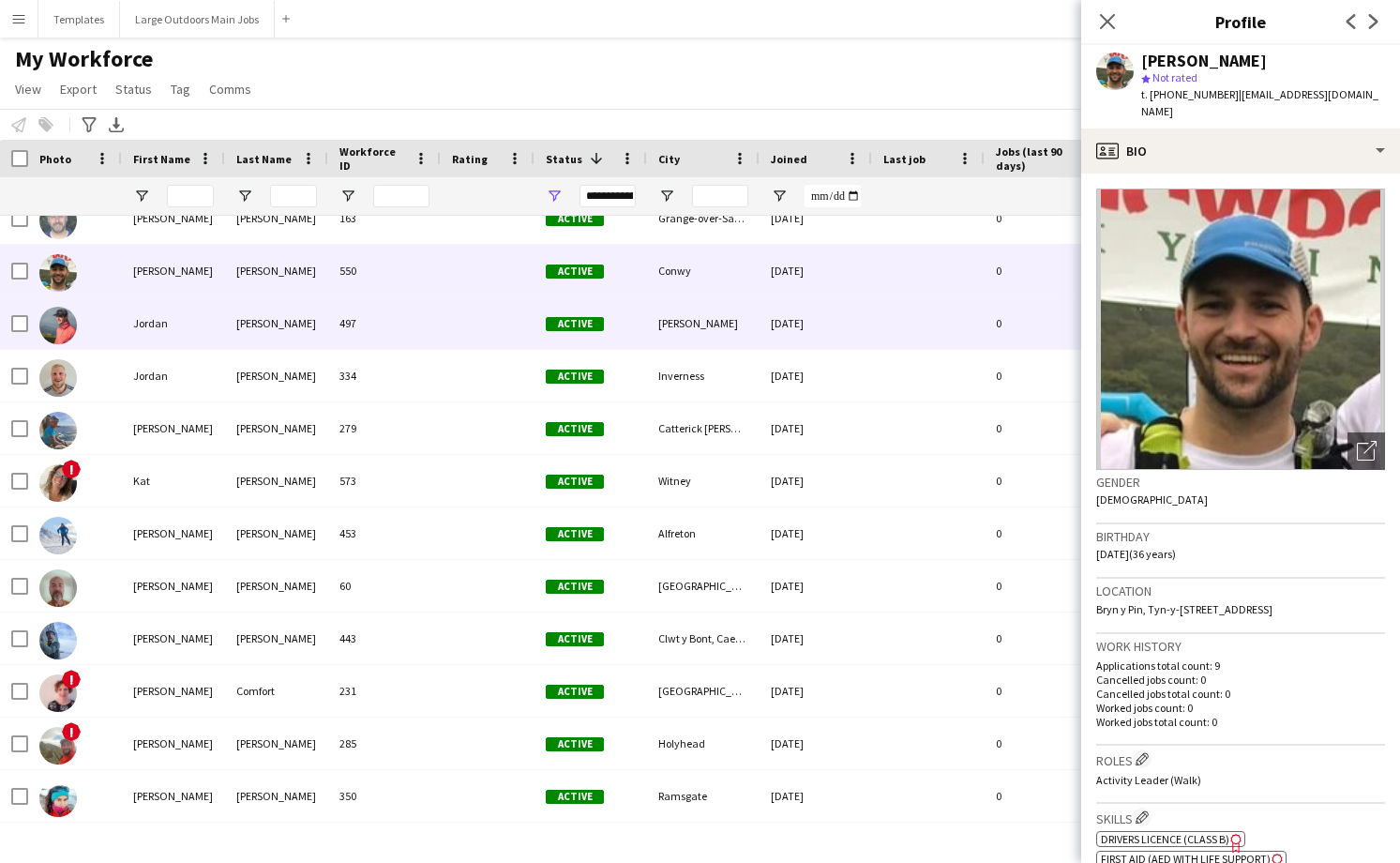
click at [443, 323] on div at bounding box center [488, 323] width 94 height 52
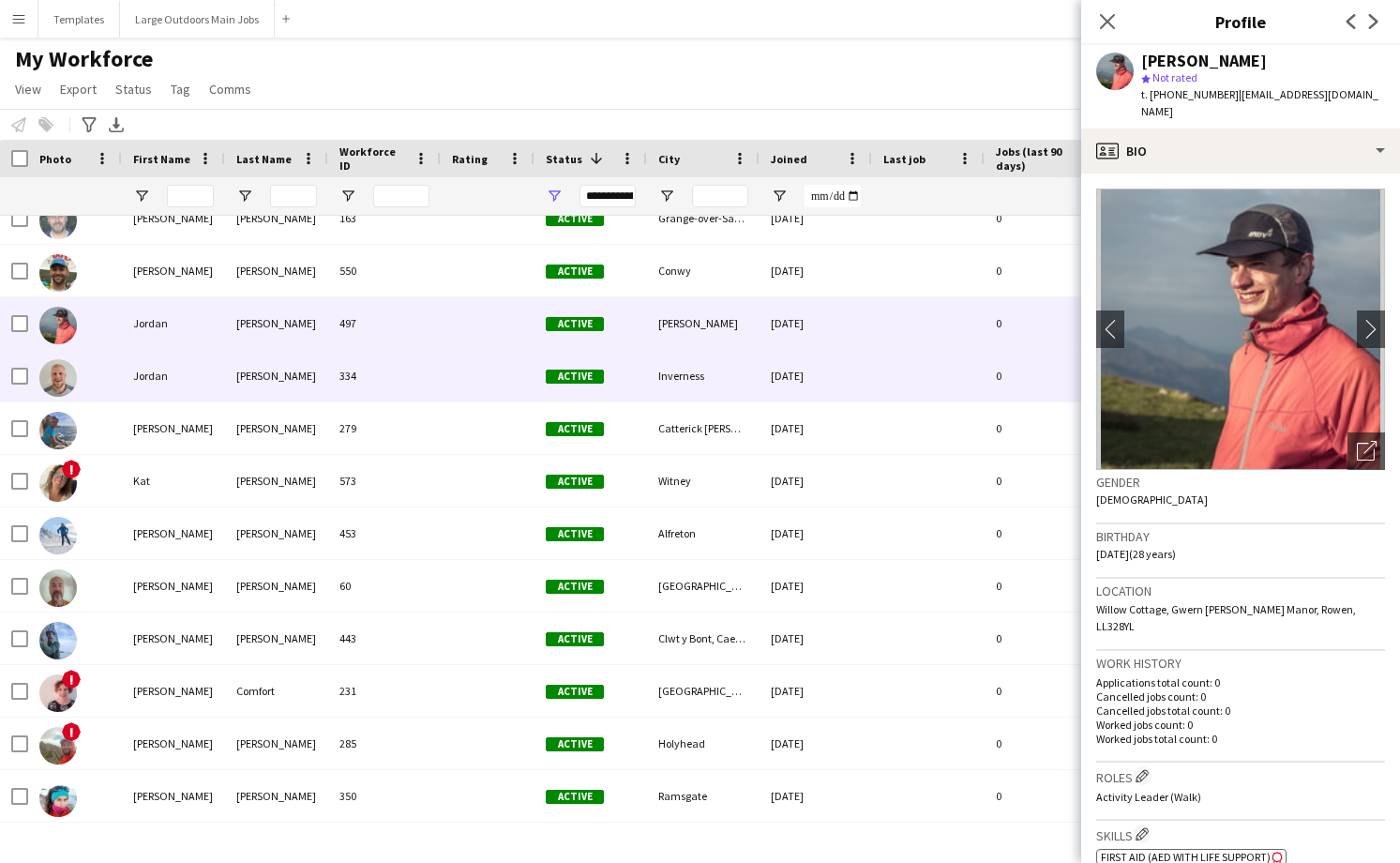
click at [441, 367] on div at bounding box center [488, 375] width 94 height 52
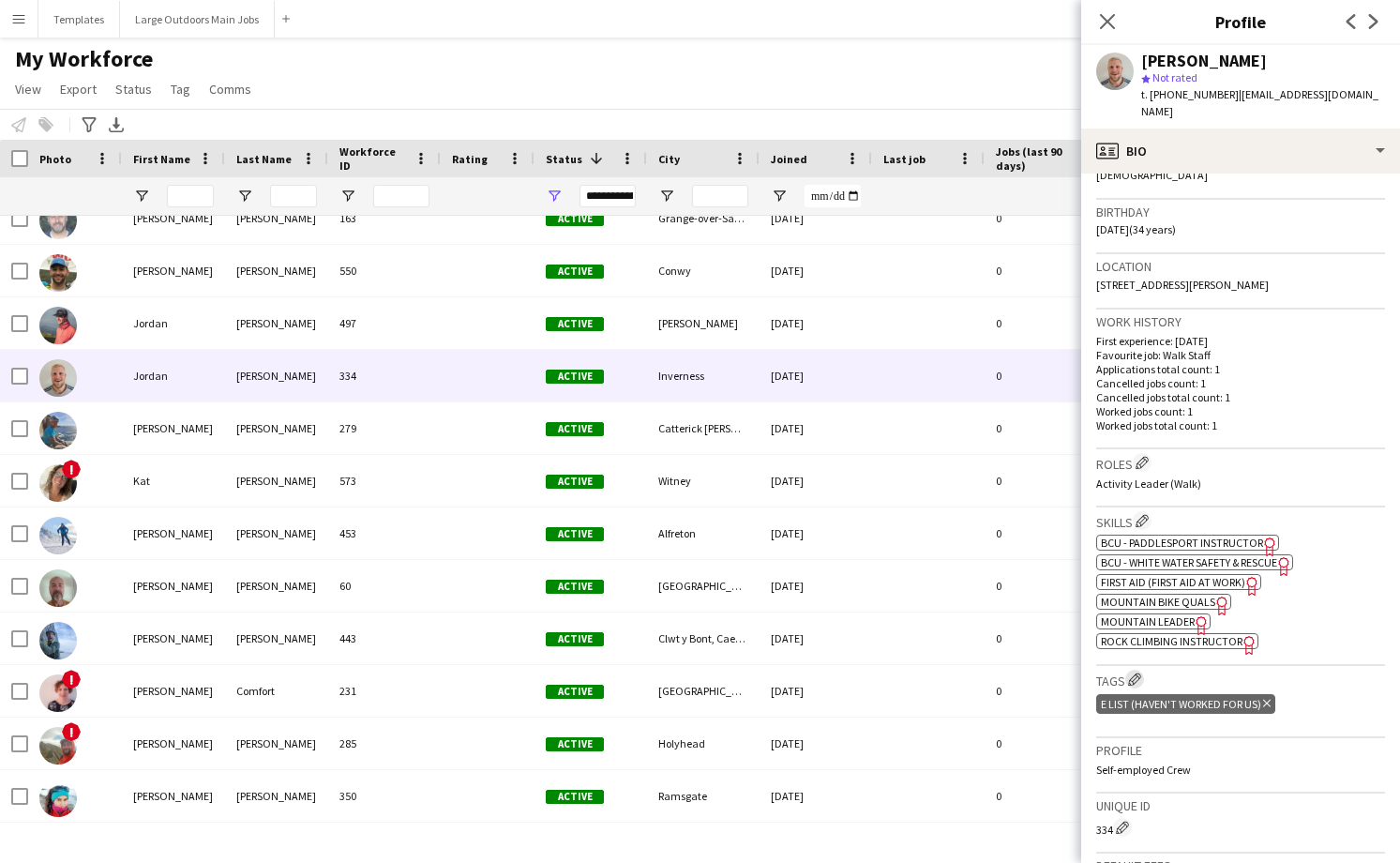
click at [1139, 673] on app-icon "Edit crew company tags" at bounding box center [1135, 679] width 14 height 14
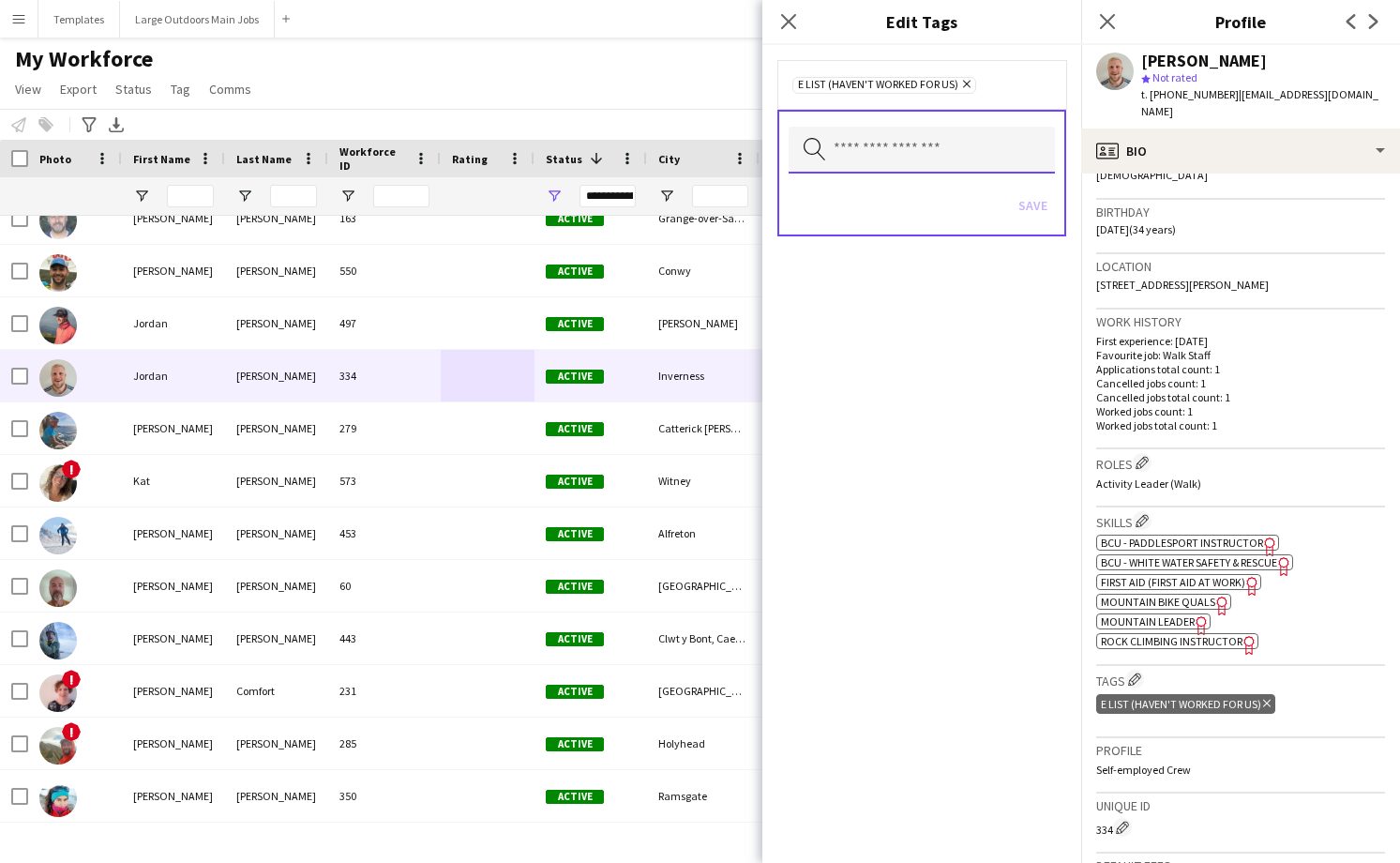
click at [929, 147] on input "text" at bounding box center [922, 150] width 266 height 47
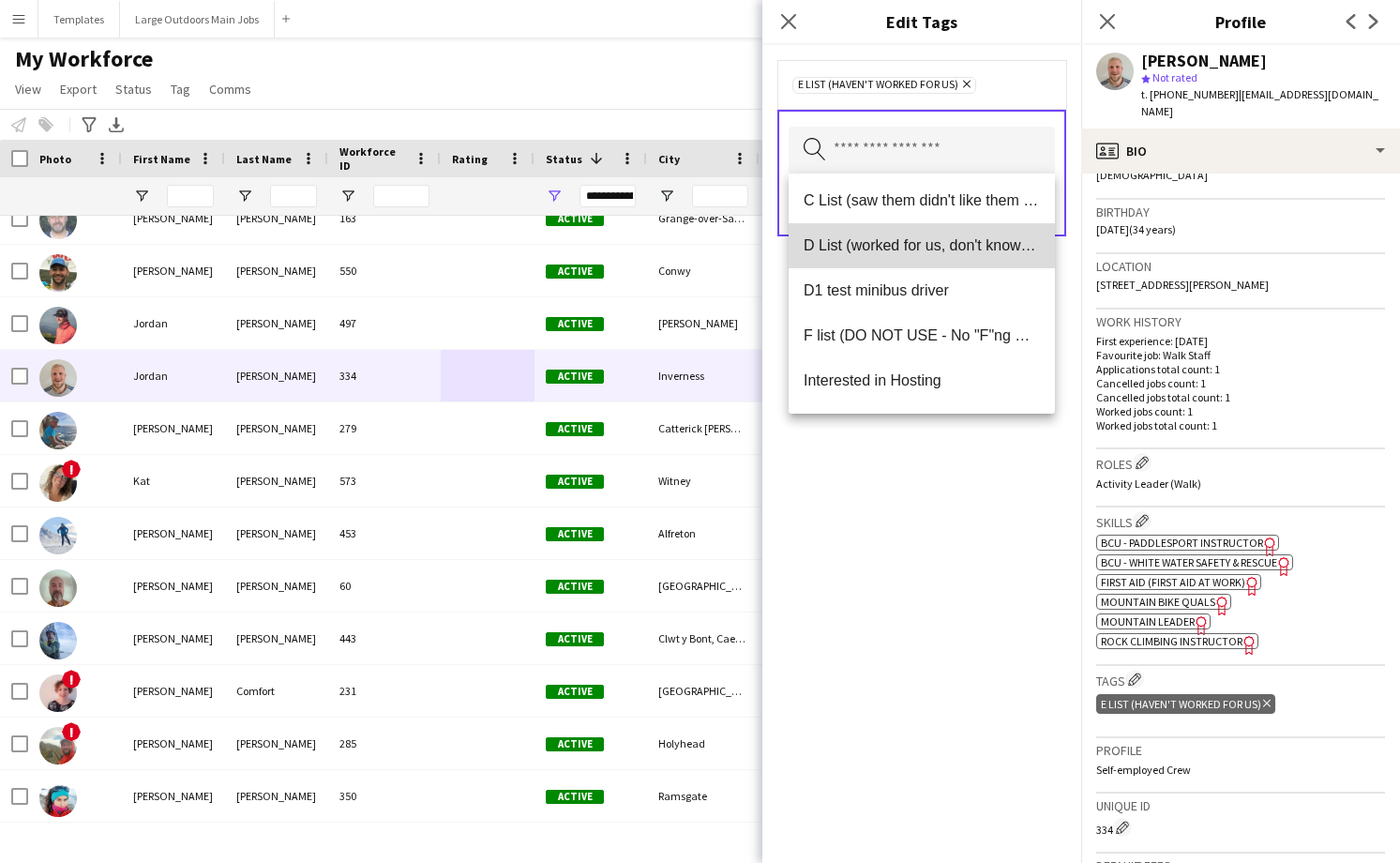
click at [894, 255] on span "D List (worked for us, don't know much about them)" at bounding box center [921, 245] width 236 height 17
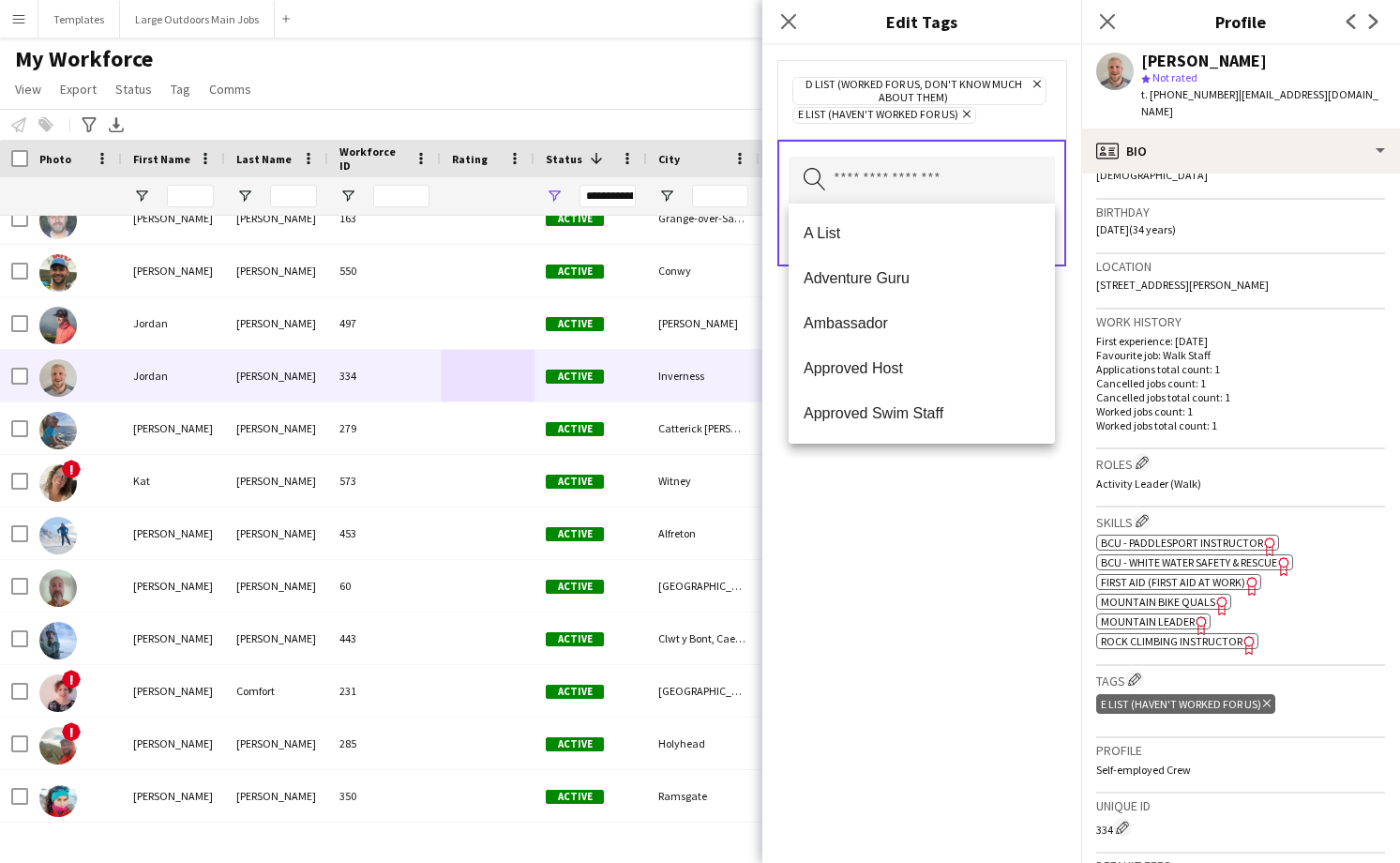
click at [995, 119] on div "D List (worked for us, don't know much about them) Remove E List (Haven't worke…" at bounding box center [922, 99] width 258 height 49
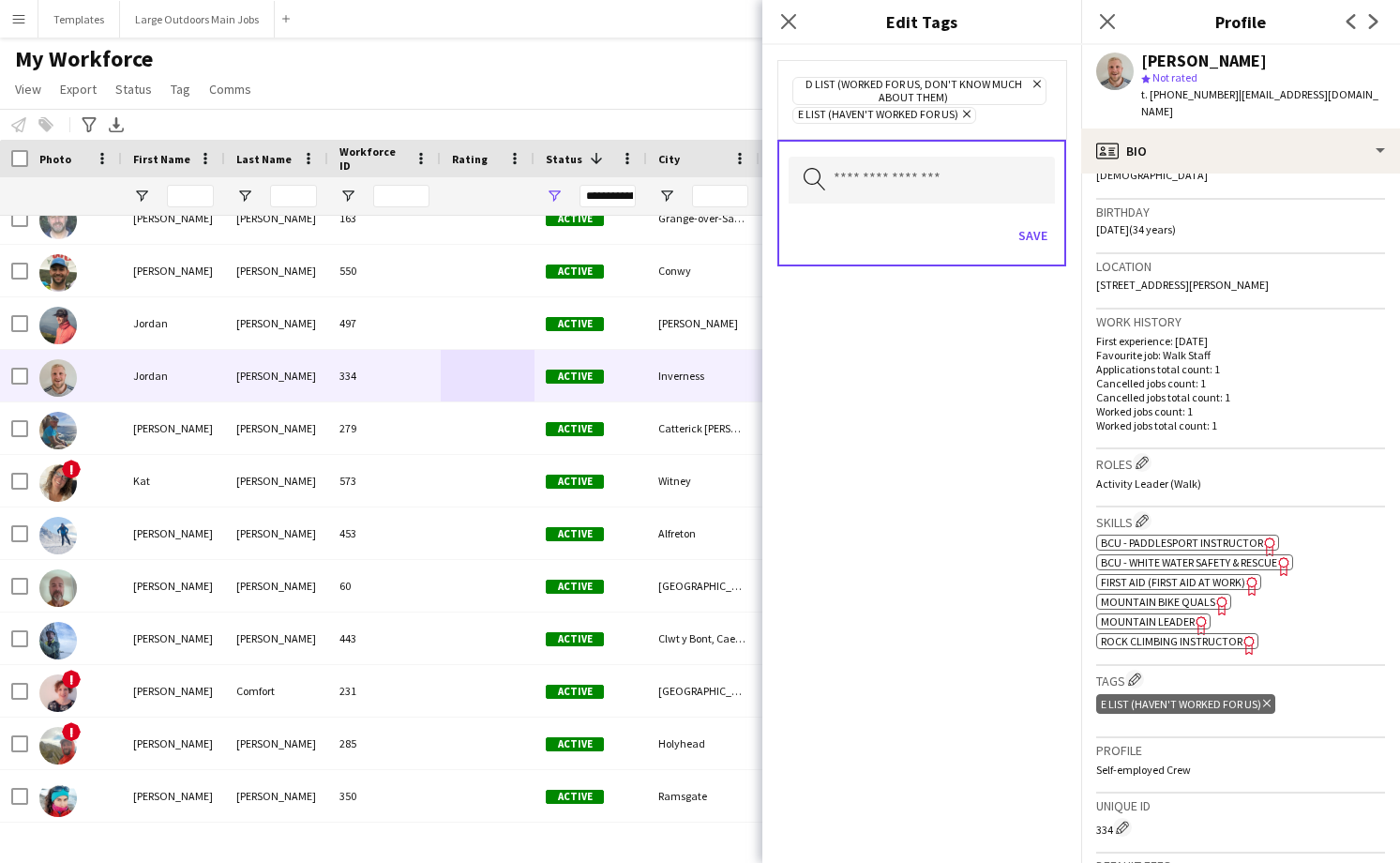
click at [963, 113] on icon "Remove" at bounding box center [964, 114] width 13 height 13
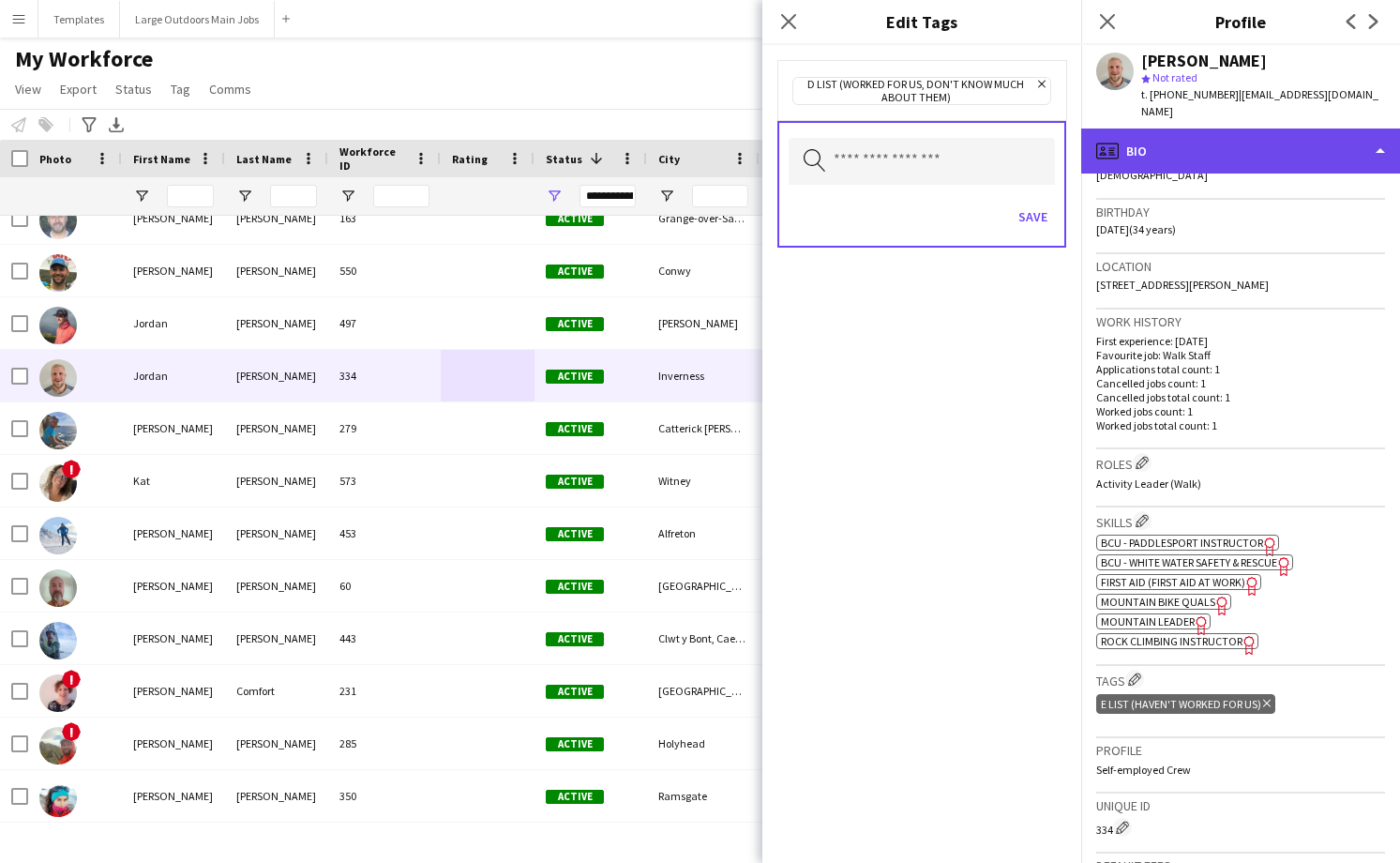
click at [1315, 130] on div "profile Bio" at bounding box center [1241, 151] width 319 height 45
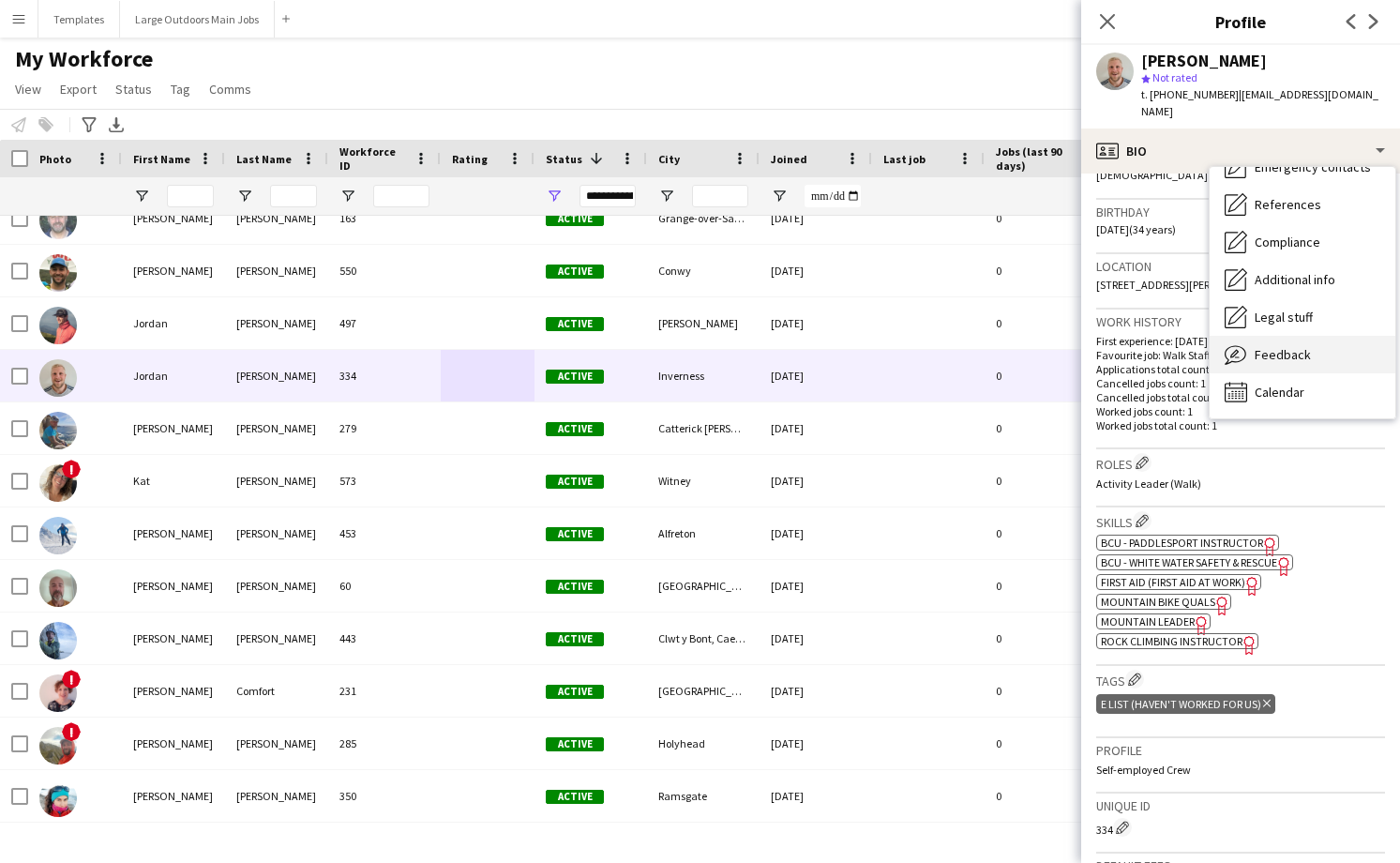
click at [1281, 346] on span "Feedback" at bounding box center [1282, 354] width 56 height 17
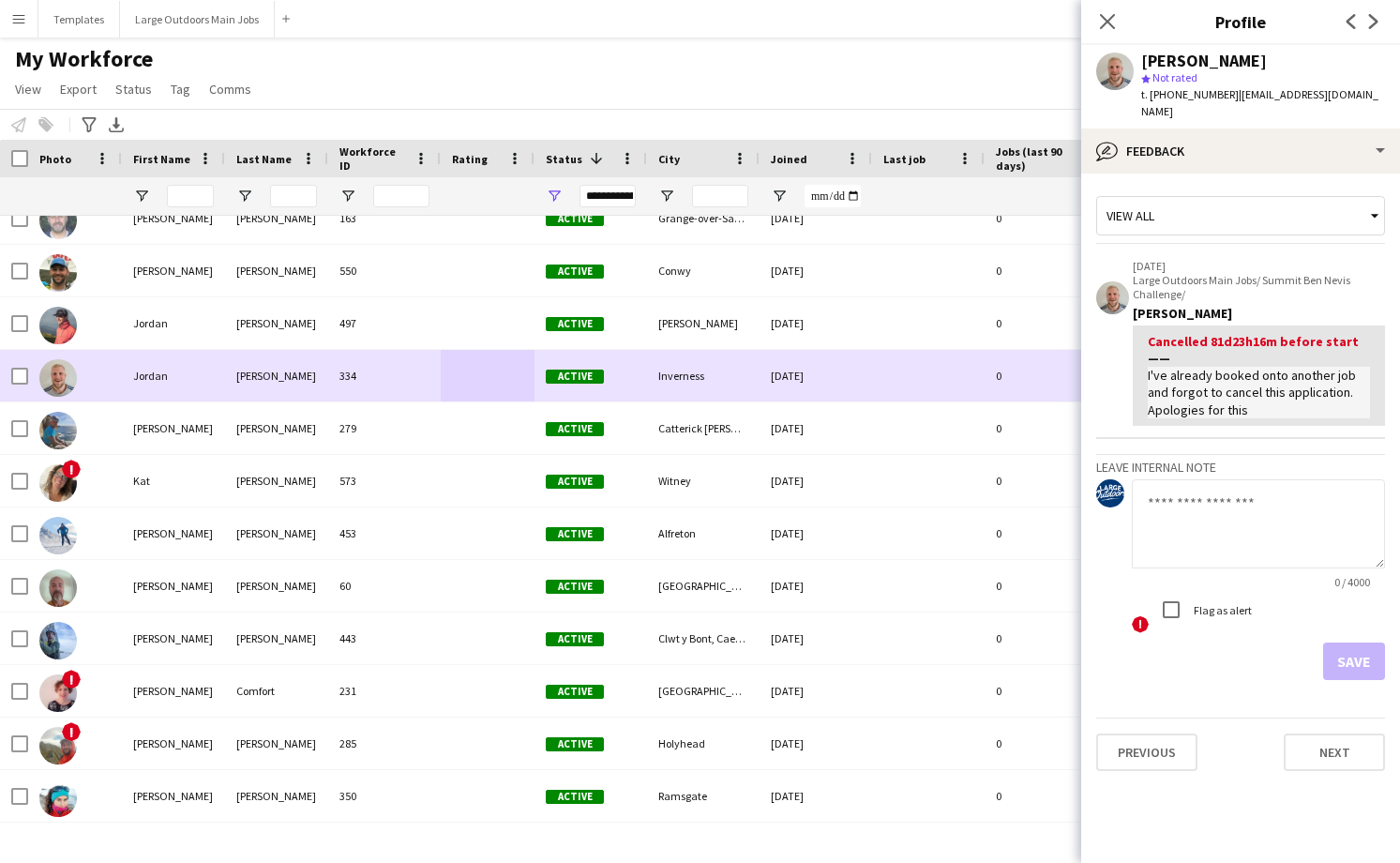
click at [481, 382] on div at bounding box center [488, 375] width 94 height 52
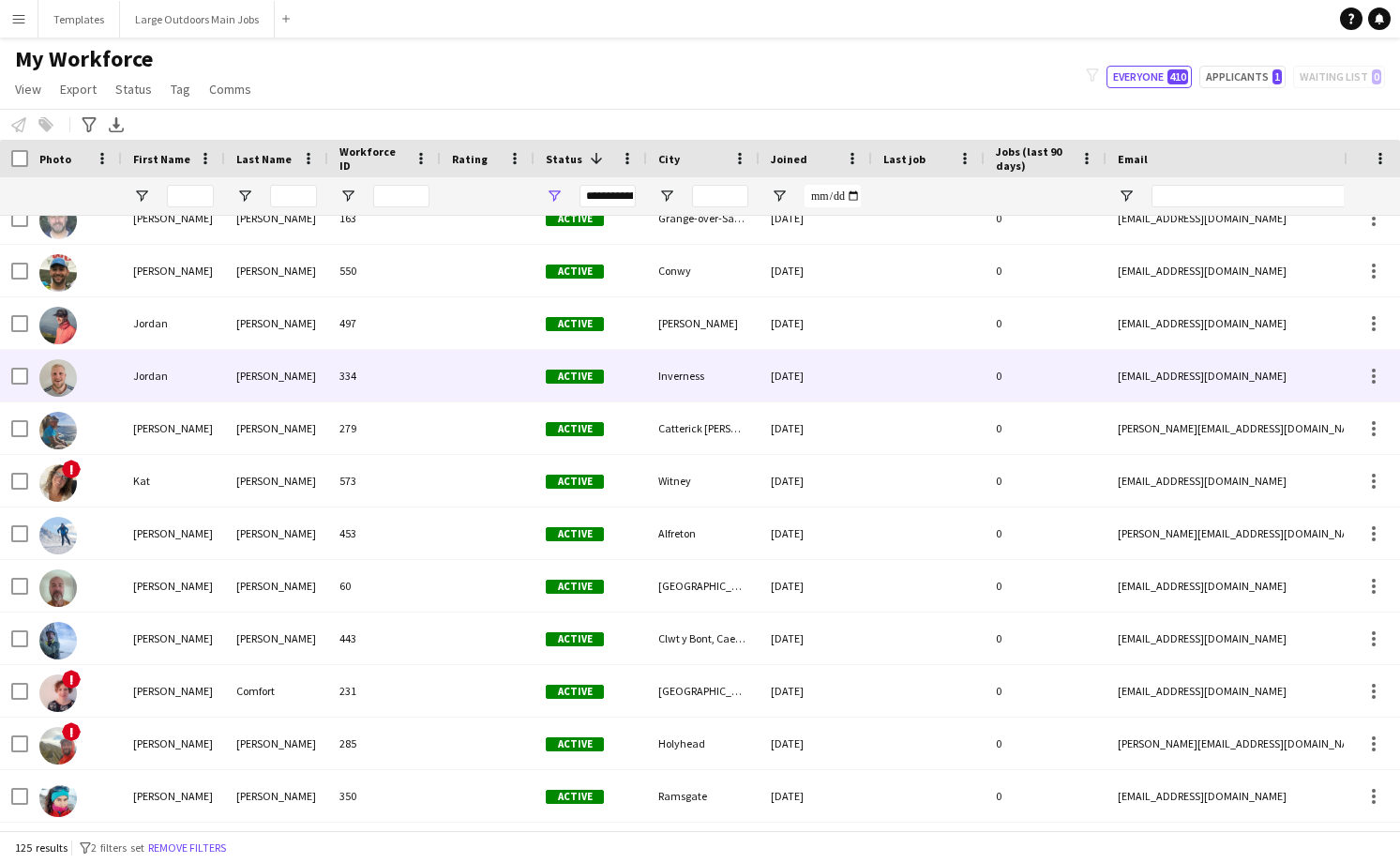
click at [1036, 378] on div "0" at bounding box center [1045, 375] width 121 height 52
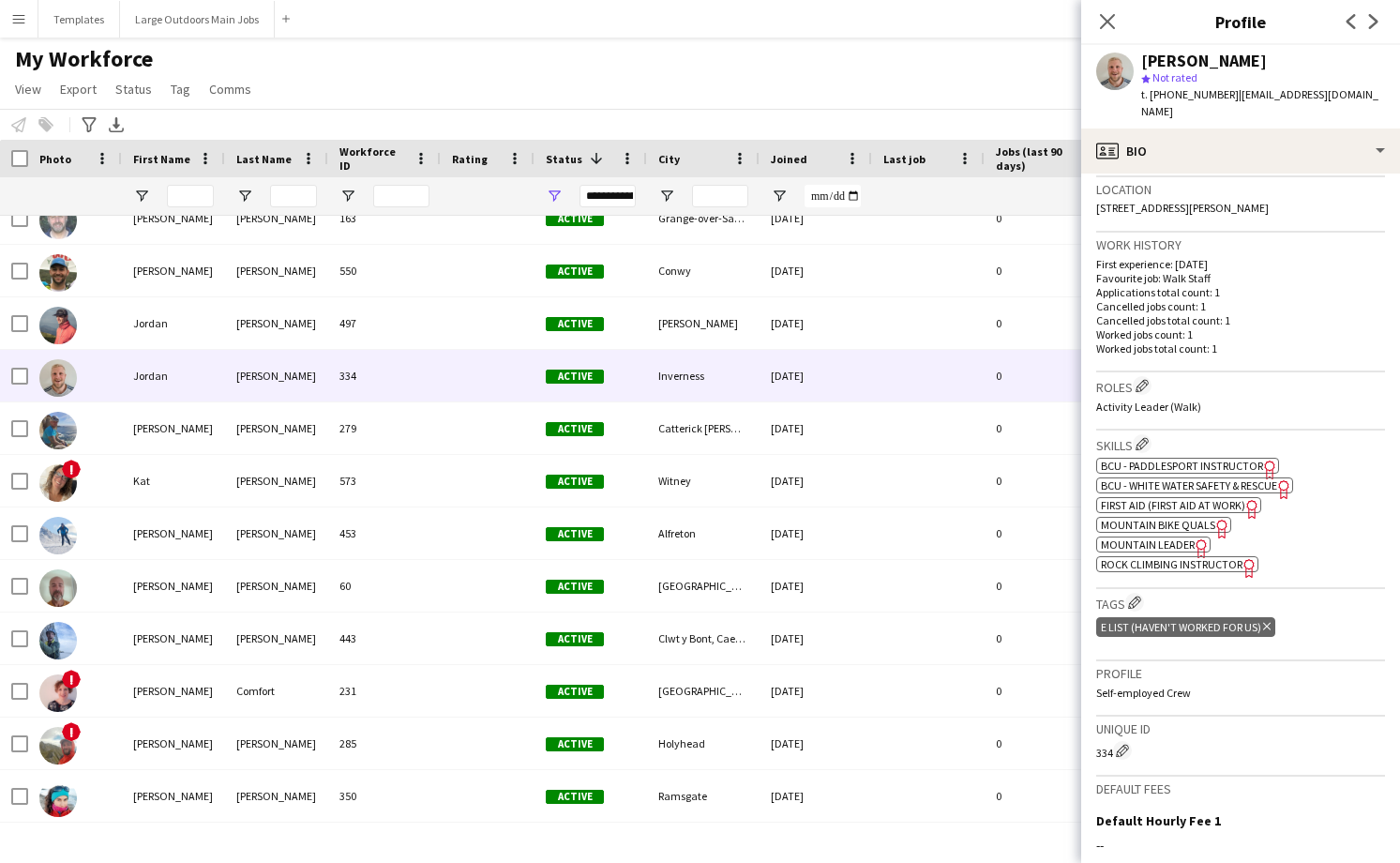
scroll to position [402, 0]
click at [1268, 620] on icon "Delete tag" at bounding box center [1267, 626] width 8 height 12
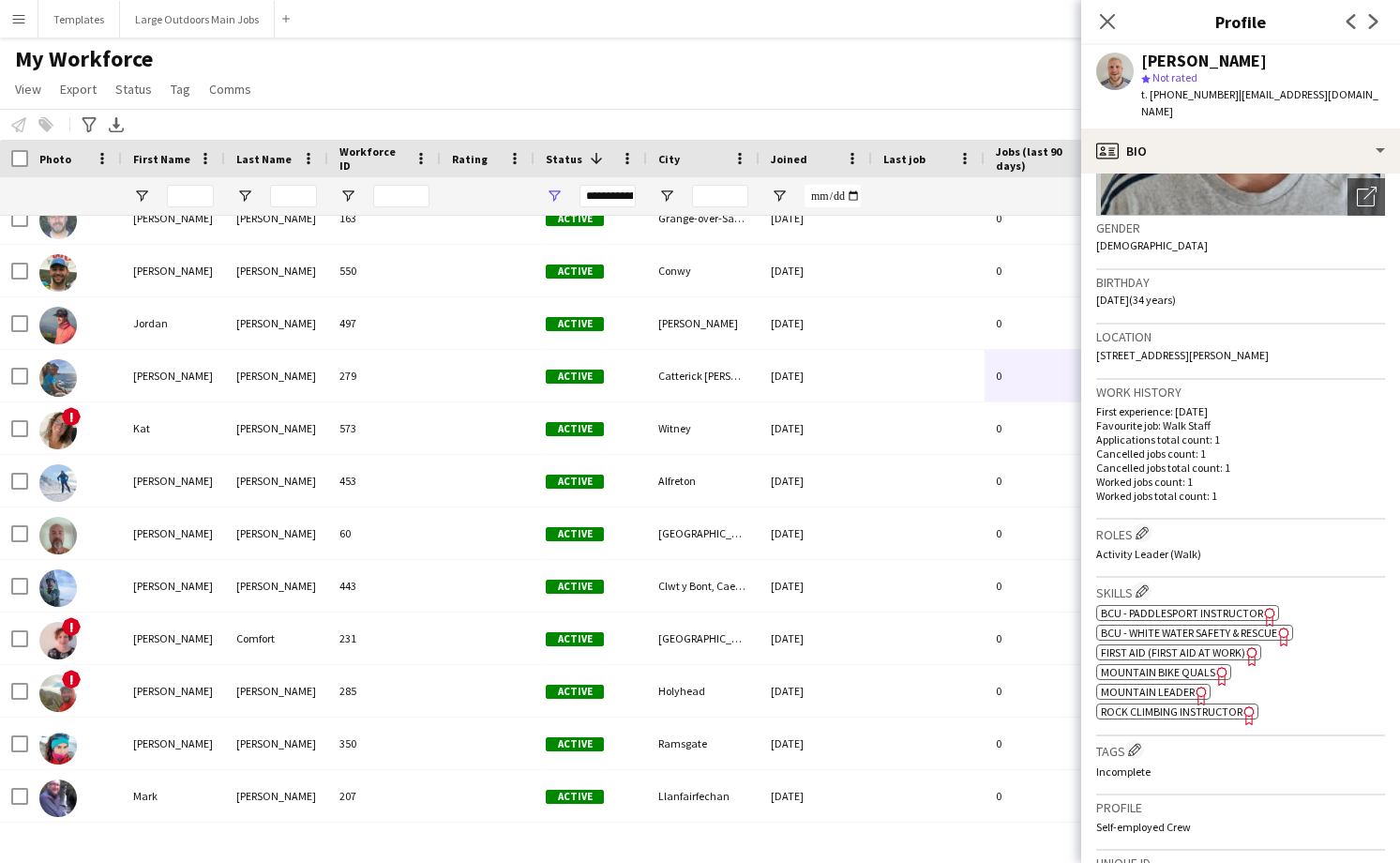
scroll to position [278, 0]
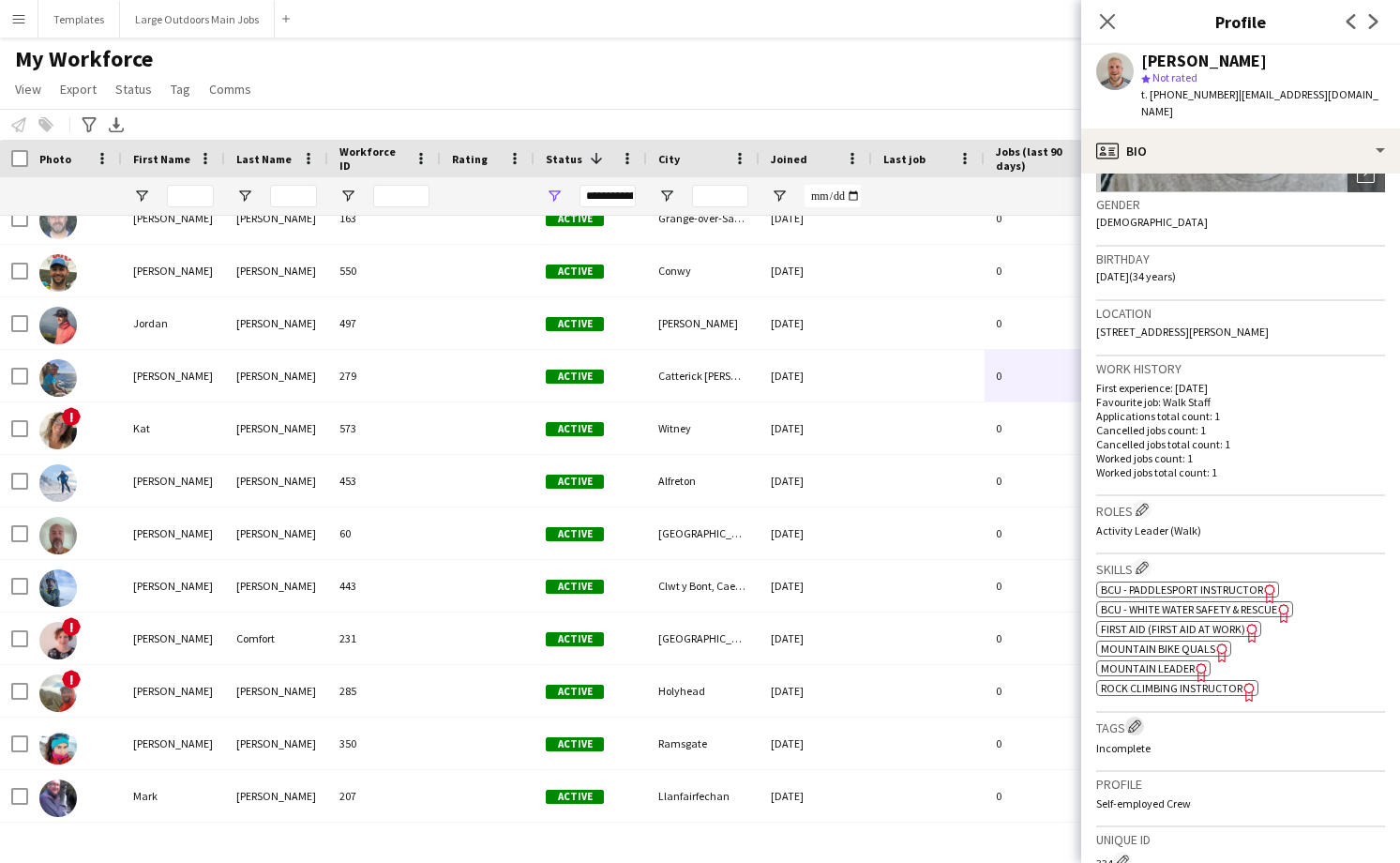
click at [1133, 716] on button "Edit crew company tags" at bounding box center [1134, 725] width 18 height 18
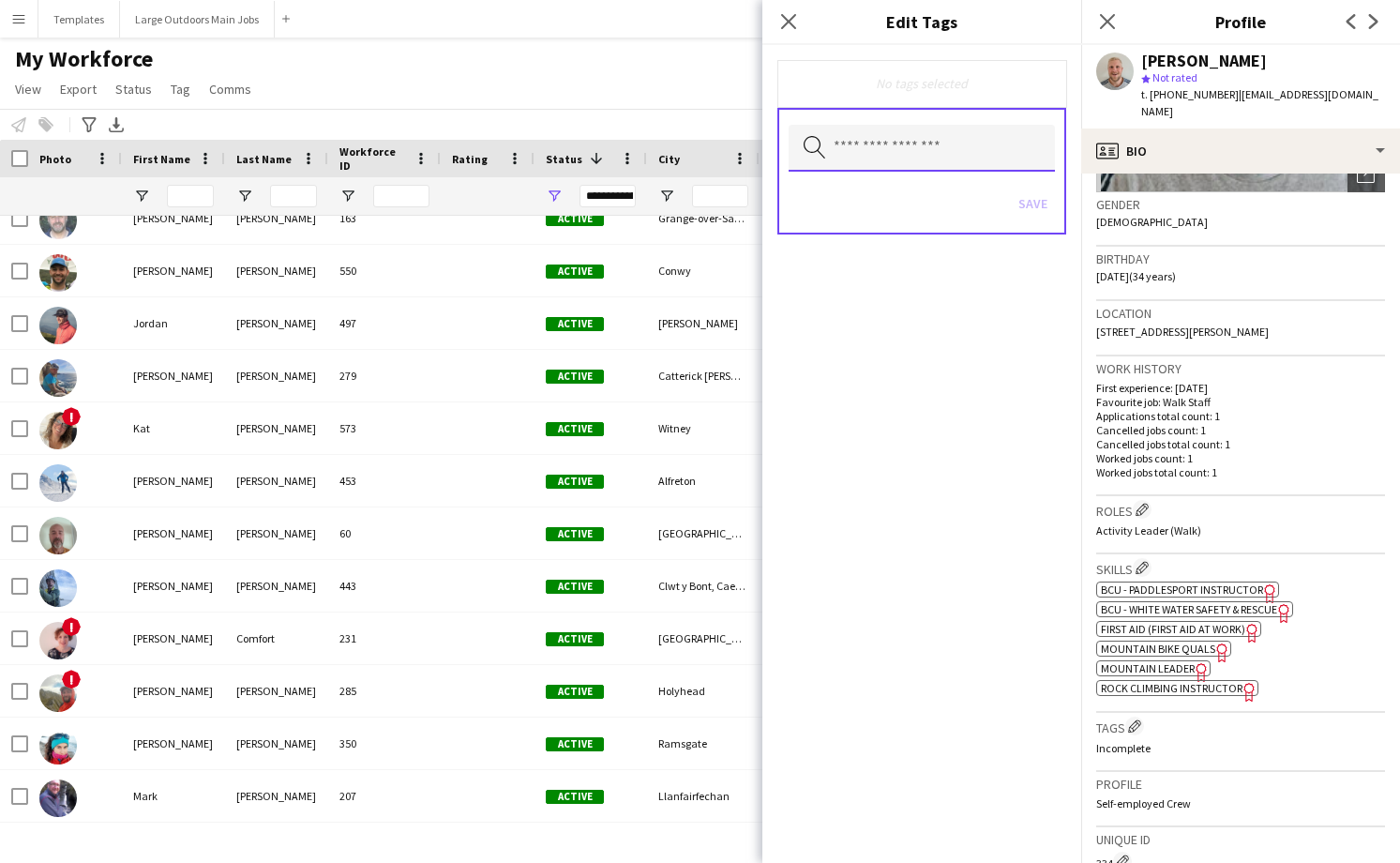
click at [921, 157] on input "text" at bounding box center [922, 148] width 266 height 47
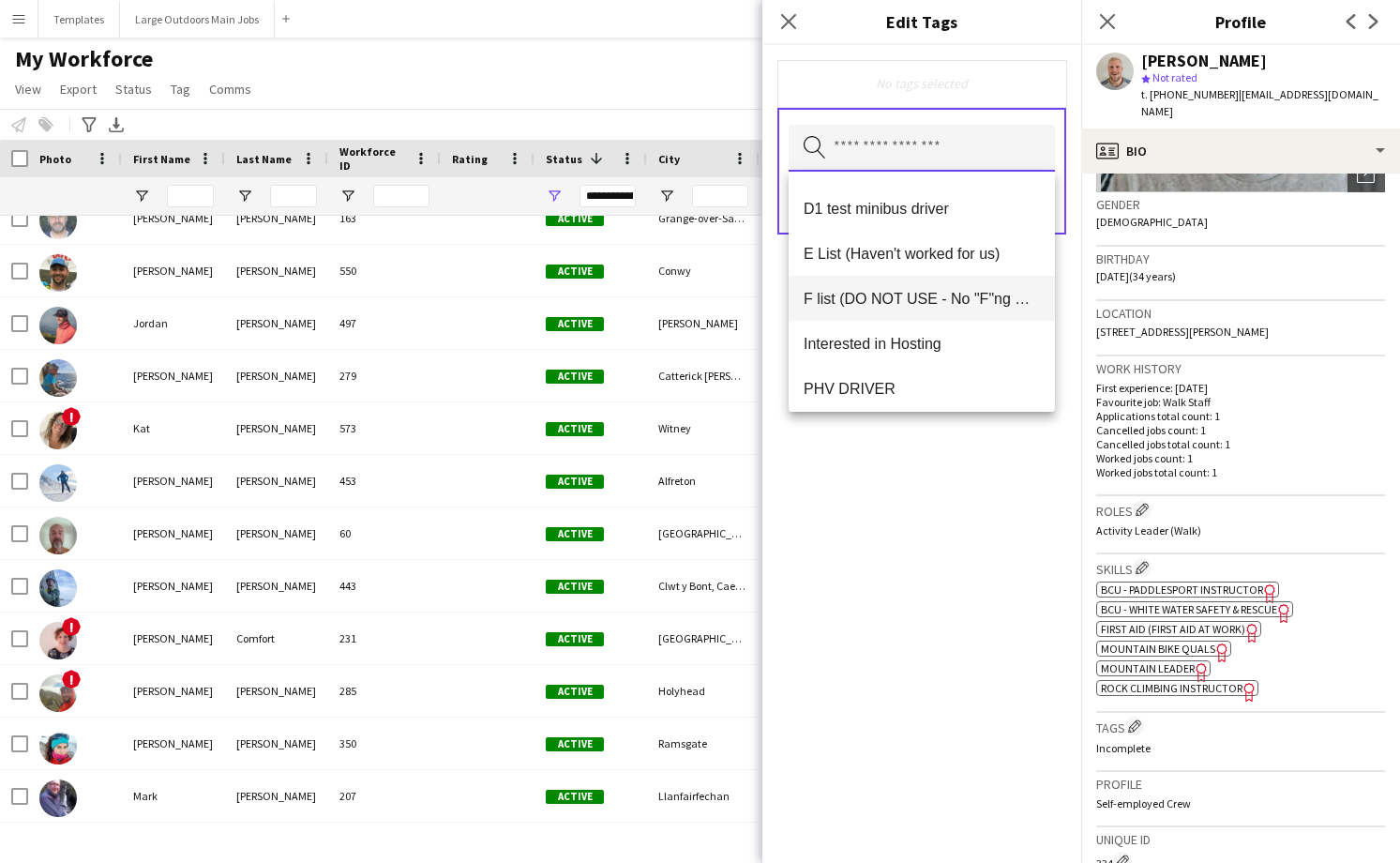
scroll to position [321, 0]
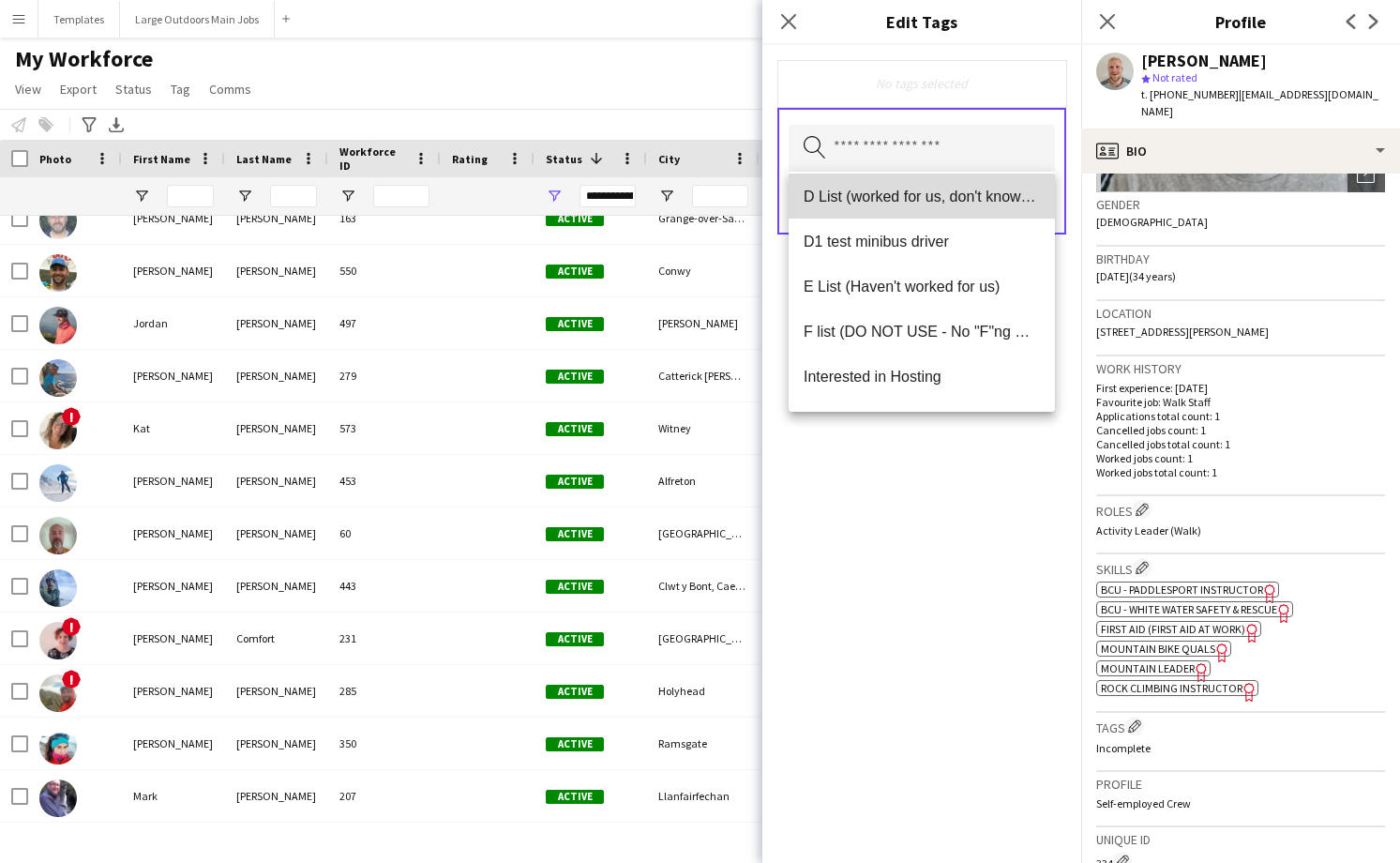
click at [861, 196] on span "D List (worked for us, don't know much about them)" at bounding box center [921, 196] width 236 height 17
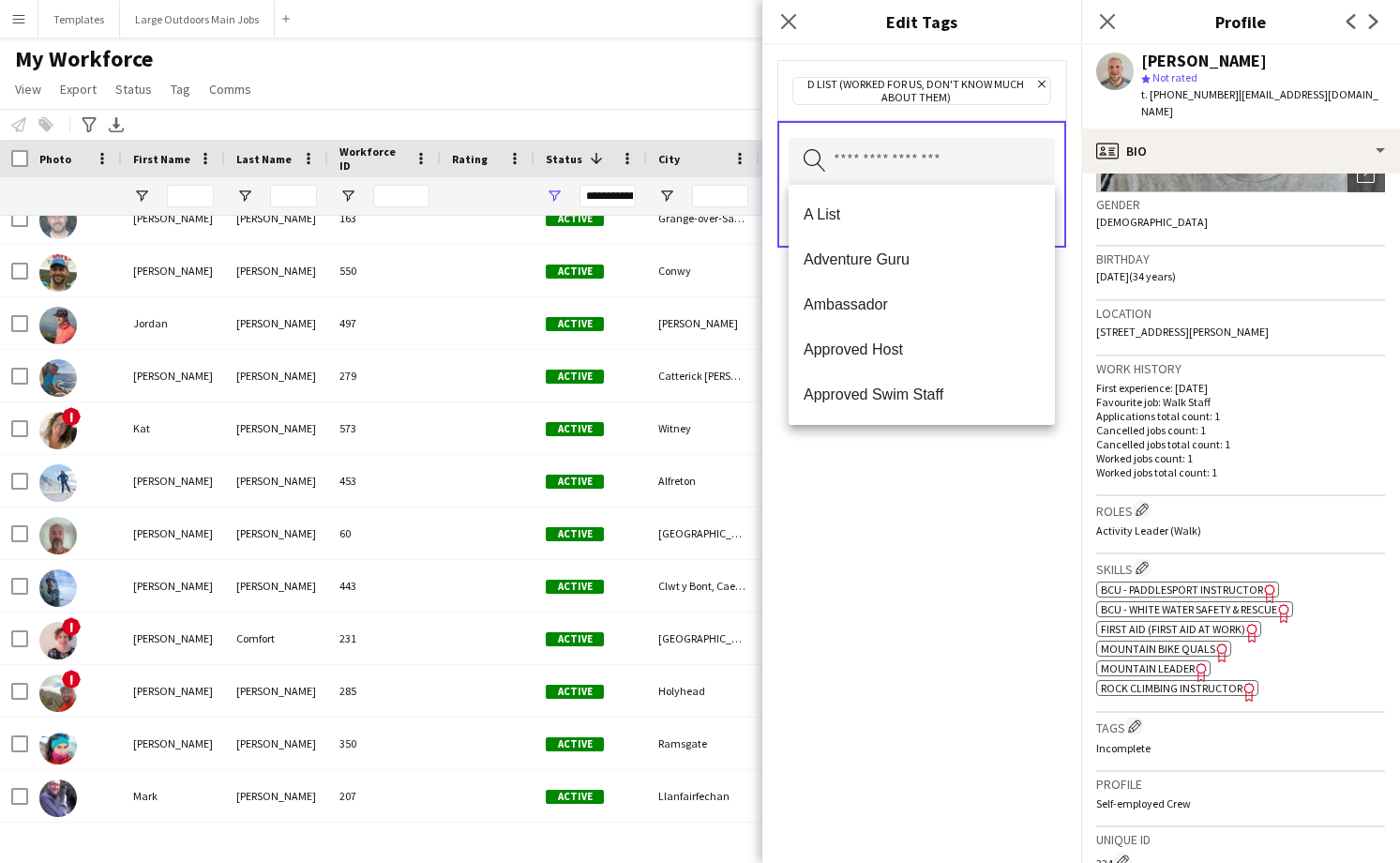
click at [1000, 582] on div "D List (worked for us, don't know much about them) Remove Search by tag name Sa…" at bounding box center [922, 454] width 319 height 818
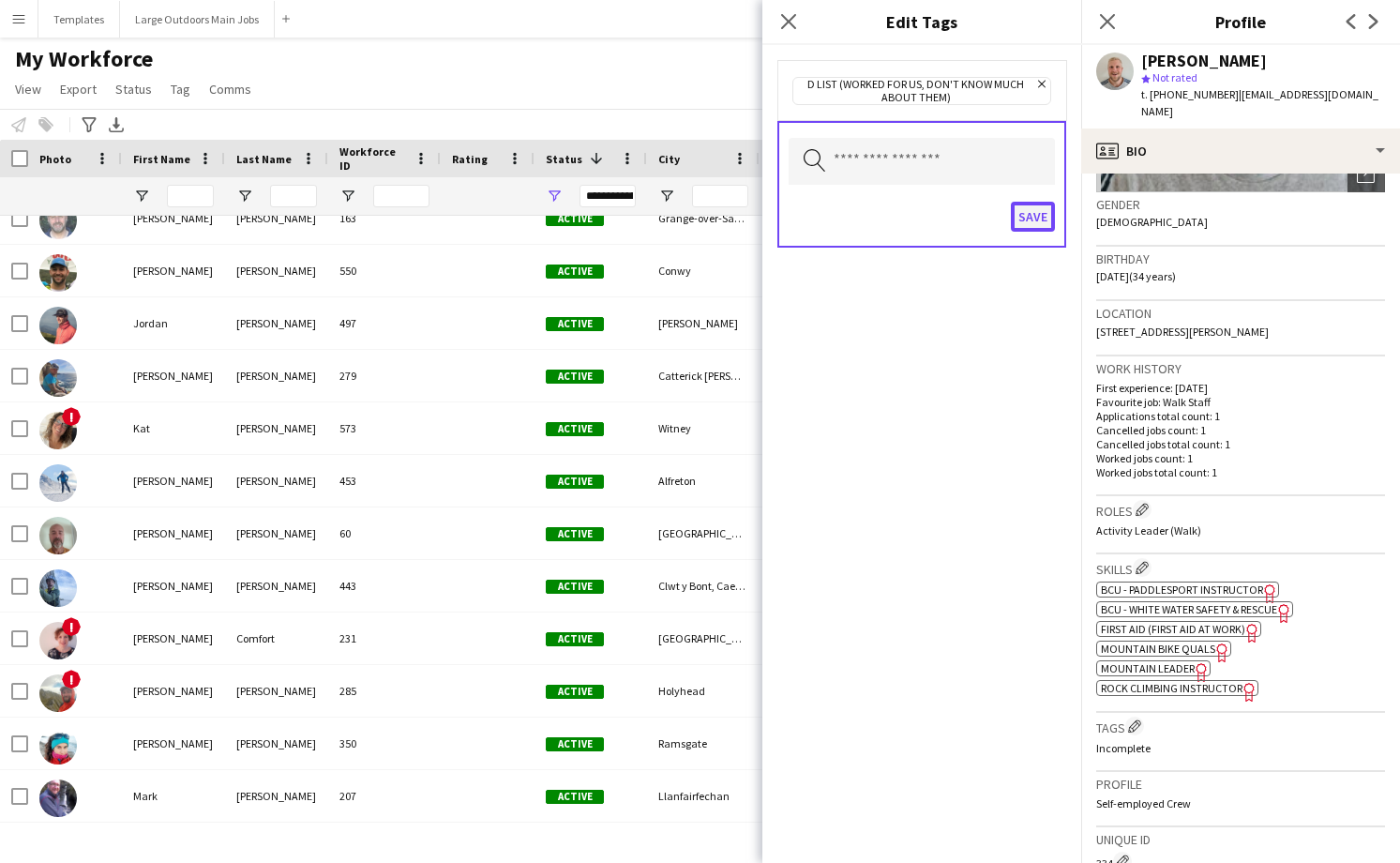
click at [1030, 215] on button "Save" at bounding box center [1033, 217] width 44 height 30
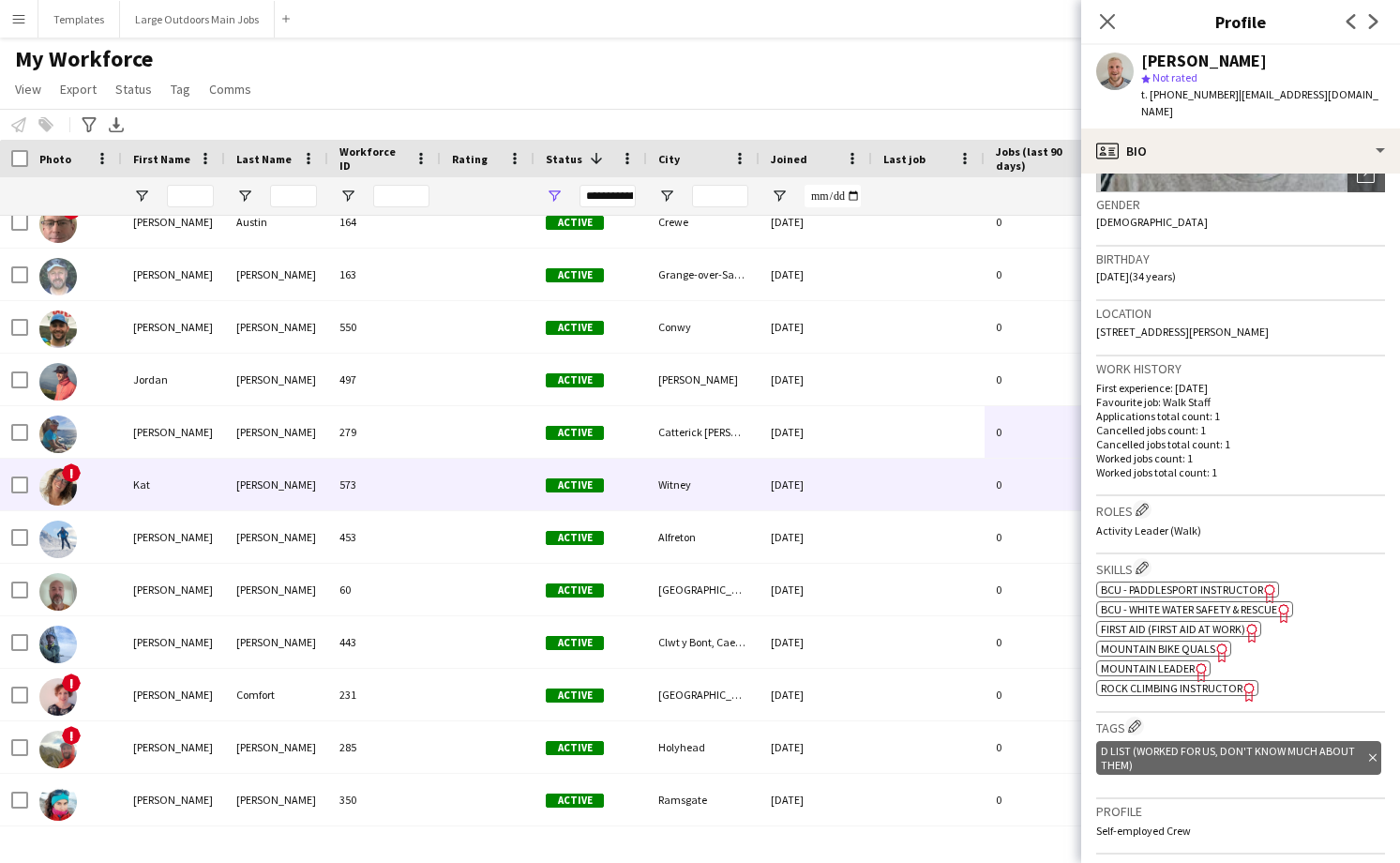
scroll to position [3216, 0]
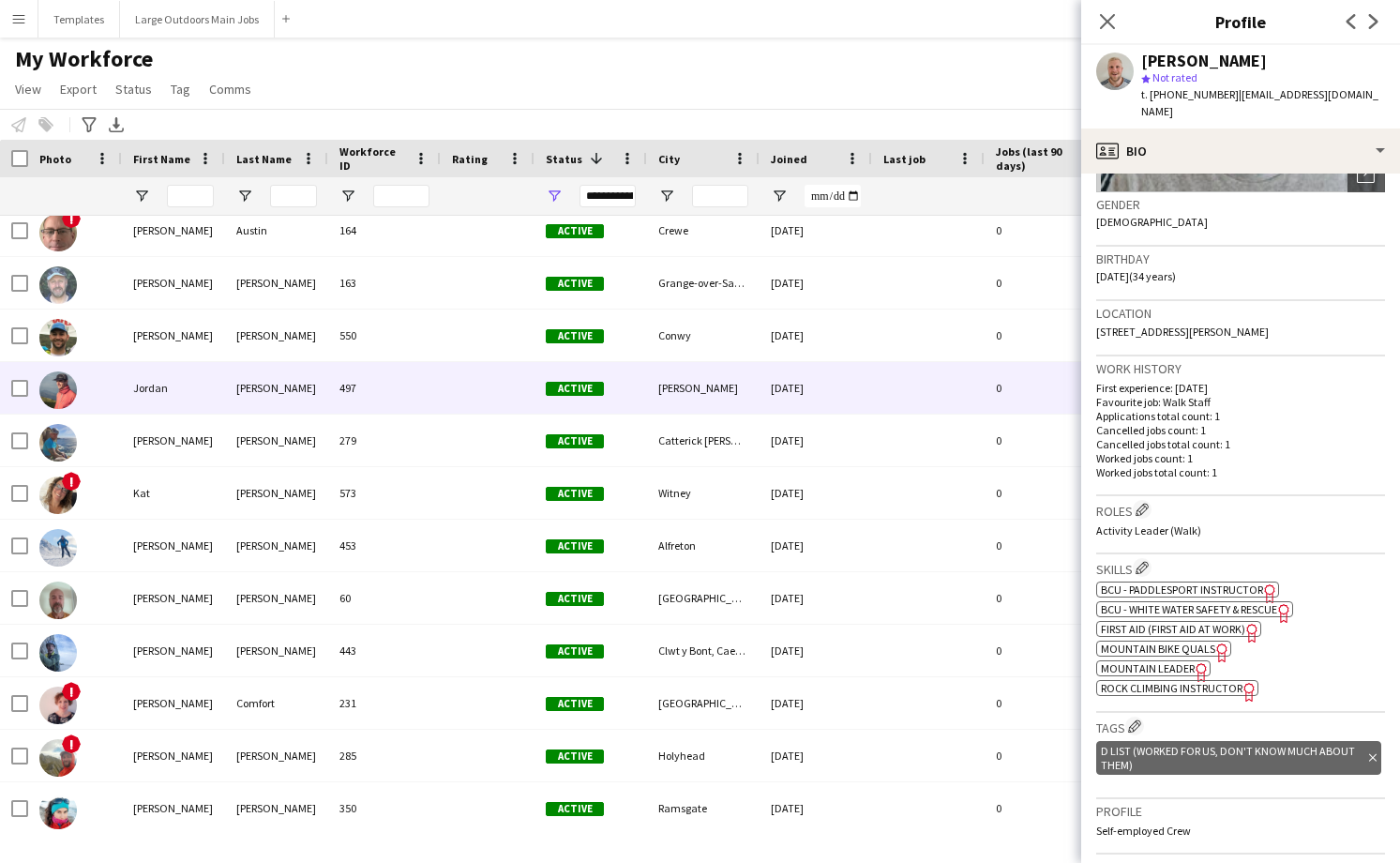
click at [396, 410] on div "497" at bounding box center [385, 388] width 113 height 52
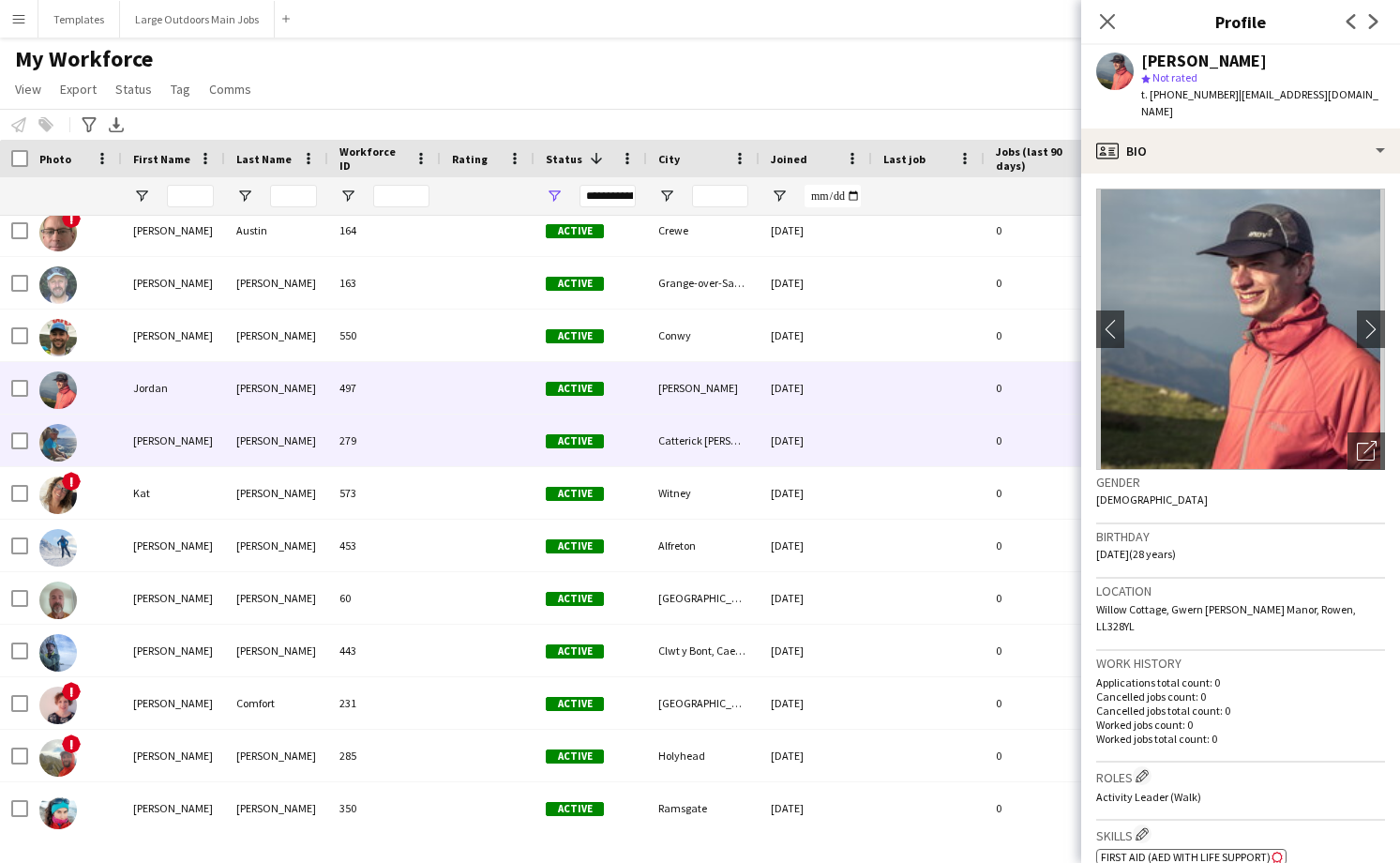
click at [395, 454] on div "279" at bounding box center [385, 440] width 113 height 52
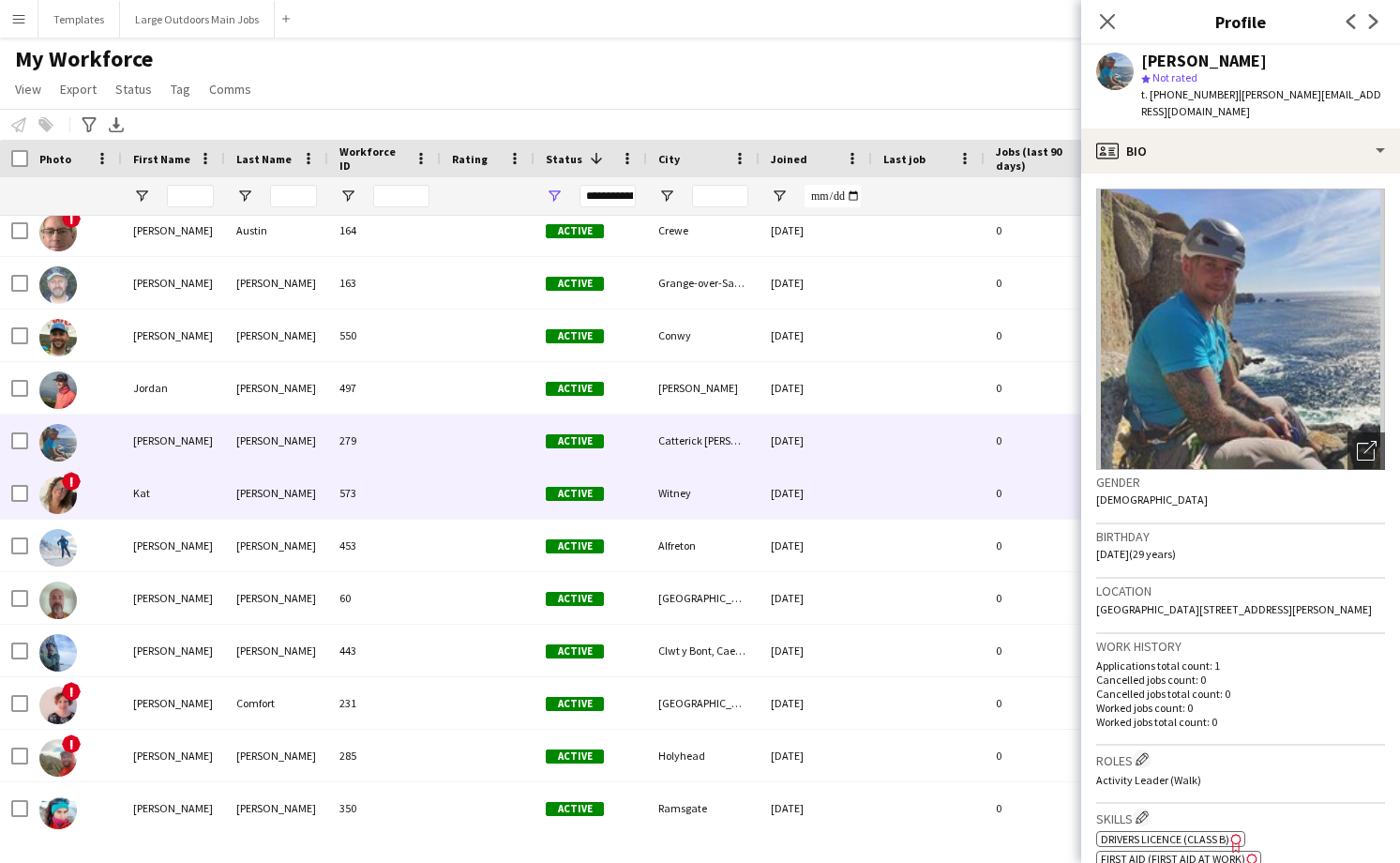
click at [395, 516] on div "573" at bounding box center [385, 493] width 113 height 52
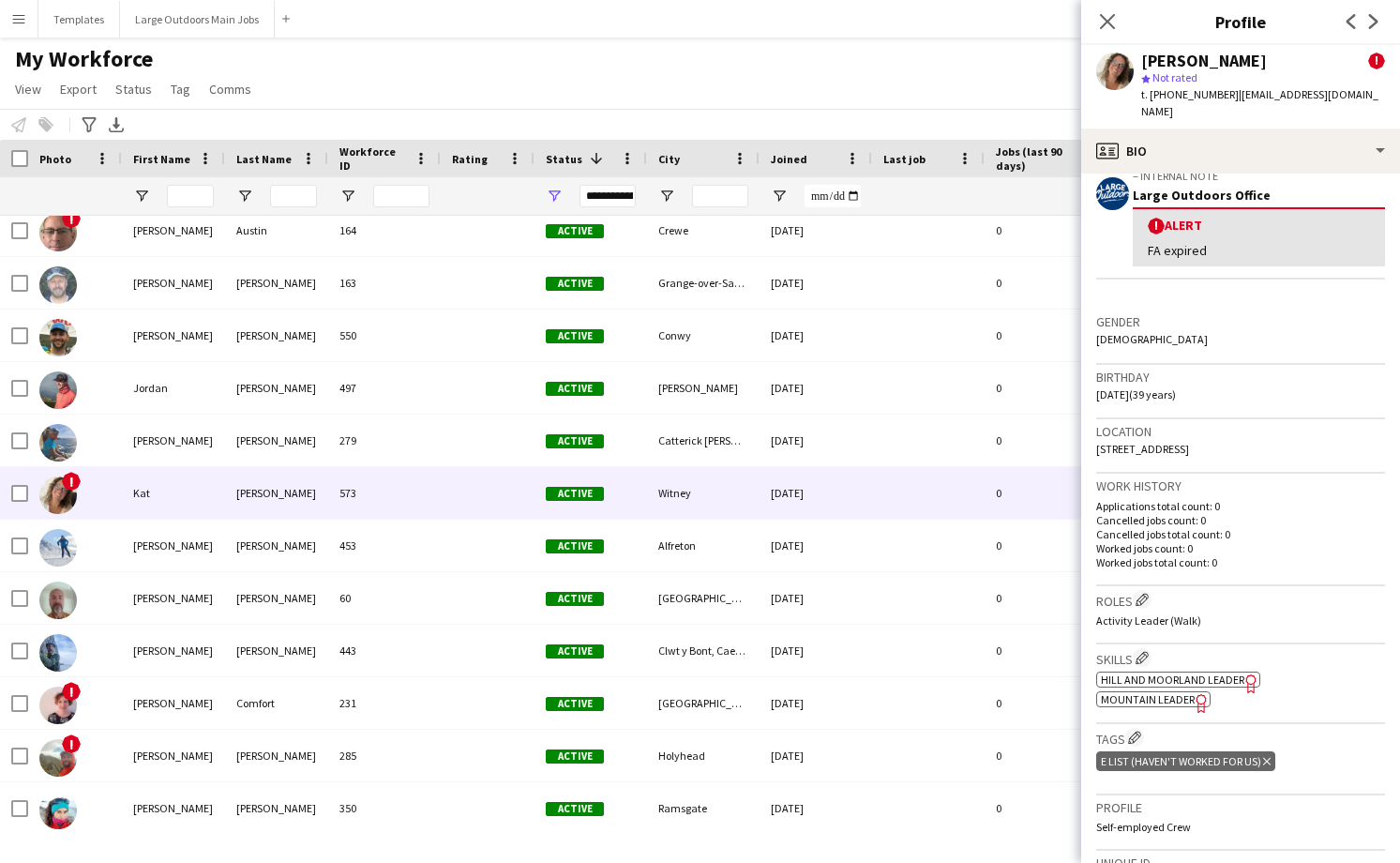
scroll to position [396, 0]
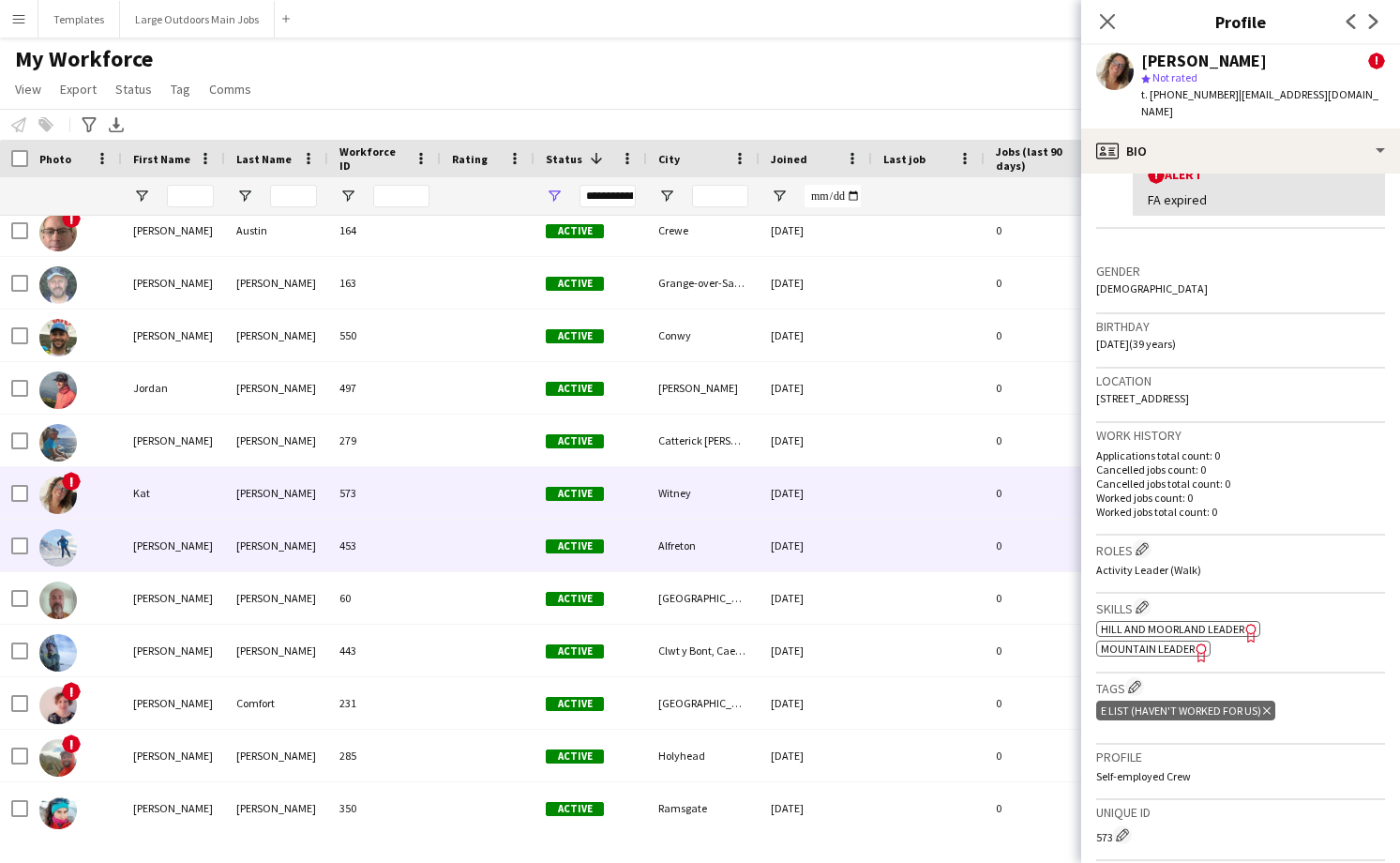
click at [401, 558] on div "453" at bounding box center [385, 545] width 113 height 52
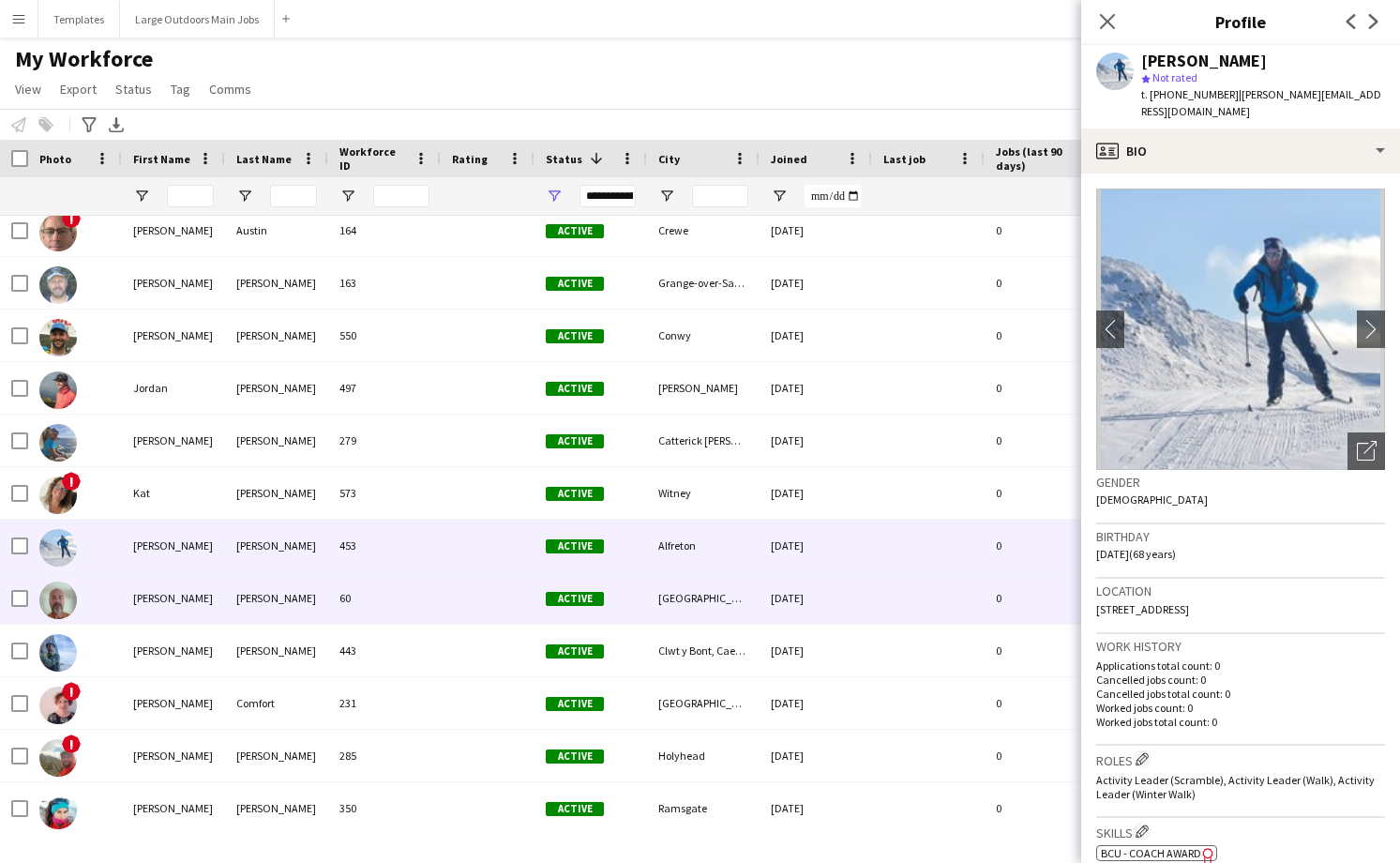
click at [401, 593] on div "60" at bounding box center [385, 598] width 113 height 52
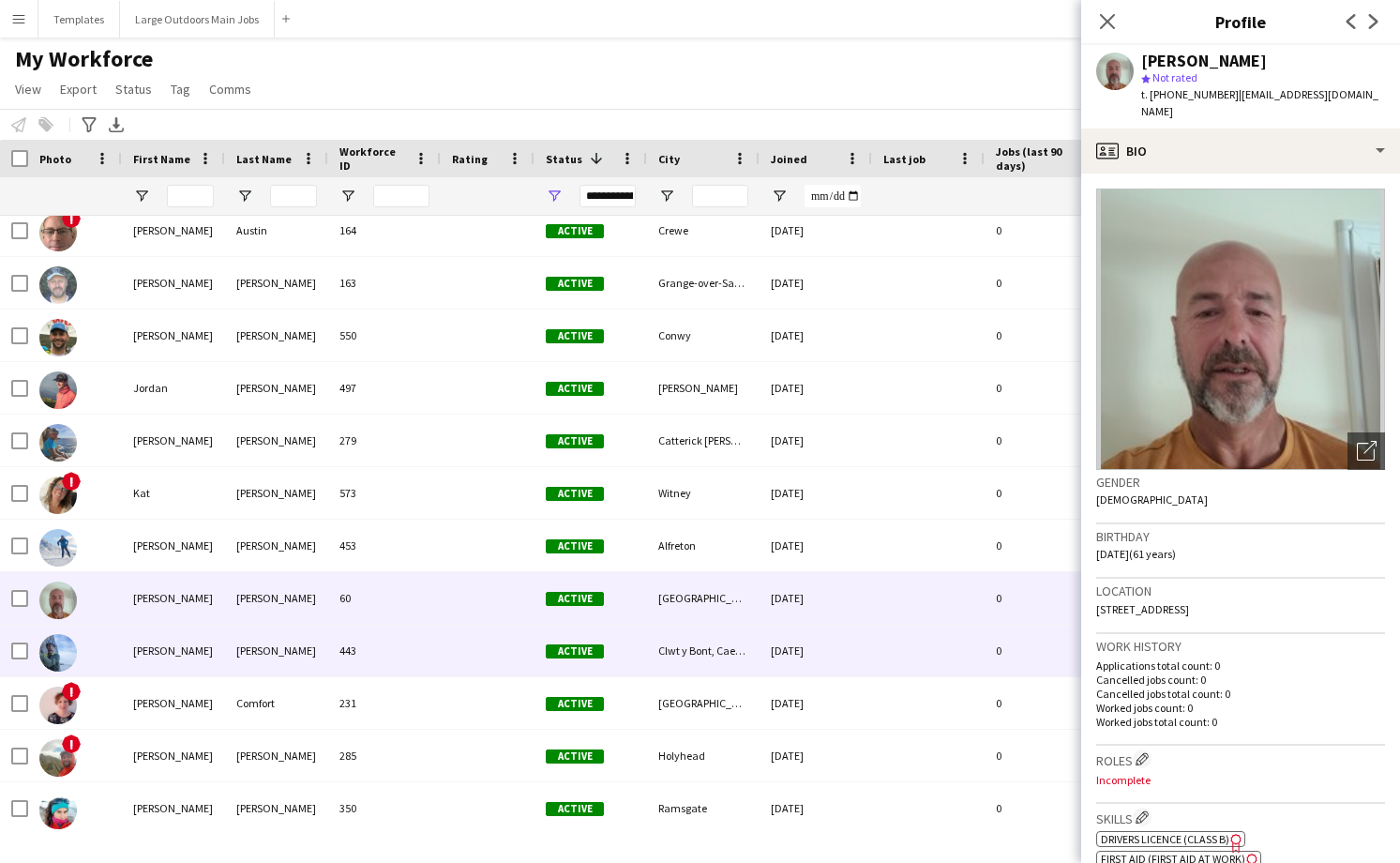
click at [398, 641] on div "443" at bounding box center [385, 650] width 113 height 52
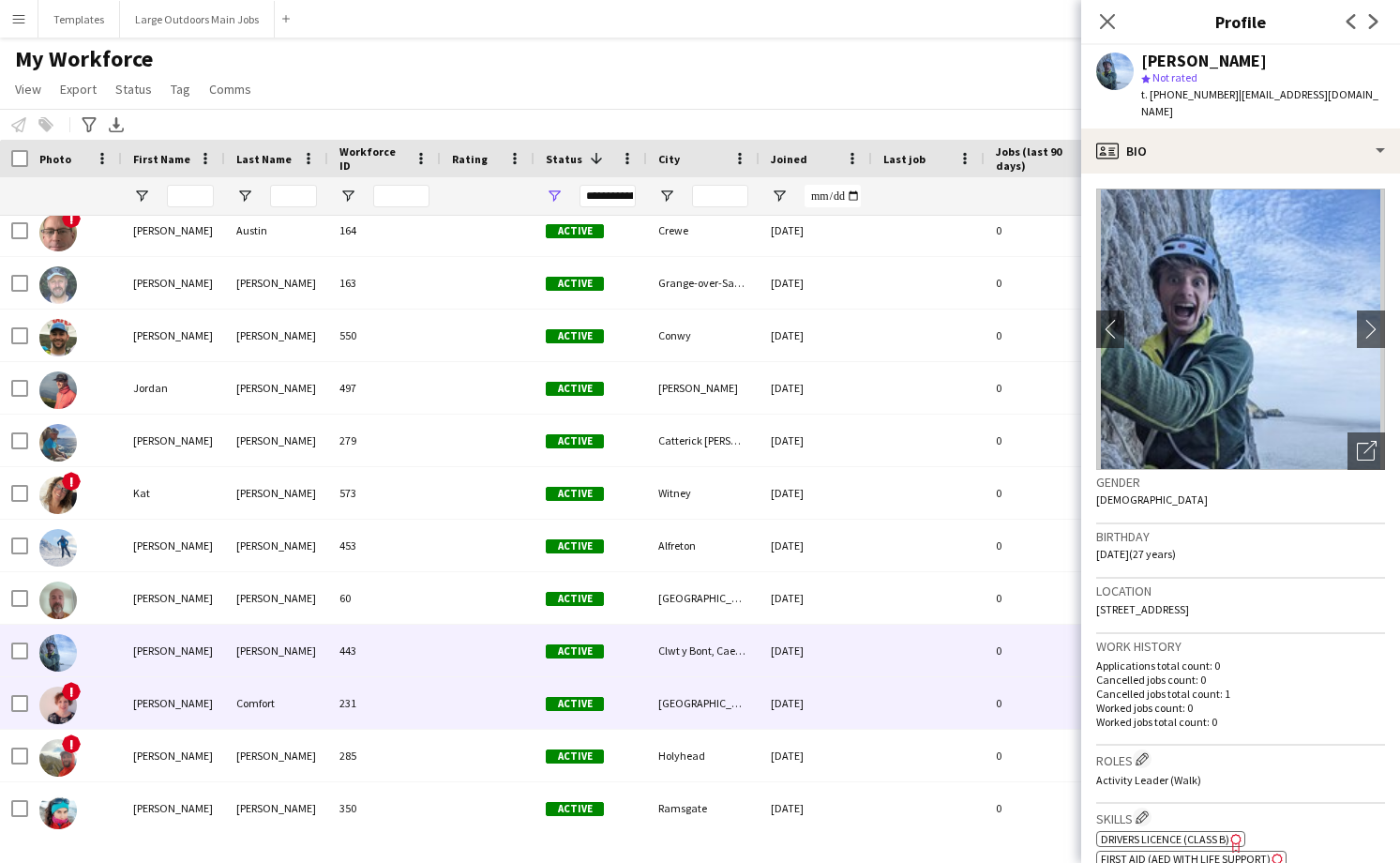
click at [399, 710] on div "231" at bounding box center [385, 703] width 113 height 52
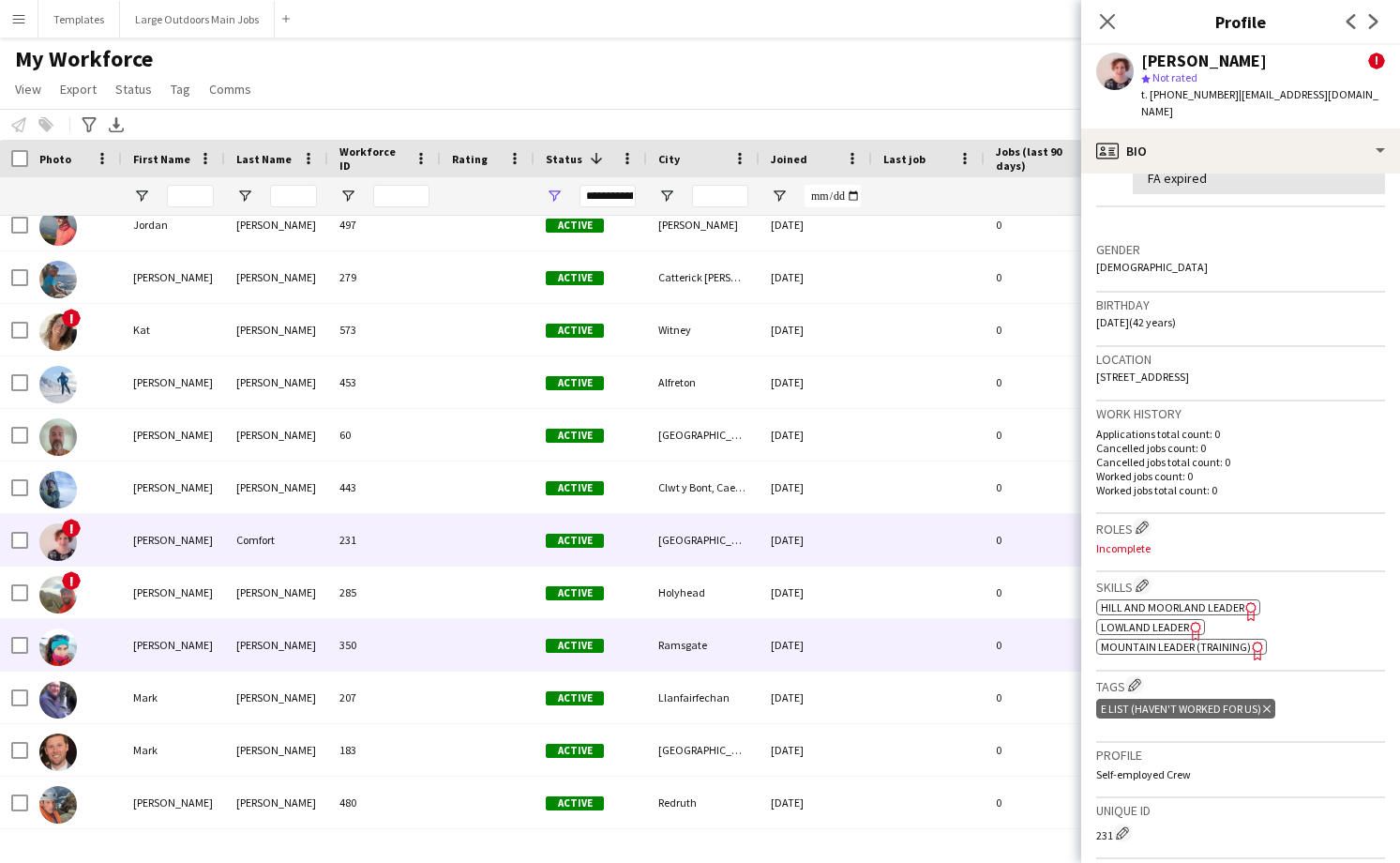
scroll to position [3404, 0]
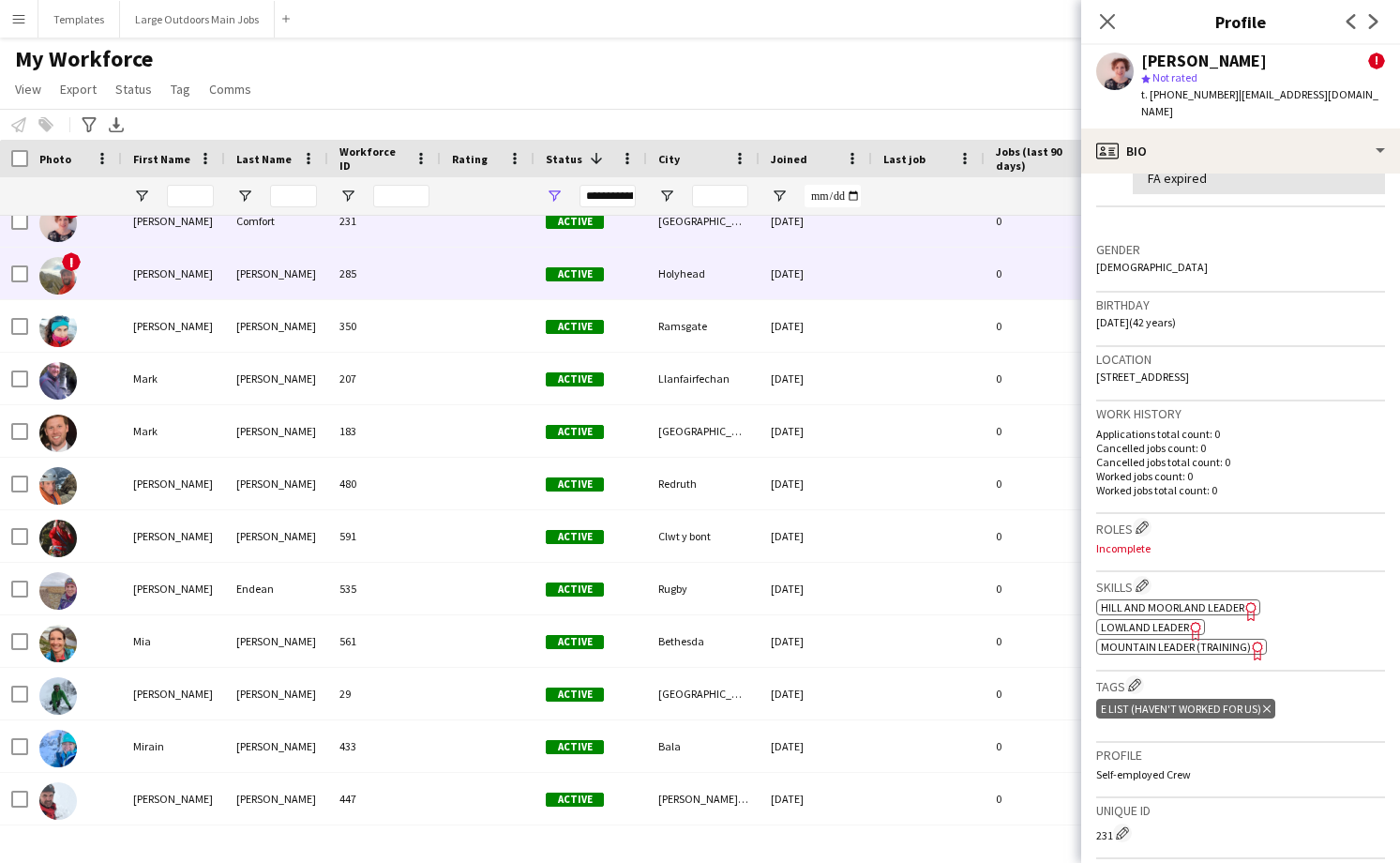
click at [462, 279] on div at bounding box center [488, 273] width 94 height 52
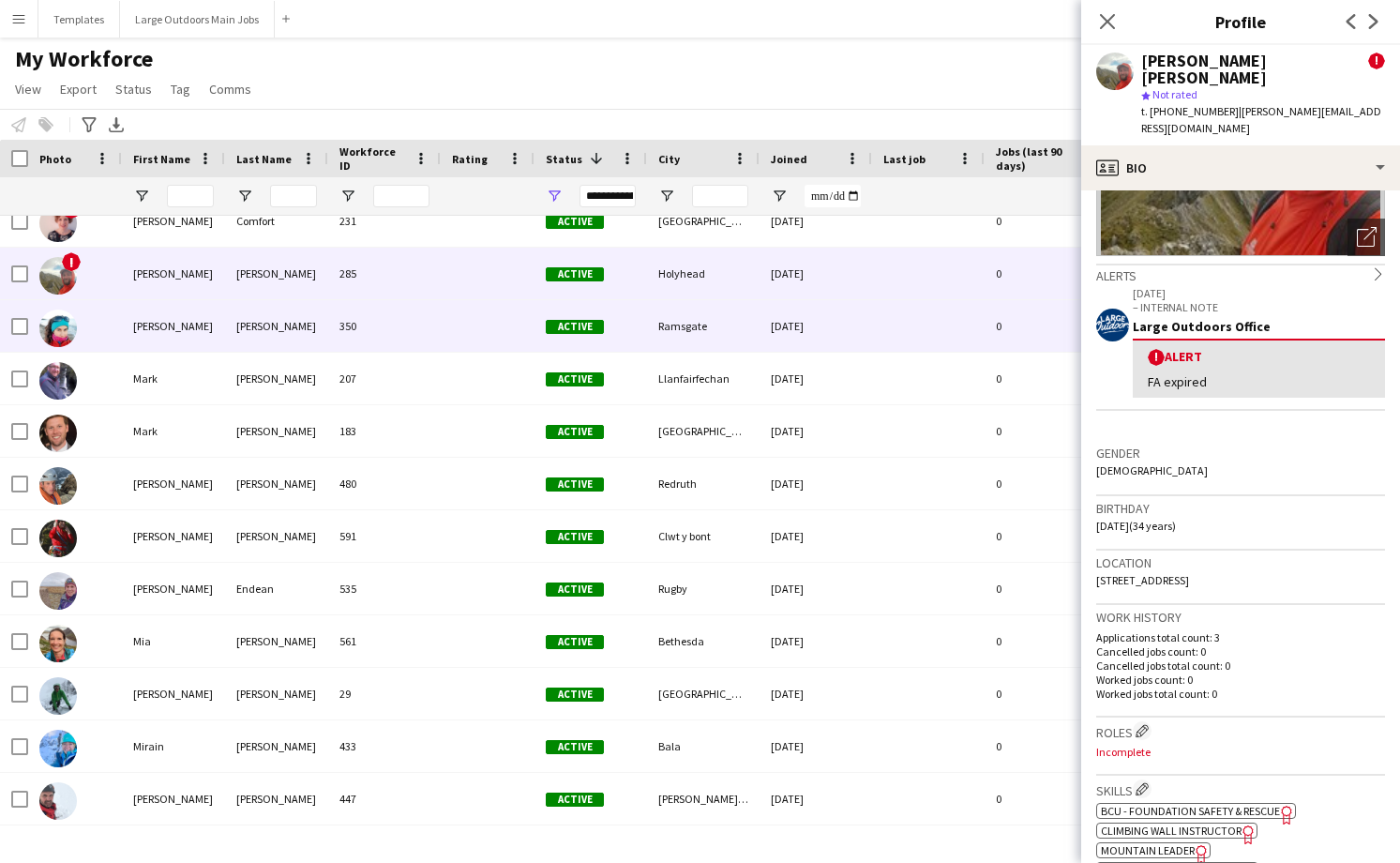
click at [418, 321] on div "350" at bounding box center [385, 326] width 113 height 52
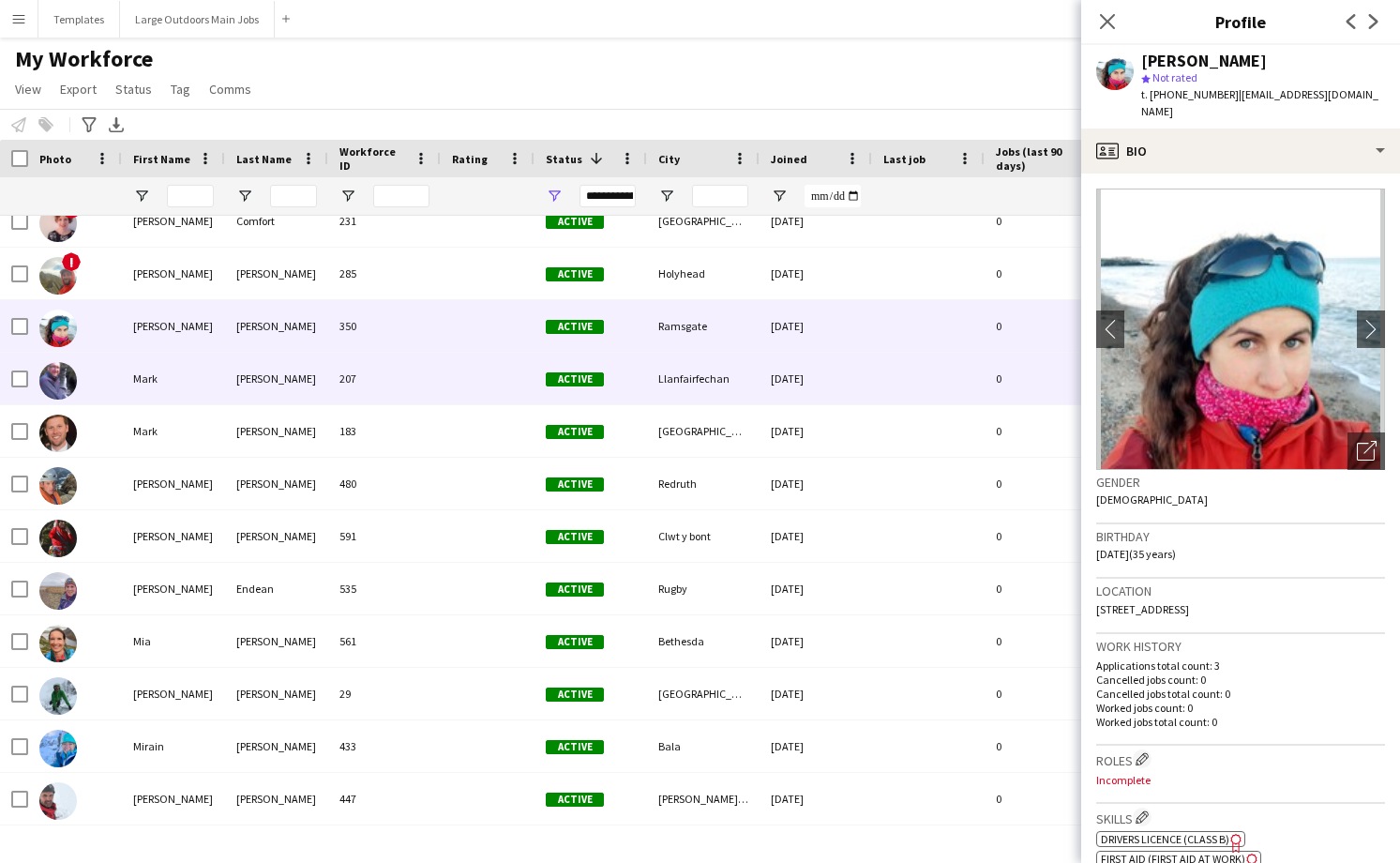
click at [416, 370] on div "207" at bounding box center [385, 378] width 113 height 52
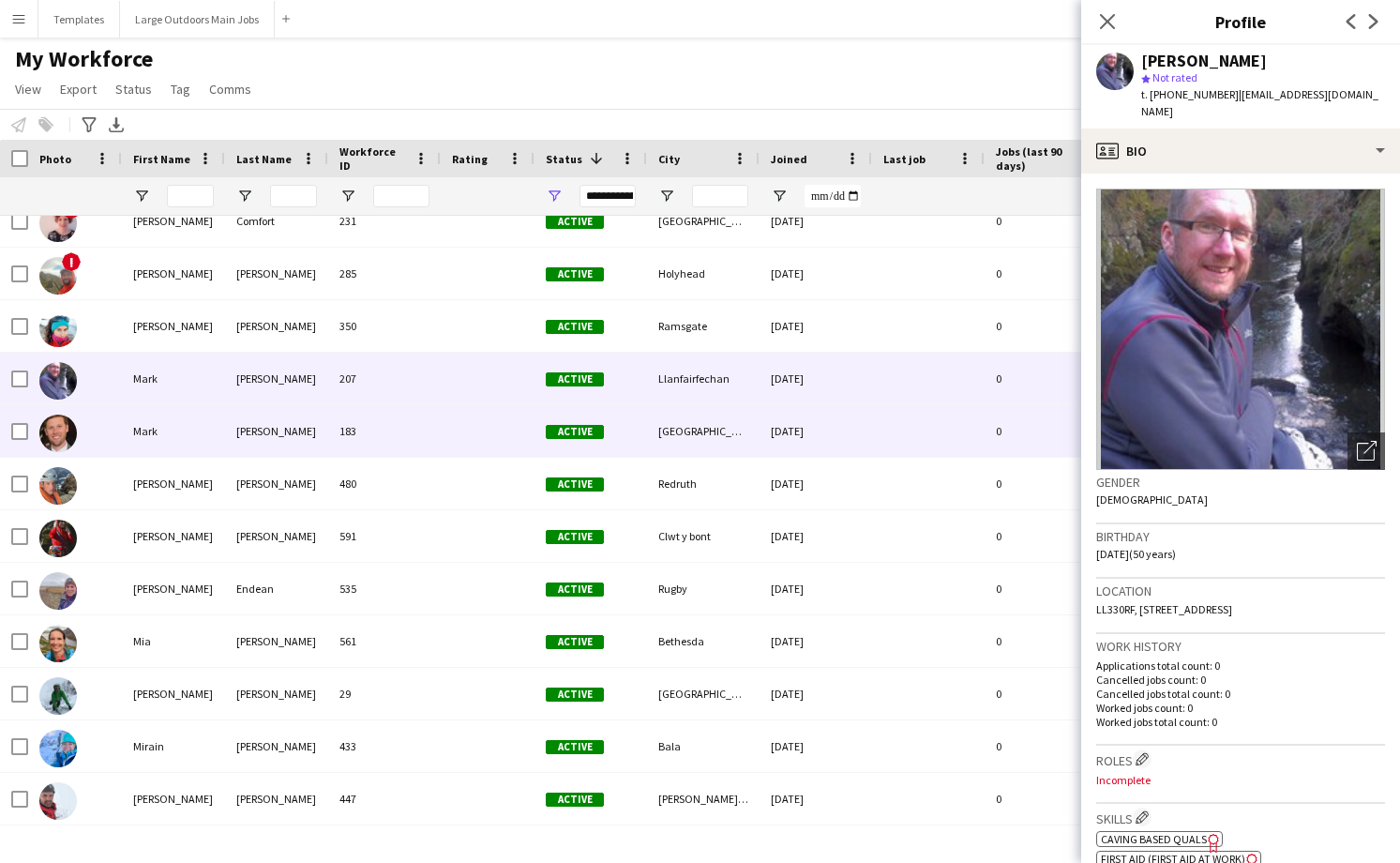
click at [412, 435] on div "183" at bounding box center [385, 431] width 113 height 52
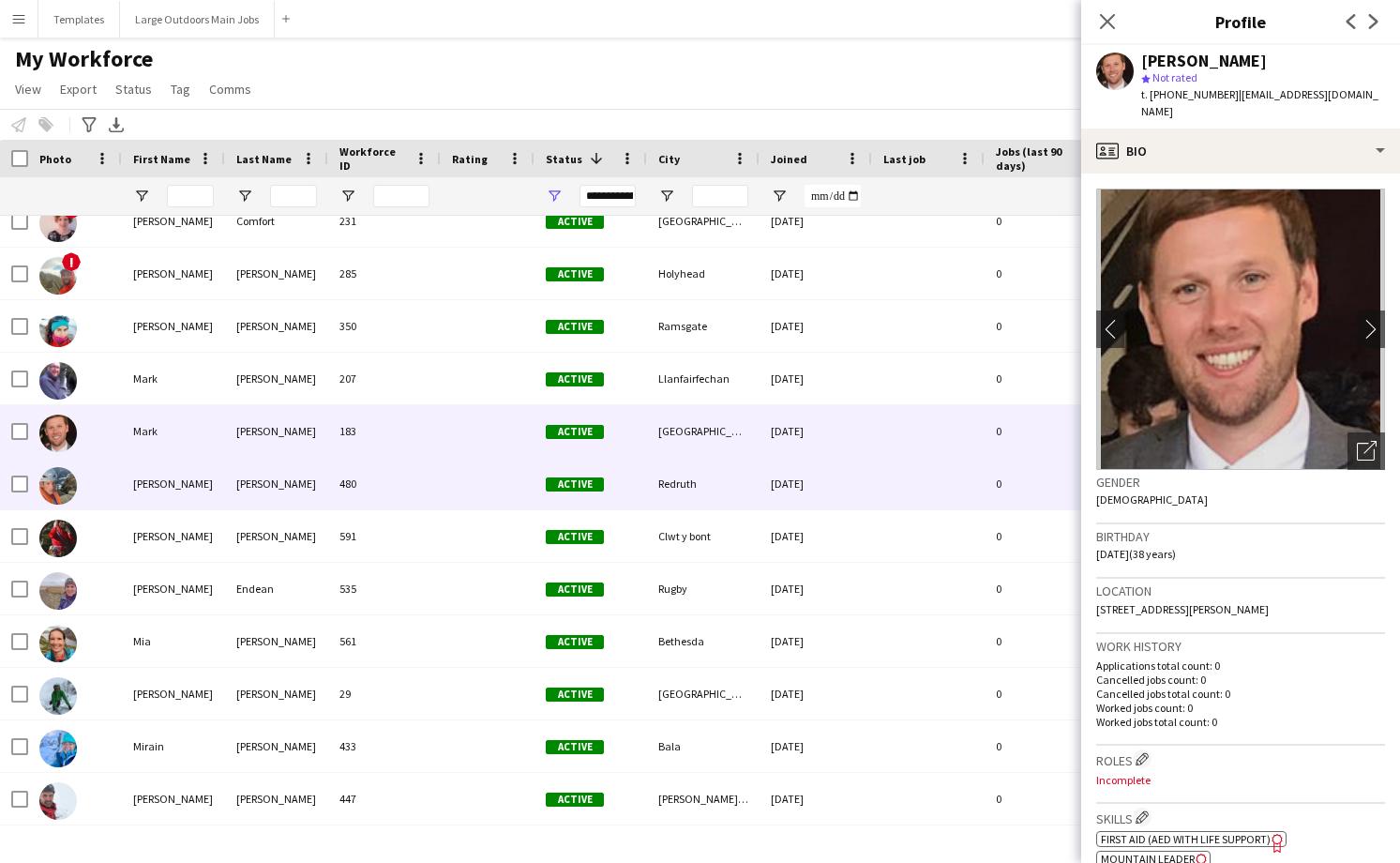
click at [399, 505] on div "480" at bounding box center [385, 483] width 113 height 52
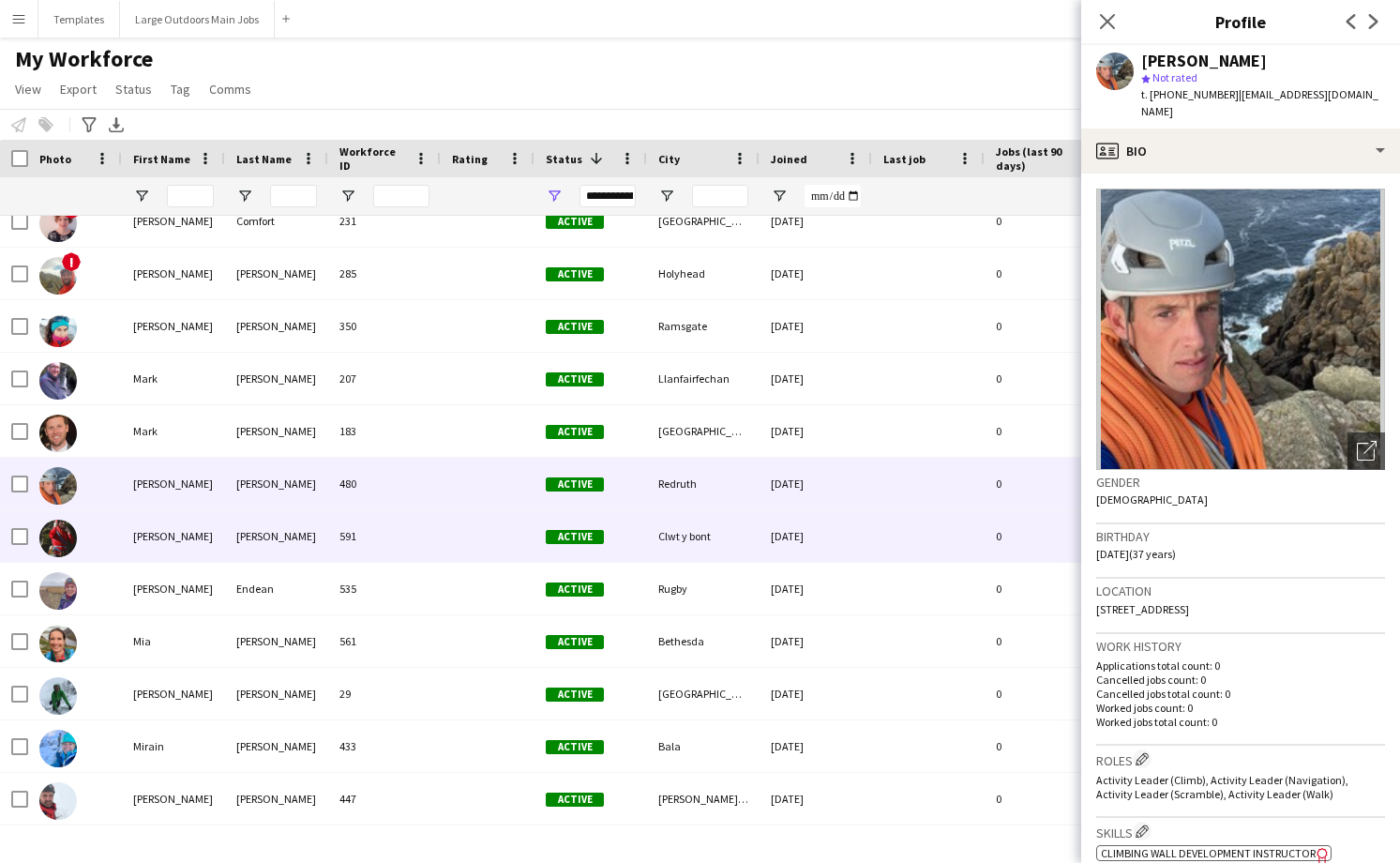
click at [402, 551] on div "591" at bounding box center [385, 535] width 113 height 52
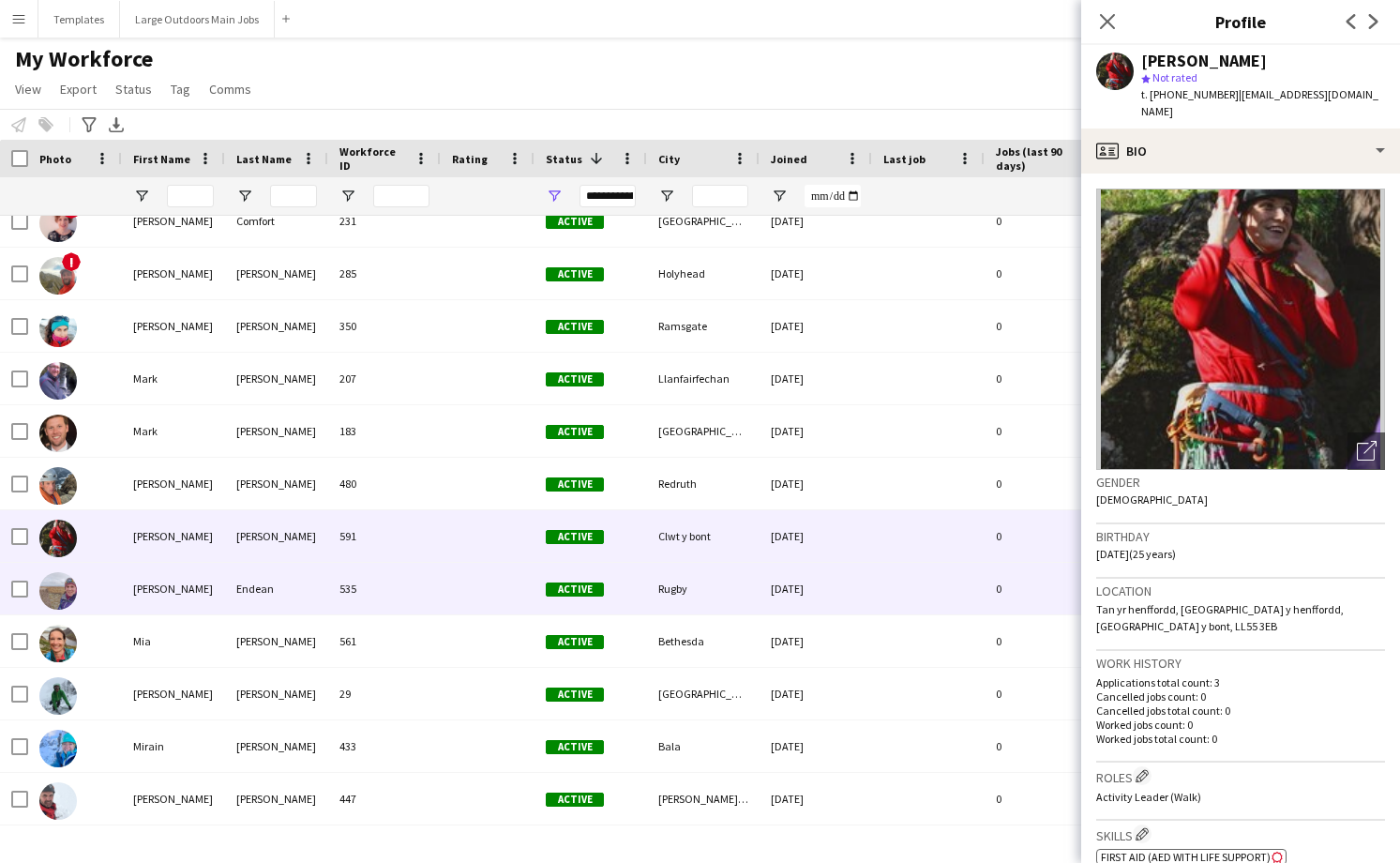
click at [400, 593] on div "535" at bounding box center [385, 588] width 113 height 52
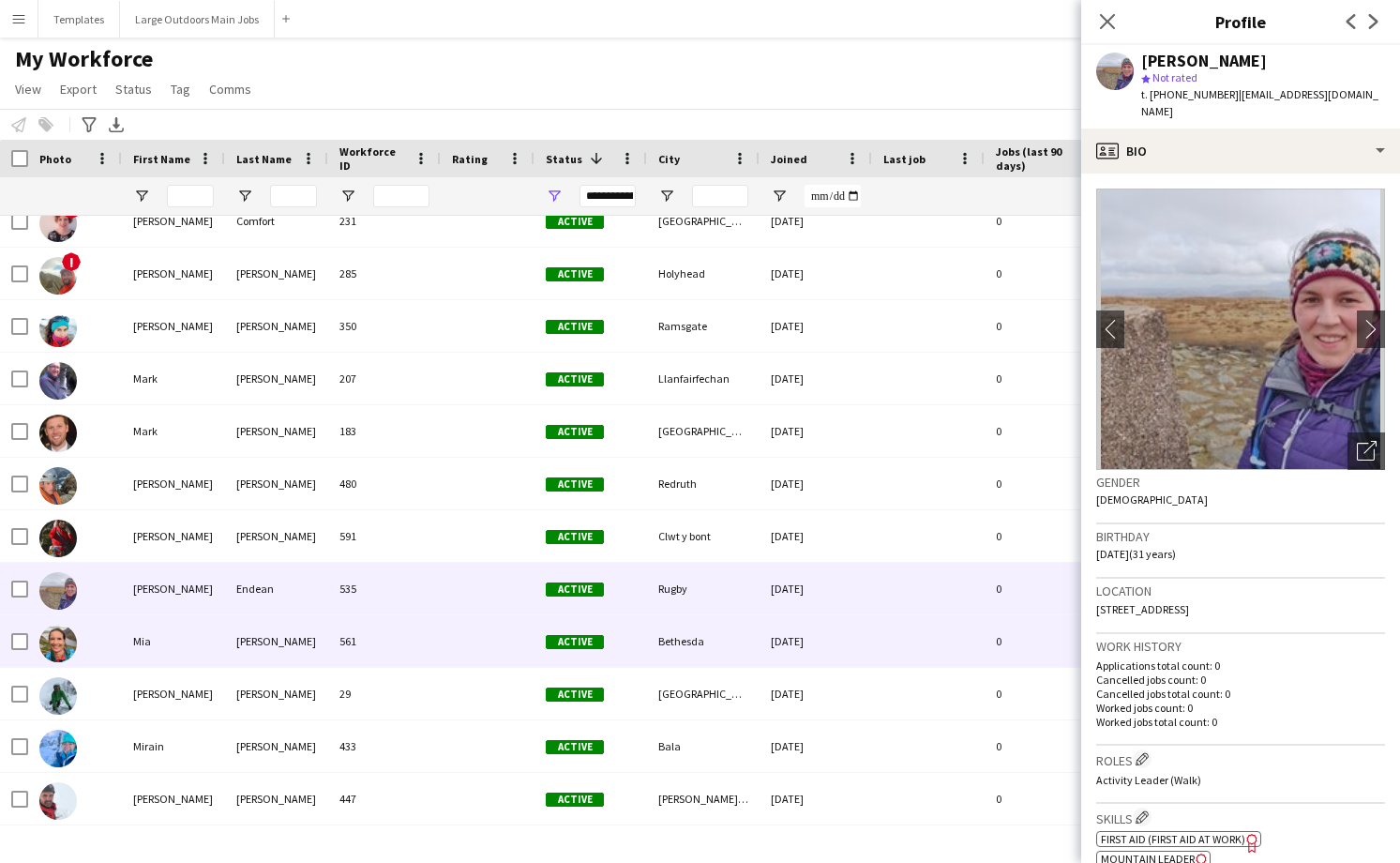
click at [395, 636] on div "561" at bounding box center [385, 640] width 113 height 52
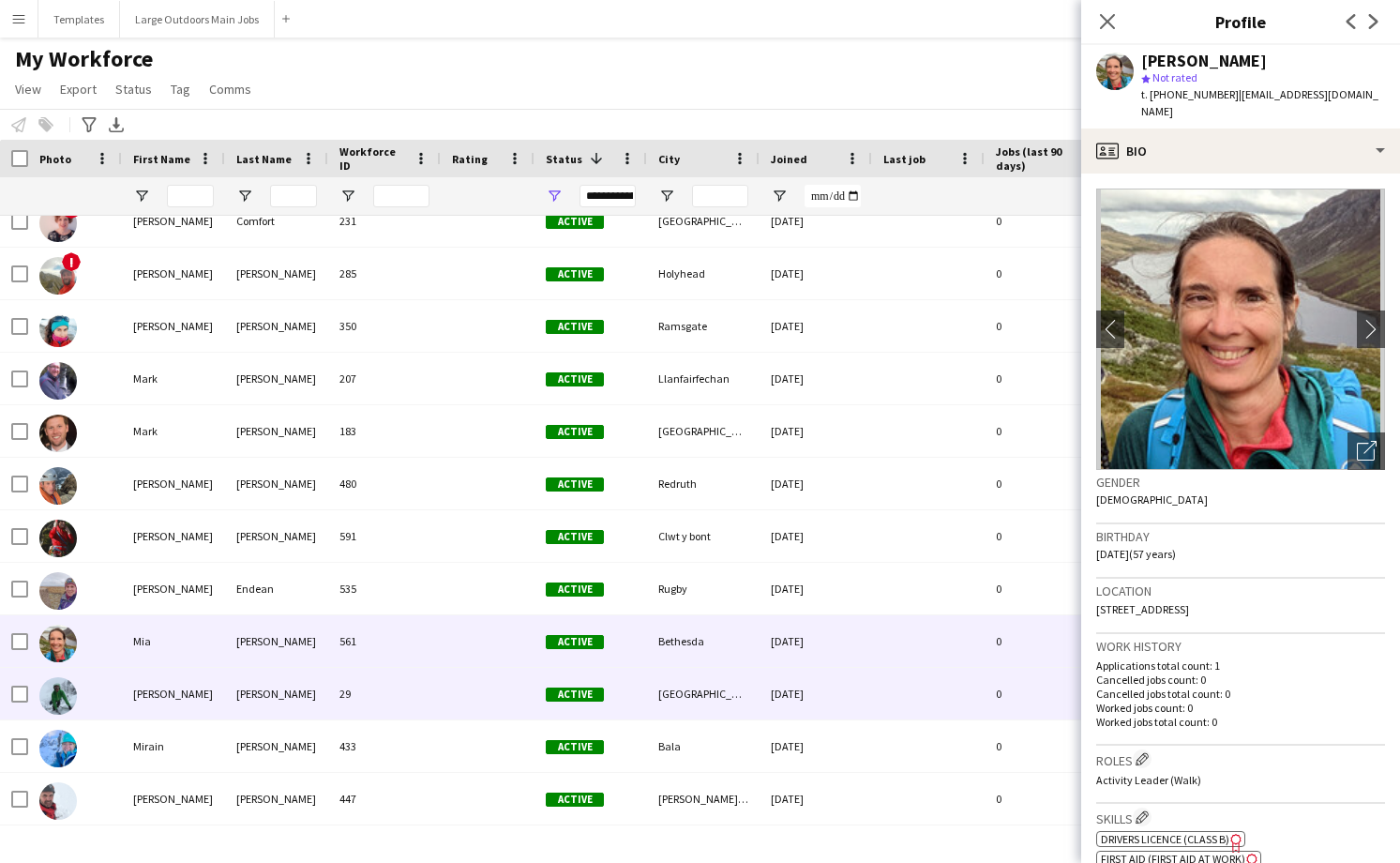
click at [392, 694] on div "29" at bounding box center [385, 693] width 113 height 52
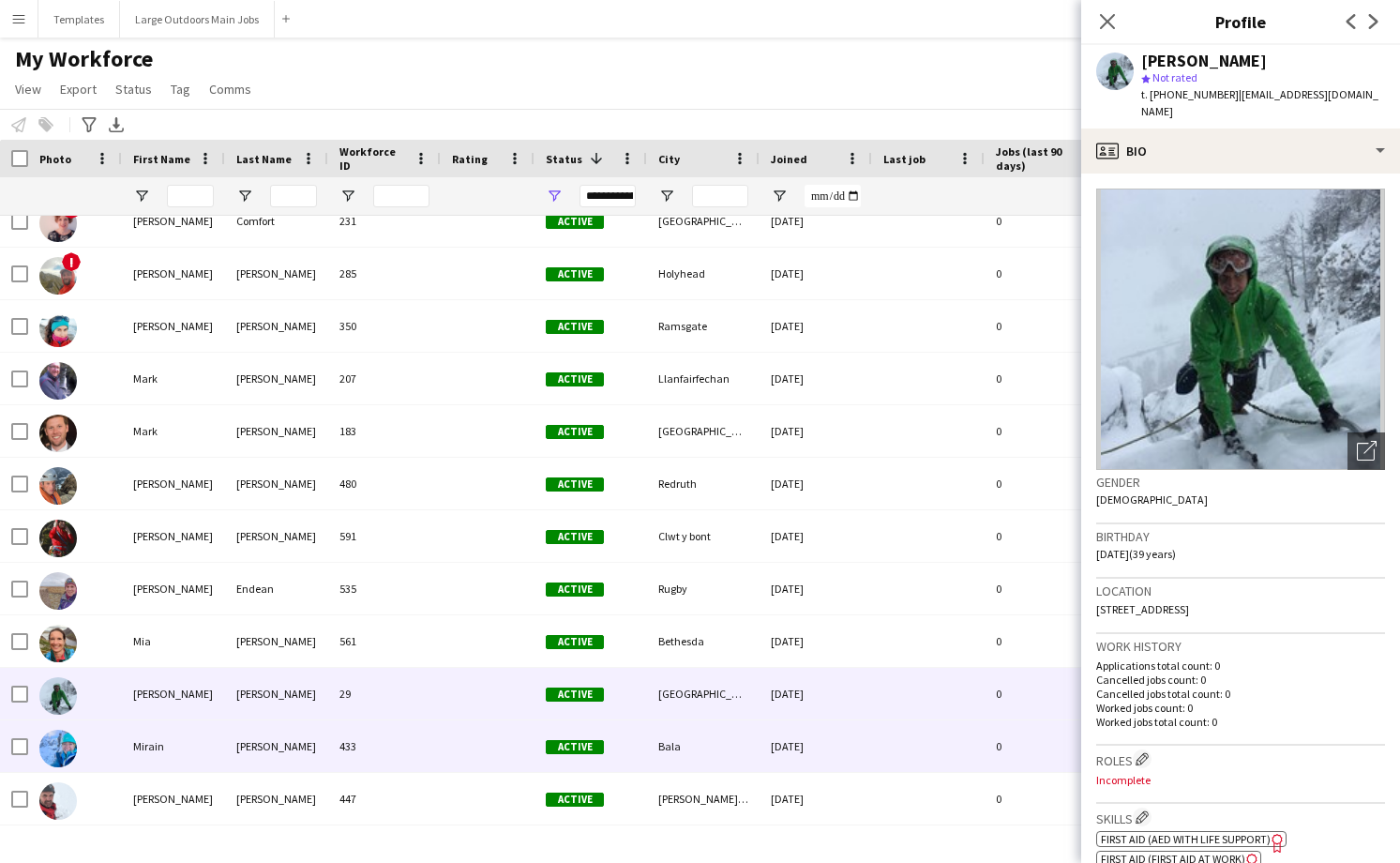
click at [386, 766] on div "433" at bounding box center [385, 745] width 113 height 52
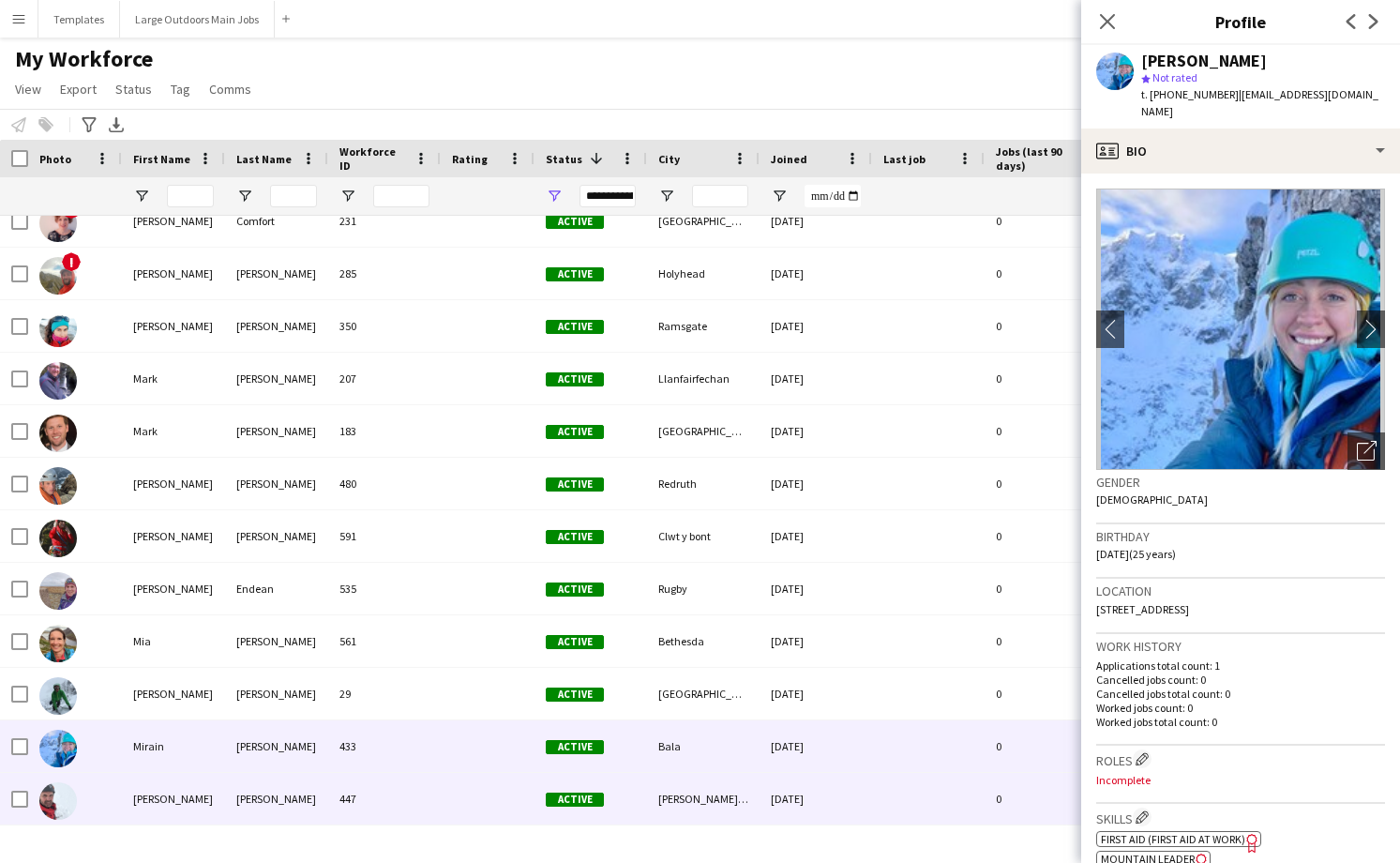
click at [387, 804] on div "447" at bounding box center [385, 798] width 113 height 52
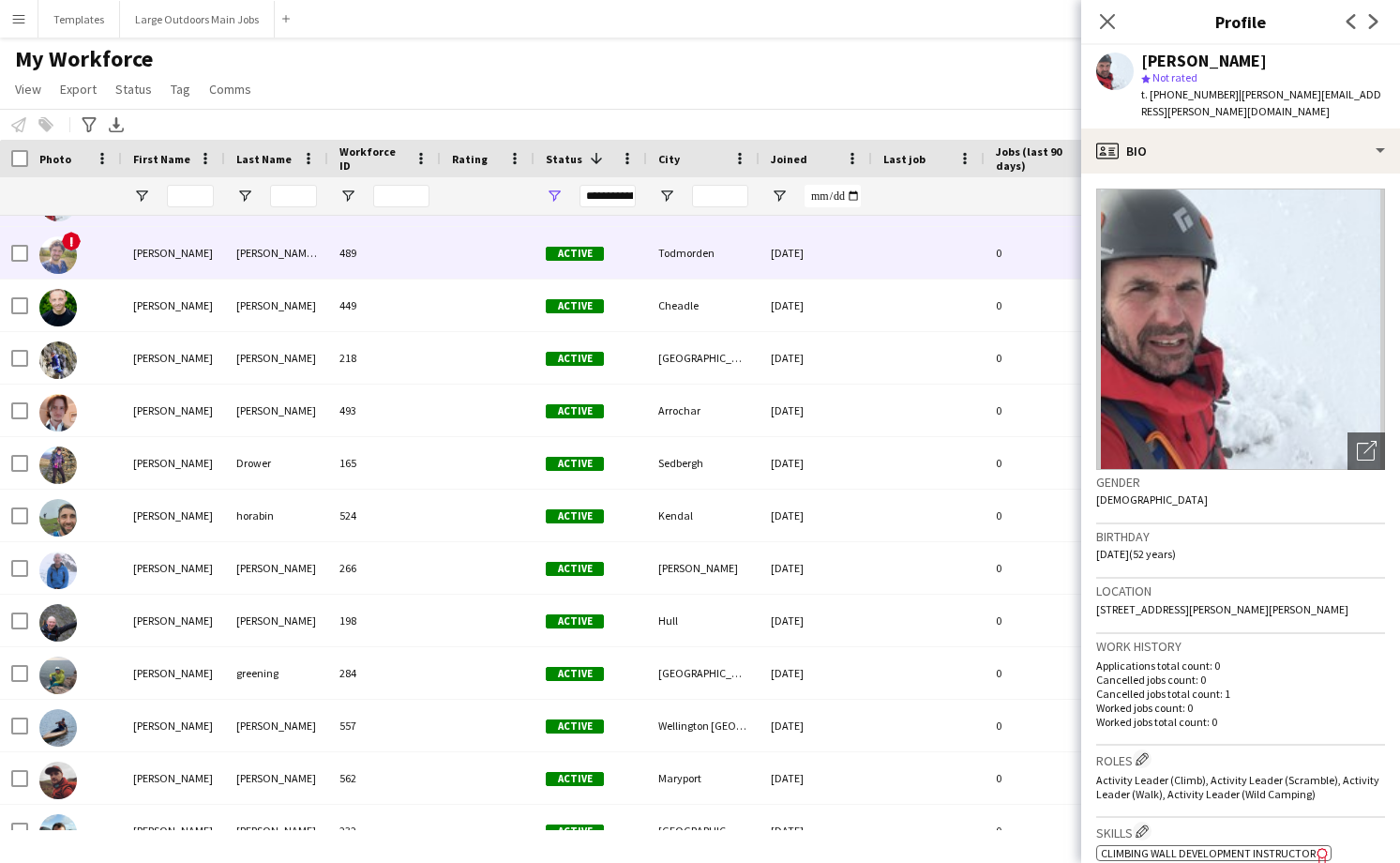
click at [483, 234] on div at bounding box center [488, 253] width 94 height 52
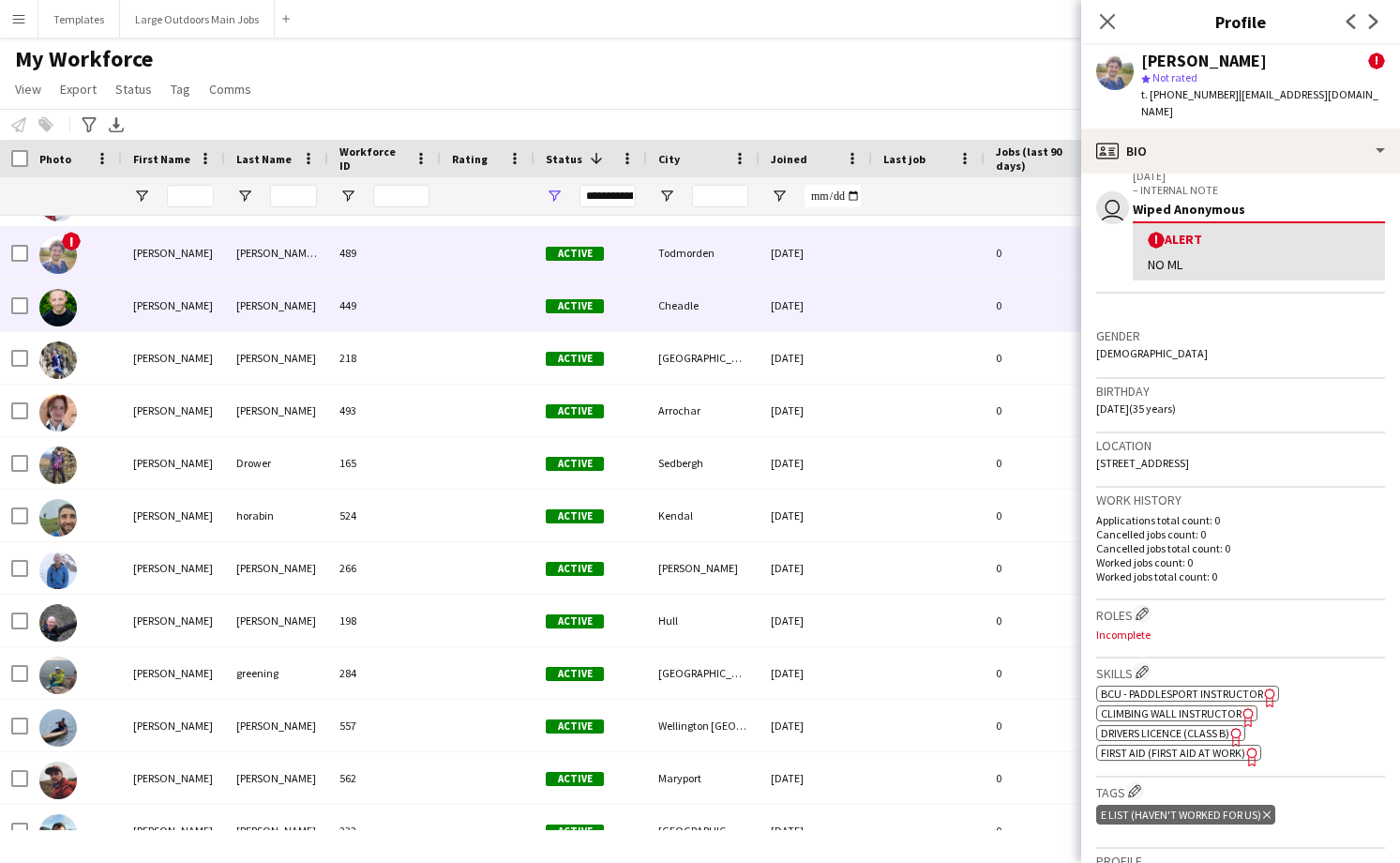
click at [420, 313] on div "449" at bounding box center [385, 305] width 113 height 52
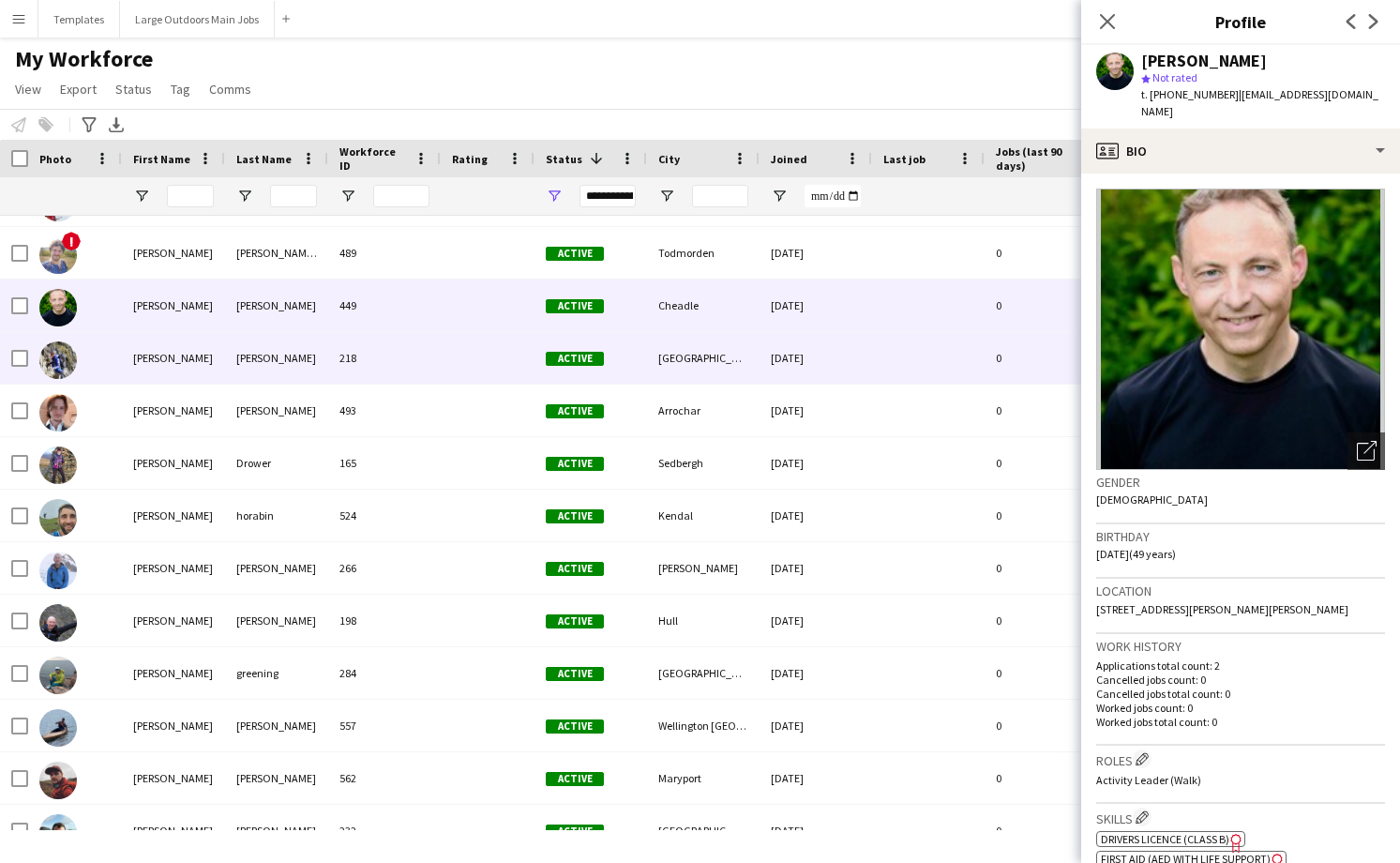
click at [416, 367] on div "218" at bounding box center [385, 358] width 113 height 52
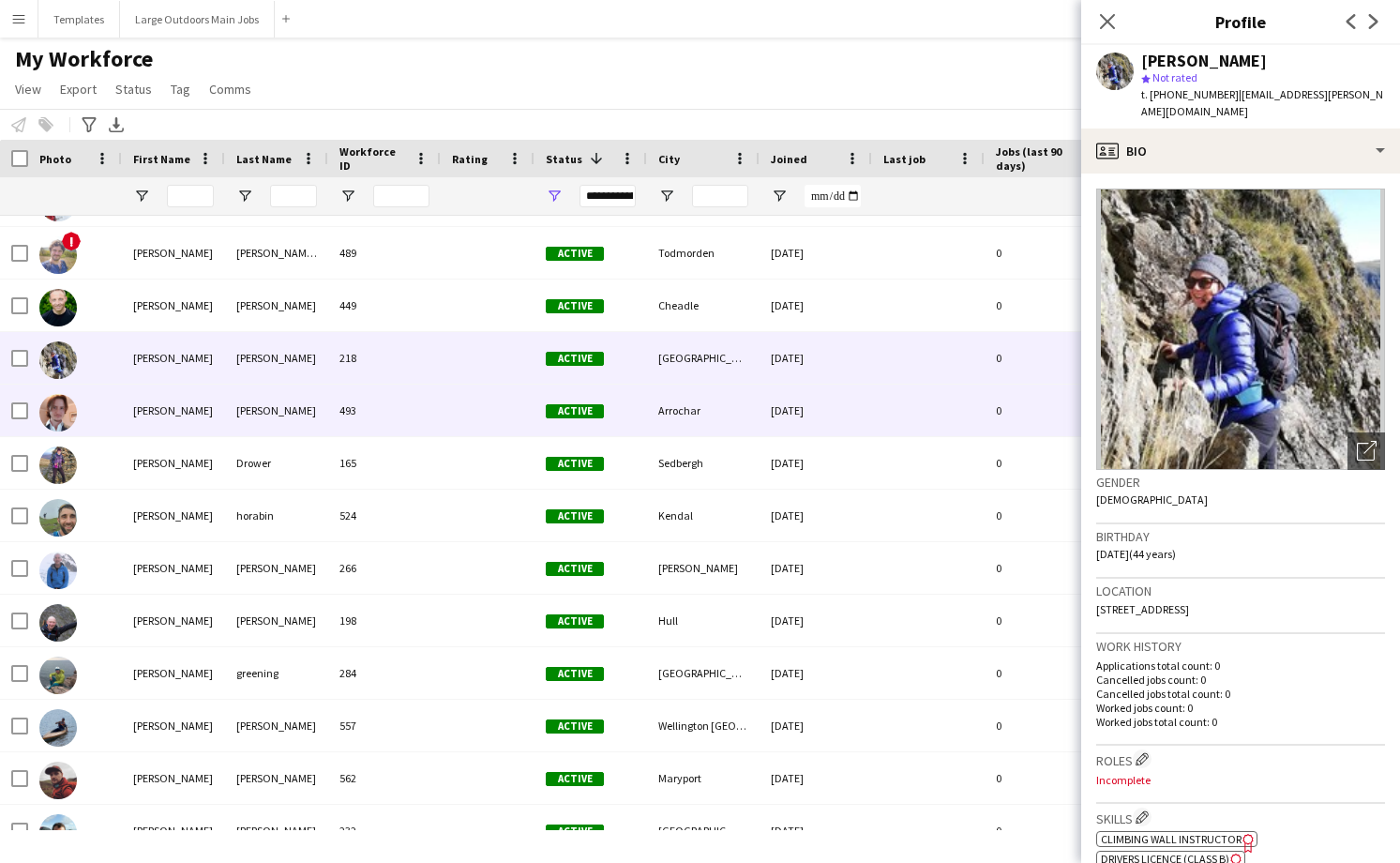
click at [409, 420] on div "493" at bounding box center [385, 410] width 113 height 52
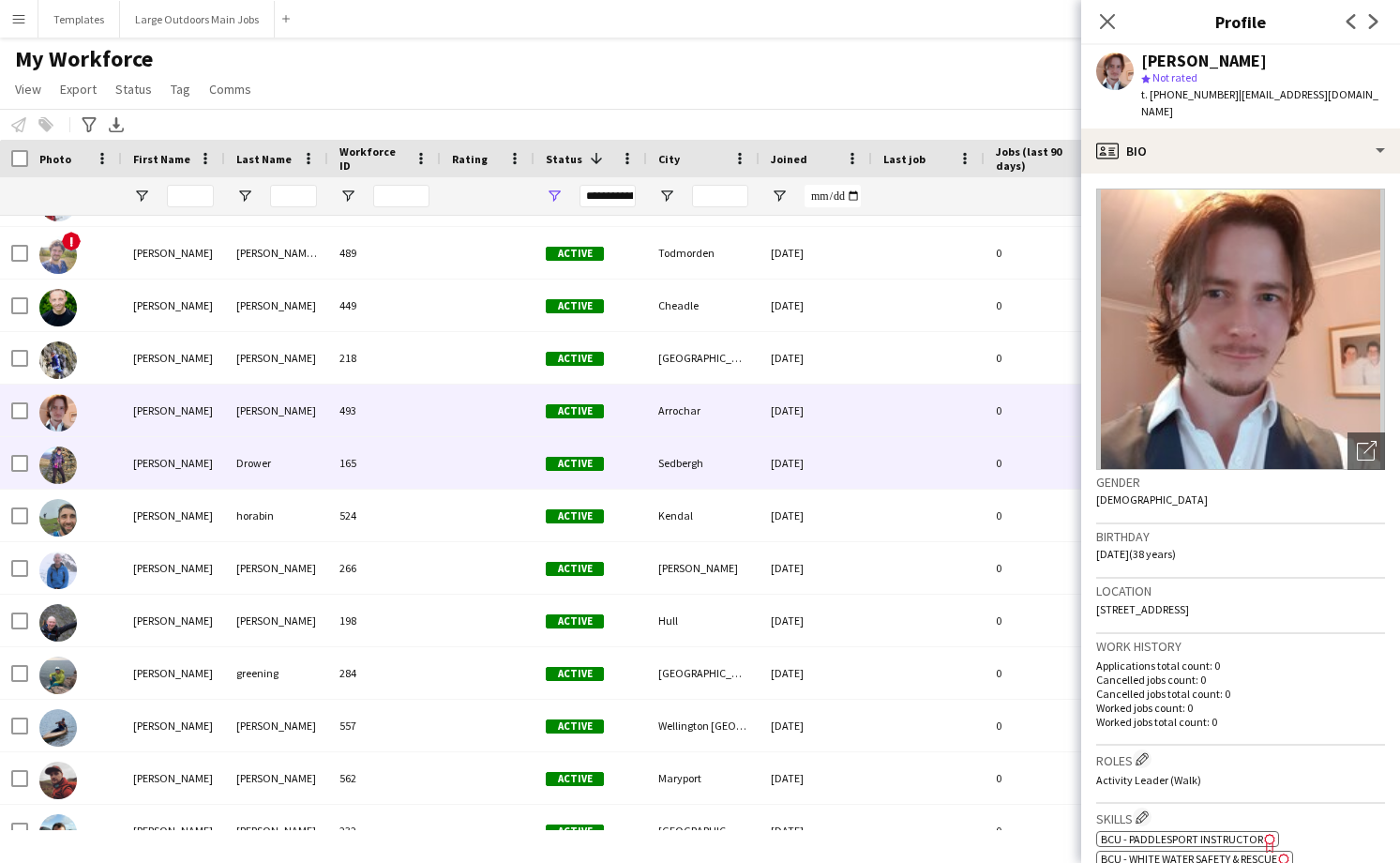
click at [405, 479] on div "165" at bounding box center [385, 463] width 113 height 52
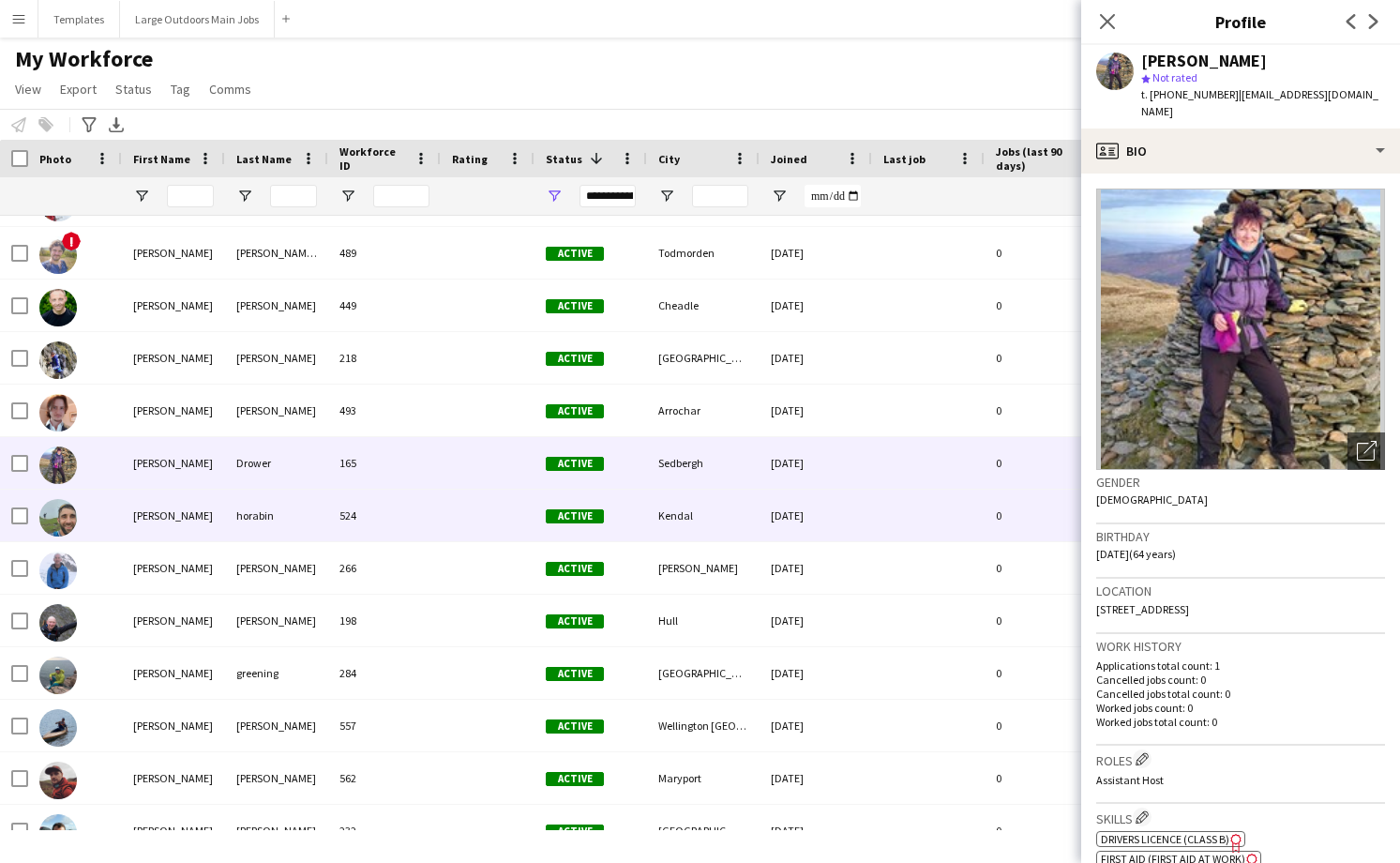
click at [403, 513] on div "524" at bounding box center [385, 515] width 113 height 52
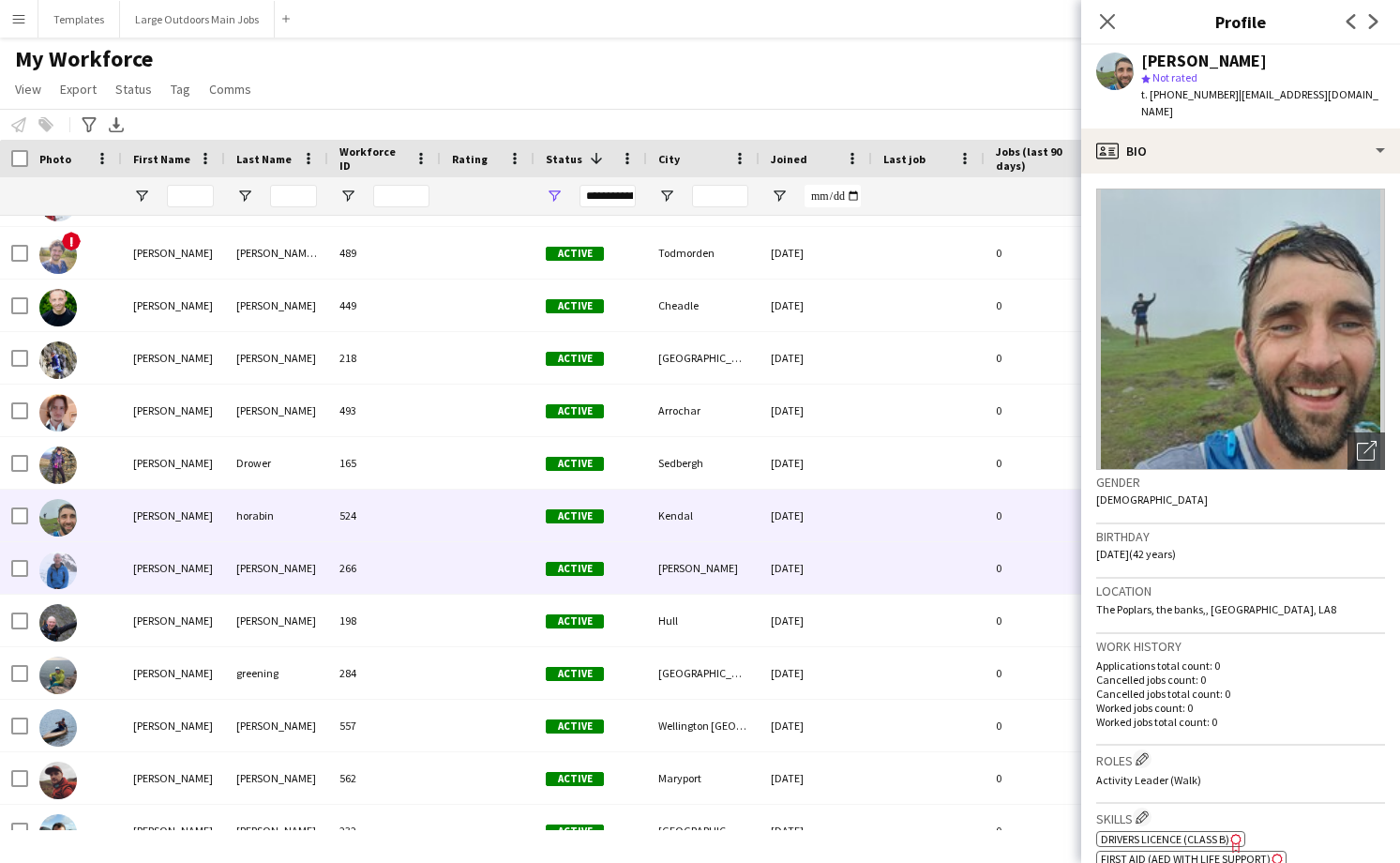
click at [400, 549] on div "266" at bounding box center [385, 568] width 113 height 52
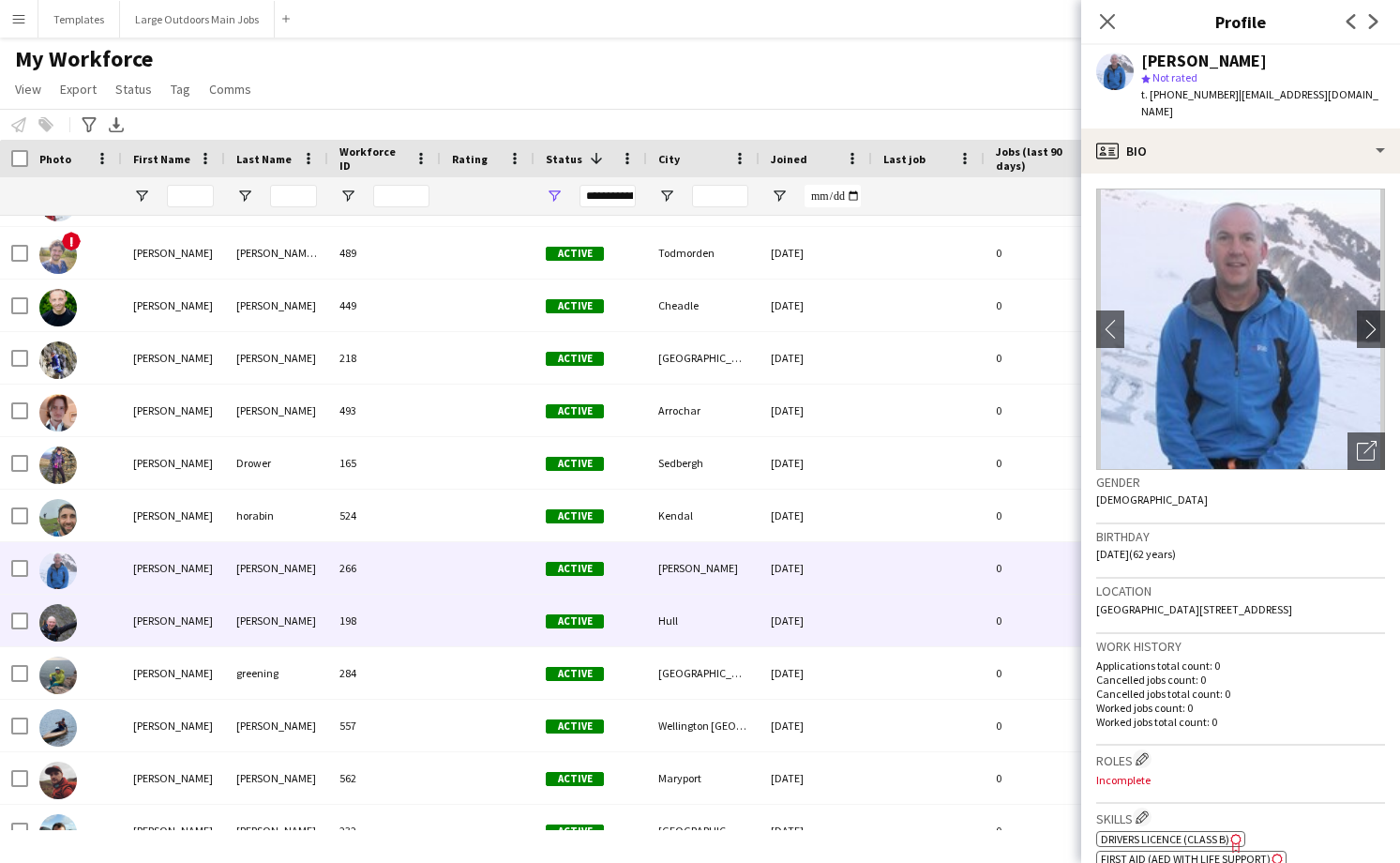
click at [392, 633] on div "198" at bounding box center [385, 620] width 113 height 52
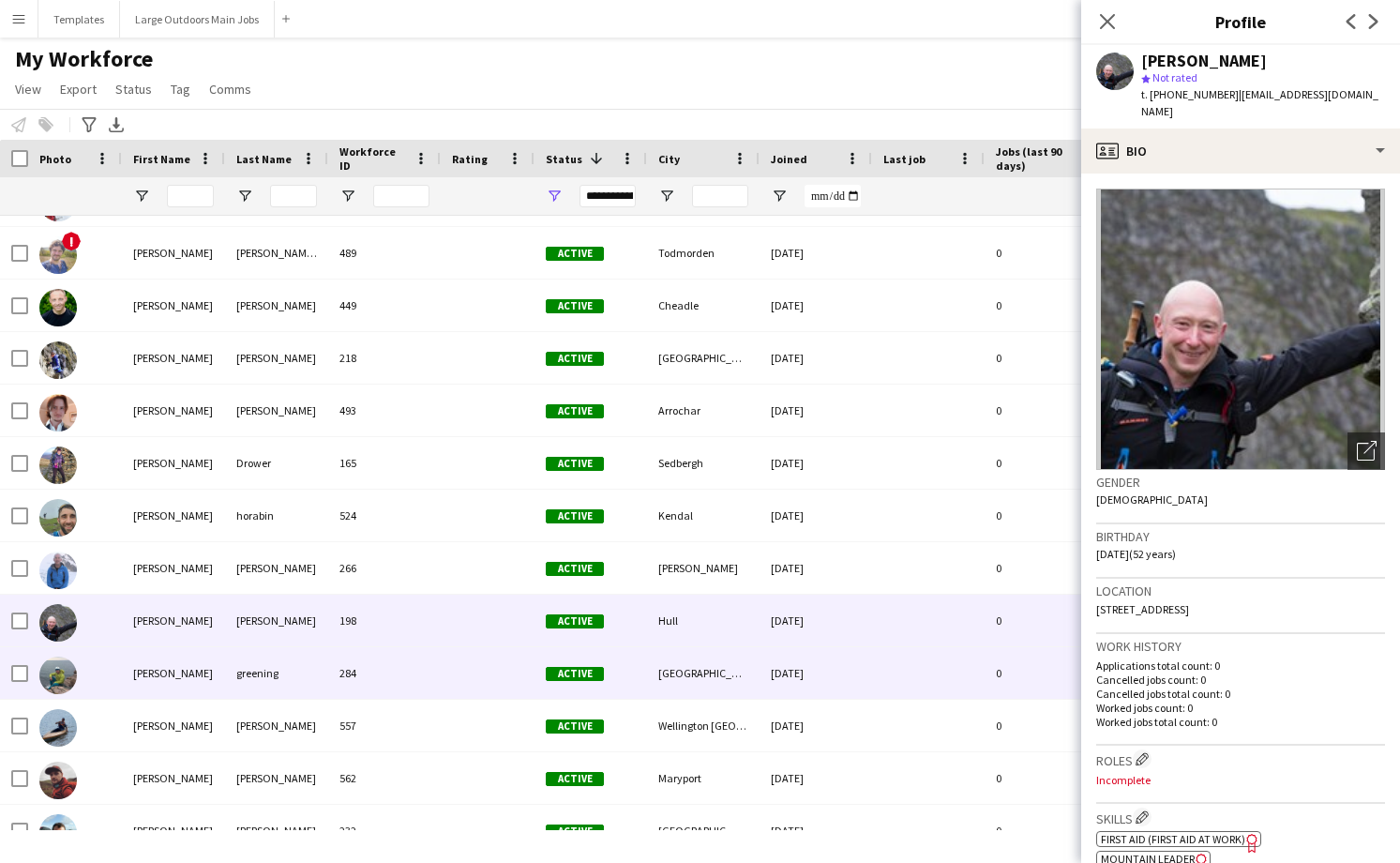
click at [389, 678] on div "284" at bounding box center [385, 673] width 113 height 52
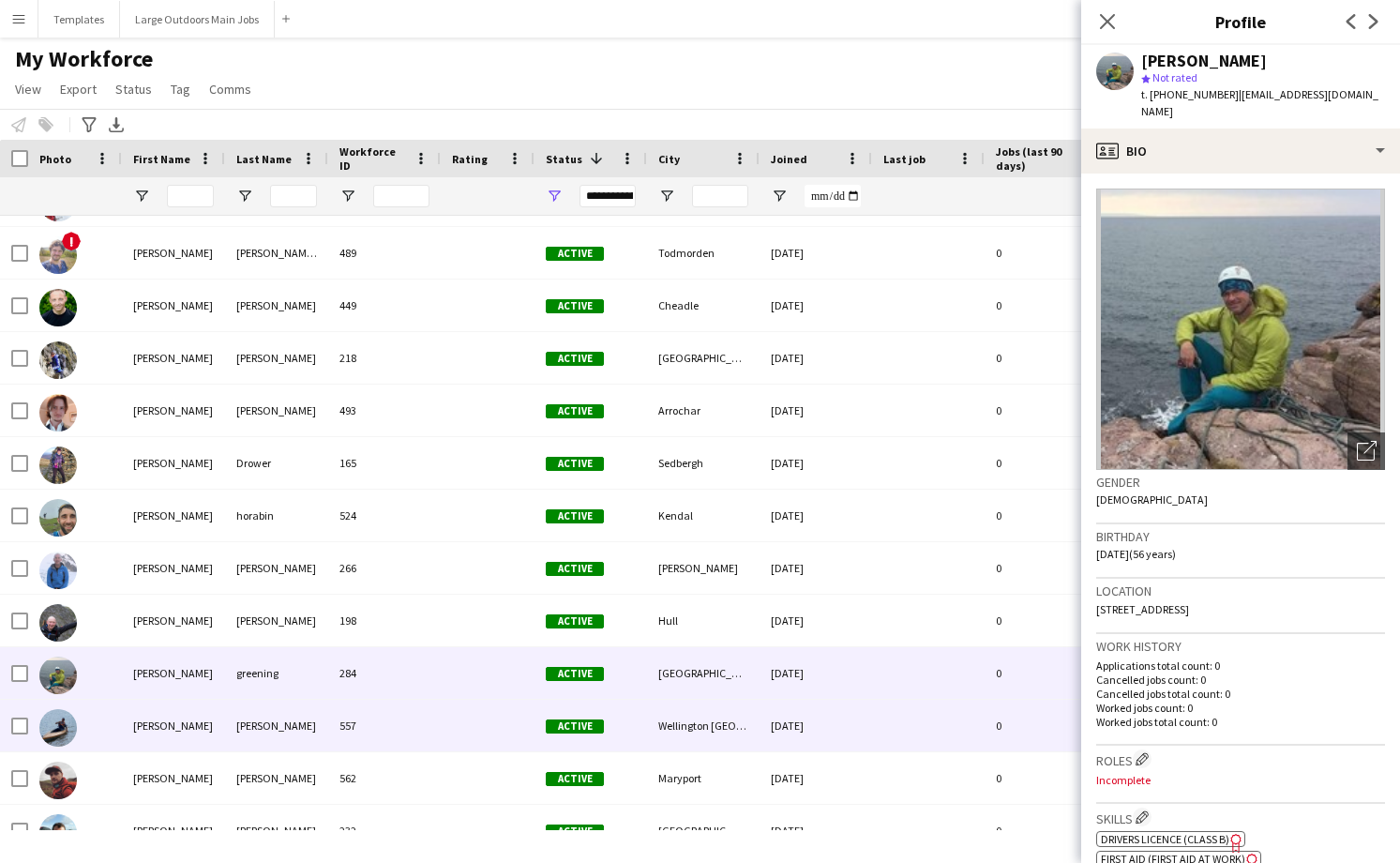
click at [384, 730] on div "557" at bounding box center [385, 725] width 113 height 52
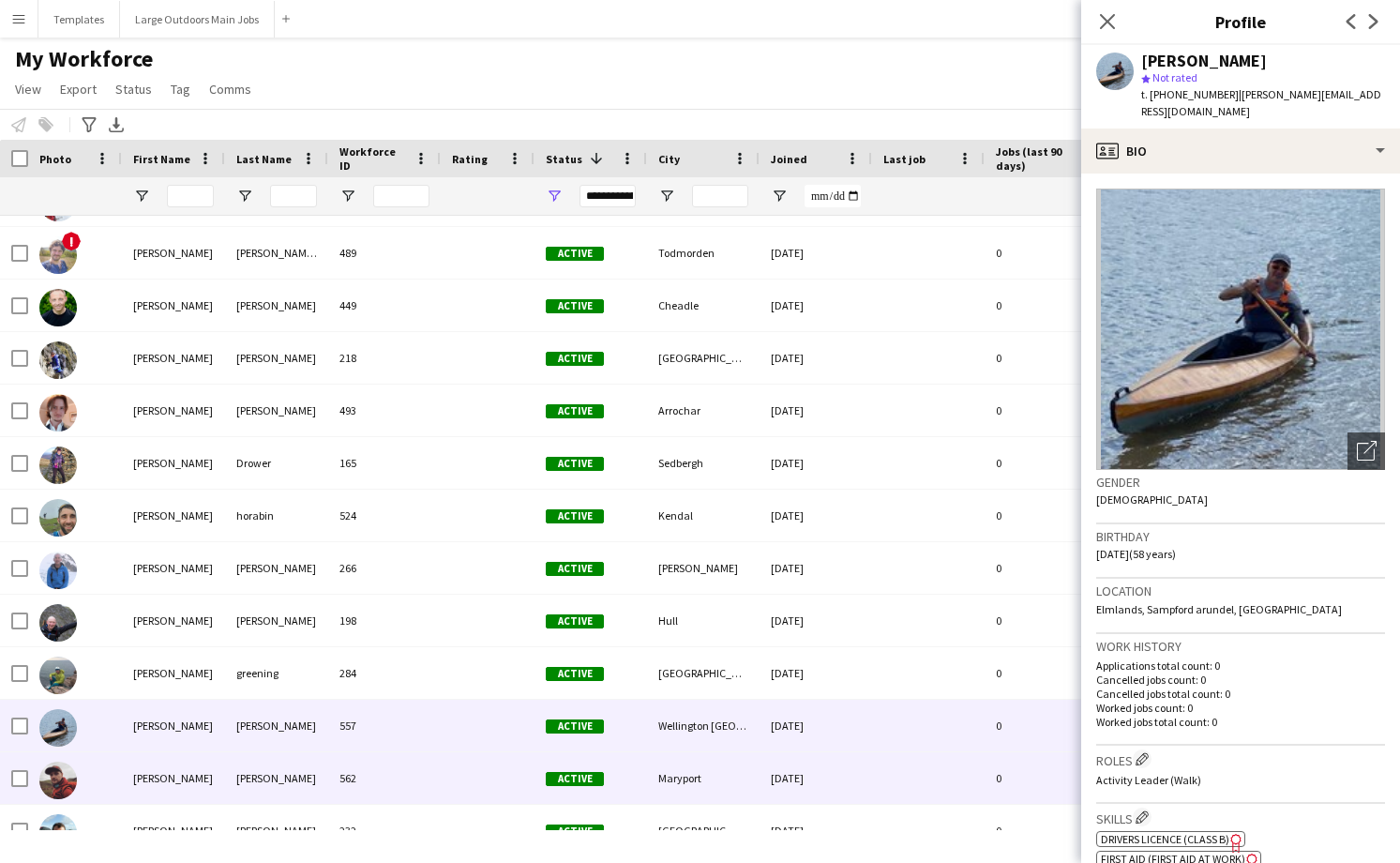
click at [379, 777] on div "562" at bounding box center [385, 777] width 113 height 52
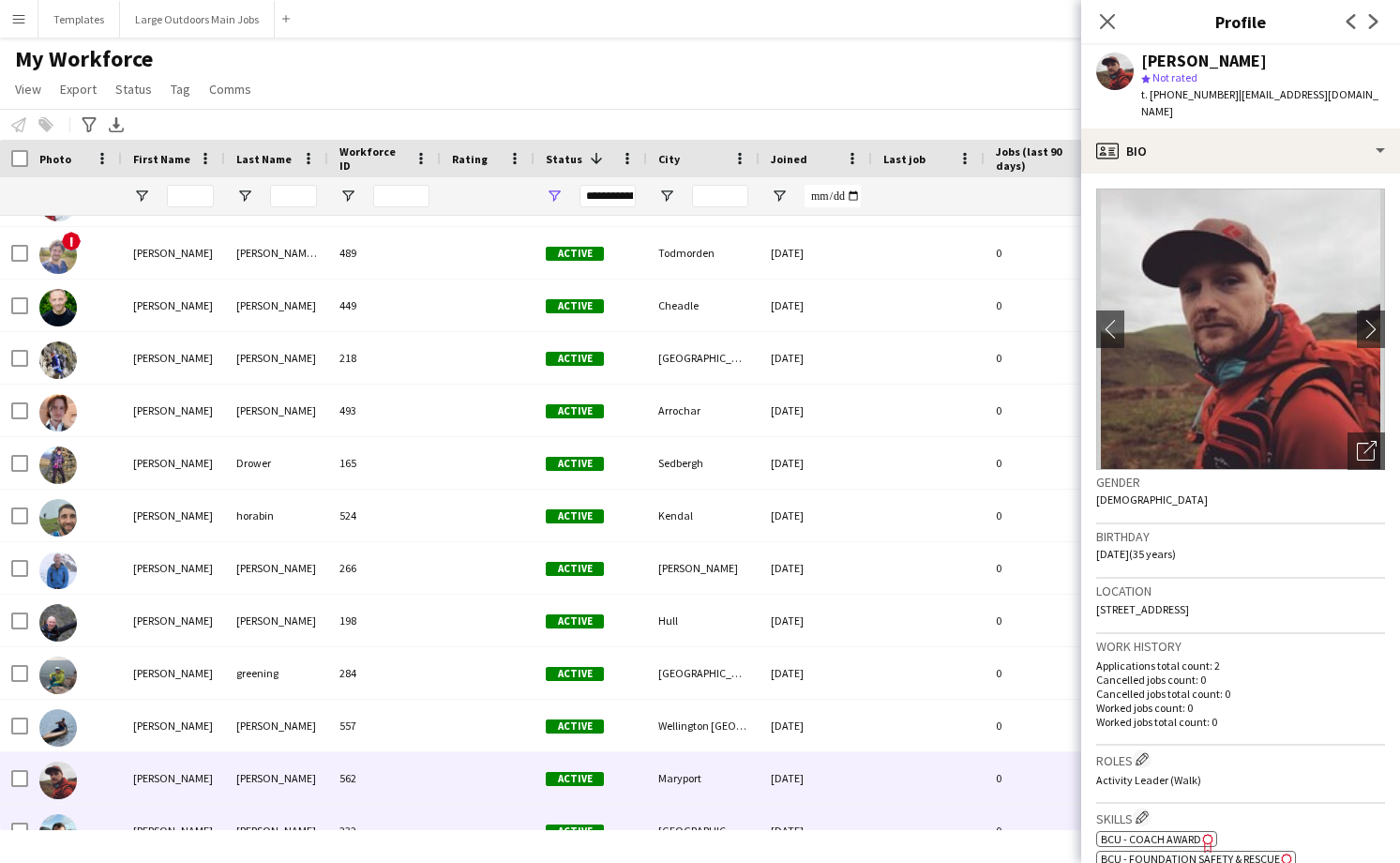
click at [375, 825] on div "232" at bounding box center [385, 830] width 113 height 52
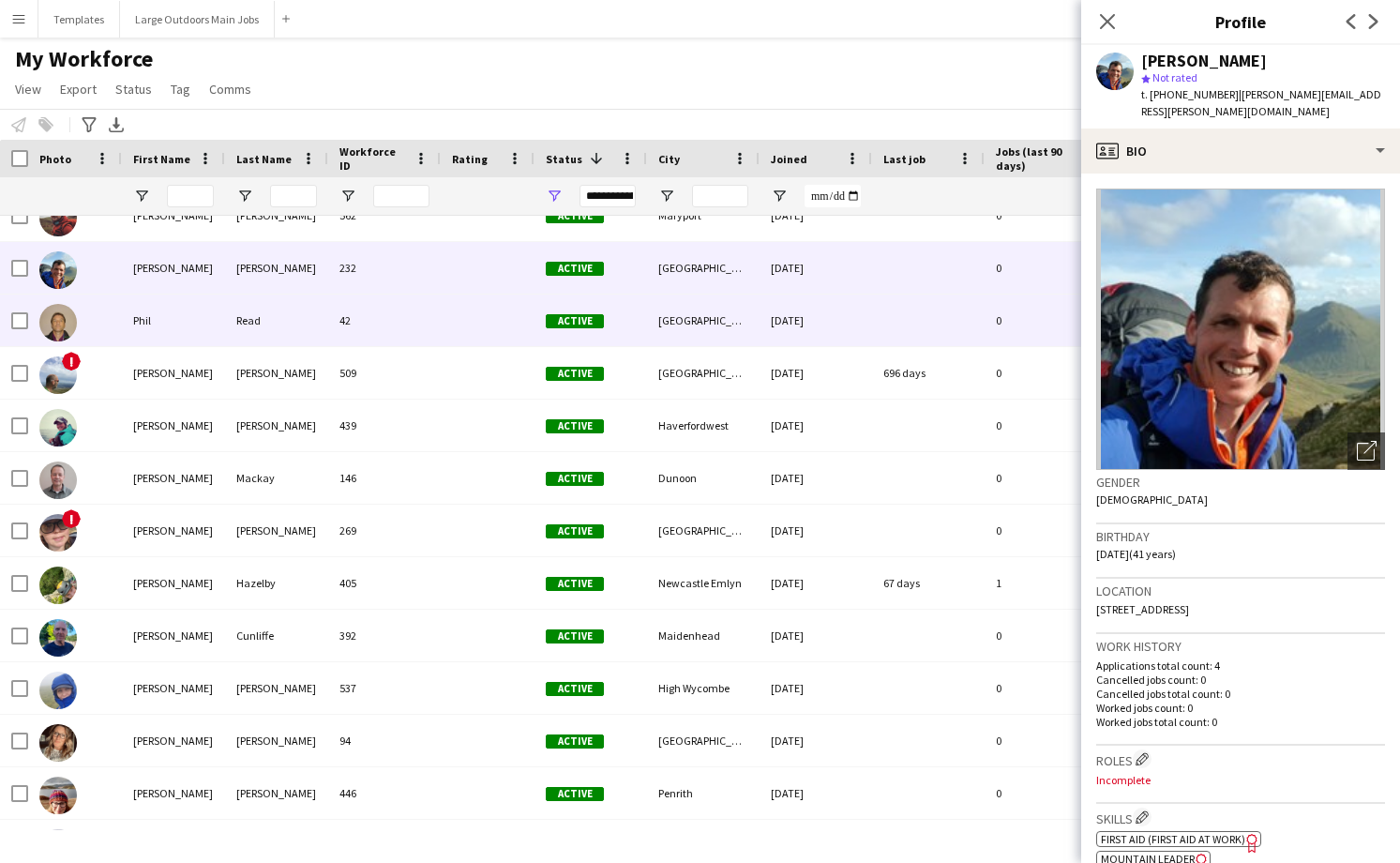
click at [467, 324] on div at bounding box center [488, 320] width 94 height 52
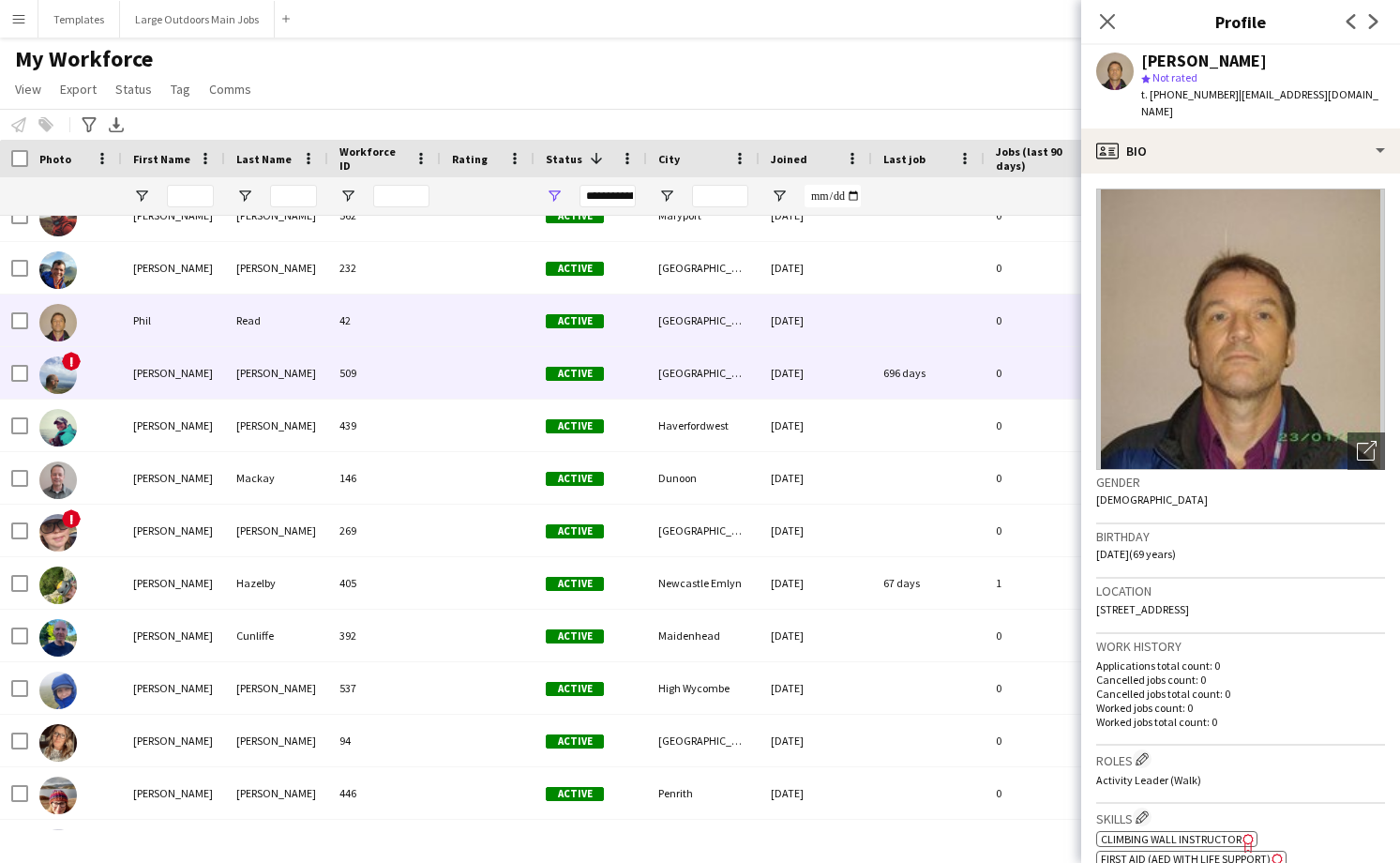
click at [460, 374] on div at bounding box center [488, 372] width 94 height 52
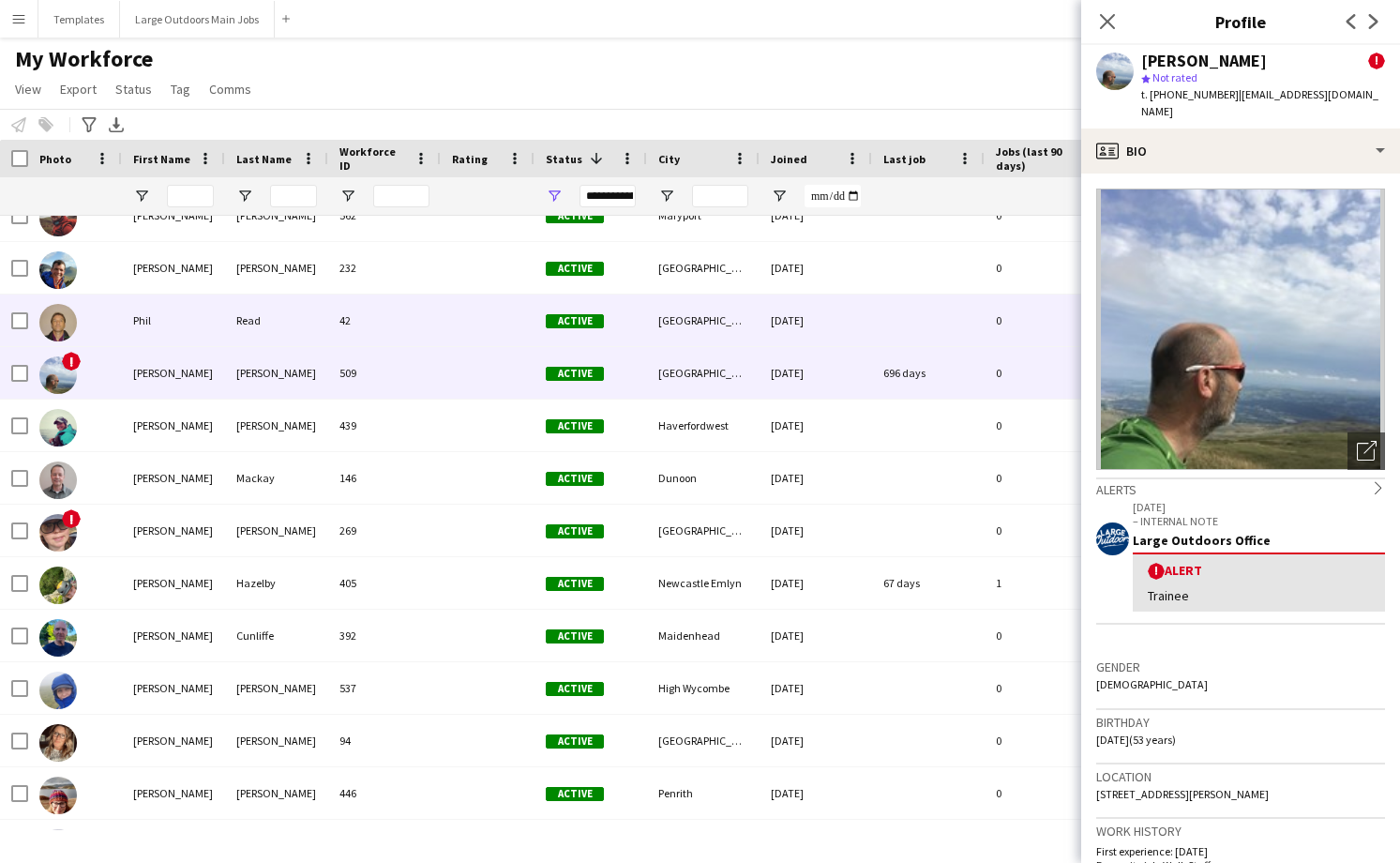
click at [470, 332] on div at bounding box center [488, 320] width 94 height 52
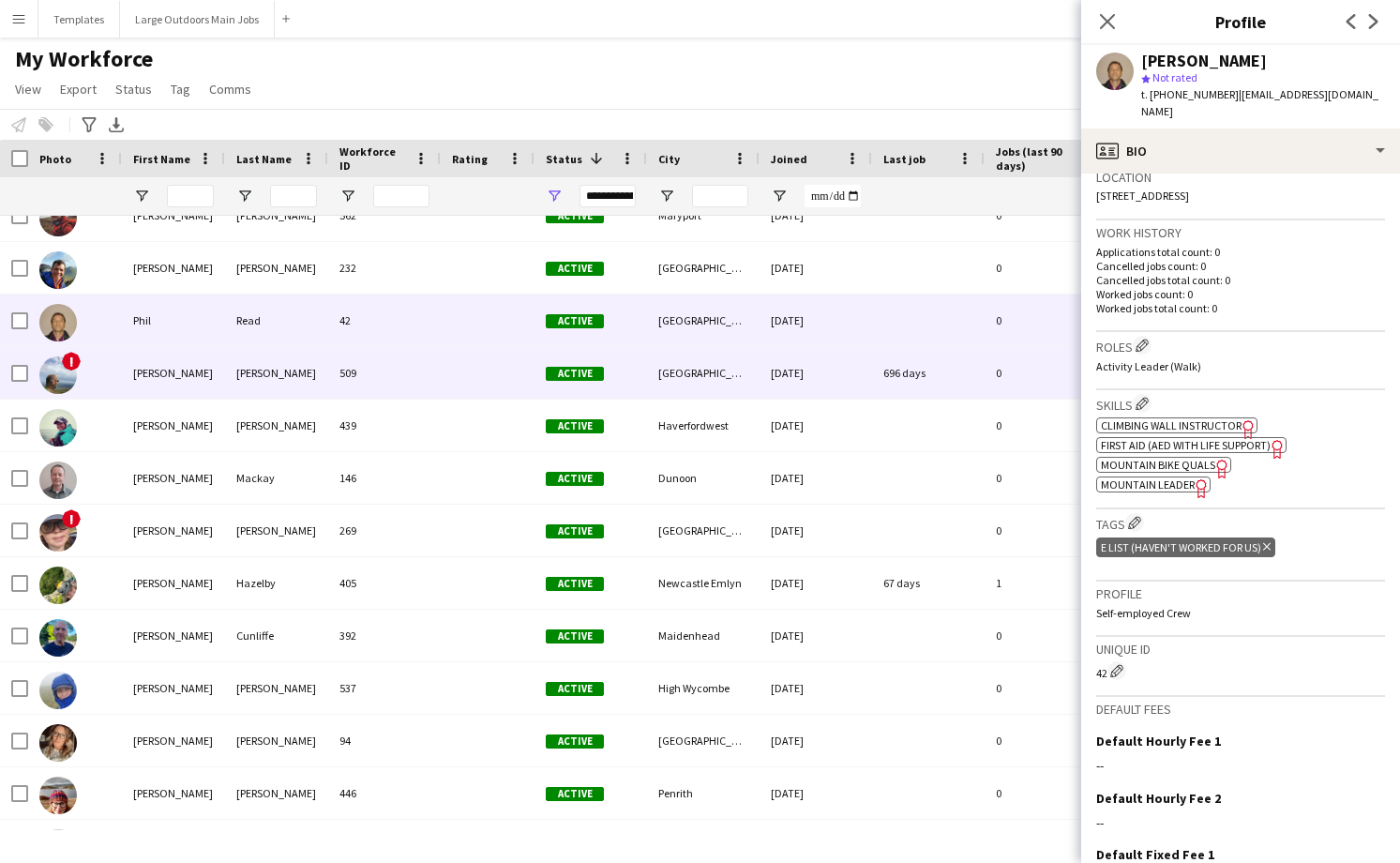
click at [428, 389] on div "509" at bounding box center [385, 372] width 113 height 52
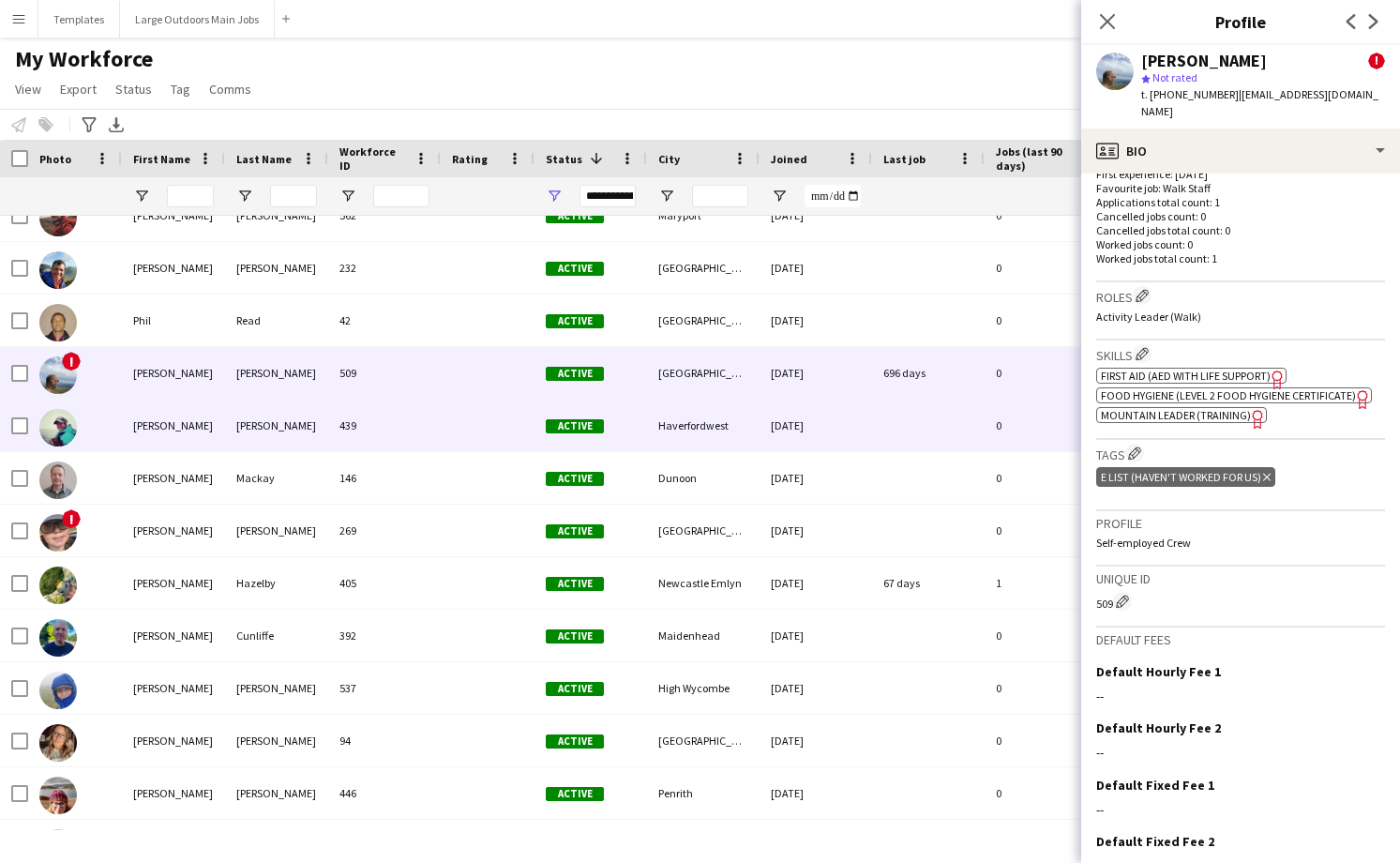
click at [435, 442] on div "439" at bounding box center [385, 425] width 113 height 52
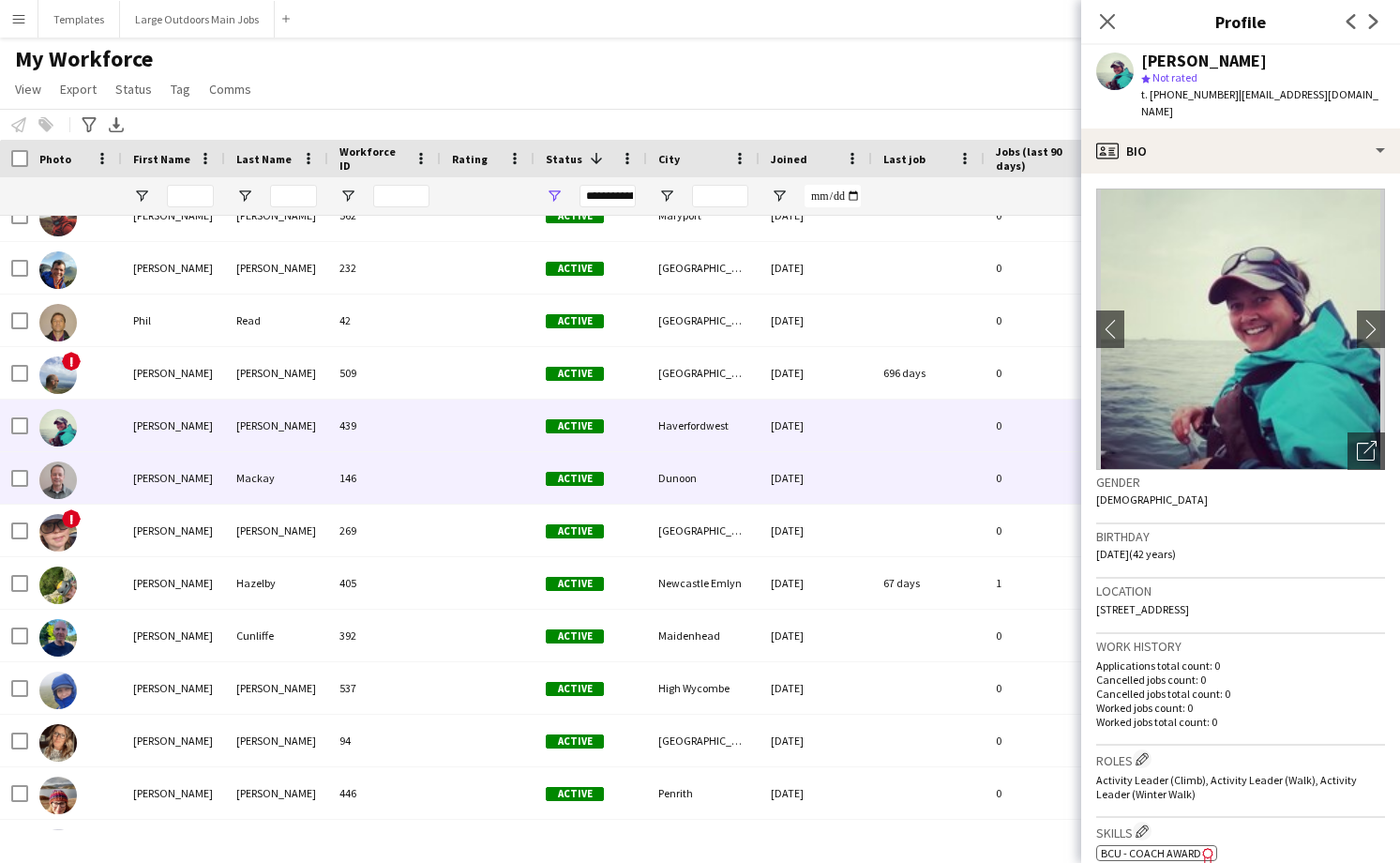
click at [445, 499] on div at bounding box center [488, 477] width 94 height 52
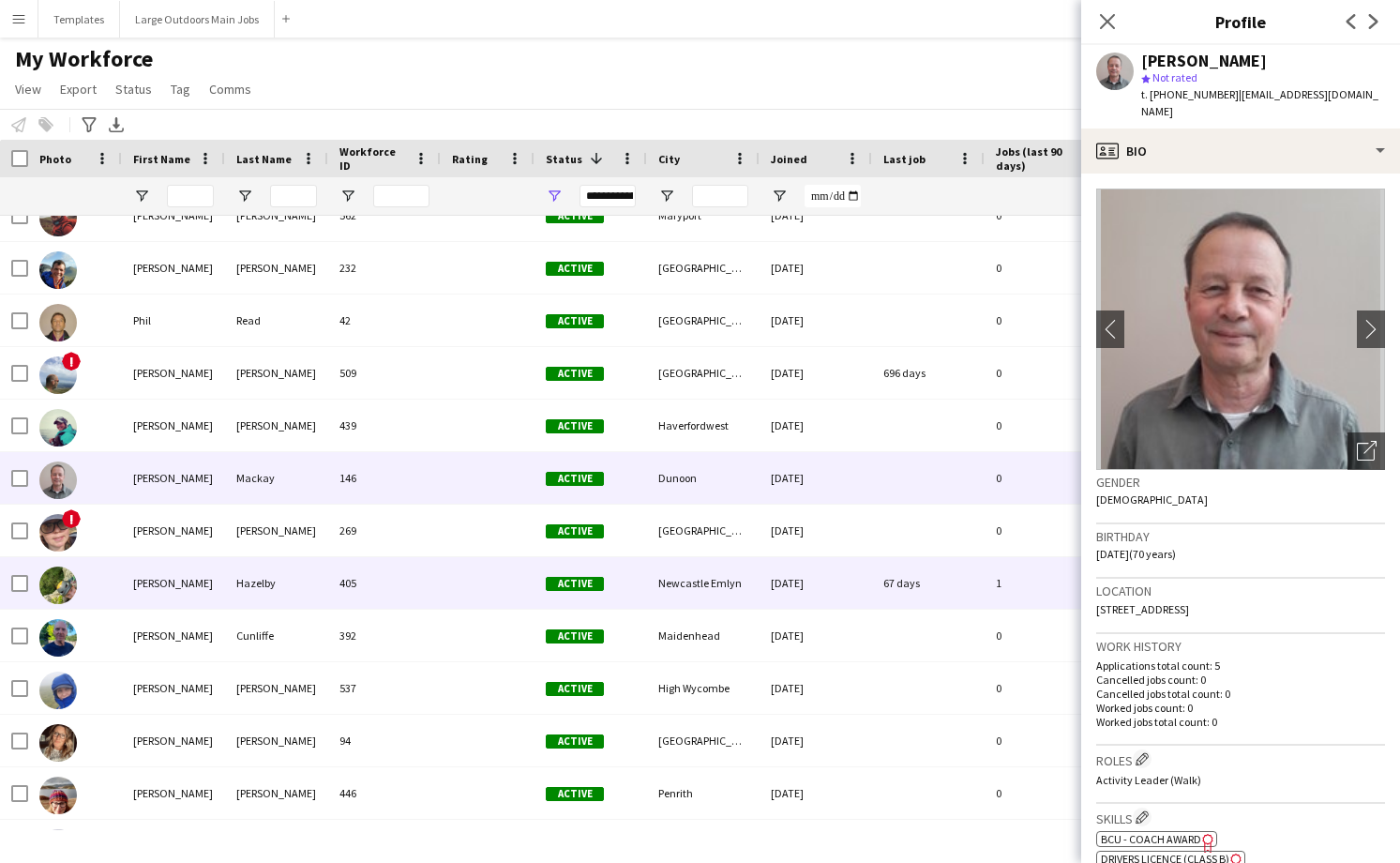
click at [445, 568] on div at bounding box center [488, 582] width 94 height 52
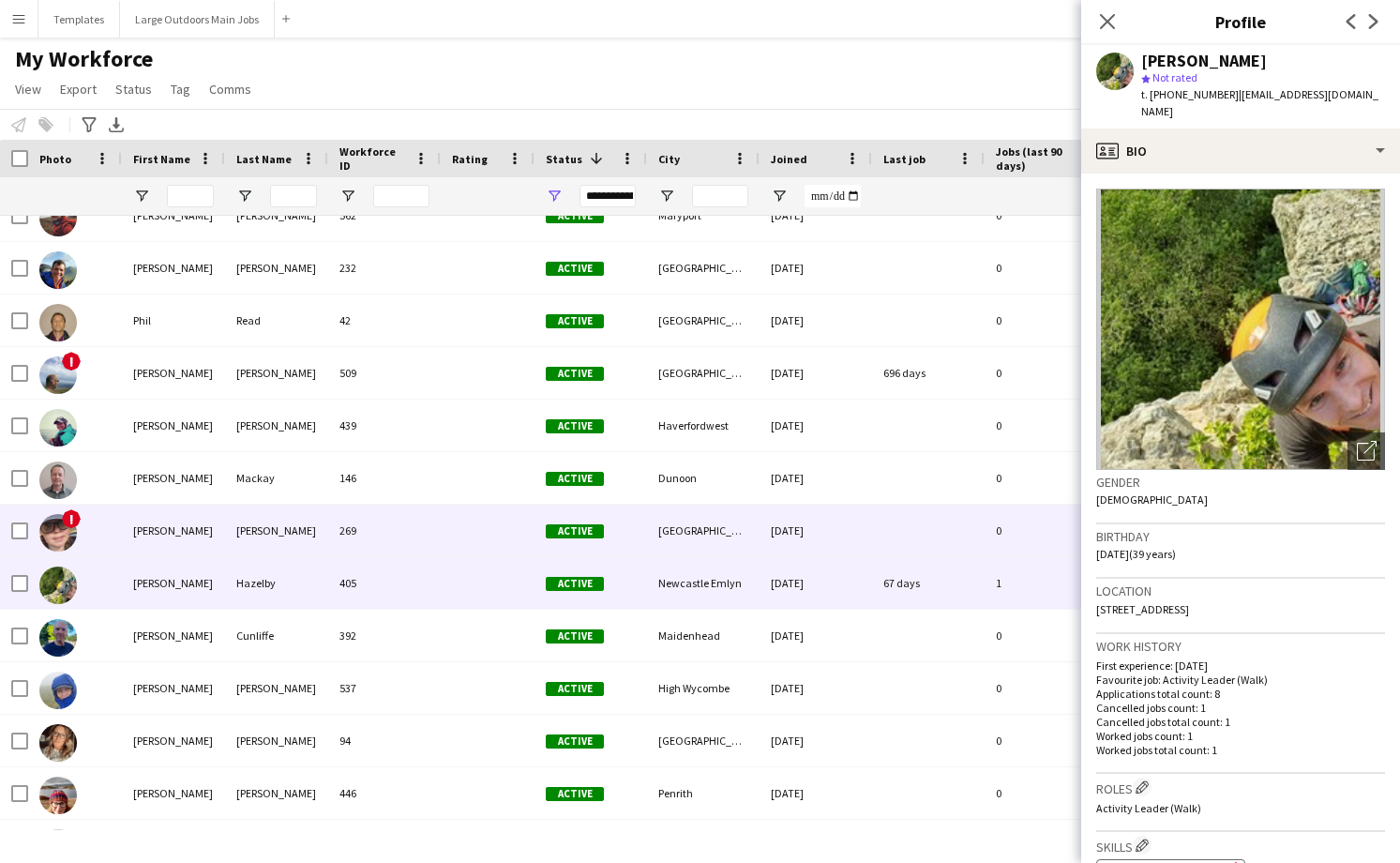
click at [445, 550] on div at bounding box center [488, 530] width 94 height 52
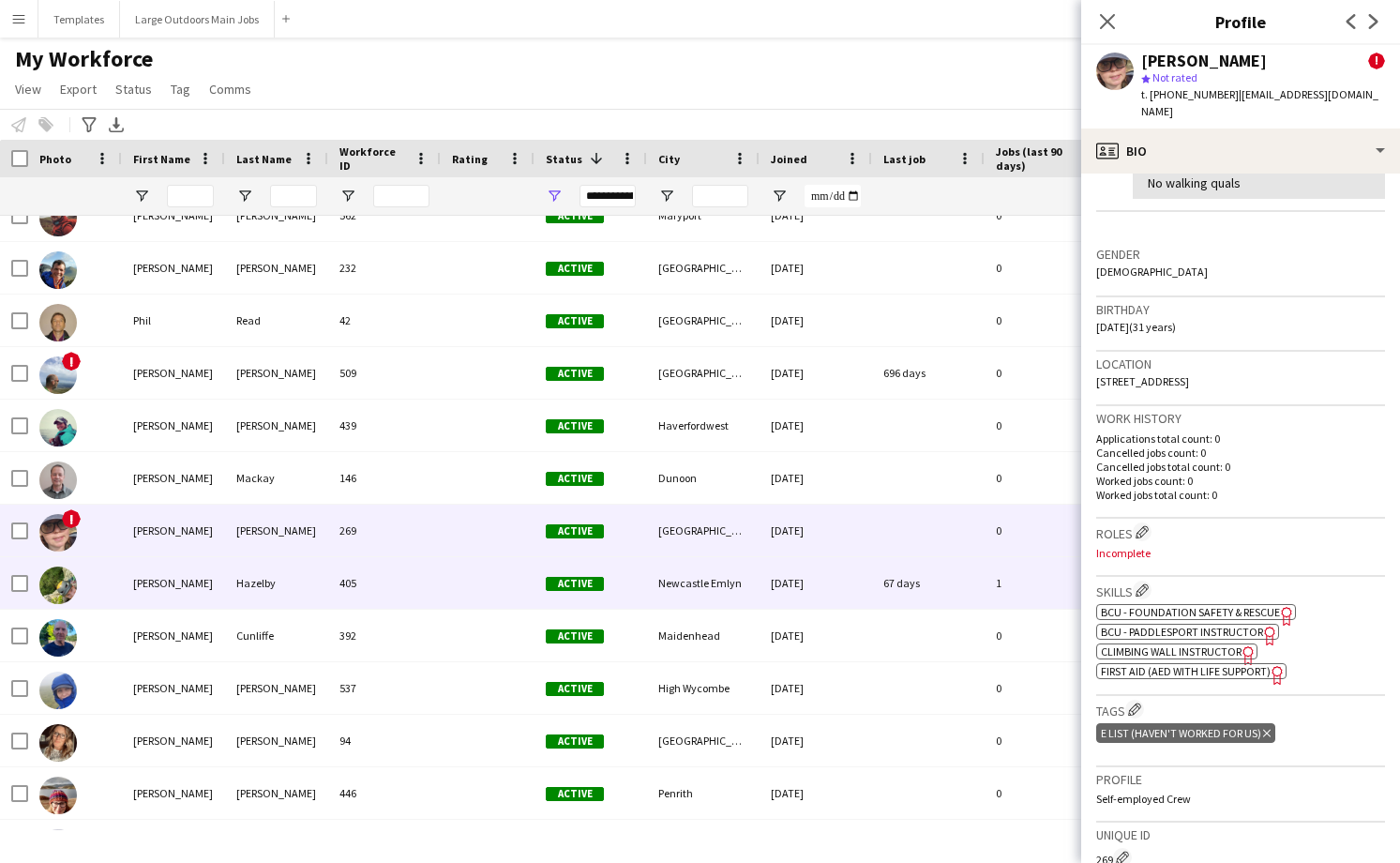
click at [415, 575] on div "405" at bounding box center [385, 582] width 113 height 52
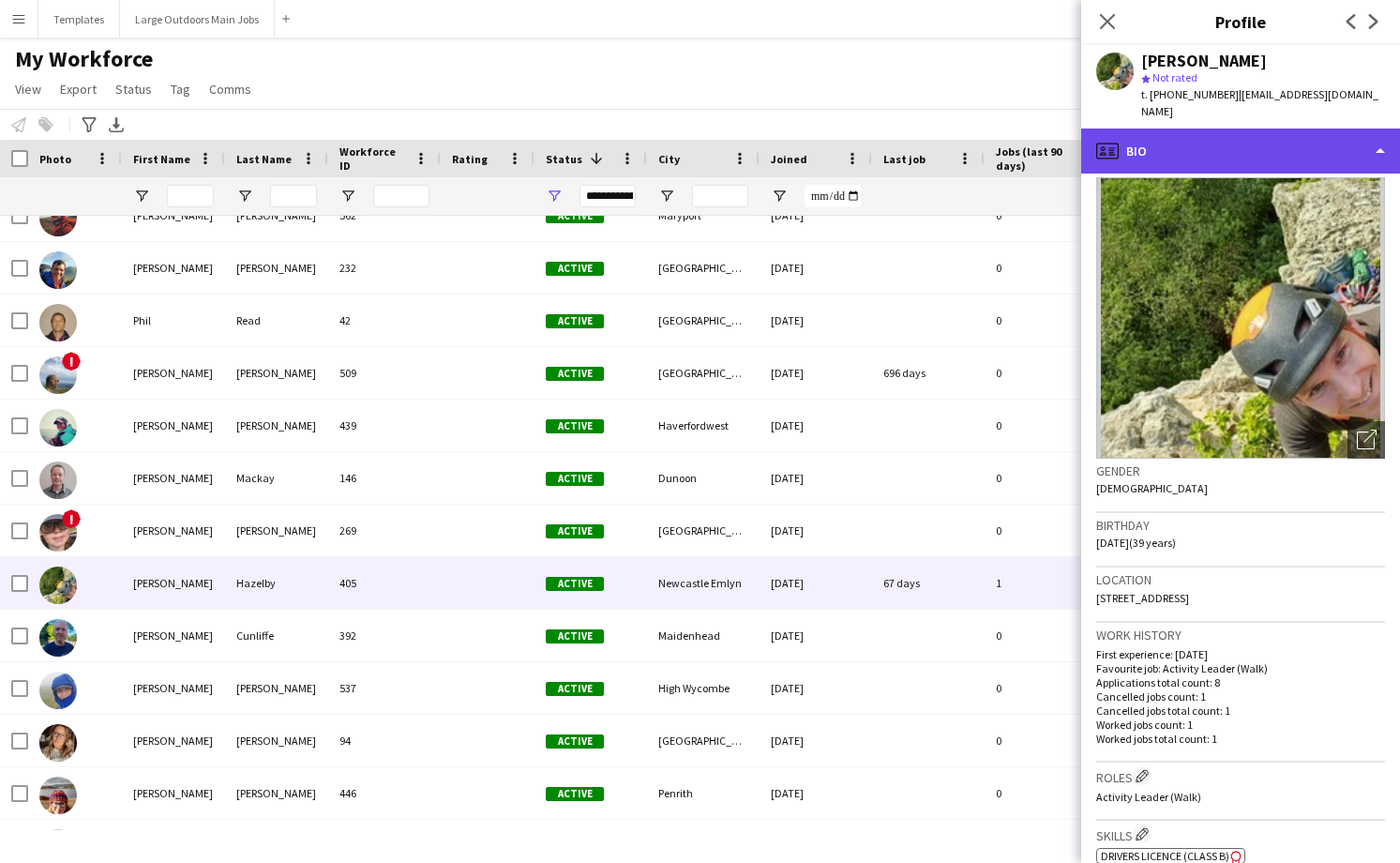
click at [1330, 148] on div "profile Bio" at bounding box center [1241, 151] width 319 height 45
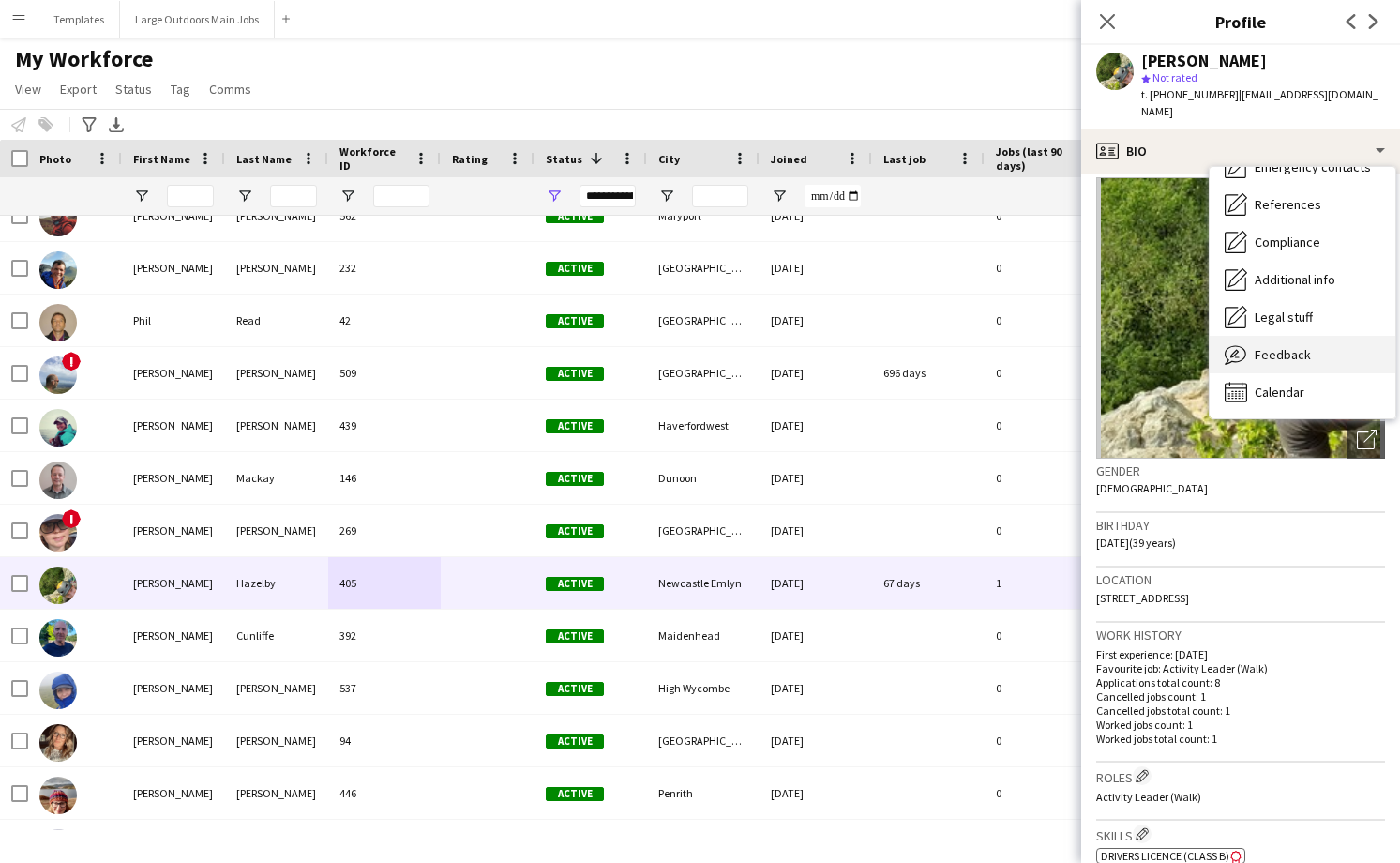
click at [1283, 346] on span "Feedback" at bounding box center [1282, 354] width 56 height 17
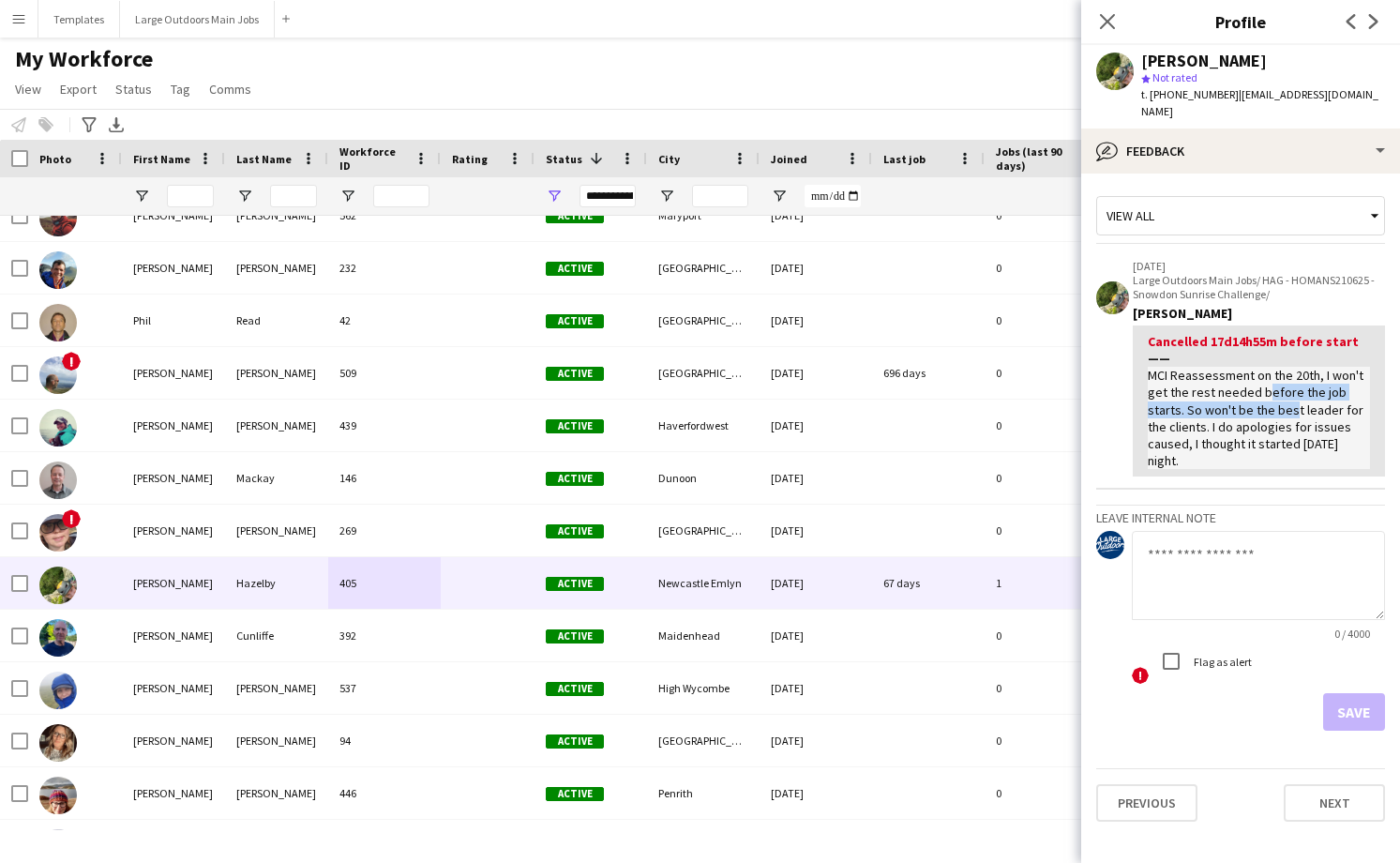
drag, startPoint x: 1251, startPoint y: 392, endPoint x: 1255, endPoint y: 371, distance: 21.4
click at [1255, 371] on div "MCI Reassessment on the 20th, I won't get the rest needed before the job starts…" at bounding box center [1258, 417] width 222 height 102
click at [1254, 371] on div "MCI Reassessment on the 20th, I won't get the rest needed before the job starts…" at bounding box center [1258, 417] width 222 height 102
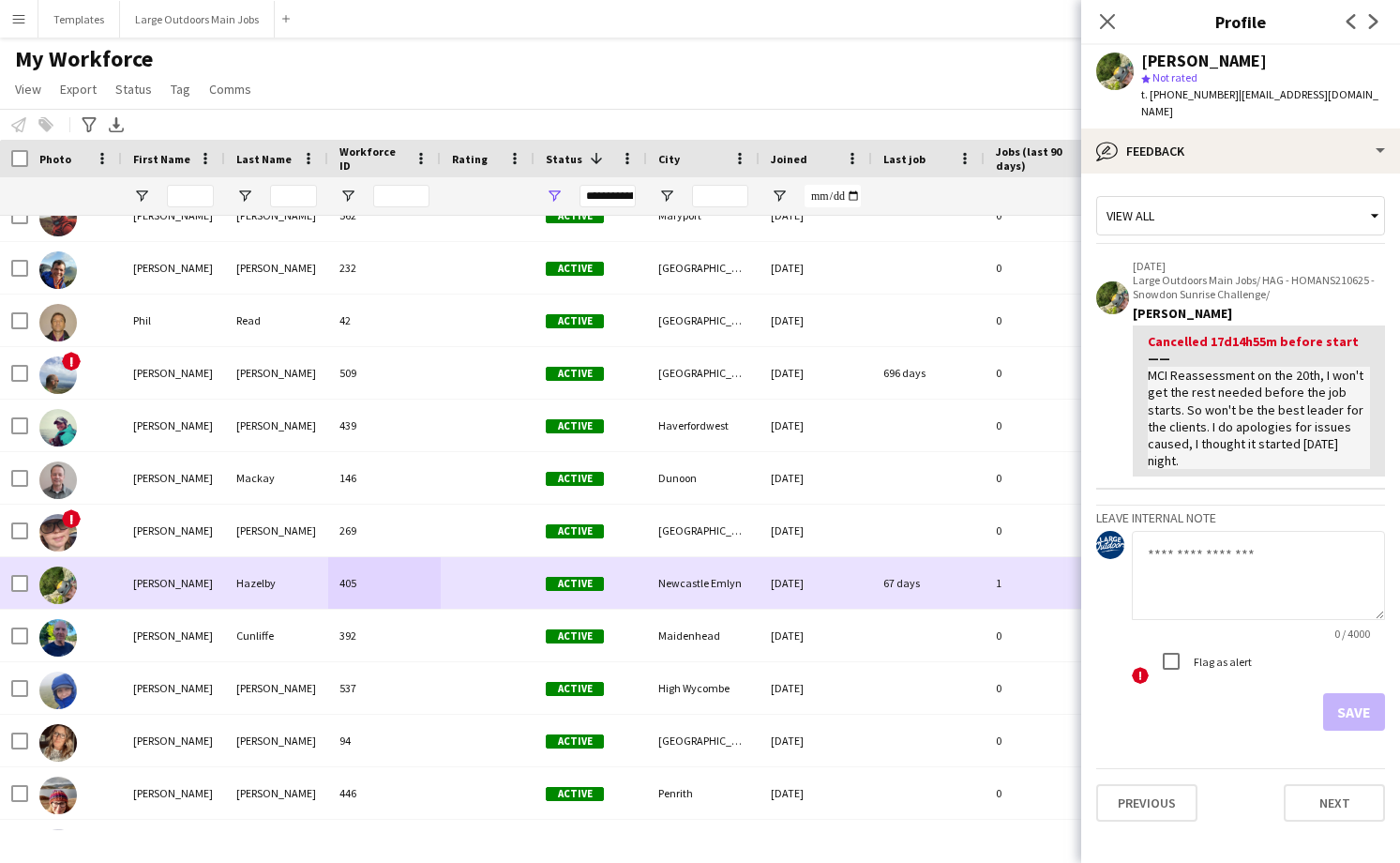
click at [303, 591] on div "Hazelby" at bounding box center [277, 582] width 103 height 52
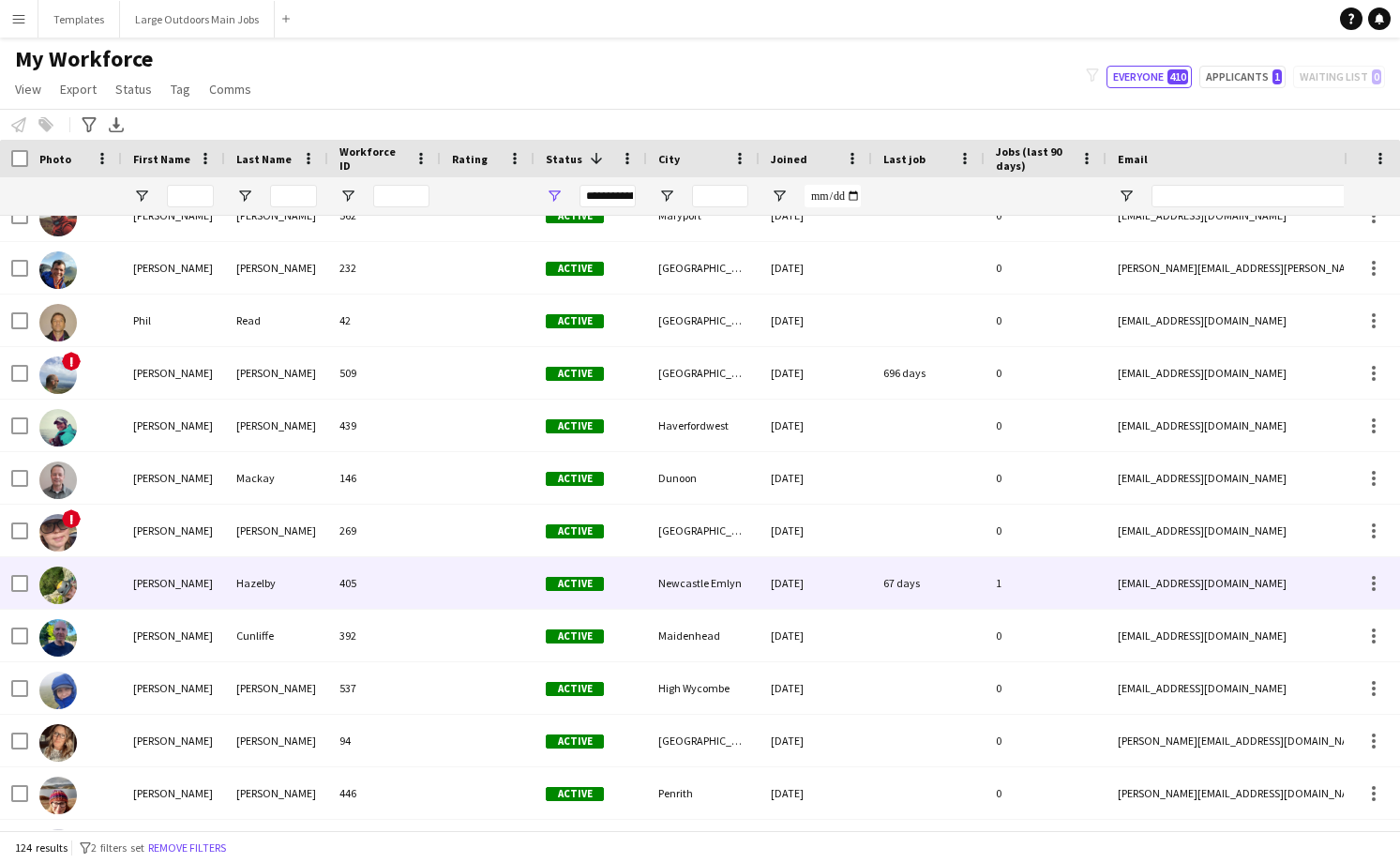
click at [303, 591] on div "Hazelby" at bounding box center [277, 582] width 103 height 52
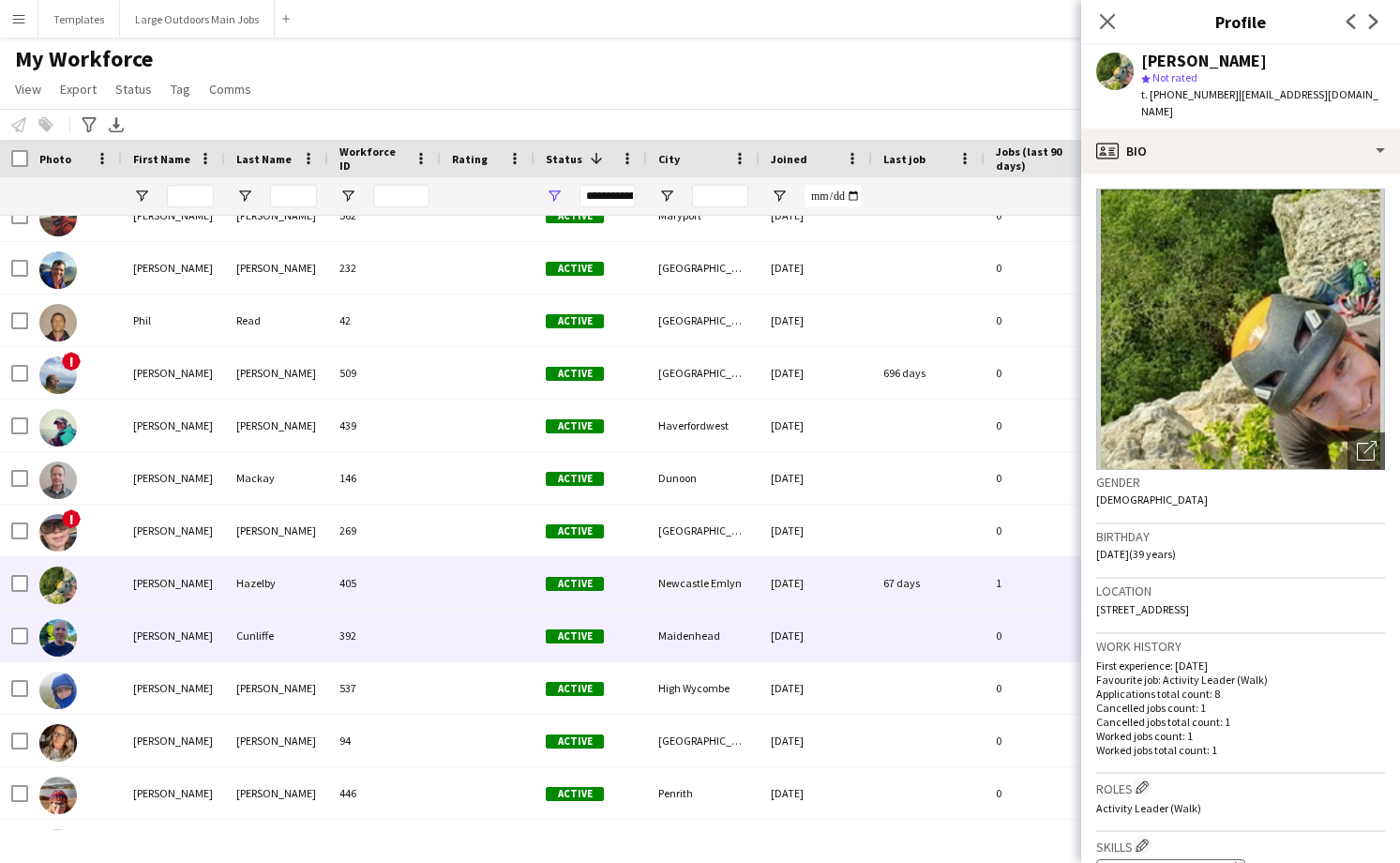
click at [399, 634] on div "392" at bounding box center [385, 635] width 113 height 52
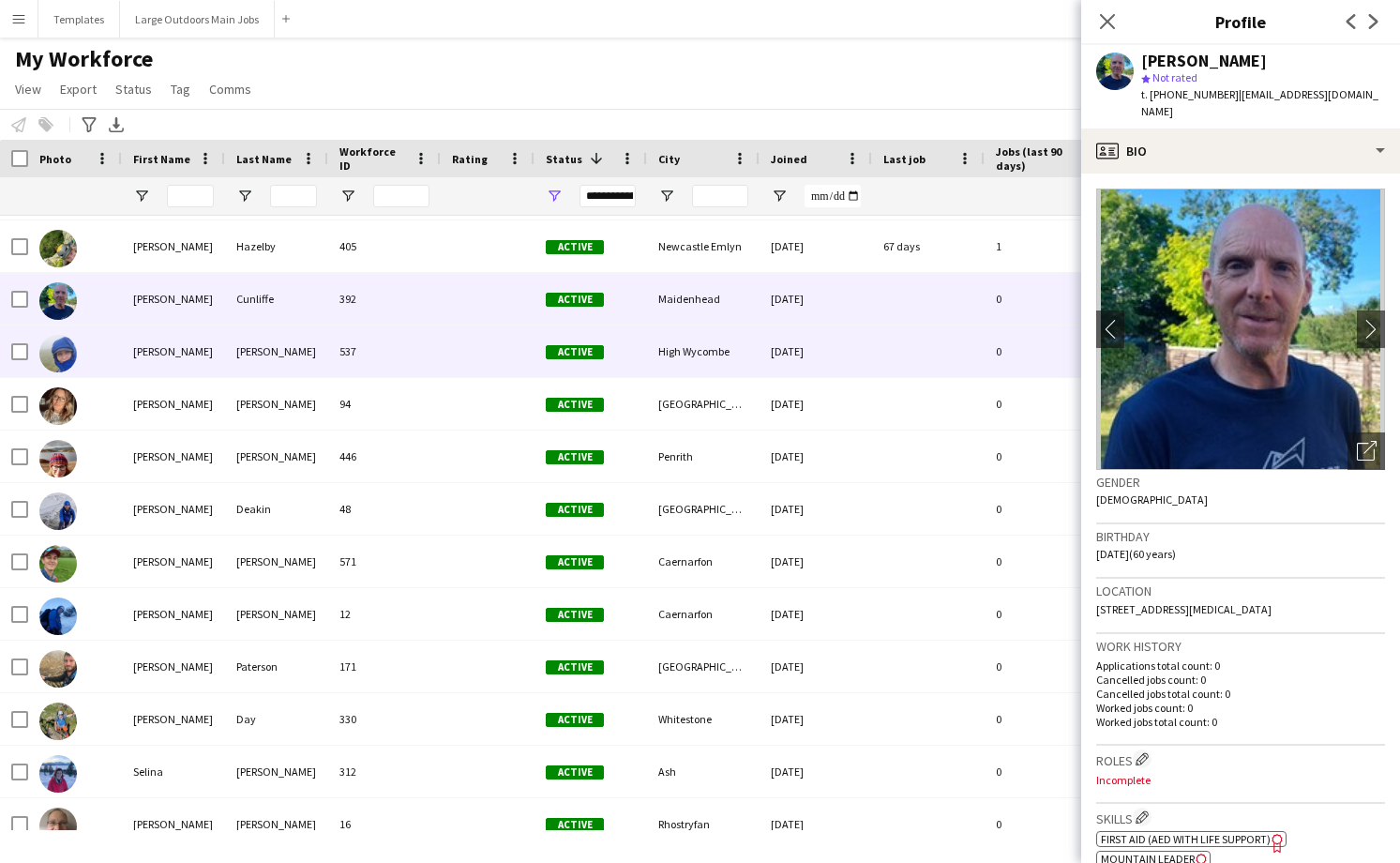
click at [455, 356] on div at bounding box center [488, 351] width 94 height 52
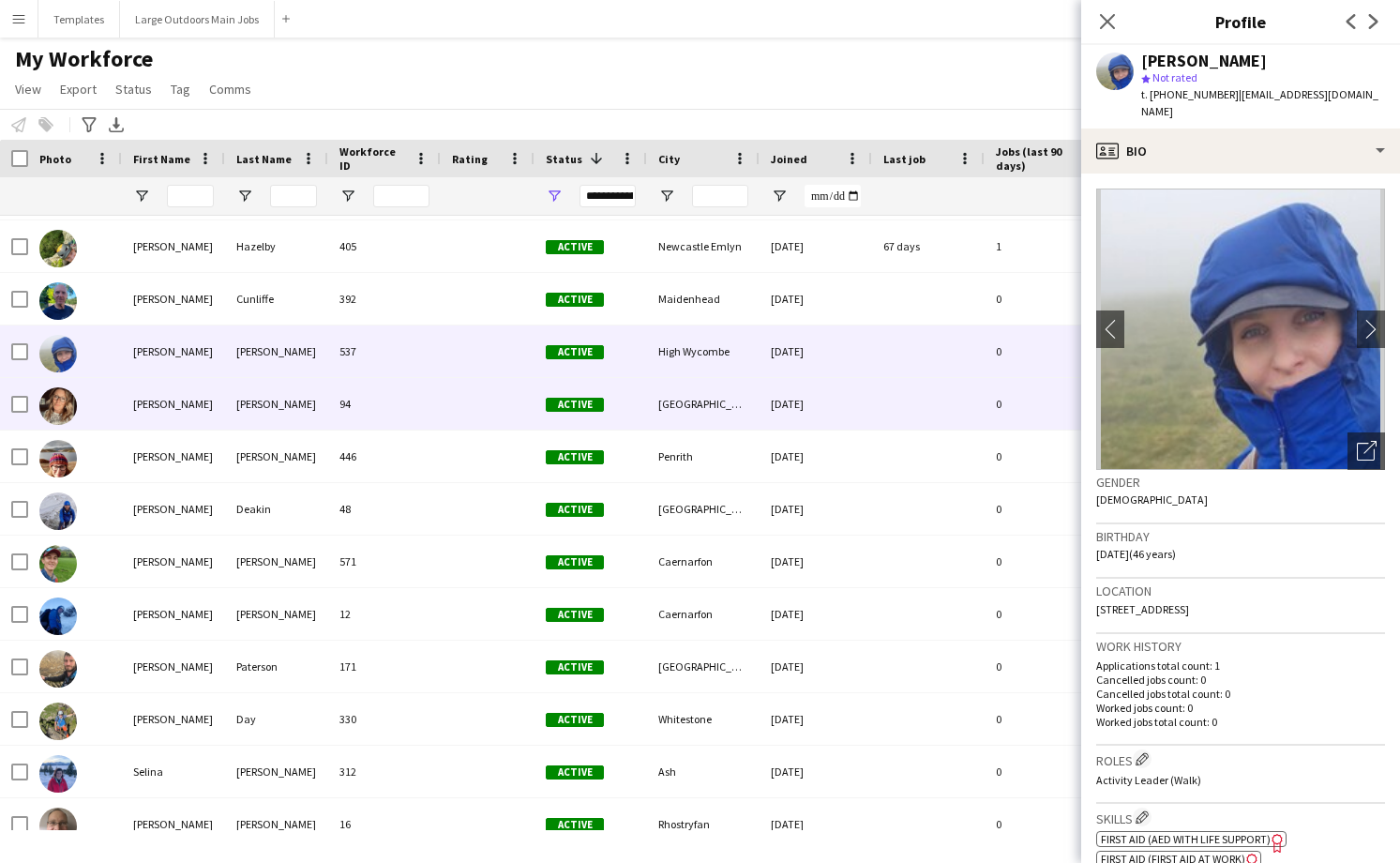
click at [444, 403] on div at bounding box center [488, 403] width 94 height 52
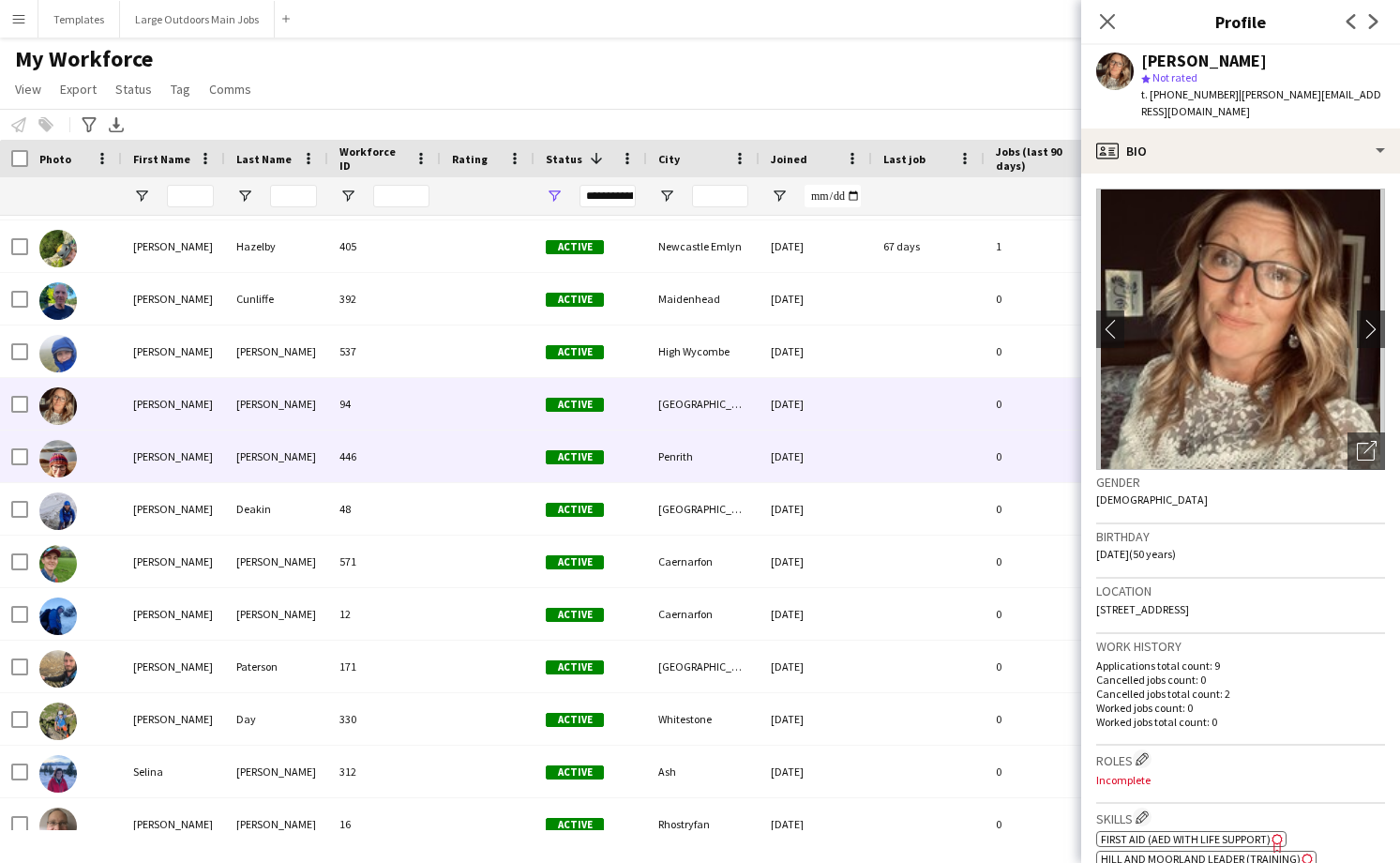
click at [433, 462] on div "446" at bounding box center [385, 456] width 113 height 52
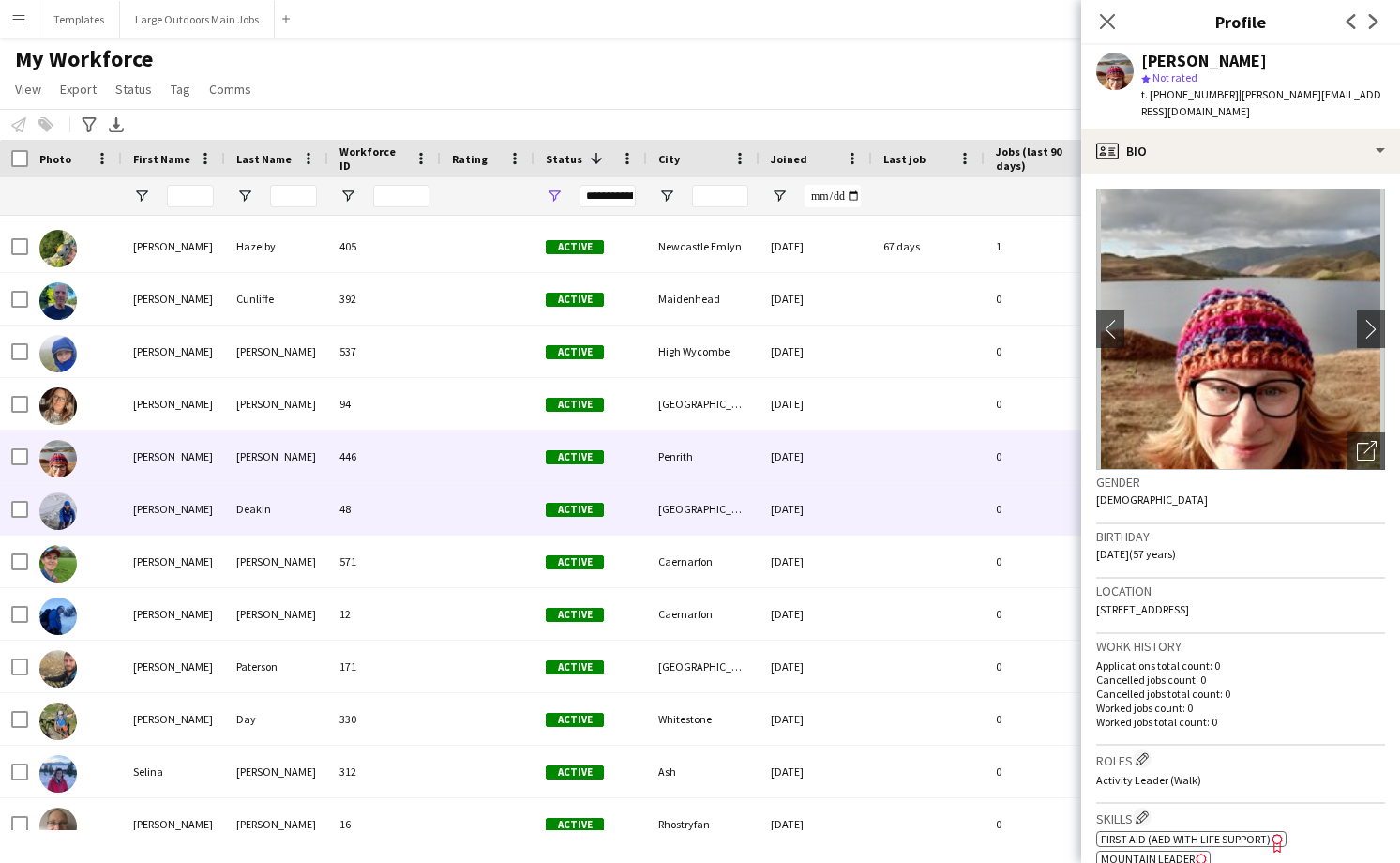
click at [419, 520] on div "48" at bounding box center [385, 508] width 113 height 52
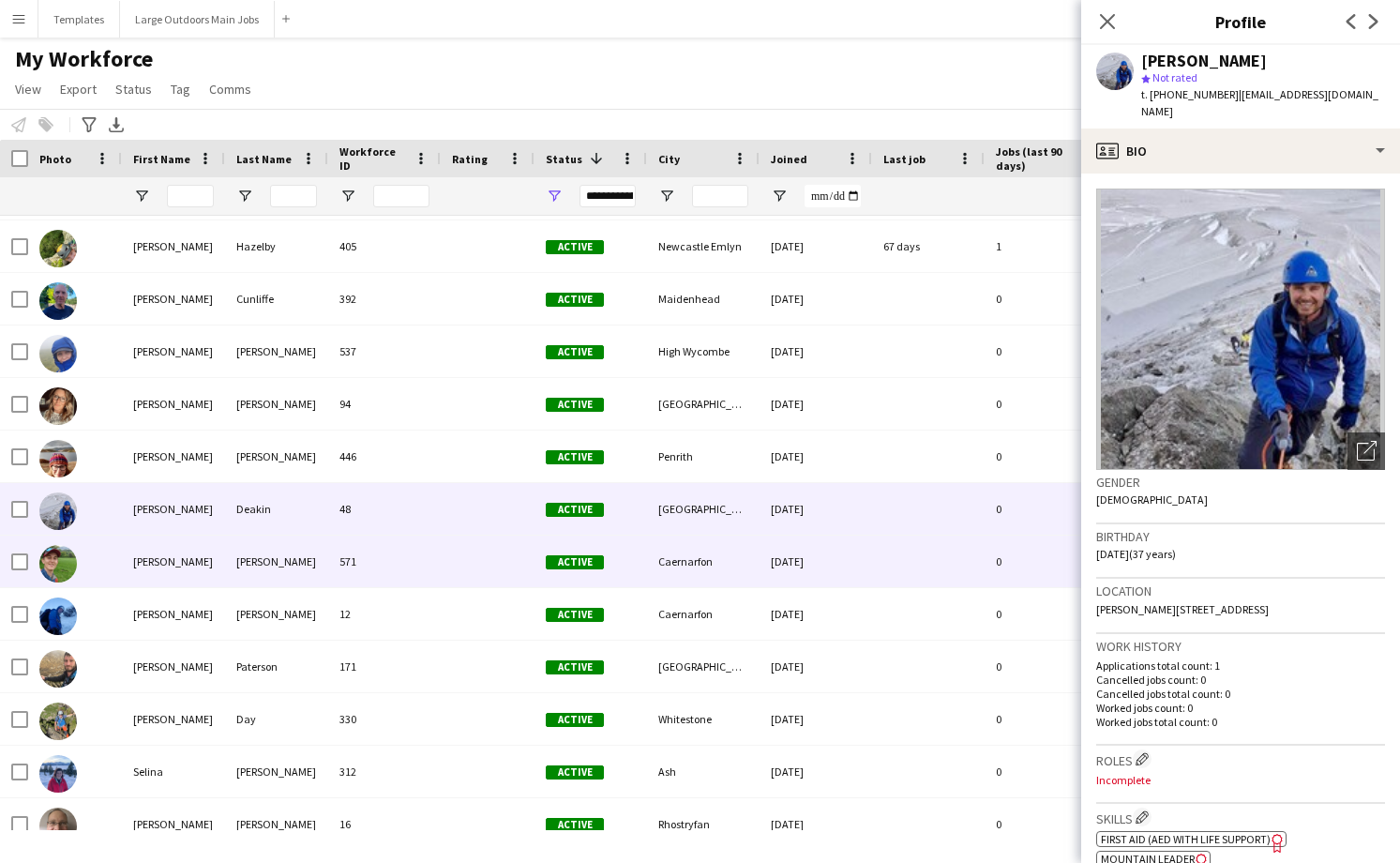
click at [408, 569] on div "571" at bounding box center [385, 561] width 113 height 52
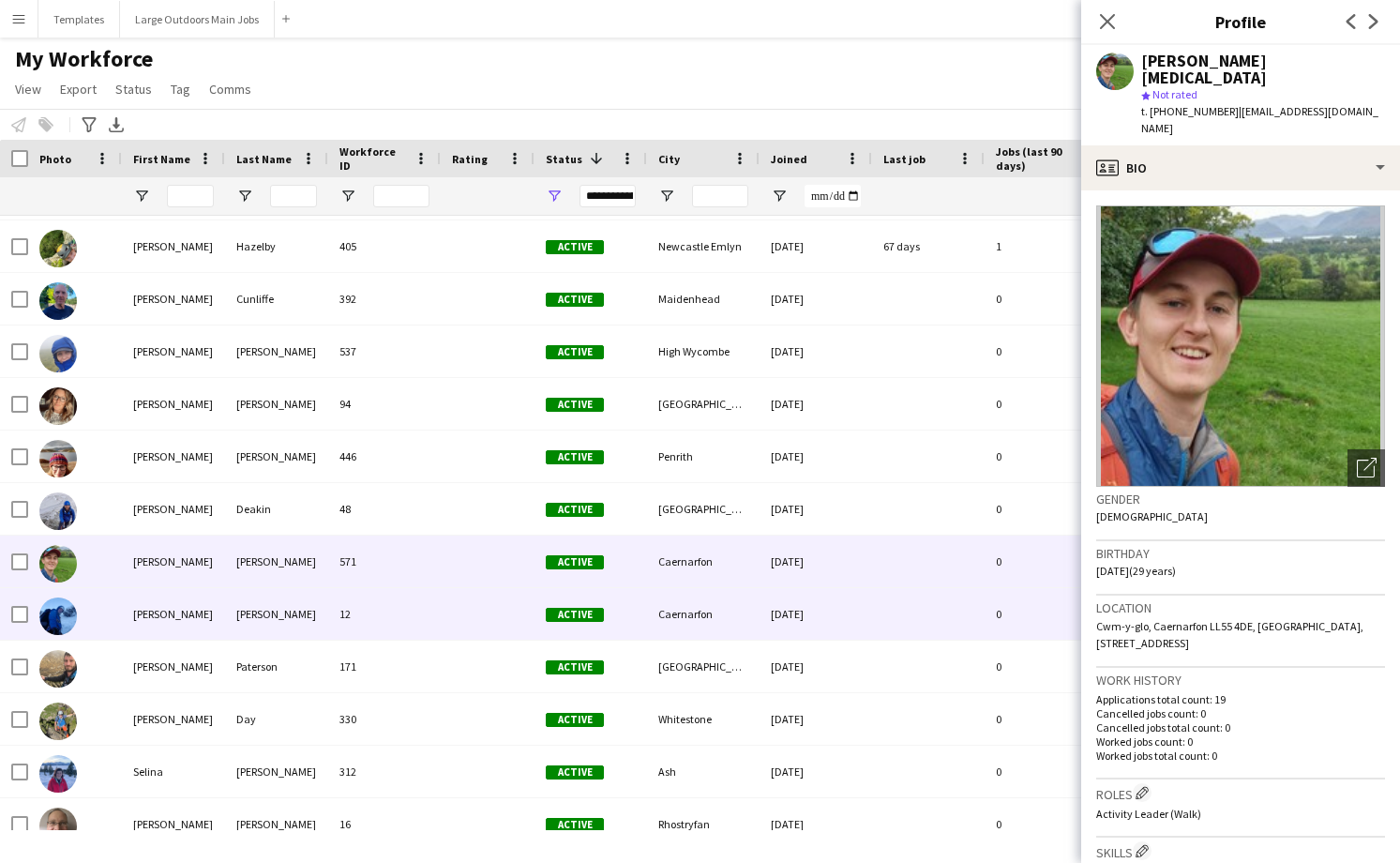
click at [399, 629] on div "12" at bounding box center [385, 613] width 113 height 52
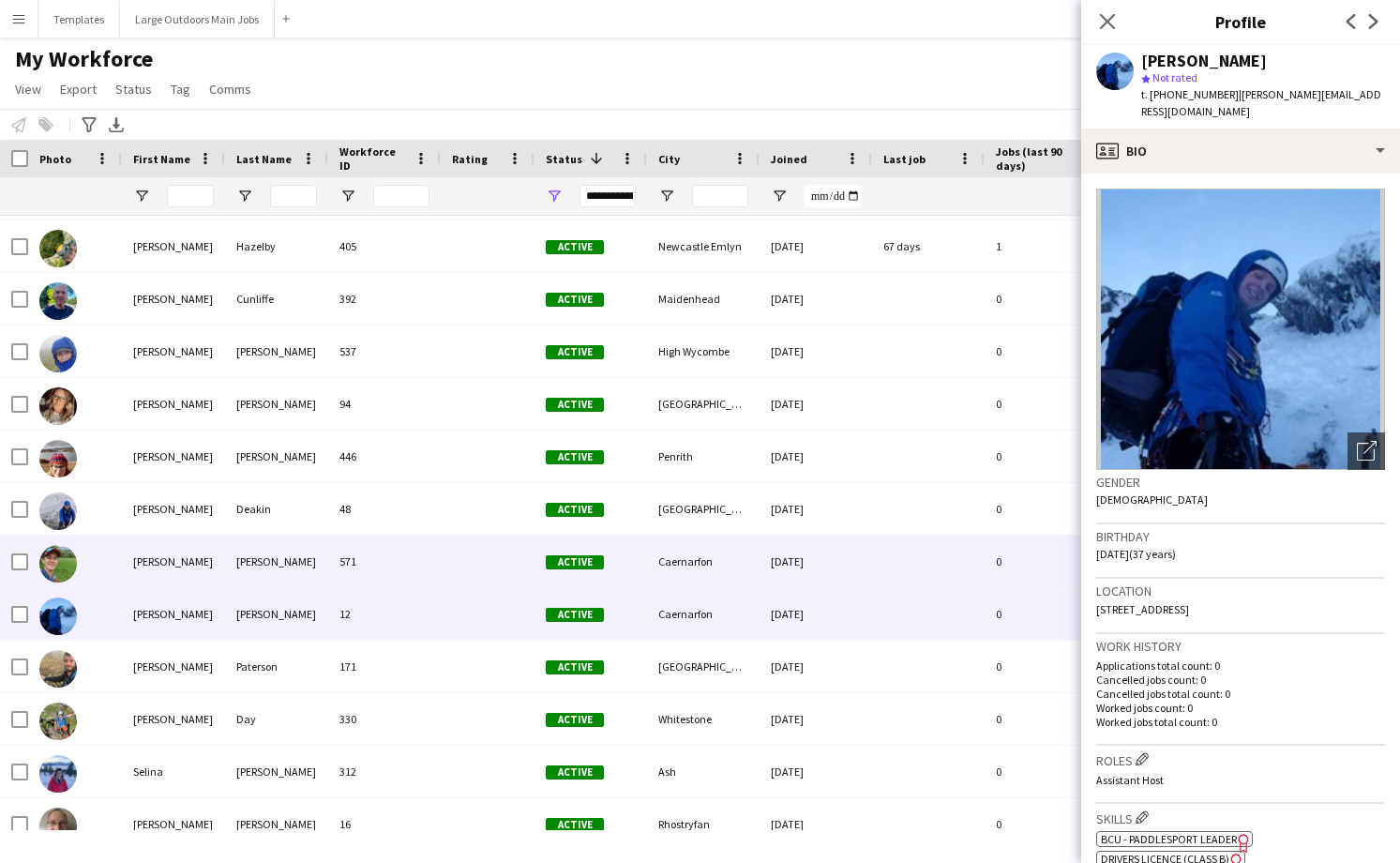
click at [407, 577] on div "571" at bounding box center [385, 561] width 113 height 52
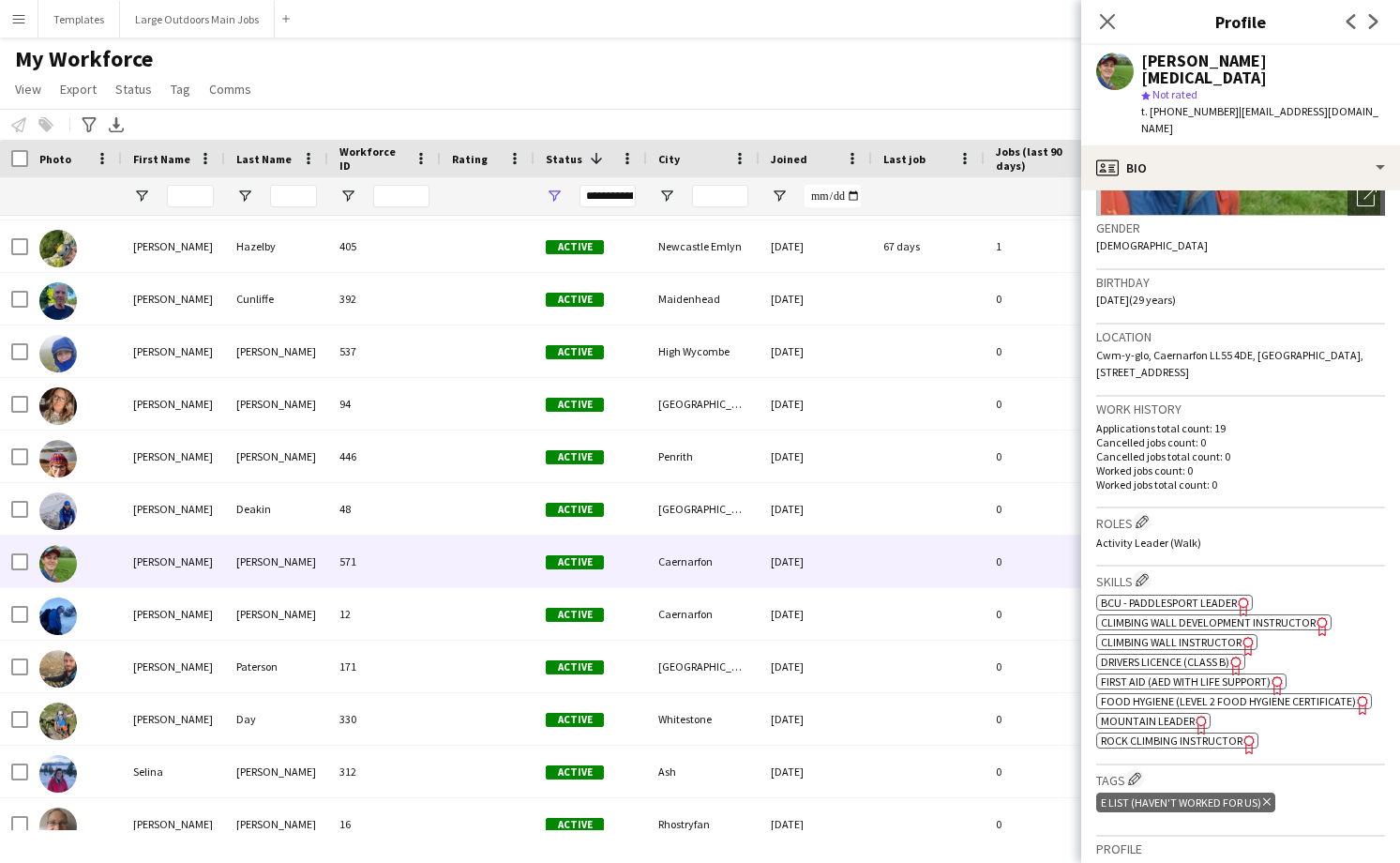
scroll to position [291, 0]
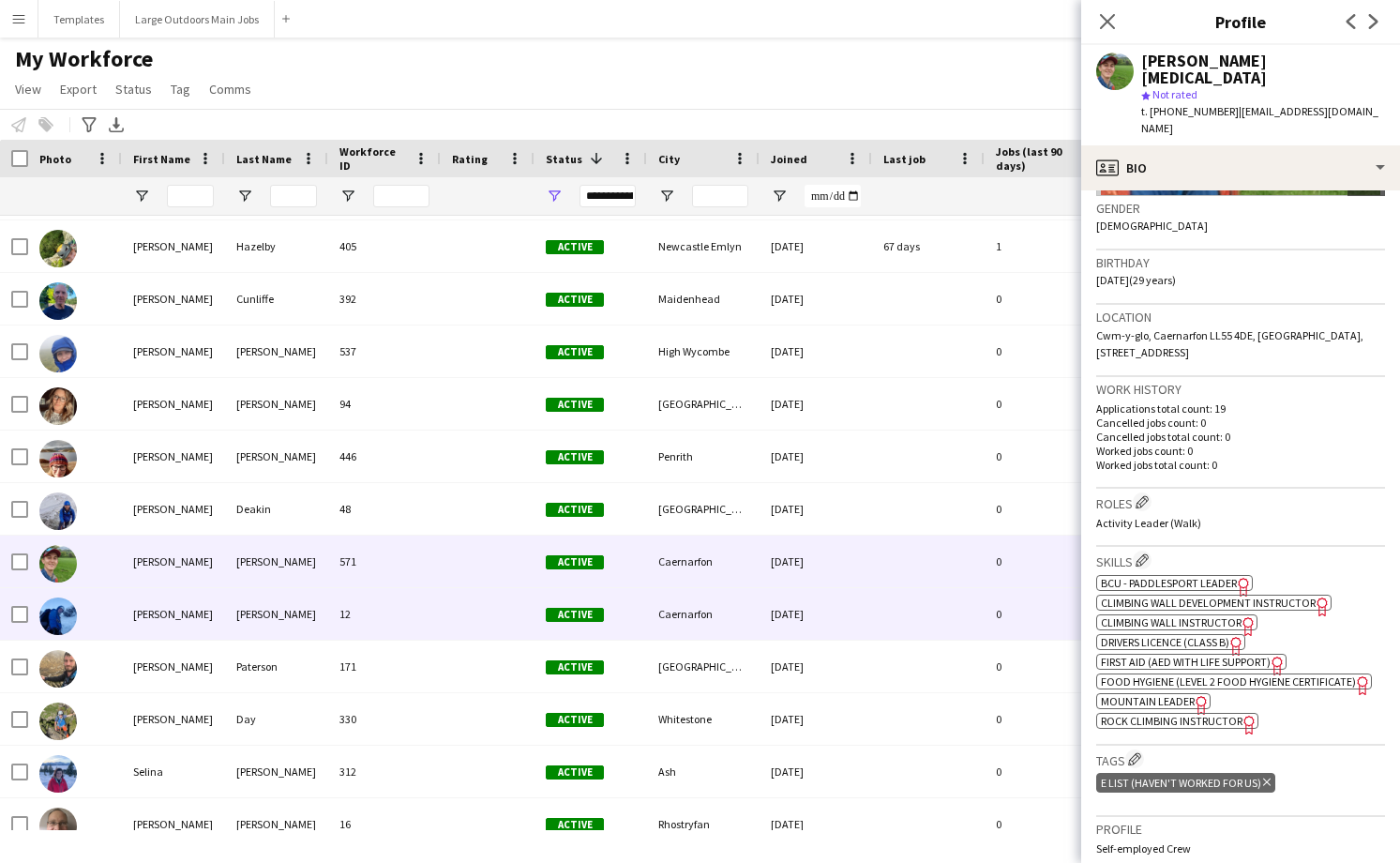
click at [398, 621] on div "12" at bounding box center [385, 613] width 113 height 52
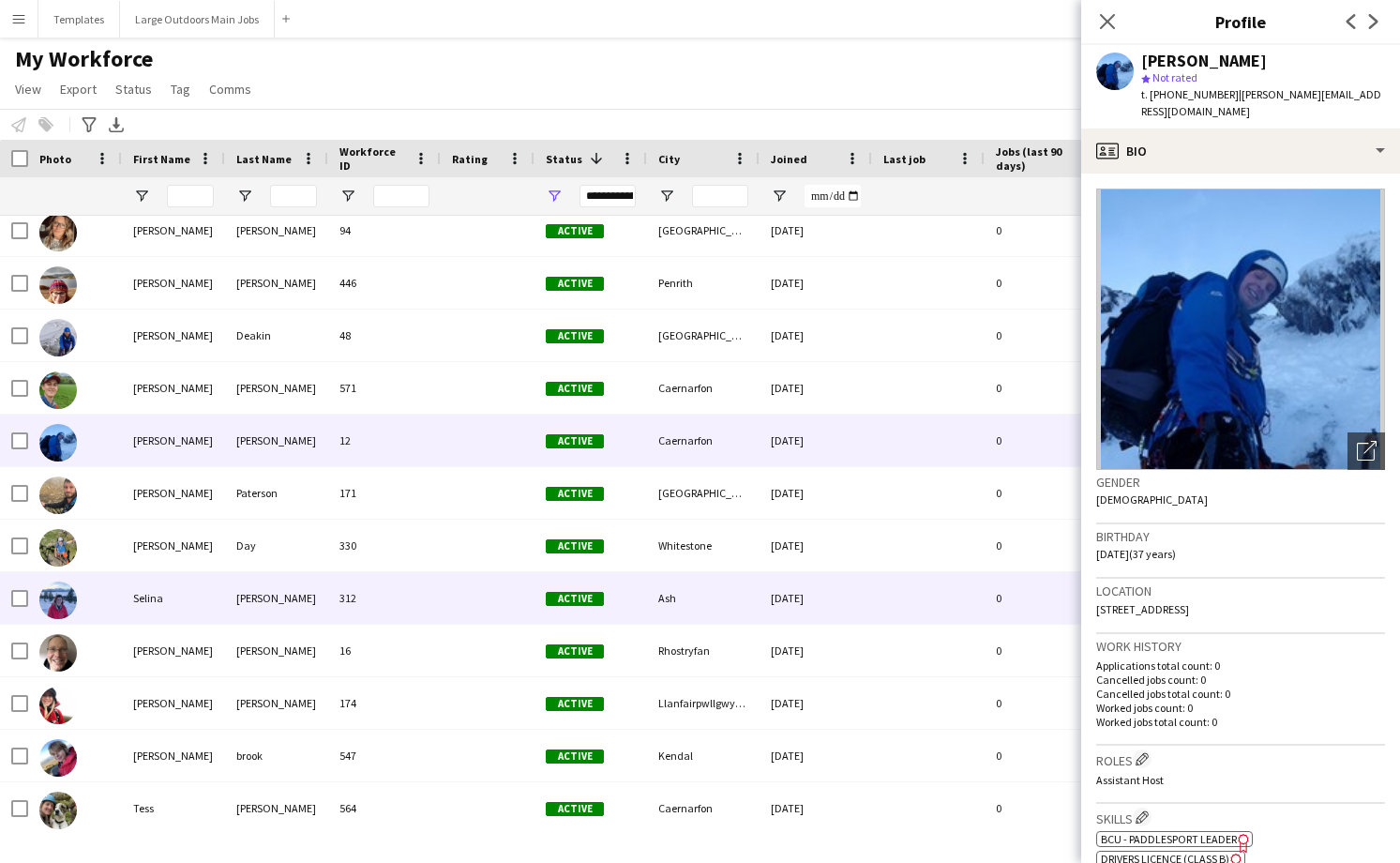
scroll to position [5392, 0]
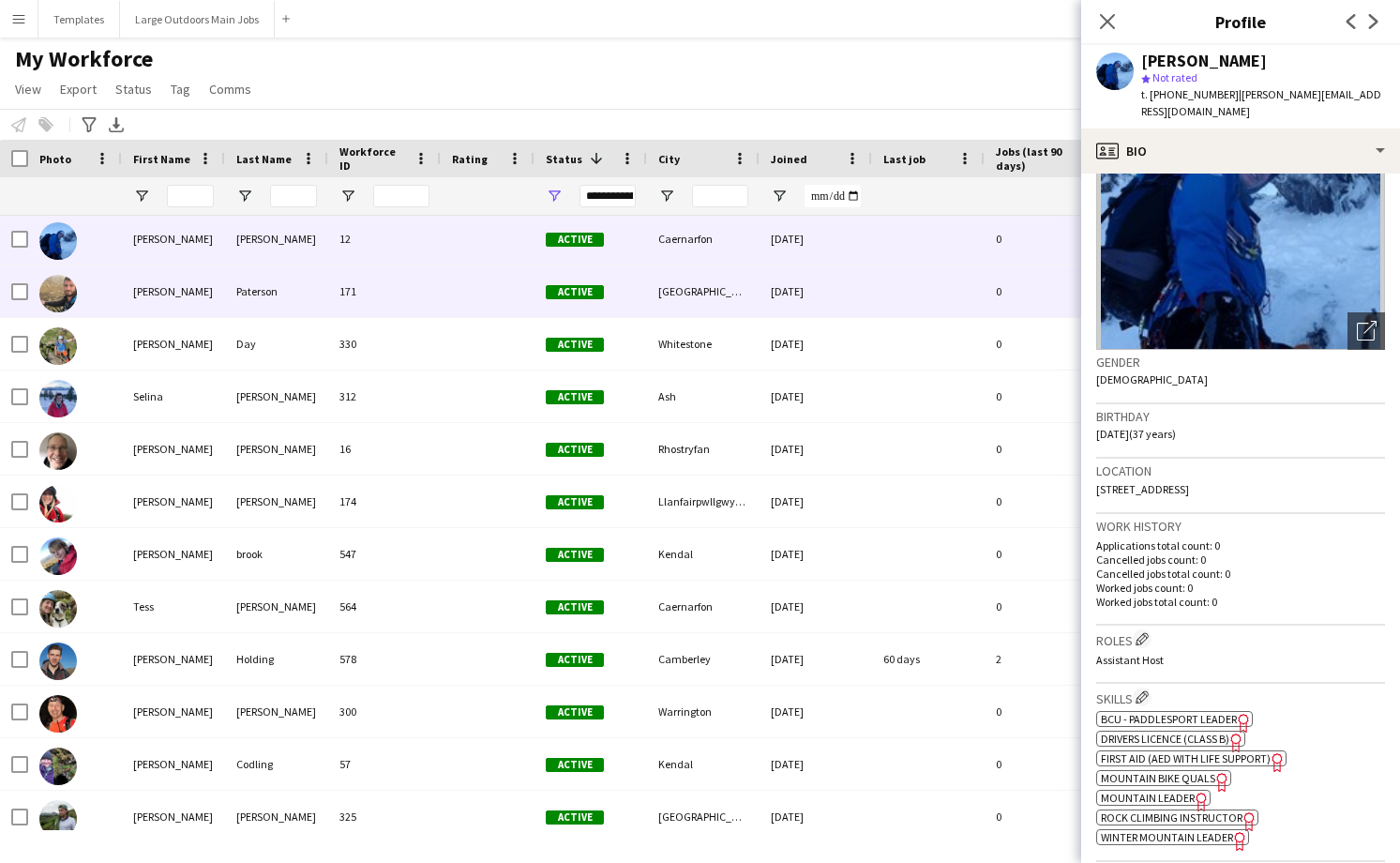
click at [392, 286] on div "171" at bounding box center [385, 291] width 113 height 52
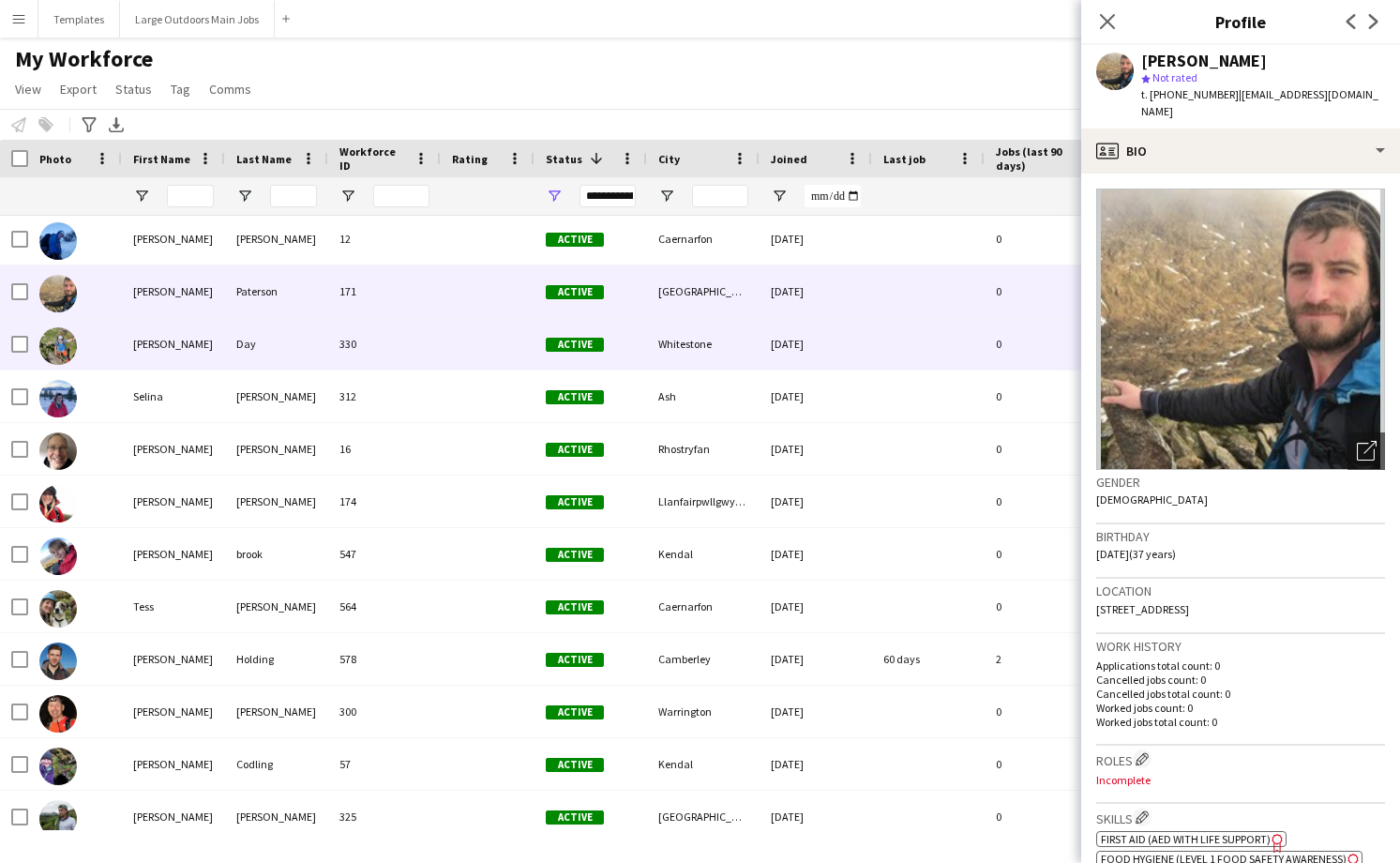
click at [384, 353] on div "330" at bounding box center [385, 343] width 113 height 52
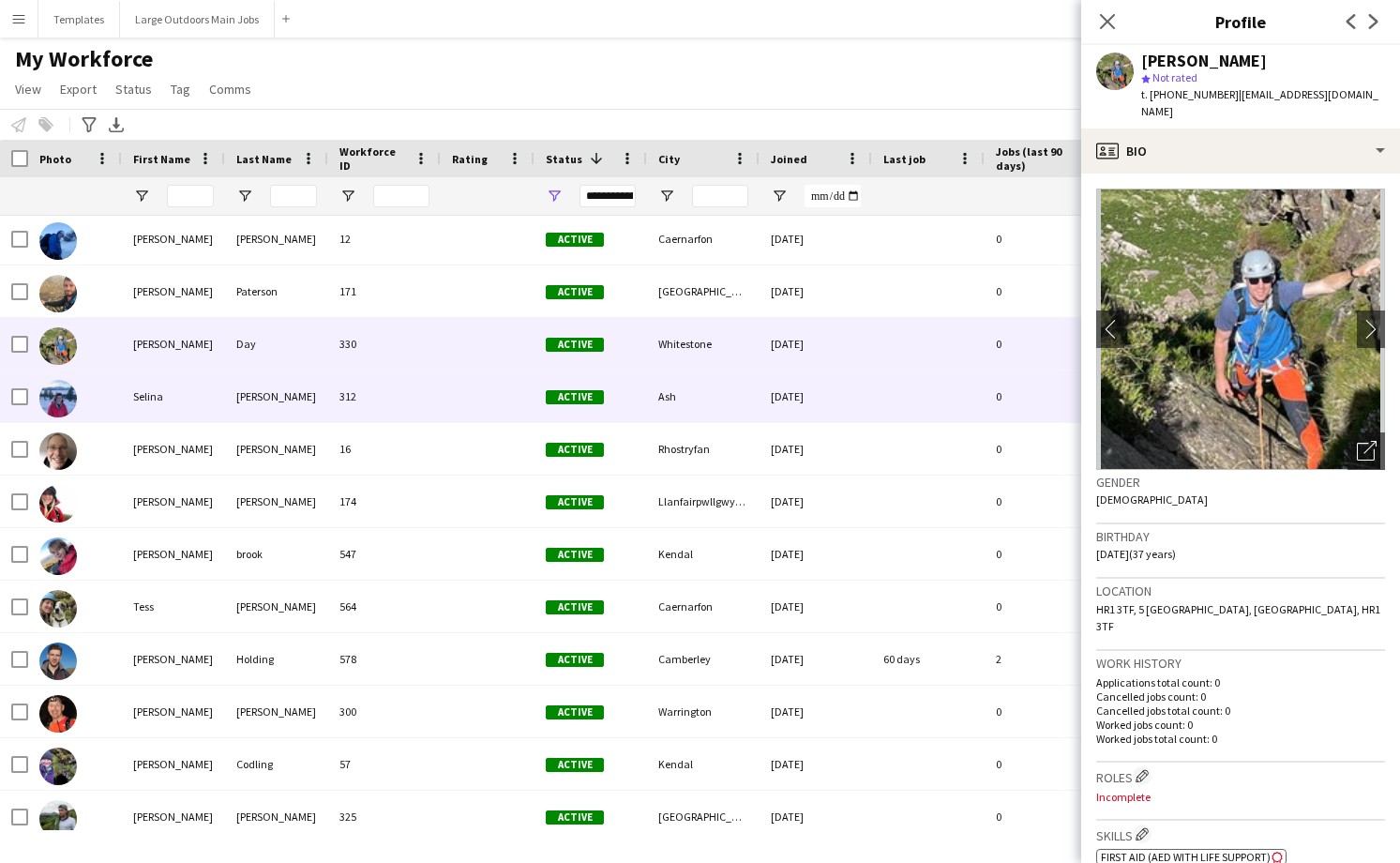
click at [379, 418] on div "312" at bounding box center [385, 396] width 113 height 52
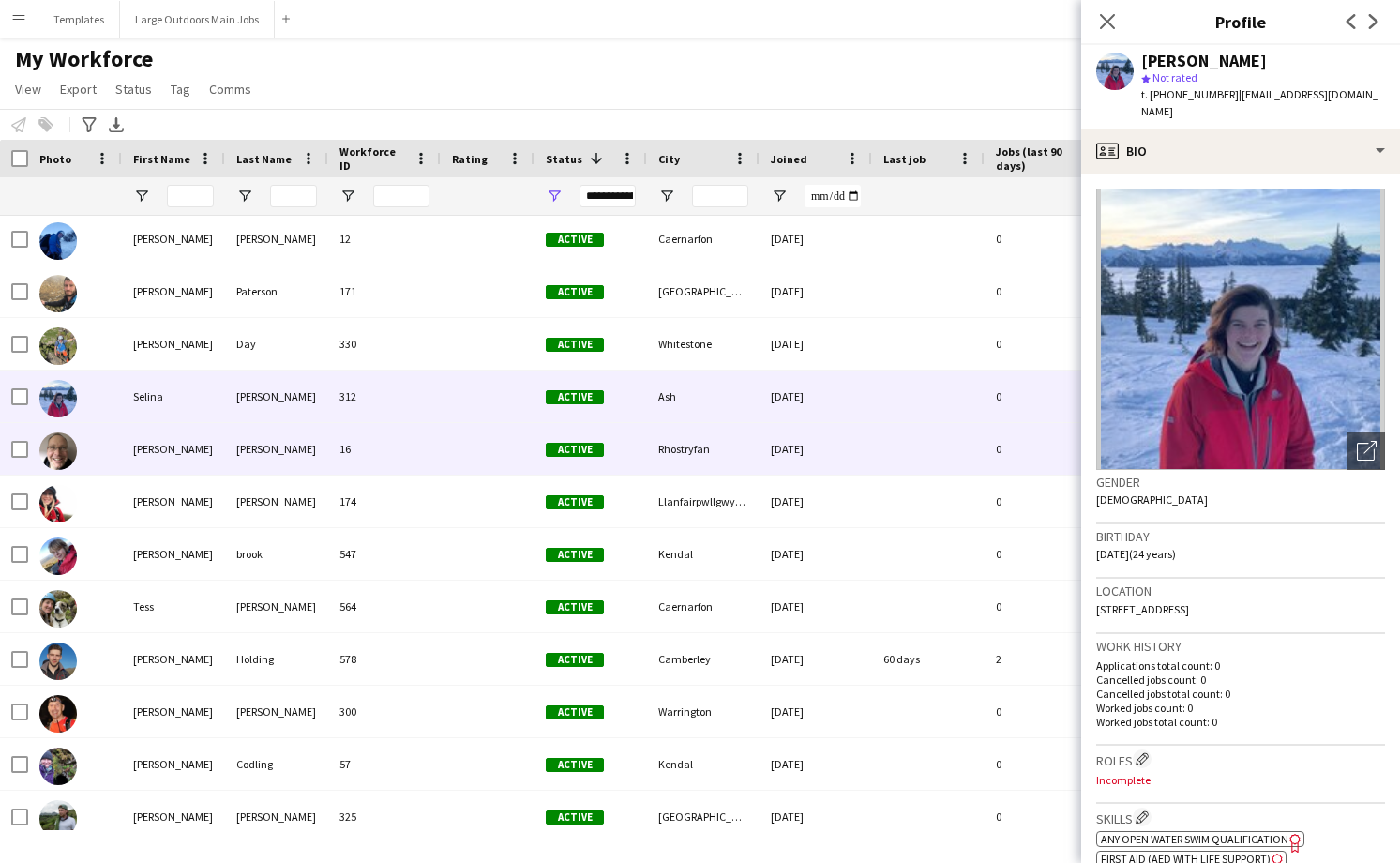
click at [381, 459] on div "16" at bounding box center [385, 448] width 113 height 52
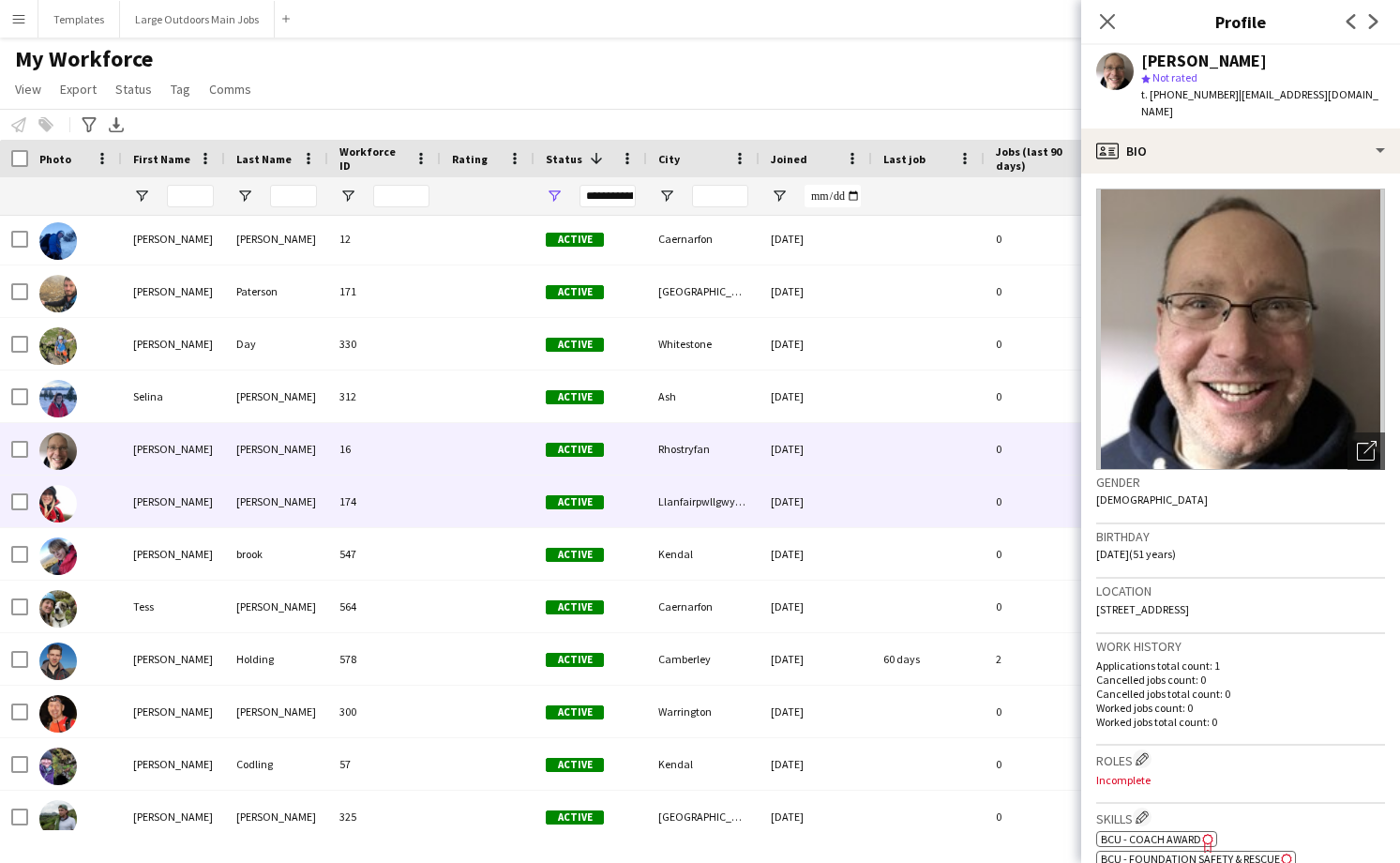
click at [378, 525] on div "174" at bounding box center [385, 501] width 113 height 52
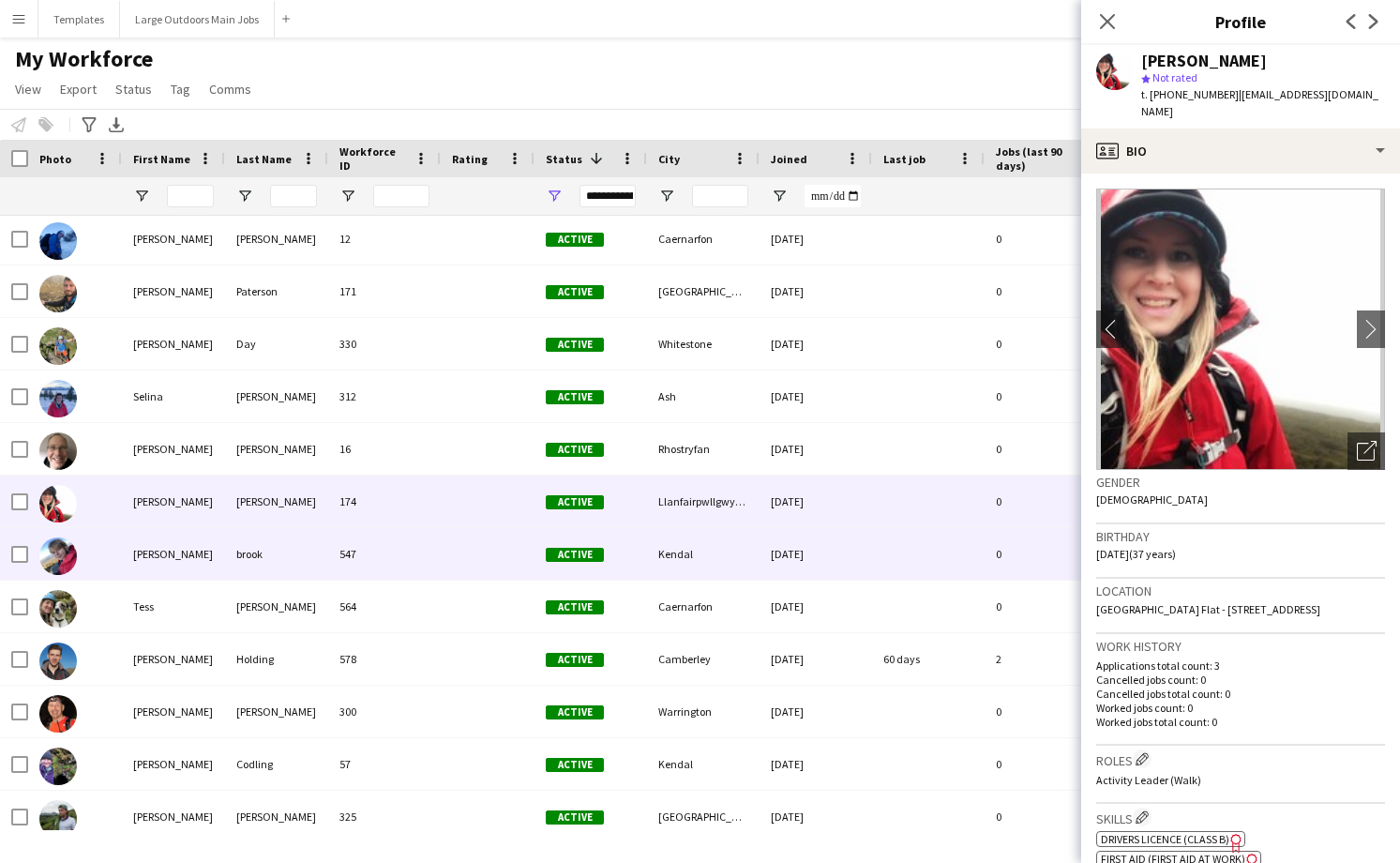
click at [378, 567] on div "547" at bounding box center [385, 553] width 113 height 52
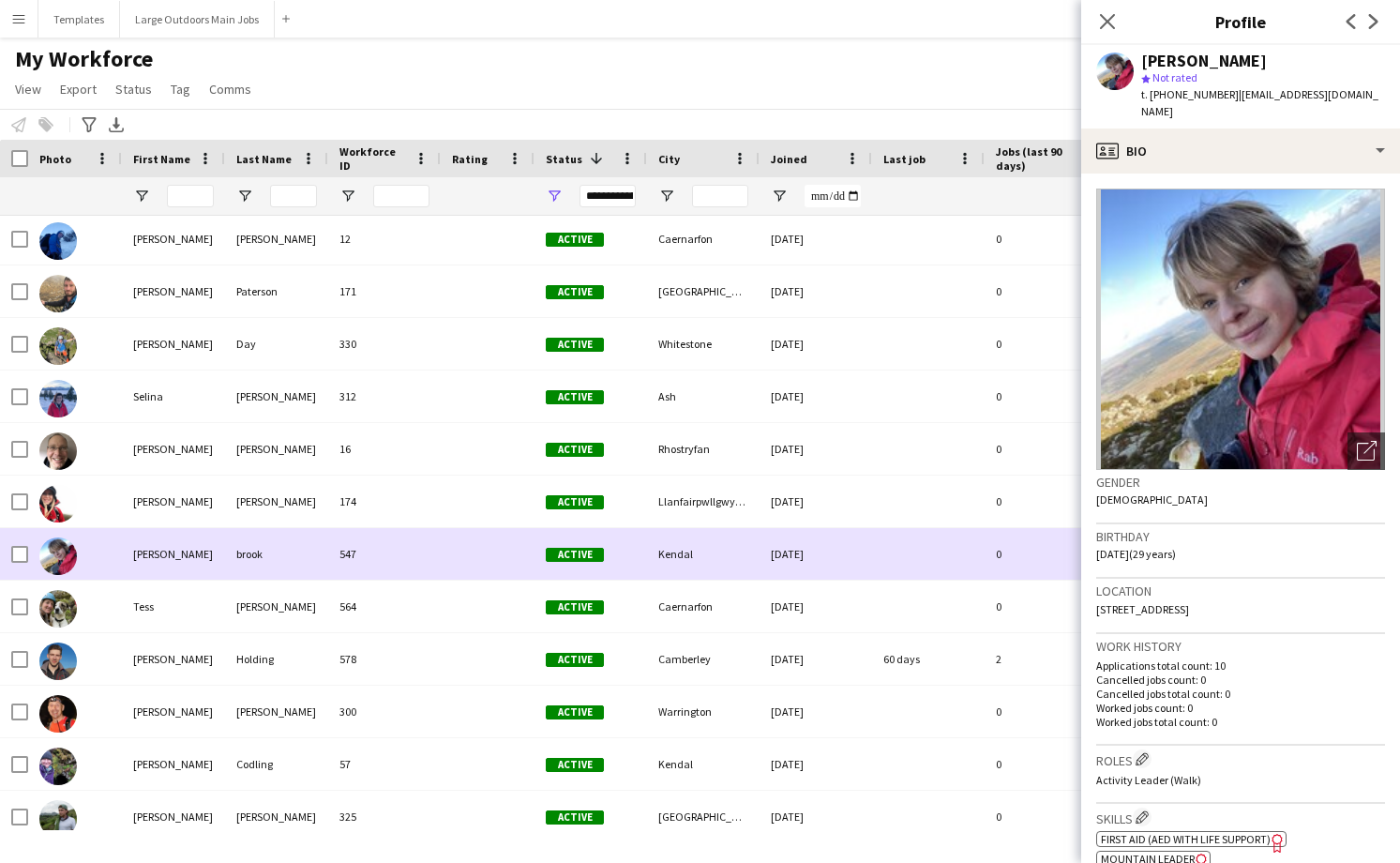
click at [390, 559] on div "547" at bounding box center [385, 553] width 113 height 52
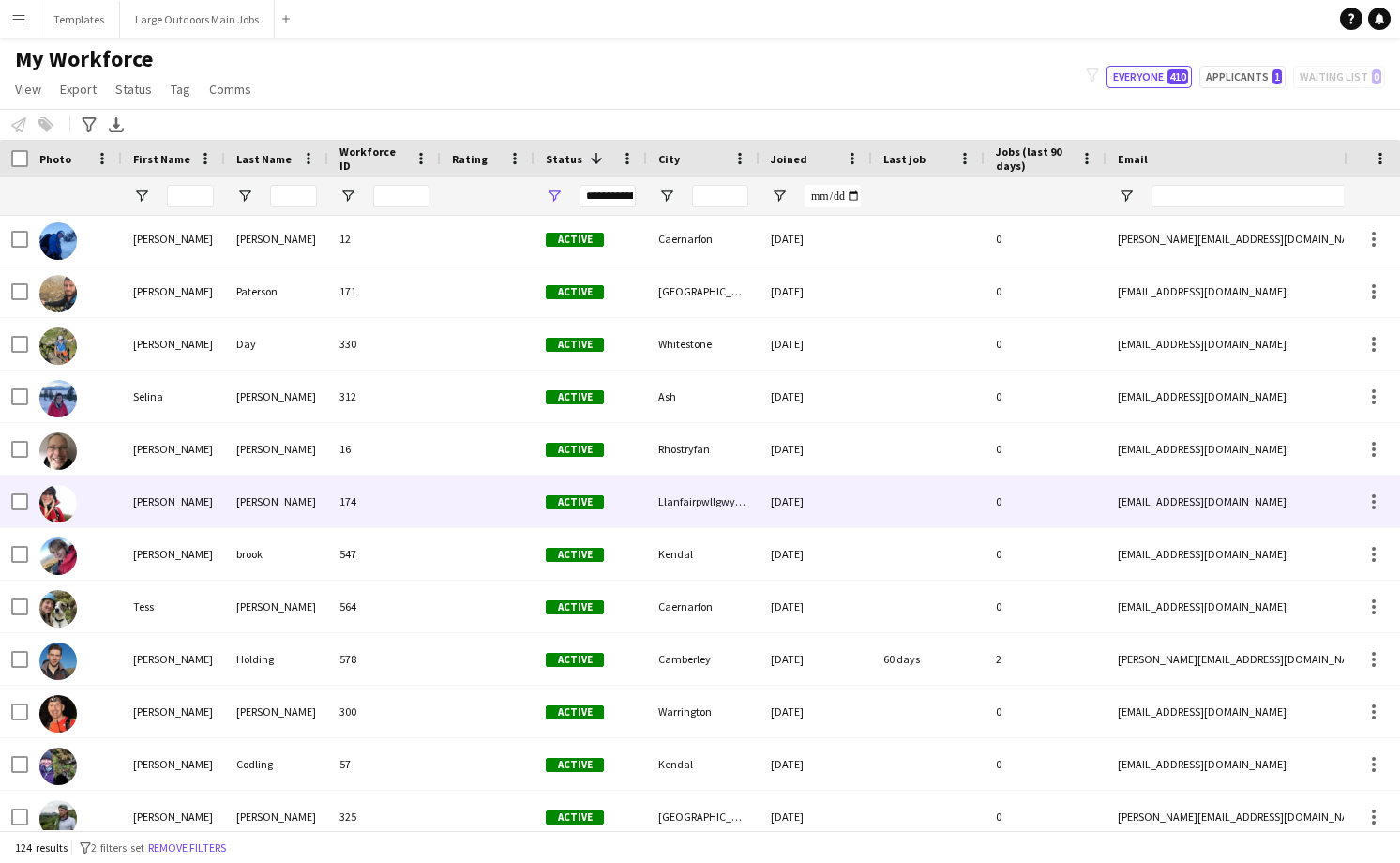
click at [396, 515] on div "174" at bounding box center [385, 501] width 113 height 52
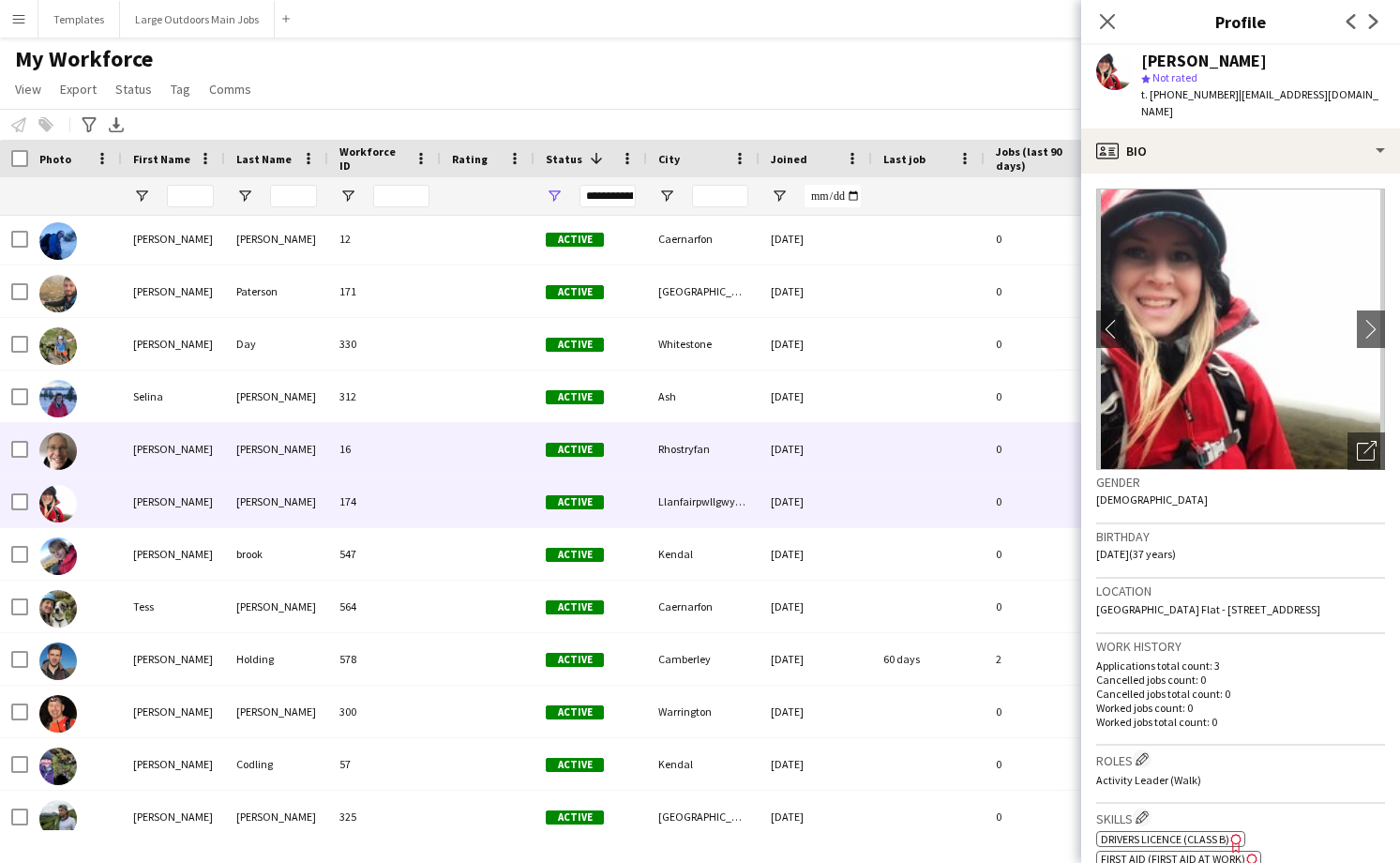
click at [393, 462] on div "16" at bounding box center [385, 448] width 113 height 52
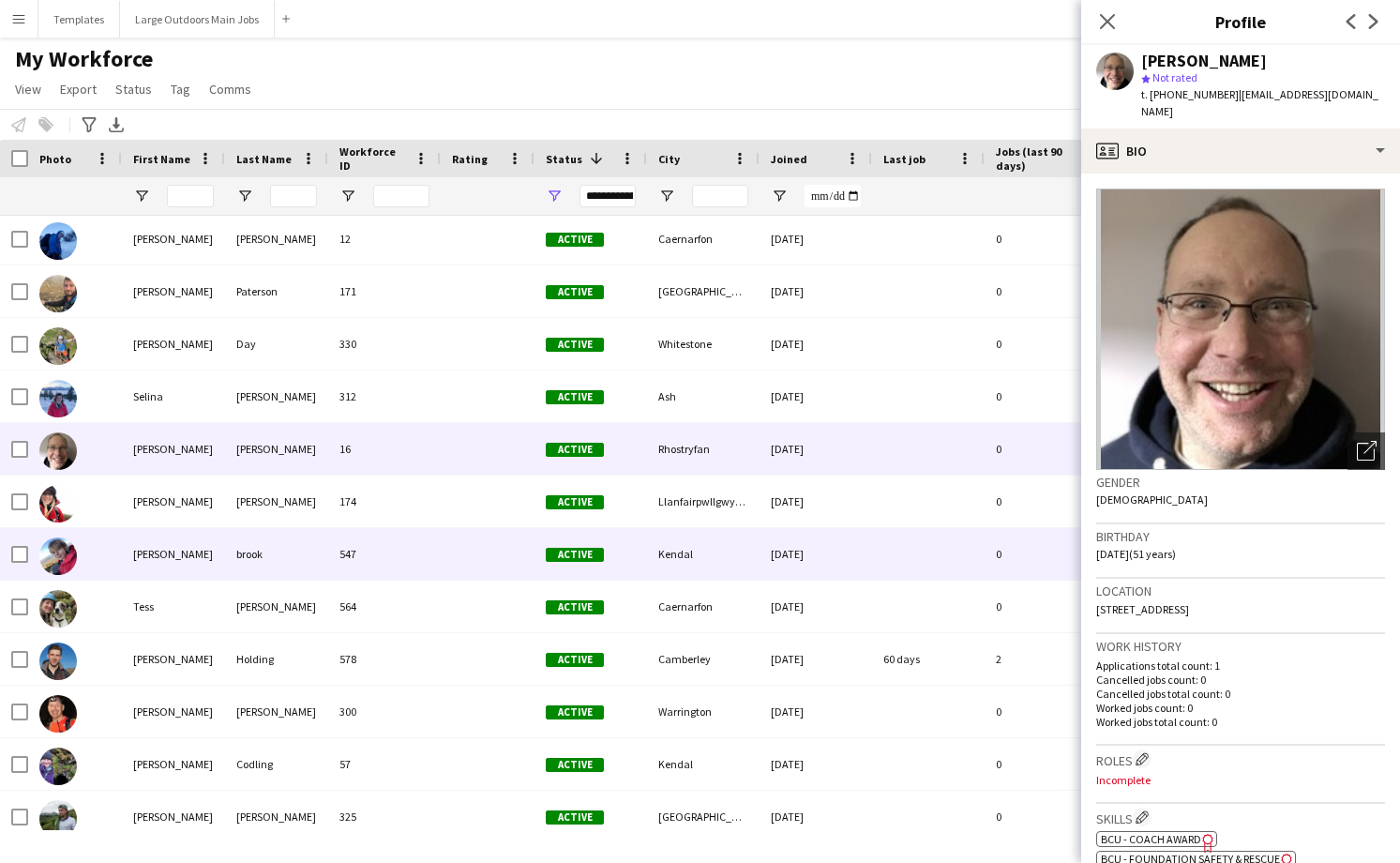
click at [393, 551] on div "547" at bounding box center [385, 553] width 113 height 52
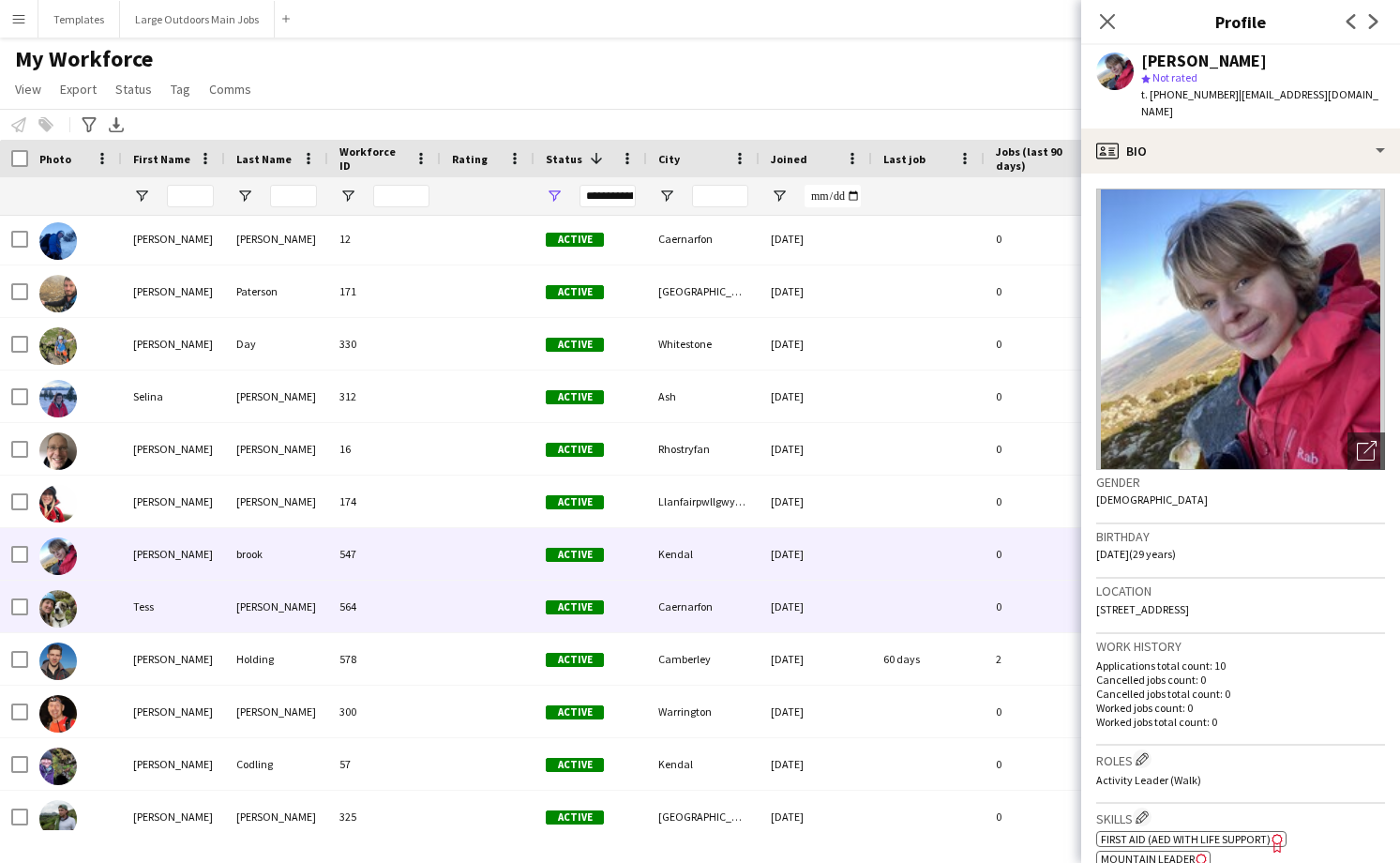
click at [404, 619] on div "564" at bounding box center [385, 605] width 113 height 52
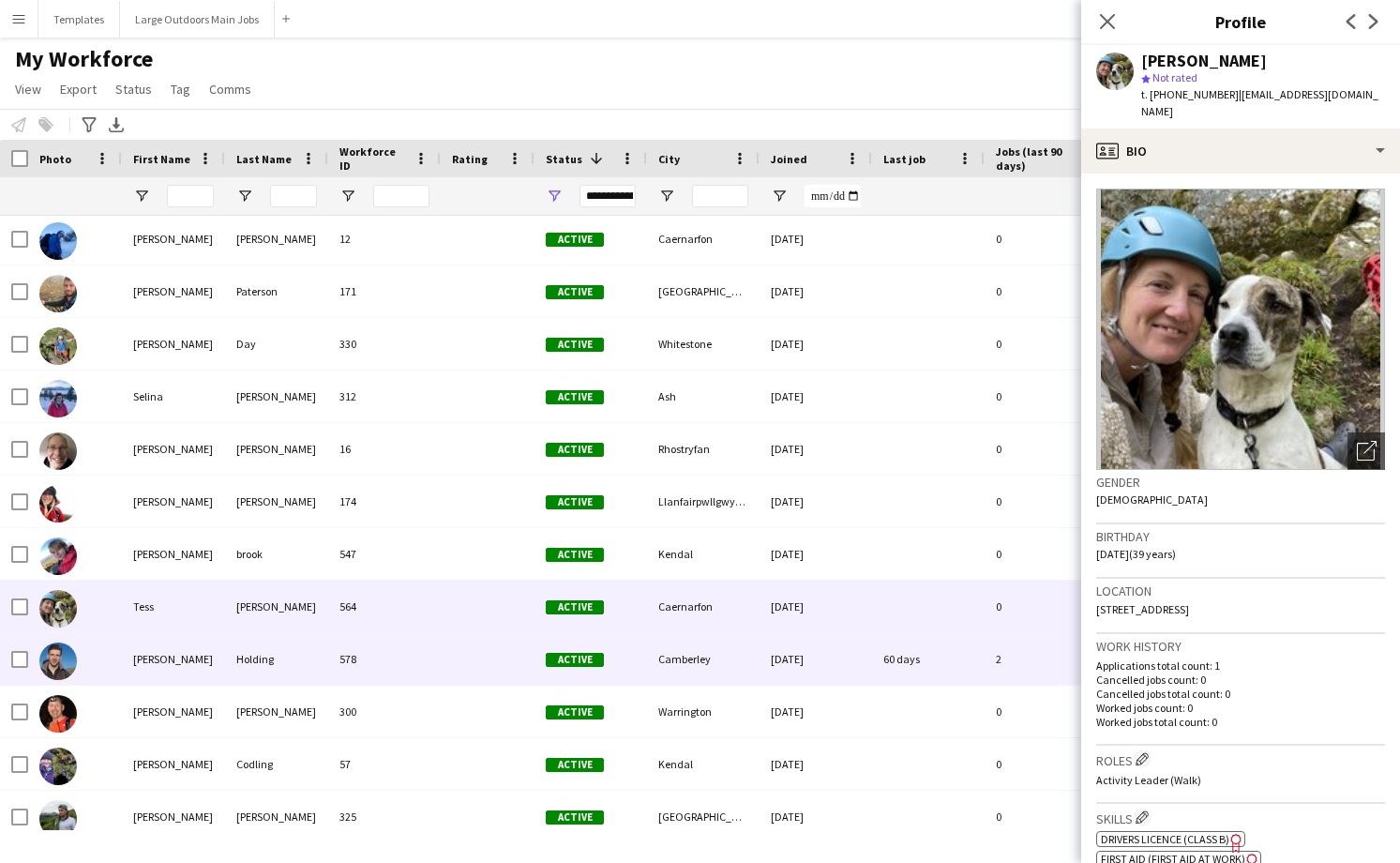
click at [399, 667] on div "578" at bounding box center [385, 659] width 113 height 52
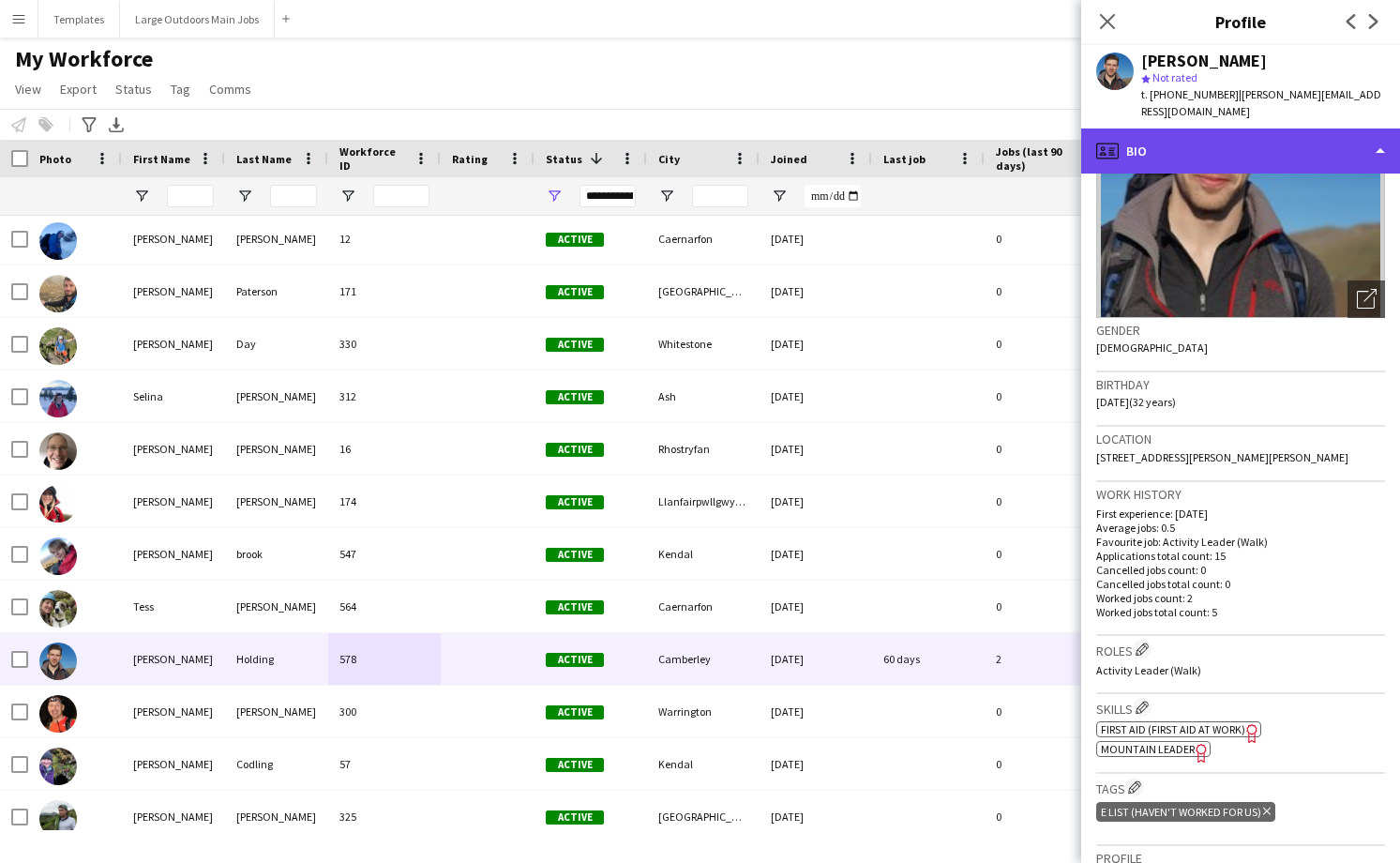
click at [1300, 145] on div "profile Bio" at bounding box center [1241, 151] width 319 height 45
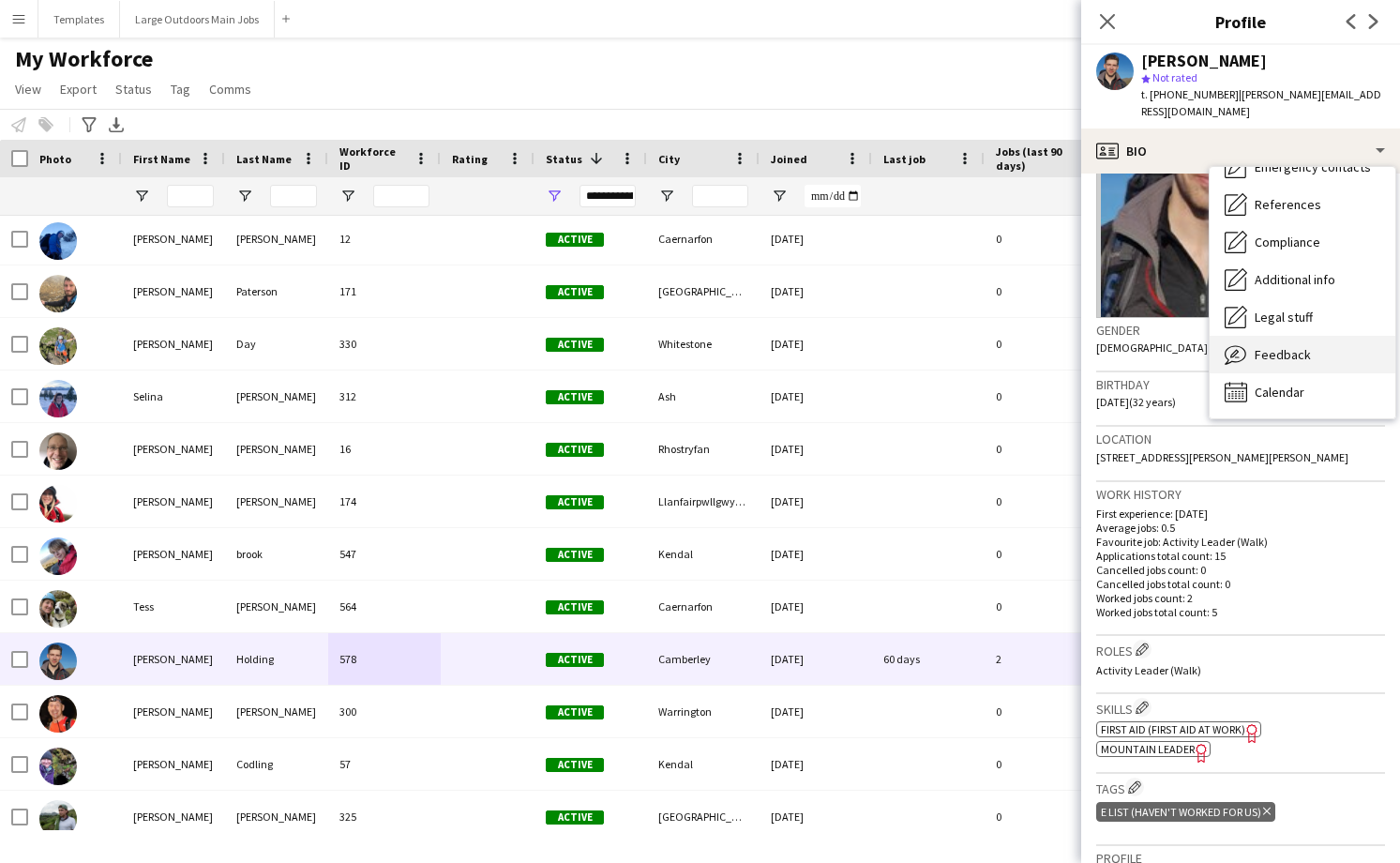
click at [1254, 359] on span "Feedback" at bounding box center [1282, 354] width 56 height 17
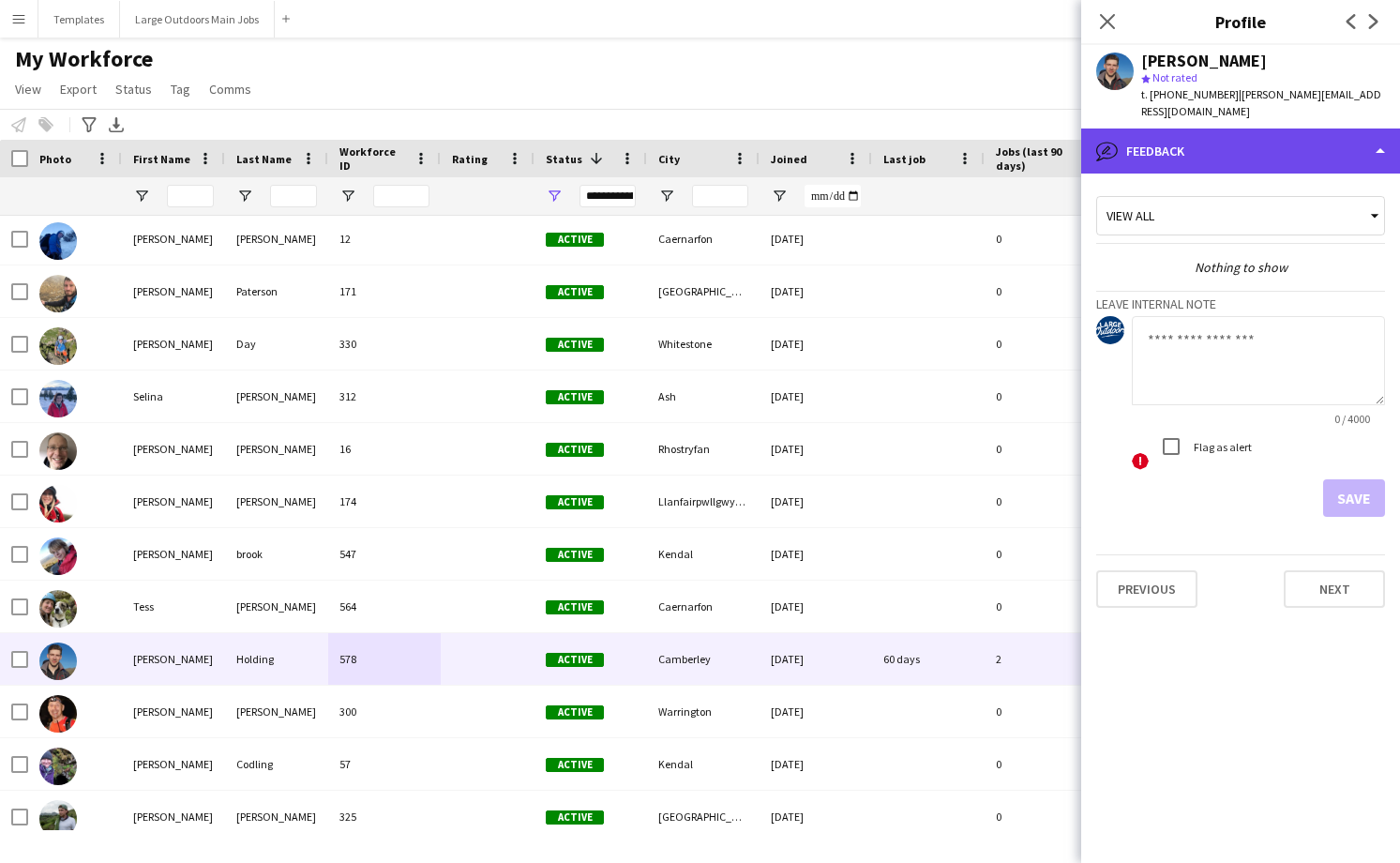
click at [1319, 159] on div "bubble-pencil Feedback" at bounding box center [1241, 151] width 319 height 45
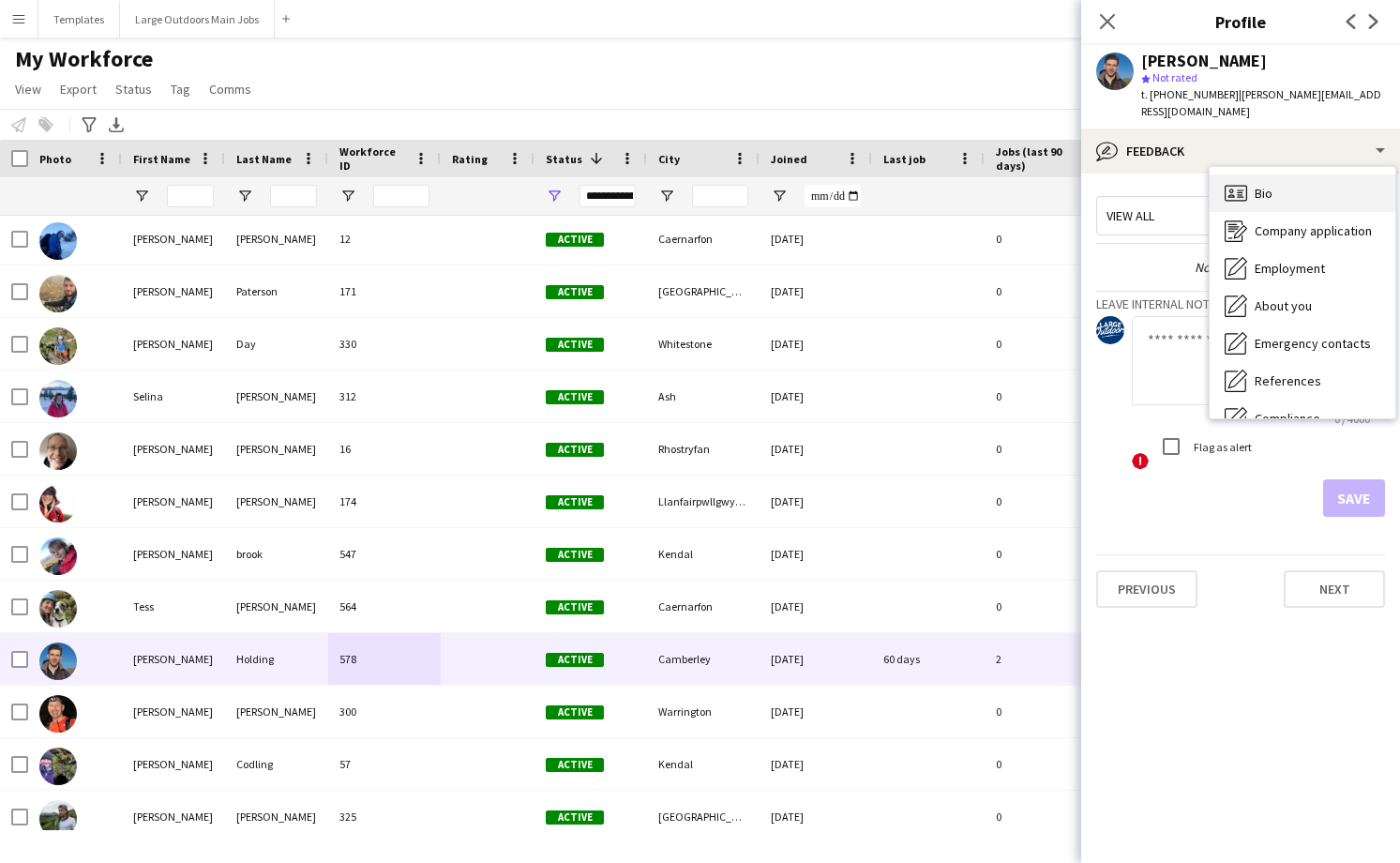
click at [1293, 191] on div "Bio Bio" at bounding box center [1302, 193] width 186 height 38
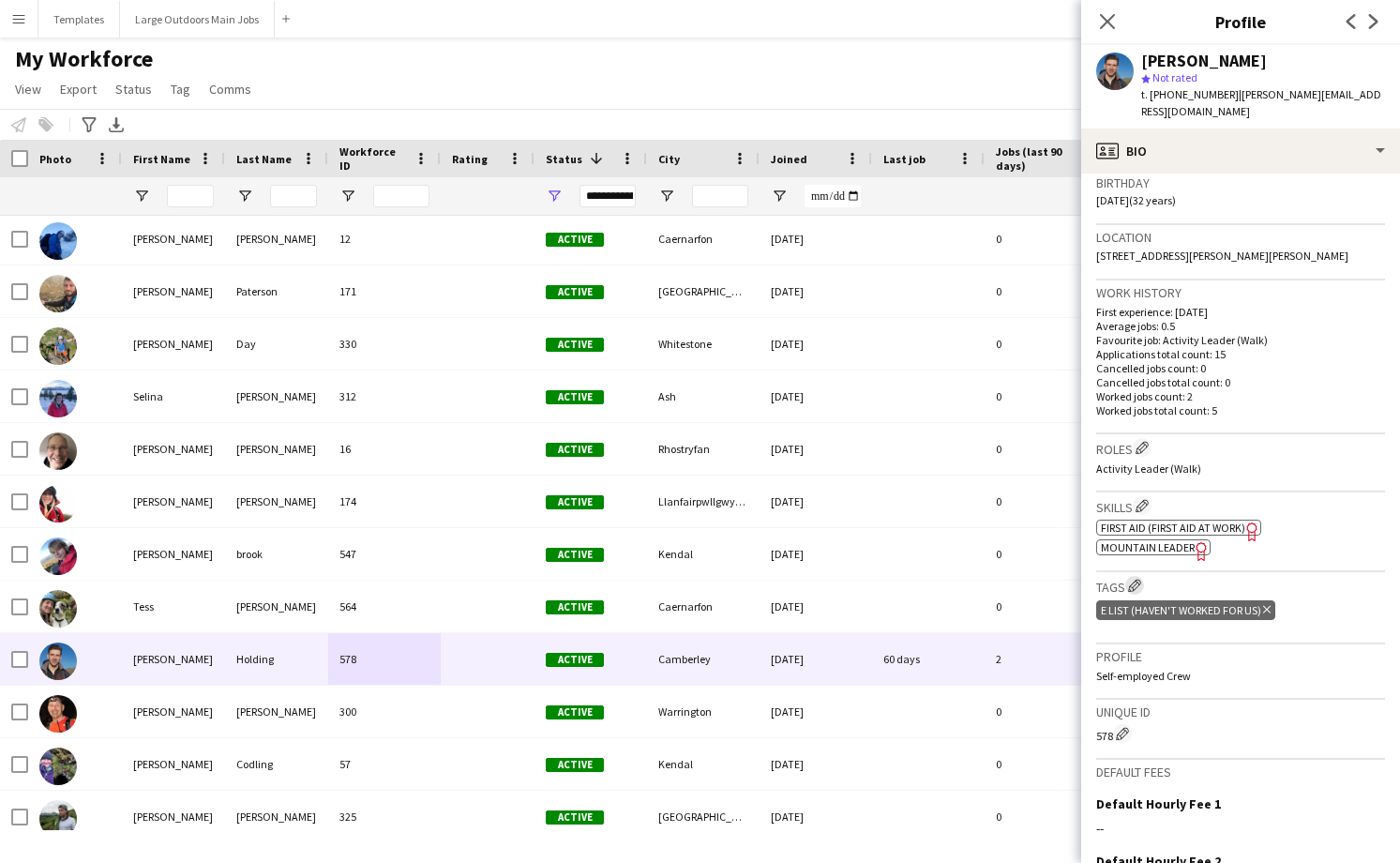
click at [1137, 586] on app-icon "Edit crew company tags" at bounding box center [1135, 586] width 14 height 14
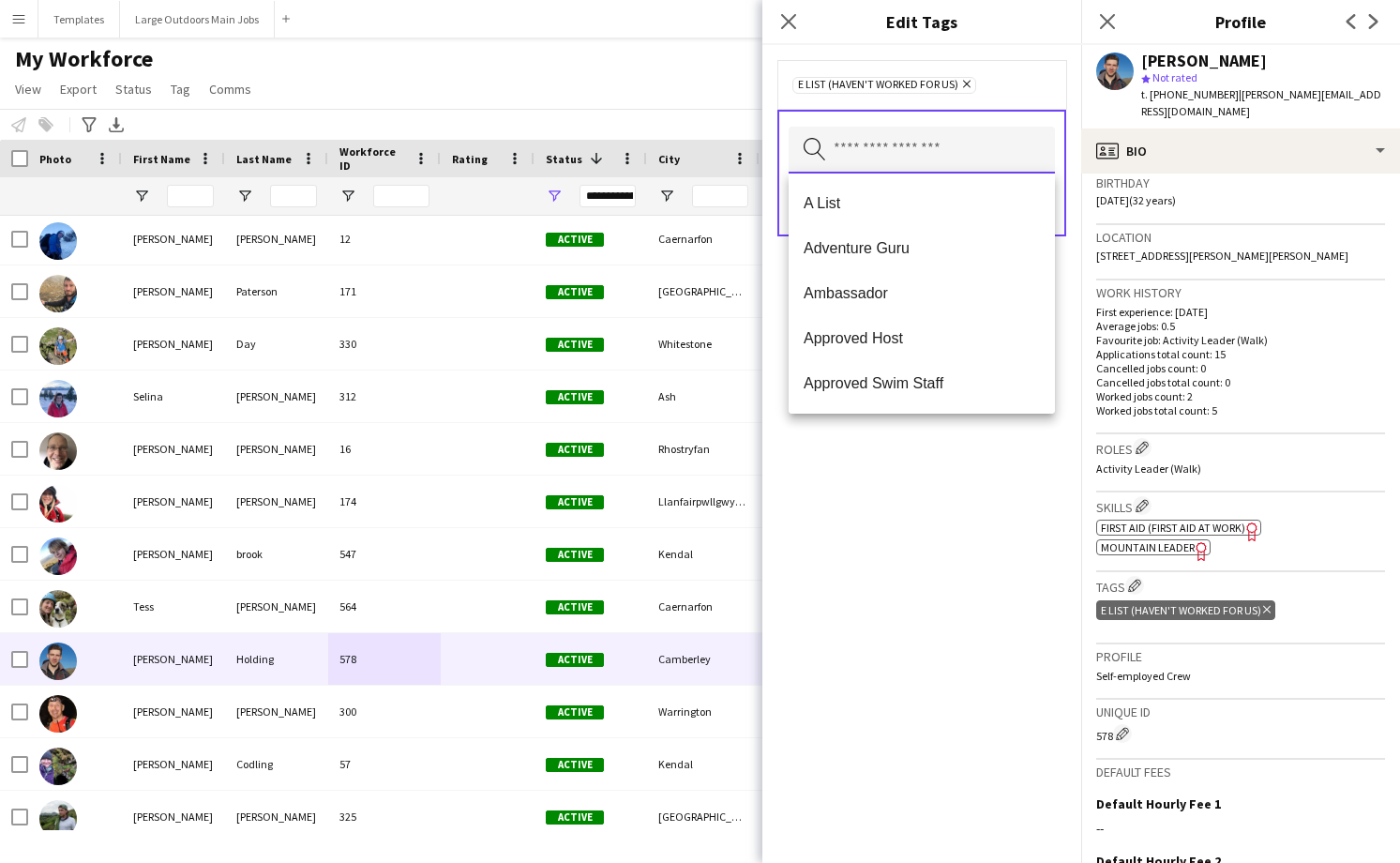
click at [943, 138] on input "text" at bounding box center [922, 150] width 266 height 47
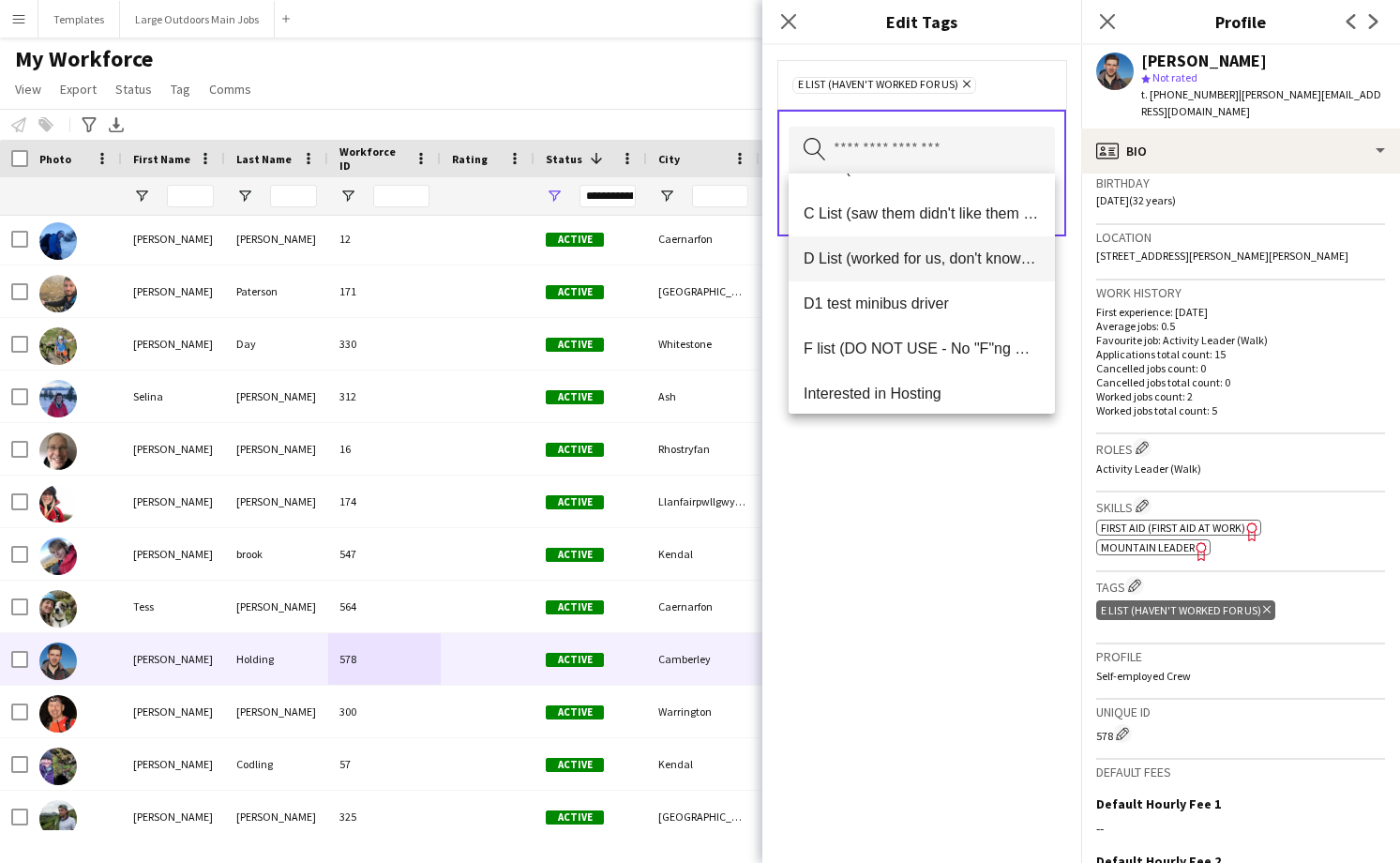
click at [877, 266] on span "D List (worked for us, don't know much about them)" at bounding box center [921, 259] width 236 height 17
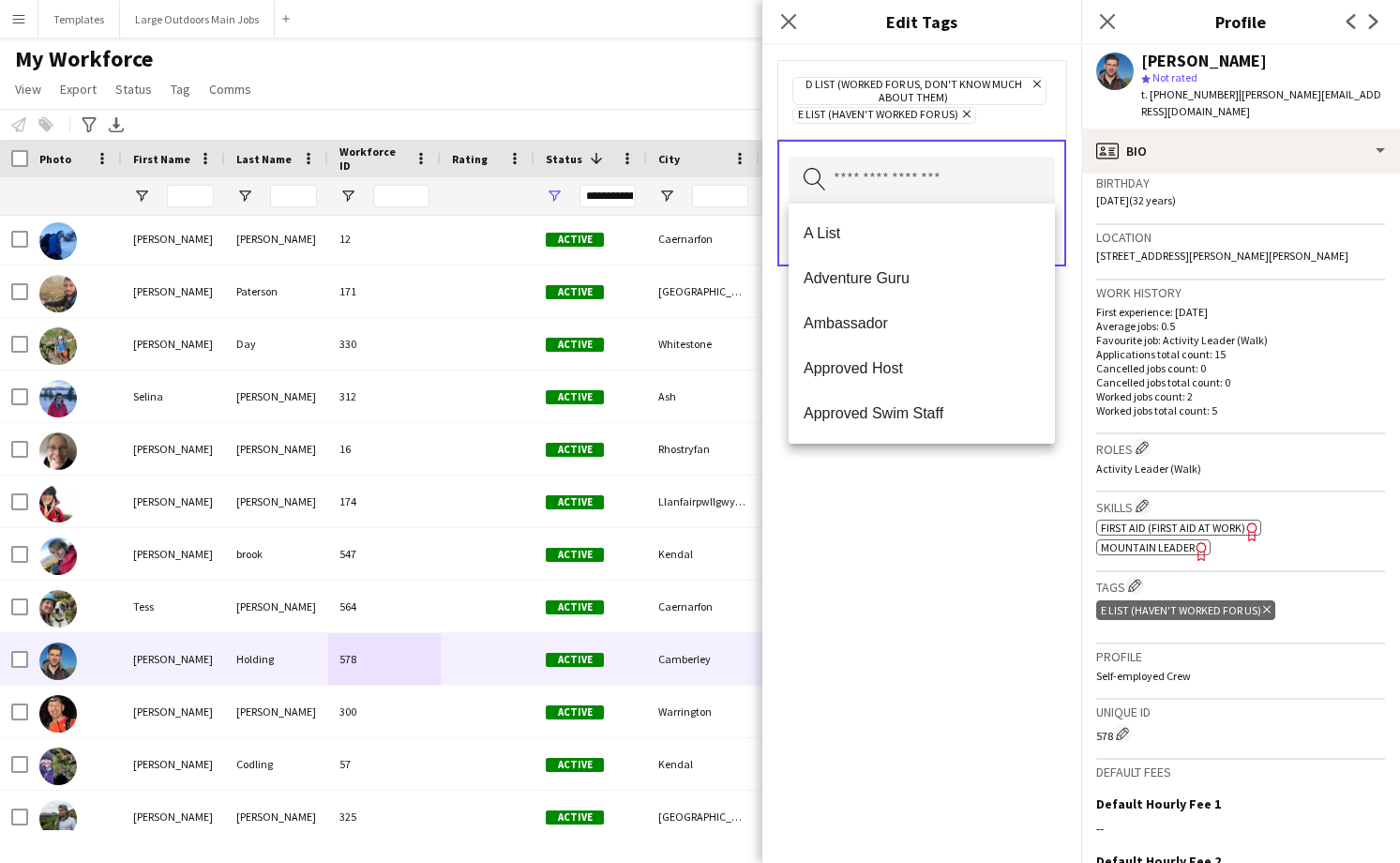
click at [958, 584] on div "D List (worked for us, don't know much about them) Remove E List (Haven't worke…" at bounding box center [922, 454] width 319 height 818
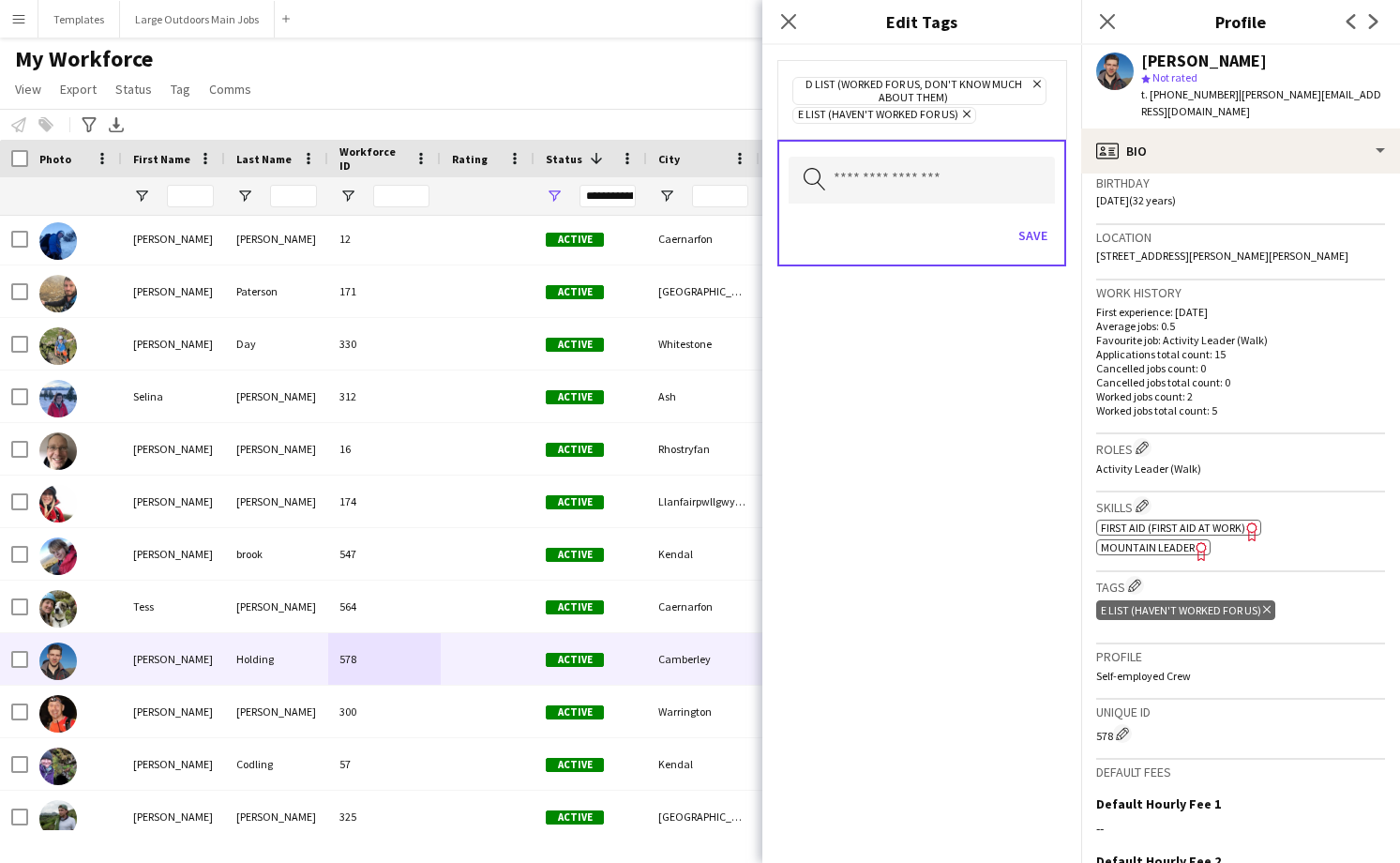
click at [961, 113] on icon "Remove" at bounding box center [964, 114] width 13 height 13
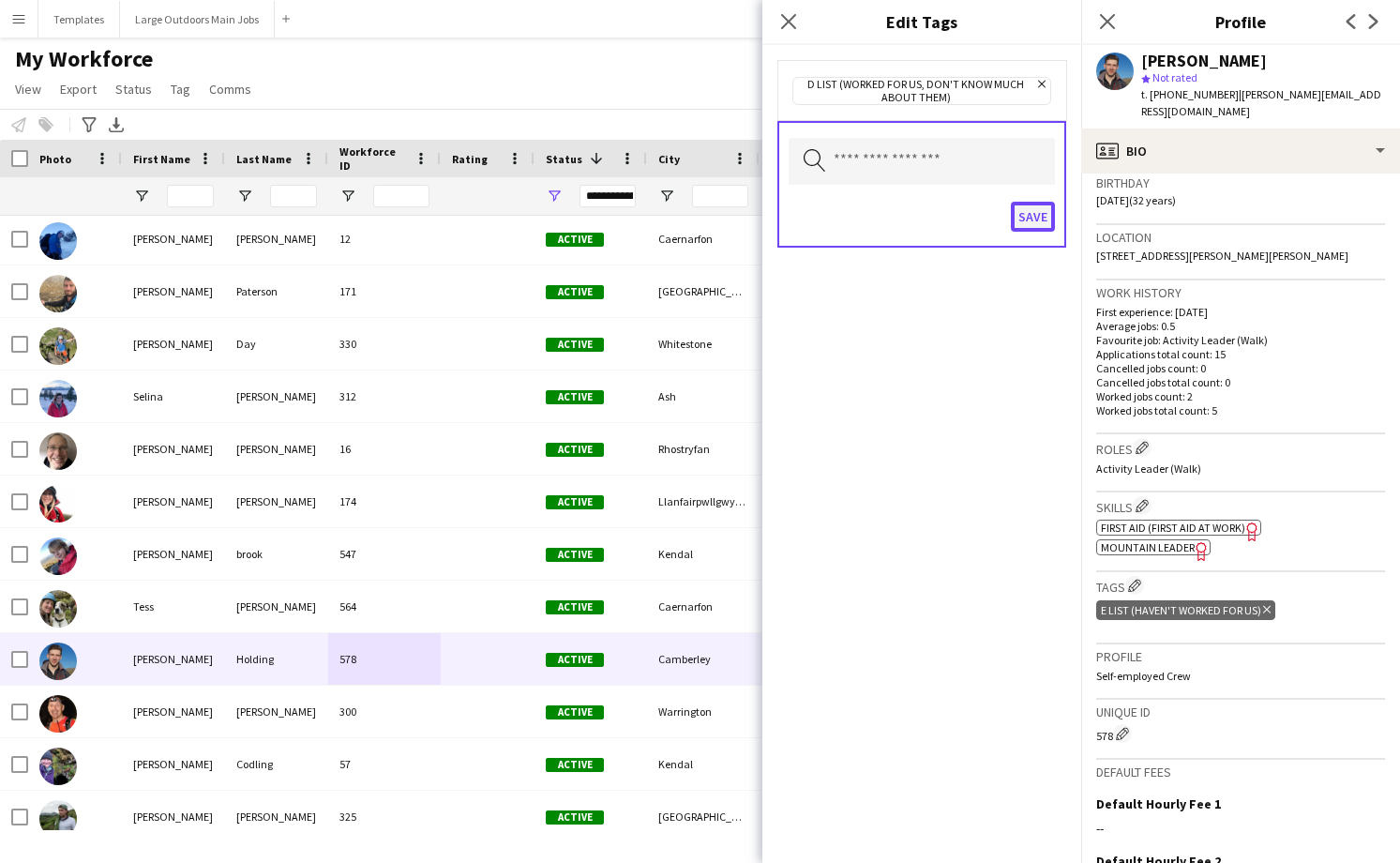
click at [1031, 214] on button "Save" at bounding box center [1033, 217] width 44 height 30
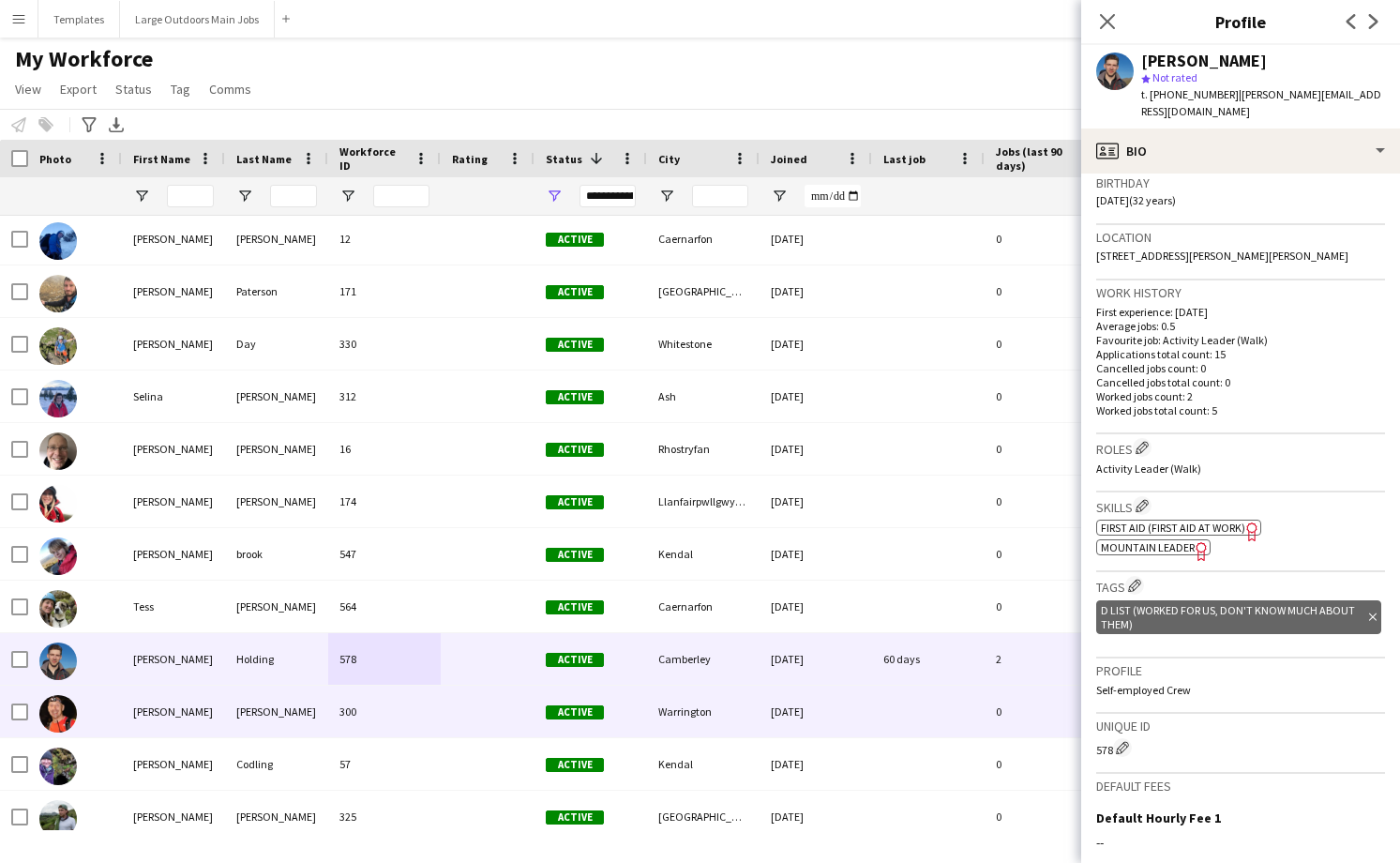
click at [214, 715] on div "[PERSON_NAME]" at bounding box center [173, 711] width 103 height 52
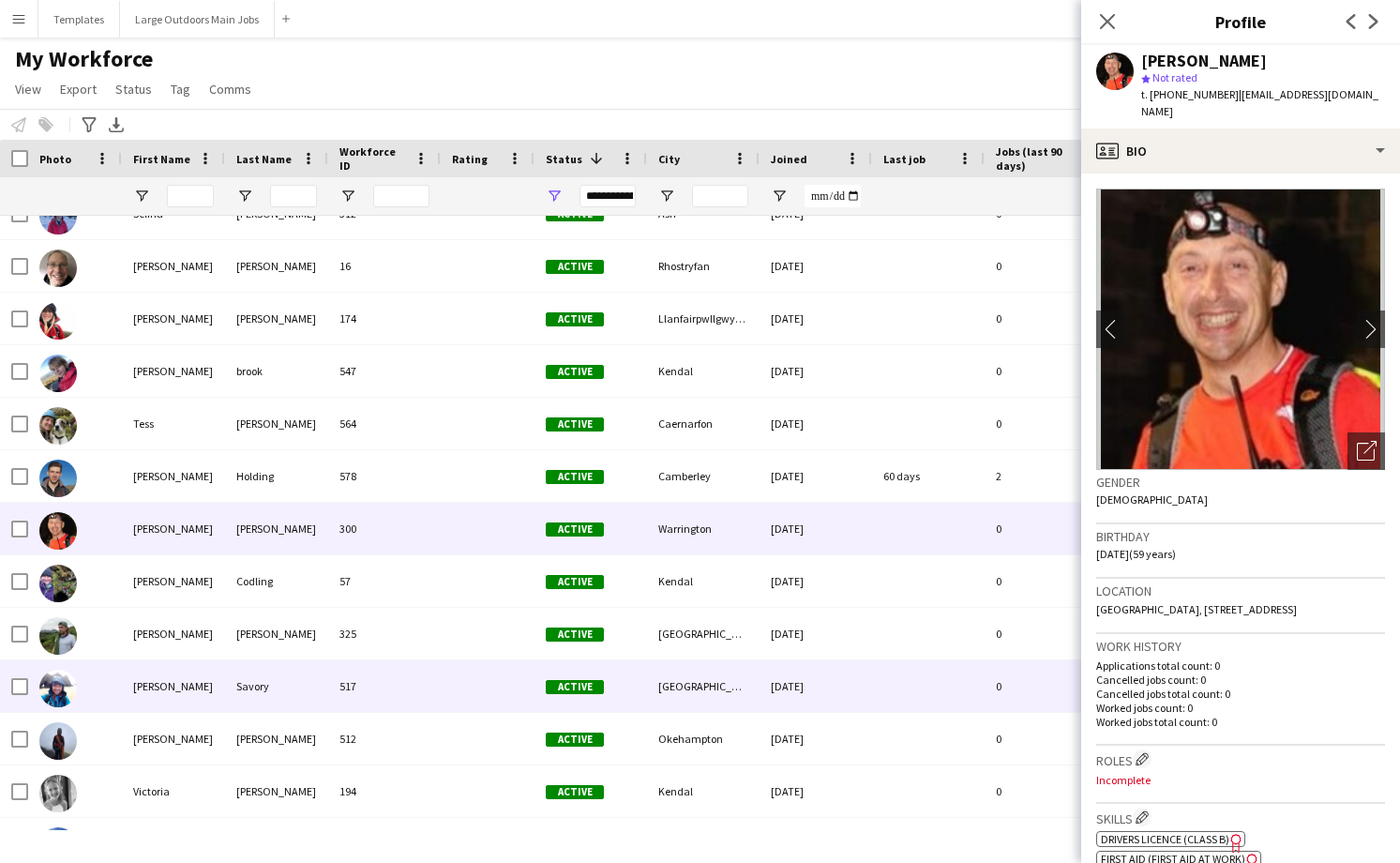
scroll to position [5782, 0]
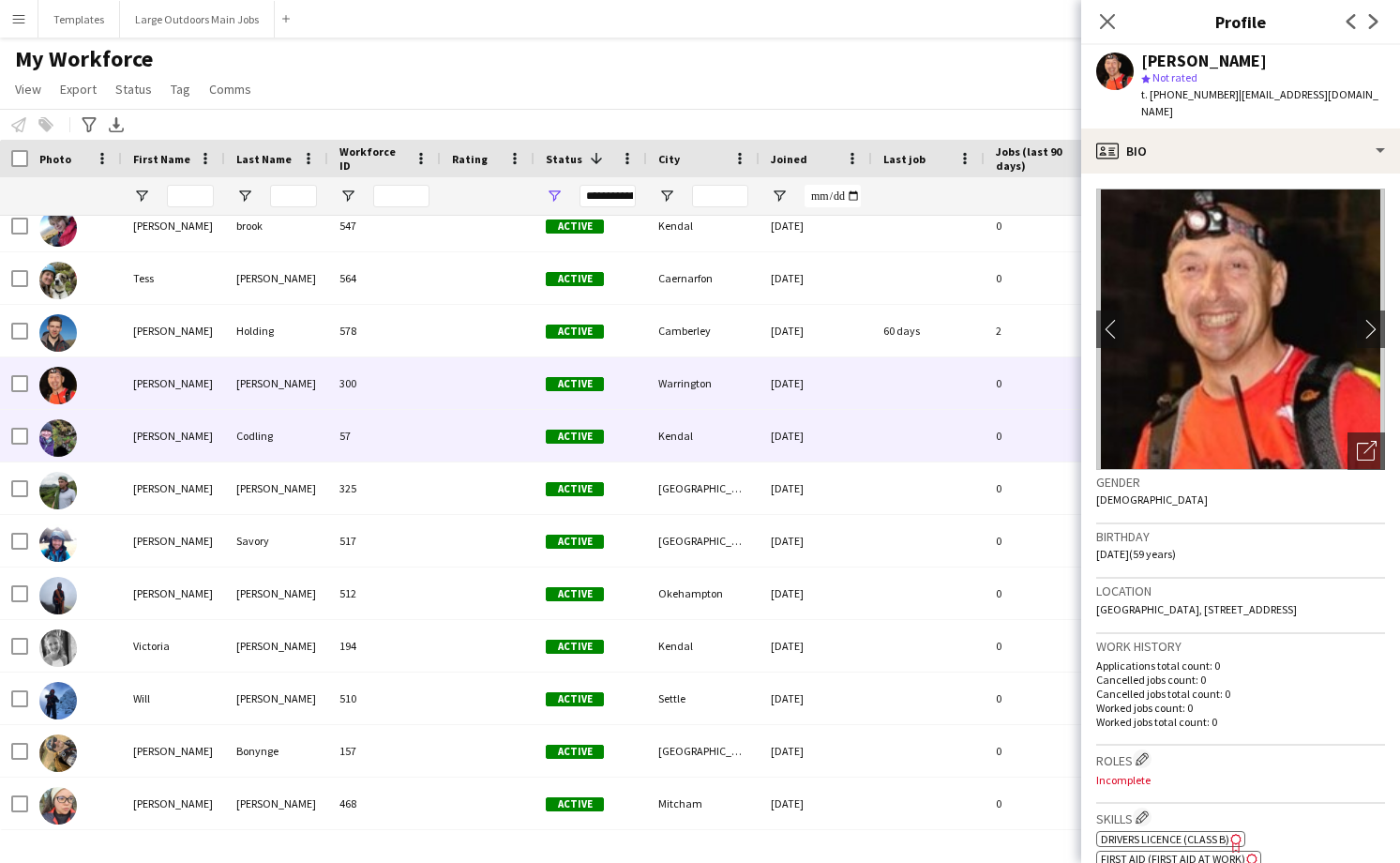
click at [301, 438] on div "Codling" at bounding box center [277, 435] width 103 height 52
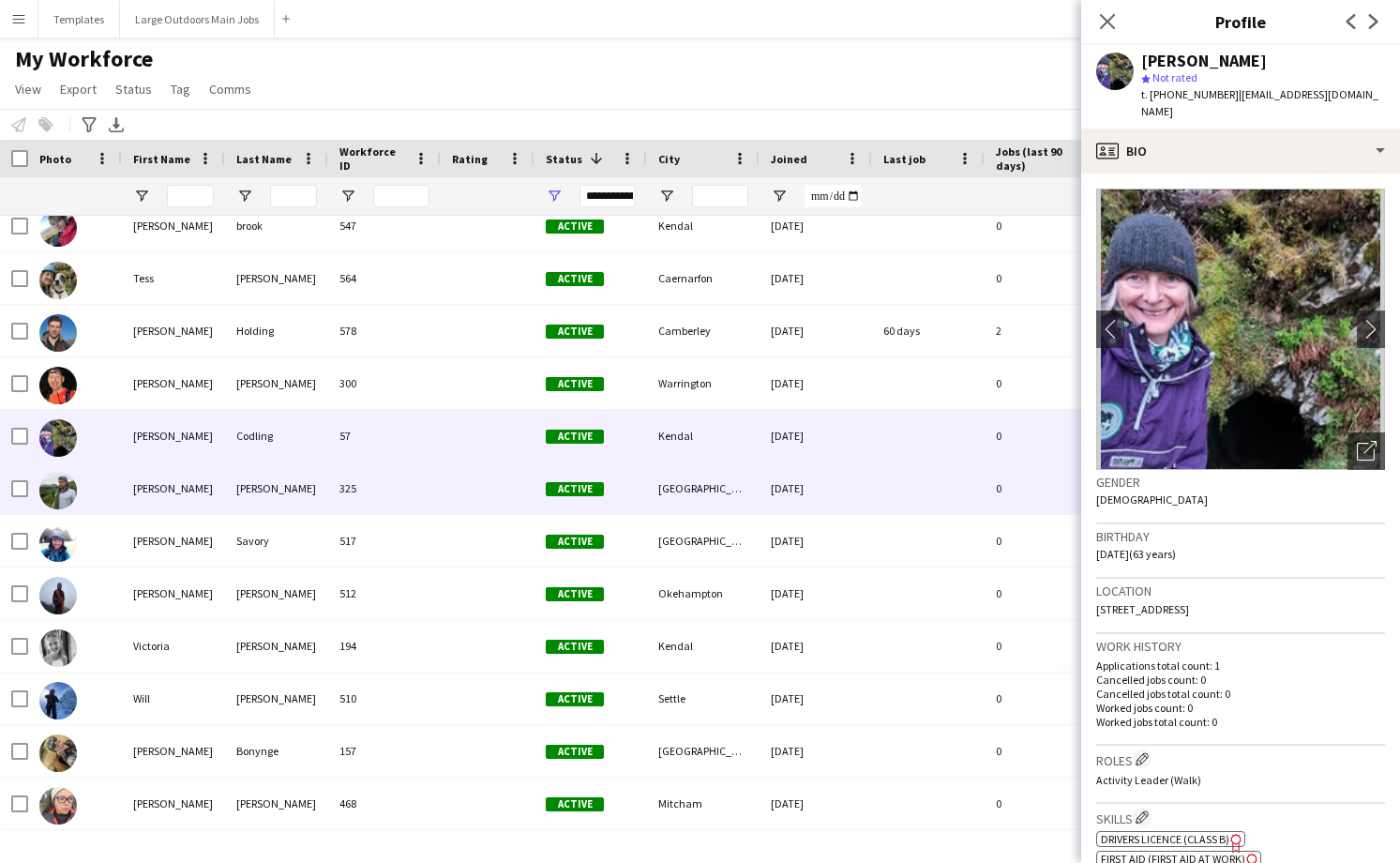
click at [285, 499] on div "[PERSON_NAME]" at bounding box center [277, 488] width 103 height 52
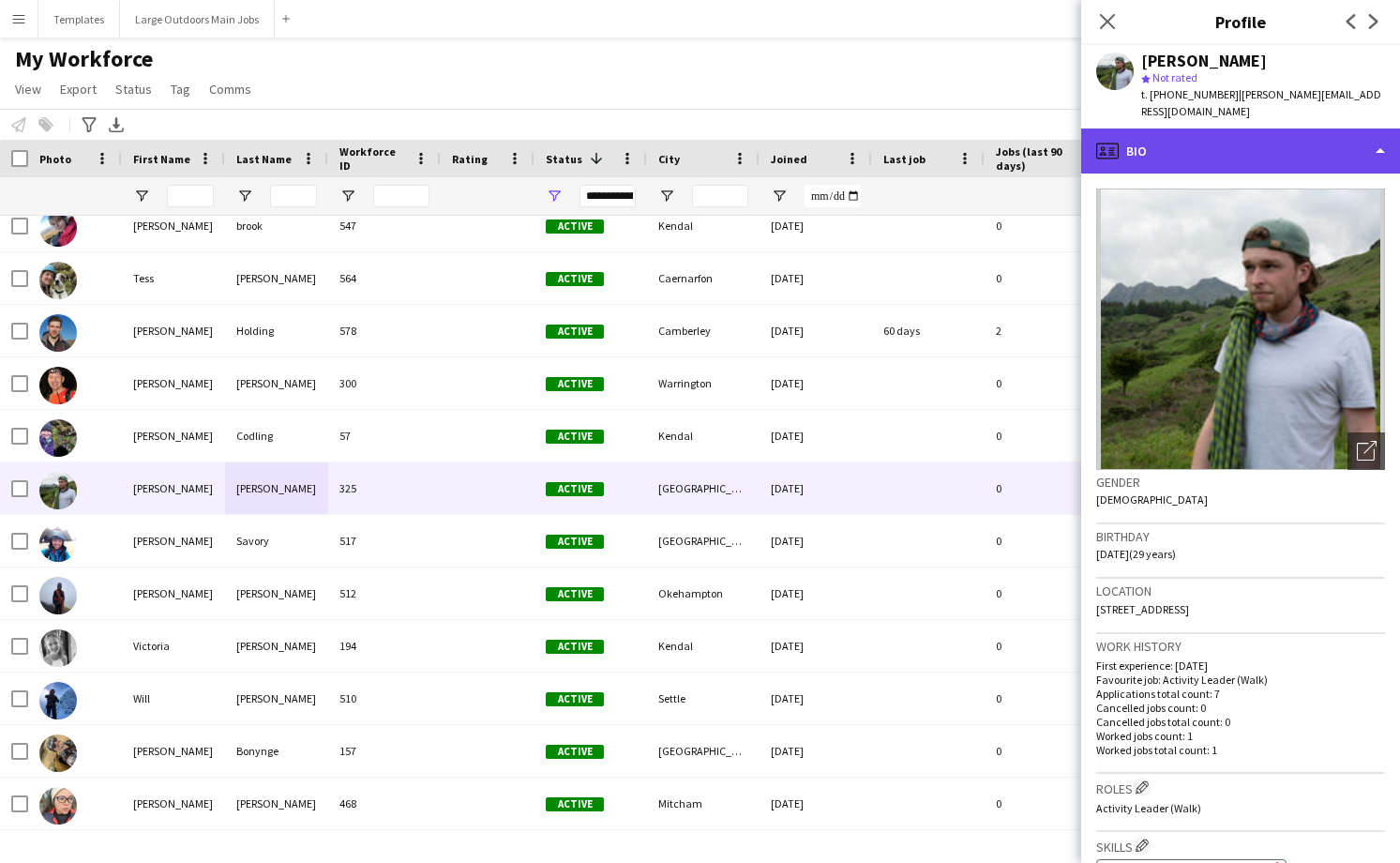
click at [1338, 135] on div "profile Bio" at bounding box center [1241, 151] width 319 height 45
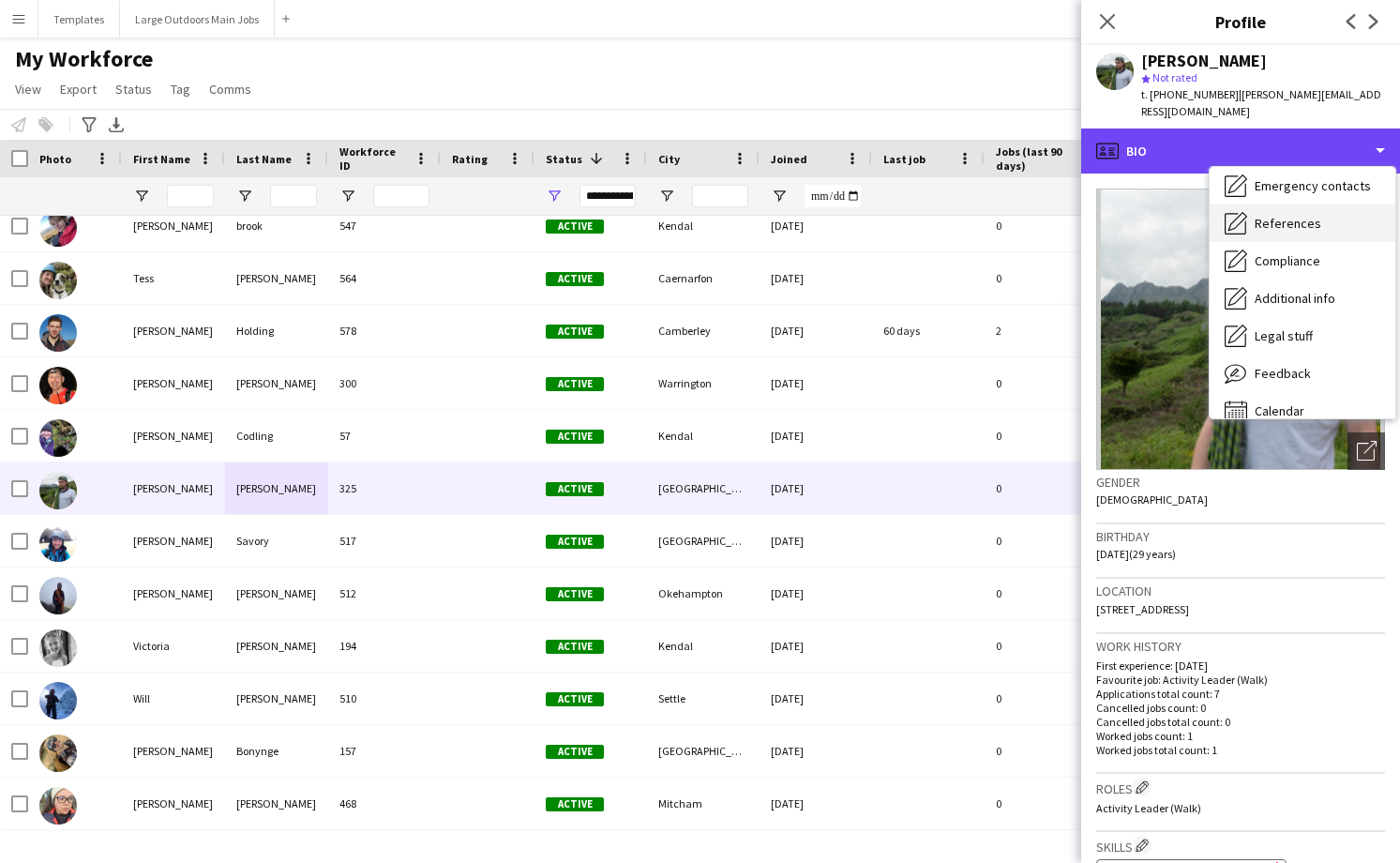
scroll to position [176, 0]
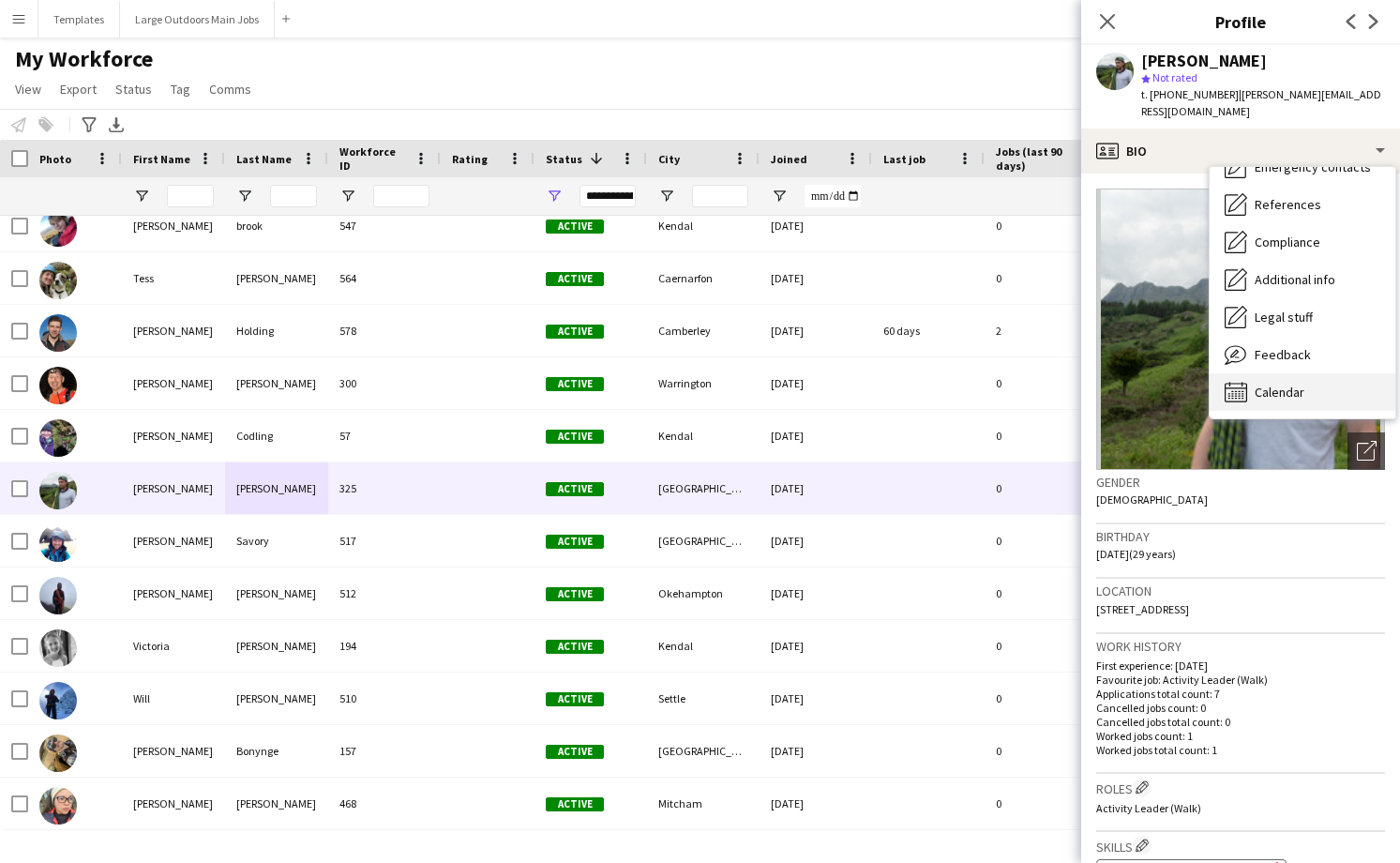
click at [1259, 384] on span "Calendar" at bounding box center [1279, 392] width 50 height 17
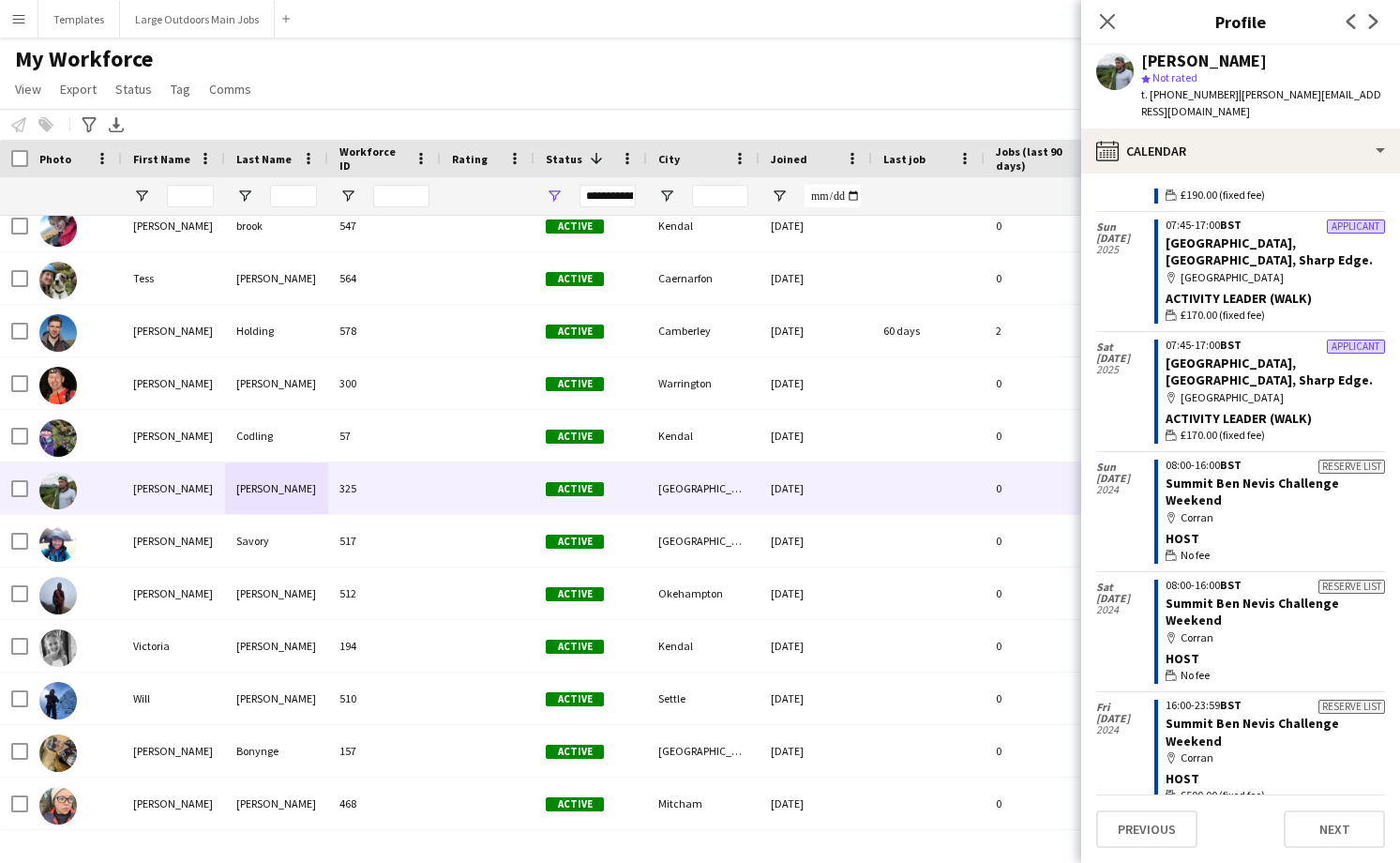
scroll to position [0, 0]
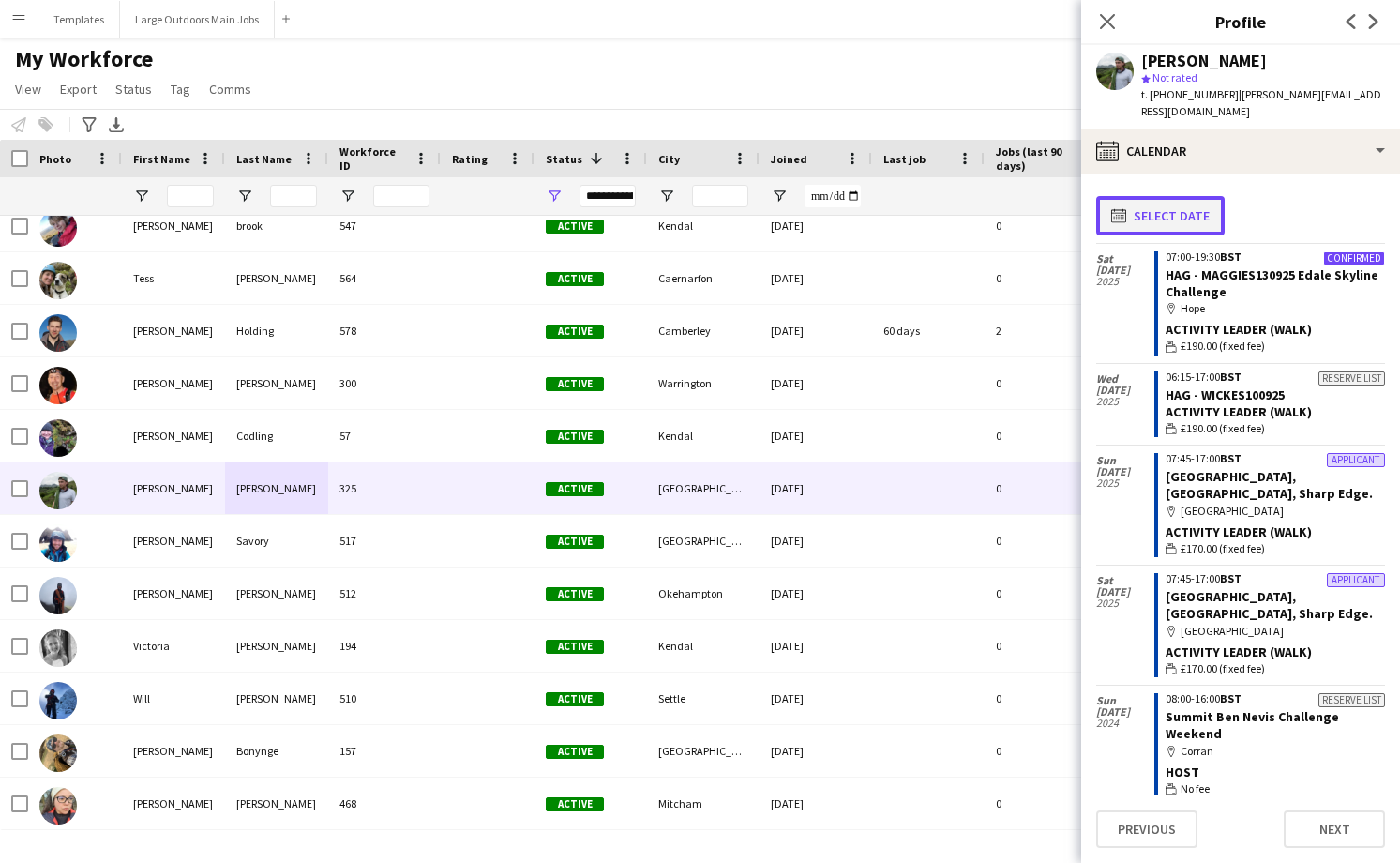
click at [1192, 196] on button "calendar-full Select date" at bounding box center [1160, 216] width 128 height 40
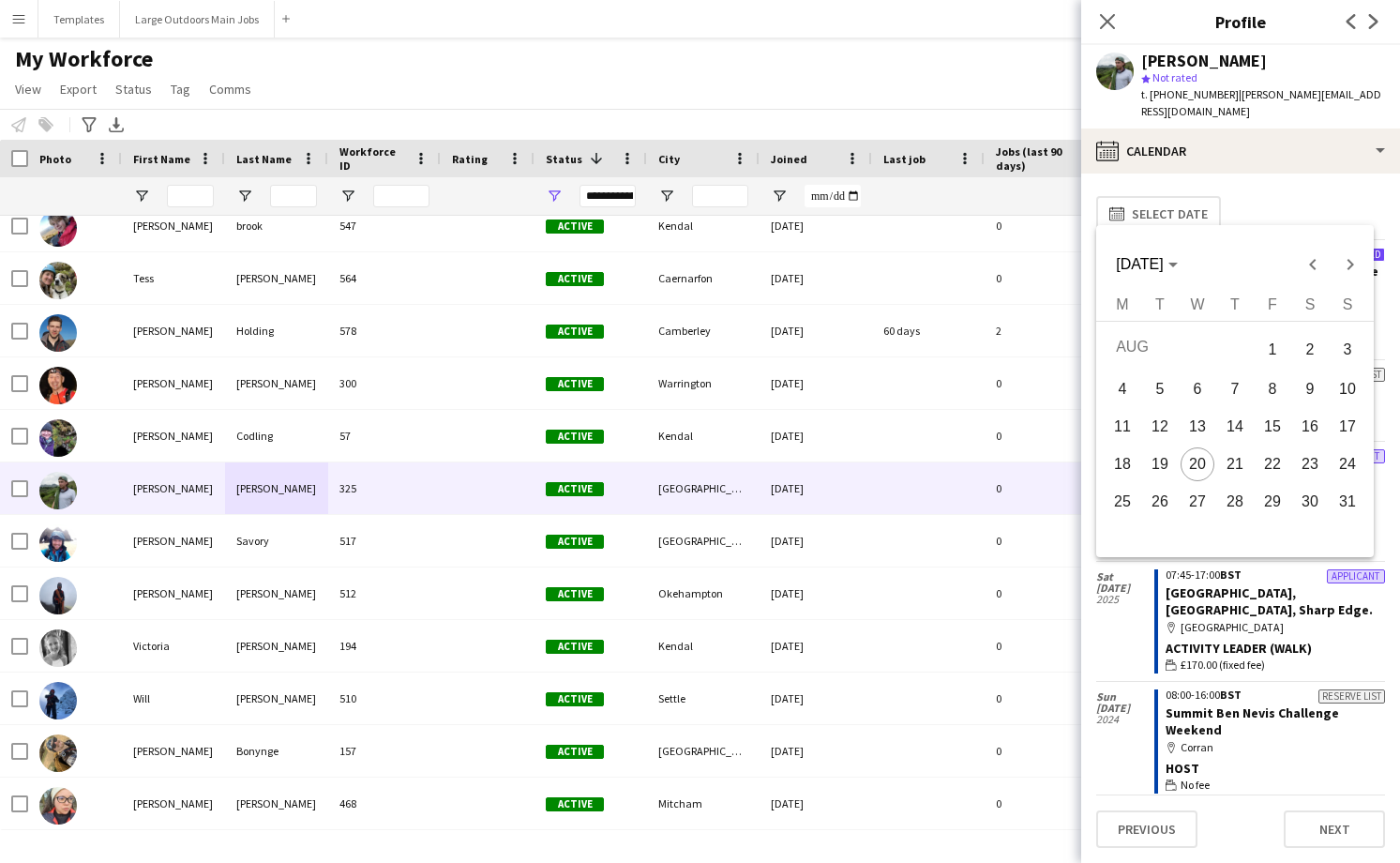
click at [399, 497] on div at bounding box center [700, 432] width 1400 height 863
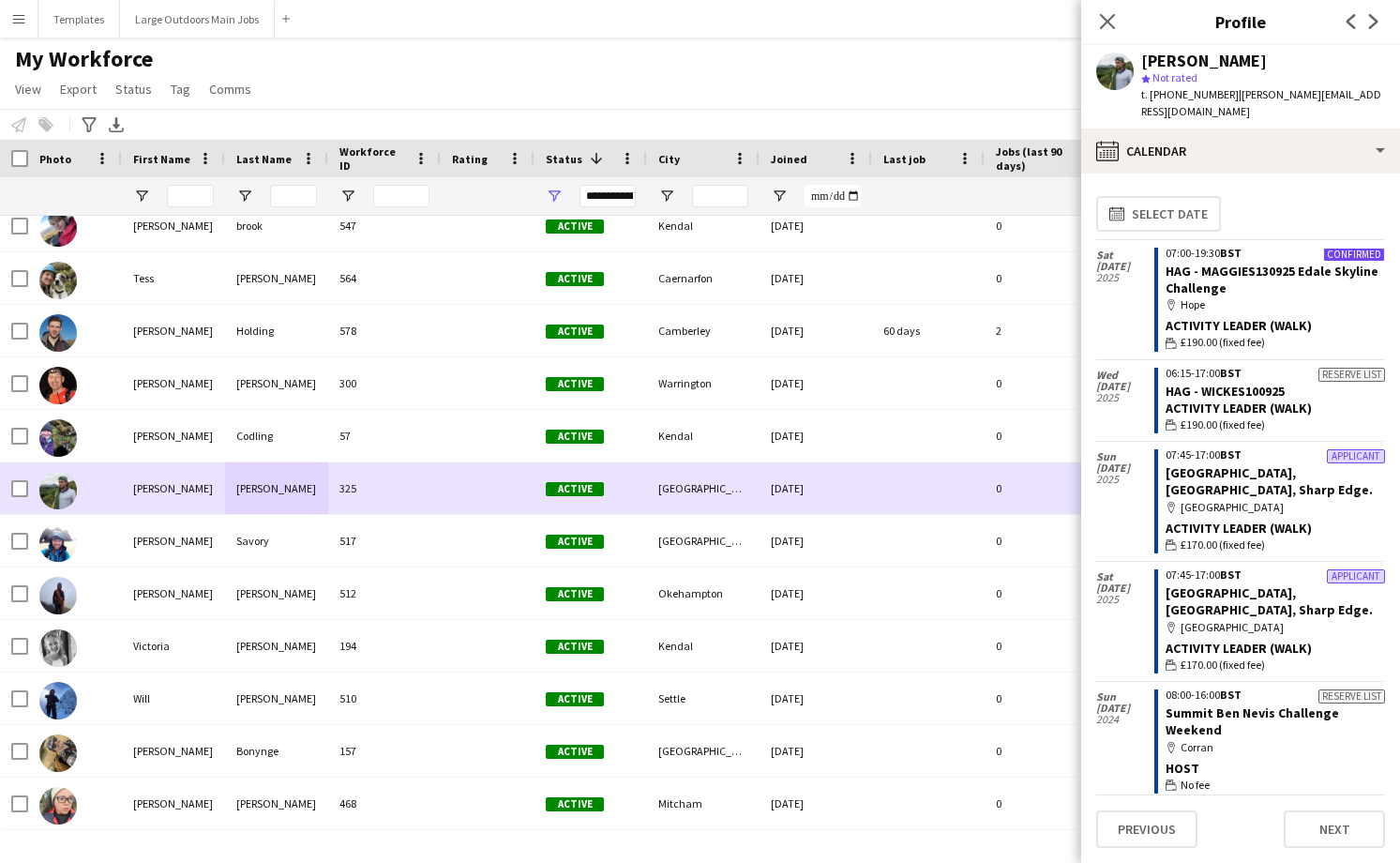
click at [386, 496] on div "325" at bounding box center [385, 488] width 113 height 52
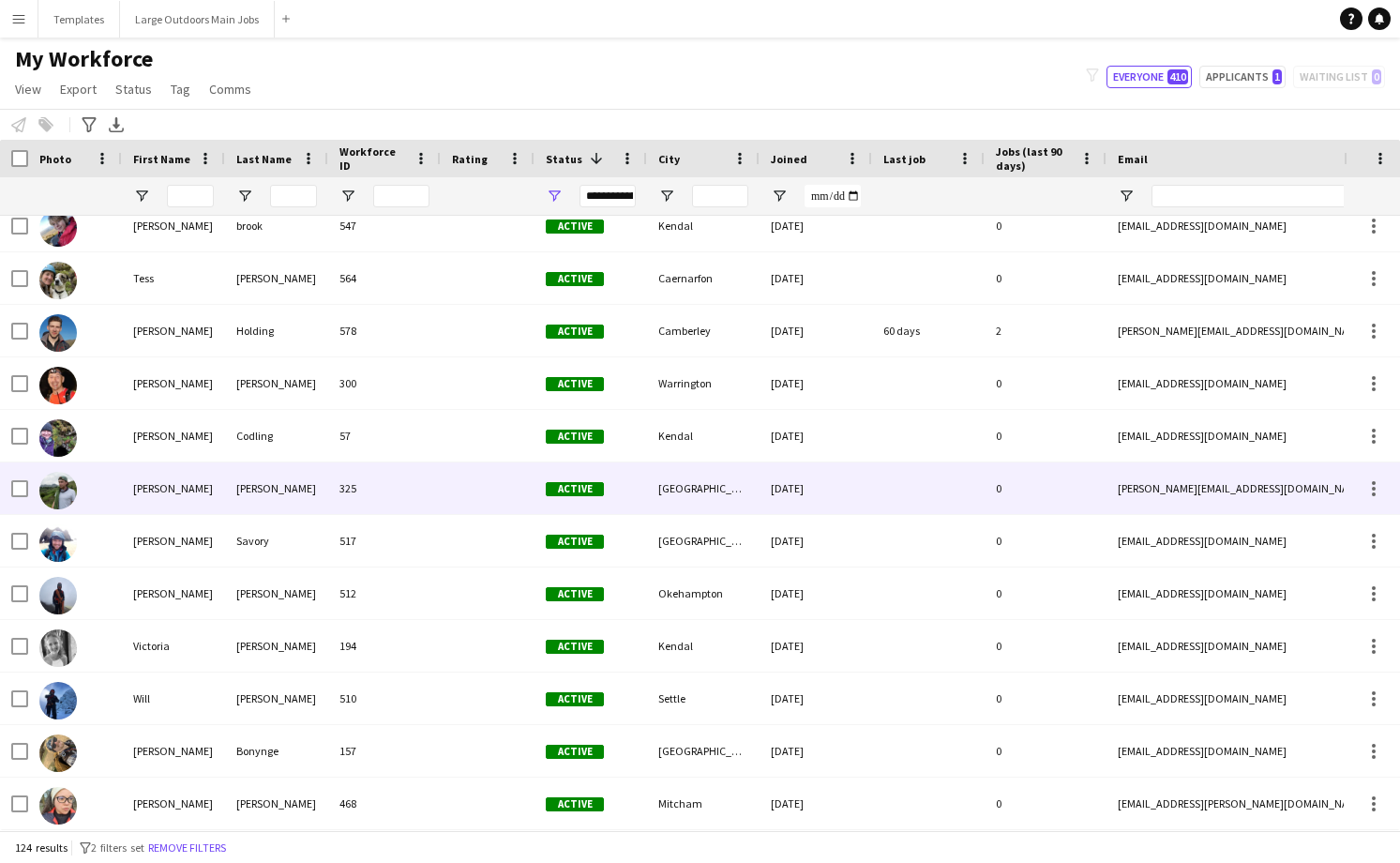
click at [386, 496] on div "325" at bounding box center [385, 488] width 113 height 52
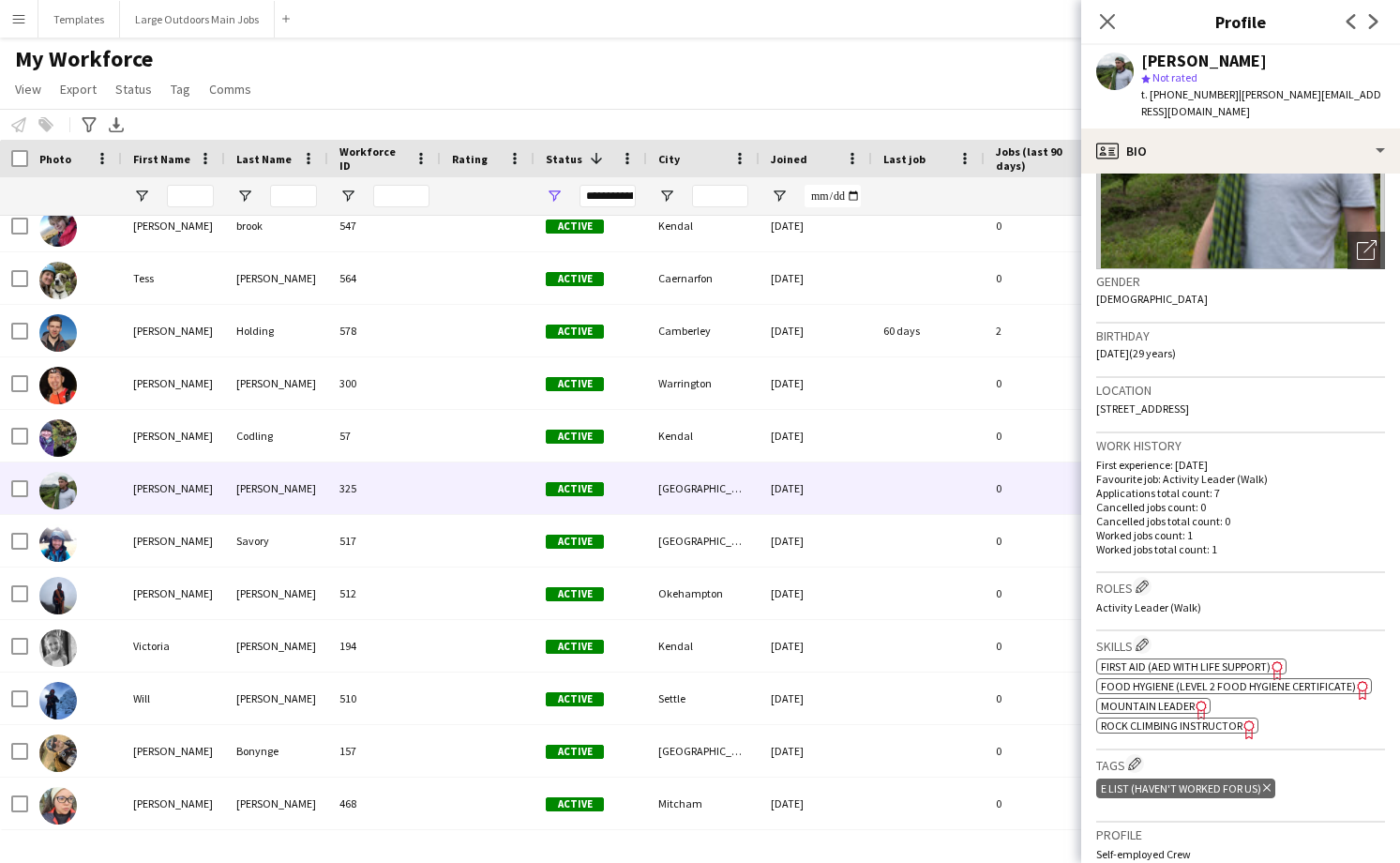
scroll to position [205, 0]
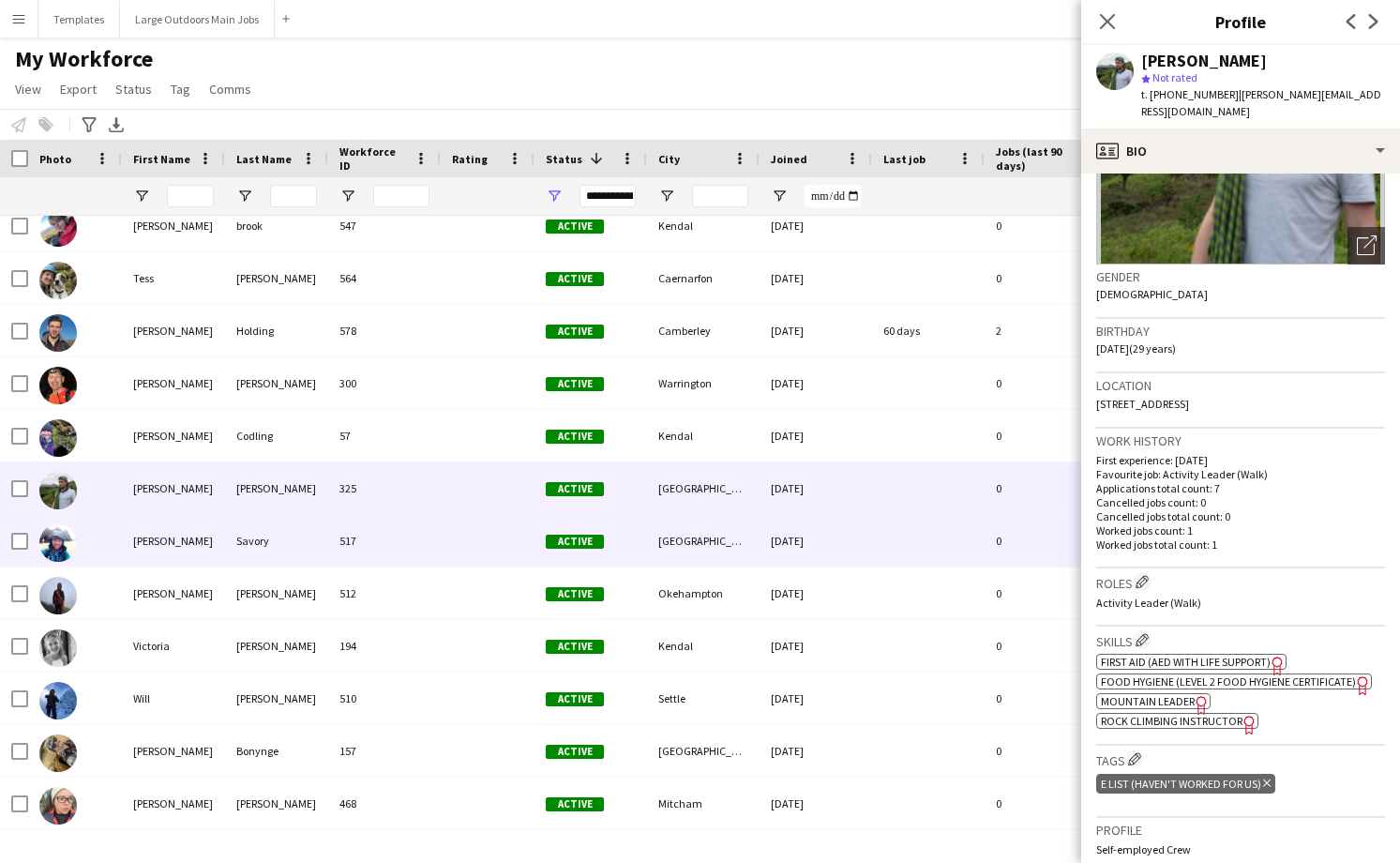
click at [416, 535] on div "517" at bounding box center [385, 540] width 113 height 52
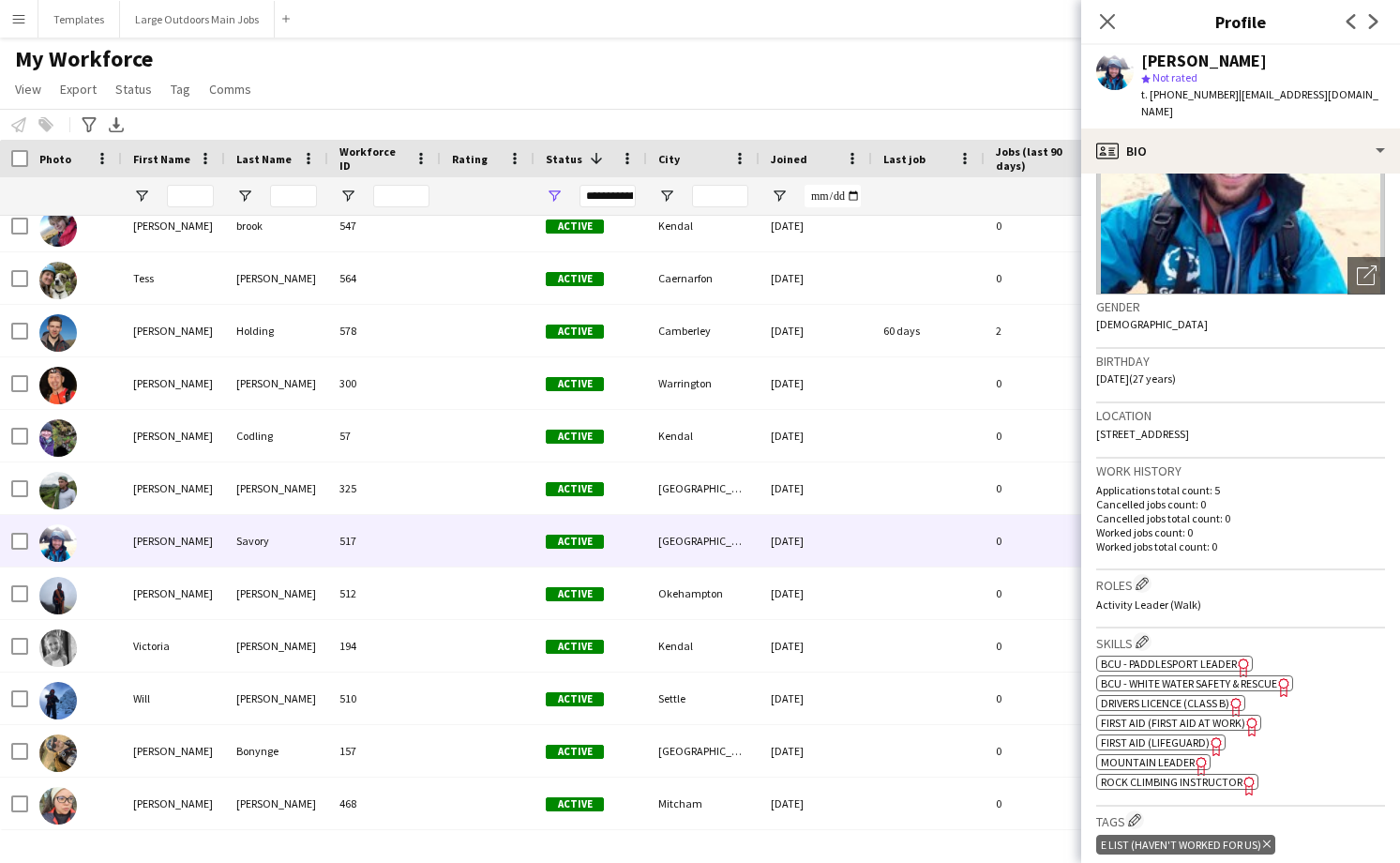
scroll to position [182, 0]
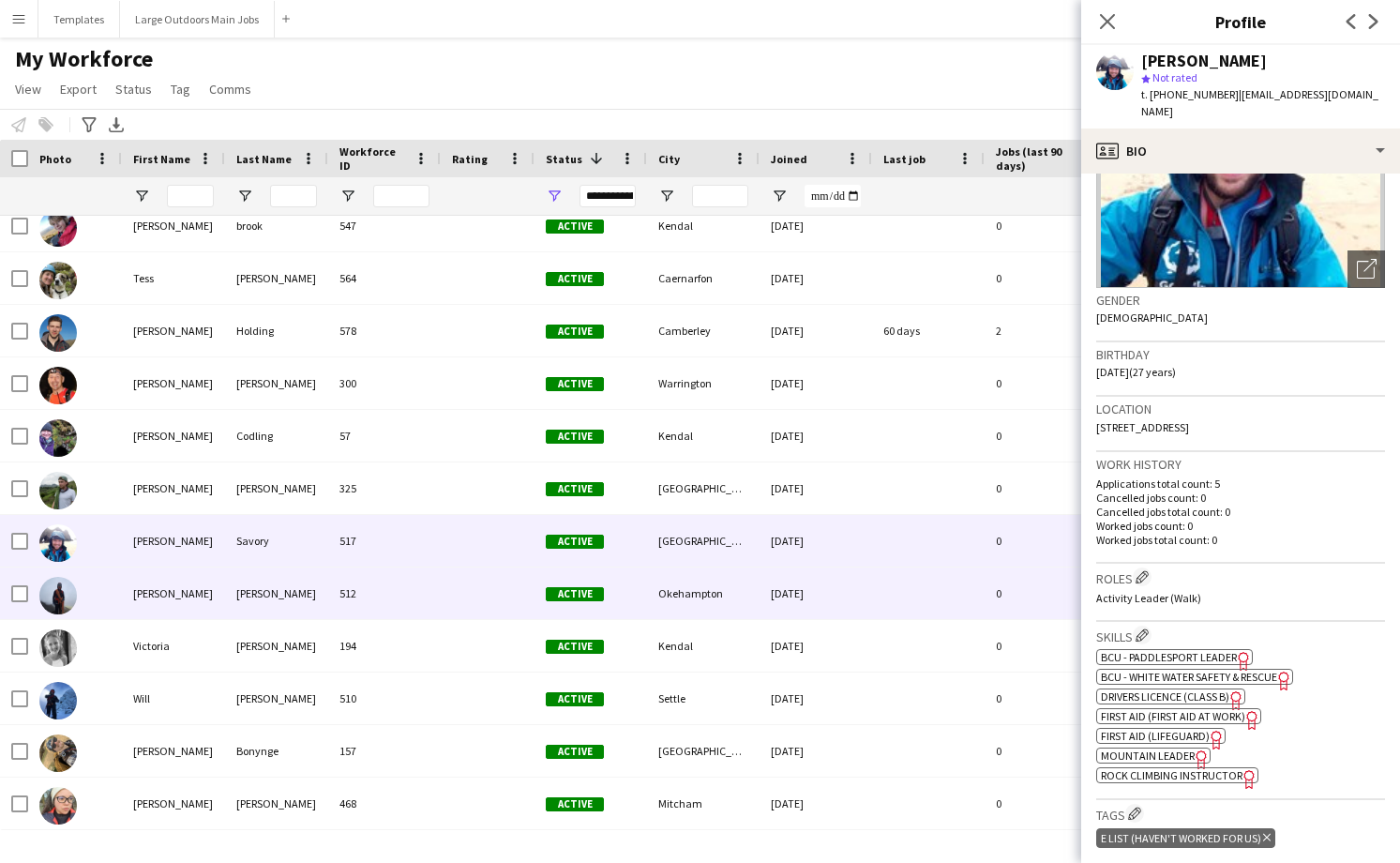
click at [383, 598] on div "512" at bounding box center [385, 593] width 113 height 52
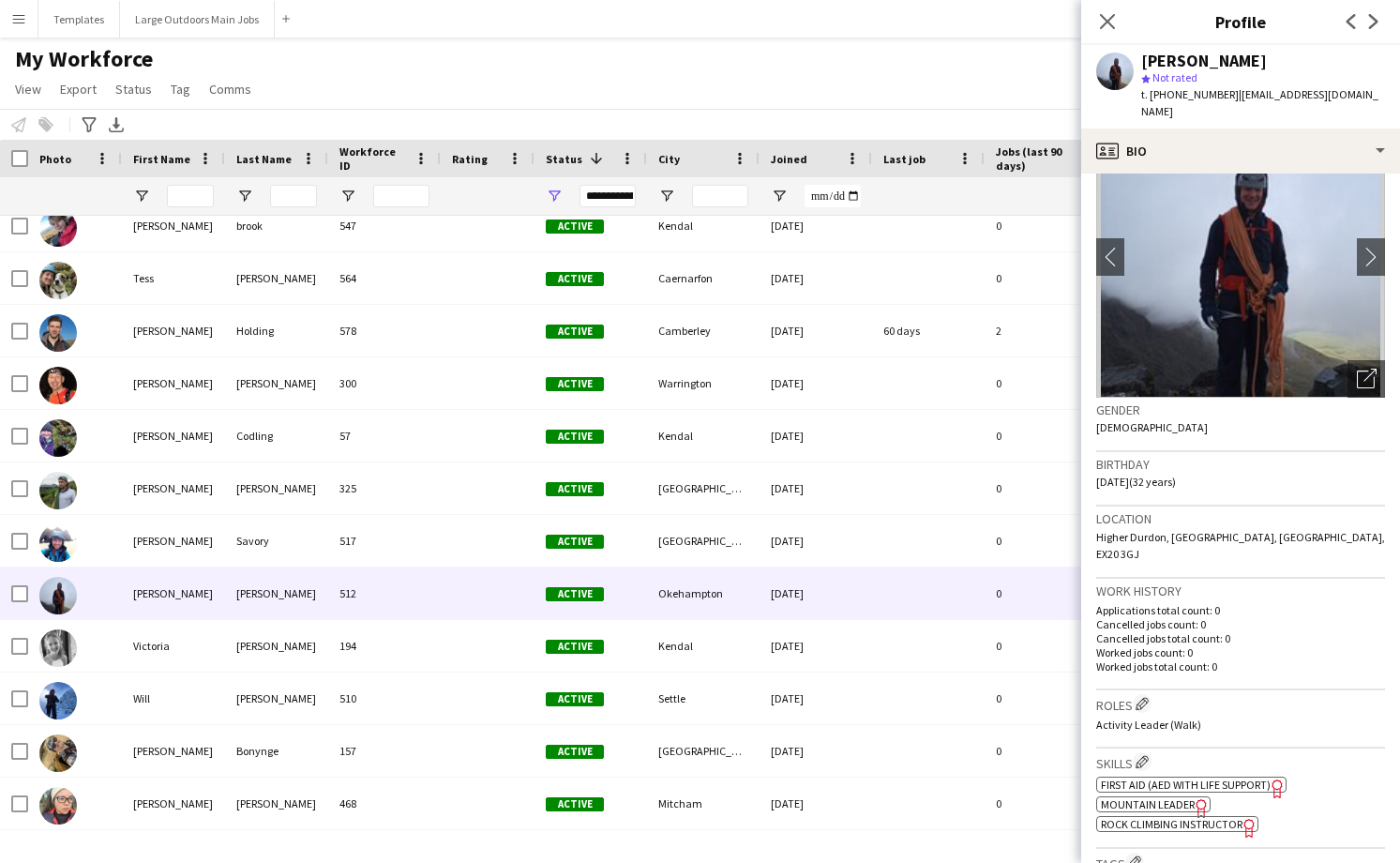
scroll to position [82, 0]
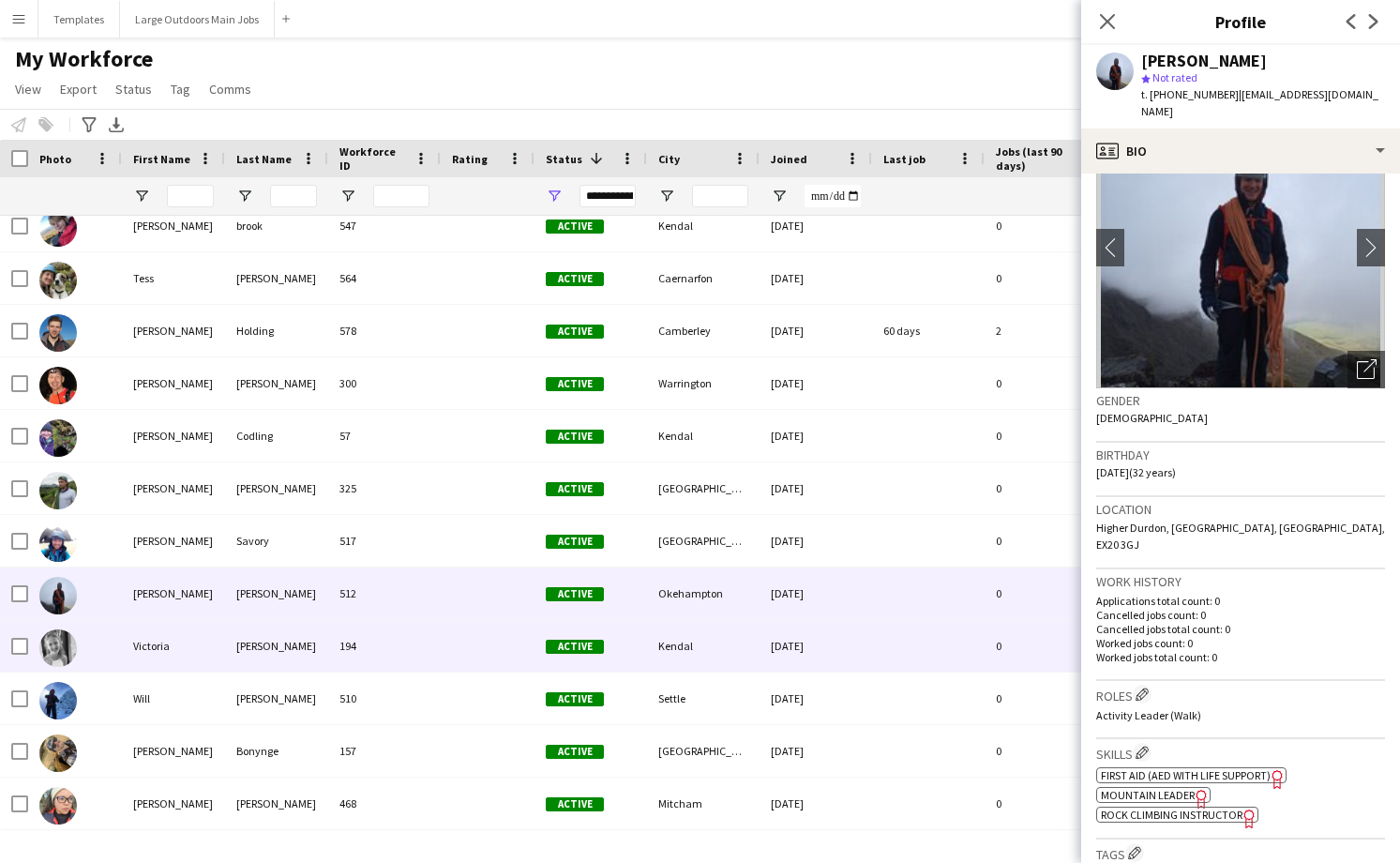
click at [391, 649] on div "194" at bounding box center [385, 645] width 113 height 52
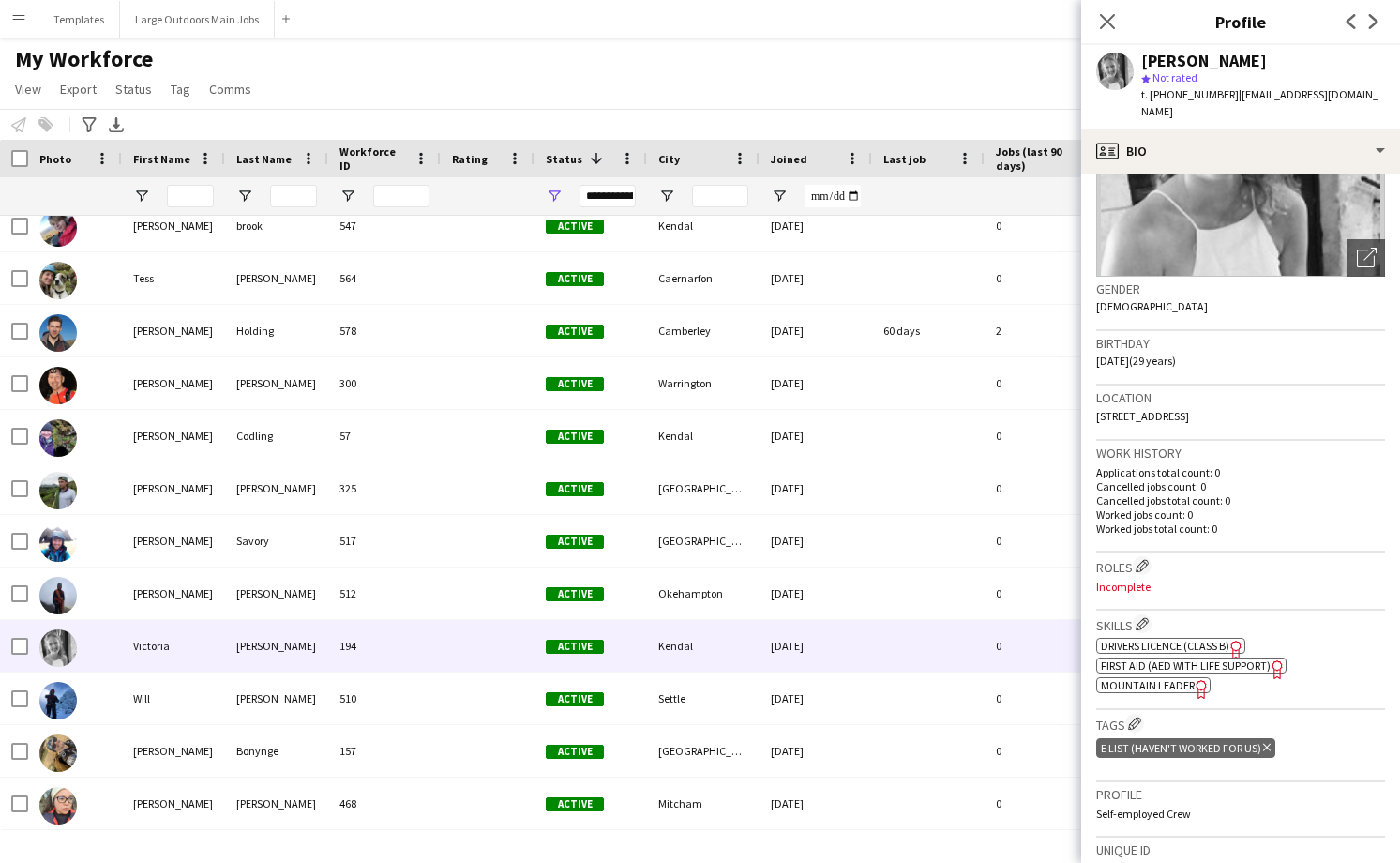
scroll to position [224, 0]
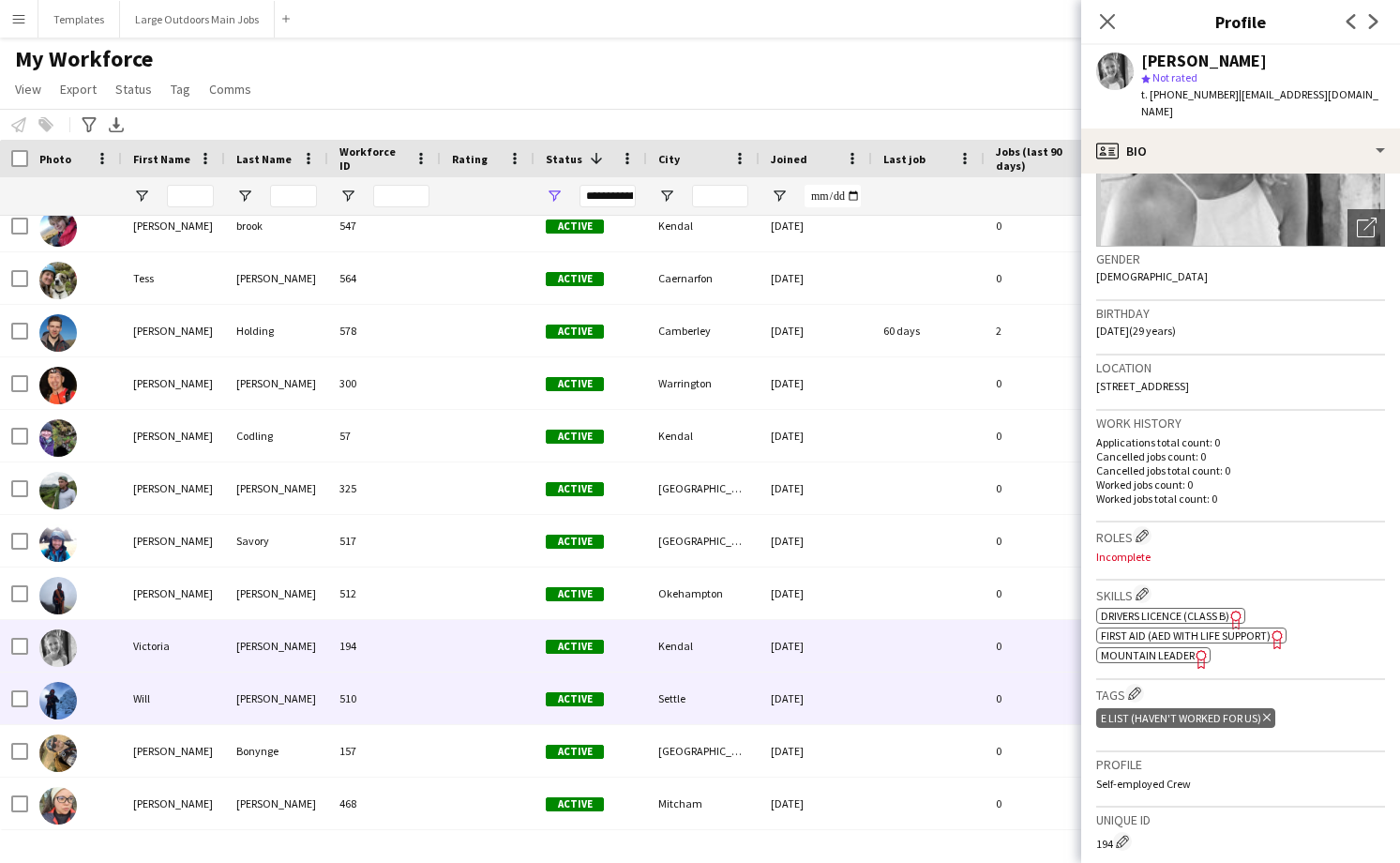
click at [407, 689] on div "510" at bounding box center [385, 698] width 113 height 52
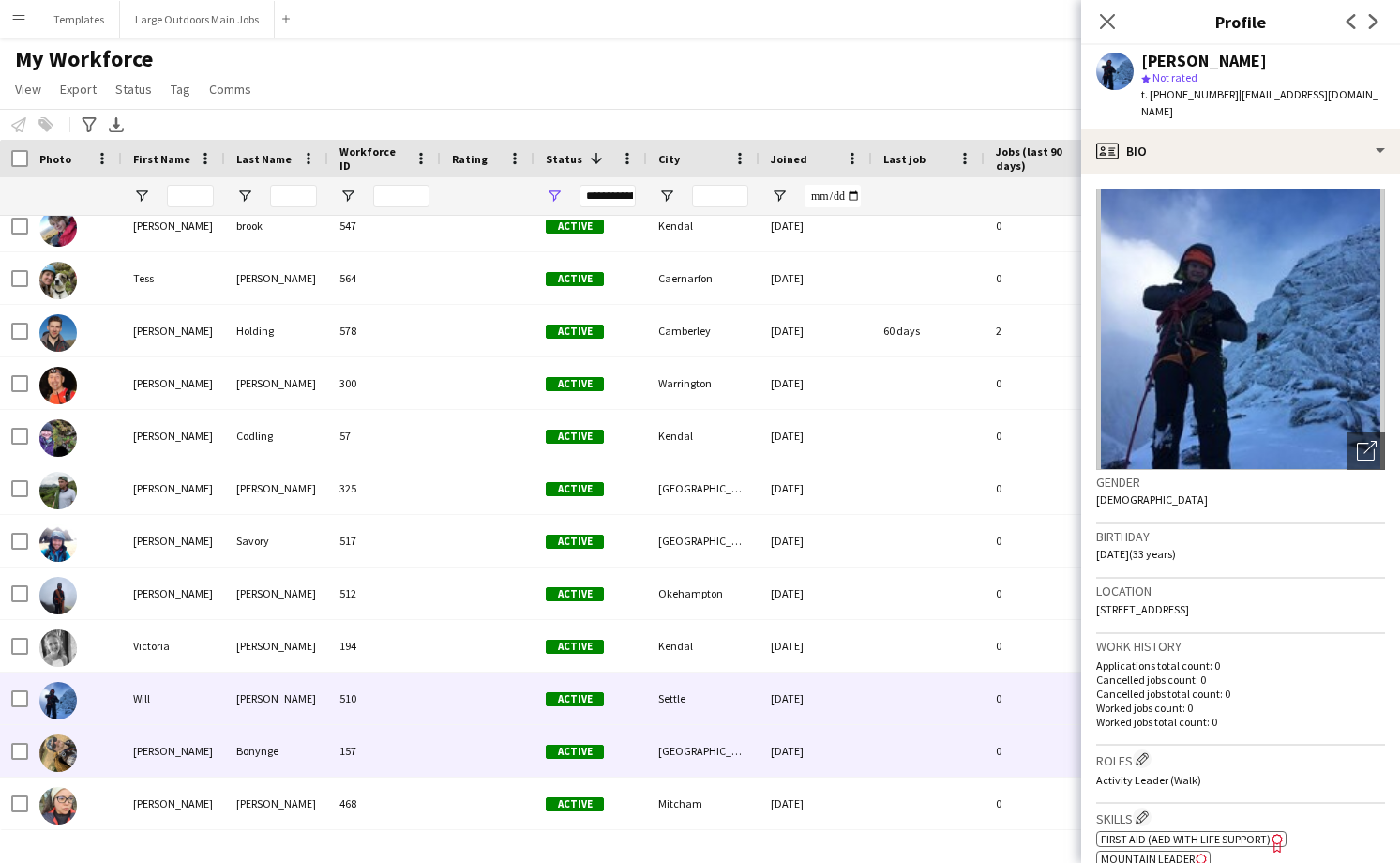
click at [390, 752] on div "157" at bounding box center [385, 750] width 113 height 52
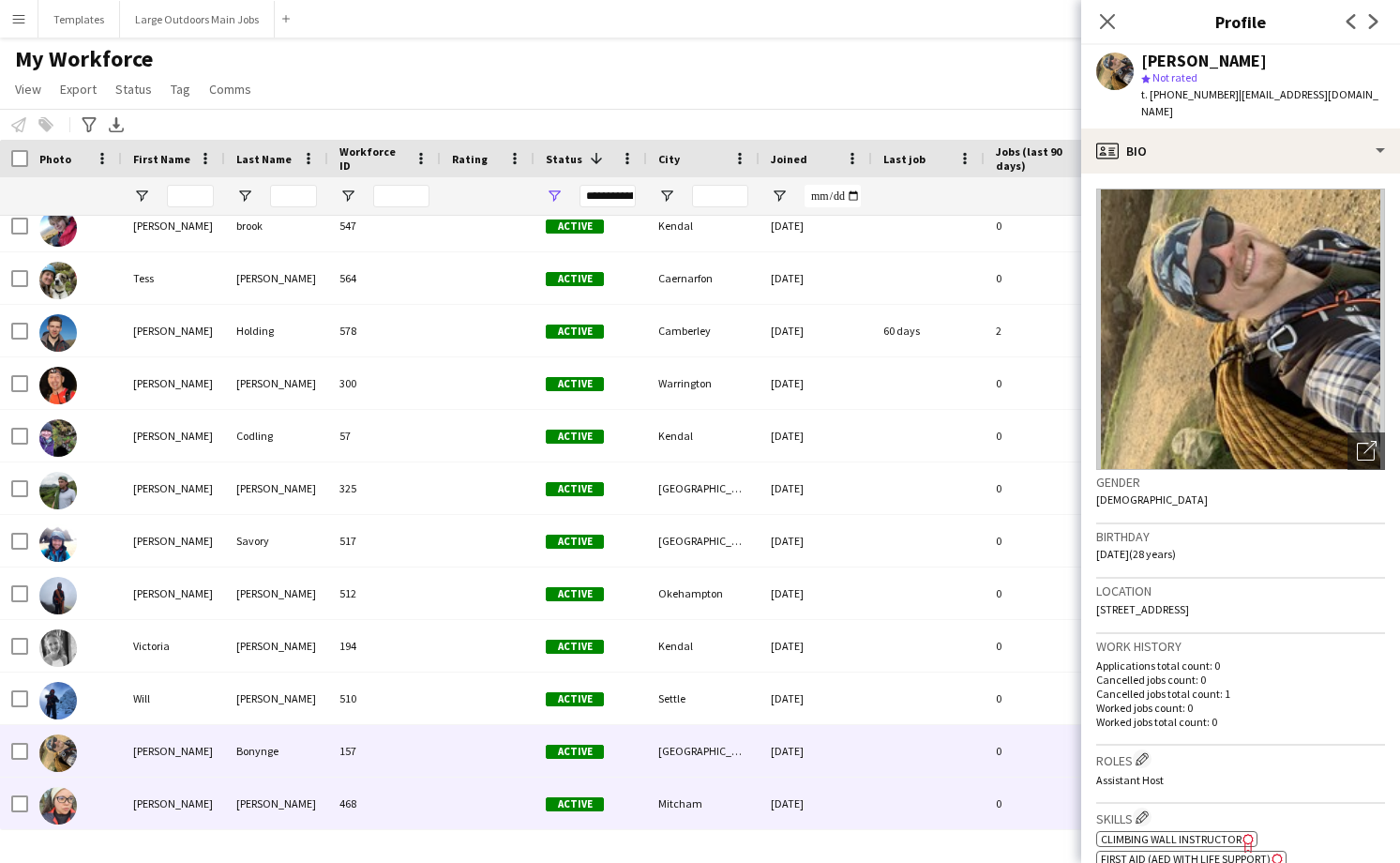
click at [407, 800] on div "468" at bounding box center [385, 803] width 113 height 52
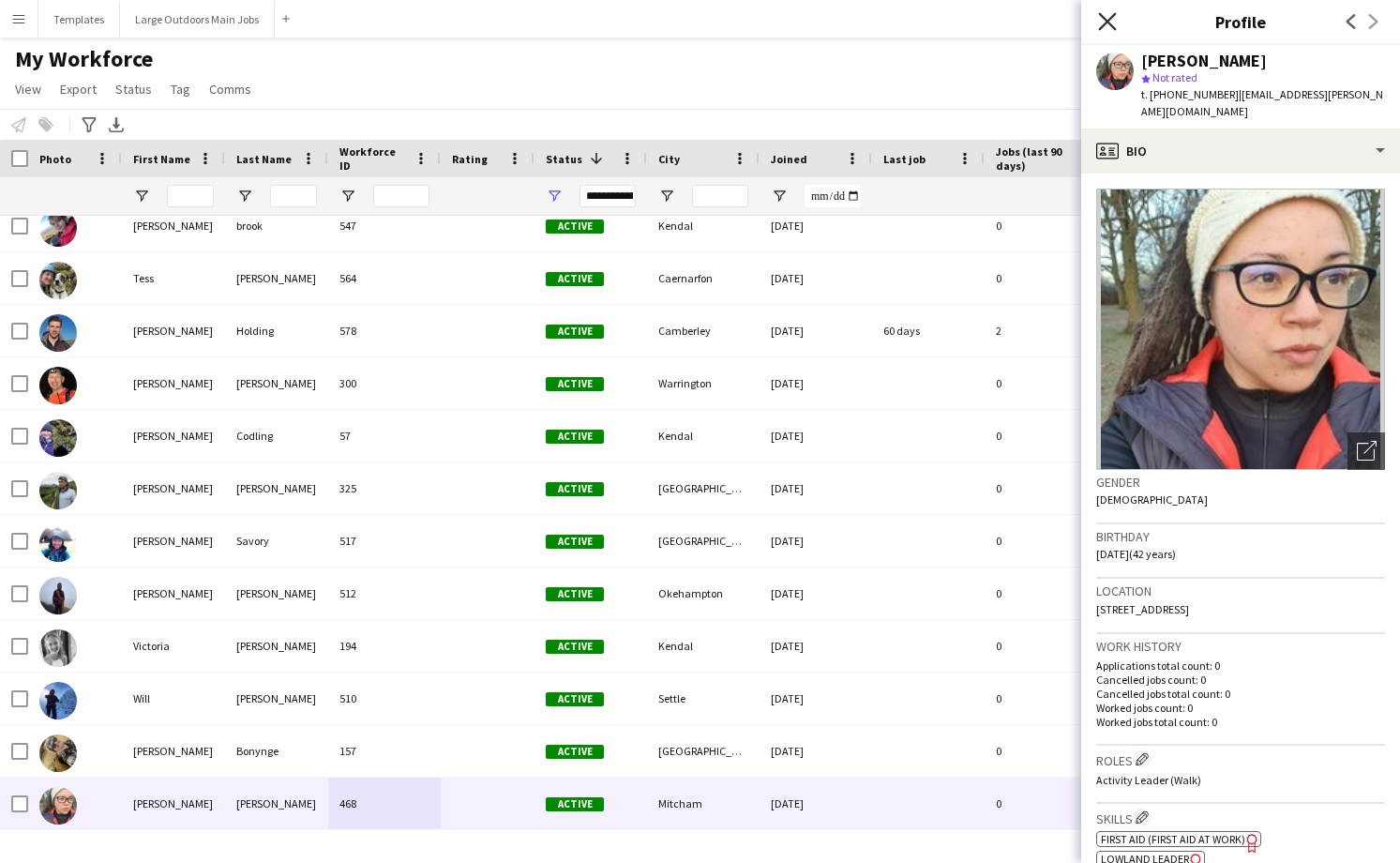
click at [1111, 18] on icon "Close pop-in" at bounding box center [1107, 21] width 17 height 17
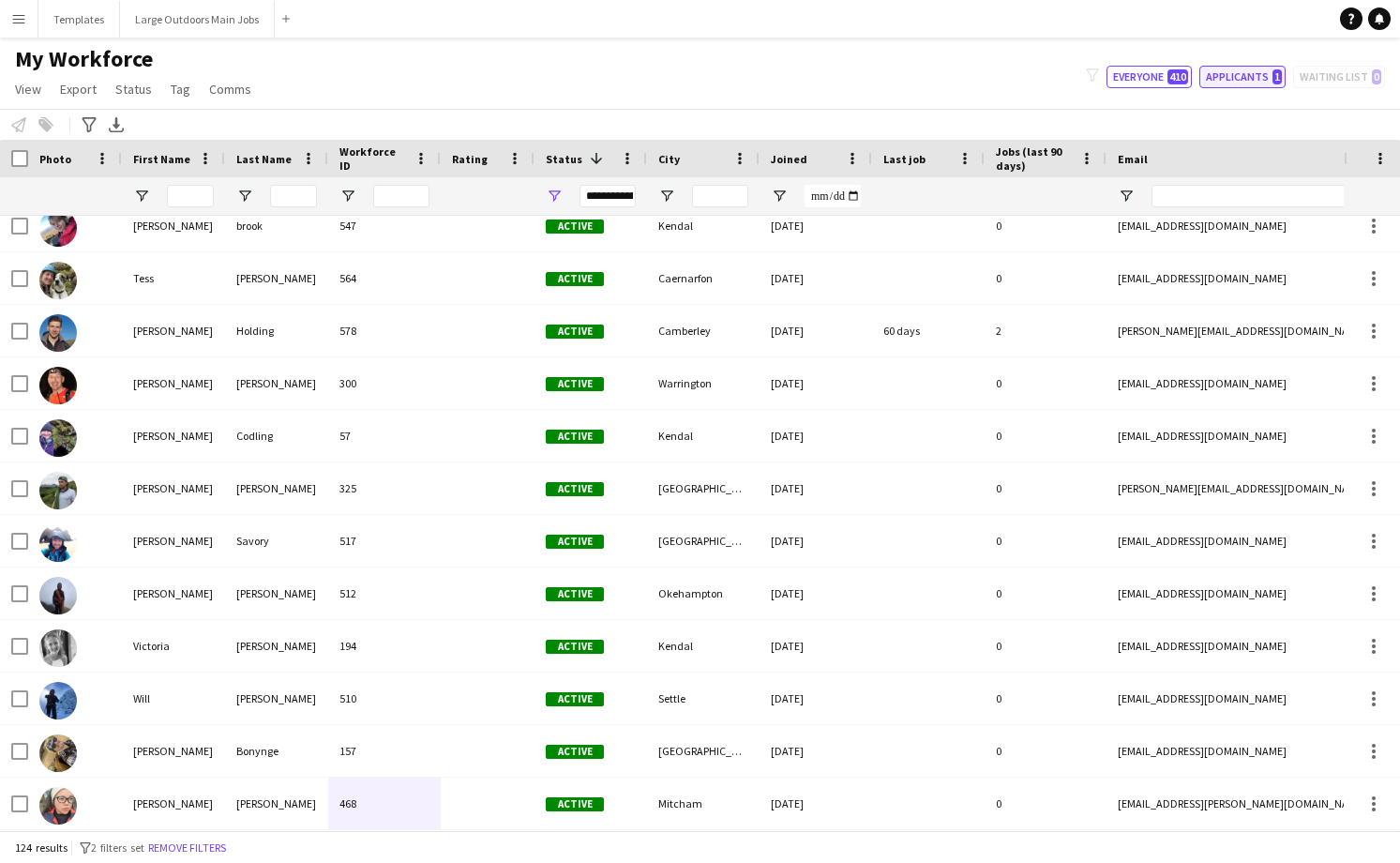
click at [1253, 69] on button "Applicants 1" at bounding box center [1243, 77] width 86 height 22
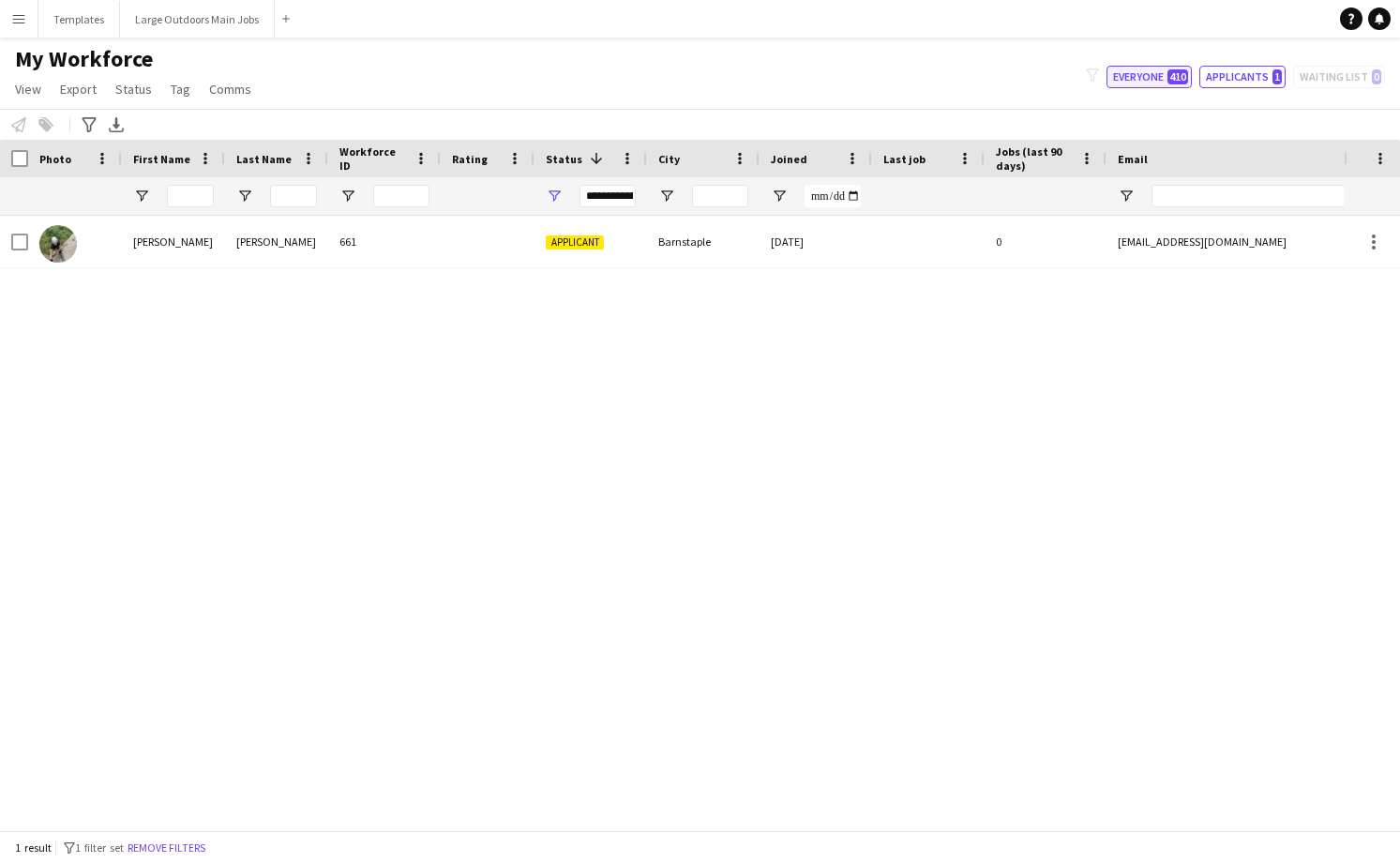
click at [1155, 82] on button "Everyone 410" at bounding box center [1149, 77] width 85 height 22
type input "**********"
